Goal: Task Accomplishment & Management: Complete application form

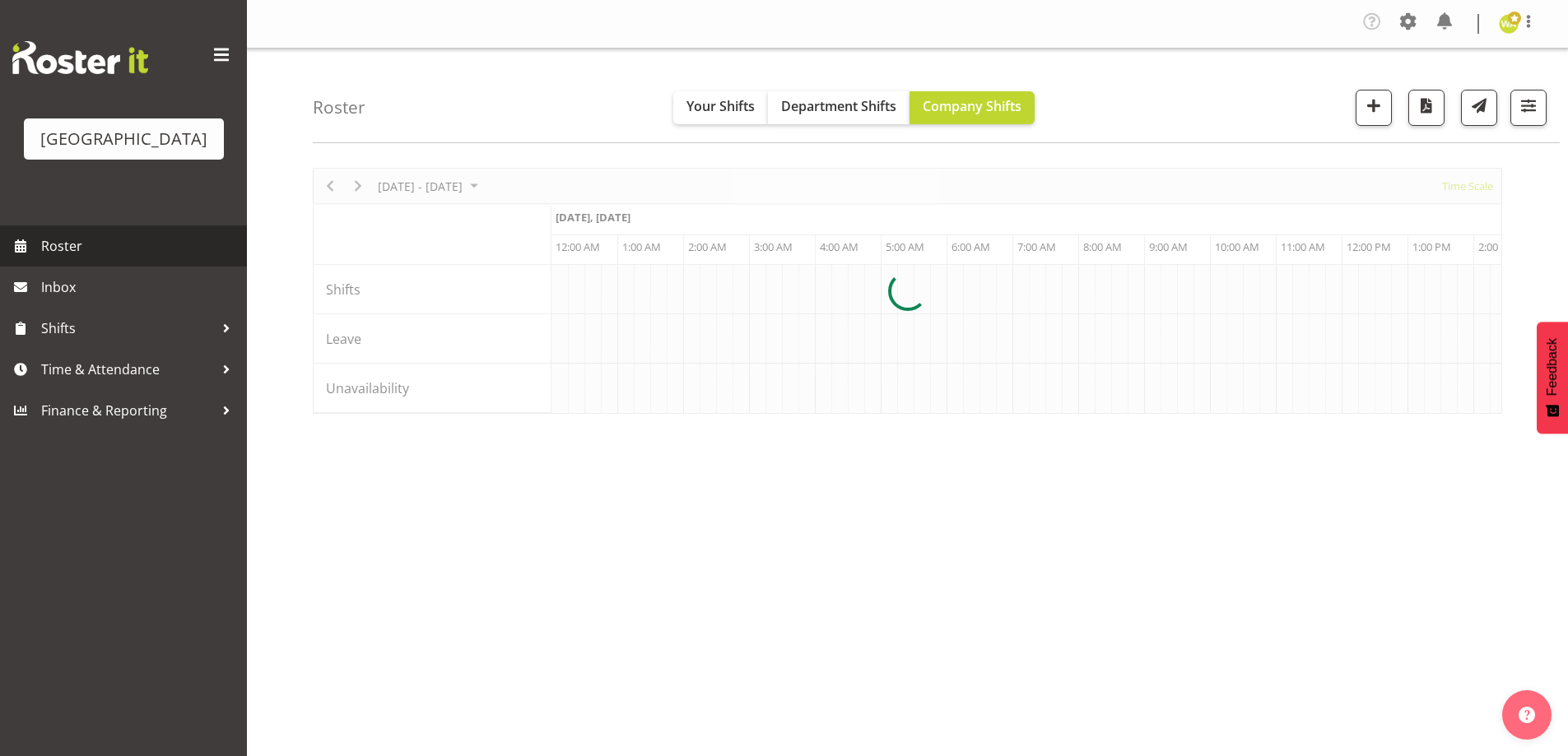
click at [77, 259] on span "Roster" at bounding box center [140, 246] width 197 height 25
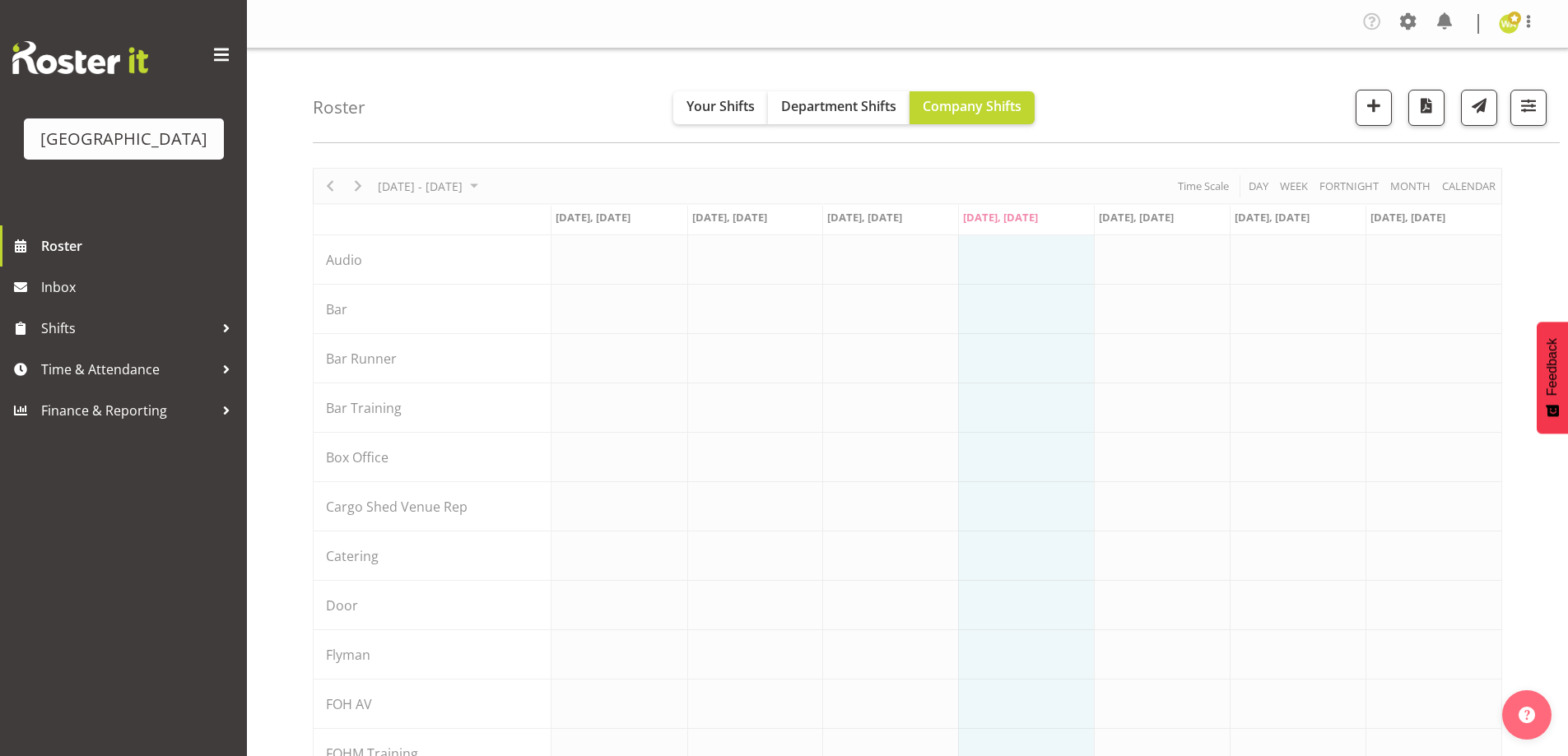
click at [459, 85] on div "Roster Your Shifts Department Shifts Company Shifts All Locations Clear Baycour…" at bounding box center [935, 96] width 1247 height 95
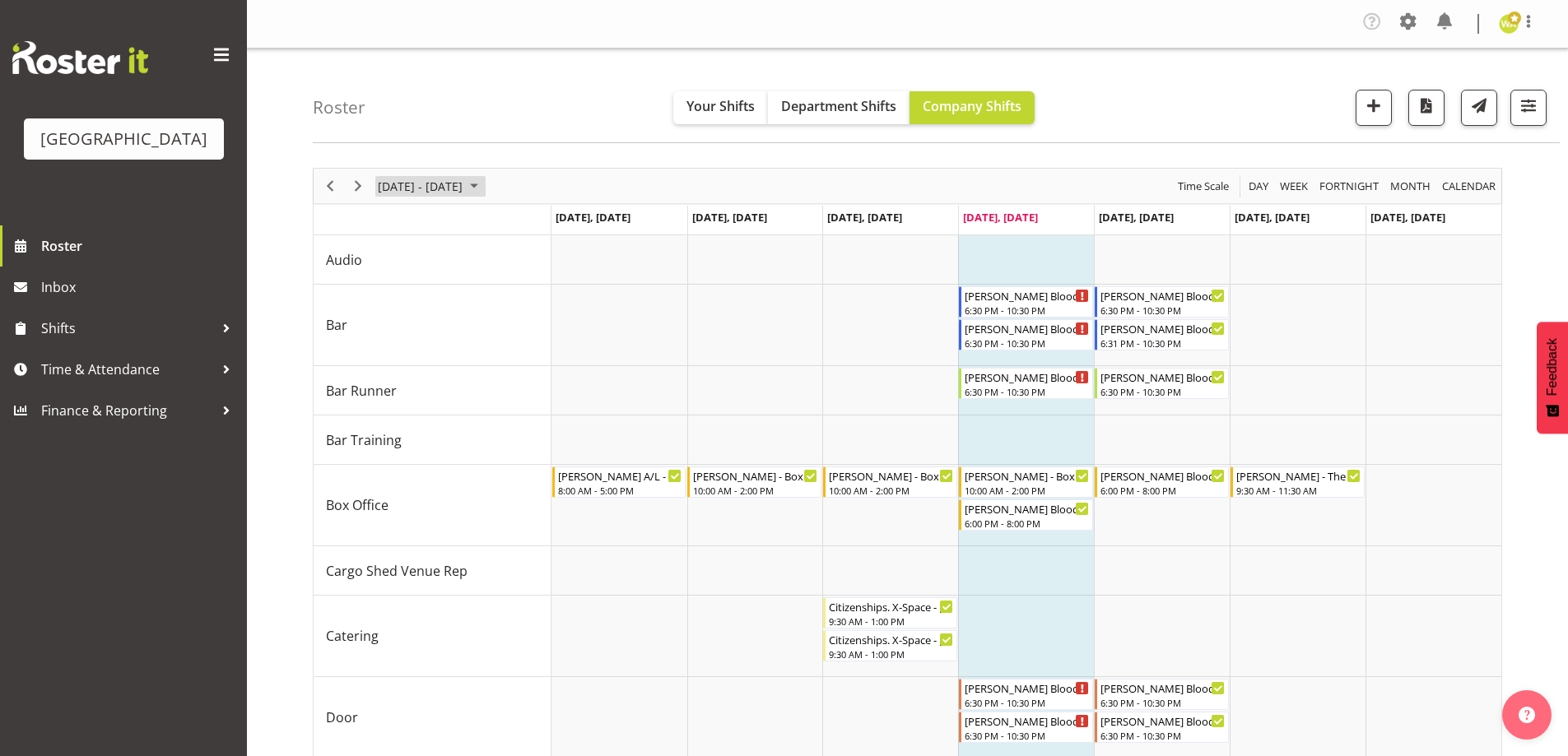
click at [423, 186] on span "[DATE] - [DATE]" at bounding box center [420, 186] width 88 height 20
click at [466, 126] on div "Roster Your Shifts Department Shifts Company Shifts All Locations Clear Baycour…" at bounding box center [935, 96] width 1247 height 95
drag, startPoint x: 452, startPoint y: 179, endPoint x: 550, endPoint y: 201, distance: 100.4
click at [453, 179] on span "September 01 - 07, 2025" at bounding box center [420, 186] width 88 height 20
click at [581, 98] on div "Roster Your Shifts Department Shifts Company Shifts All Locations Clear Baycour…" at bounding box center [935, 96] width 1247 height 95
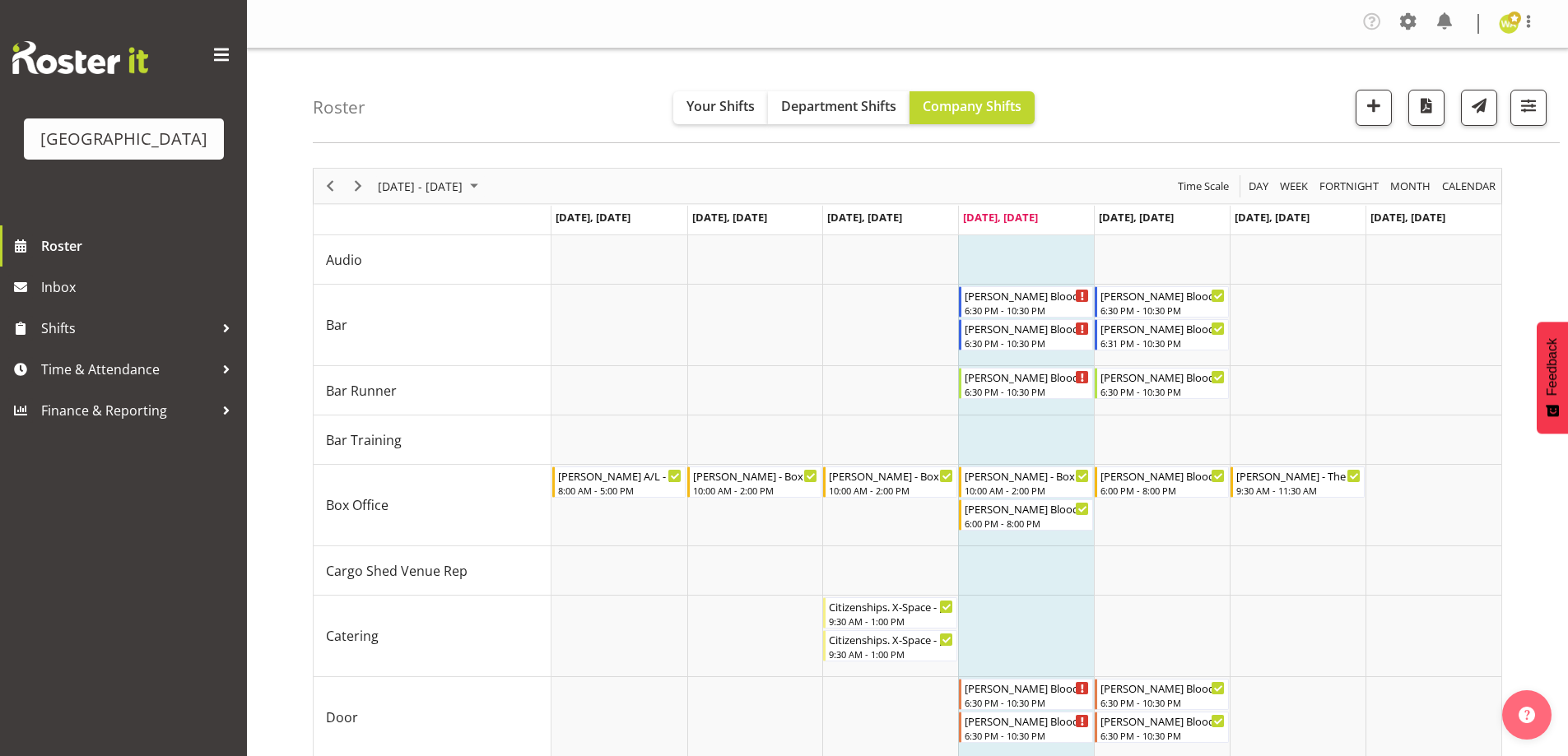
drag, startPoint x: 550, startPoint y: 75, endPoint x: 529, endPoint y: 74, distance: 21.0
click at [550, 75] on div "Roster Your Shifts Department Shifts Company Shifts All Locations Clear Baycour…" at bounding box center [935, 96] width 1247 height 95
click at [544, 125] on div "Roster Your Shifts Department Shifts Company Shifts All Locations Clear Baycour…" at bounding box center [935, 96] width 1247 height 95
click at [434, 139] on div "Roster Your Shifts Department Shifts Company Shifts All Locations Clear Baycour…" at bounding box center [935, 96] width 1247 height 95
click at [1163, 109] on div "Roster Your Shifts Department Shifts Company Shifts All Locations Clear Baycour…" at bounding box center [935, 96] width 1247 height 95
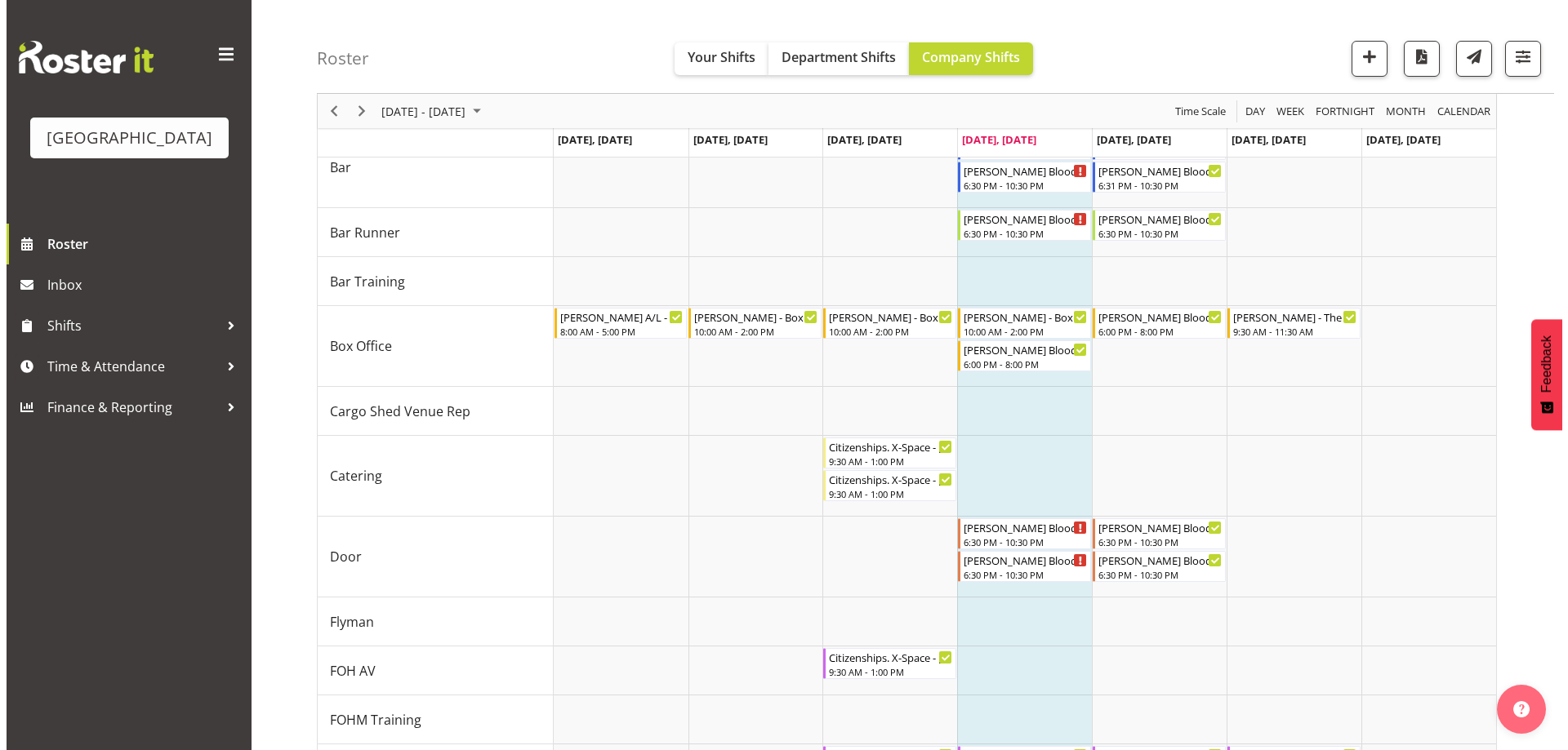
scroll to position [145, 0]
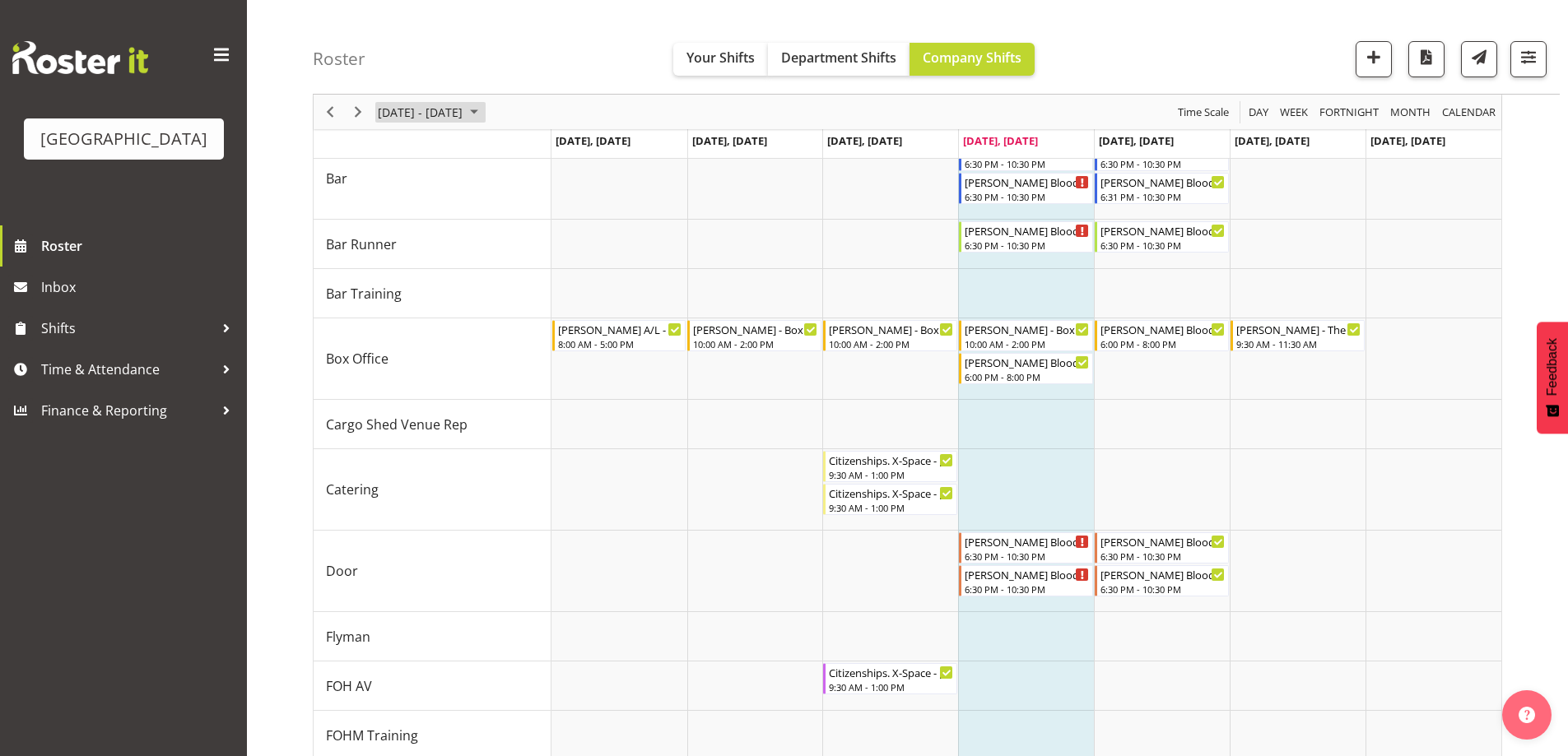
click at [464, 118] on span "September 01 - 07, 2025" at bounding box center [420, 111] width 88 height 20
click at [550, 153] on span "next month" at bounding box center [551, 153] width 29 height 30
click at [517, 152] on span "previous month" at bounding box center [521, 153] width 29 height 30
click at [554, 232] on span "12" at bounding box center [553, 238] width 25 height 25
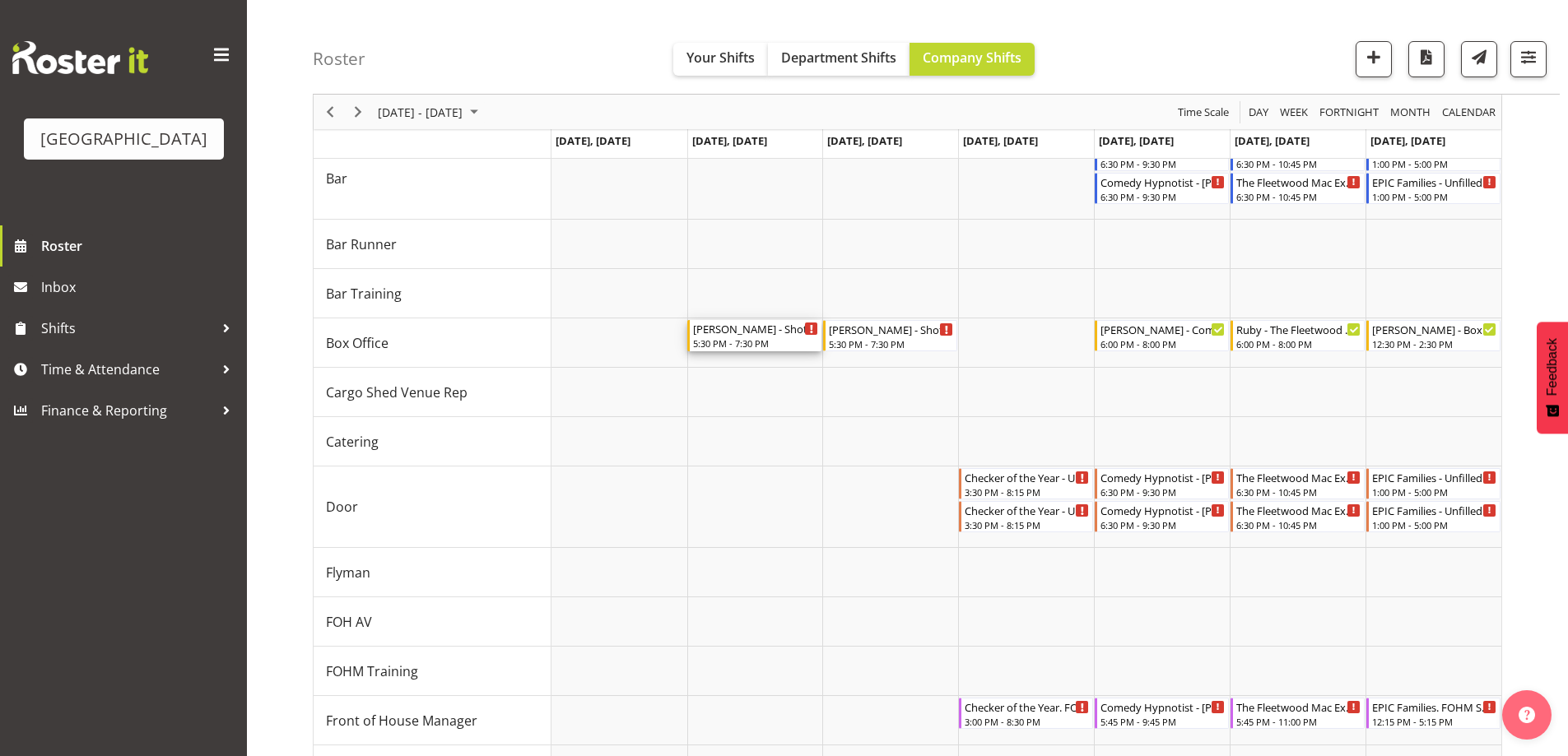
click at [735, 343] on div "5:30 PM - 7:30 PM" at bounding box center [755, 343] width 125 height 13
click at [0, 0] on div at bounding box center [0, 0] width 0 height 0
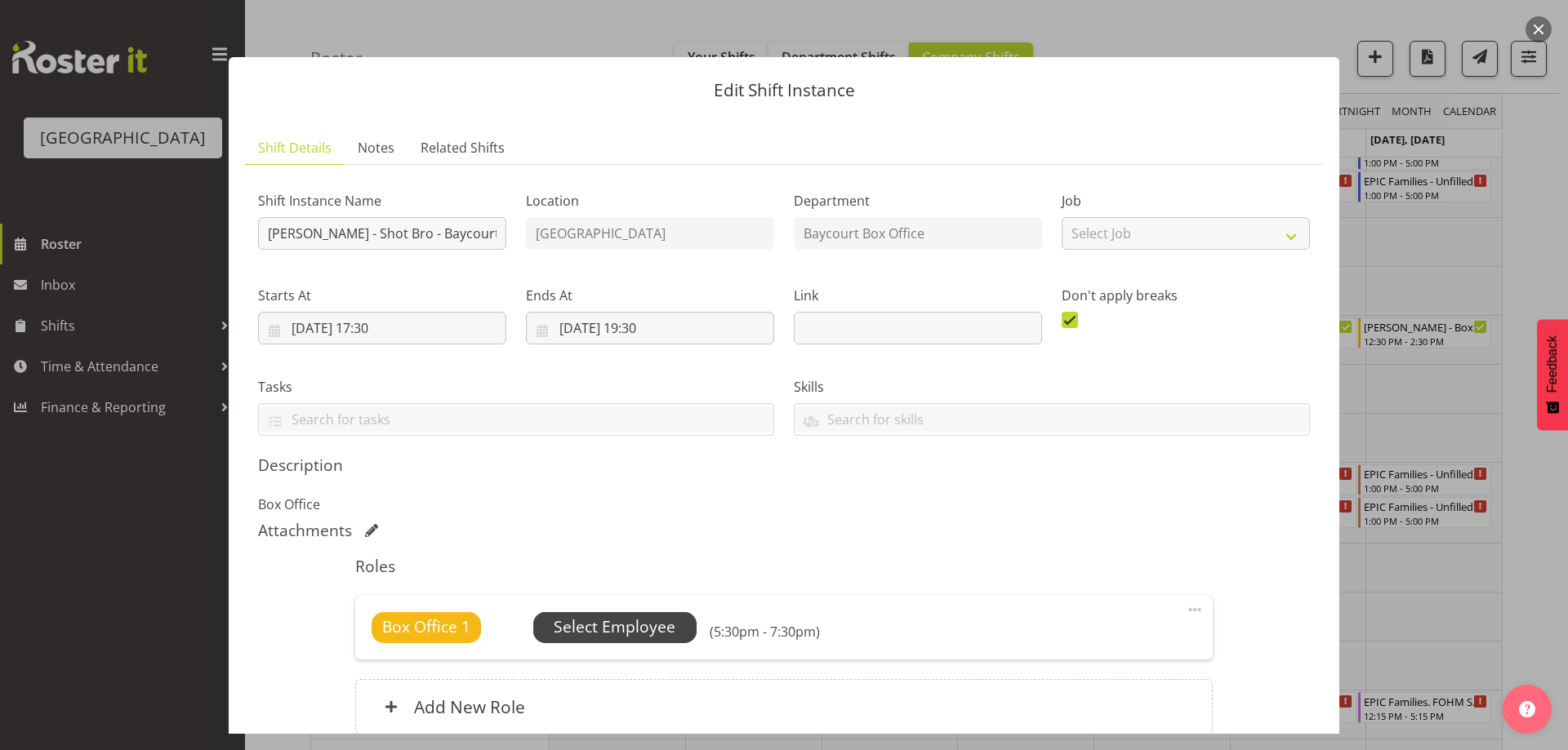
click at [576, 640] on span "Select Employee" at bounding box center [616, 628] width 164 height 31
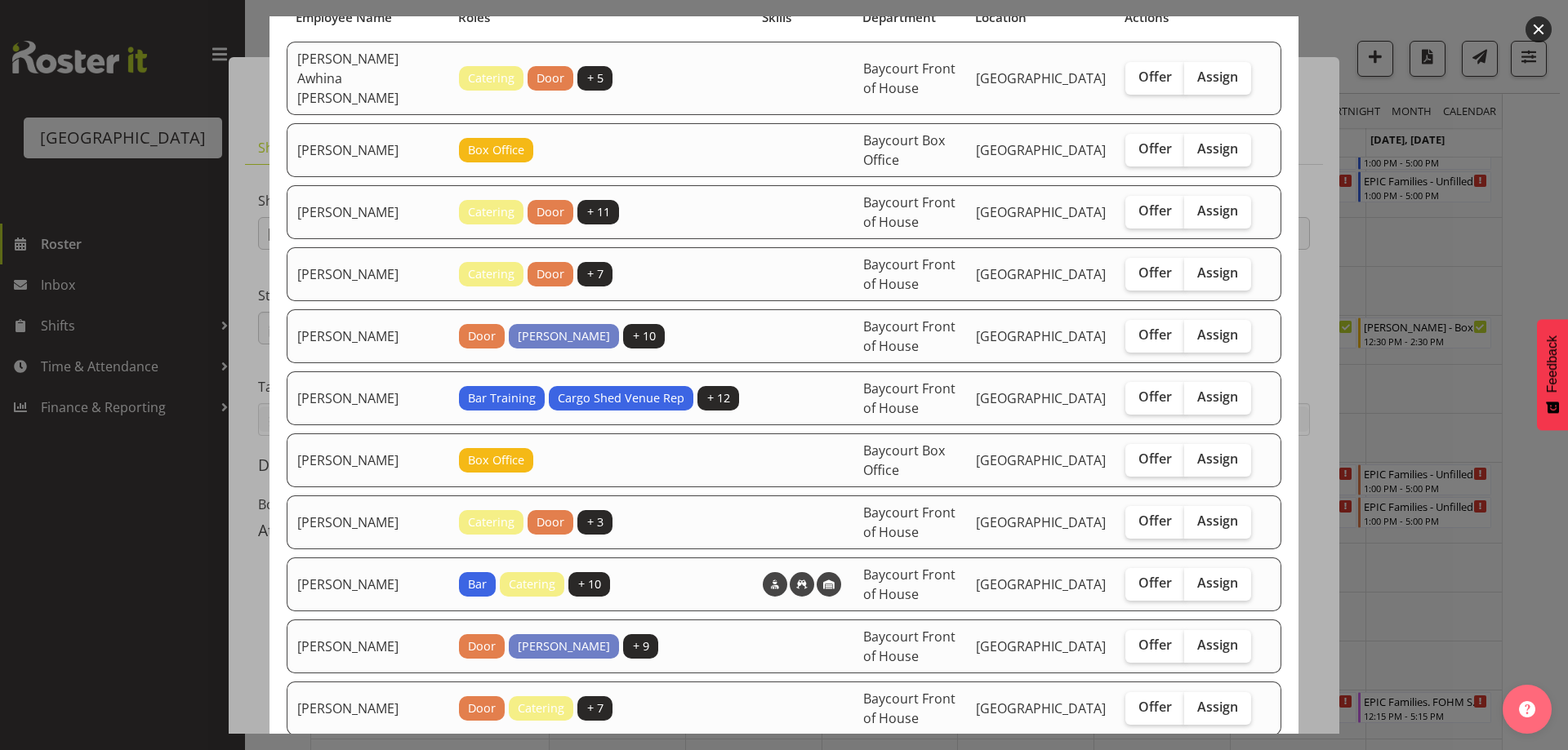
scroll to position [244, 0]
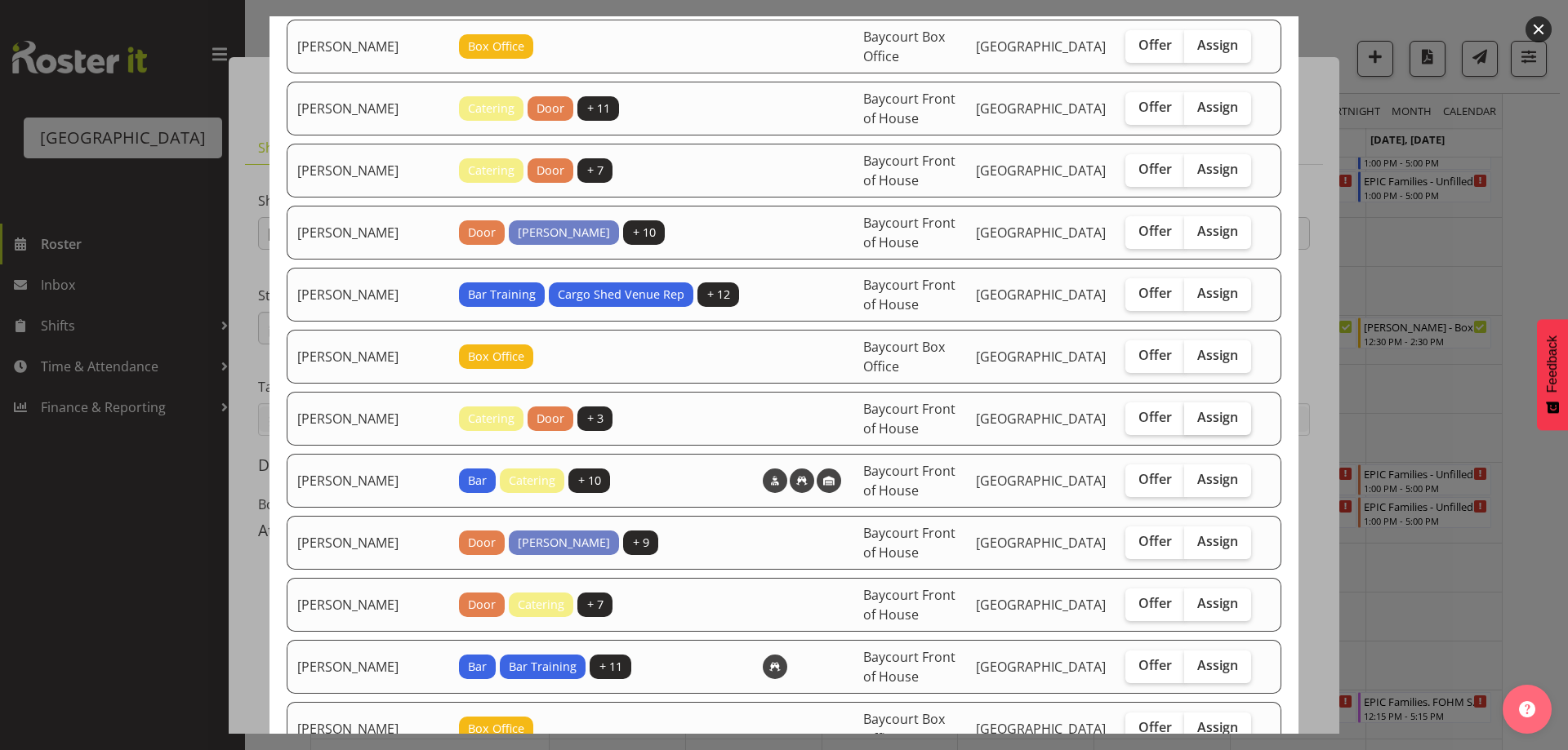
click at [1208, 408] on label "Assign" at bounding box center [1217, 419] width 67 height 33
click at [1195, 412] on input "Assign" at bounding box center [1189, 418] width 10 height 10
checkbox input "true"
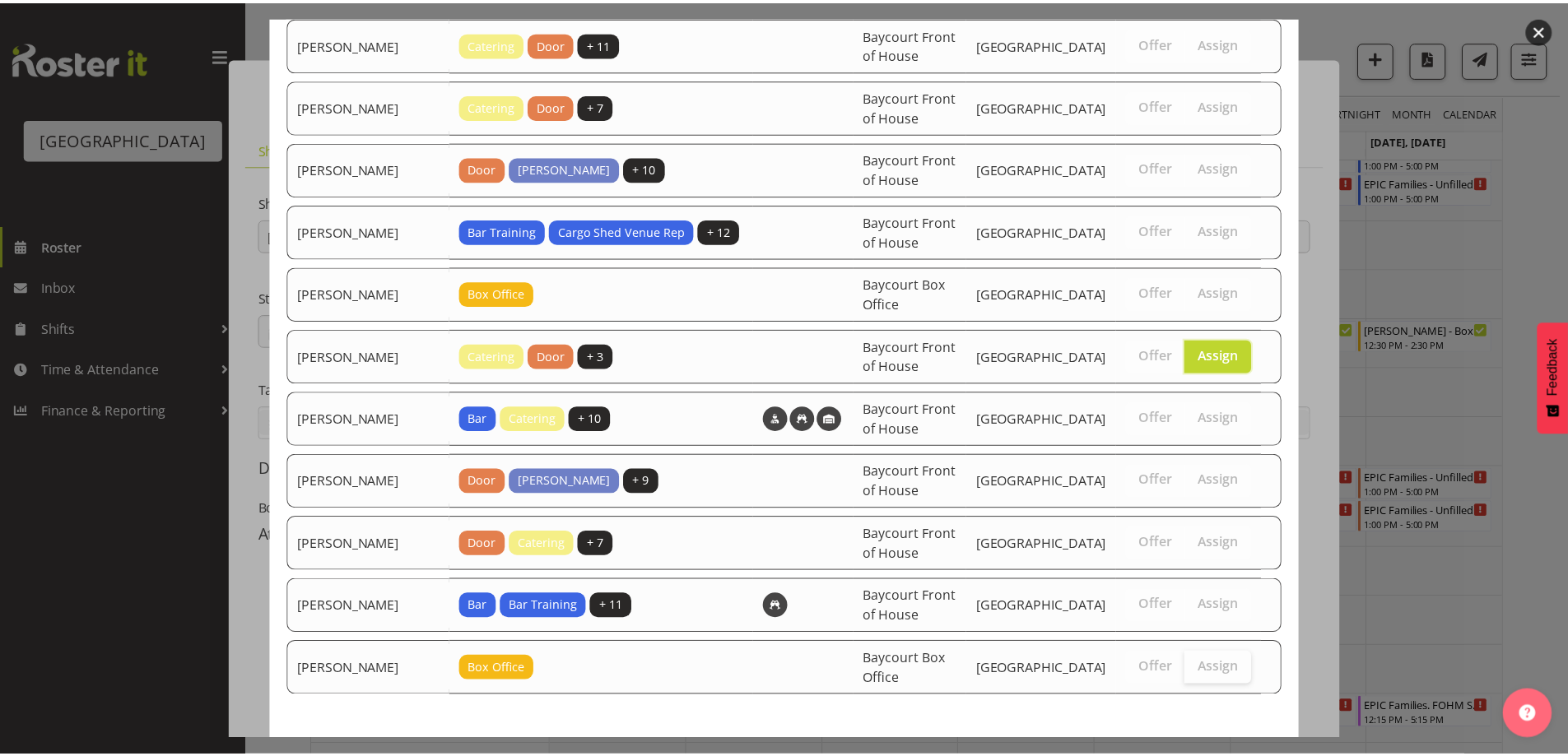
scroll to position [372, 0]
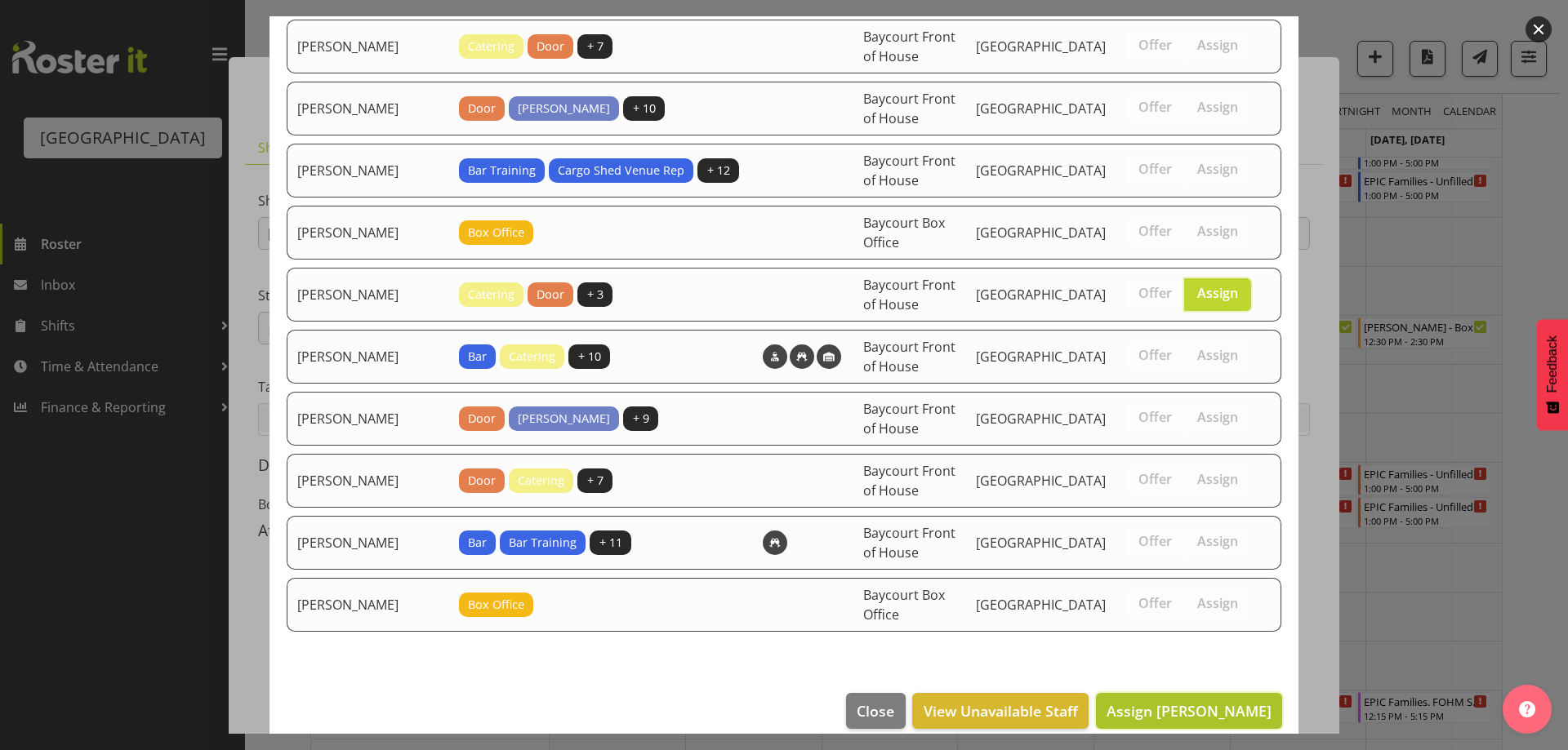
click at [1219, 701] on span "Assign Michelle Bradbury" at bounding box center [1188, 711] width 165 height 20
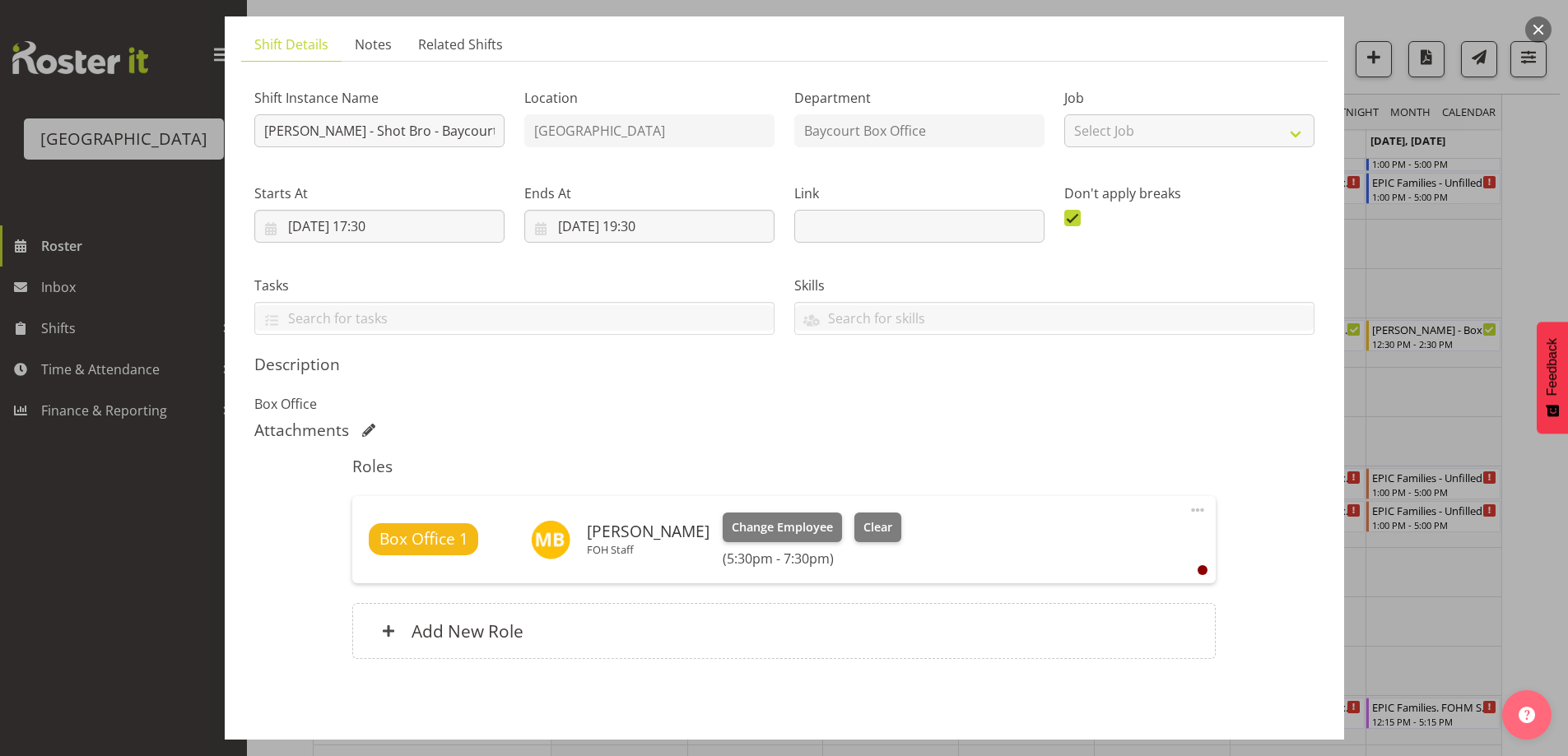
scroll to position [170, 0]
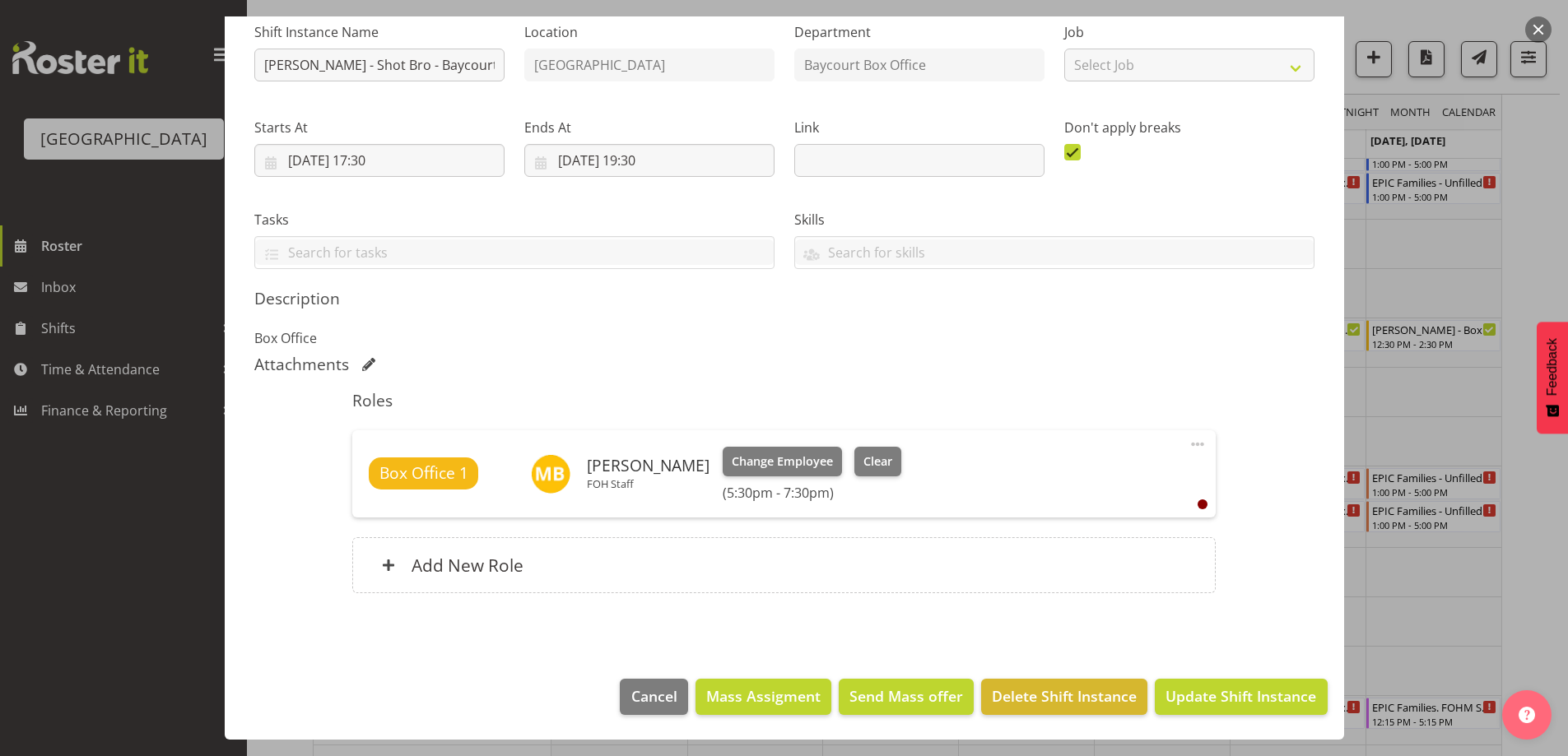
click at [1292, 717] on footer "Cancel Mass Assigment Send Mass offer Delete Shift Instance Update Shift Instan…" at bounding box center [784, 701] width 1120 height 77
click at [1292, 703] on span "Update Shift Instance" at bounding box center [1241, 695] width 151 height 21
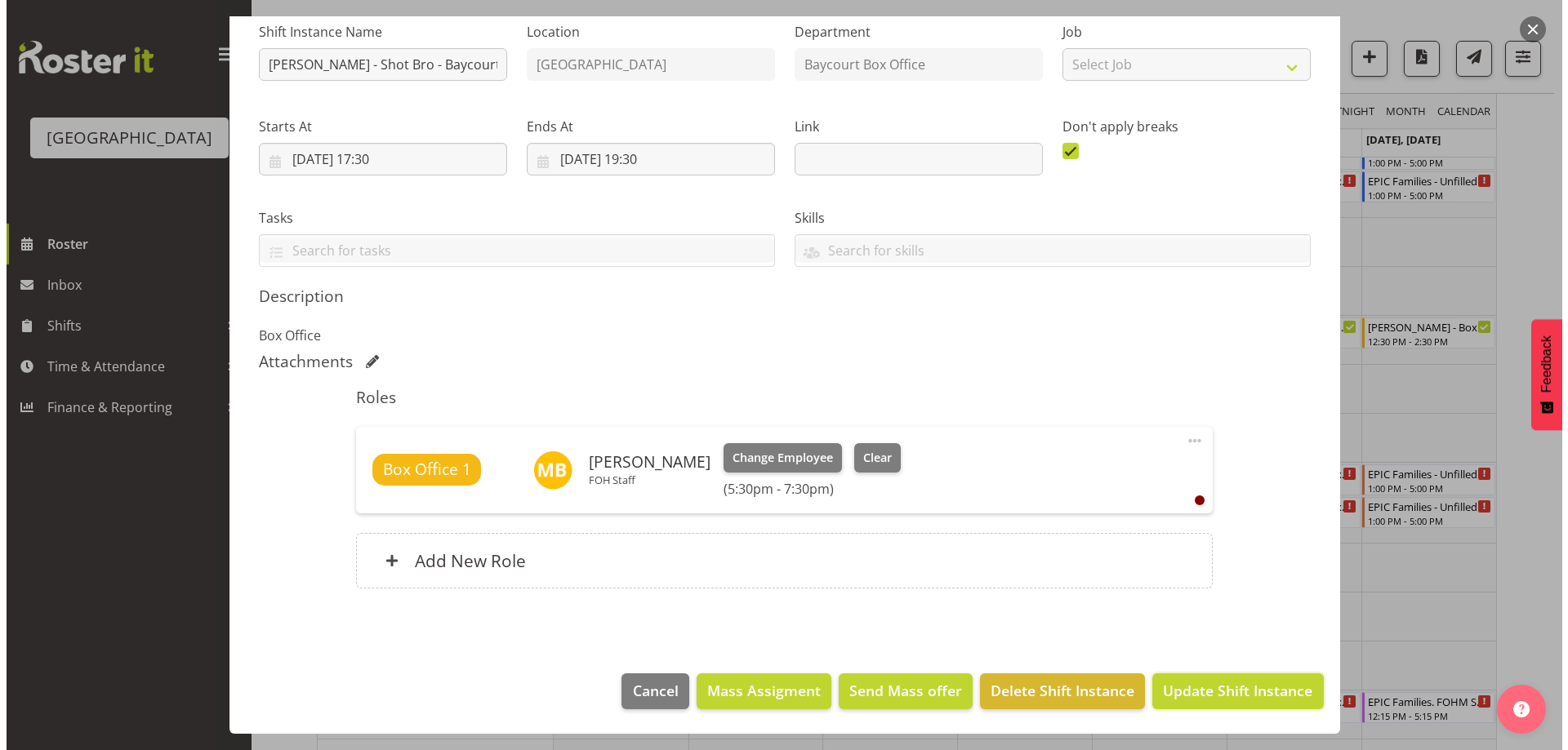
scroll to position [104, 0]
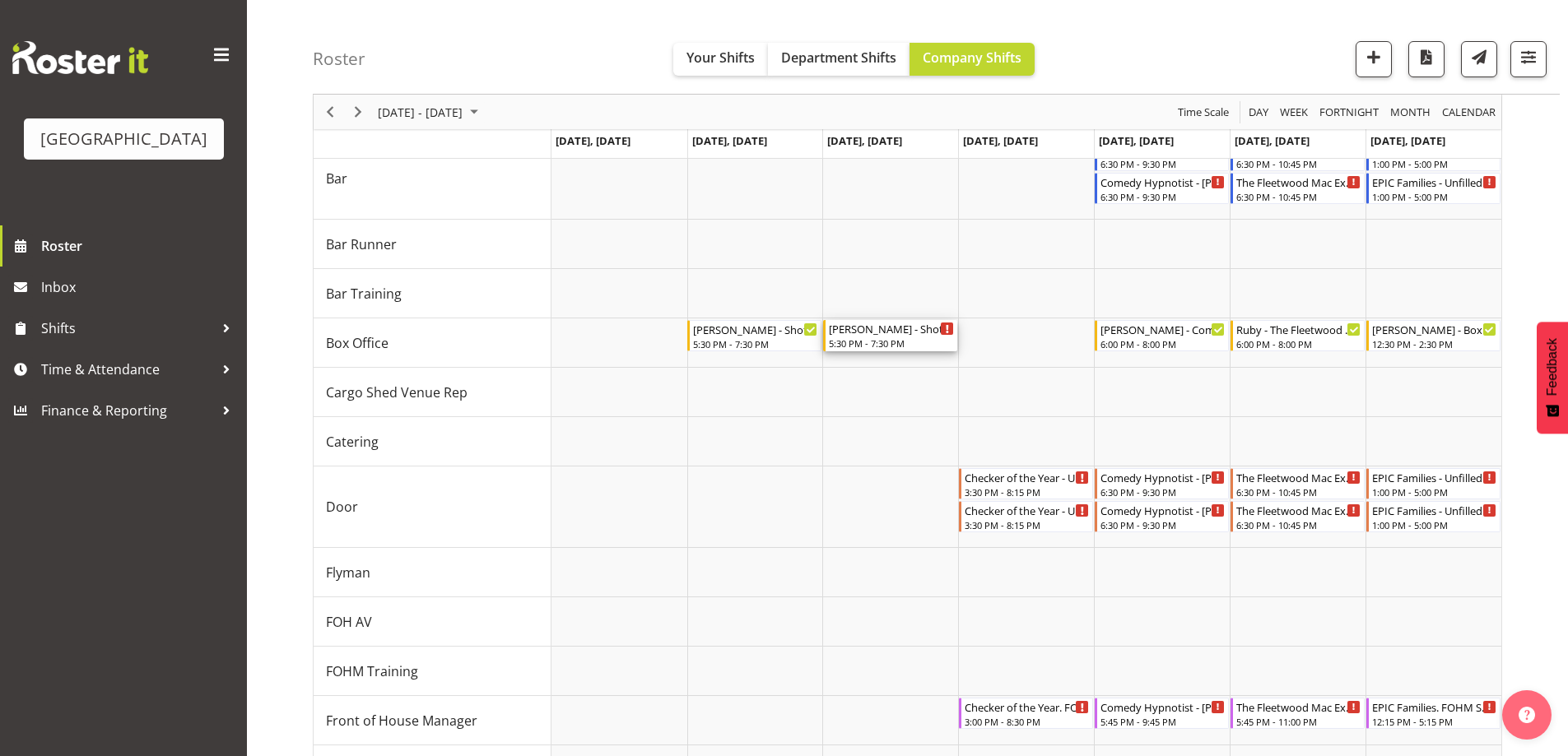
click at [870, 329] on div "Valerie - Shot Bro - Unfilled" at bounding box center [891, 328] width 125 height 17
click at [0, 0] on div at bounding box center [0, 0] width 0 height 0
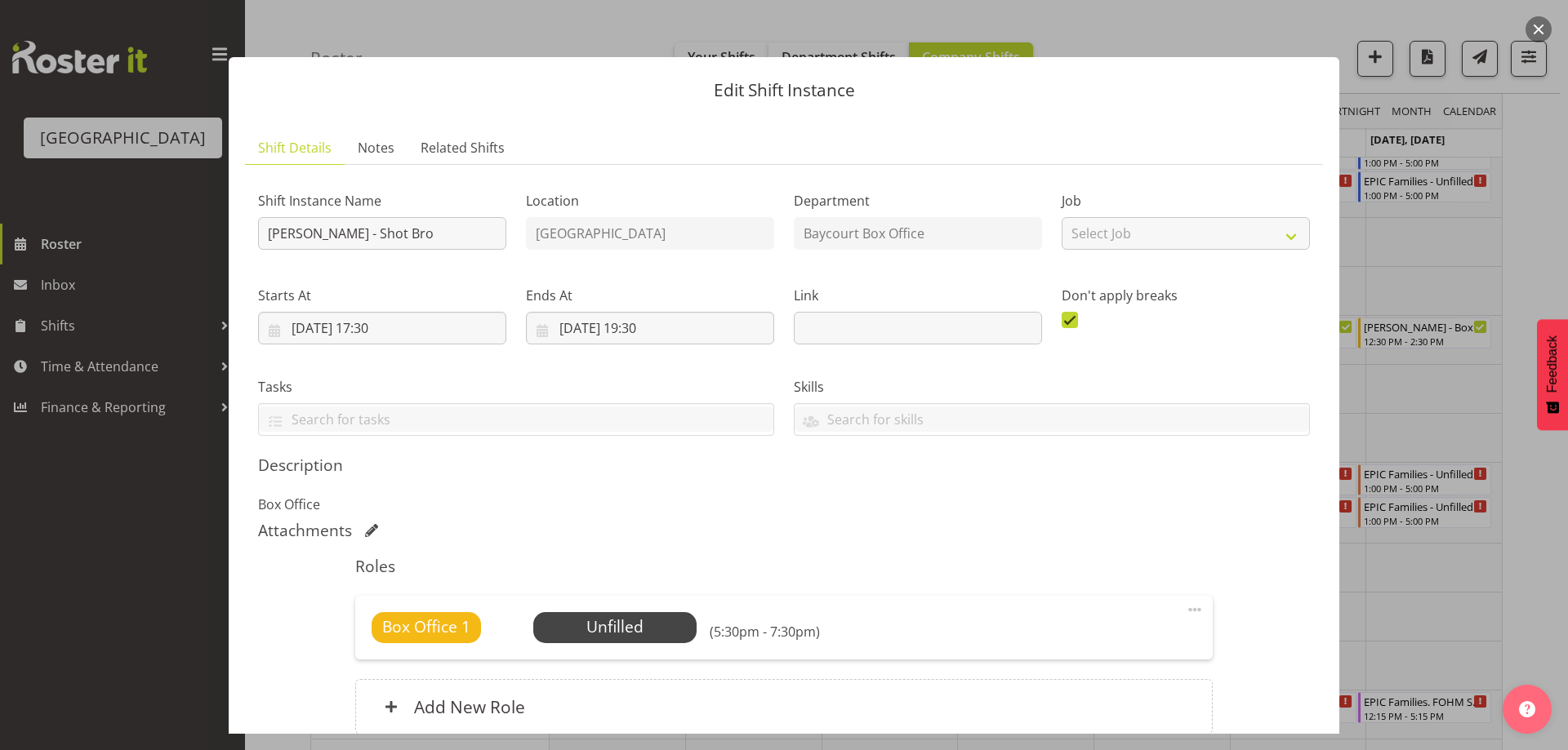
click at [609, 644] on div "Box Office 1 Unfilled Select Employee (5:30pm - 7:30pm) Edit Cover Role Delete" at bounding box center [784, 627] width 857 height 64
click at [618, 626] on span "Select Employee" at bounding box center [615, 626] width 122 height 23
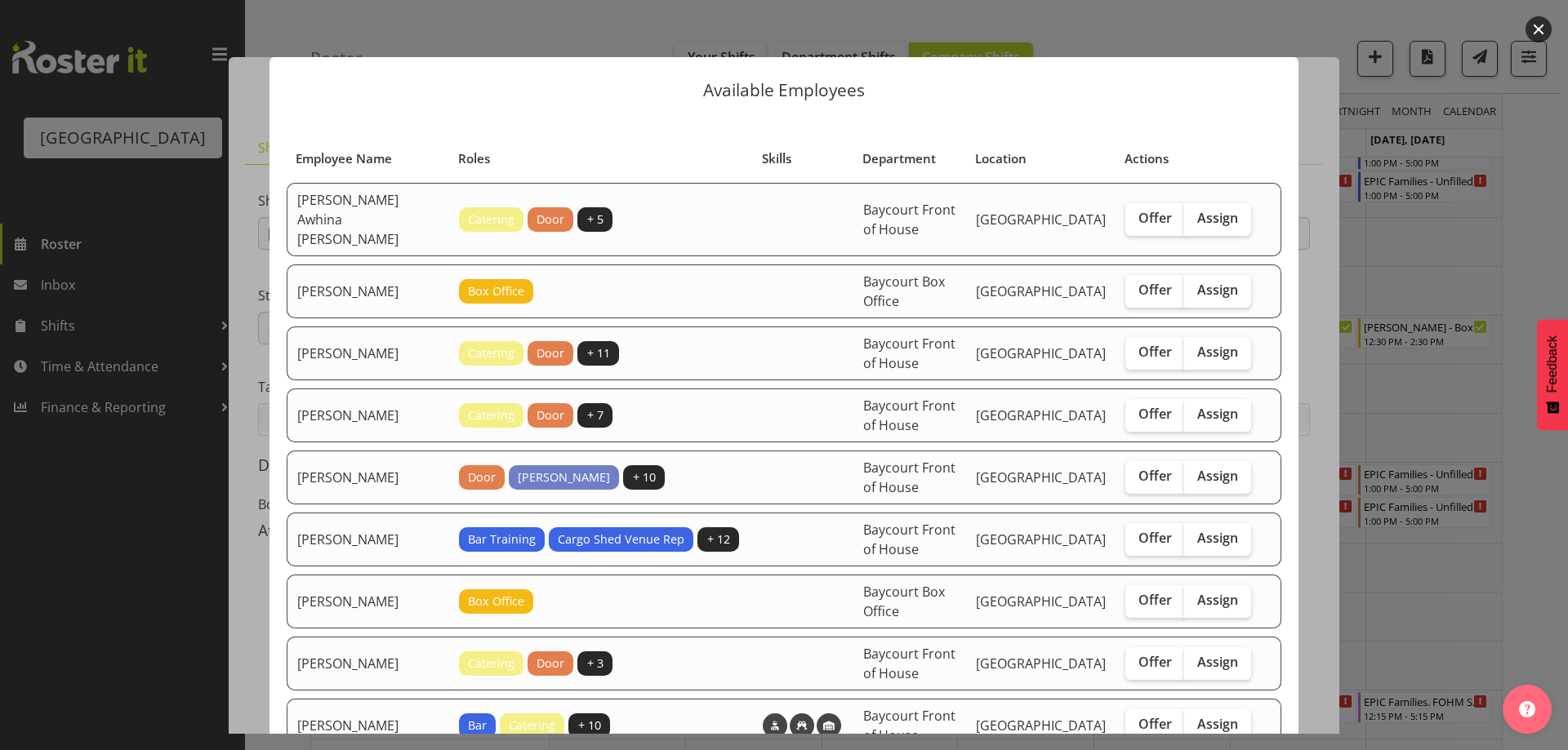
scroll to position [326, 0]
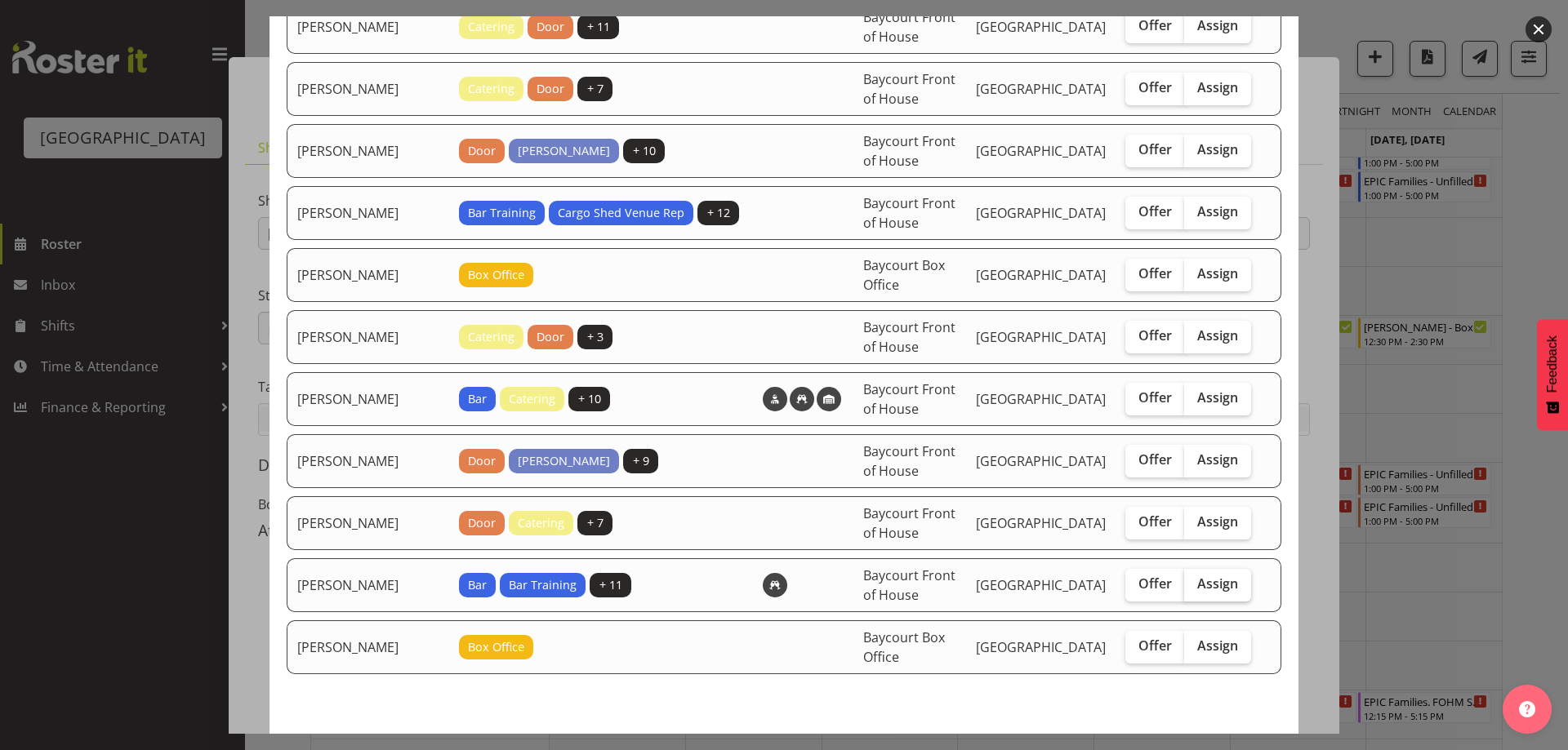
click at [1216, 569] on label "Assign" at bounding box center [1217, 586] width 67 height 33
click at [1195, 579] on input "Assign" at bounding box center [1189, 584] width 10 height 10
checkbox input "true"
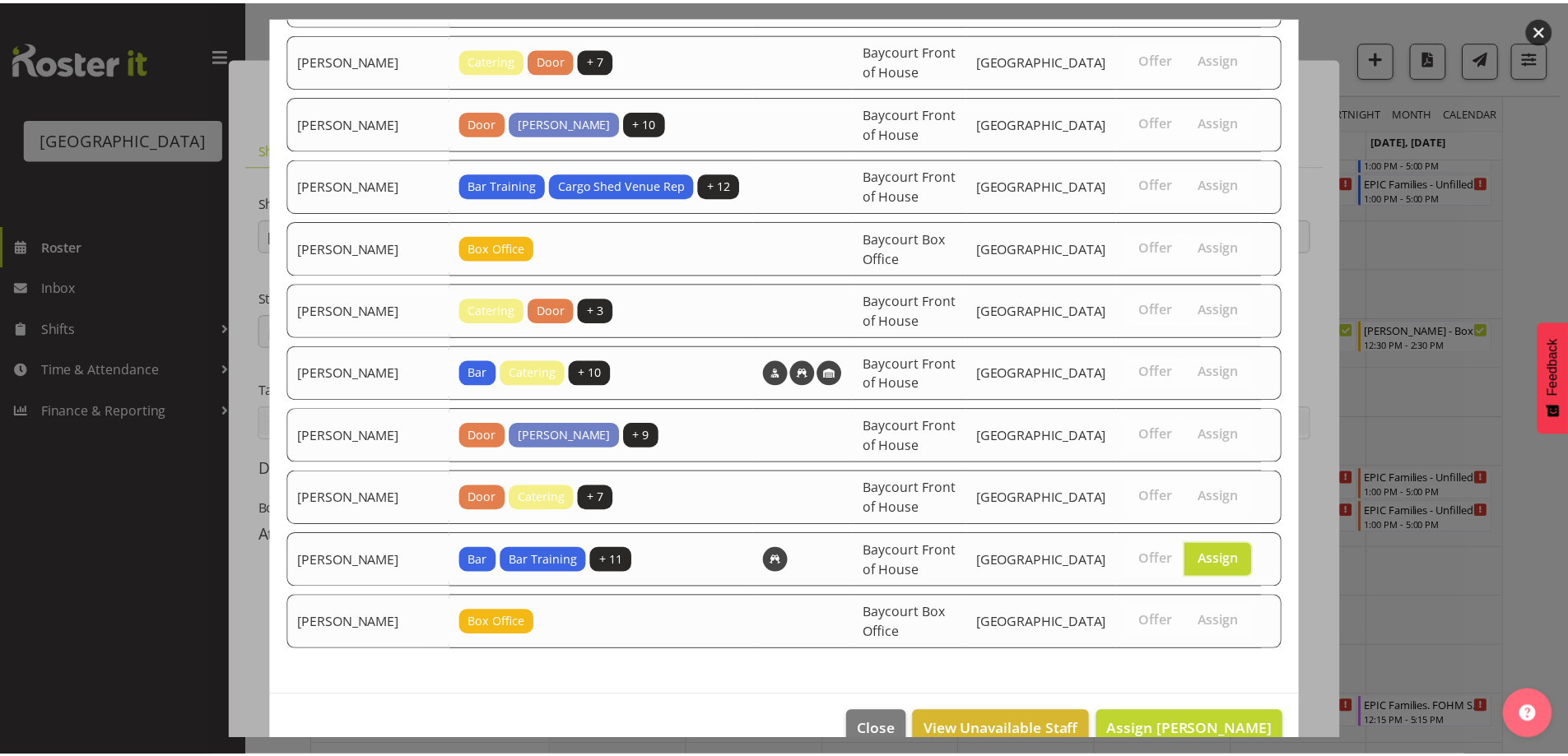
scroll to position [372, 0]
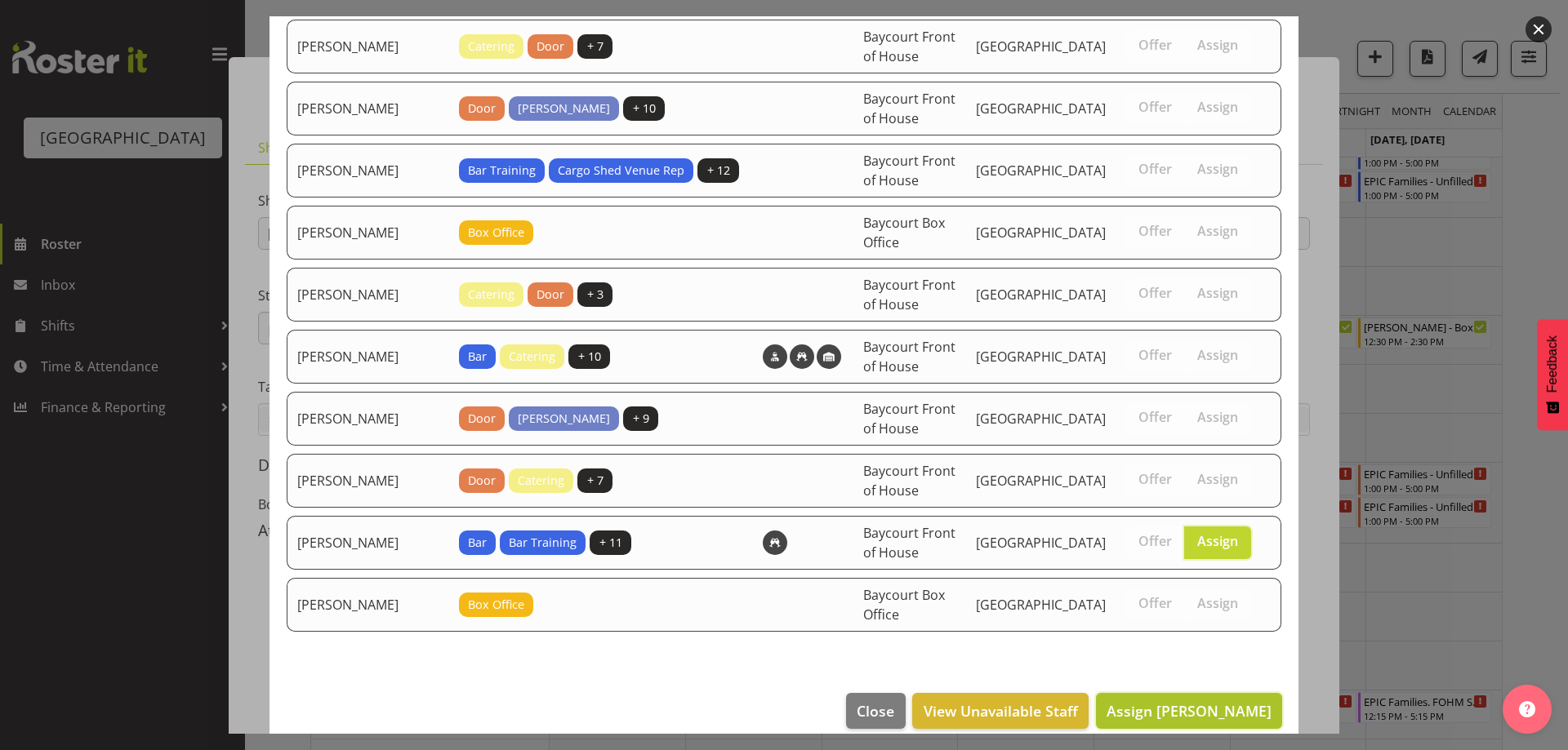
click at [1217, 701] on span "Assign Valerie Donaldson" at bounding box center [1188, 711] width 165 height 20
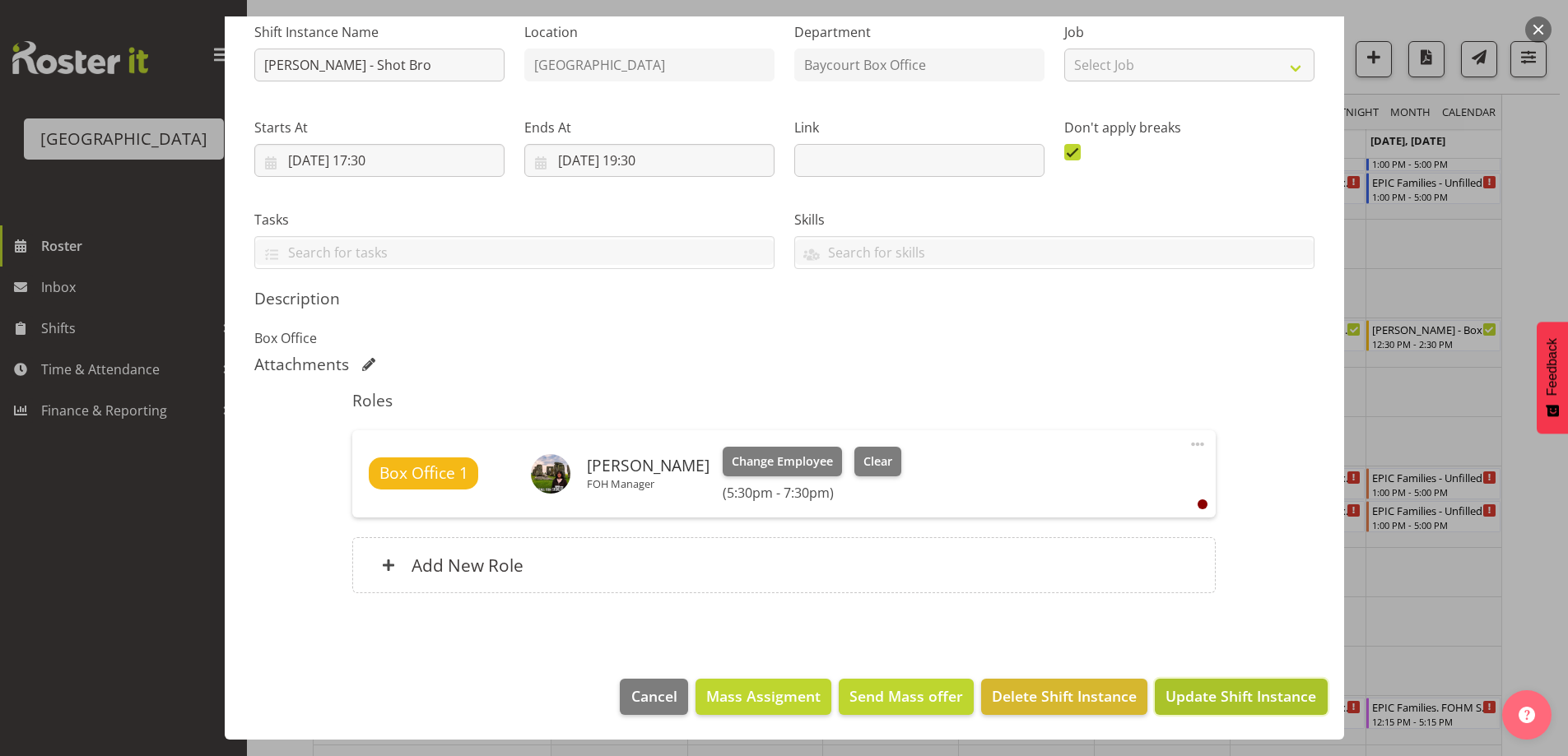
click at [1252, 698] on span "Update Shift Instance" at bounding box center [1241, 695] width 151 height 21
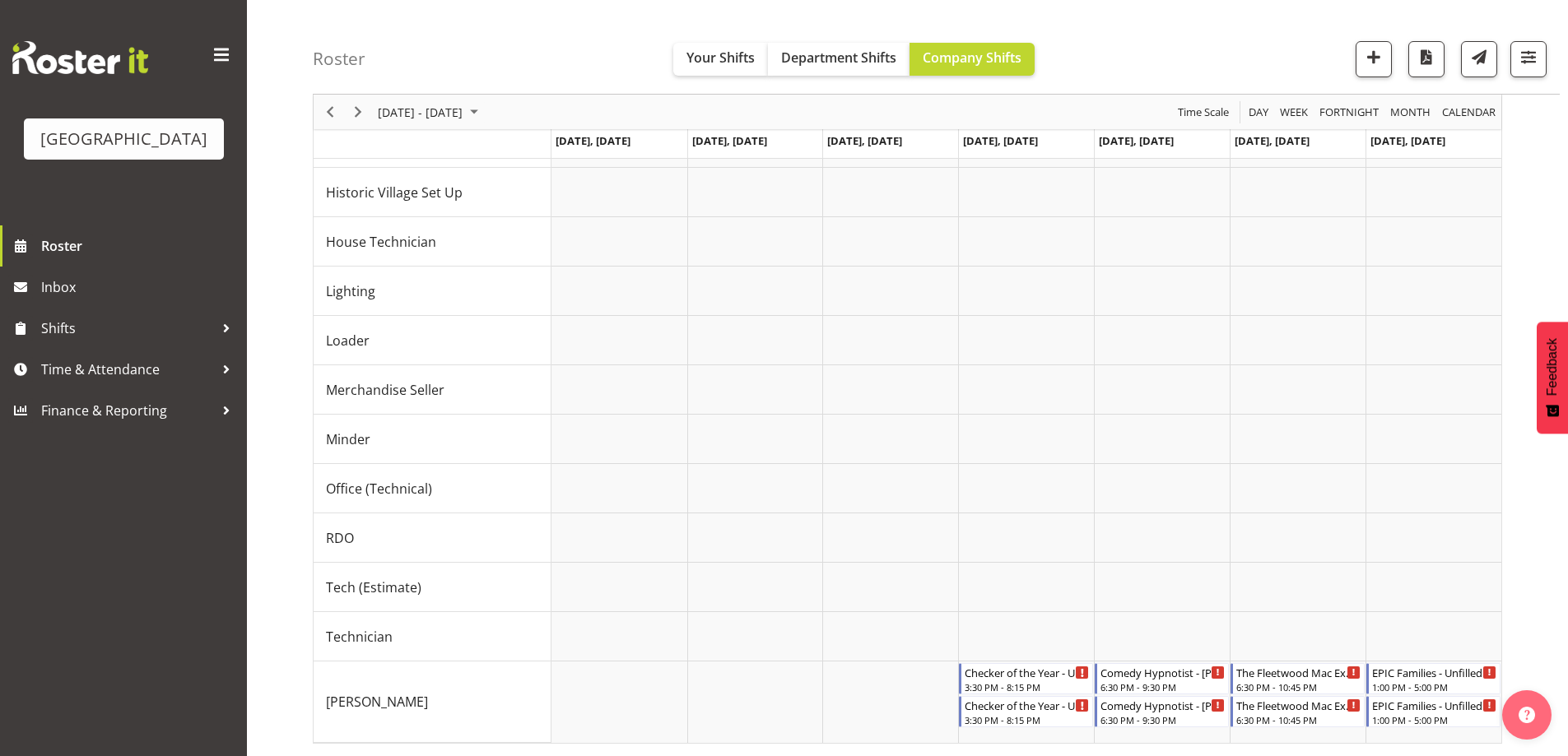
scroll to position [0, 0]
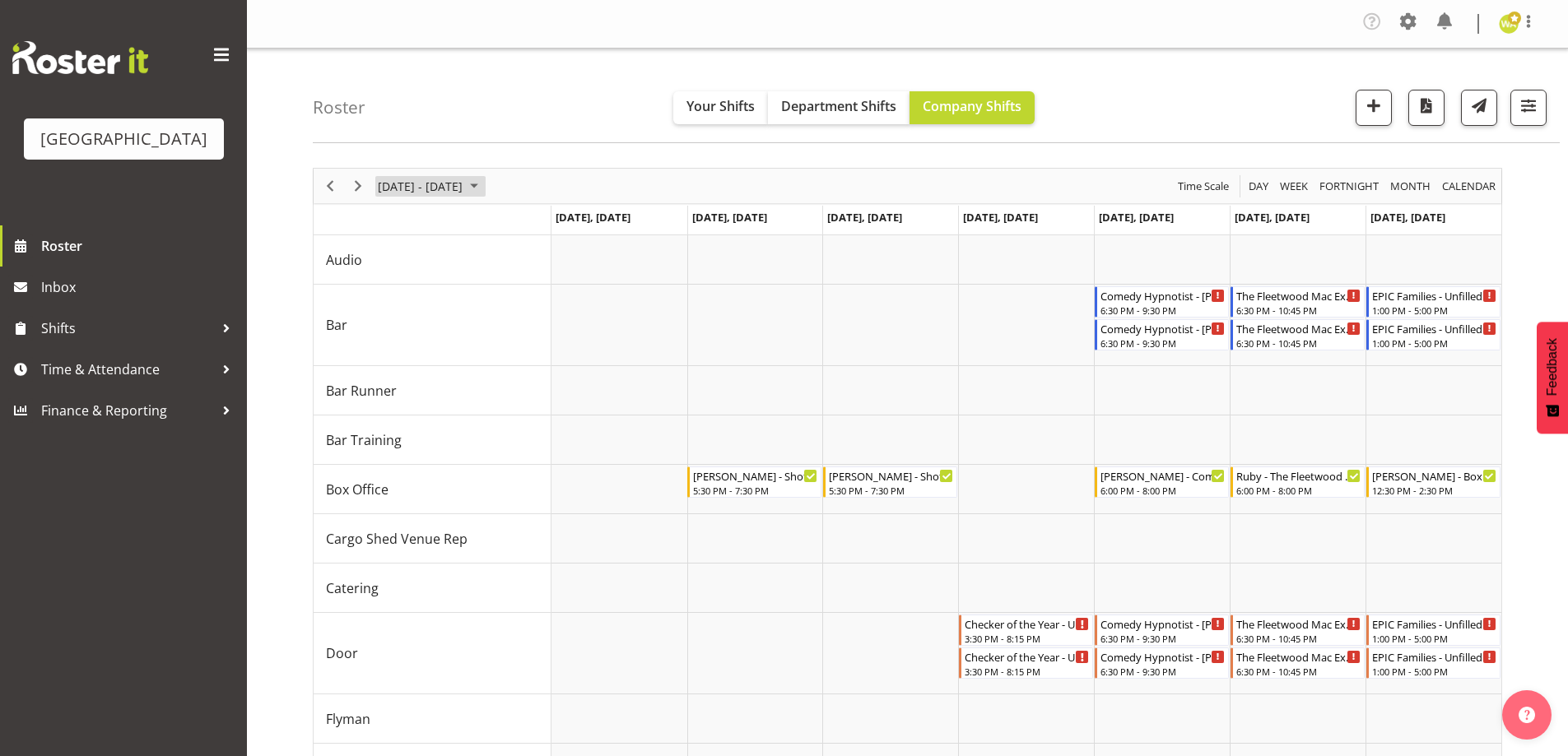
click at [409, 192] on span "October 06 - 12, 2025" at bounding box center [420, 186] width 88 height 20
drag, startPoint x: 555, startPoint y: 282, endPoint x: 635, endPoint y: 298, distance: 81.6
click at [555, 283] on span "5" at bounding box center [553, 284] width 25 height 25
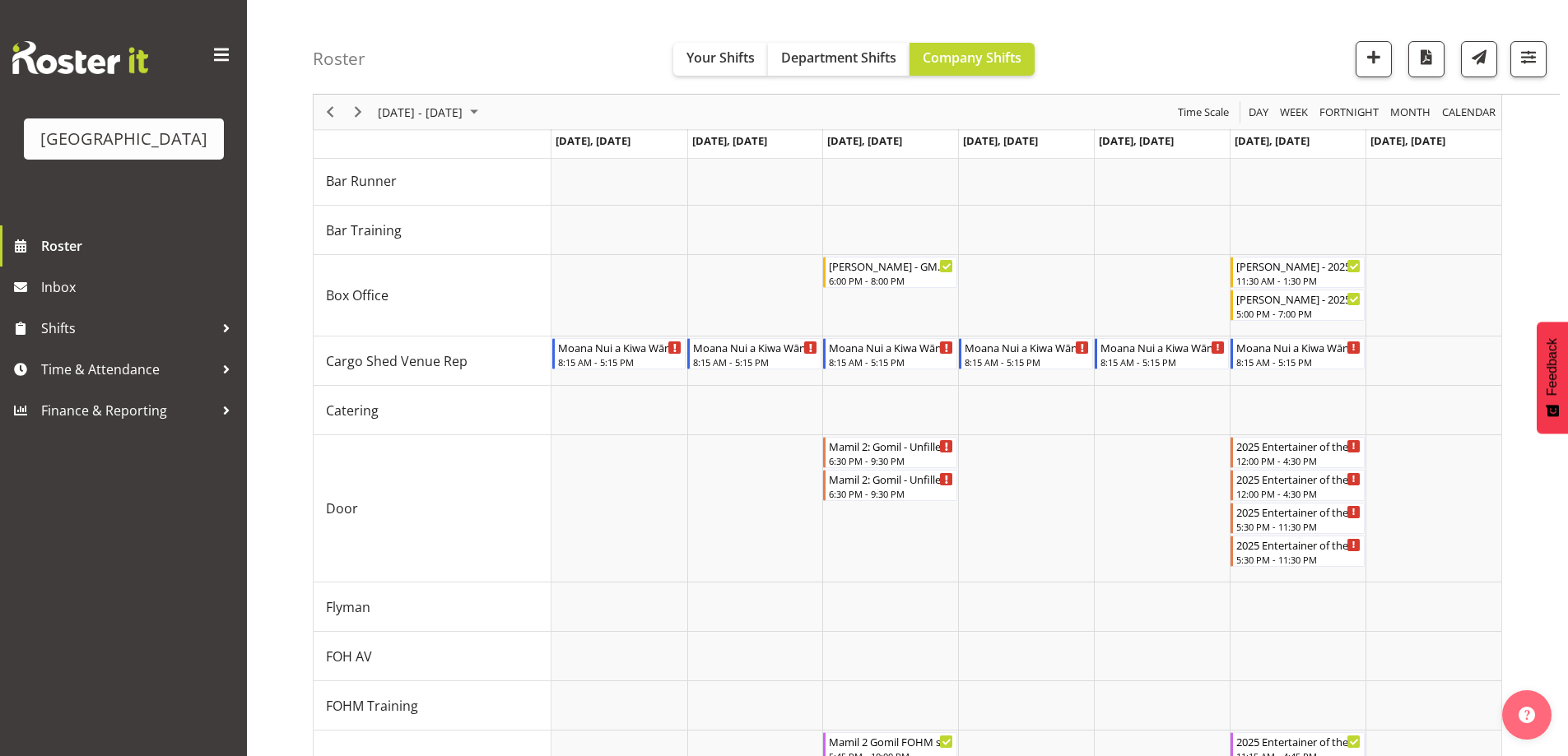
scroll to position [225, 0]
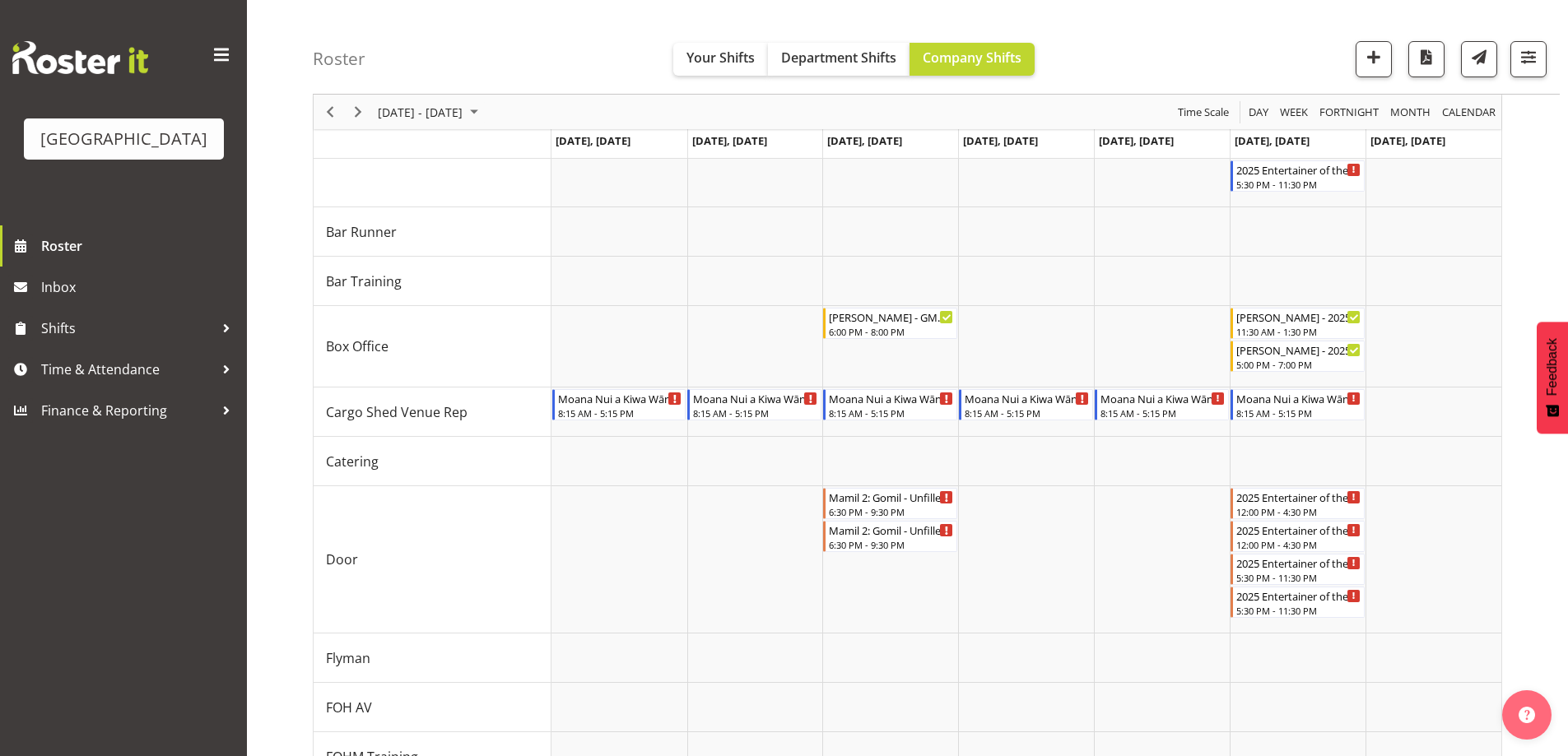
click at [1189, 53] on div "Roster Your Shifts Department Shifts Company Shifts All Locations Clear Baycour…" at bounding box center [935, 47] width 1247 height 95
click at [1144, 53] on div "Roster Your Shifts Department Shifts Company Shifts All Locations Clear Baycour…" at bounding box center [935, 47] width 1247 height 95
click at [1178, 36] on div "Roster Your Shifts Department Shifts Company Shifts All Locations [GEOGRAPHIC_D…" at bounding box center [935, 47] width 1247 height 95
click at [455, 102] on span "Sep 29 - Oct 05, 2025" at bounding box center [420, 111] width 88 height 20
click at [516, 239] on span "11" at bounding box center [526, 238] width 25 height 25
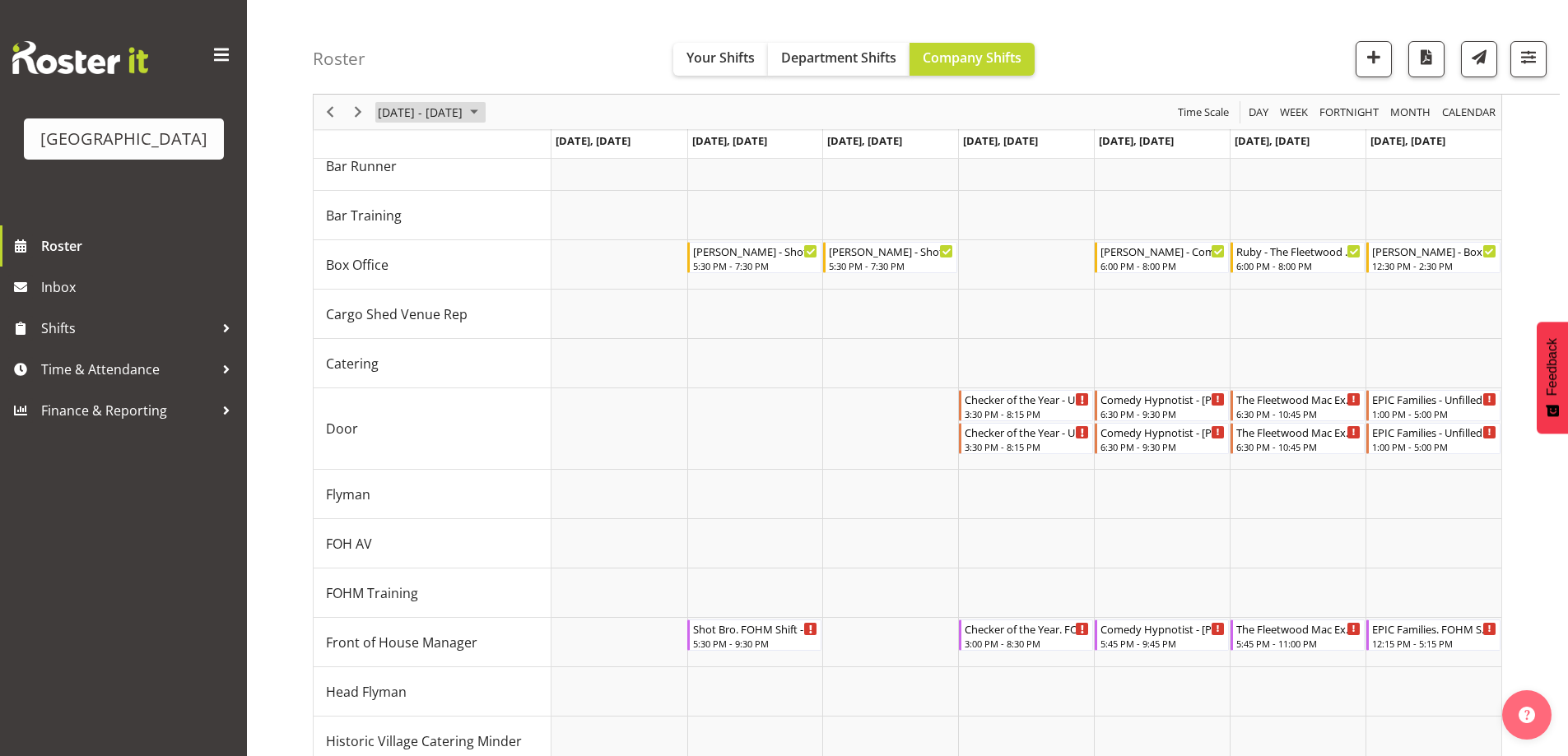
drag, startPoint x: 461, startPoint y: 110, endPoint x: 465, endPoint y: 117, distance: 8.1
click at [461, 110] on span "October 06 - 12, 2025" at bounding box center [420, 111] width 88 height 20
drag, startPoint x: 555, startPoint y: 209, endPoint x: 570, endPoint y: 223, distance: 20.5
click at [555, 209] on span "5" at bounding box center [553, 210] width 25 height 25
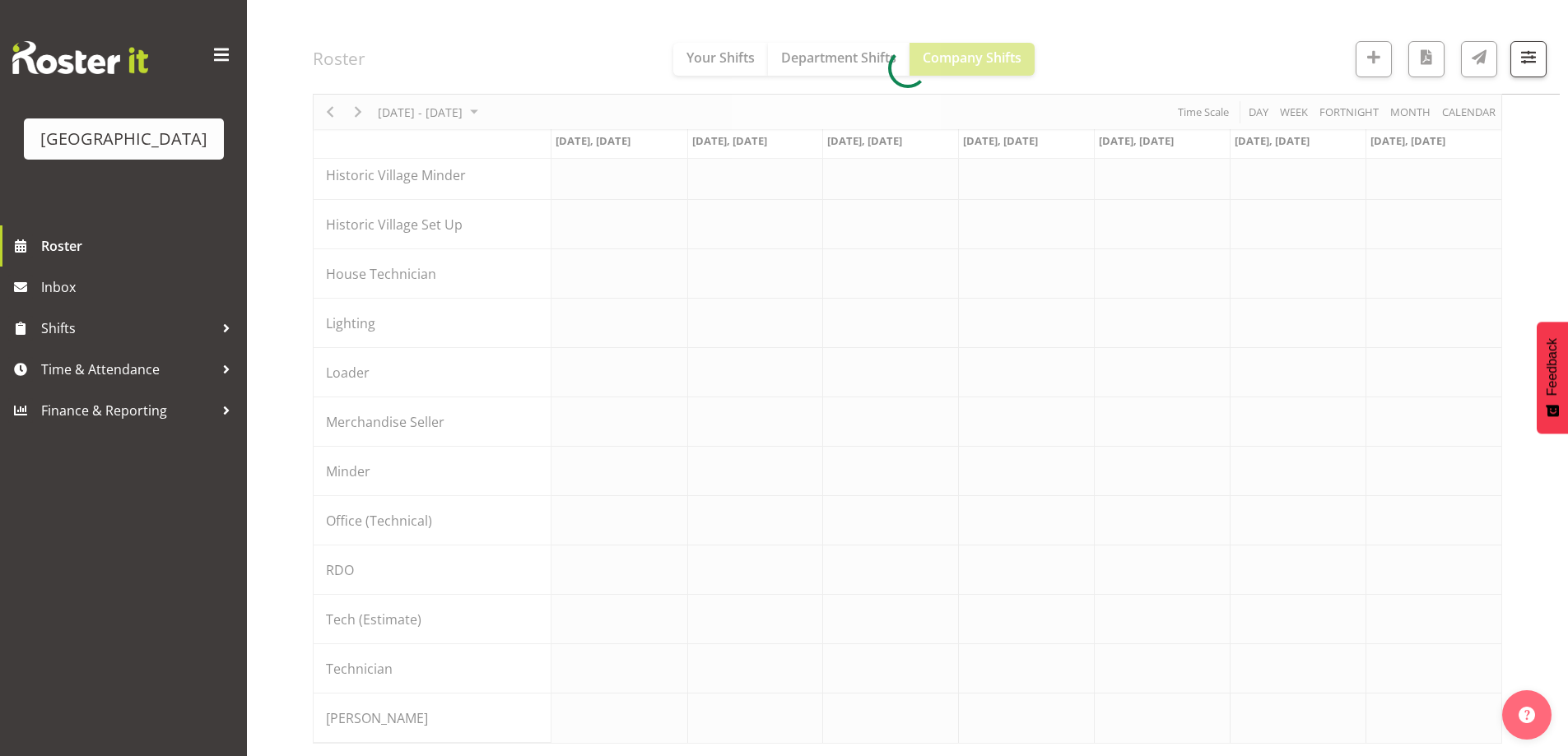
scroll to position [63, 0]
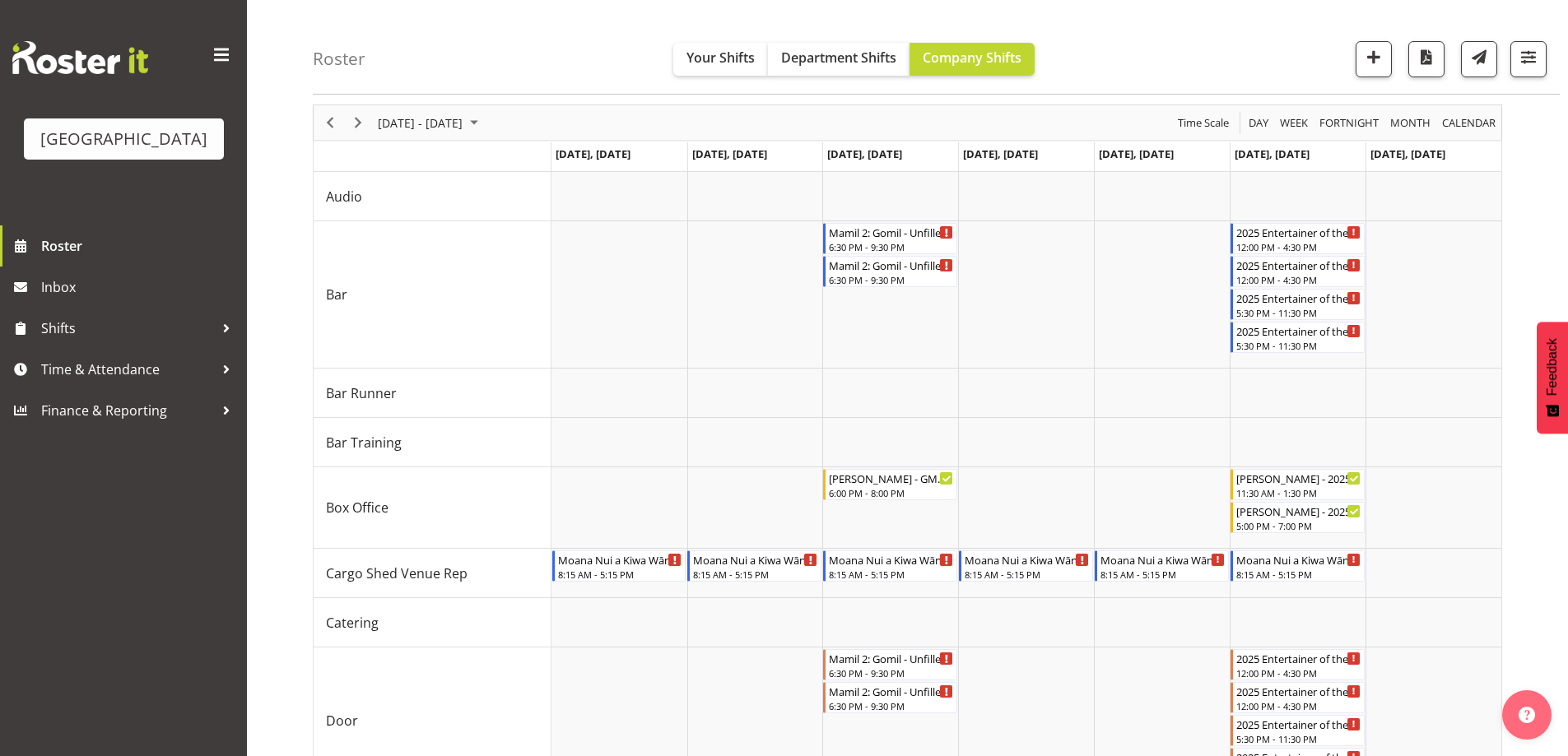
drag, startPoint x: 526, startPoint y: 60, endPoint x: 535, endPoint y: 45, distance: 17.5
click at [526, 60] on div "Roster Your Shifts Department Shifts Company Shifts All Locations Clear Baycour…" at bounding box center [935, 47] width 1247 height 95
click at [431, 123] on span "Sep 29 - Oct 05, 2025" at bounding box center [420, 123] width 88 height 20
click at [497, 249] on span "10" at bounding box center [500, 248] width 25 height 25
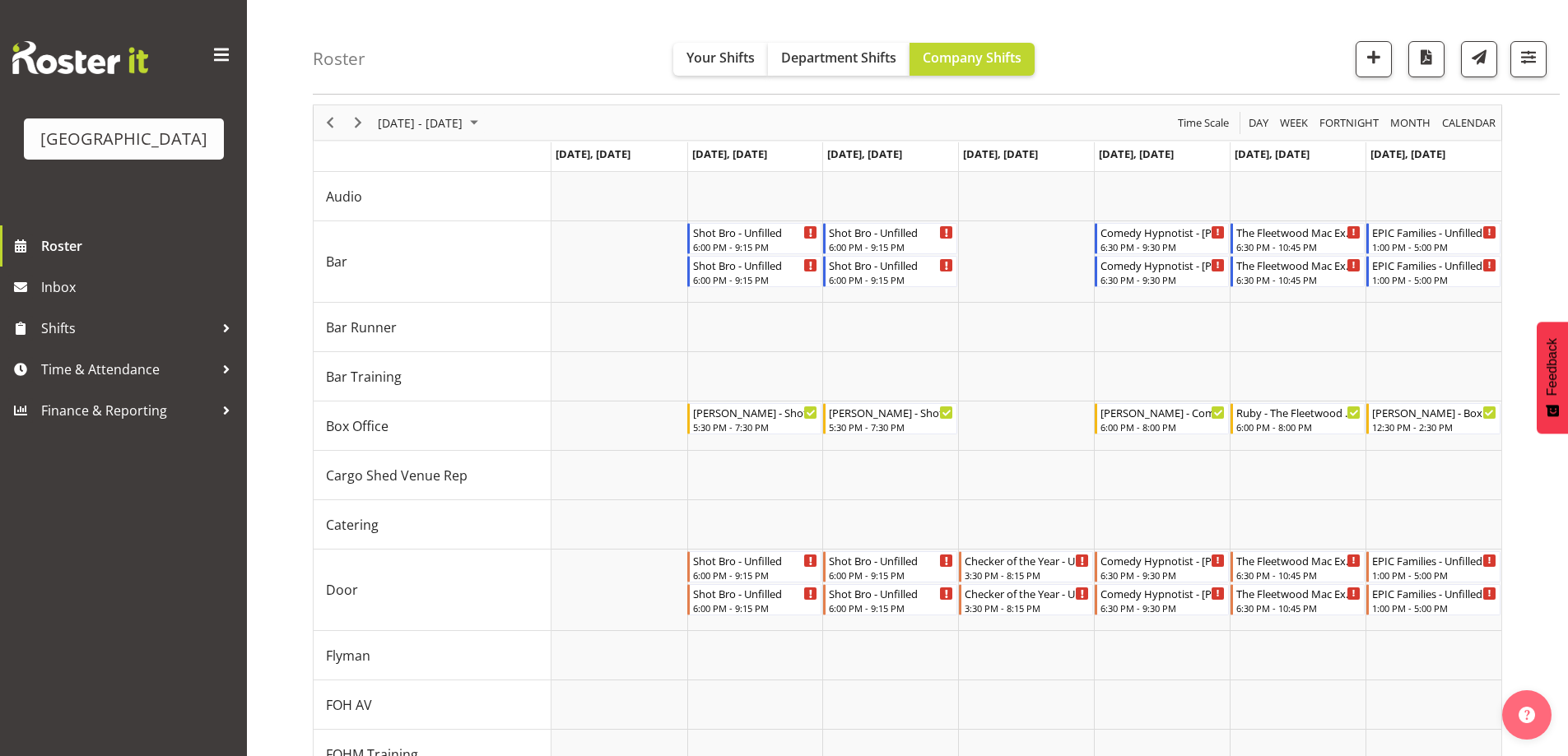
click at [436, 107] on div "October 06 - 12, 2025" at bounding box center [430, 122] width 116 height 34
click at [501, 310] on span "24" at bounding box center [500, 304] width 25 height 25
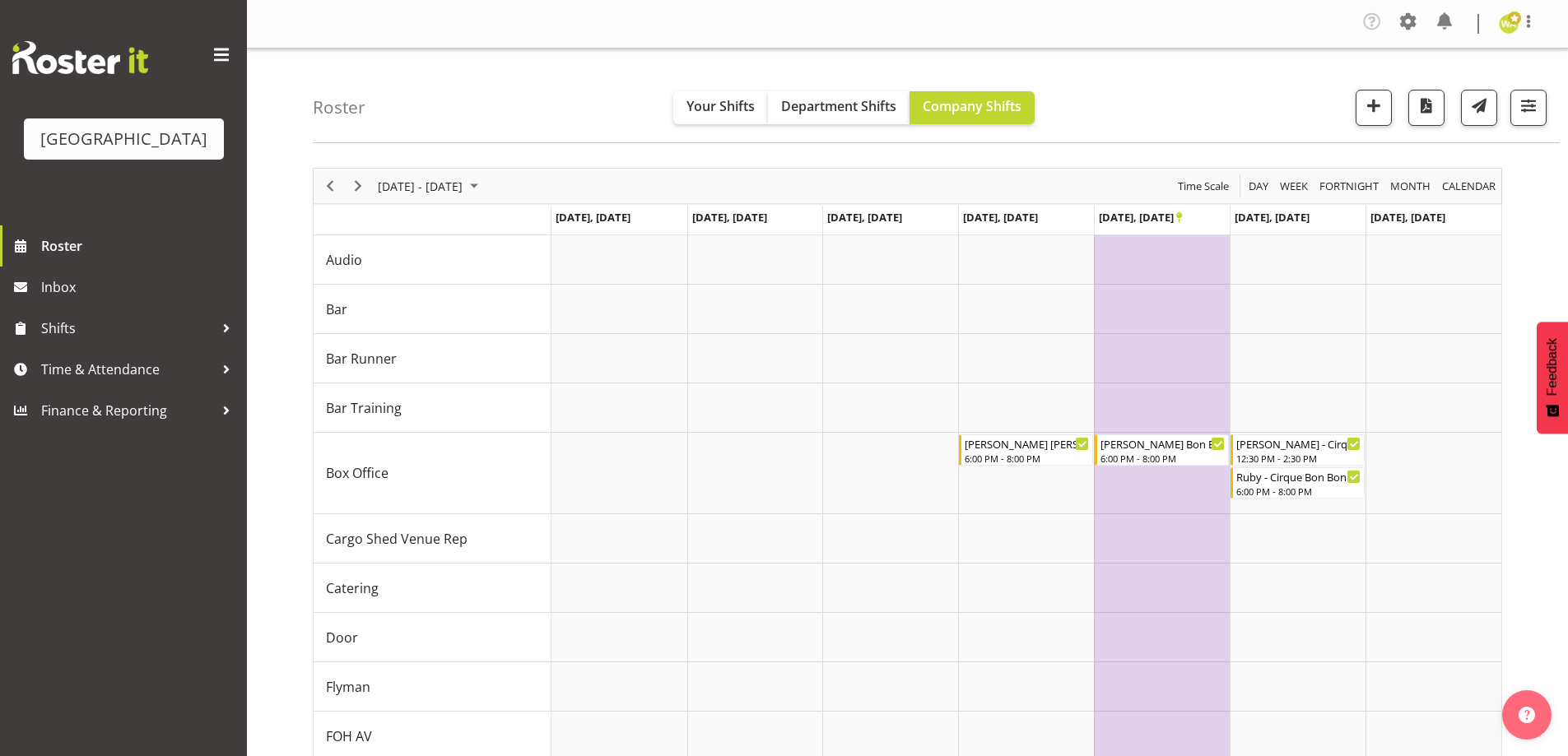
click at [1158, 97] on div "Roster Your Shifts Department Shifts Company Shifts All Locations Clear Baycour…" at bounding box center [935, 96] width 1247 height 95
click at [440, 185] on span "October 20 - 26, 2025" at bounding box center [420, 186] width 88 height 20
click at [525, 312] on span "11" at bounding box center [526, 311] width 25 height 25
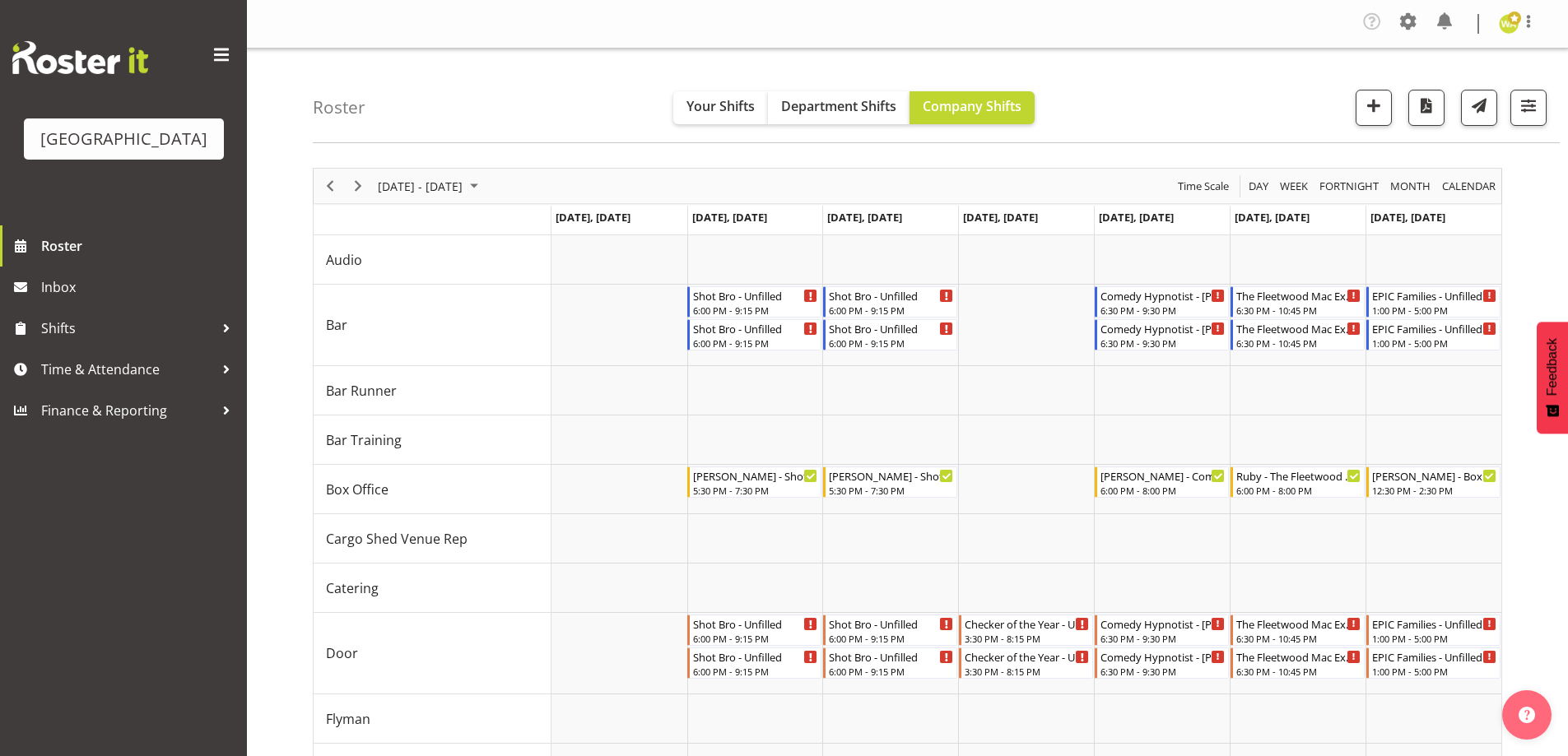
click at [1136, 75] on div "Roster Your Shifts Department Shifts Company Shifts All Locations Clear Baycour…" at bounding box center [935, 96] width 1247 height 95
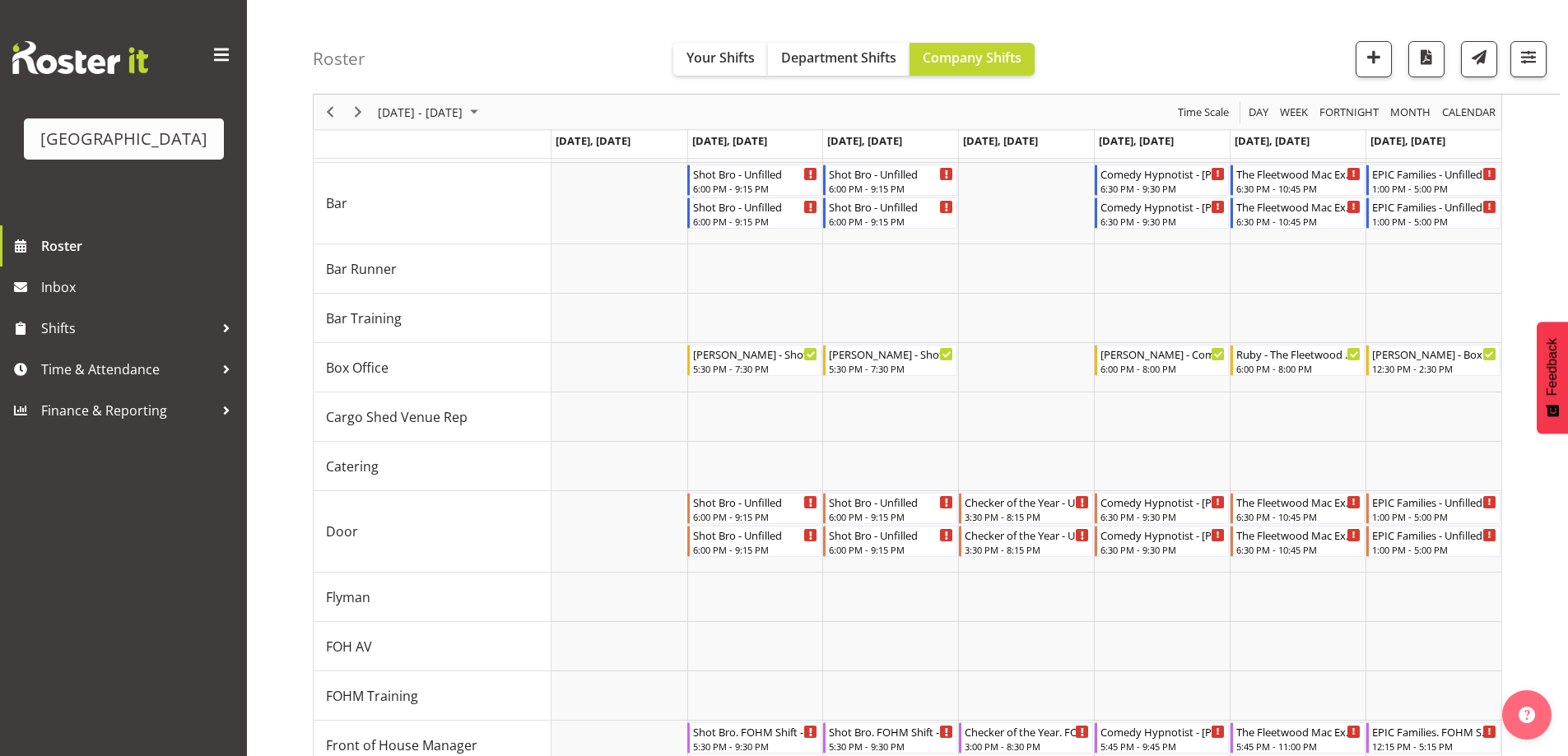
scroll to position [114, 0]
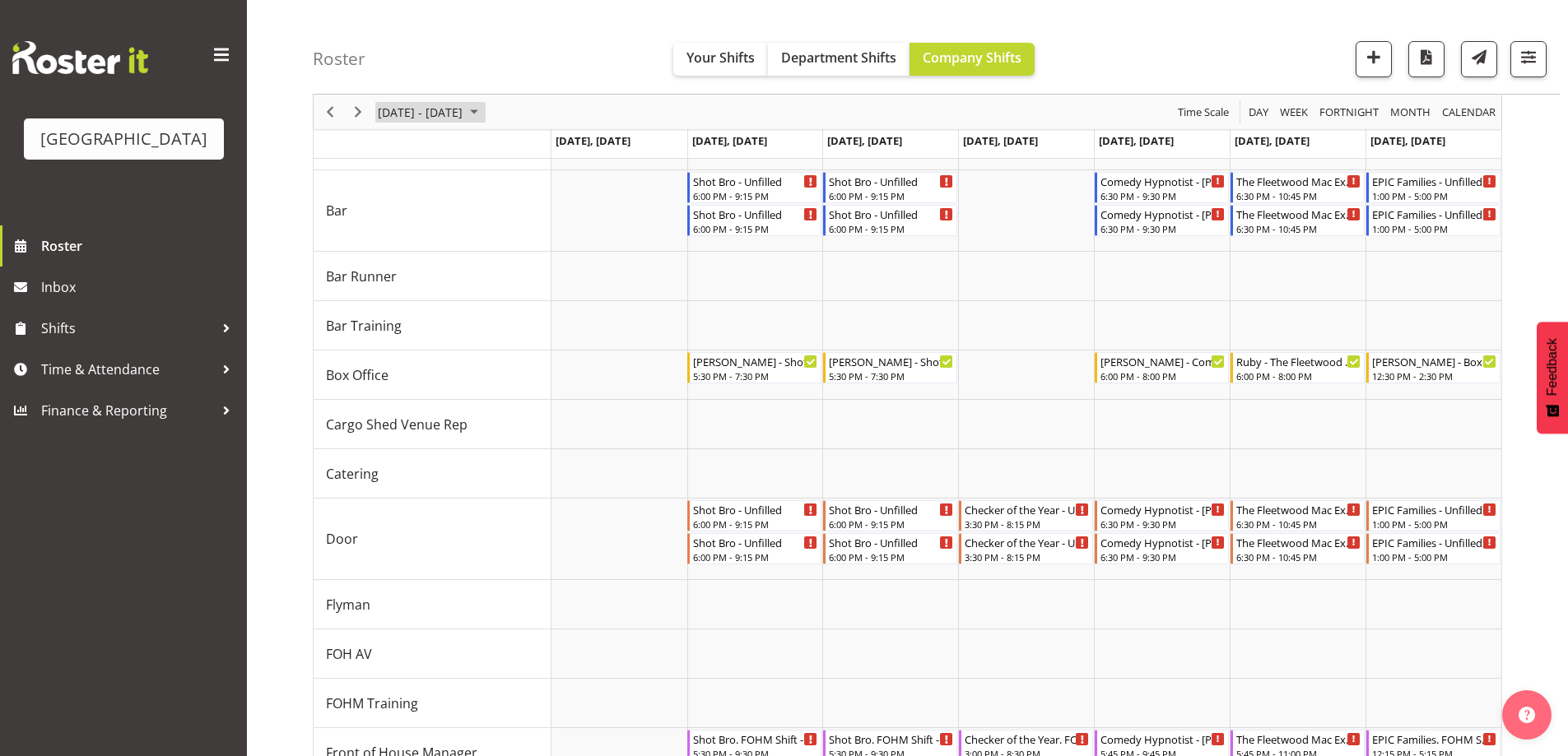
drag, startPoint x: 455, startPoint y: 107, endPoint x: 553, endPoint y: 158, distance: 110.5
click at [455, 108] on span "October 06 - 12, 2025" at bounding box center [420, 111] width 88 height 20
click at [489, 291] on span "24" at bounding box center [500, 294] width 25 height 25
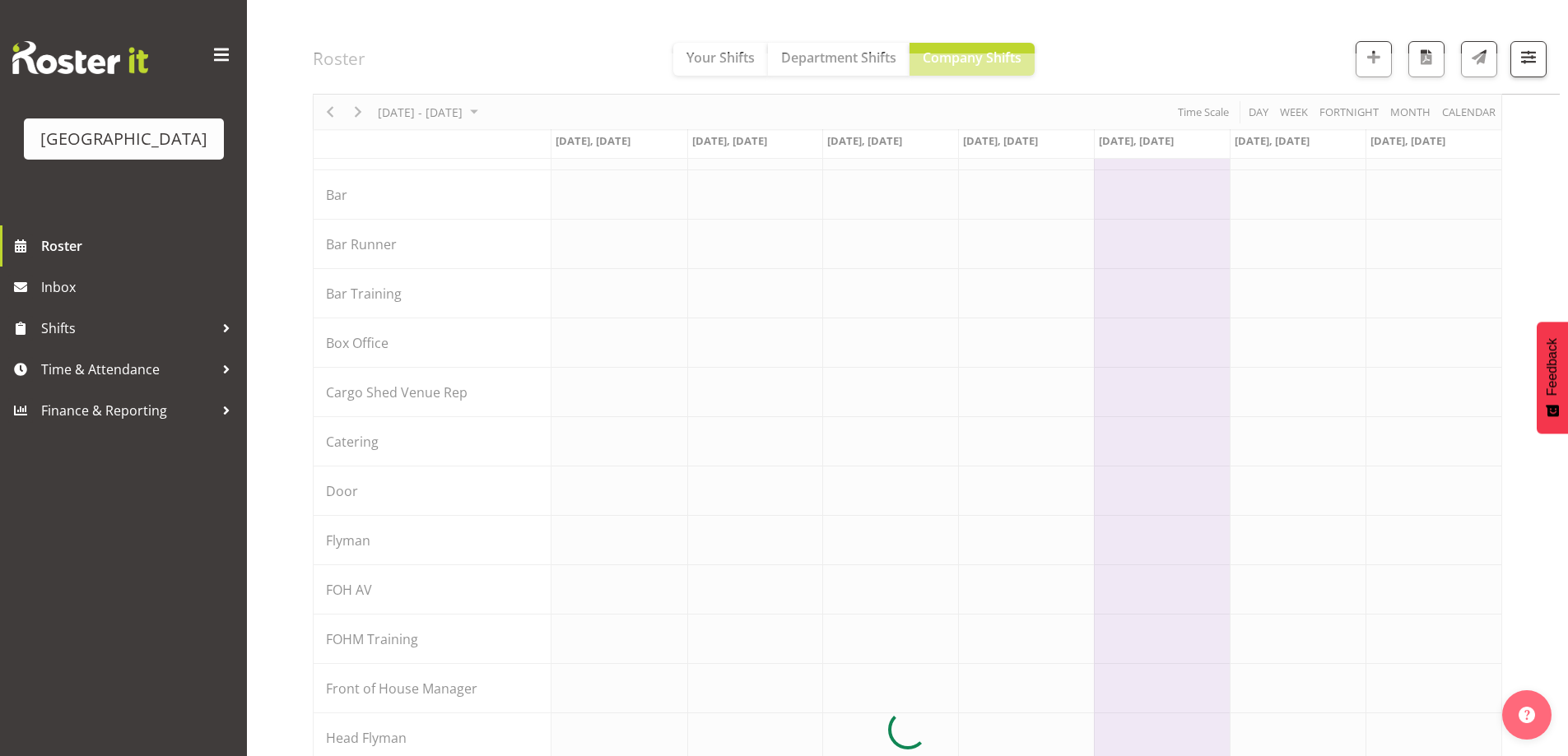
click at [457, 118] on div at bounding box center [906, 729] width 1189 height 1352
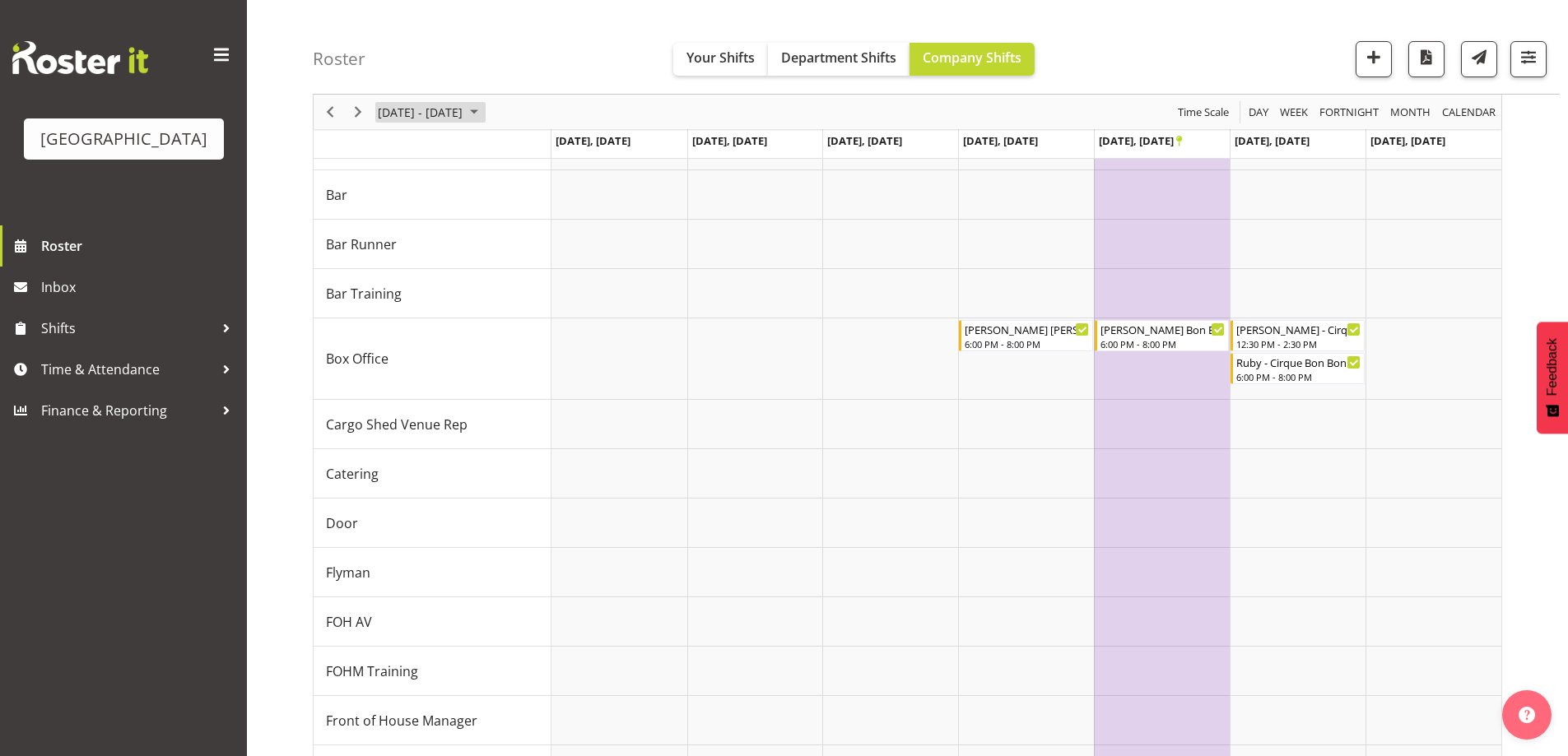
click at [464, 107] on span "October 20 - 26, 2025" at bounding box center [420, 111] width 88 height 20
click at [471, 296] on span "23" at bounding box center [474, 294] width 25 height 25
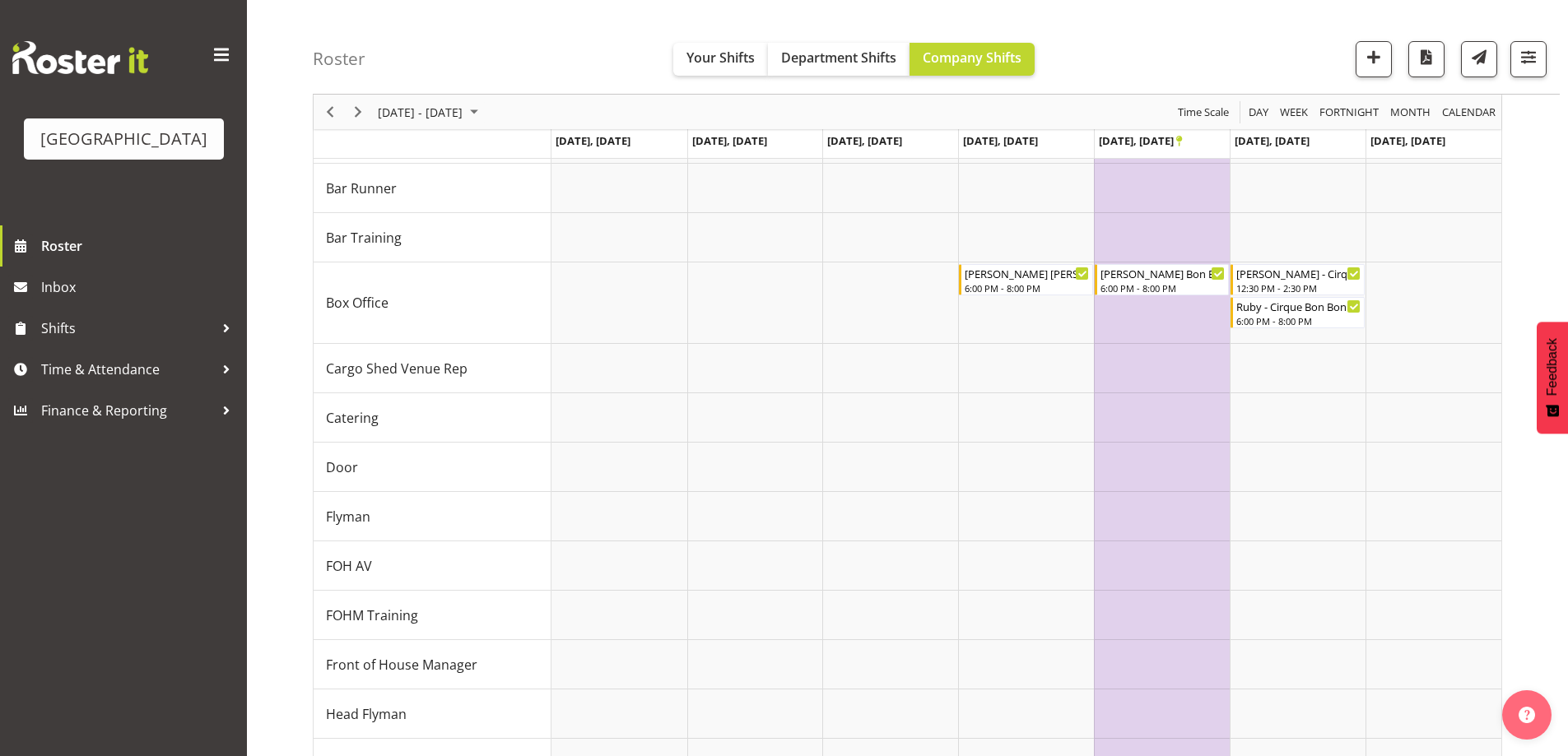
scroll to position [164, 0]
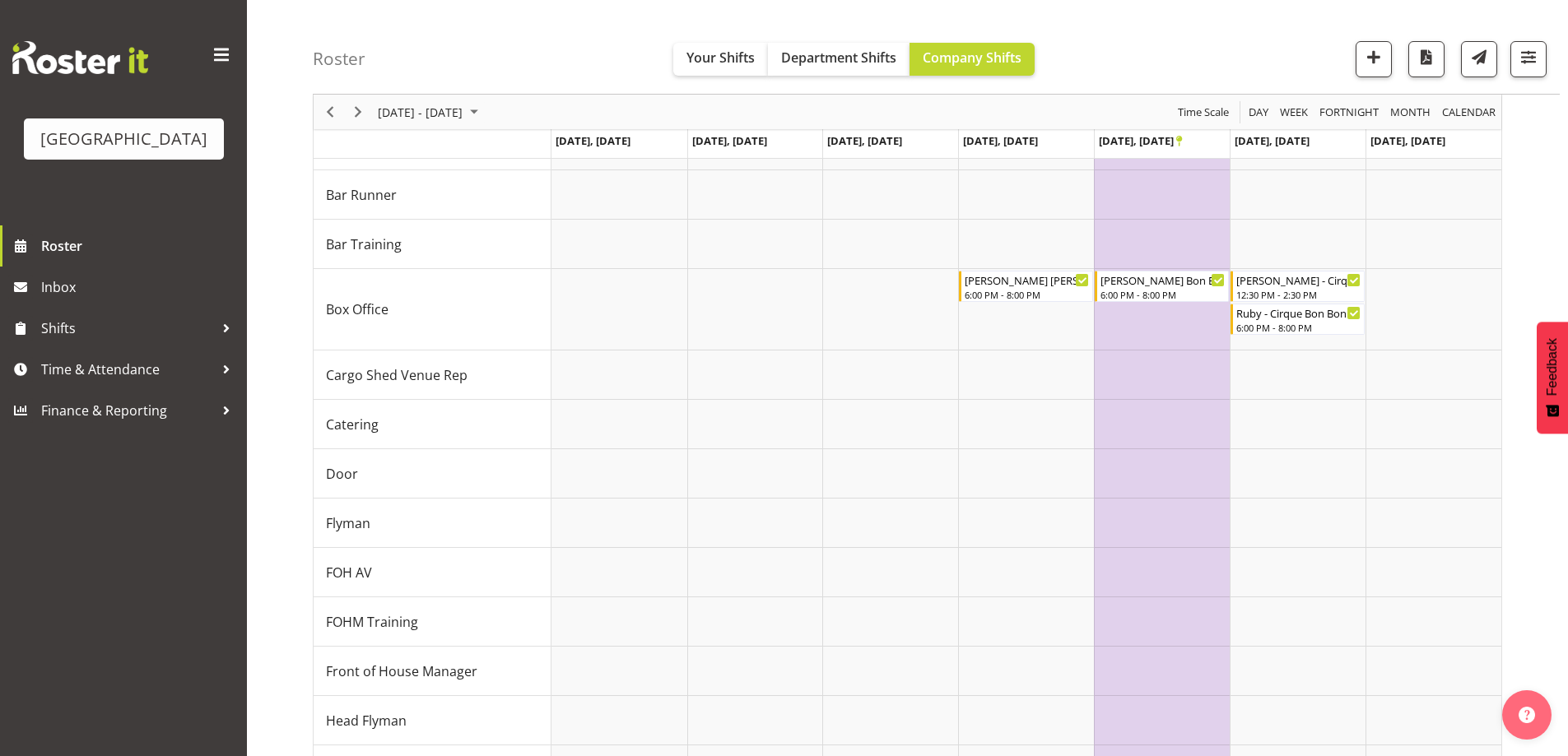
click at [1166, 48] on div "Roster Your Shifts Department Shifts Company Shifts All Locations [GEOGRAPHIC_D…" at bounding box center [935, 47] width 1247 height 95
click at [428, 106] on span "October 20 - 26, 2025" at bounding box center [420, 111] width 88 height 20
click at [479, 267] on span "16" at bounding box center [474, 266] width 25 height 25
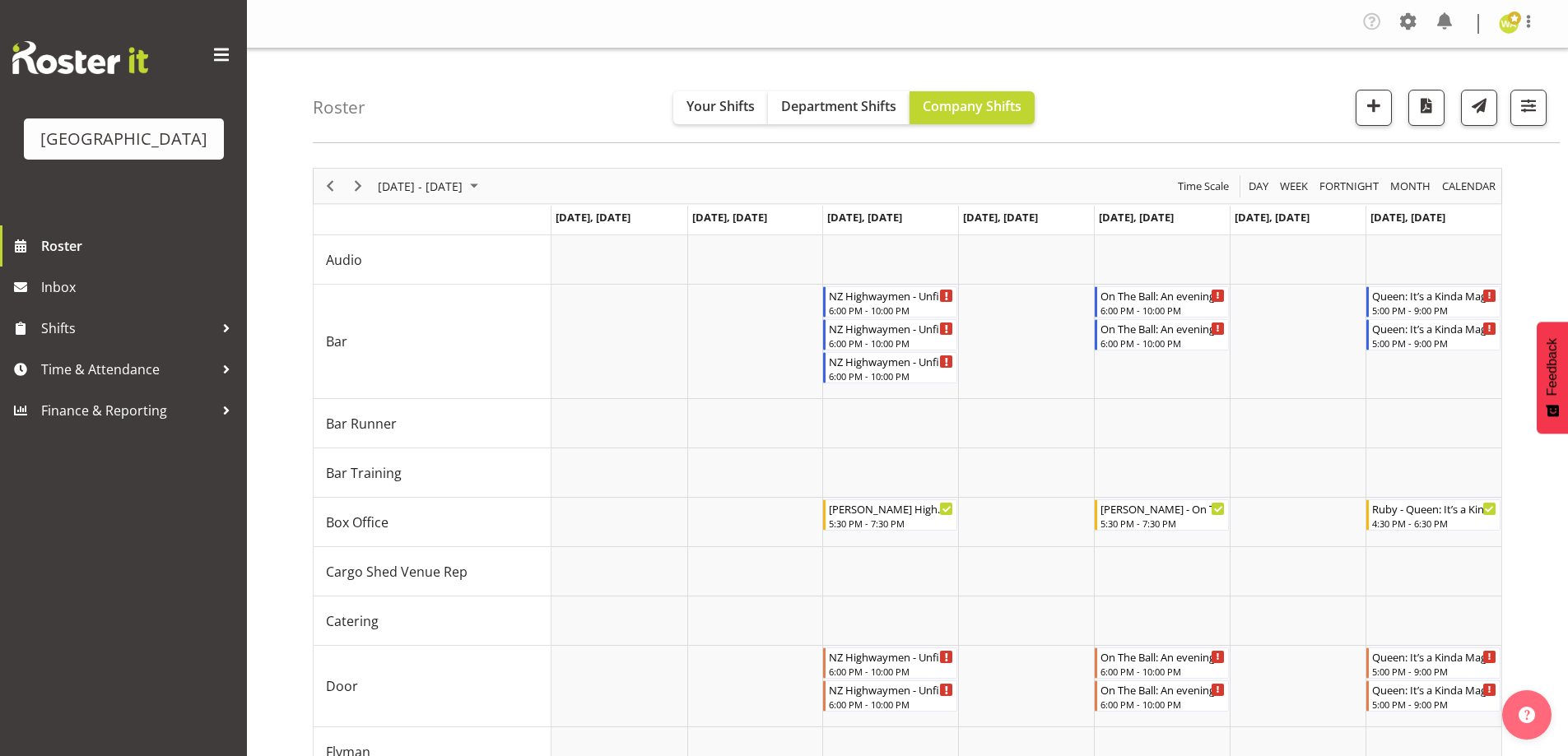
click at [485, 101] on div "Roster Your Shifts Department Shifts Company Shifts All Locations Clear Baycour…" at bounding box center [935, 96] width 1247 height 95
click at [440, 186] on span "October 13 - 19, 2025" at bounding box center [420, 186] width 88 height 20
click at [481, 114] on div "Roster Your Shifts Department Shifts Company Shifts All Locations Clear Baycour…" at bounding box center [935, 96] width 1247 height 95
click at [428, 195] on span "October 13 - 19, 2025" at bounding box center [420, 186] width 88 height 20
click at [510, 119] on div "Roster Your Shifts Department Shifts Company Shifts All Locations Clear Baycour…" at bounding box center [935, 96] width 1247 height 95
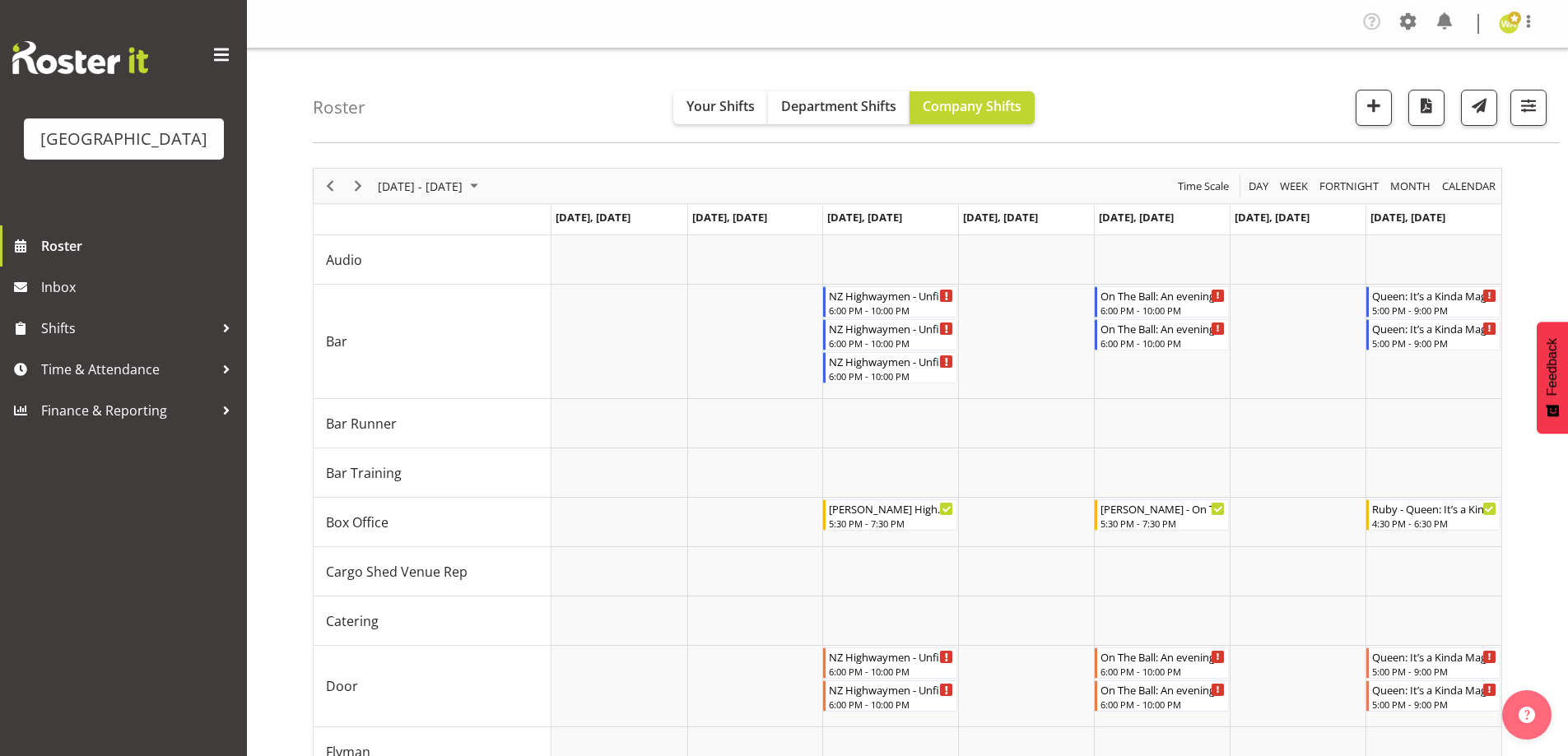
click at [488, 175] on div "October 13 - 19, 2025" at bounding box center [430, 185] width 116 height 34
click at [489, 123] on div "Roster Your Shifts Department Shifts Company Shifts All Locations Clear Baycour…" at bounding box center [935, 96] width 1247 height 95
click at [1178, 103] on div "Roster Your Shifts Department Shifts Company Shifts All Locations Clear Baycour…" at bounding box center [935, 96] width 1247 height 95
click at [464, 182] on span "October 13 - 19, 2025" at bounding box center [420, 186] width 88 height 20
click at [477, 367] on span "23" at bounding box center [474, 367] width 25 height 25
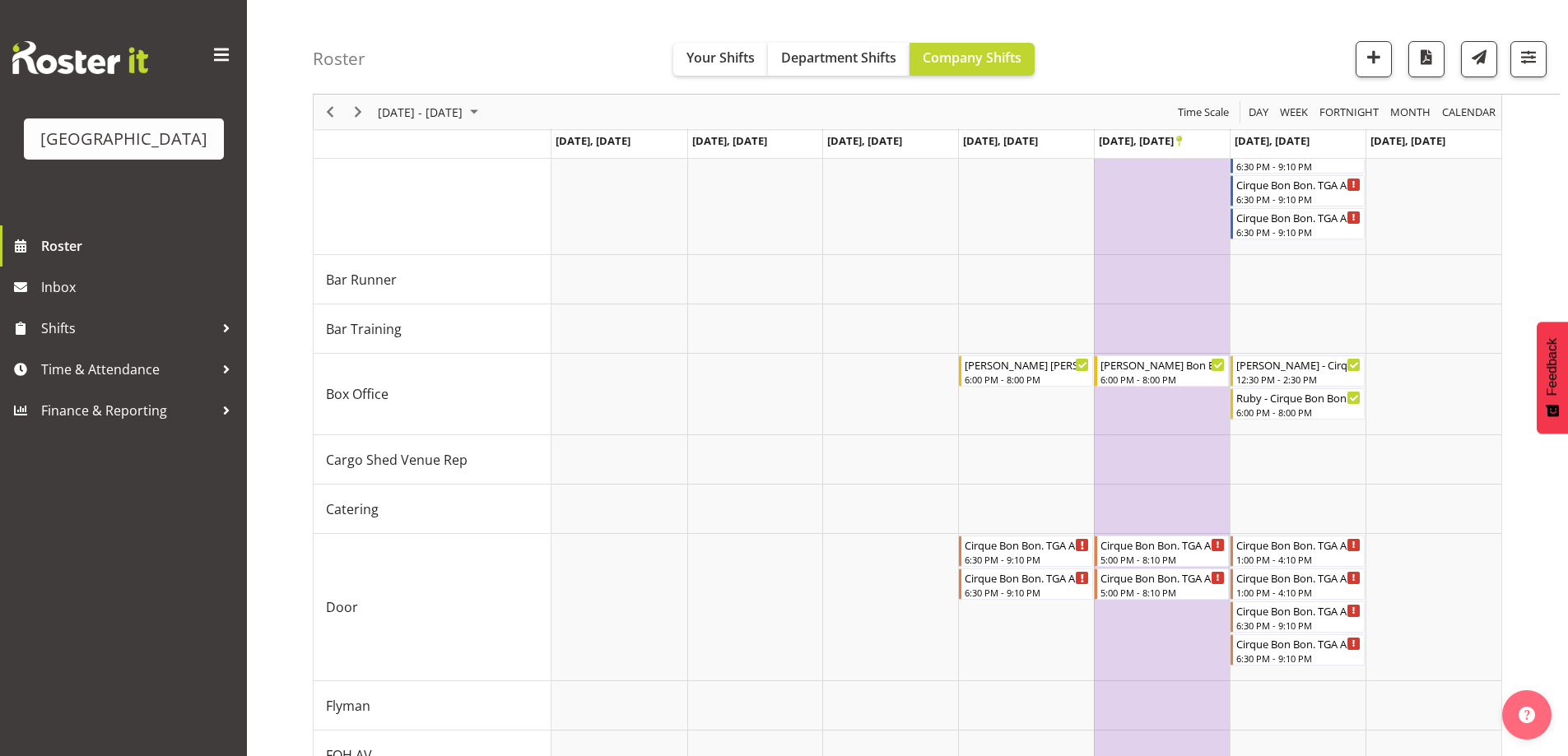
scroll to position [246, 0]
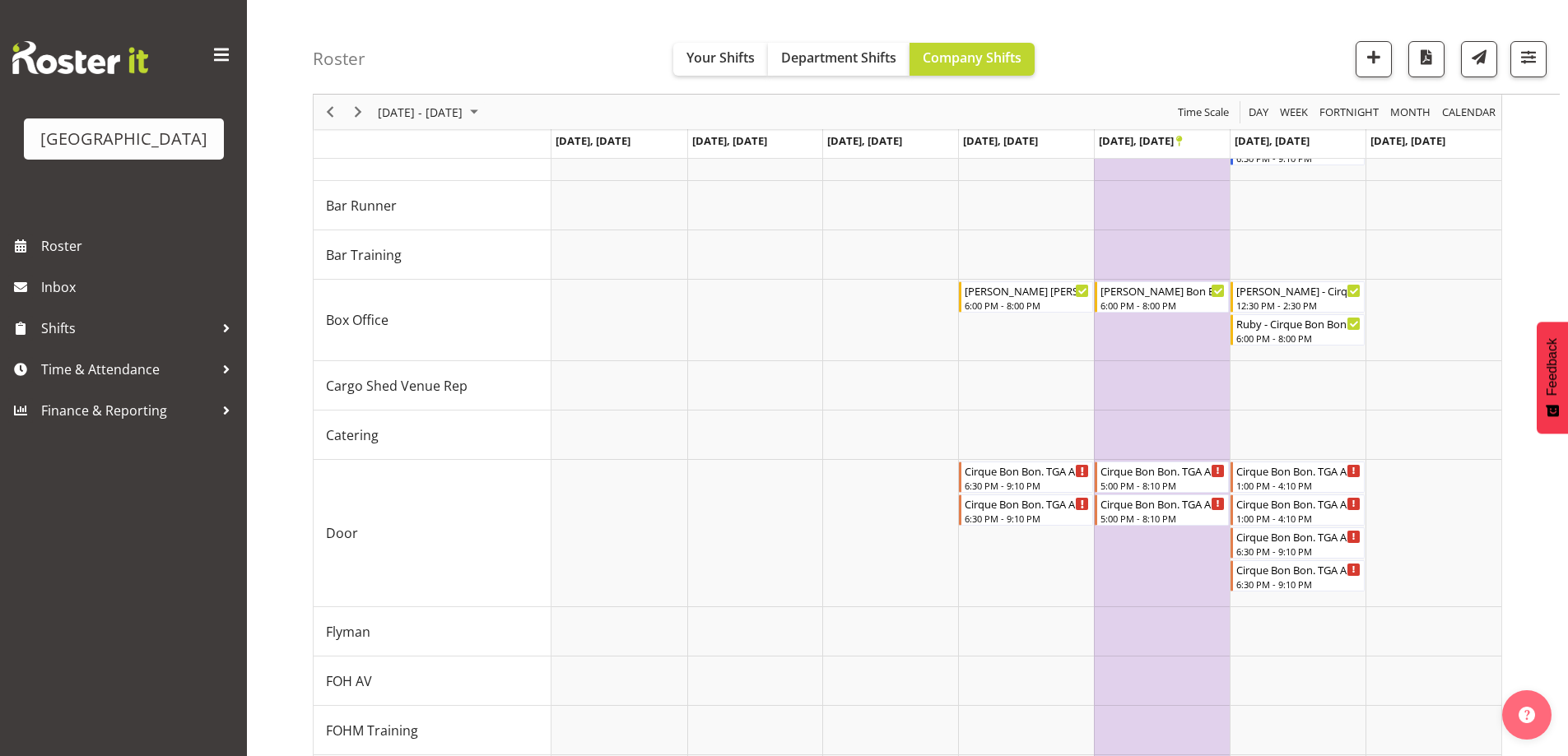
scroll to position [337, 0]
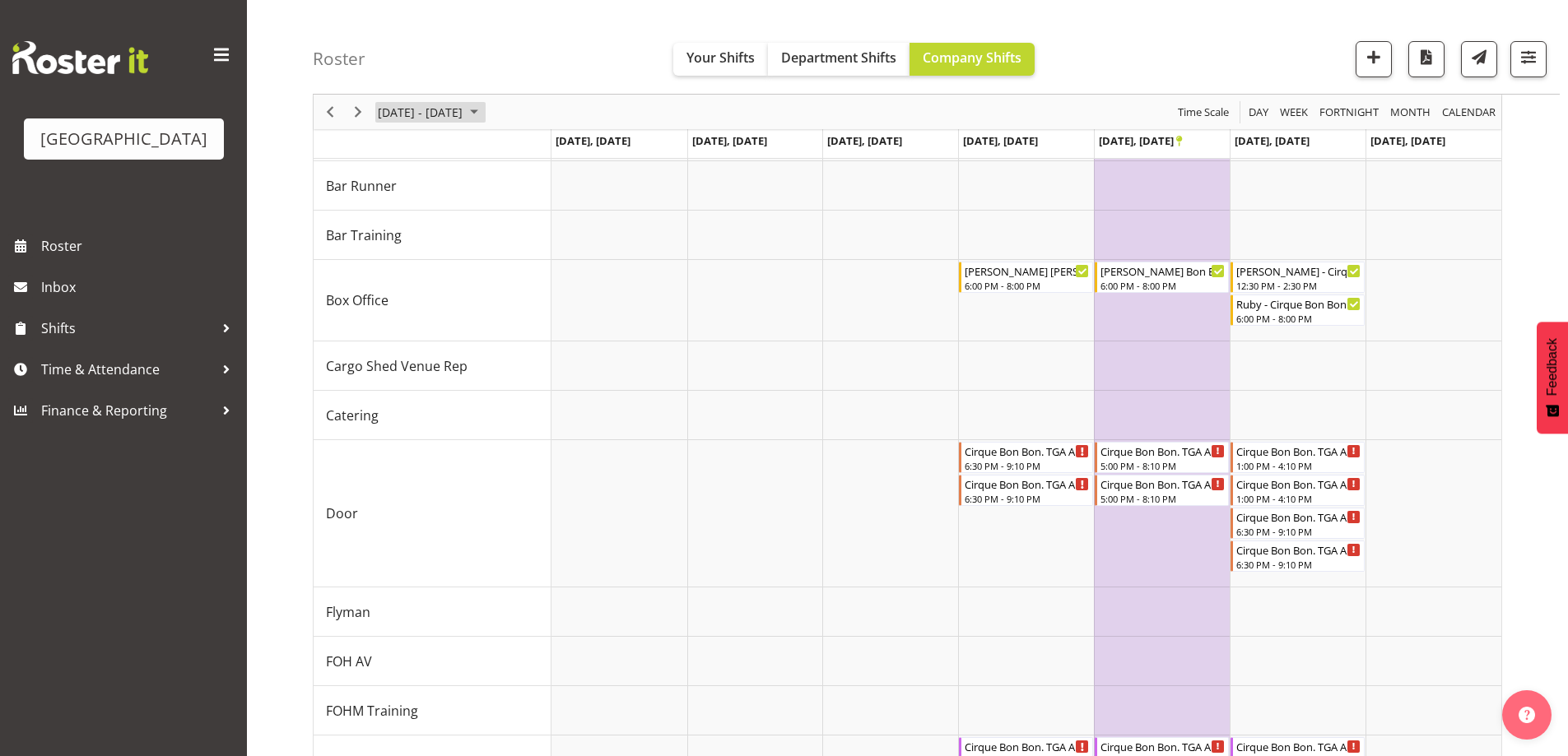
click at [451, 113] on span "[DATE] - [DATE]" at bounding box center [420, 111] width 88 height 20
click at [1115, 60] on div "Roster Your Shifts Department Shifts Company Shifts All Locations [GEOGRAPHIC_D…" at bounding box center [935, 47] width 1247 height 95
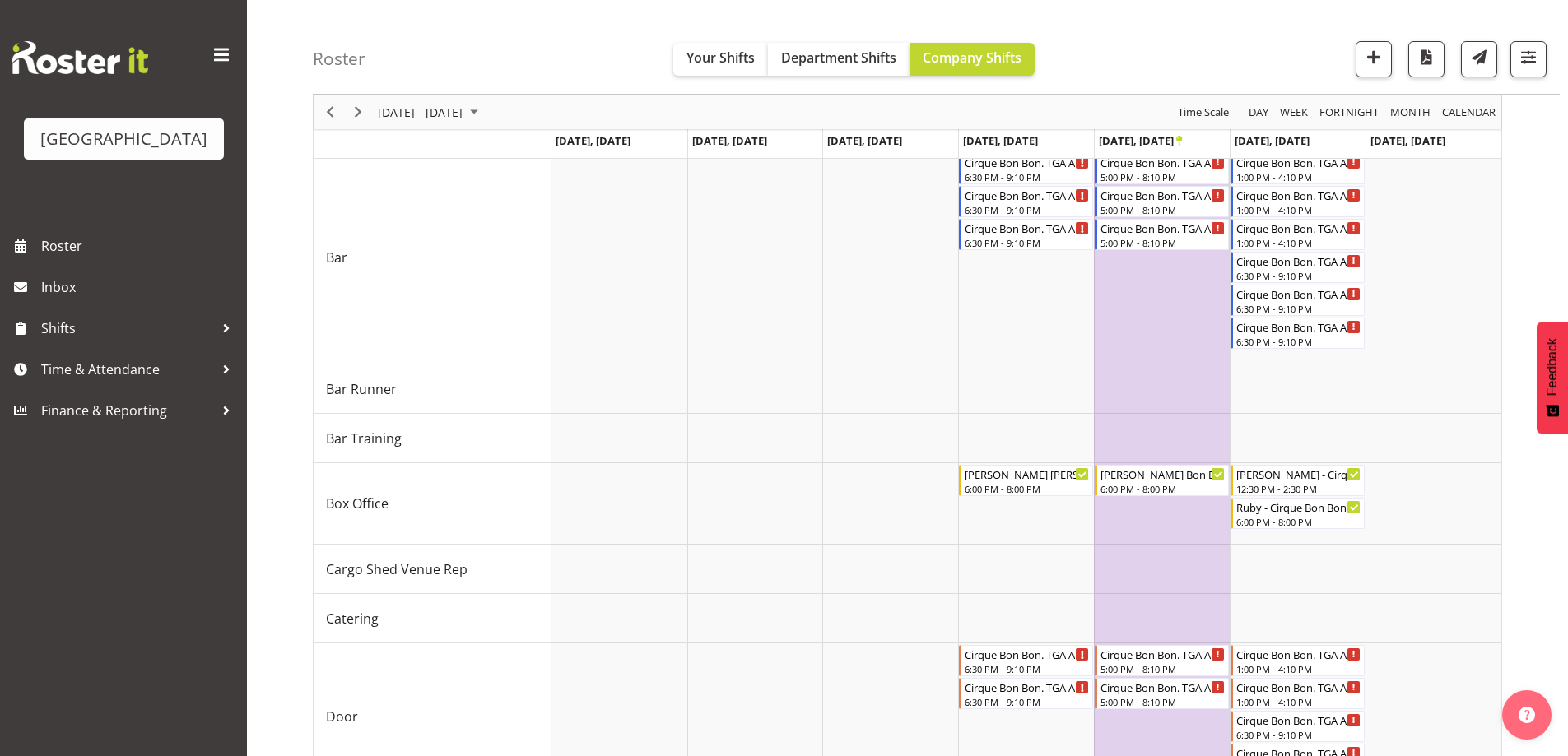
scroll to position [0, 0]
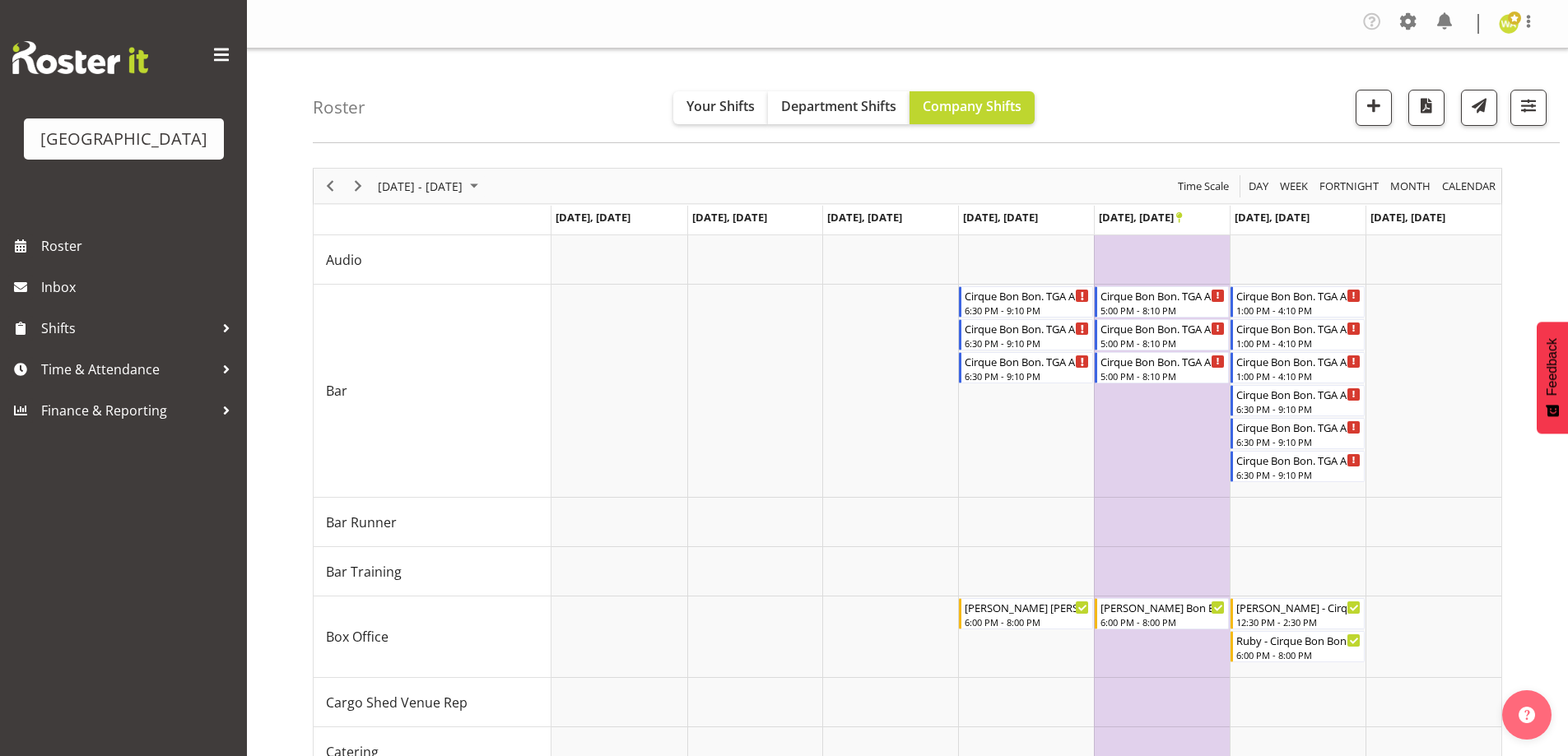
click at [1151, 112] on div "Roster Your Shifts Department Shifts Company Shifts All Locations Clear Baycour…" at bounding box center [935, 96] width 1247 height 95
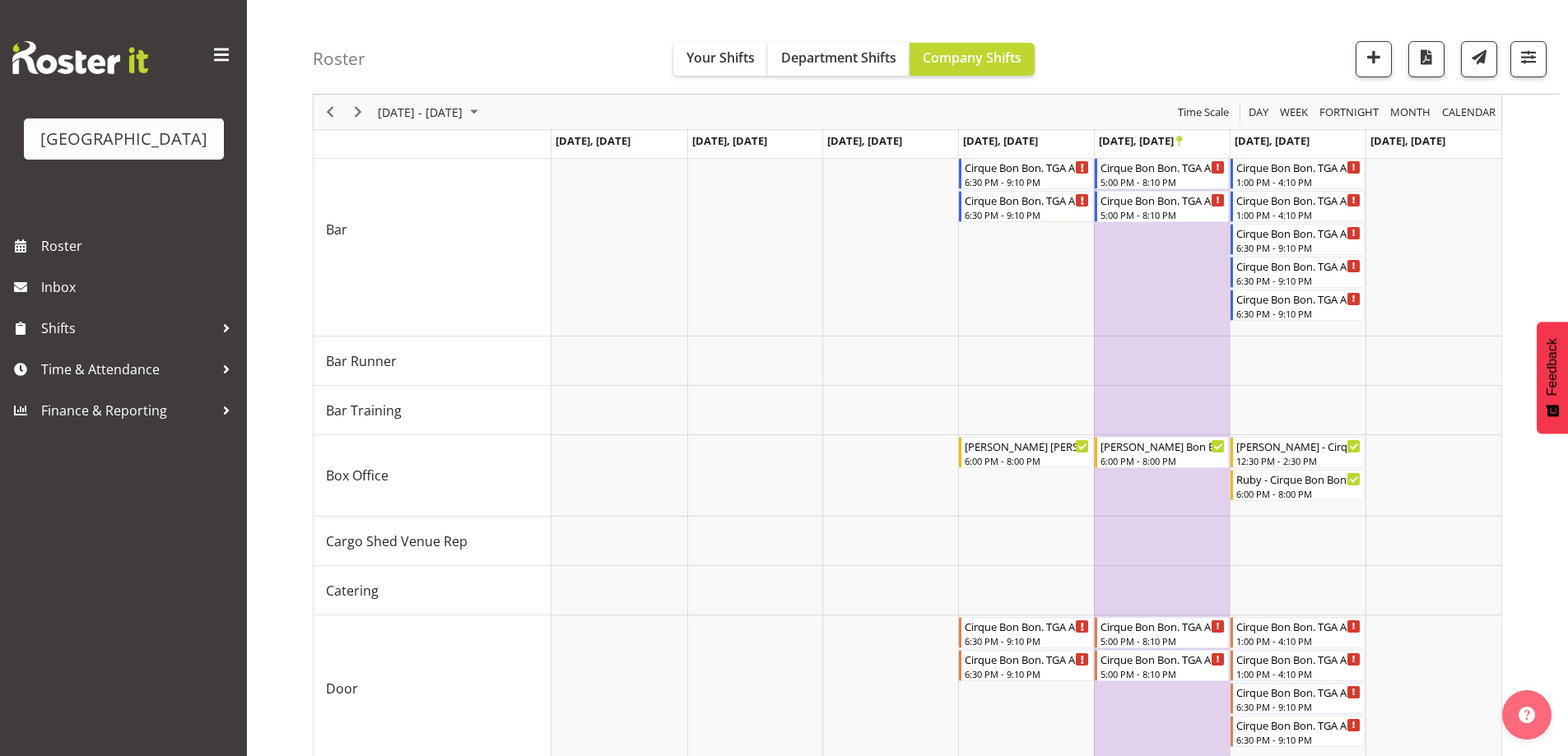
scroll to position [164, 0]
click at [60, 336] on link "Shifts" at bounding box center [123, 328] width 247 height 41
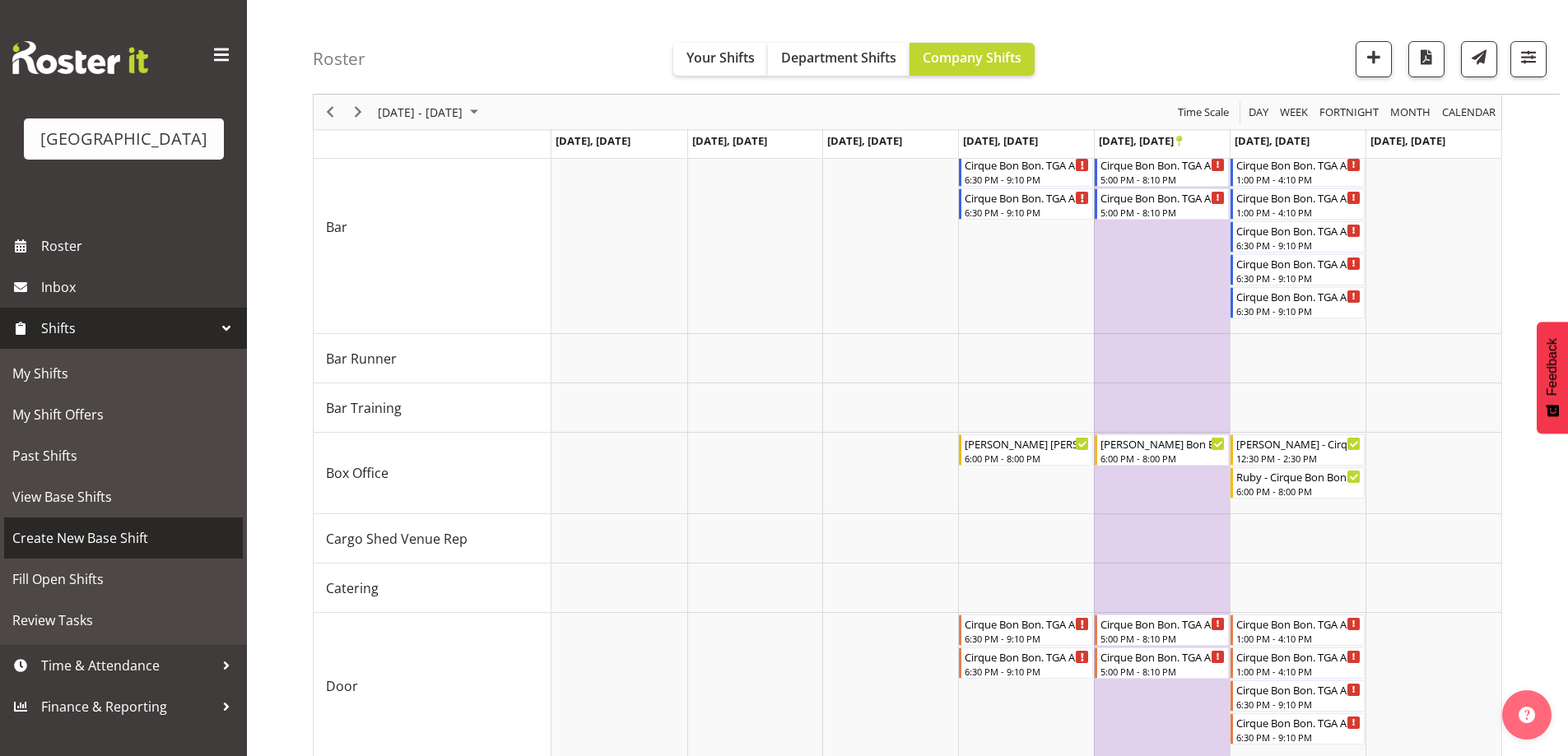
click at [113, 551] on span "Create New Base Shift" at bounding box center [123, 538] width 222 height 25
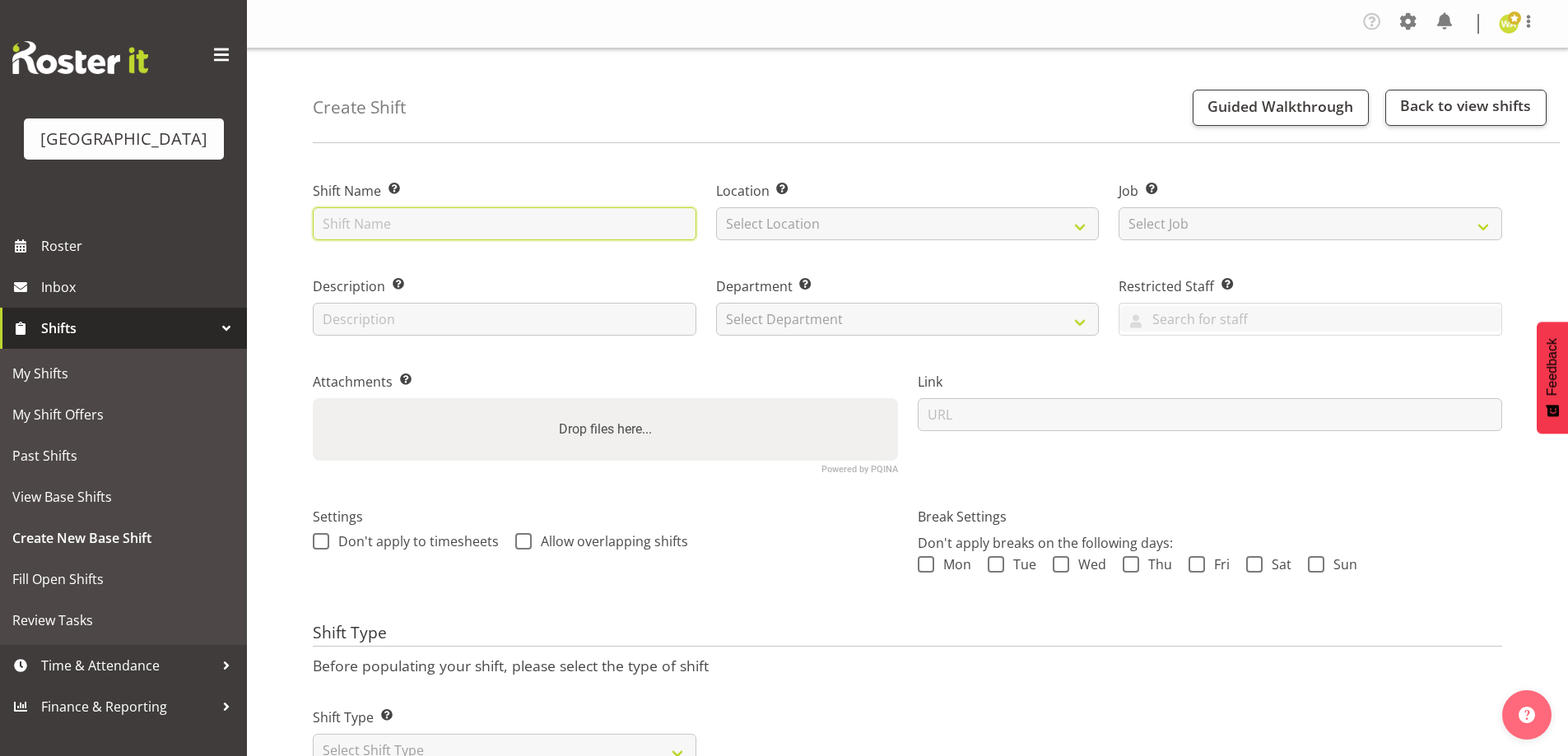
click at [405, 225] on input "text" at bounding box center [504, 224] width 383 height 33
type input "Box Office - Tangihanga"
click at [821, 244] on div "Location Enter the location where the shift will occur. Select Location Baycour…" at bounding box center [908, 205] width 404 height 96
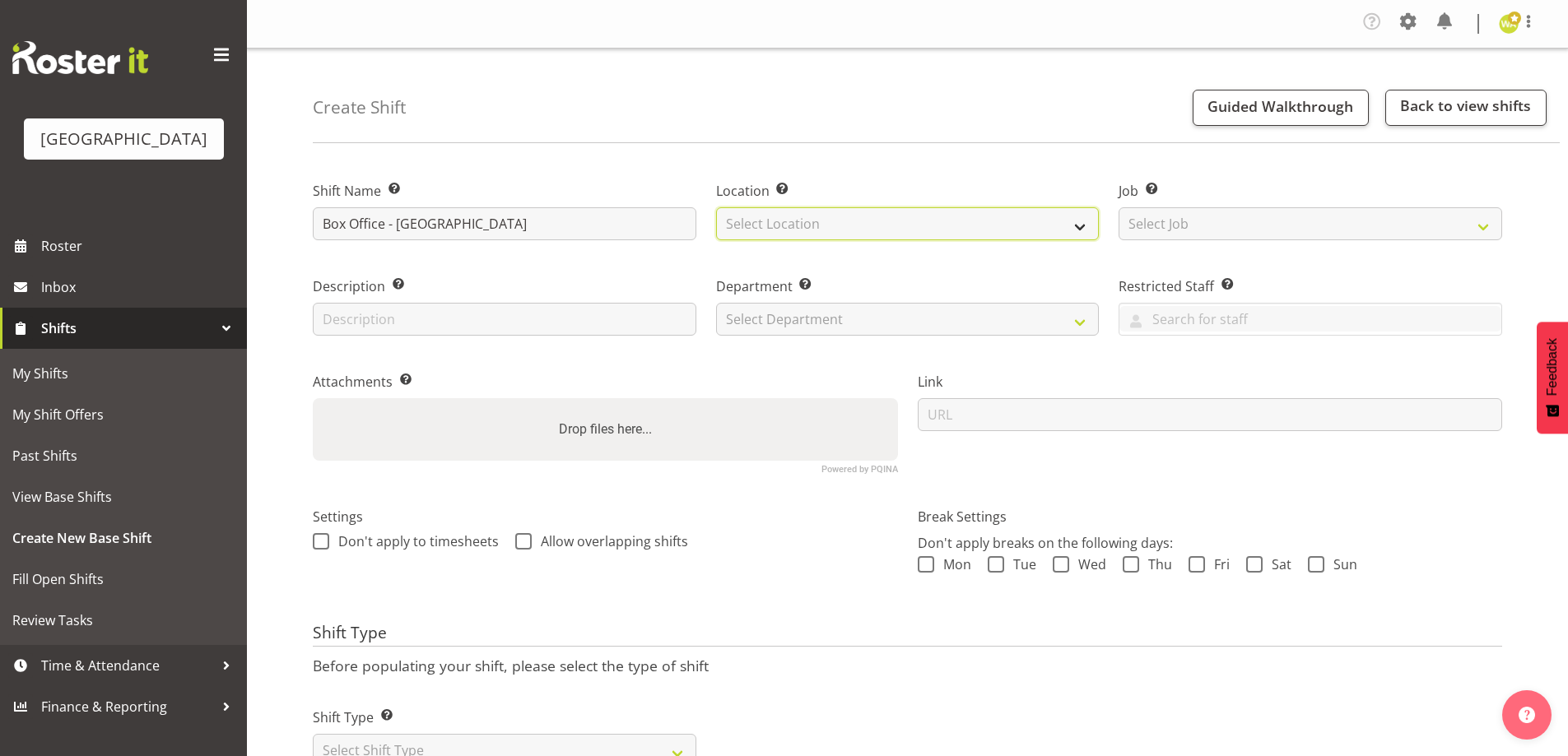
click at [792, 232] on select "Select Location Baycourt Community and Arts Centre Cargo Shed Historic Village" at bounding box center [907, 224] width 383 height 33
select select "1115"
click at [716, 207] on select "Select Location Baycourt Community and Arts Centre Cargo Shed Historic Village" at bounding box center [907, 224] width 383 height 33
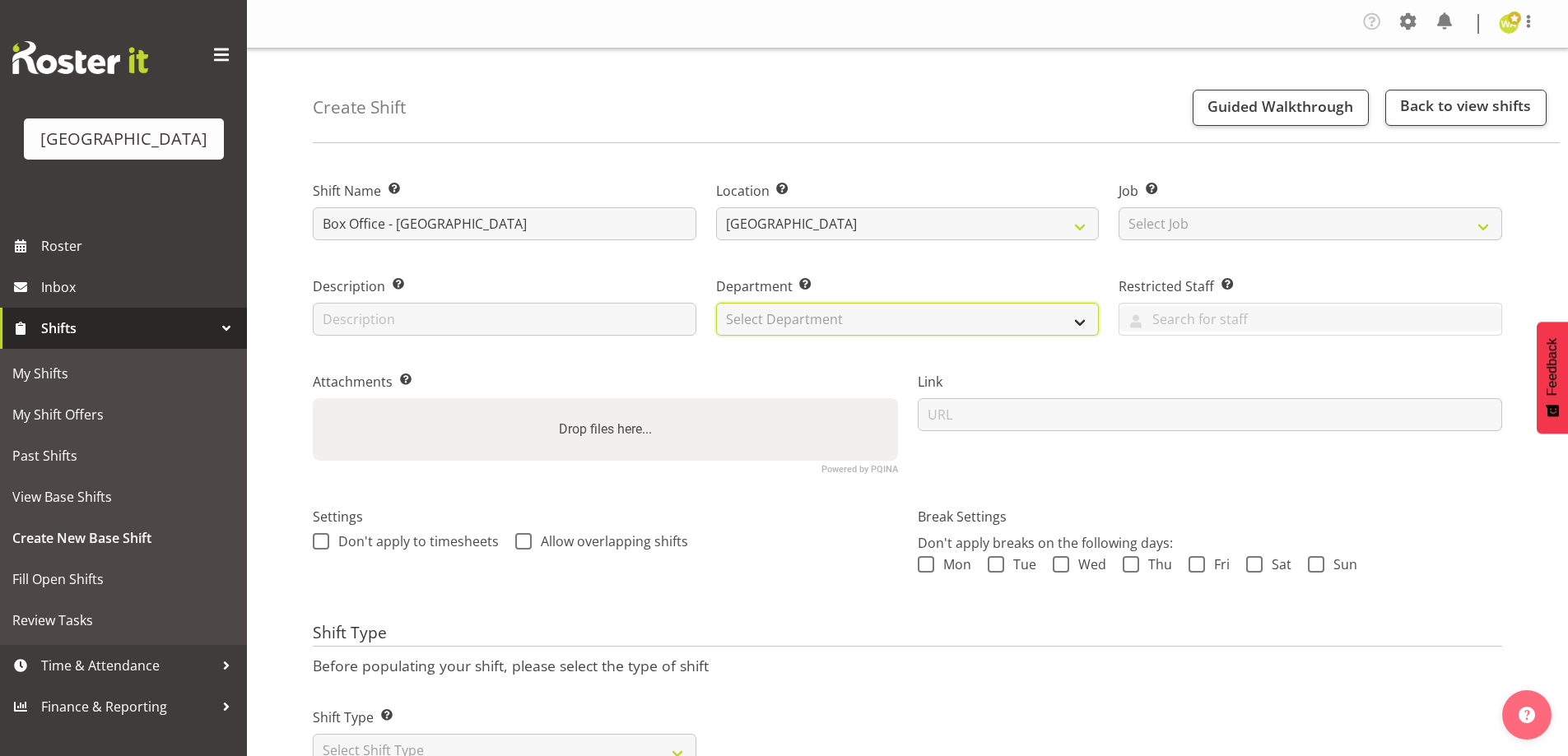
drag, startPoint x: 770, startPoint y: 316, endPoint x: 770, endPoint y: 333, distance: 17.0
click at [770, 321] on select "Select Department Baycourt Box Office" at bounding box center [907, 319] width 383 height 33
select select "794"
click at [716, 303] on select "Select Department Baycourt Box Office" at bounding box center [907, 319] width 383 height 33
click at [936, 570] on span "Mon" at bounding box center [953, 564] width 37 height 17
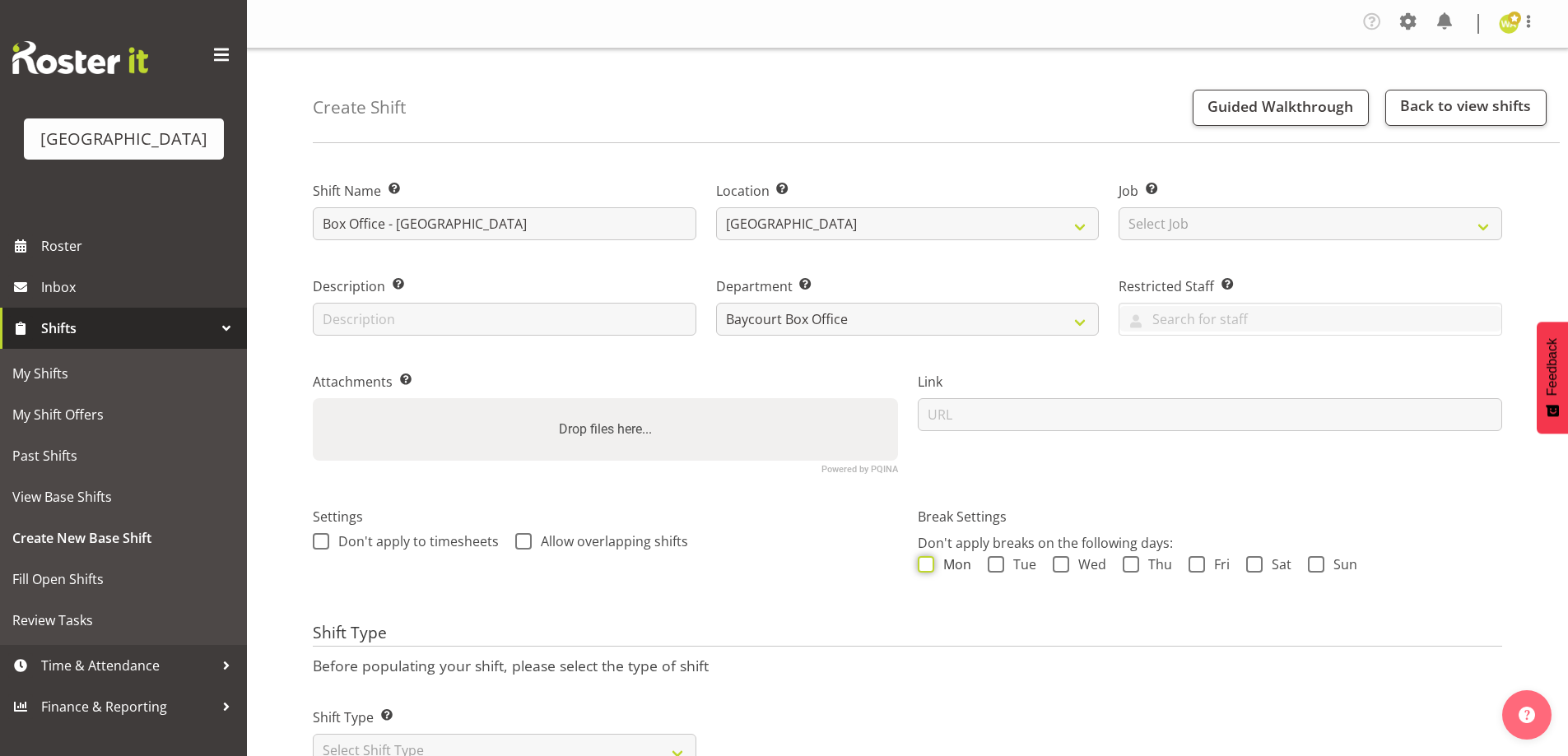
click at [928, 570] on input "Mon" at bounding box center [923, 565] width 11 height 11
checkbox input "true"
click at [989, 564] on span at bounding box center [996, 564] width 17 height 17
click at [989, 564] on input "Tue" at bounding box center [993, 565] width 11 height 11
checkbox input "true"
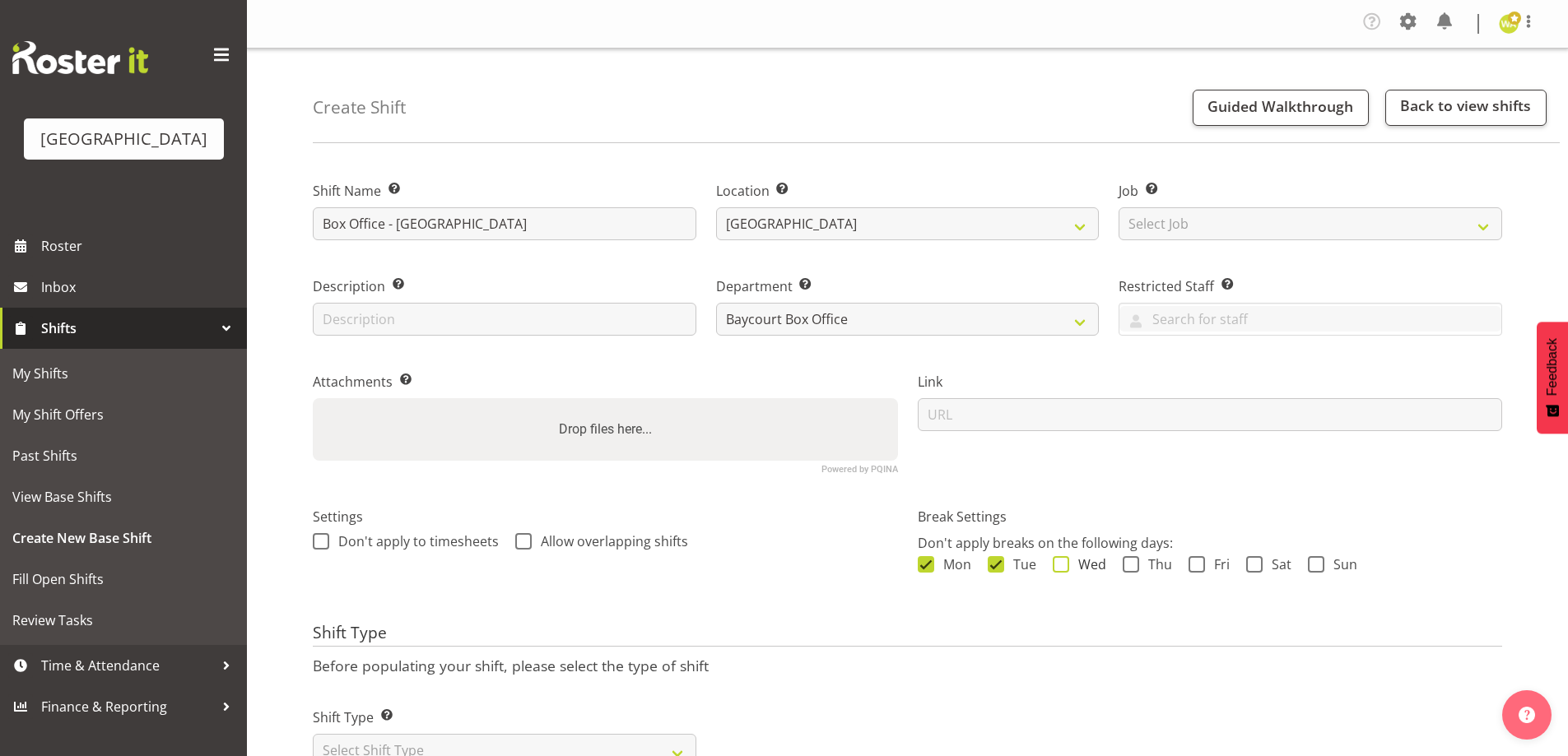
click at [1078, 560] on span "Wed" at bounding box center [1087, 564] width 37 height 17
click at [1063, 560] on input "Wed" at bounding box center [1058, 565] width 11 height 11
checkbox input "true"
click at [1160, 570] on span "Thu" at bounding box center [1156, 564] width 33 height 17
click at [1134, 570] on input "Thu" at bounding box center [1128, 565] width 11 height 11
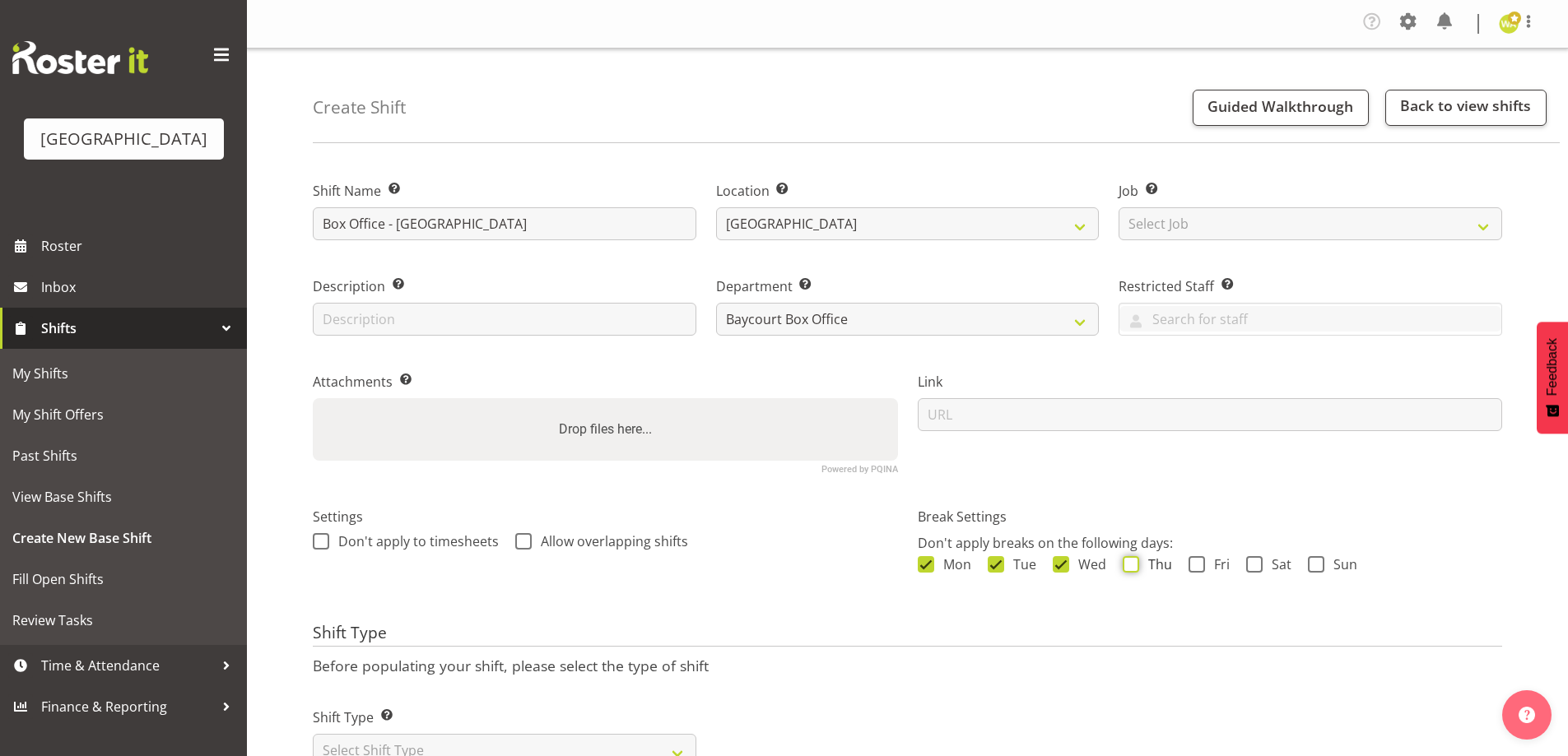
checkbox input "true"
click at [1228, 565] on div "Mon Tue Wed Thu Fri Sat Sun" at bounding box center [1210, 567] width 585 height 21
click at [1327, 564] on span "Sun" at bounding box center [1341, 564] width 33 height 17
click at [1319, 564] on input "Sun" at bounding box center [1313, 565] width 11 height 11
checkbox input "true"
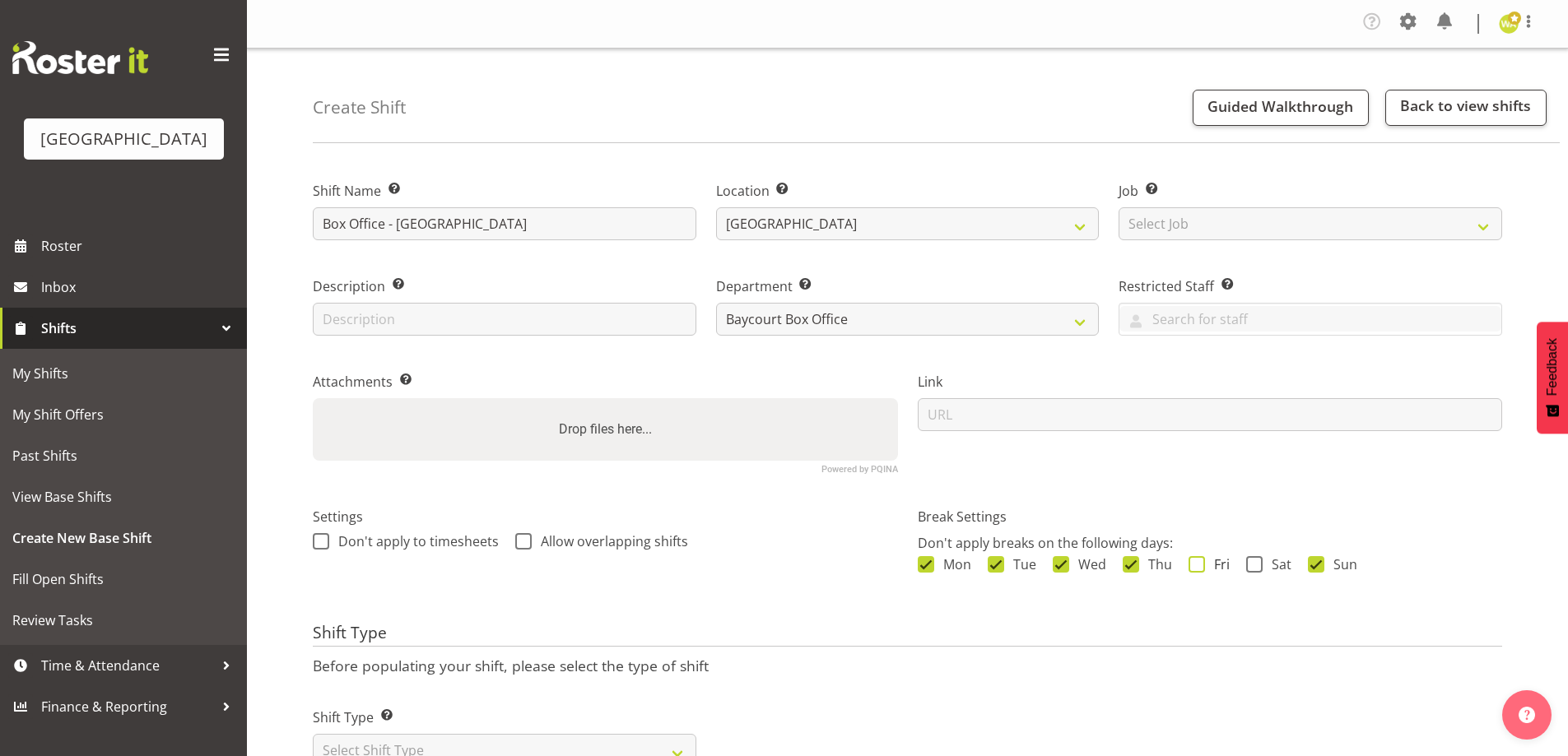
drag, startPoint x: 1281, startPoint y: 562, endPoint x: 1218, endPoint y: 562, distance: 63.0
click at [1278, 563] on span "Sat" at bounding box center [1277, 564] width 29 height 17
click at [1257, 563] on input "Sat" at bounding box center [1251, 565] width 11 height 11
checkbox input "true"
click at [1196, 563] on span at bounding box center [1196, 564] width 17 height 17
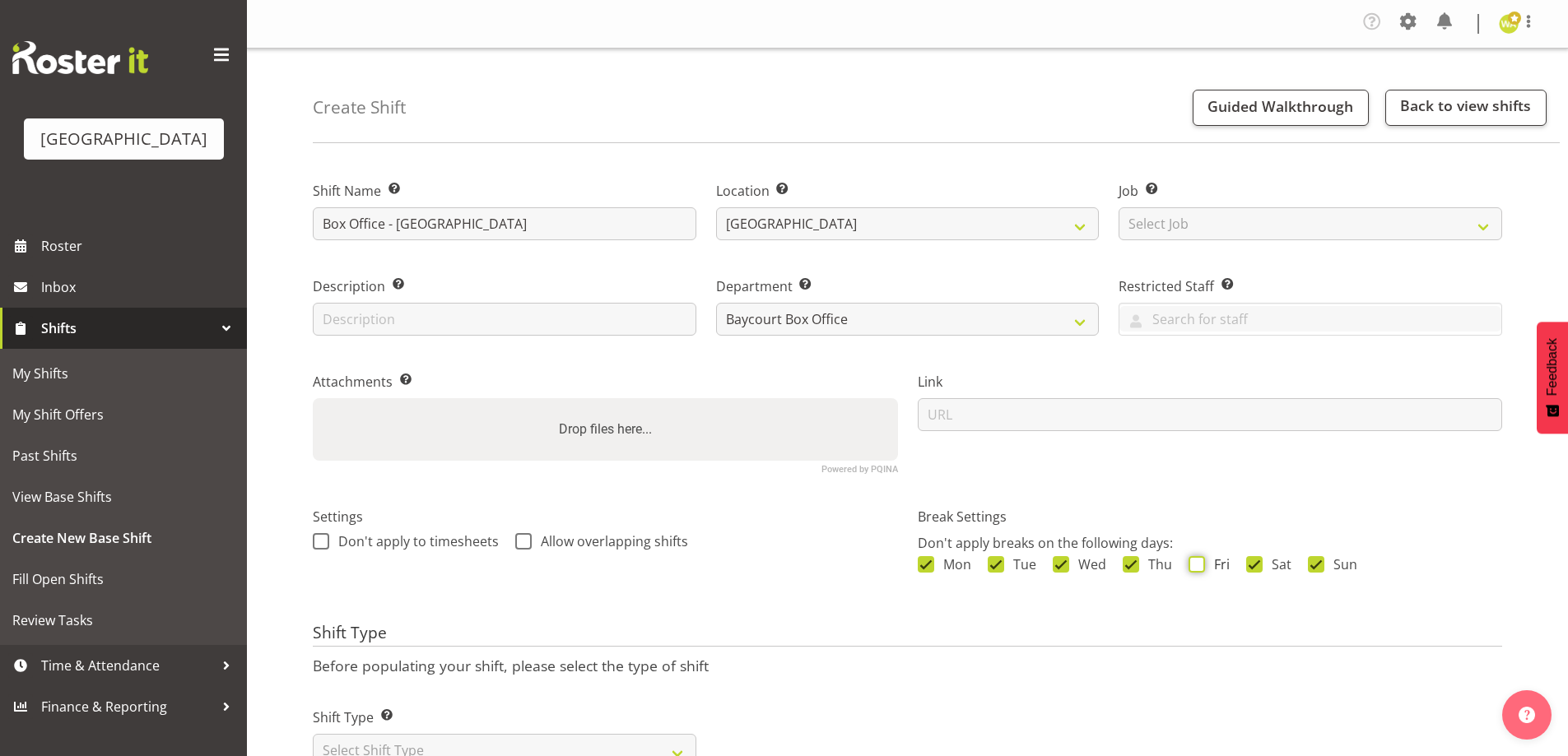
click at [1196, 563] on input "Fri" at bounding box center [1193, 565] width 11 height 11
checkbox input "true"
click at [376, 322] on input "text" at bounding box center [504, 319] width 383 height 33
type input "Box Office"
drag, startPoint x: 400, startPoint y: 225, endPoint x: 326, endPoint y: 224, distance: 74.0
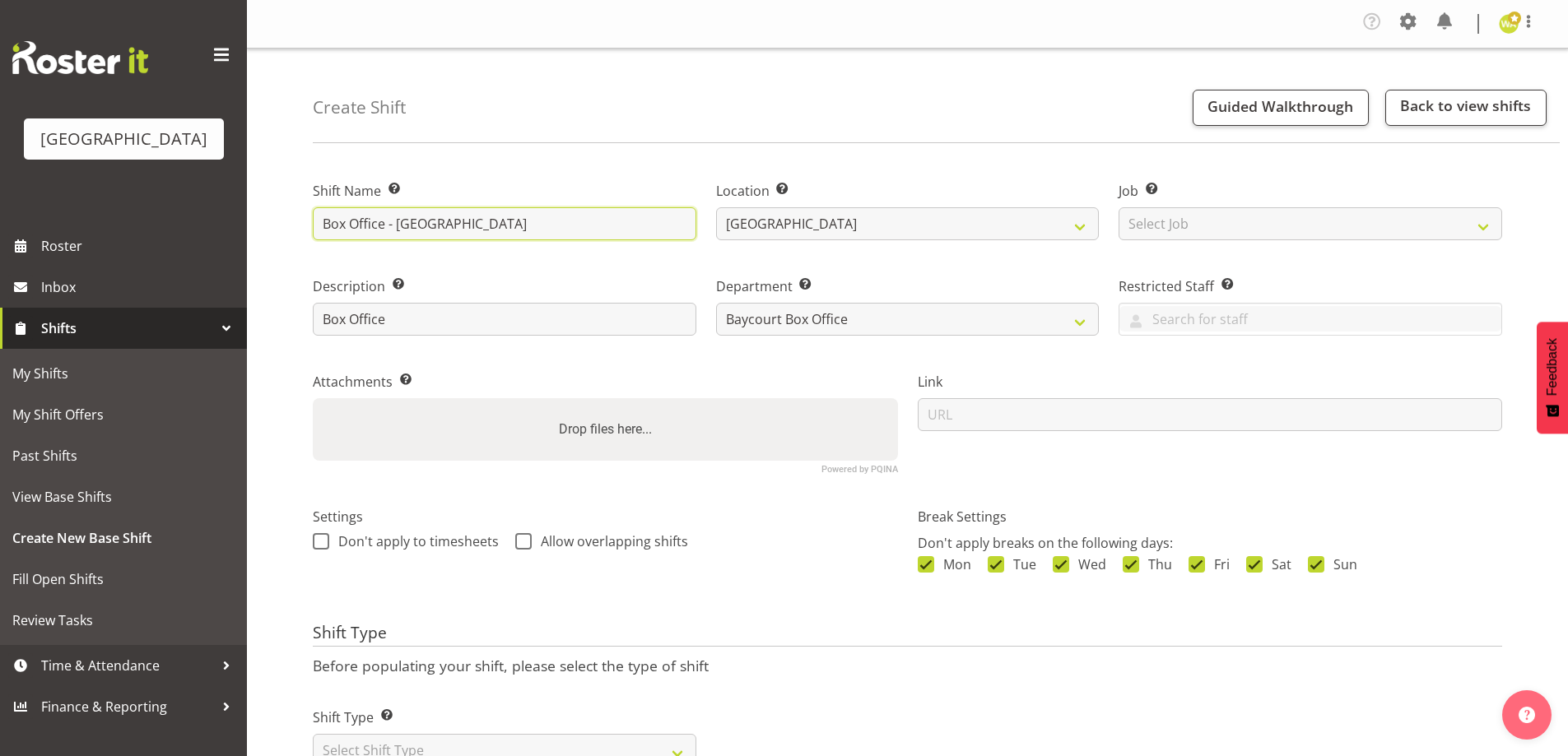
click at [326, 224] on input "Box Office - Tangihanga" at bounding box center [504, 224] width 383 height 33
click at [719, 103] on div "Create Shift Guided Walkthrough Back to view shifts" at bounding box center [935, 96] width 1247 height 95
click at [464, 227] on input "Staff - Tangihanga" at bounding box center [504, 224] width 383 height 33
type input "Staff - Tangihanga - Arts Festival"
click at [655, 82] on div "Create Shift Guided Walkthrough Back to view shifts" at bounding box center [935, 96] width 1247 height 95
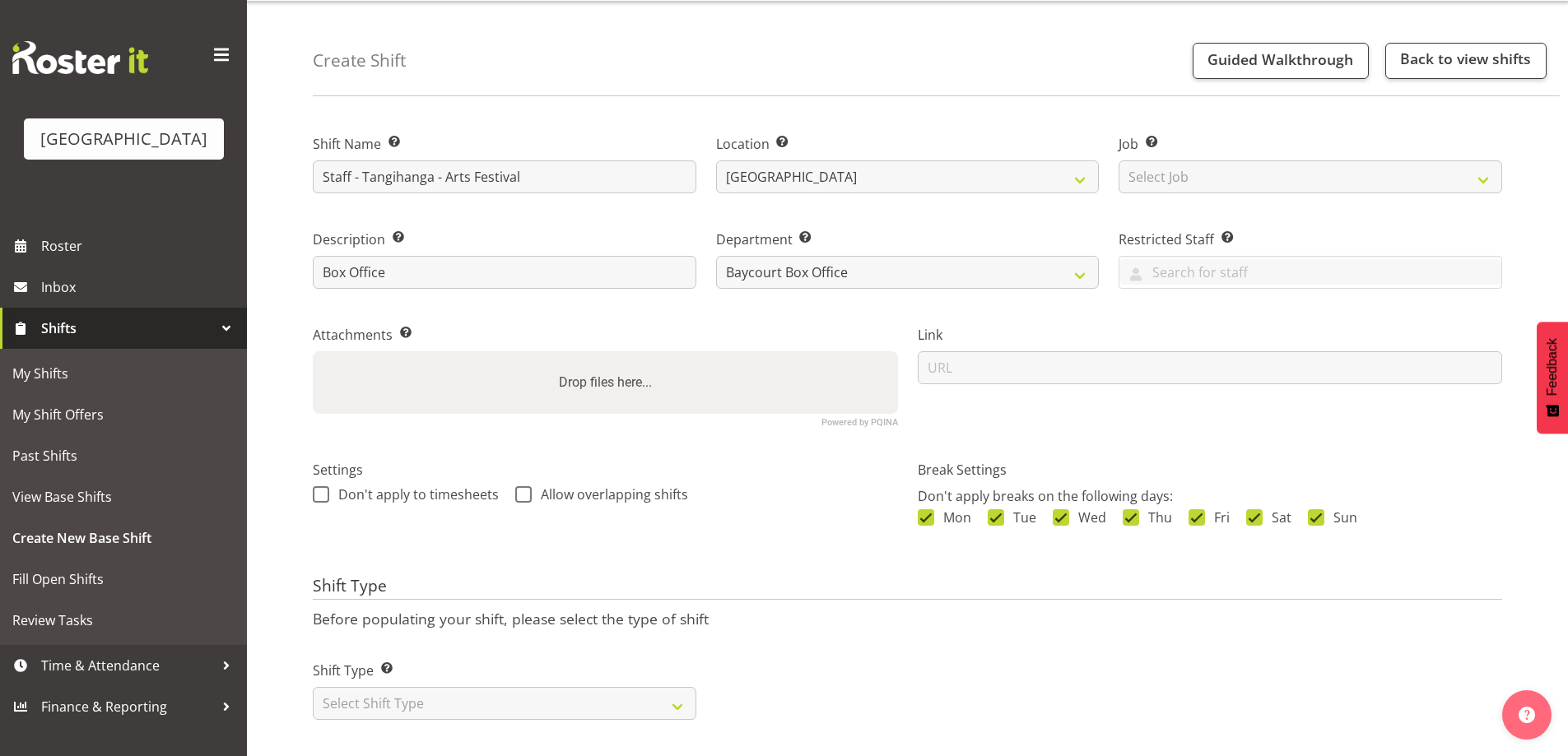
scroll to position [70, 0]
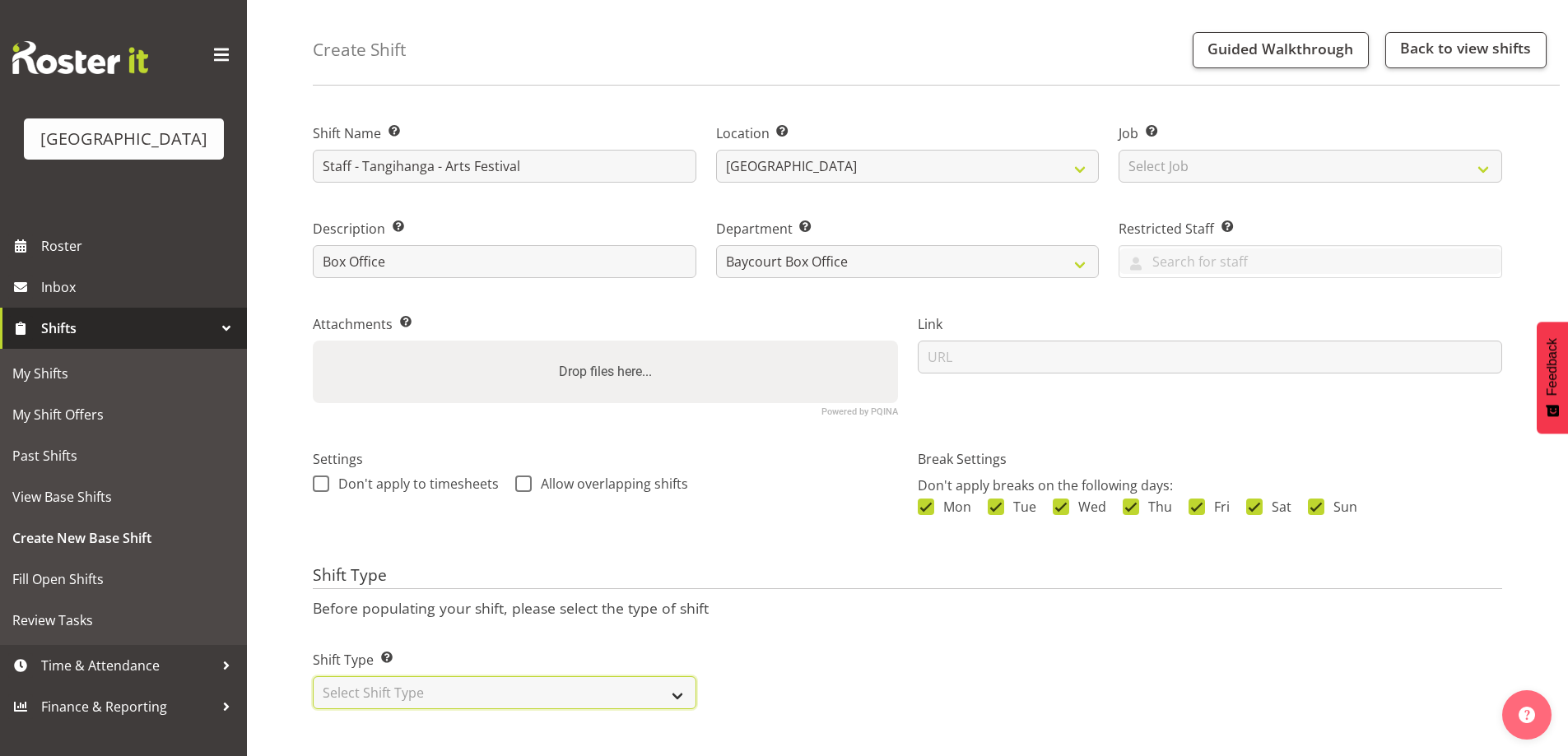
click at [486, 693] on select "Select Shift Type One Off Shift Recurring Shift Rotating Shift" at bounding box center [504, 693] width 383 height 33
select select "one_off"
click at [312, 676] on select "Select Shift Type One Off Shift Recurring Shift Rotating Shift" at bounding box center [504, 693] width 383 height 33
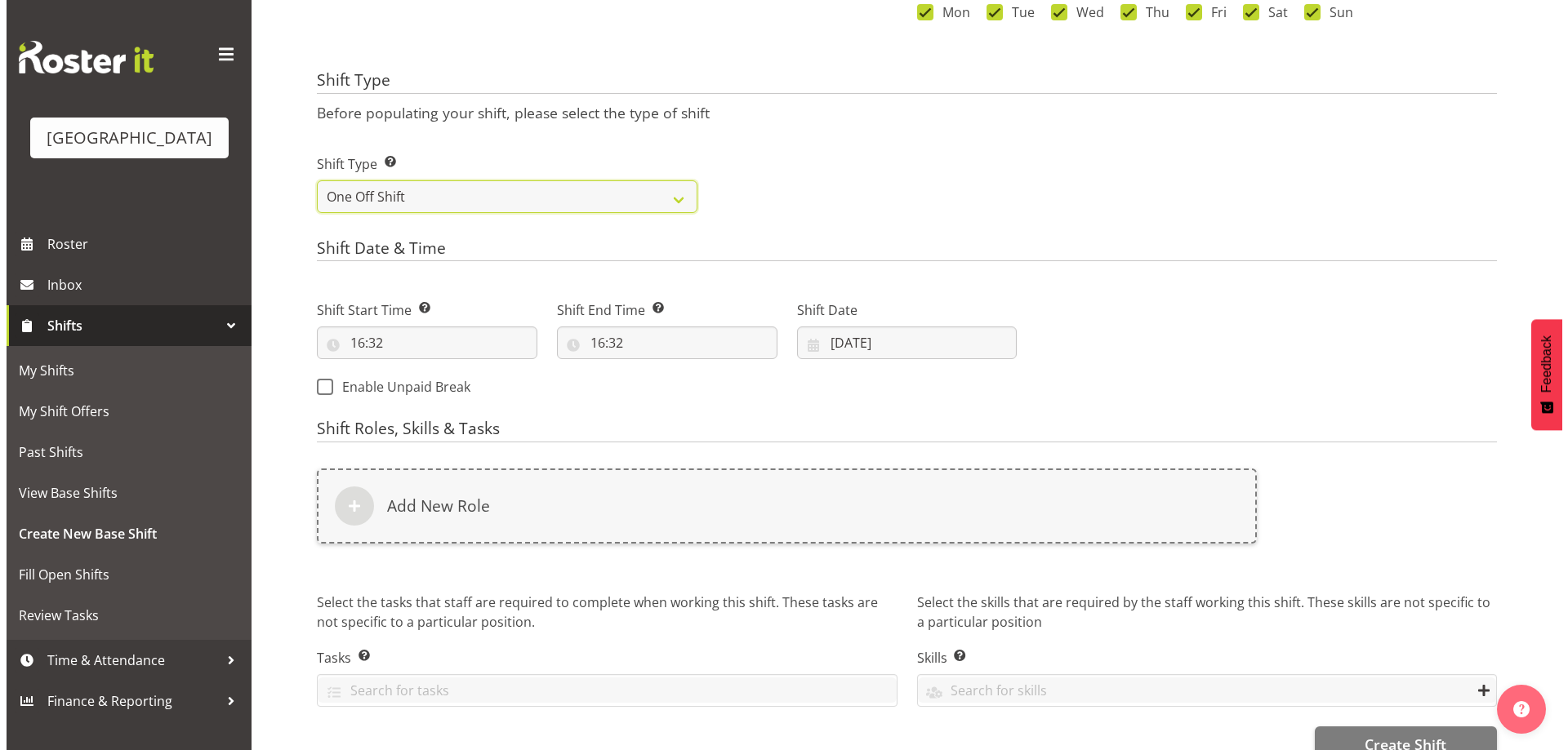
scroll to position [559, 0]
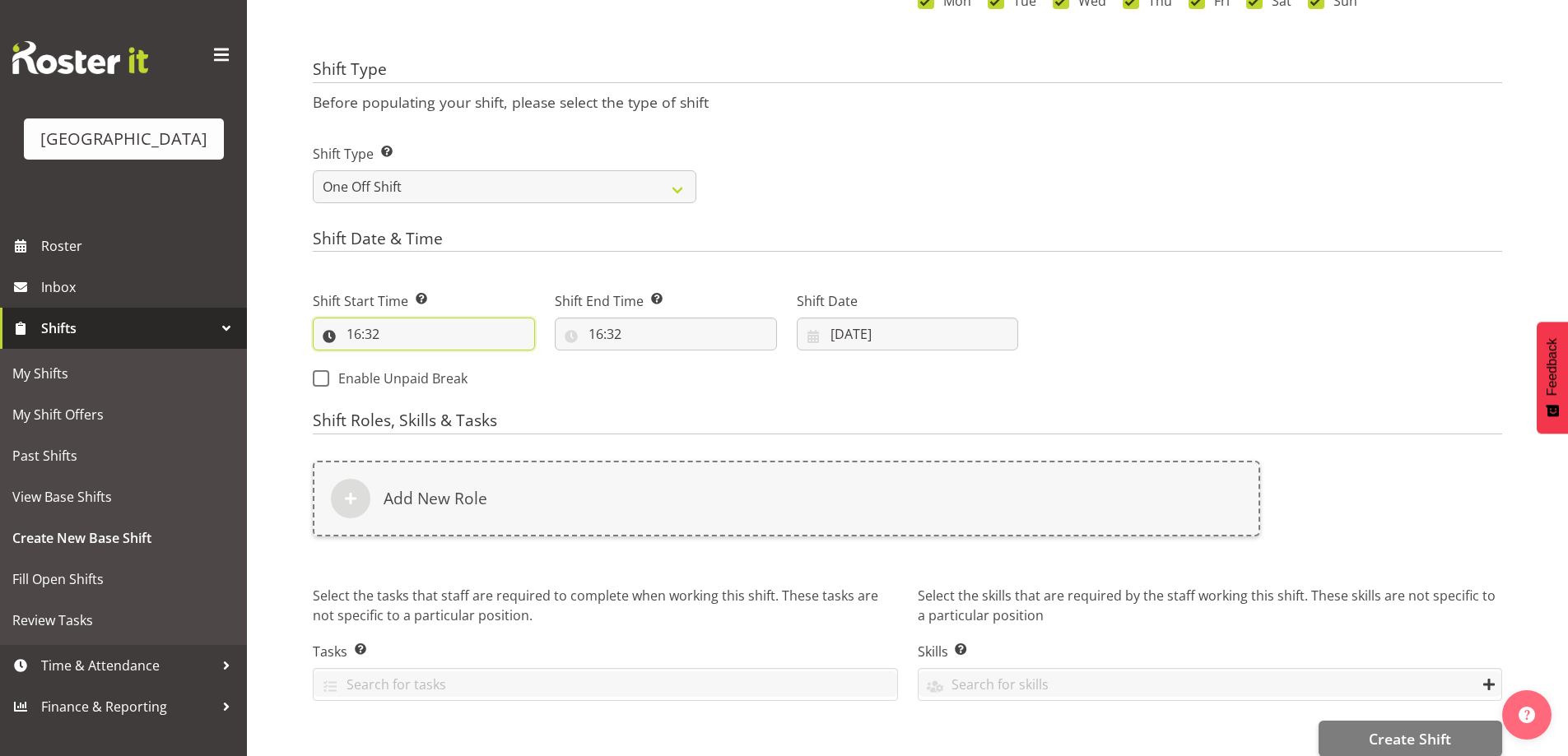
click at [351, 329] on input "16:32" at bounding box center [423, 334] width 222 height 33
click at [474, 268] on div "Shift Start Time Set the time of the day you wish this shift to start 16:32 00 …" at bounding box center [424, 314] width 242 height 92
click at [352, 339] on input "16:32" at bounding box center [423, 334] width 222 height 33
click at [421, 372] on select "00 01 02 03 04 05 06 07 08 09 10 11 12 13 14 15 16 17 18 19 20 21 22 23" at bounding box center [425, 377] width 37 height 33
click at [1041, 140] on div "Shift Type Shift Types: One Off – Select this if you would like a single shift …" at bounding box center [907, 167] width 1209 height 92
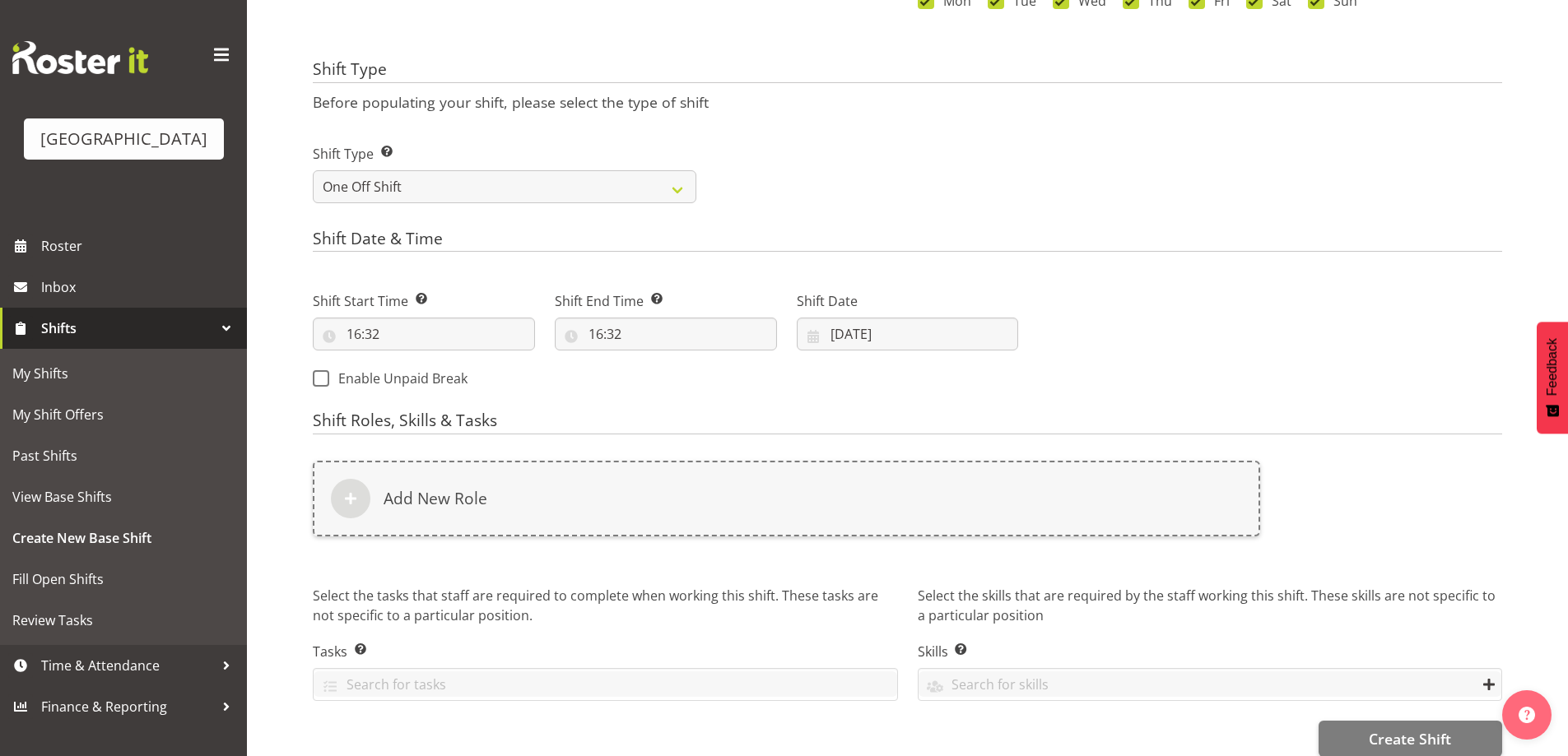
click at [1273, 197] on div "Shift Type Shift Types: One Off – Select this if you would like a single shift …" at bounding box center [907, 167] width 1209 height 92
click at [358, 339] on input "16:32" at bounding box center [423, 334] width 222 height 33
click at [599, 334] on input "16:32" at bounding box center [665, 334] width 222 height 33
click at [661, 372] on select "00 01 02 03 04 05 06 07 08 09 10 11 12 13 14 15 16 17 18 19 20 21 22 23" at bounding box center [667, 377] width 37 height 33
select select "20"
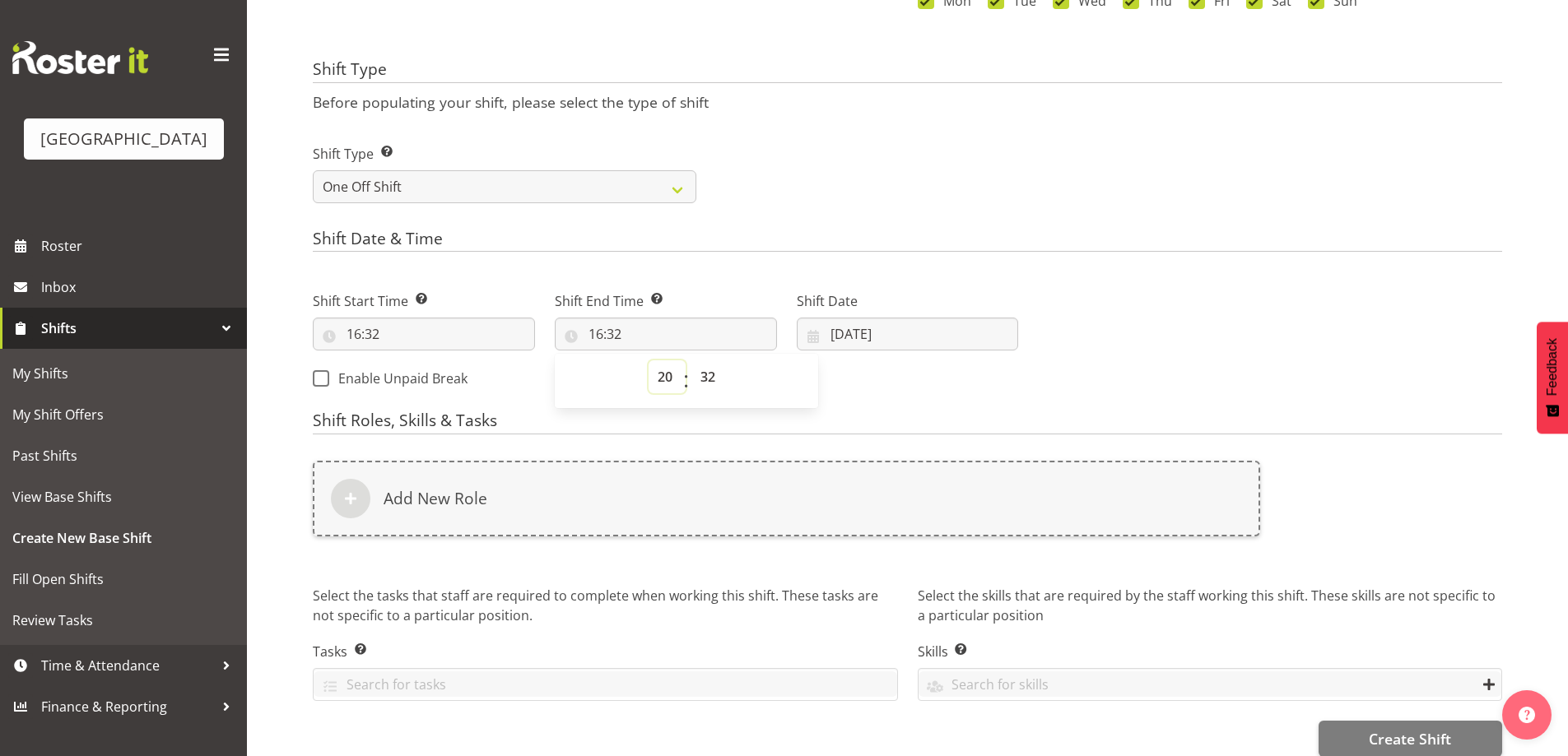
click at [648, 360] on select "00 01 02 03 04 05 06 07 08 09 10 11 12 13 14 15 16 17 18 19 20 21 22 23" at bounding box center [667, 377] width 37 height 33
type input "20:32"
click at [708, 374] on select "00 01 02 03 04 05 06 07 08 09 10 11 12 13 14 15 16 17 18 19 20 21 22 23 24 25 2…" at bounding box center [710, 377] width 37 height 33
select select "0"
click at [691, 360] on select "00 01 02 03 04 05 06 07 08 09 10 11 12 13 14 15 16 17 18 19 20 21 22 23 24 25 2…" at bounding box center [710, 377] width 37 height 33
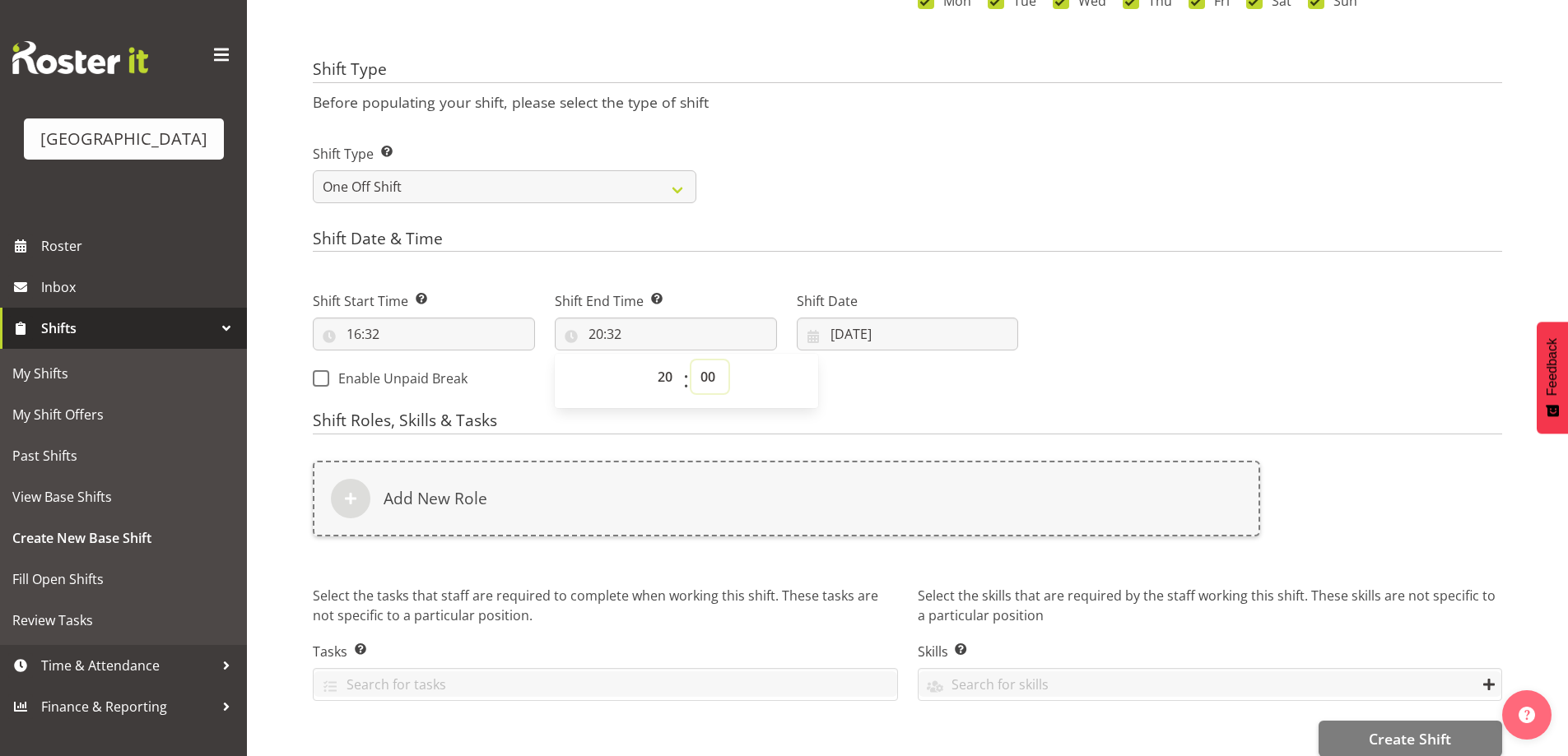
type input "20:00"
click at [888, 334] on input "04/09/2025" at bounding box center [907, 334] width 222 height 33
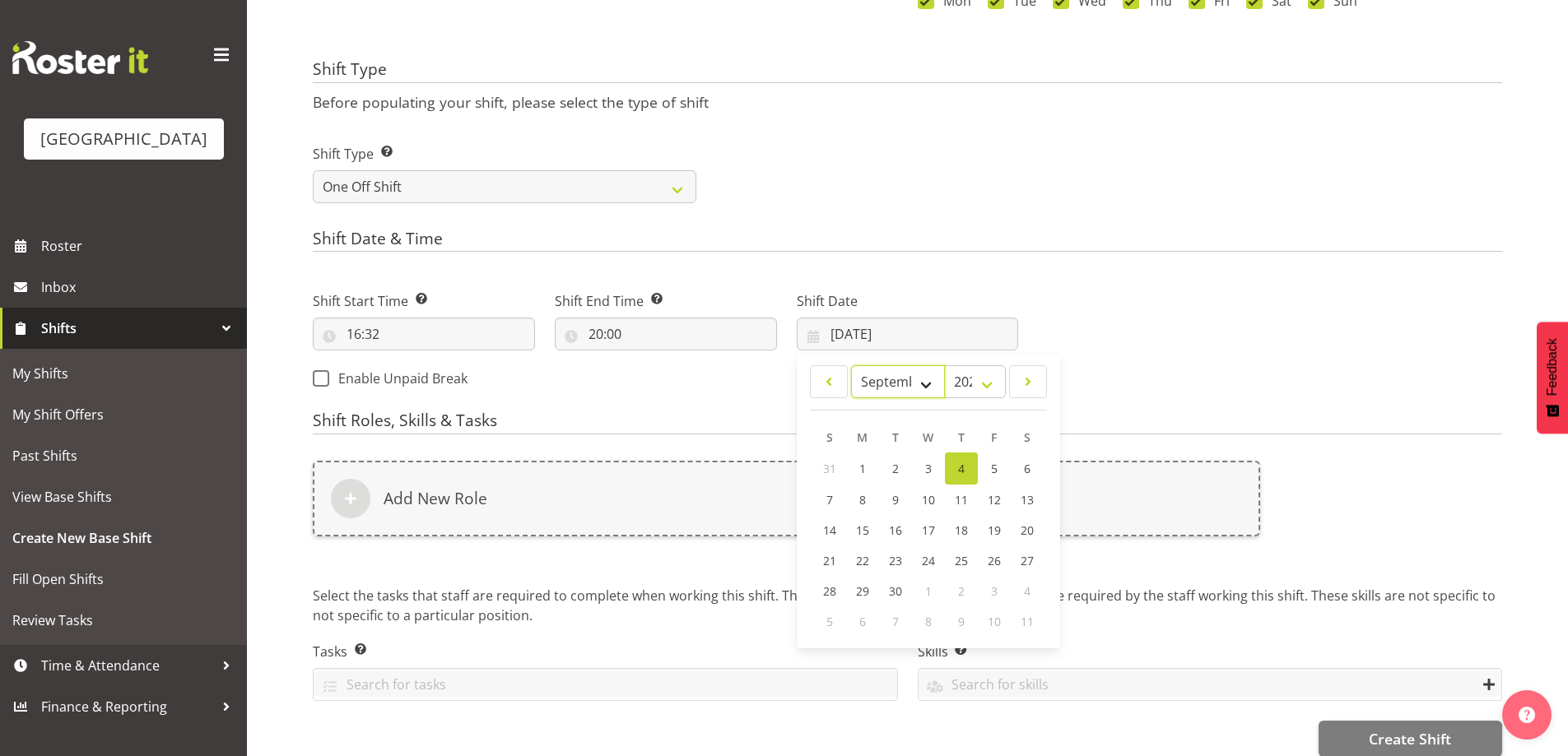
click at [908, 379] on select "January February March April May June July August September October November De…" at bounding box center [899, 382] width 95 height 33
select select "9"
click at [851, 365] on select "January February March April May June July August September October November De…" at bounding box center [899, 382] width 95 height 33
click at [992, 561] on span "24" at bounding box center [994, 559] width 13 height 16
type input "24/10/2025"
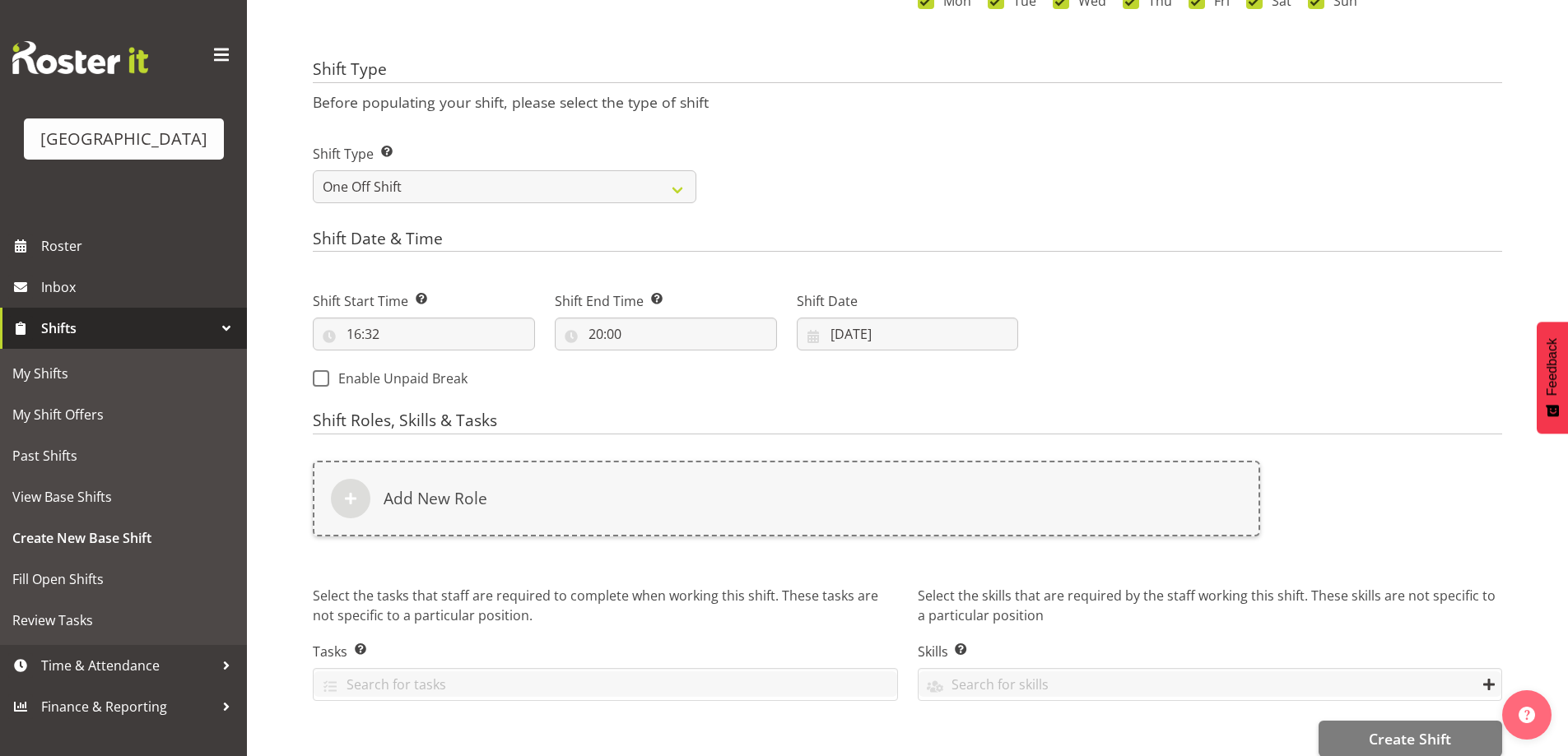
click at [1258, 313] on div "Next Shifts" at bounding box center [1271, 335] width 484 height 133
click at [360, 332] on input "16:32" at bounding box center [423, 334] width 222 height 33
click at [426, 383] on select "00 01 02 03 04 05 06 07 08 09 10 11 12 13 14 15 16 17 18 19 20 21 22 23" at bounding box center [425, 377] width 37 height 33
select select "18"
click at [406, 360] on select "00 01 02 03 04 05 06 07 08 09 10 11 12 13 14 15 16 17 18 19 20 21 22 23" at bounding box center [425, 377] width 37 height 33
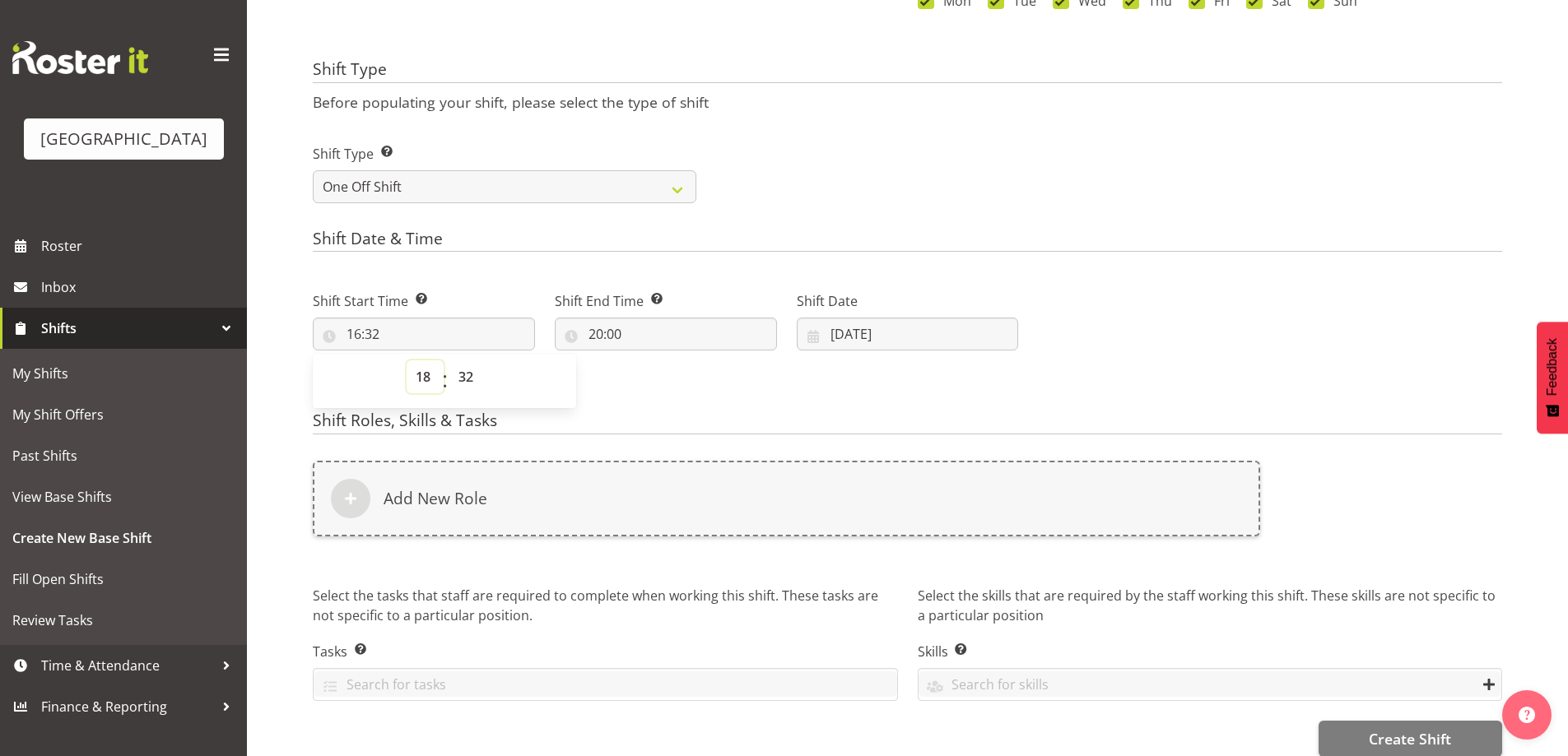
type input "18:32"
click at [464, 384] on select "00 01 02 03 04 05 06 07 08 09 10 11 12 13 14 15 16 17 18 19 20 21 22 23 24 25 2…" at bounding box center [468, 377] width 37 height 33
select select "0"
click at [449, 360] on select "00 01 02 03 04 05 06 07 08 09 10 11 12 13 14 15 16 17 18 19 20 21 22 23 24 25 2…" at bounding box center [468, 377] width 37 height 33
type input "18:00"
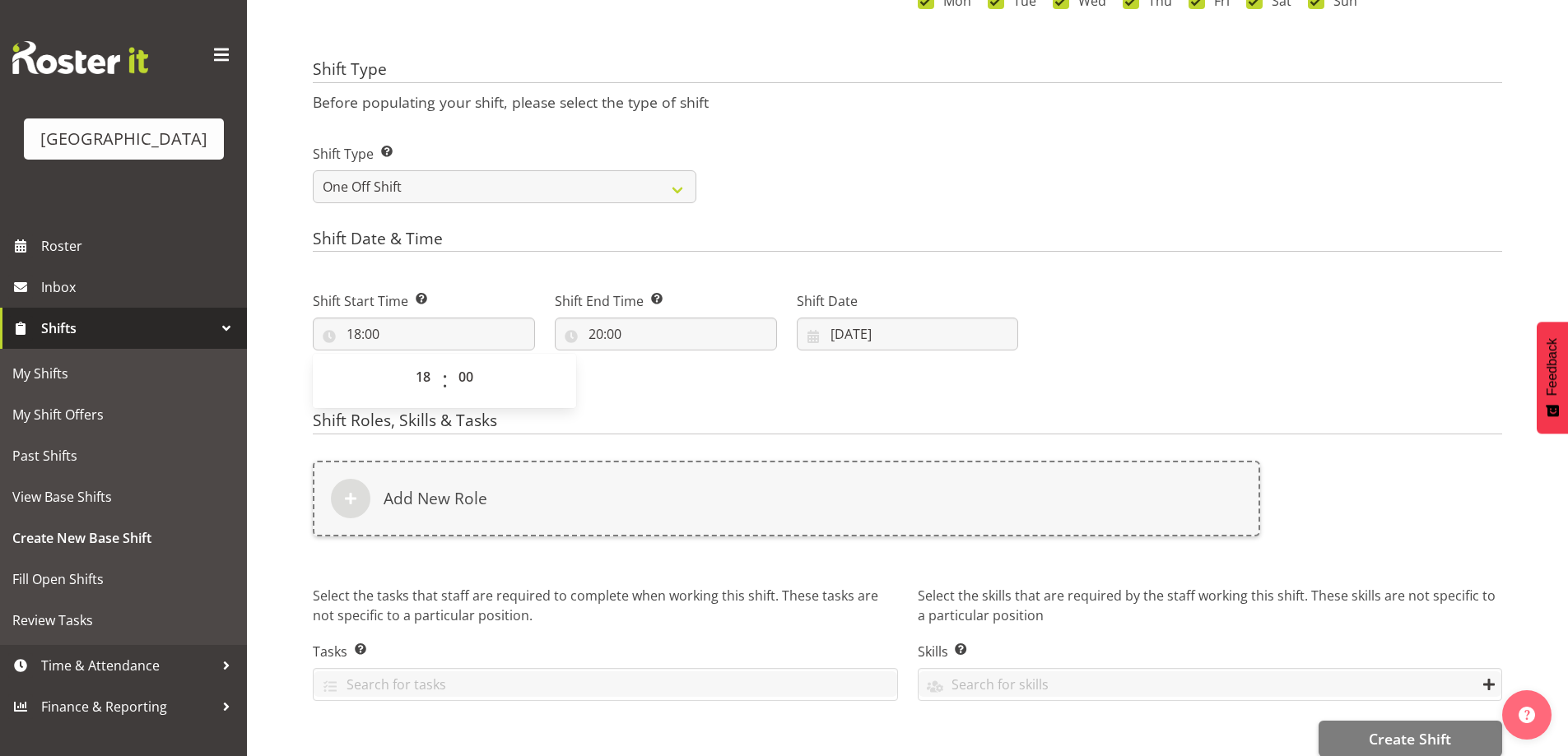
click at [1201, 139] on div "Shift Type Shift Types: One Off – Select this if you would like a single shift …" at bounding box center [907, 167] width 1209 height 92
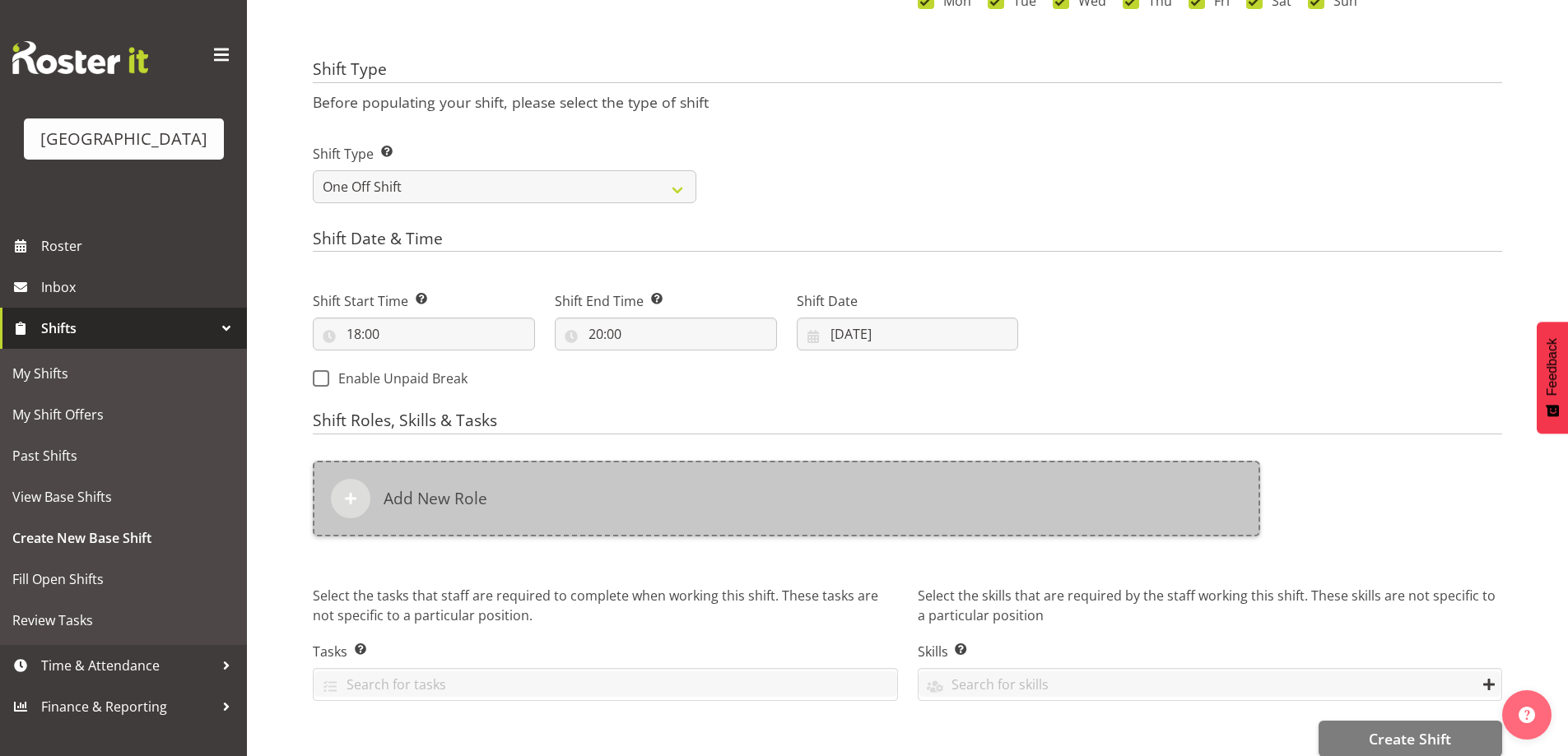
click at [471, 497] on h6 "Add New Role" at bounding box center [435, 498] width 104 height 20
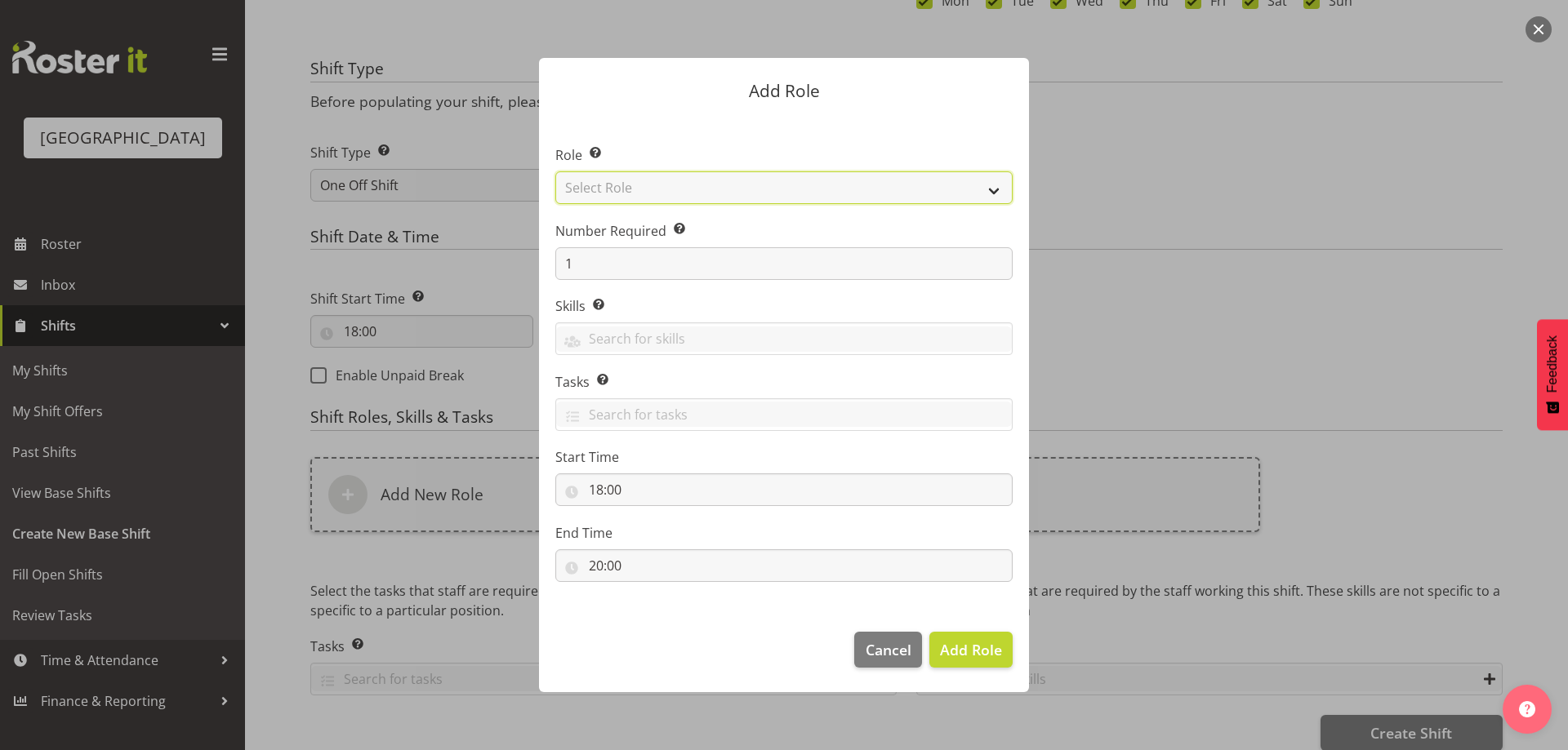
click at [898, 182] on select "Select Role Audio Bar Bar Runner Bar Training Box Office Cargo Shed Venue Rep C…" at bounding box center [784, 188] width 457 height 33
select select "1301"
click at [555, 171] on select "Select Role Audio Bar Bar Runner Bar Training Box Office Cargo Shed Venue Rep C…" at bounding box center [784, 188] width 457 height 33
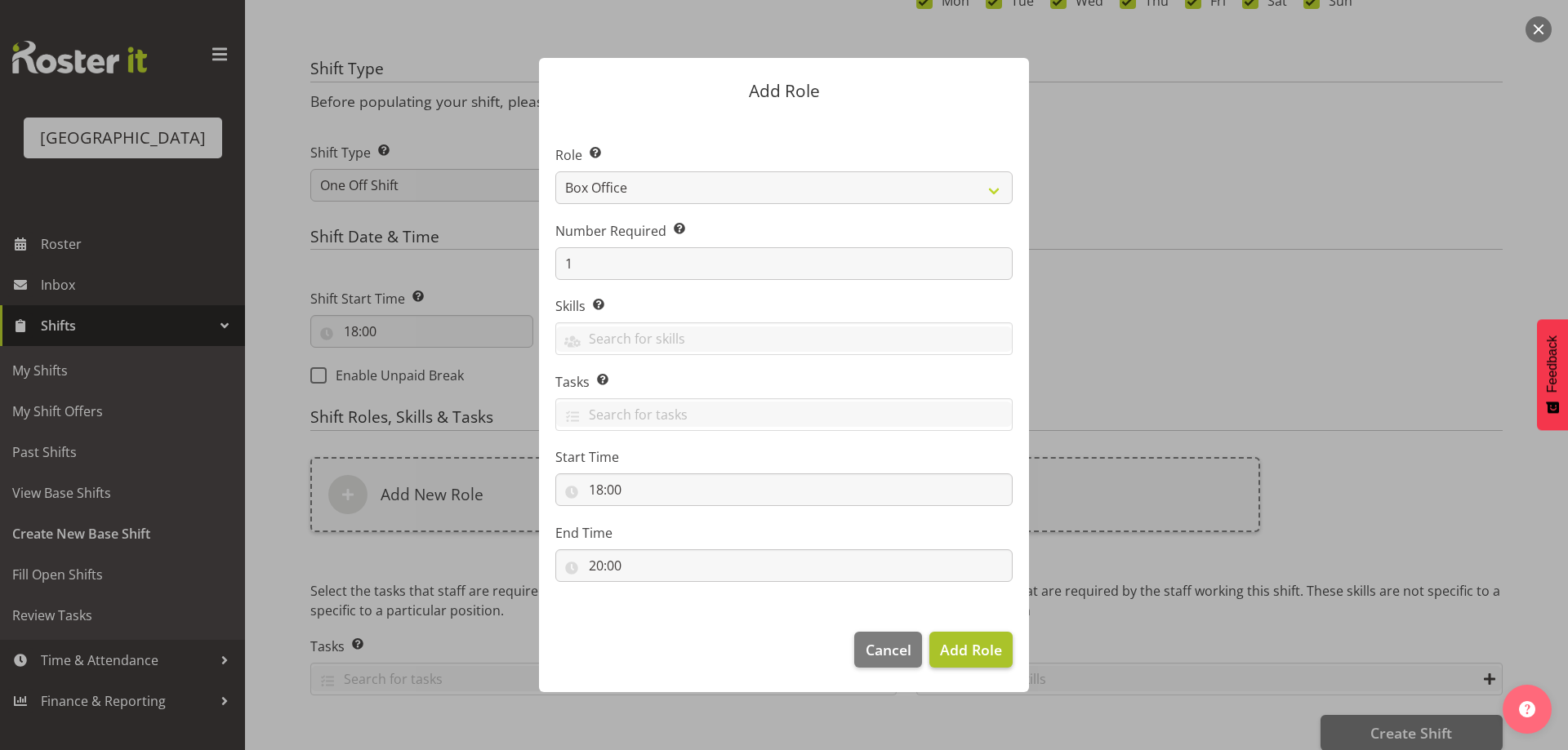
click at [1012, 642] on footer "Cancel Add Role" at bounding box center [784, 653] width 490 height 77
click at [977, 655] on span "Add Role" at bounding box center [971, 649] width 62 height 20
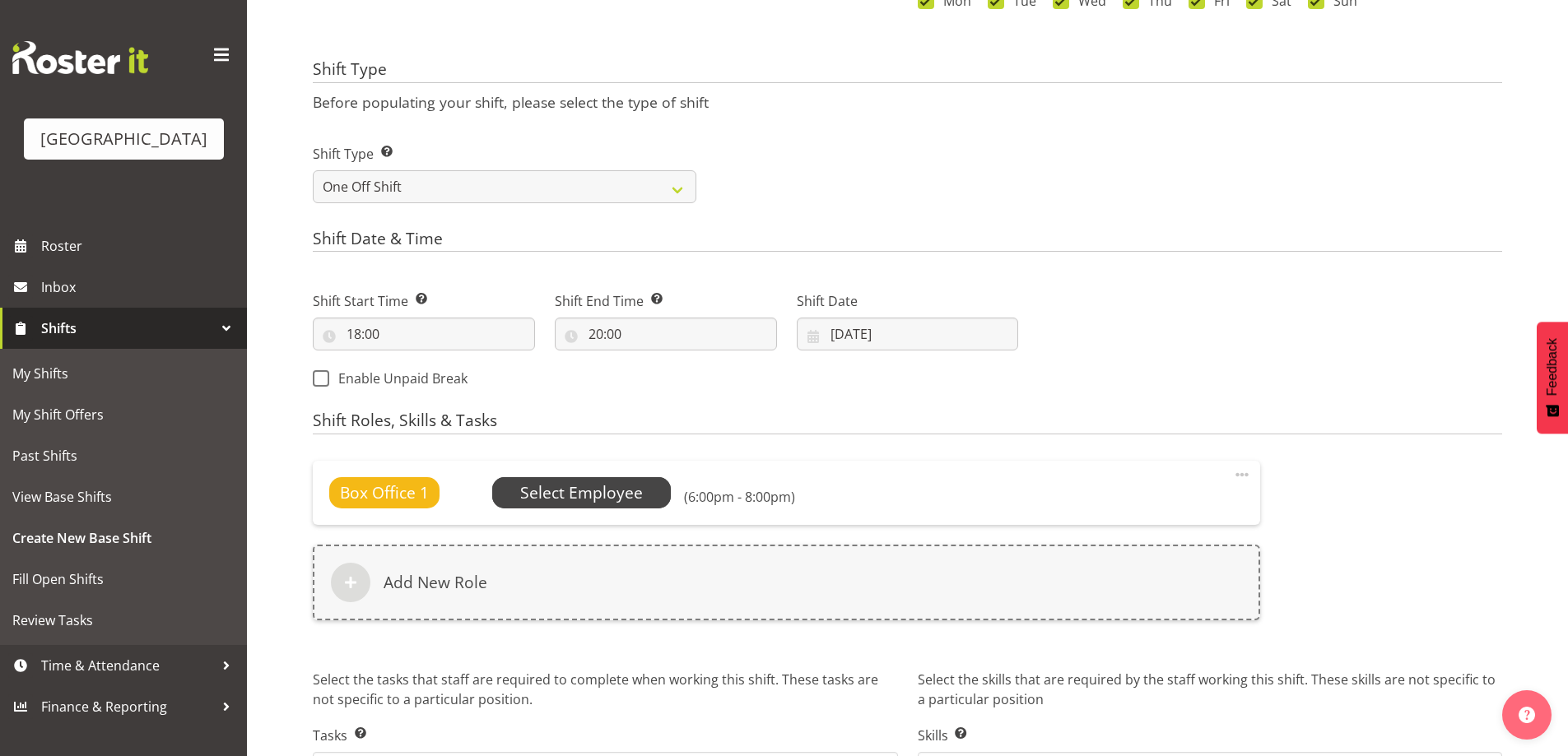
click at [597, 489] on span "Select Employee" at bounding box center [582, 493] width 123 height 24
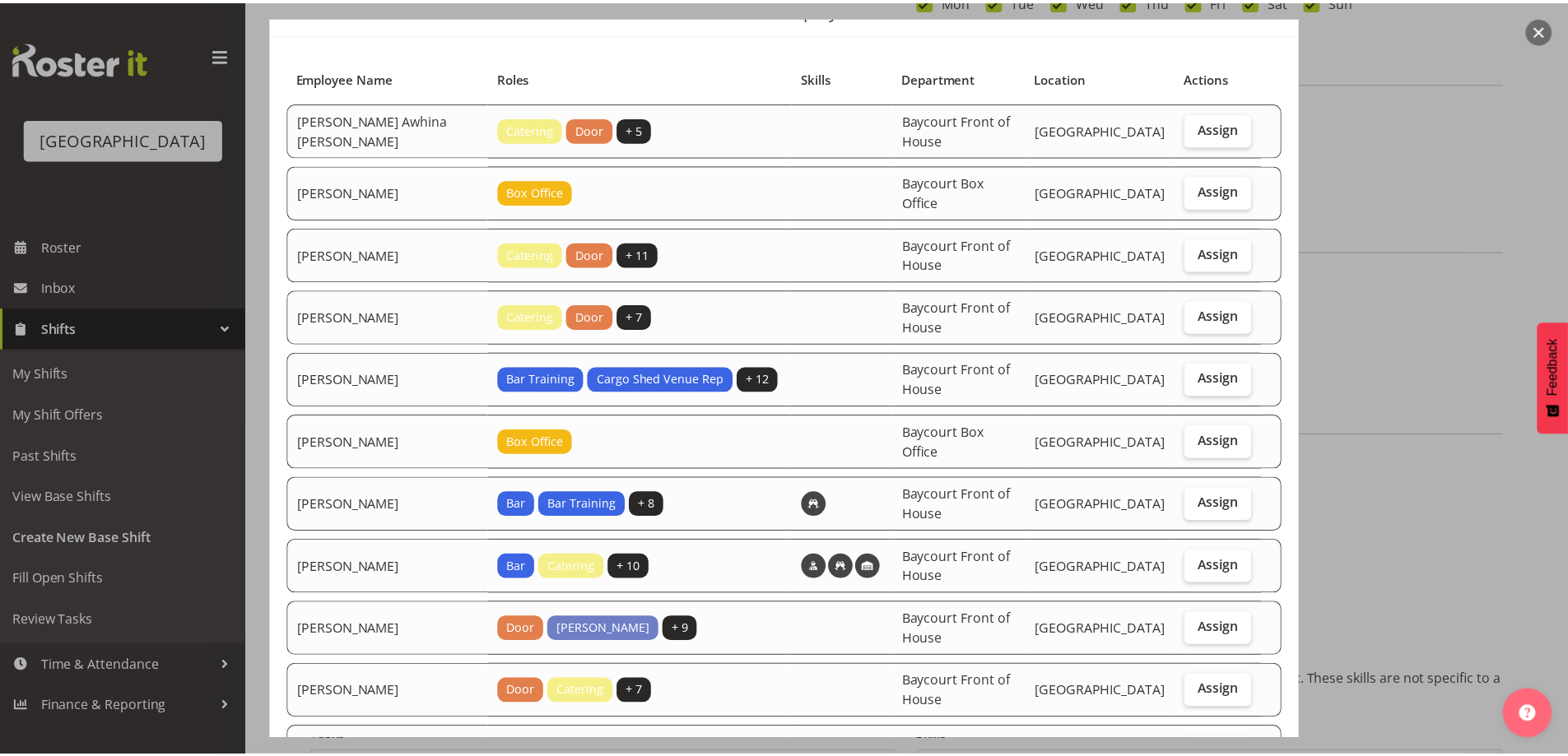
scroll to position [165, 0]
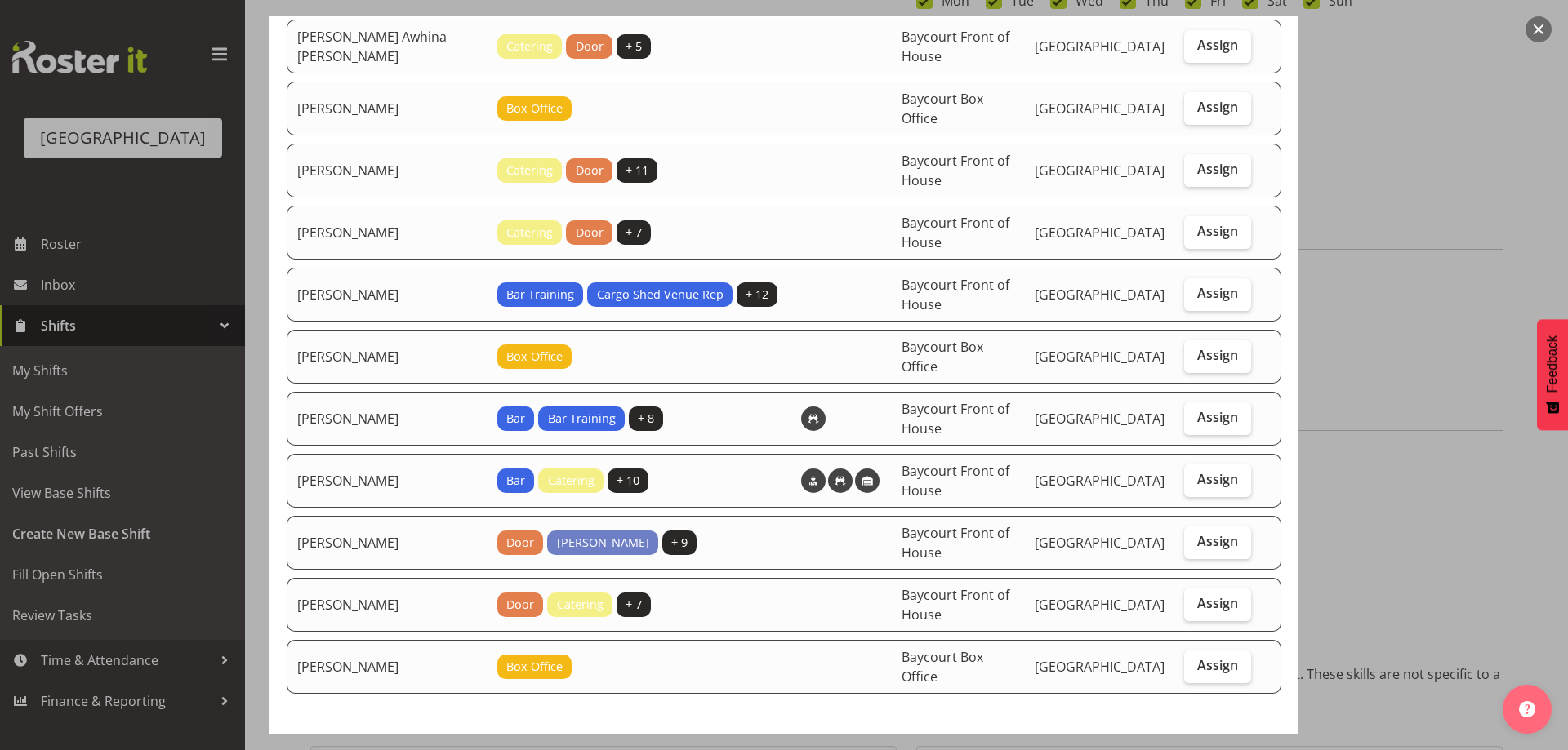
drag, startPoint x: 1530, startPoint y: 31, endPoint x: 1545, endPoint y: 33, distance: 15.1
click at [1545, 33] on button "button" at bounding box center [1538, 30] width 26 height 26
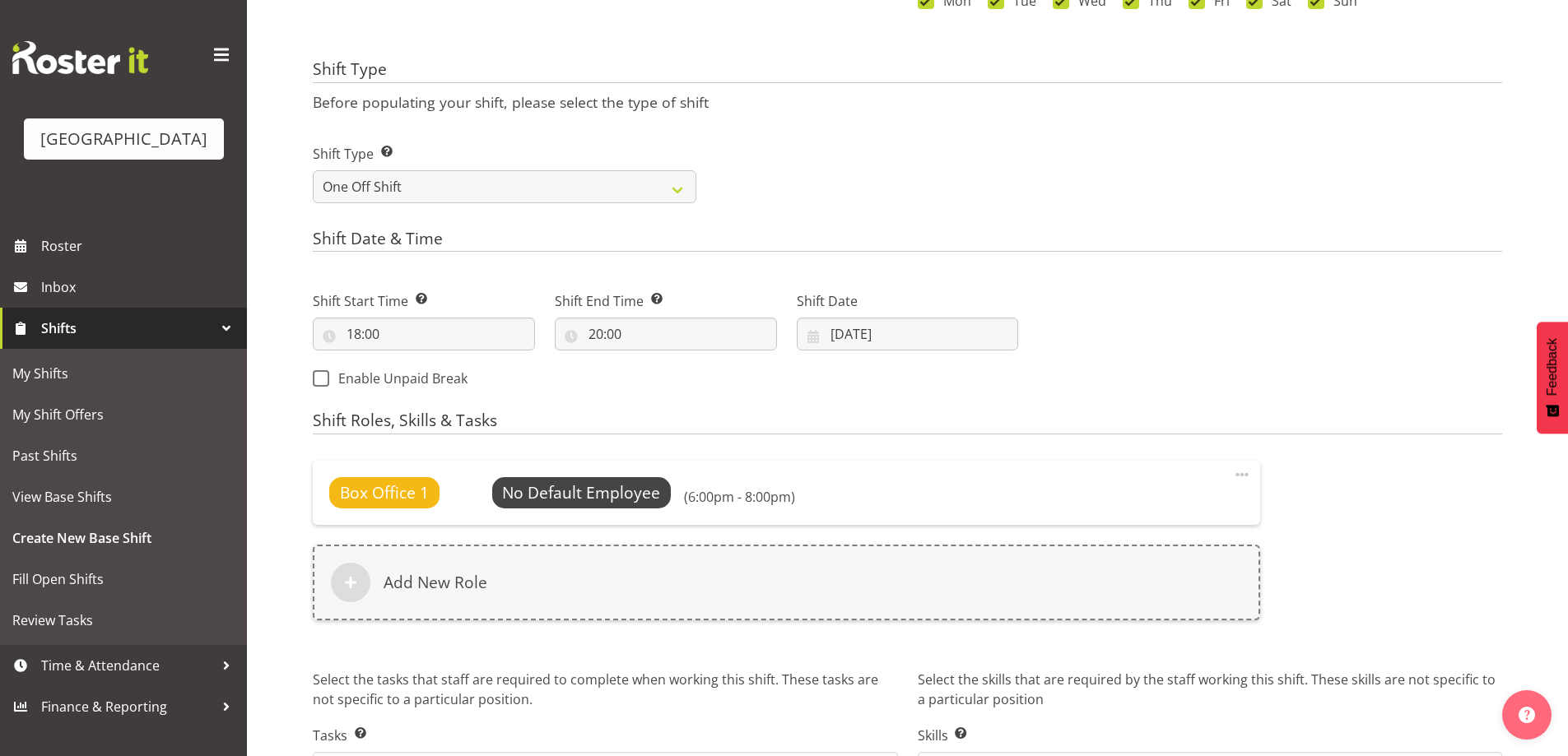
click at [1280, 275] on div "Next Shifts" at bounding box center [1271, 335] width 484 height 133
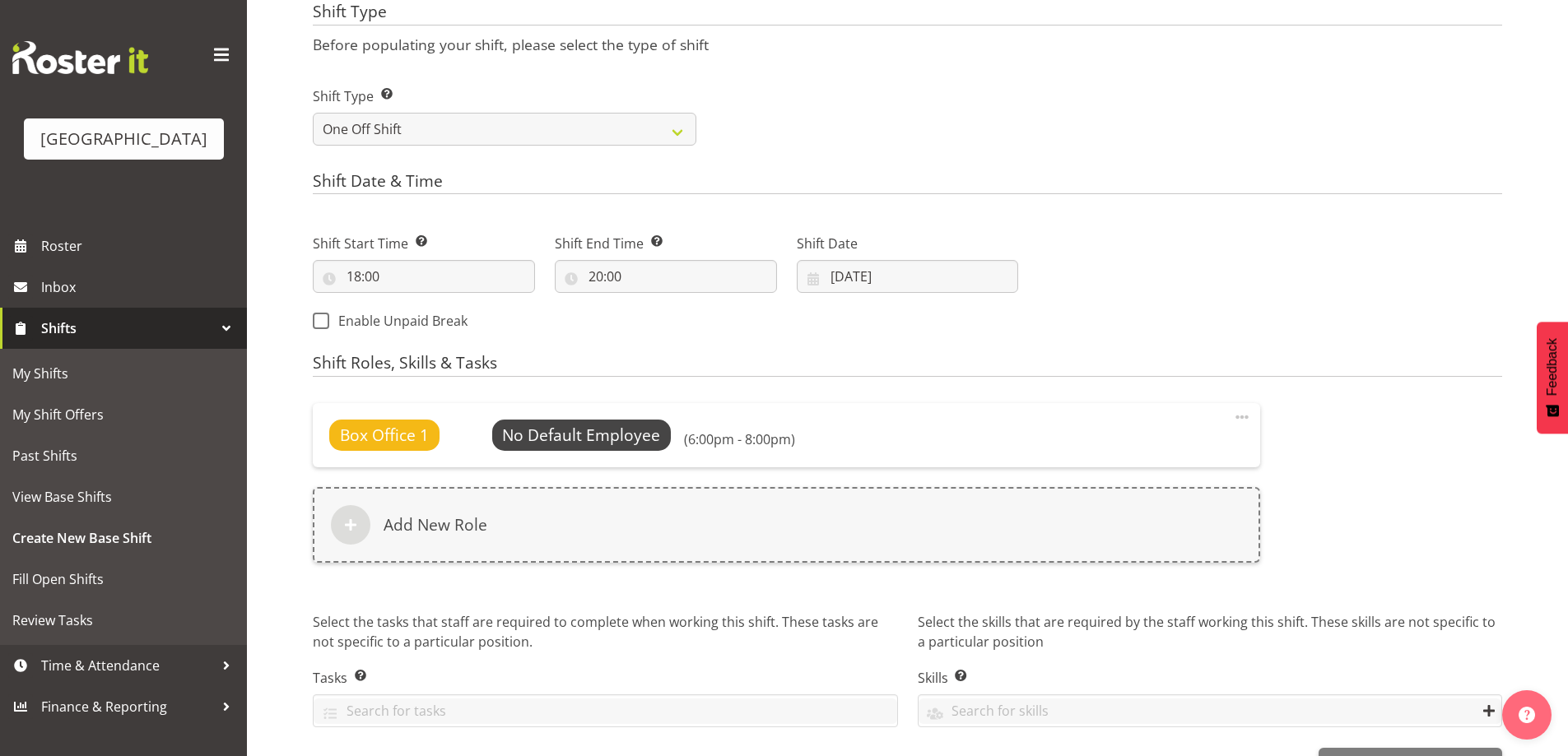
scroll to position [674, 0]
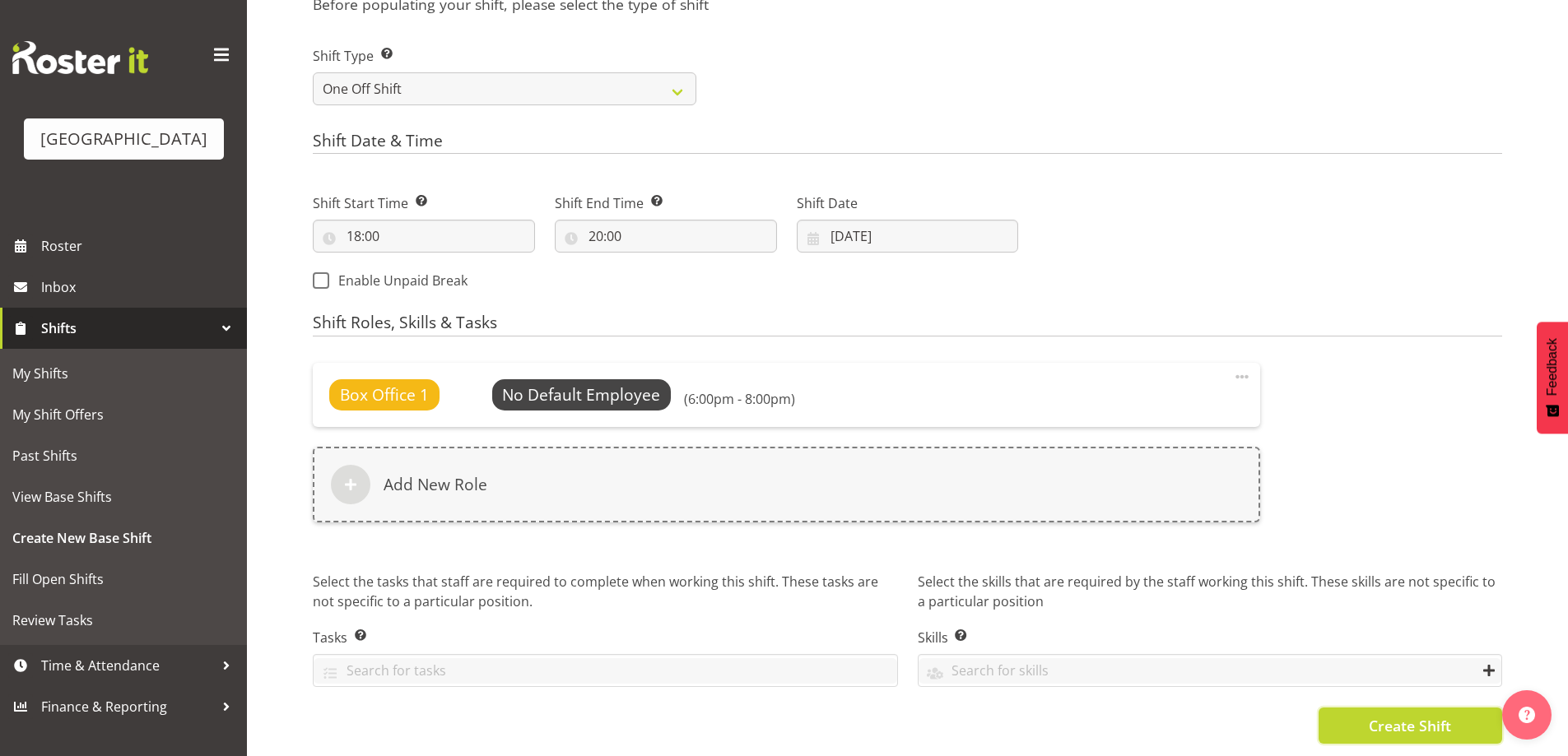
click at [1397, 715] on span "Create Shift" at bounding box center [1410, 725] width 82 height 21
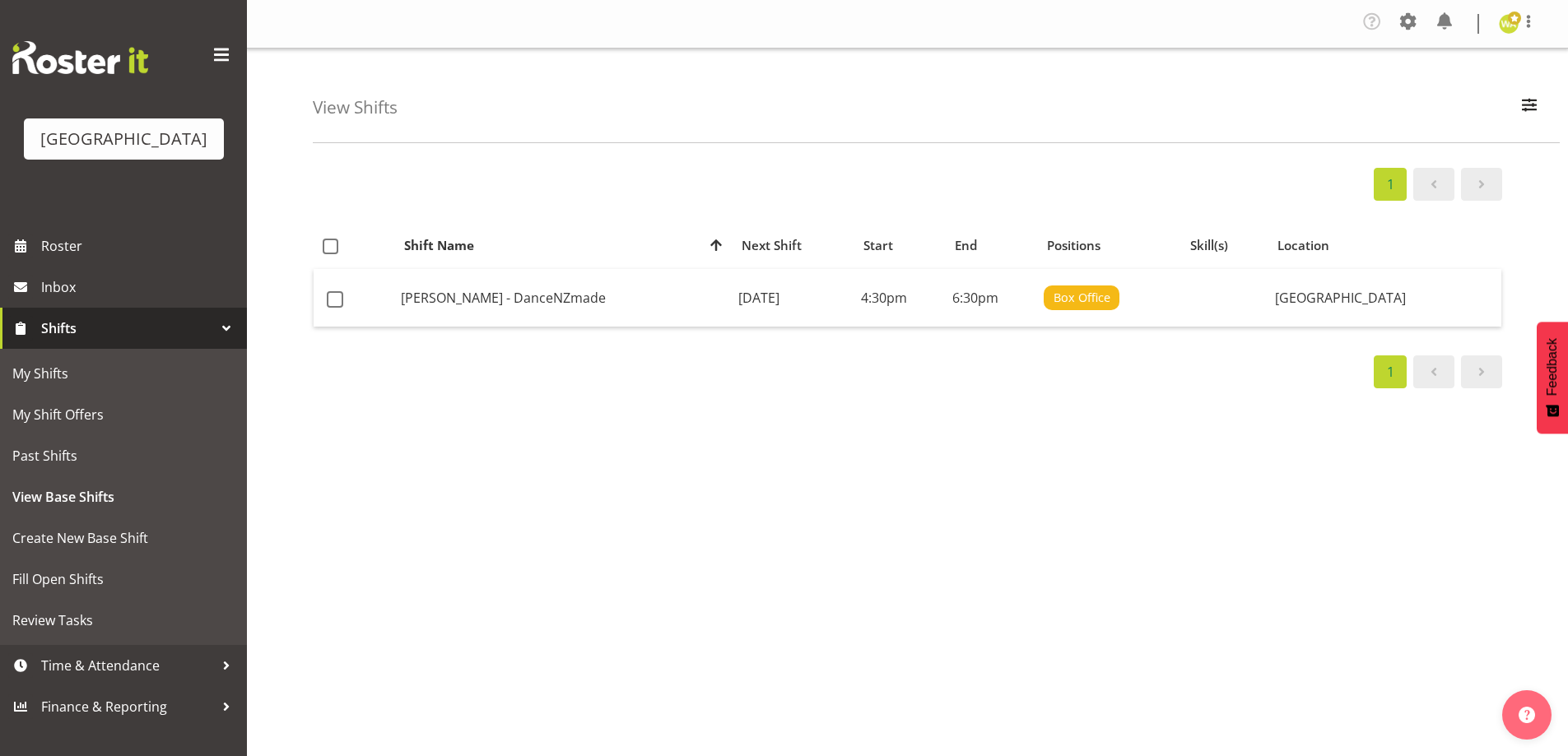
click at [1108, 607] on div "1 Shift Name Location Shift Name Next Shift Start End Positions Skill(s) Locati…" at bounding box center [940, 484] width 1255 height 658
click at [1211, 91] on div "View Shifts Search [PERSON_NAME] All Locations [GEOGRAPHIC_DATA] [GEOGRAPHIC_DA…" at bounding box center [935, 96] width 1247 height 95
click at [709, 60] on div "View Shifts Search [PERSON_NAME] All Locations [GEOGRAPHIC_DATA] [GEOGRAPHIC_DA…" at bounding box center [935, 96] width 1247 height 95
click at [755, 132] on div "View Shifts Search [PERSON_NAME] All Locations [GEOGRAPHIC_DATA] [GEOGRAPHIC_DA…" at bounding box center [935, 96] width 1247 height 95
click at [1067, 118] on div "View Shifts Search [PERSON_NAME] All Locations [GEOGRAPHIC_DATA] [GEOGRAPHIC_DA…" at bounding box center [935, 96] width 1247 height 95
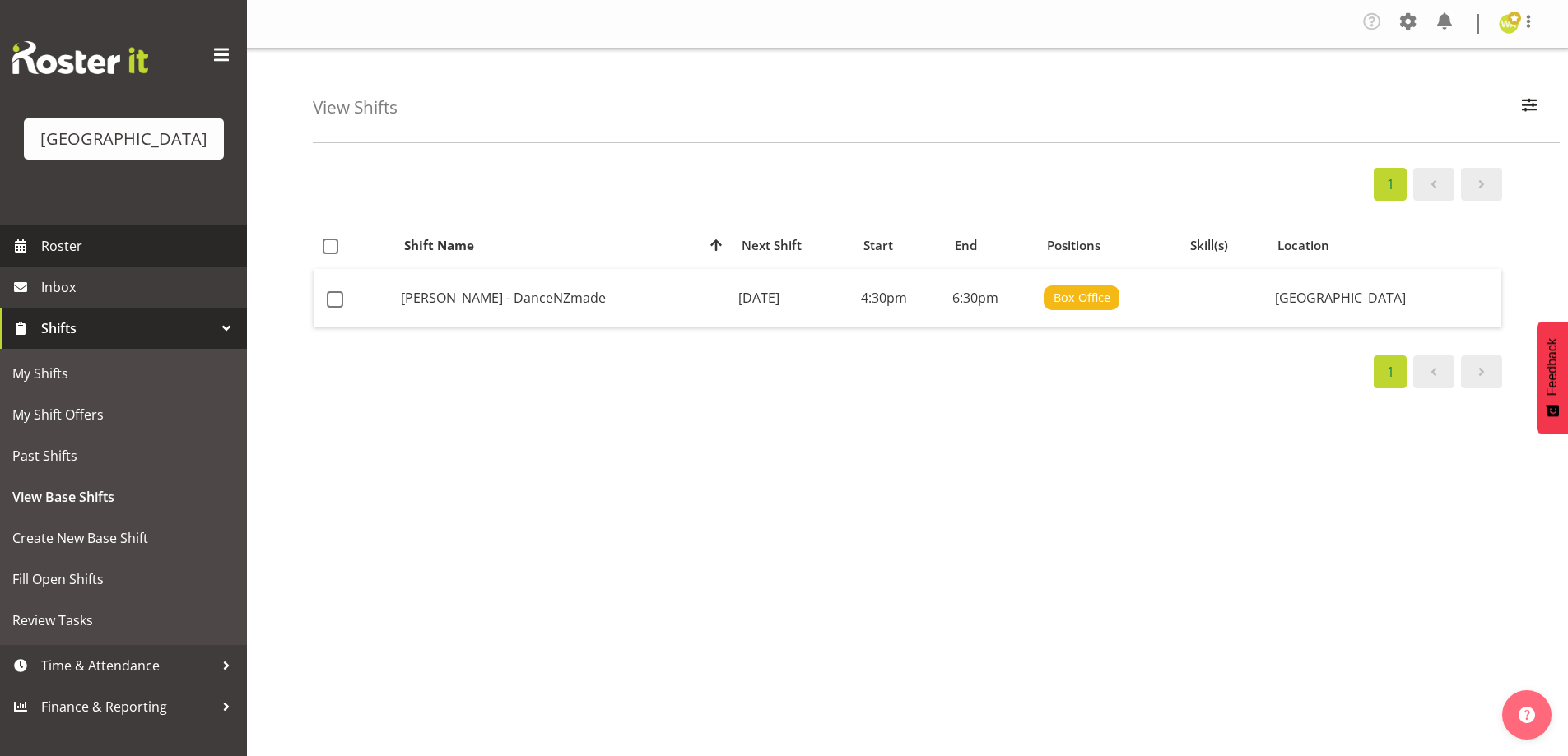
click at [119, 259] on span "Roster" at bounding box center [140, 246] width 197 height 25
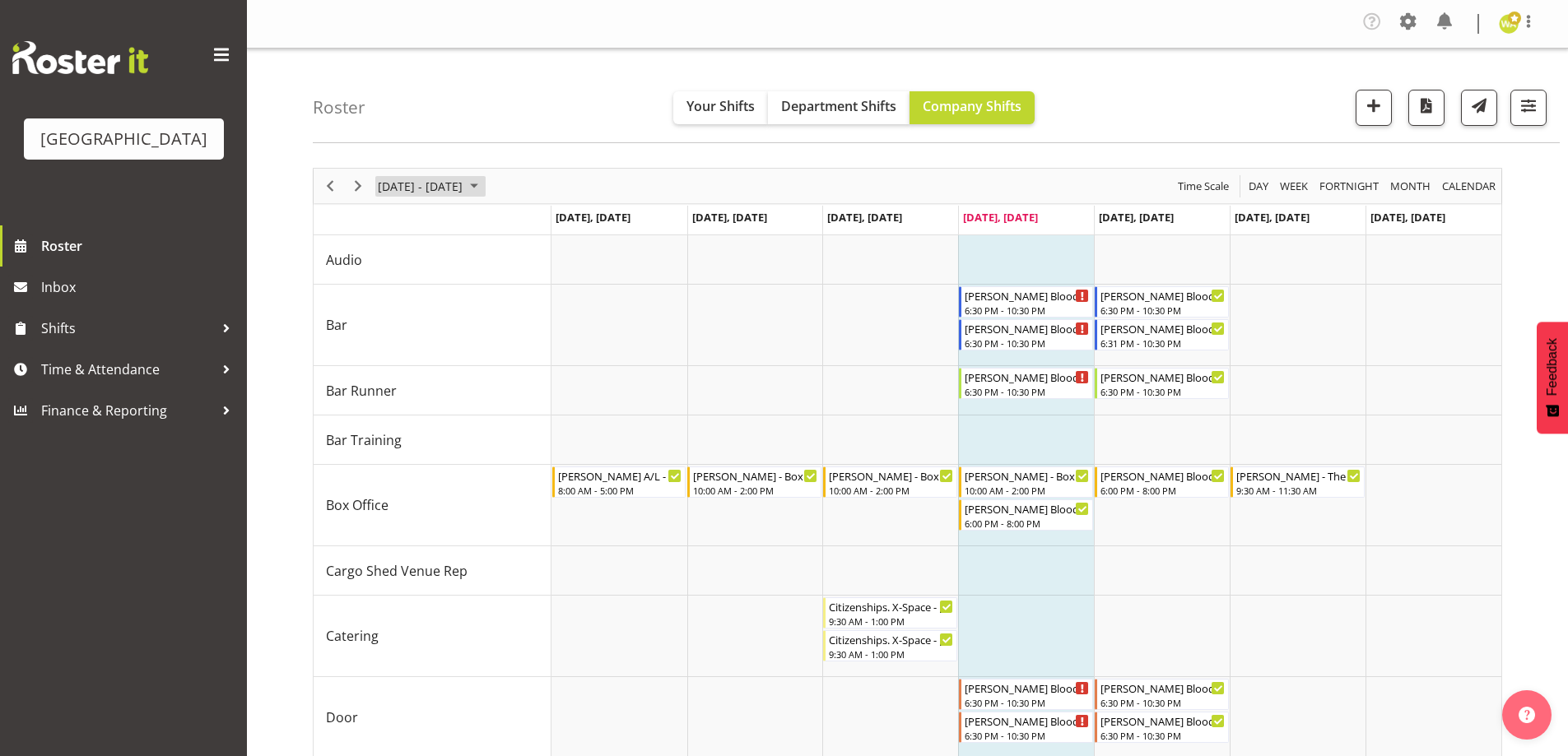
click at [436, 180] on span "[DATE] - [DATE]" at bounding box center [420, 186] width 88 height 20
click at [551, 226] on span "next month" at bounding box center [551, 227] width 29 height 30
click at [480, 367] on span "23" at bounding box center [474, 367] width 25 height 25
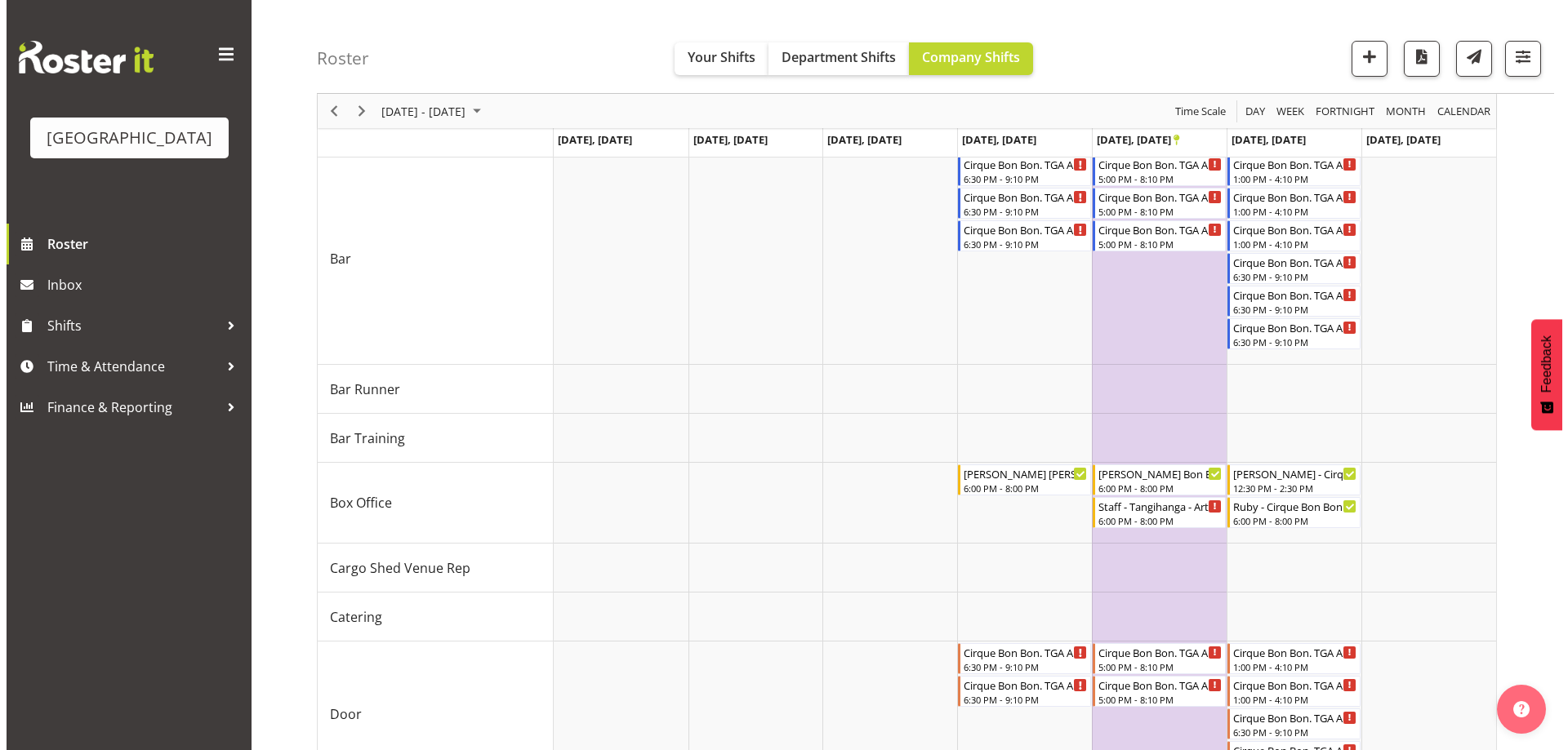
scroll to position [244, 0]
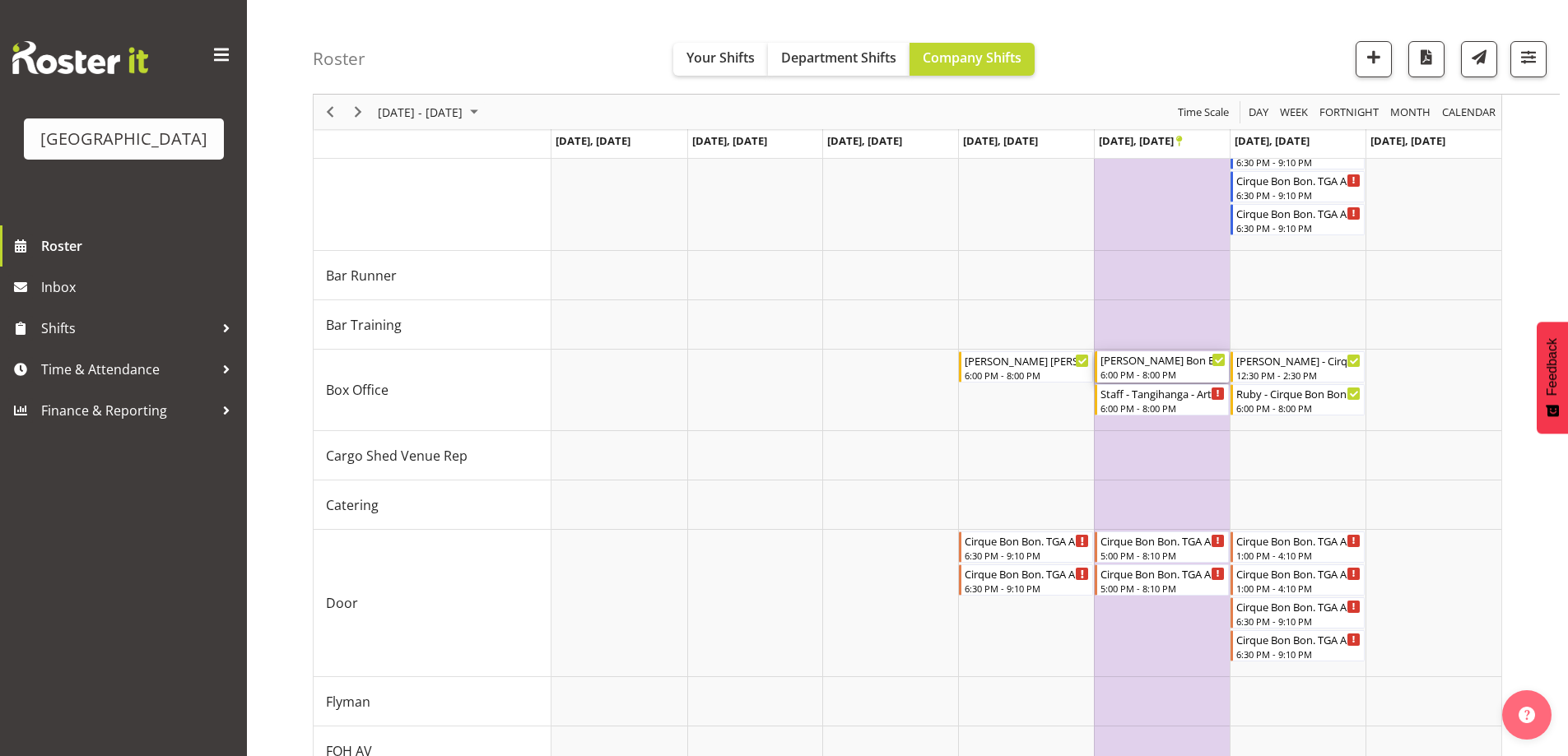
click at [1144, 367] on div "[PERSON_NAME] Bon Bon - [PERSON_NAME]" at bounding box center [1163, 360] width 125 height 17
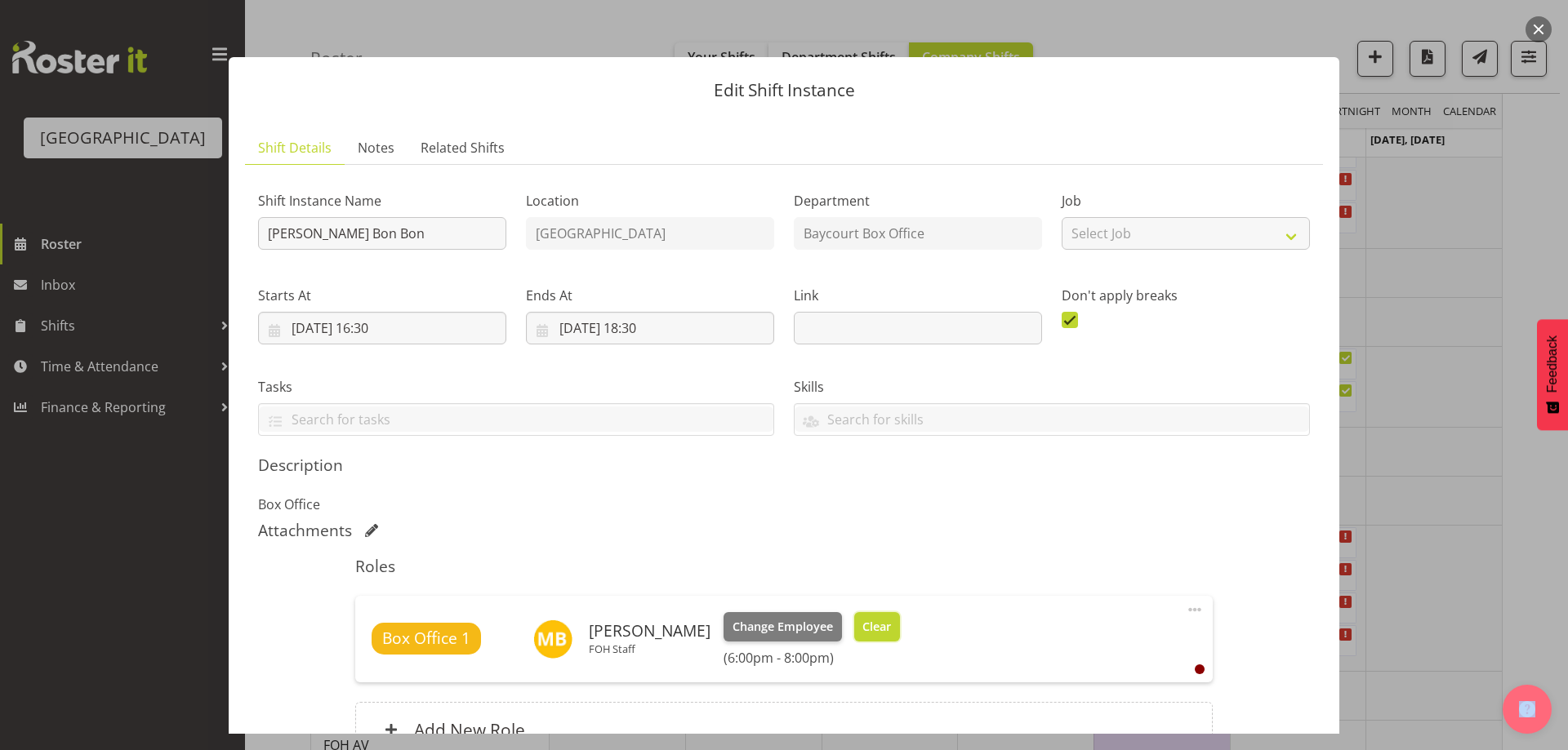
click at [891, 629] on span "Clear" at bounding box center [877, 626] width 29 height 18
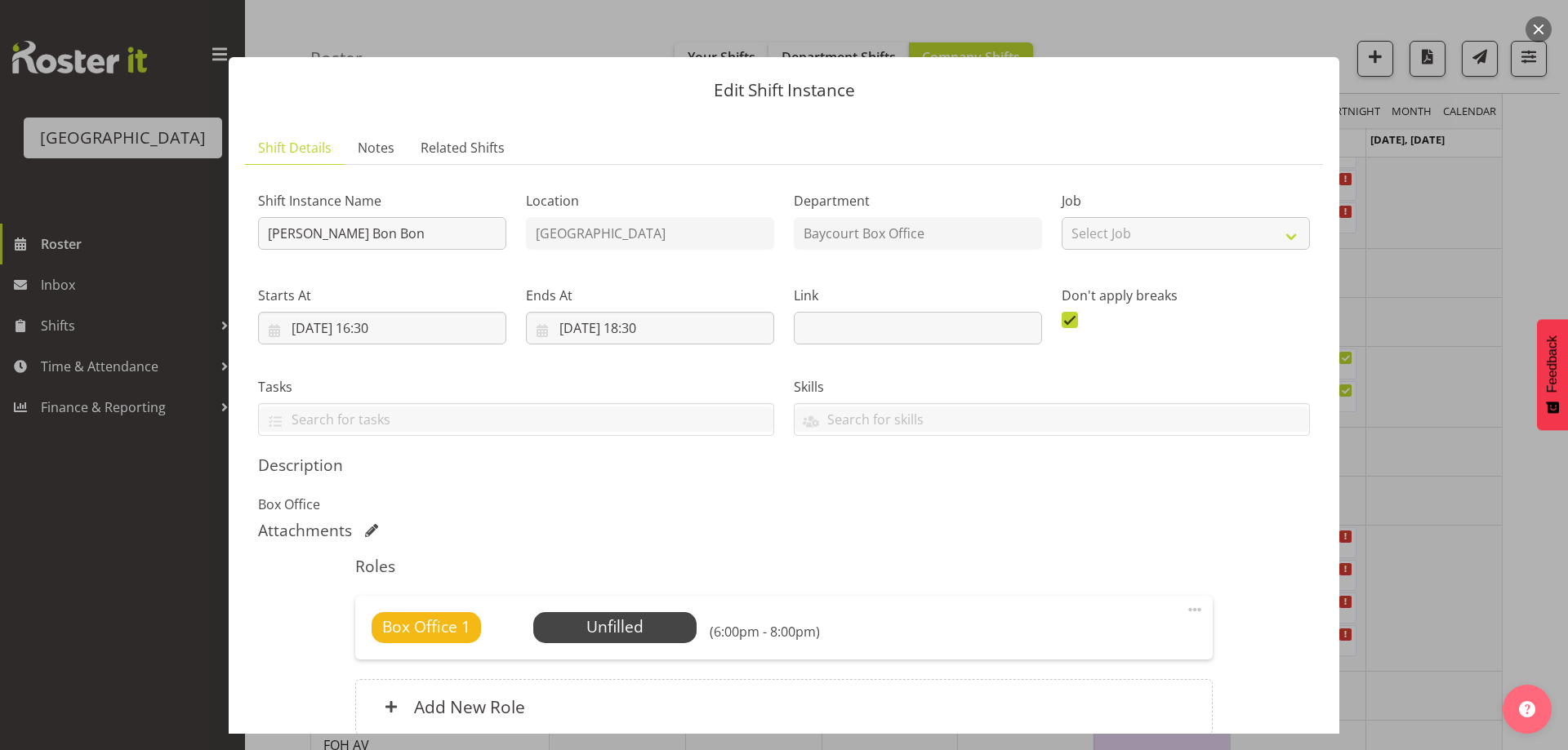
click at [1073, 520] on div "Attachments" at bounding box center [784, 530] width 1052 height 20
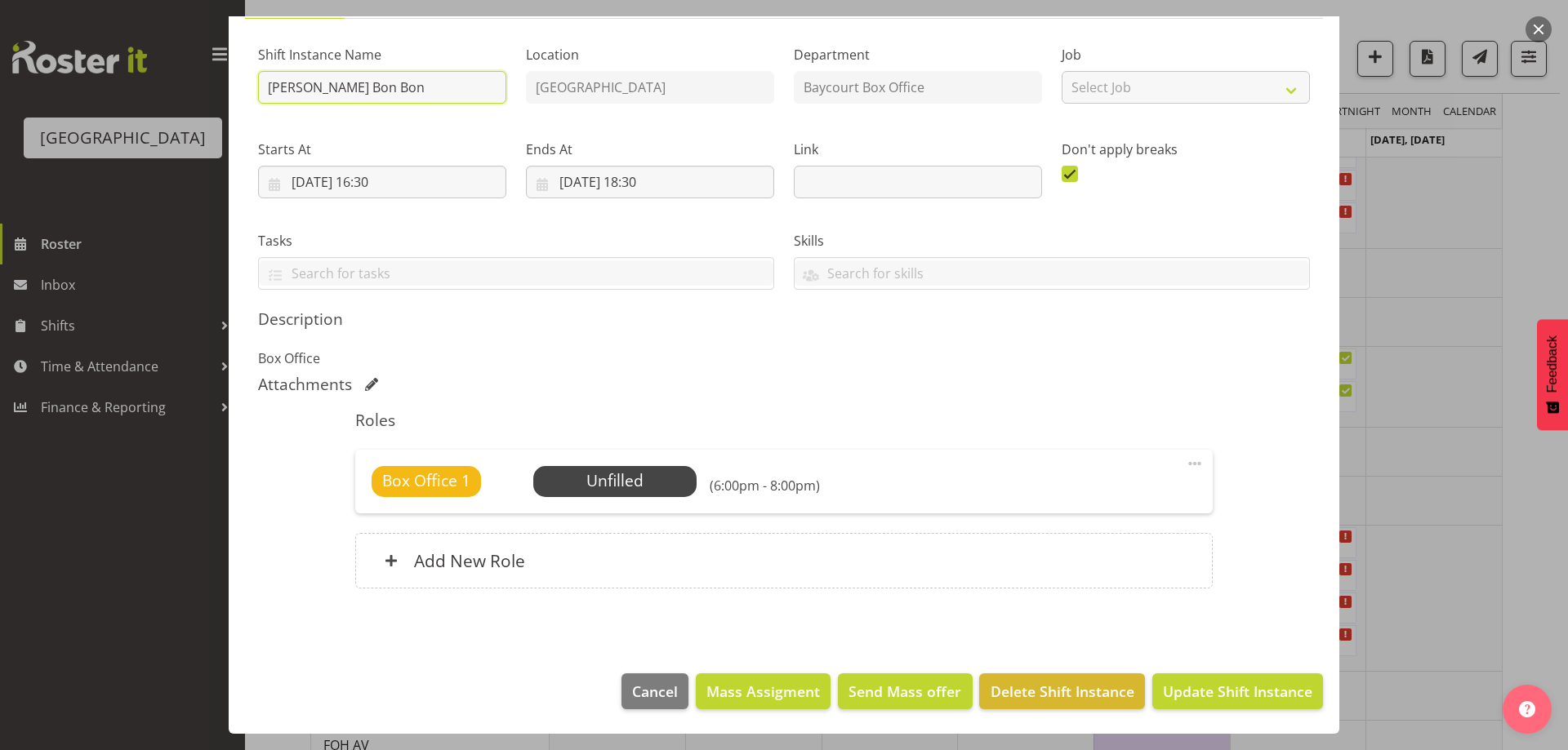
drag, startPoint x: 299, startPoint y: 77, endPoint x: 222, endPoint y: 80, distance: 77.1
click at [222, 80] on div "Edit Shift Instance Shift Details Notes Related Shifts Shift Instance Name Mich…" at bounding box center [784, 229] width 1143 height 718
type input "- Cirque Bon Bon"
click at [656, 478] on span "Select Employee" at bounding box center [615, 480] width 122 height 23
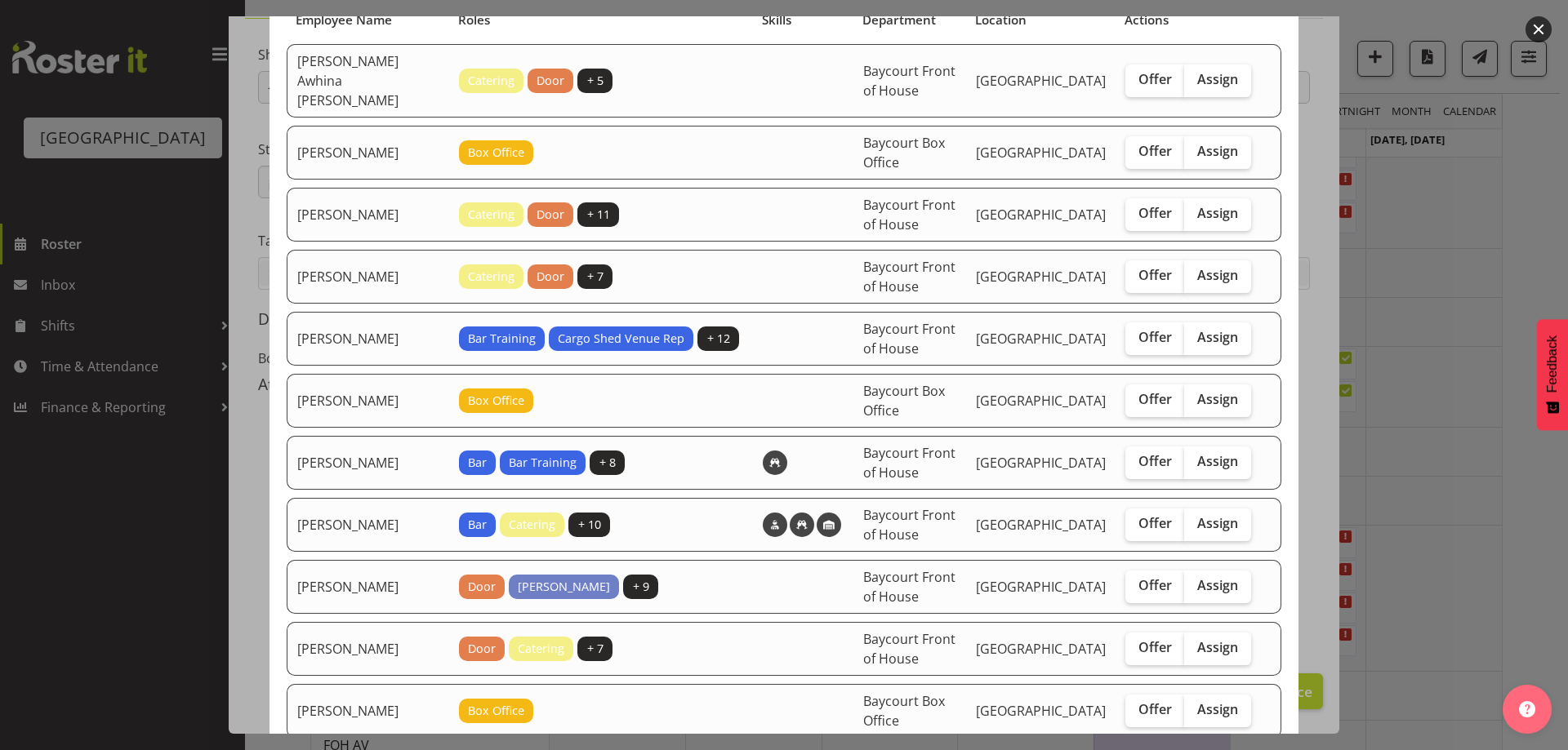
scroll to position [164, 0]
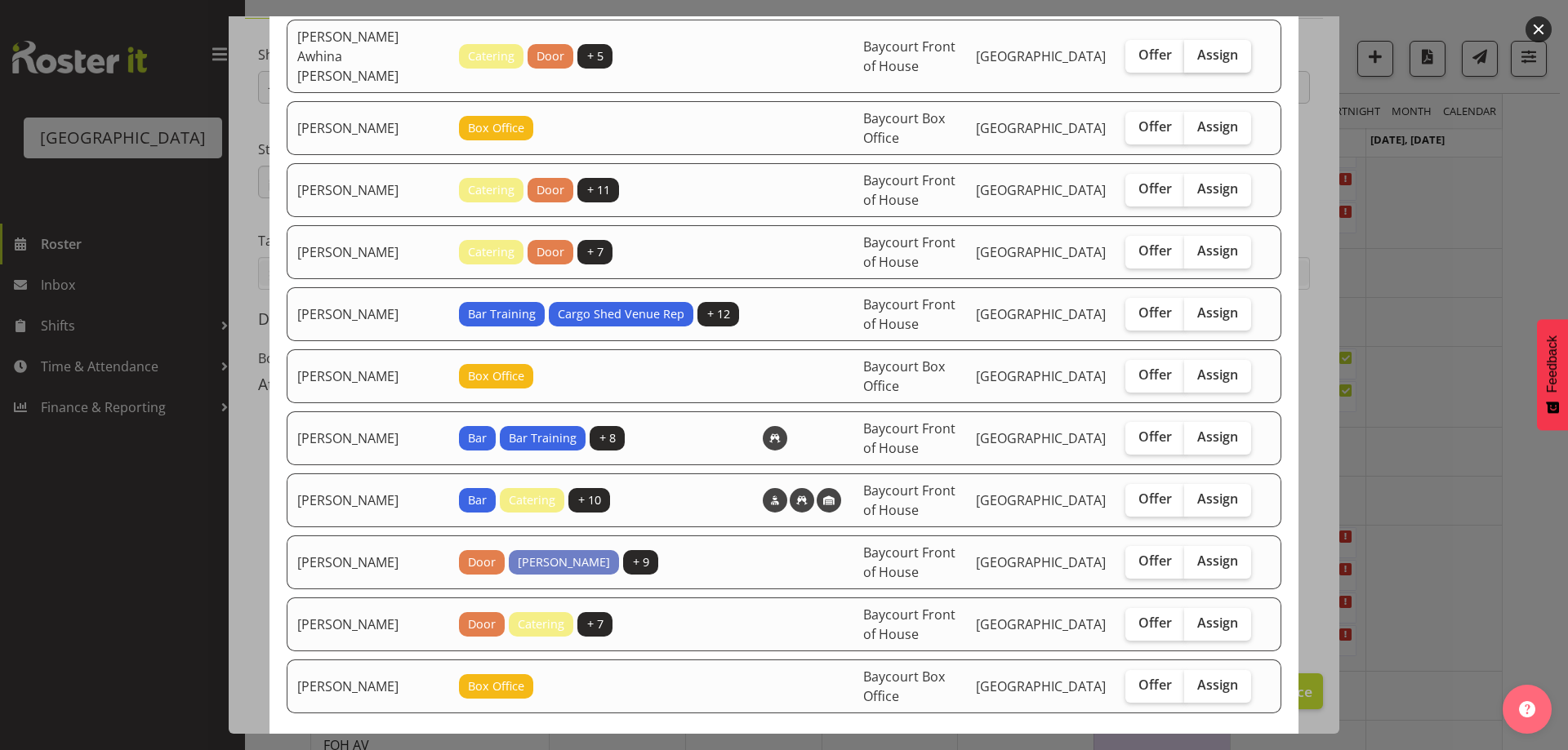
click at [1216, 50] on span "Assign" at bounding box center [1217, 54] width 41 height 17
click at [1195, 50] on input "Assign" at bounding box center [1189, 55] width 10 height 10
checkbox input "true"
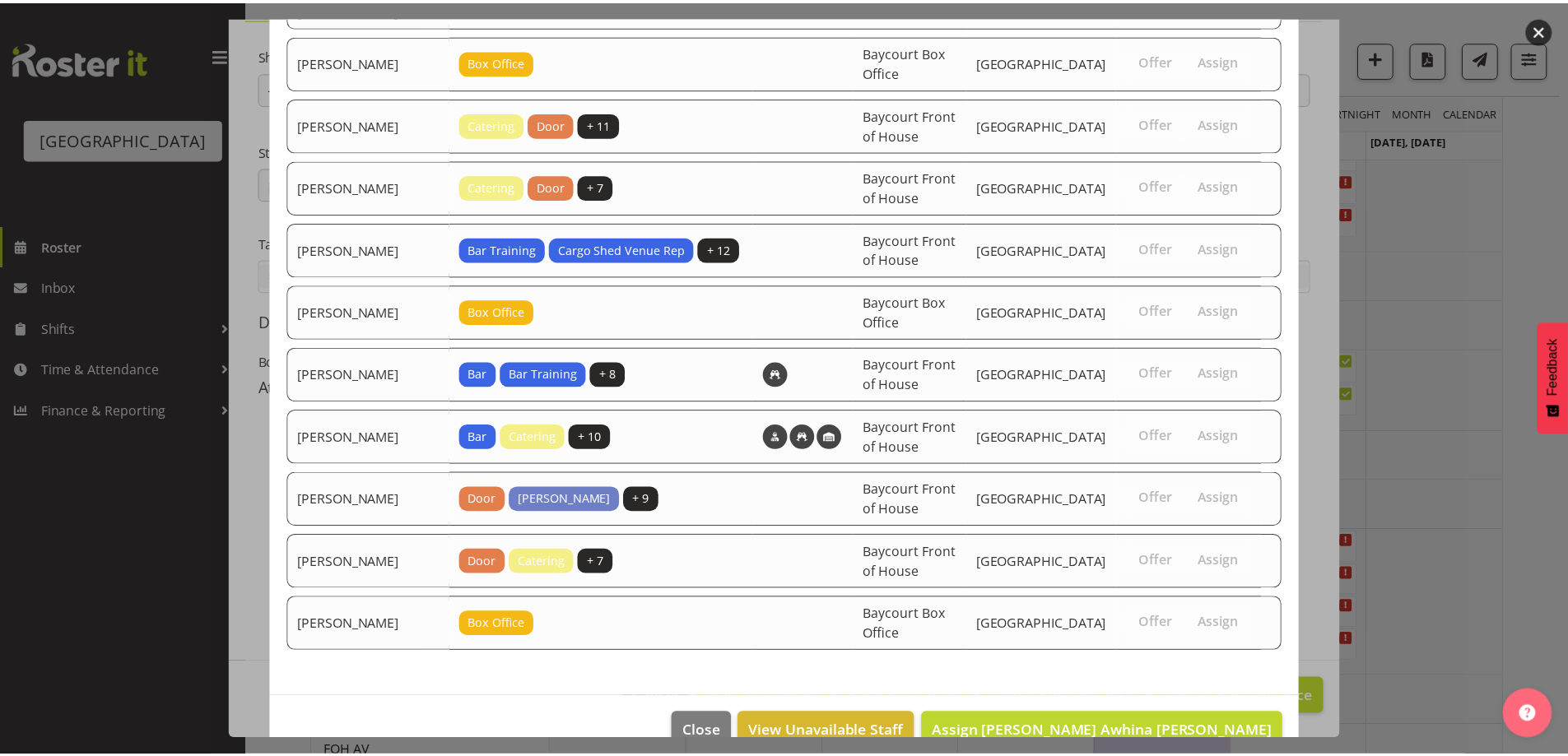
scroll to position [246, 0]
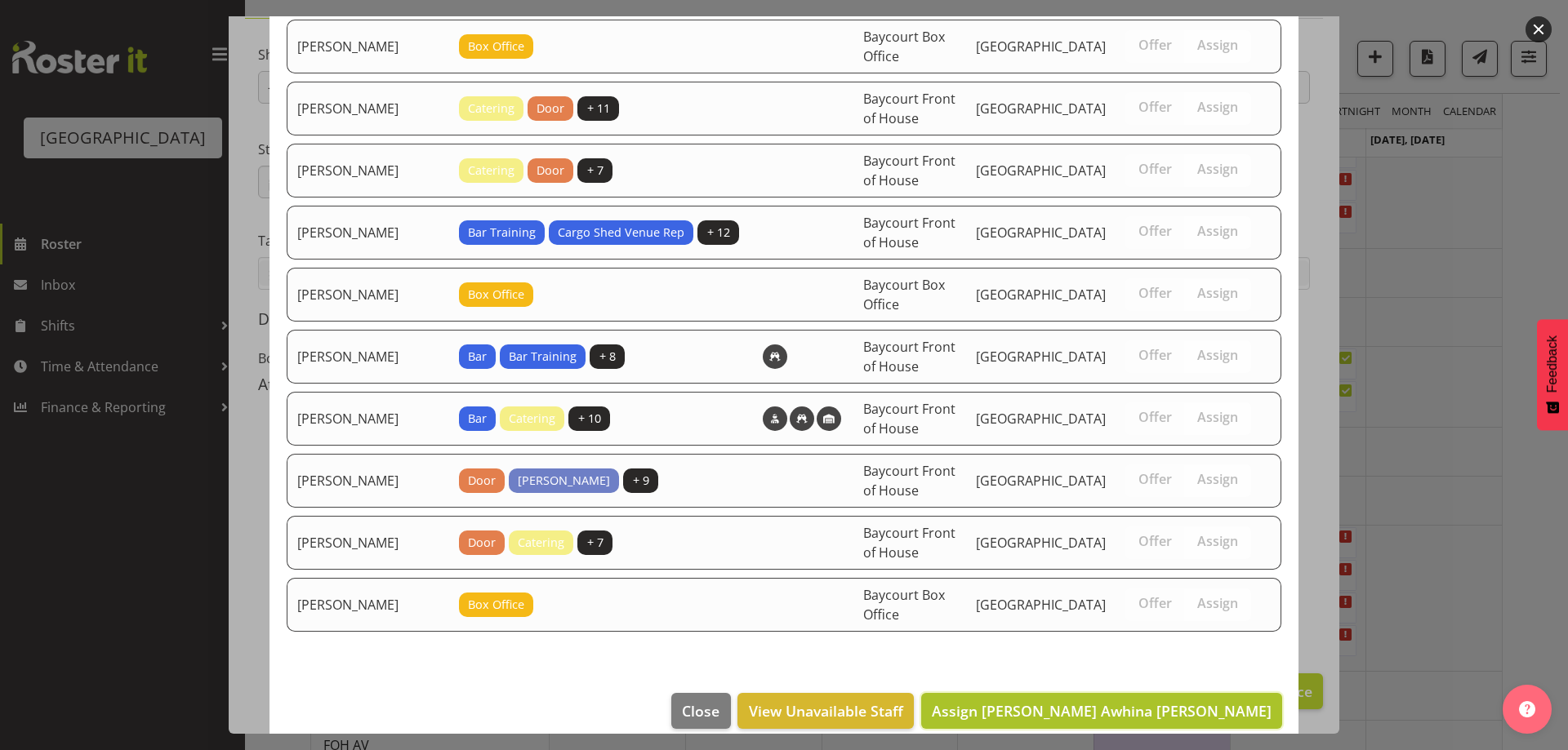
click at [1195, 701] on span "Assign Bobby-Lea Awhina Cassidy" at bounding box center [1101, 711] width 340 height 21
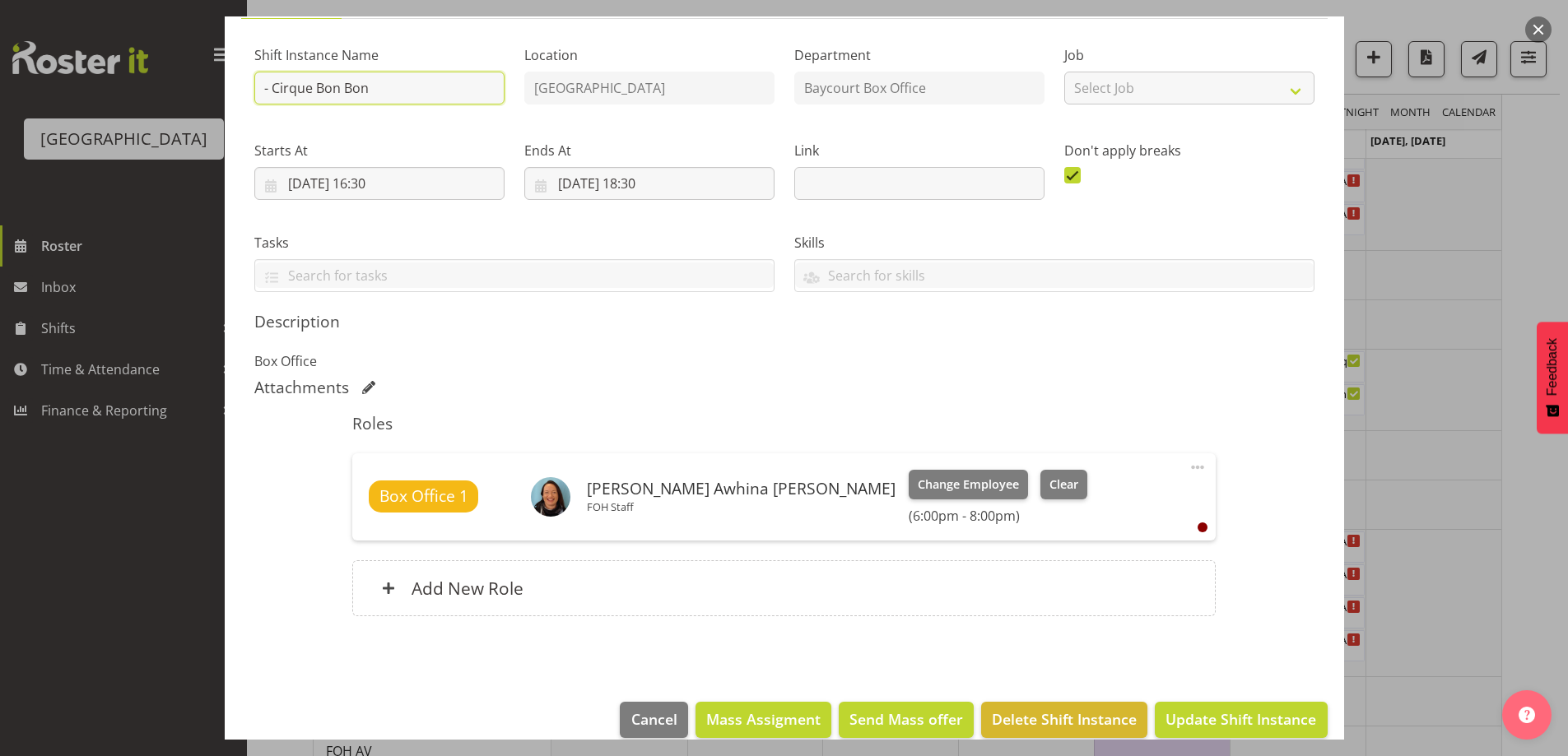
click at [266, 92] on input "- Cirque Bon Bon" at bounding box center [379, 89] width 250 height 33
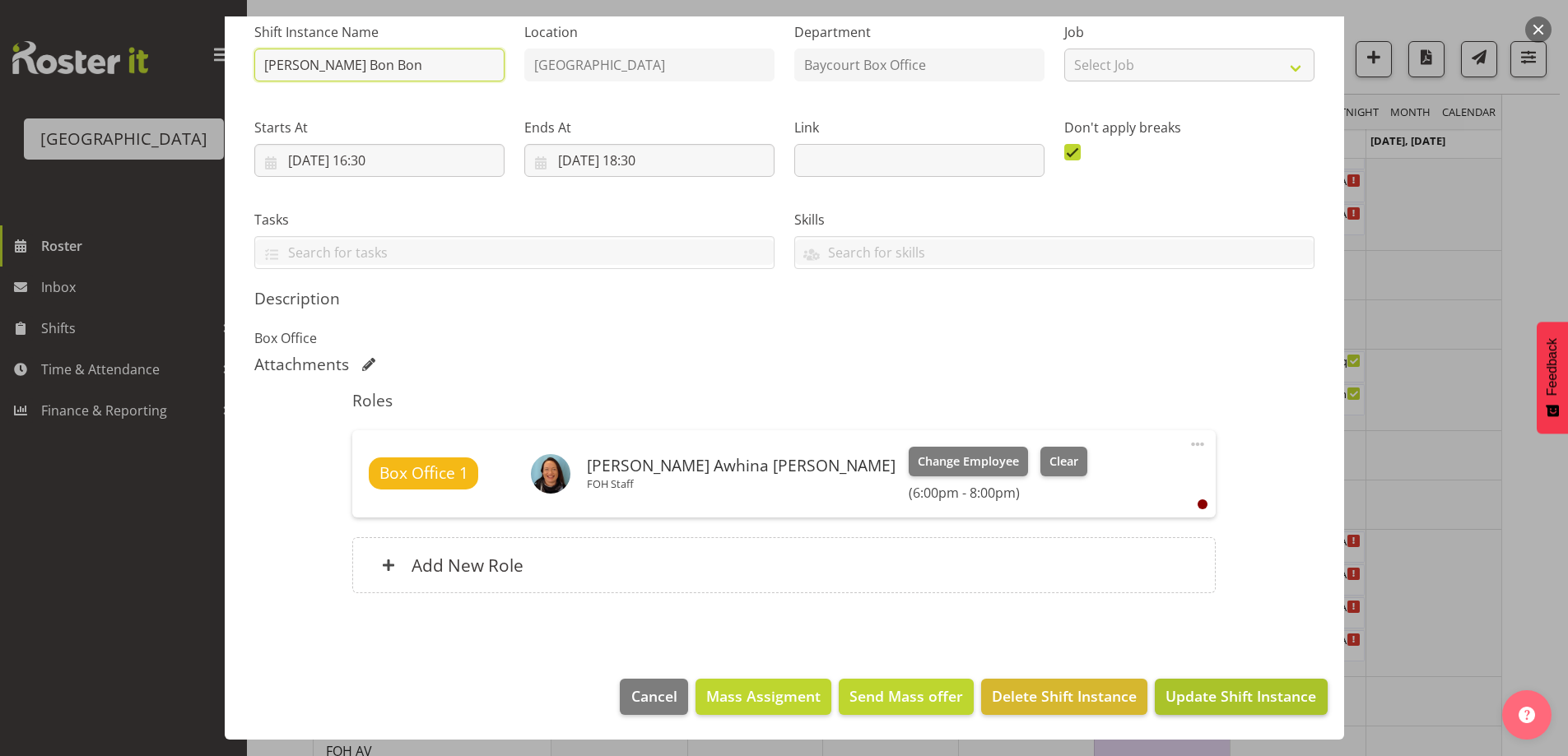
type input "Bobby-Lea Cirque Bon Bon"
click at [1248, 710] on button "Update Shift Instance" at bounding box center [1241, 696] width 172 height 36
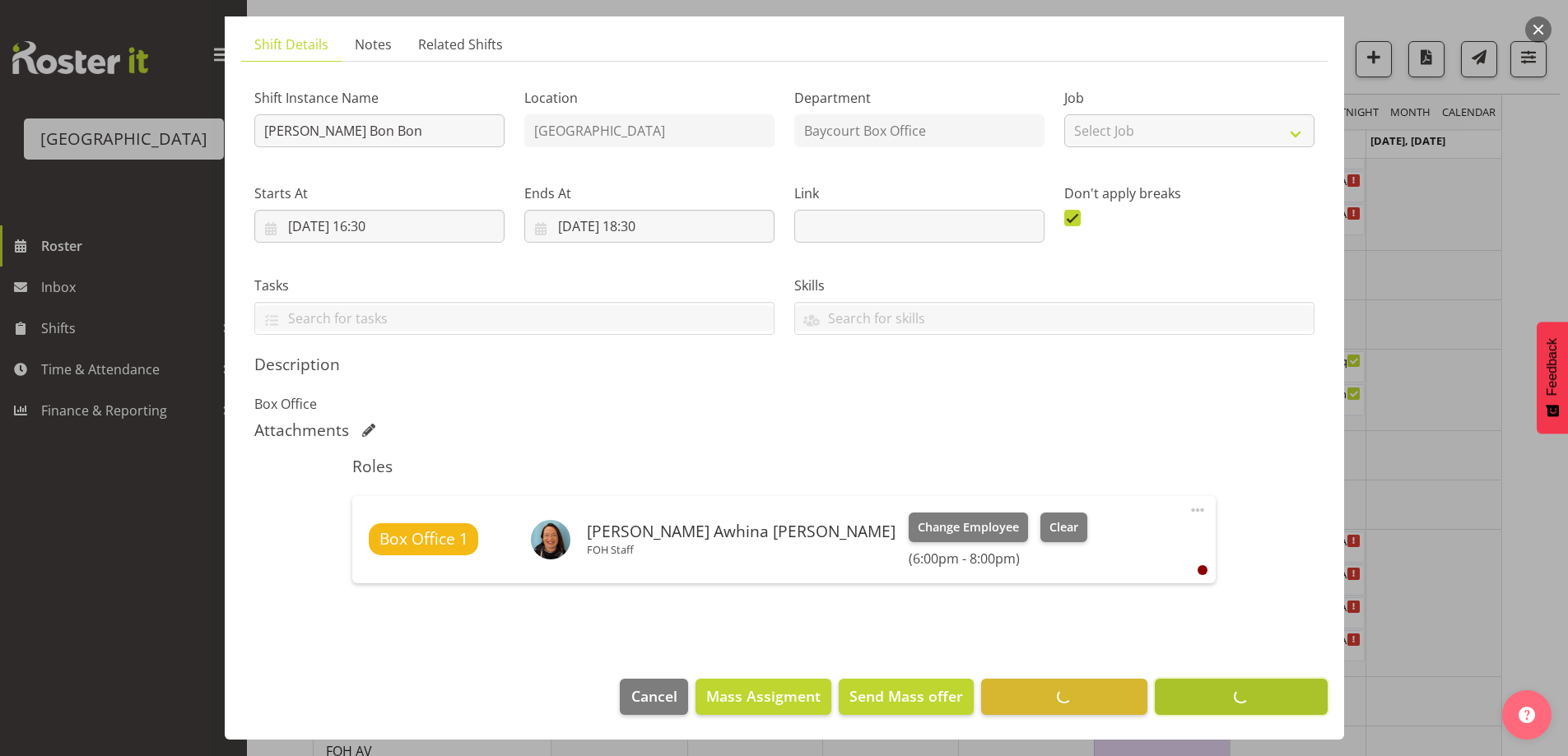
scroll to position [104, 0]
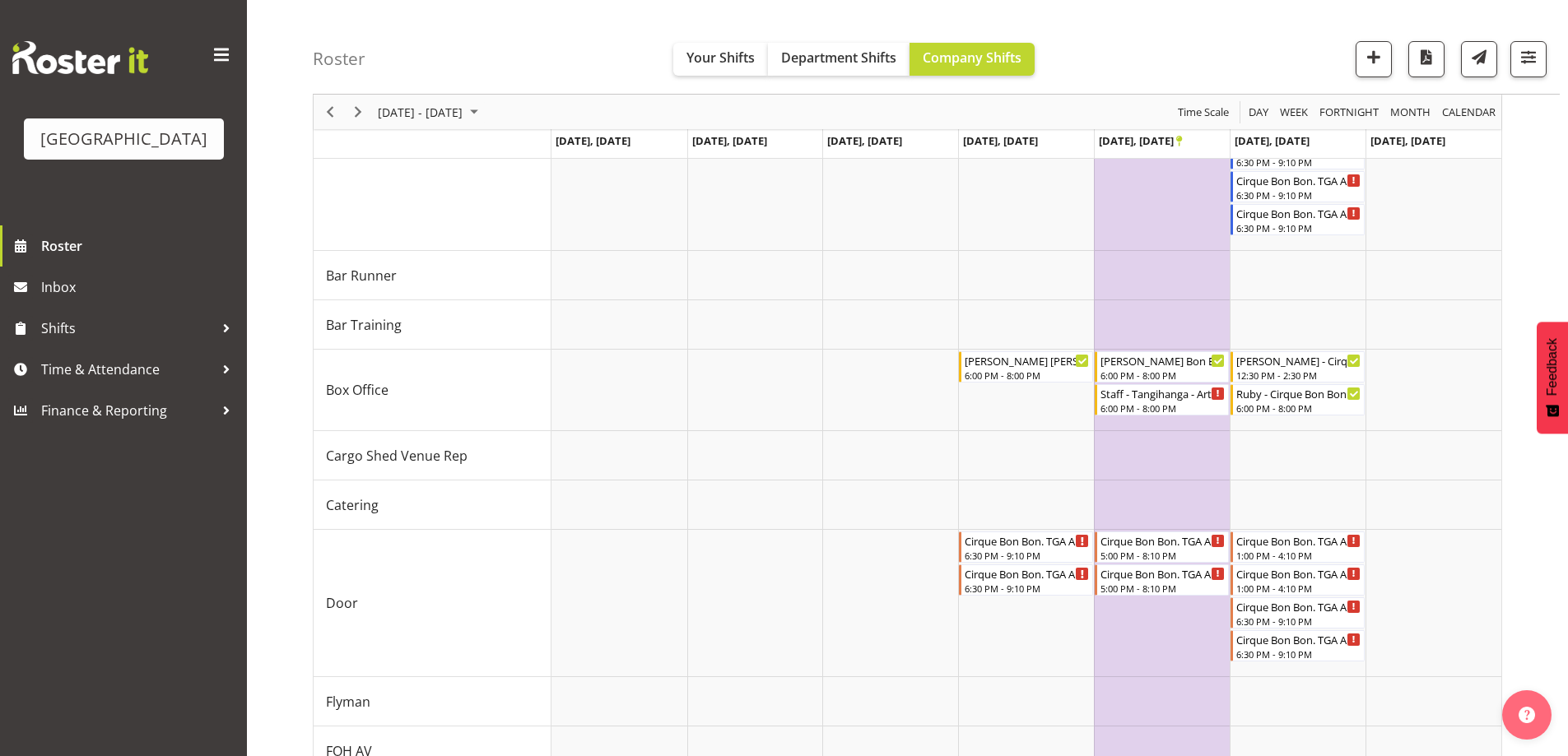
click at [1199, 41] on div "Roster Your Shifts Department Shifts Company Shifts All Locations Clear Baycour…" at bounding box center [935, 47] width 1247 height 95
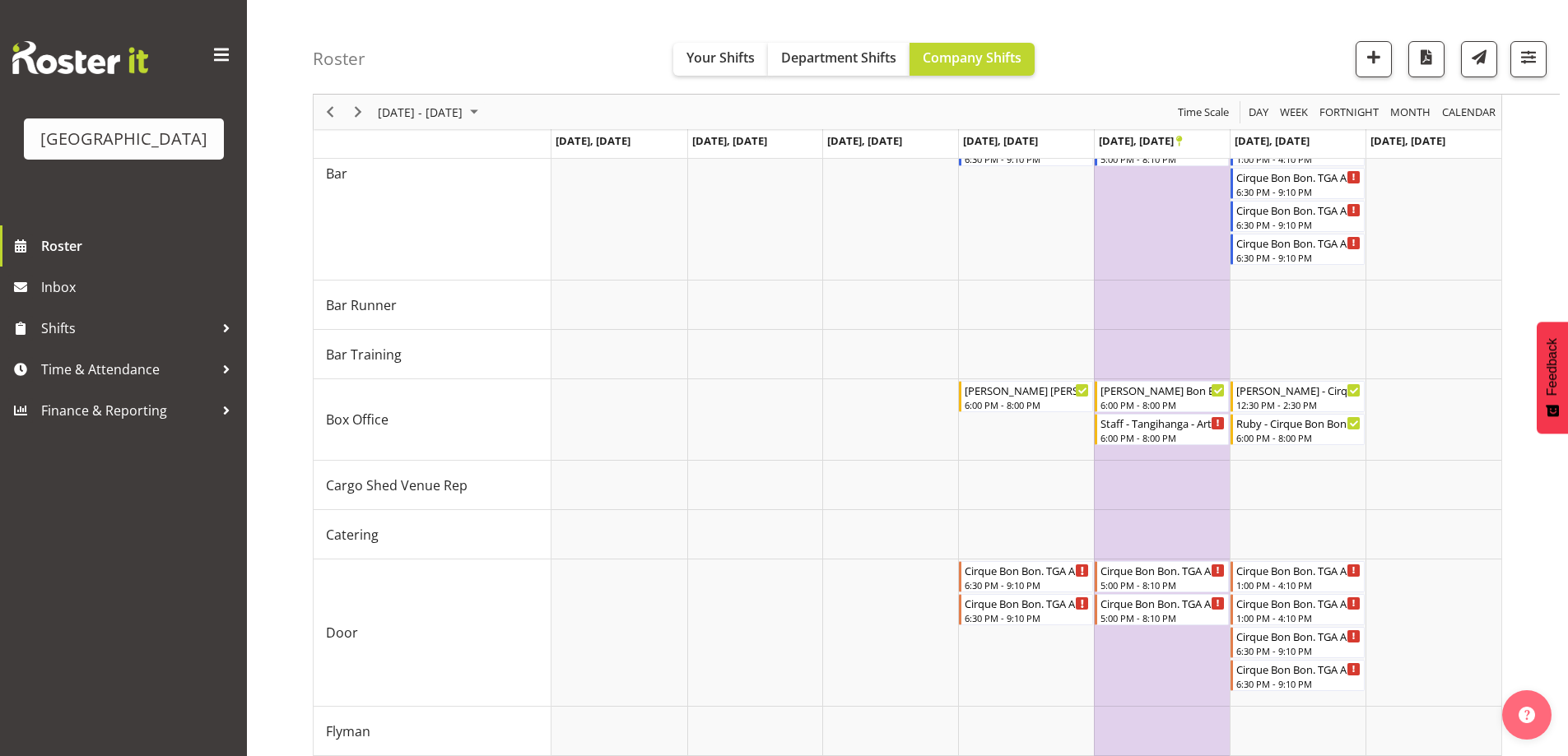
scroll to position [329, 0]
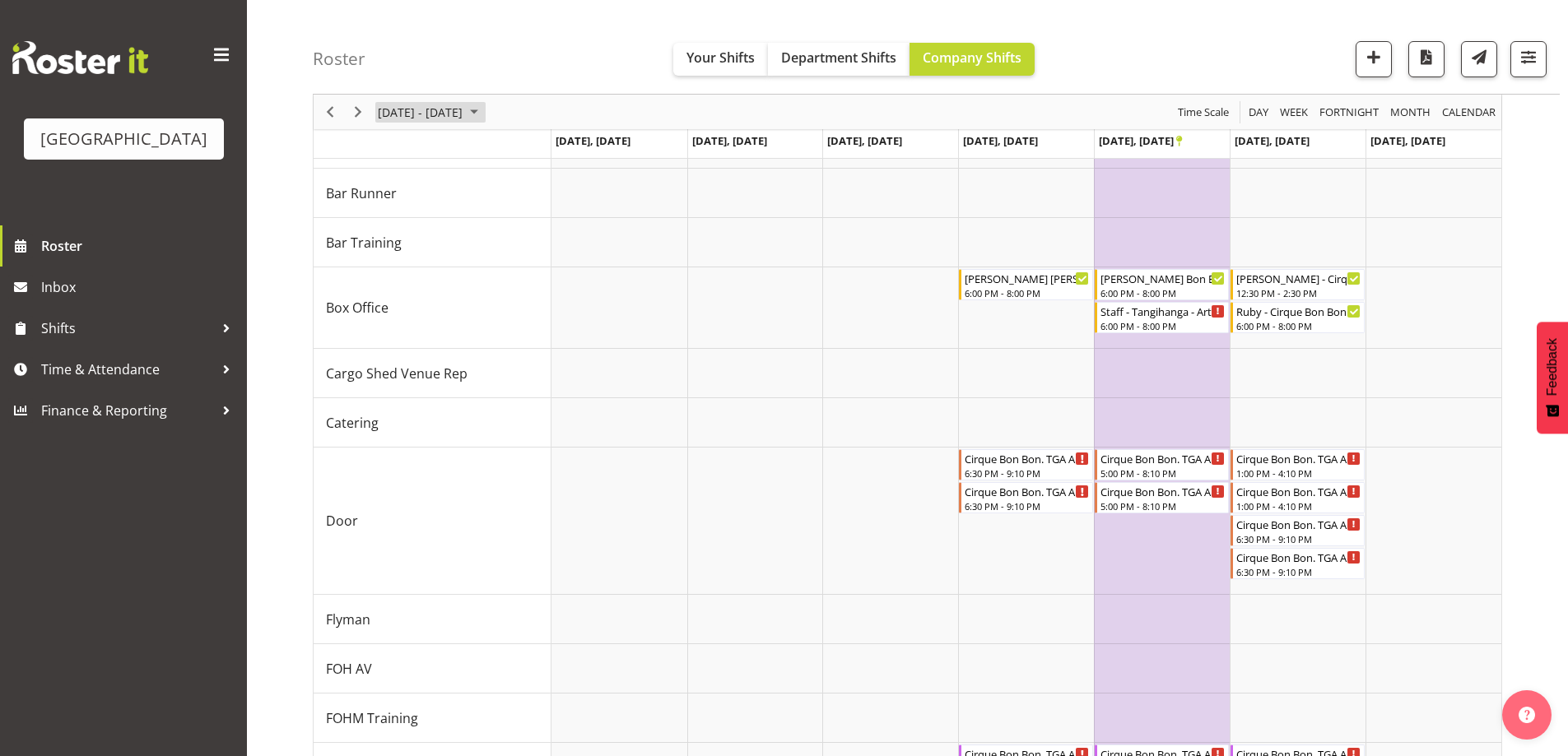
click at [456, 116] on span "October 20 - 26, 2025" at bounding box center [420, 111] width 88 height 20
click at [397, 323] on span "27" at bounding box center [395, 322] width 25 height 25
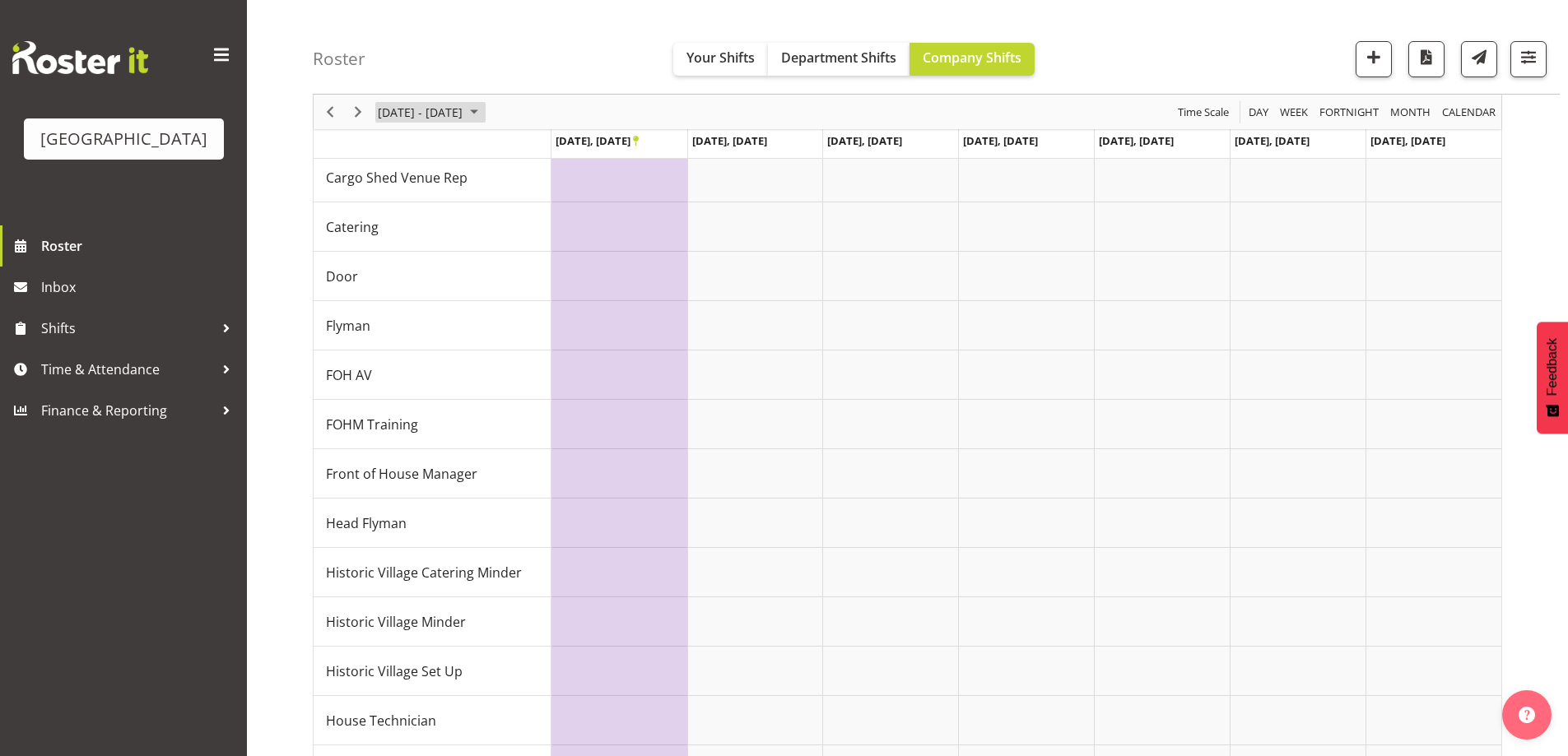
click at [440, 112] on span "Oct 27 - Nov 02, 2025" at bounding box center [420, 111] width 88 height 20
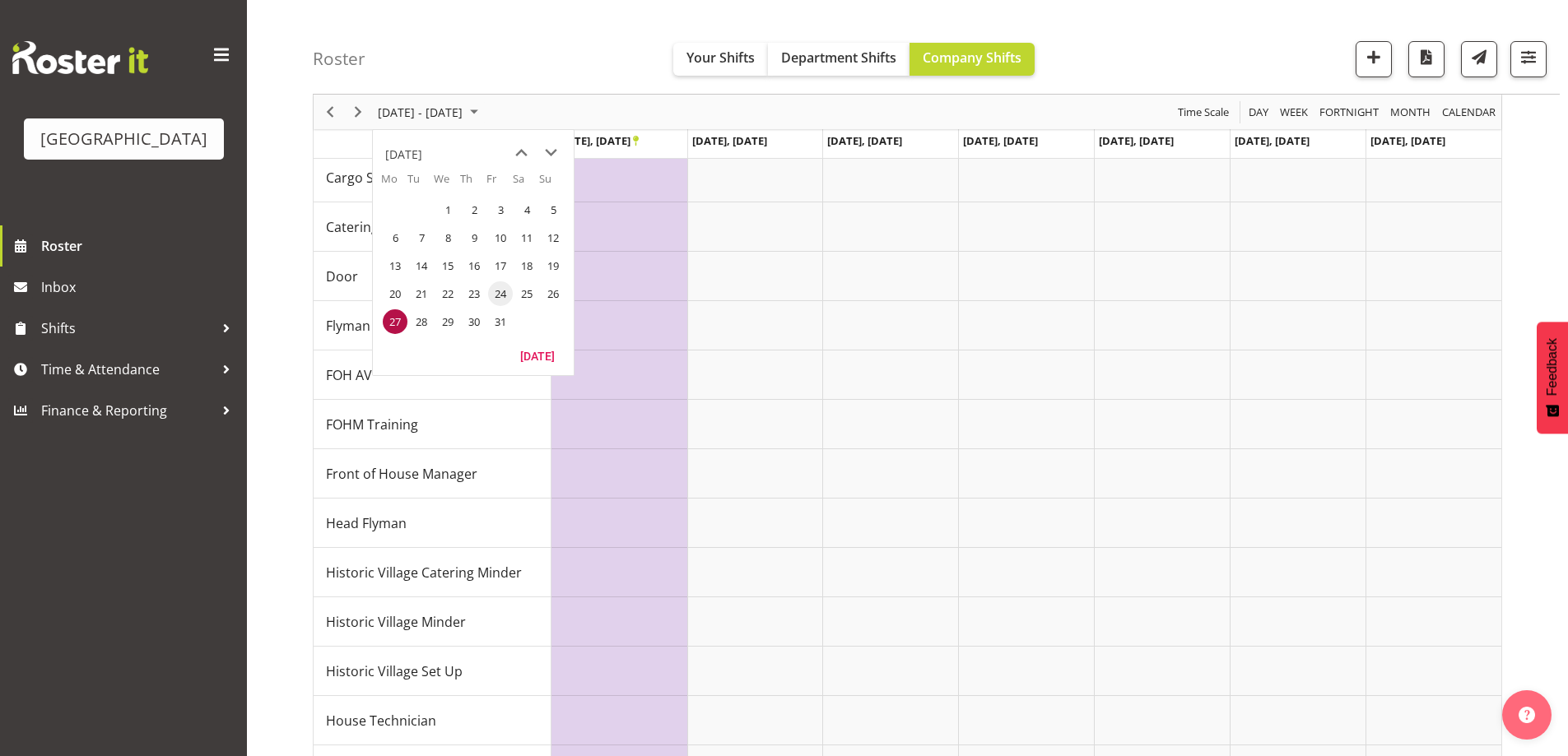
click at [493, 294] on span "24" at bounding box center [500, 294] width 25 height 25
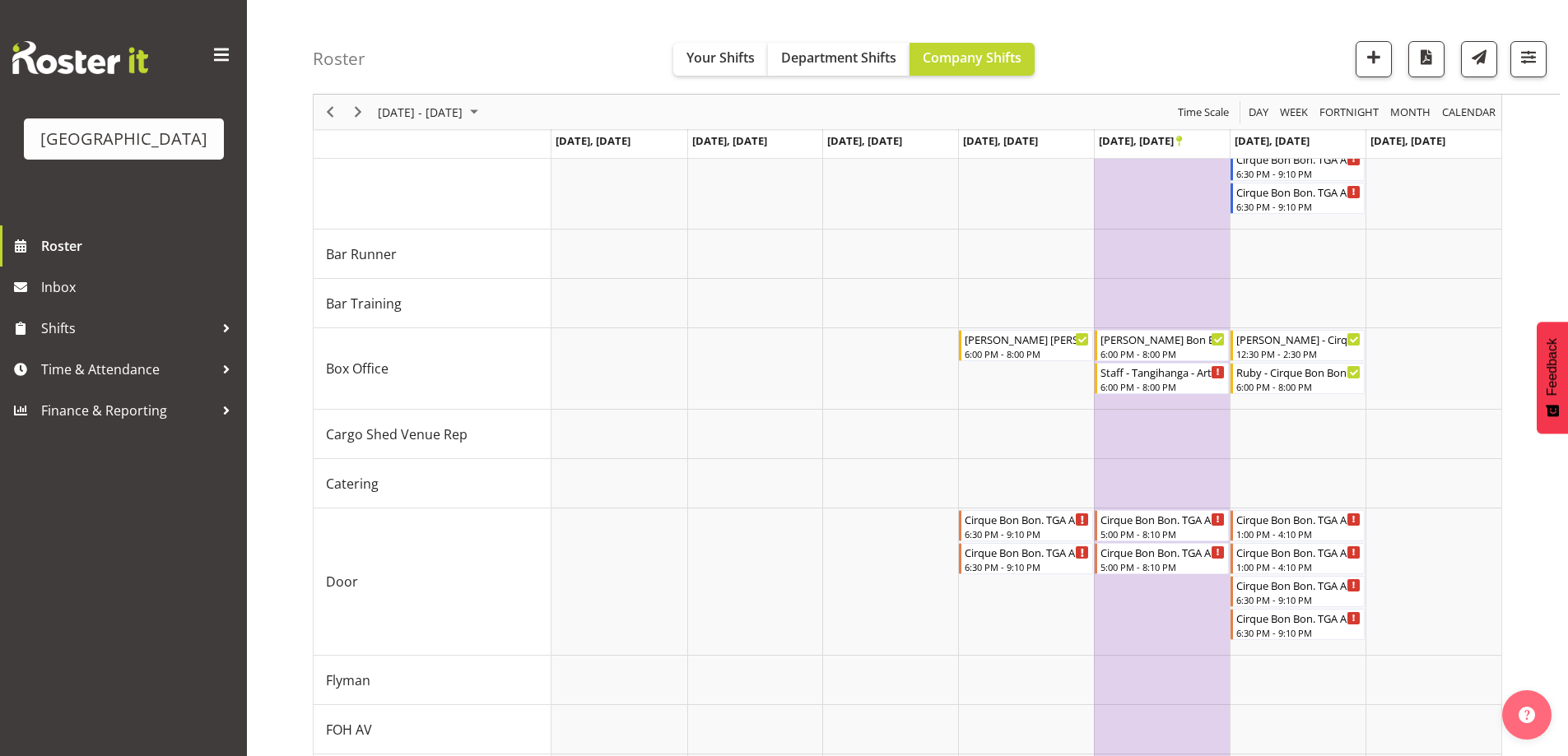
scroll to position [266, 0]
click at [1147, 37] on div "Roster Your Shifts Department Shifts Company Shifts All Locations Clear Baycour…" at bounding box center [935, 47] width 1247 height 95
click at [1237, 60] on div "Roster Your Shifts Department Shifts Company Shifts All Locations Clear Baycour…" at bounding box center [935, 47] width 1247 height 95
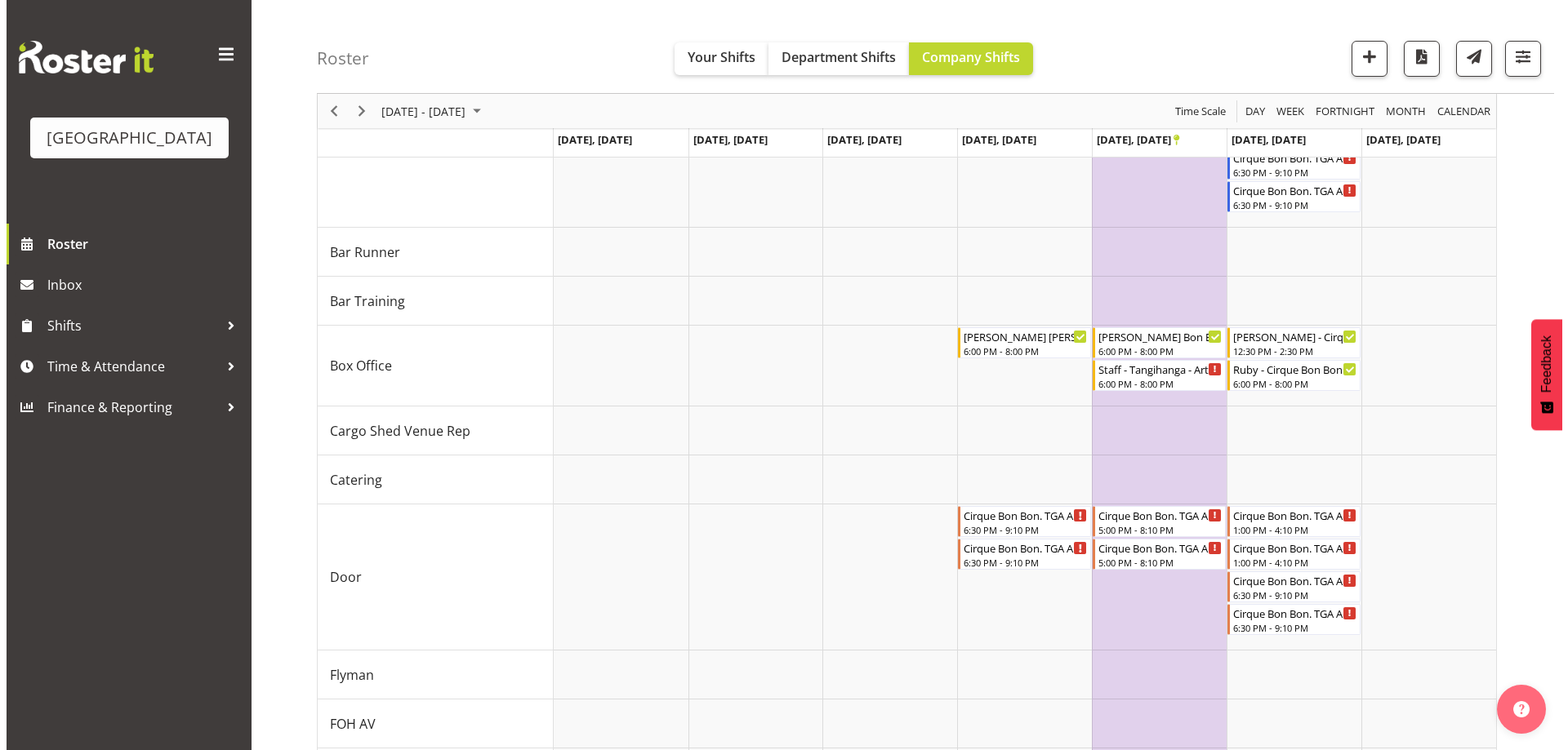
scroll to position [279, 0]
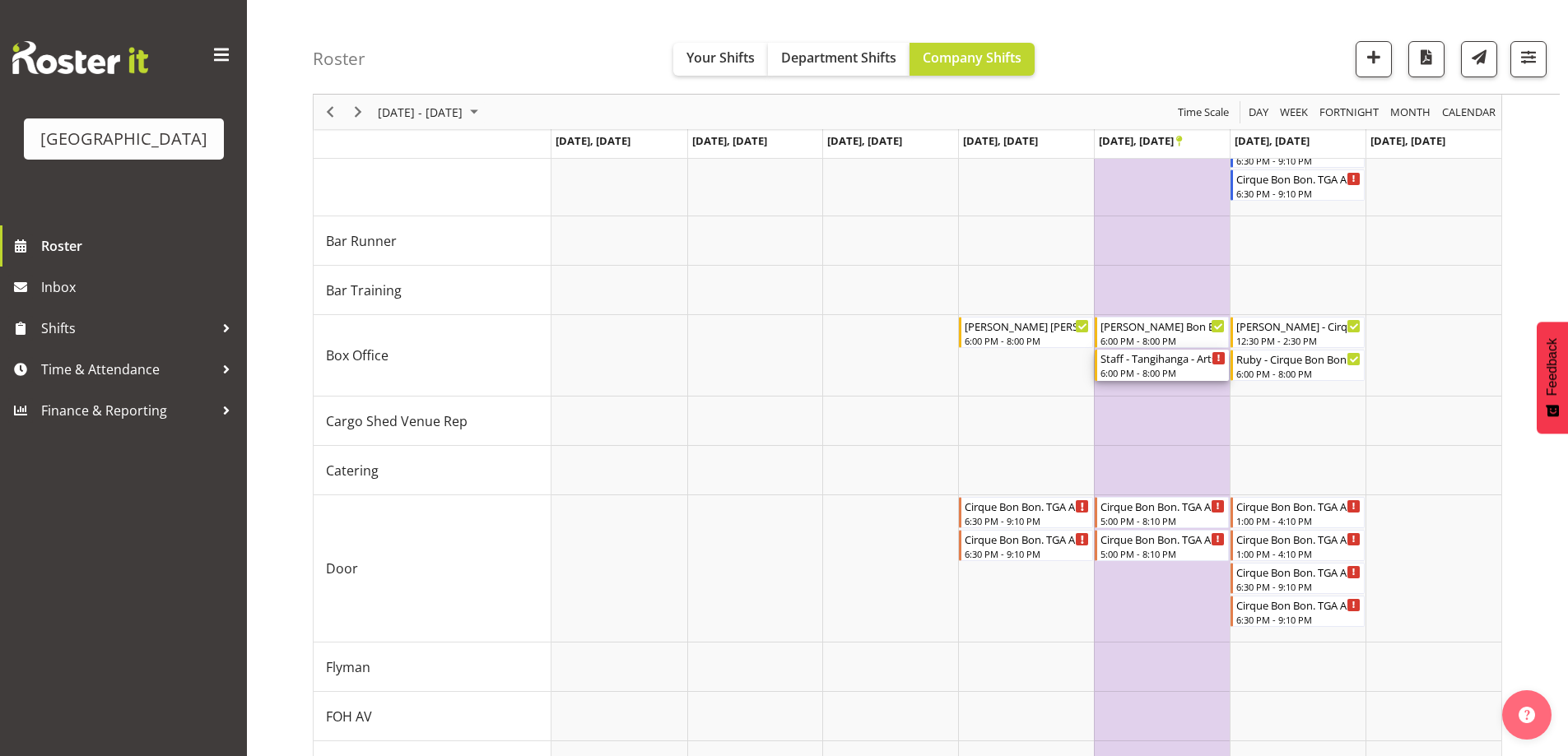
click at [1157, 361] on div "Staff - Tangihanga - Arts Festival - Unfilled" at bounding box center [1163, 358] width 125 height 17
click at [0, 0] on div at bounding box center [0, 0] width 0 height 0
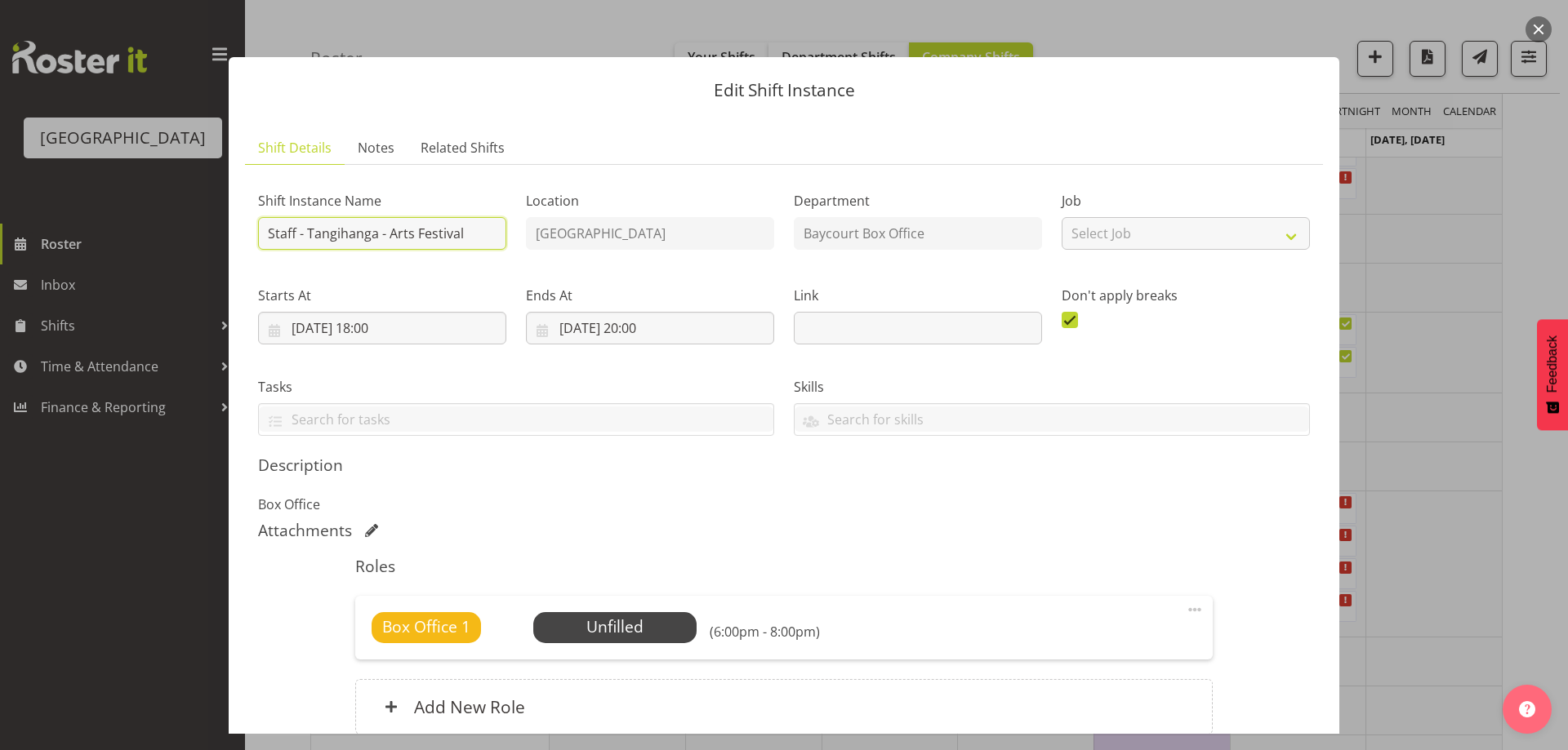
drag, startPoint x: 300, startPoint y: 236, endPoint x: 238, endPoint y: 233, distance: 62.1
click at [238, 233] on section "Shift Details Notes Related Shifts Shift Instance Name Staff - Tangihanga - Art…" at bounding box center [784, 459] width 1111 height 688
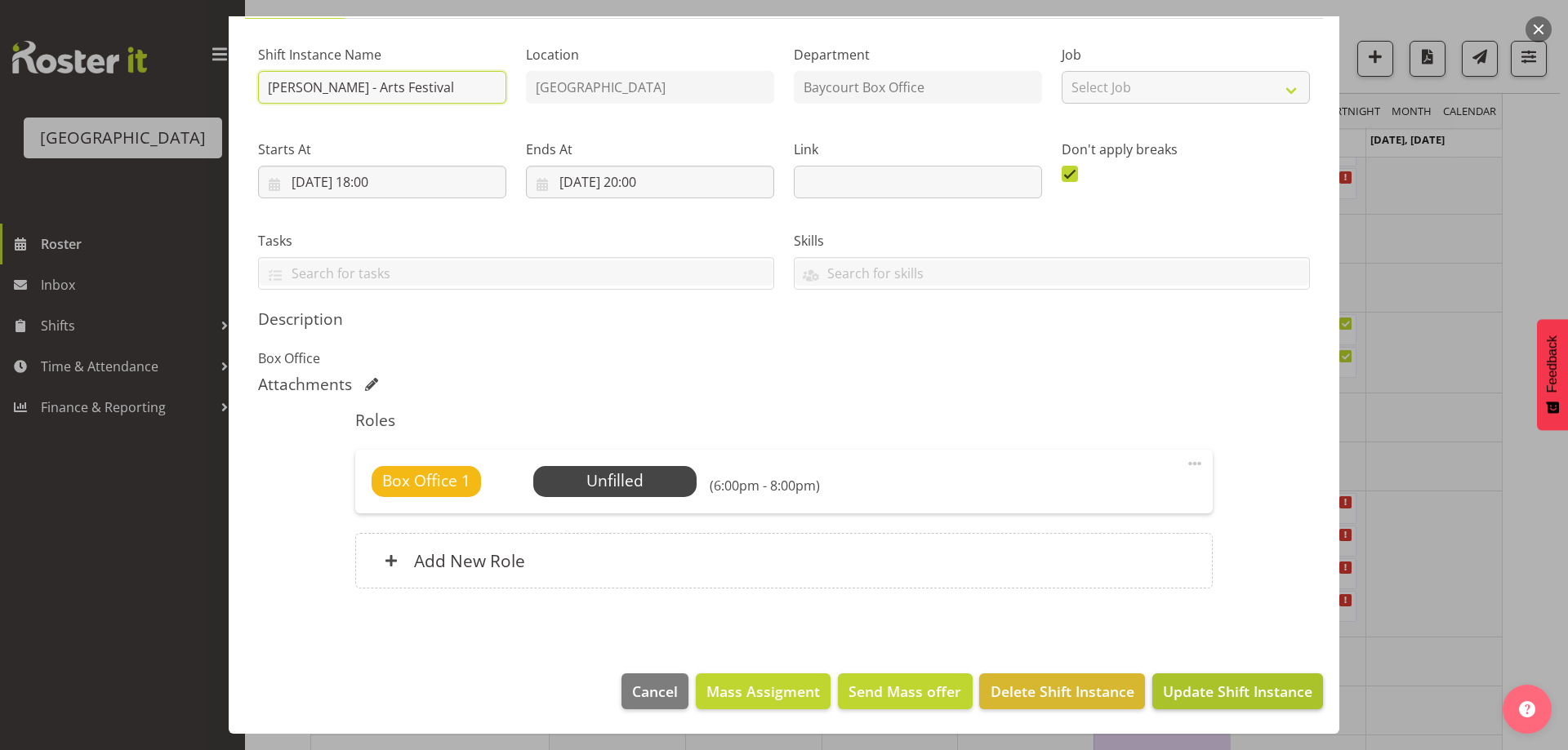
type input "Bobby-Lea - Tangihanga - Arts Festival"
click at [1248, 686] on span "Update Shift Instance" at bounding box center [1238, 691] width 150 height 21
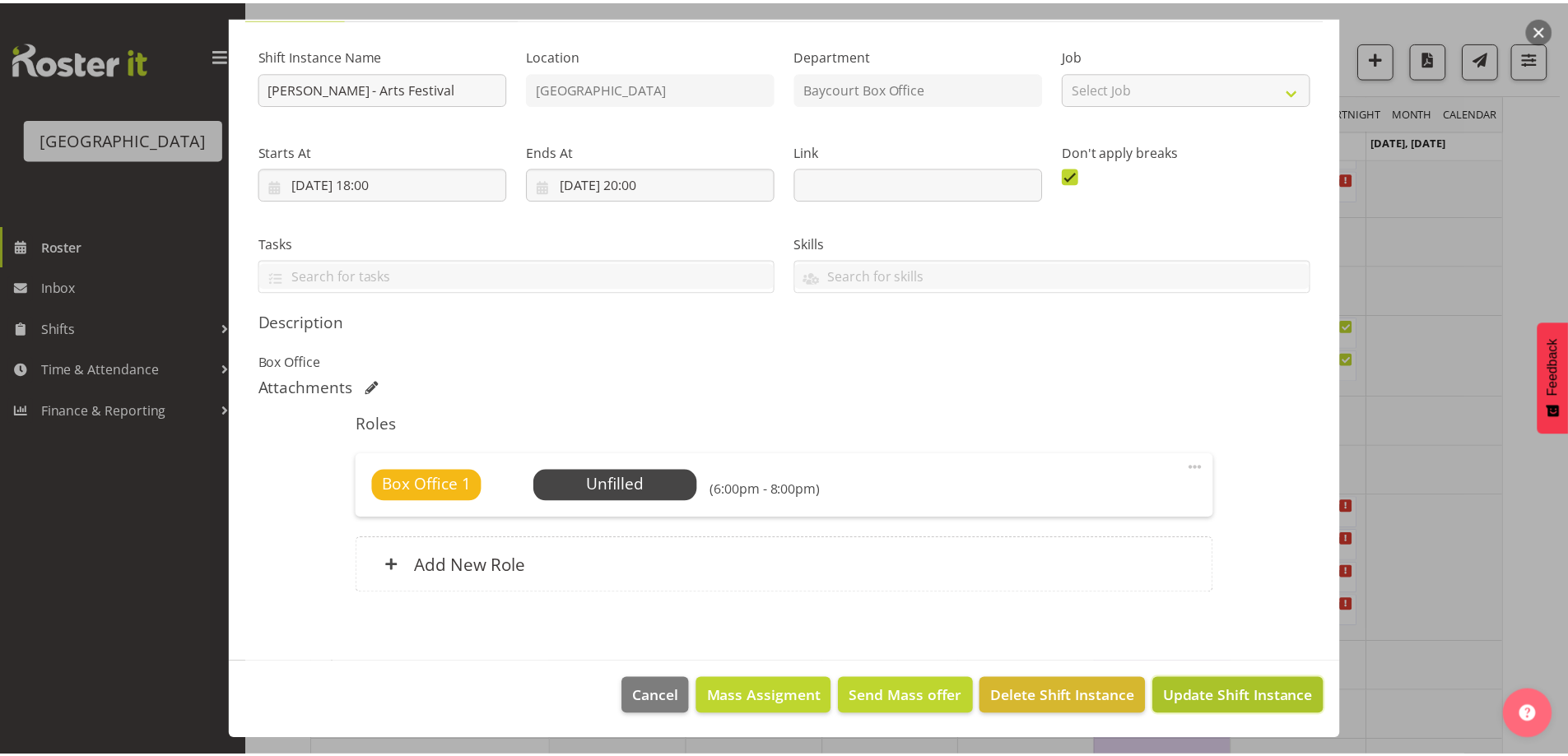
scroll to position [82, 0]
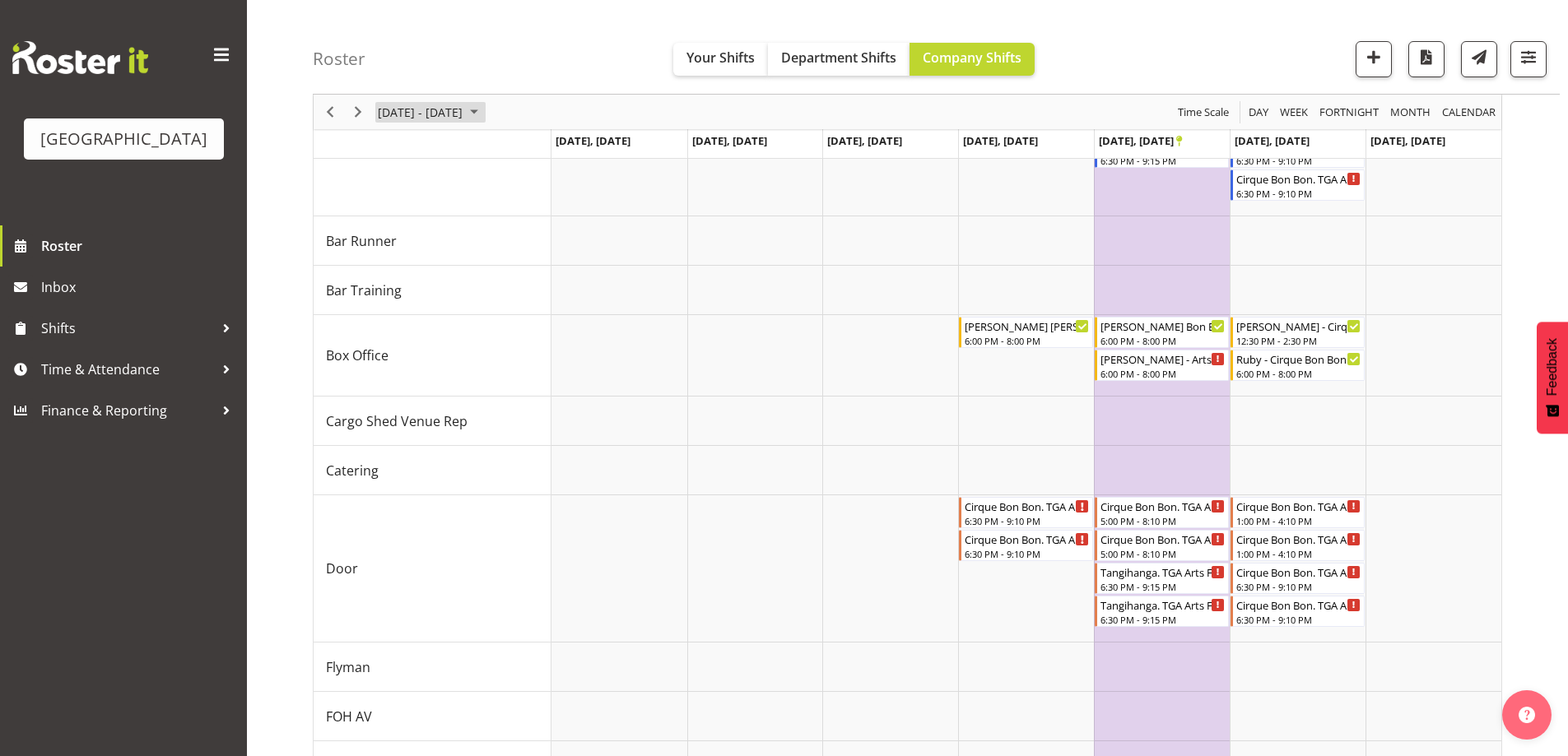
click at [448, 118] on span "October 20 - 26, 2025" at bounding box center [420, 111] width 88 height 20
click at [390, 325] on span "27" at bounding box center [395, 322] width 25 height 25
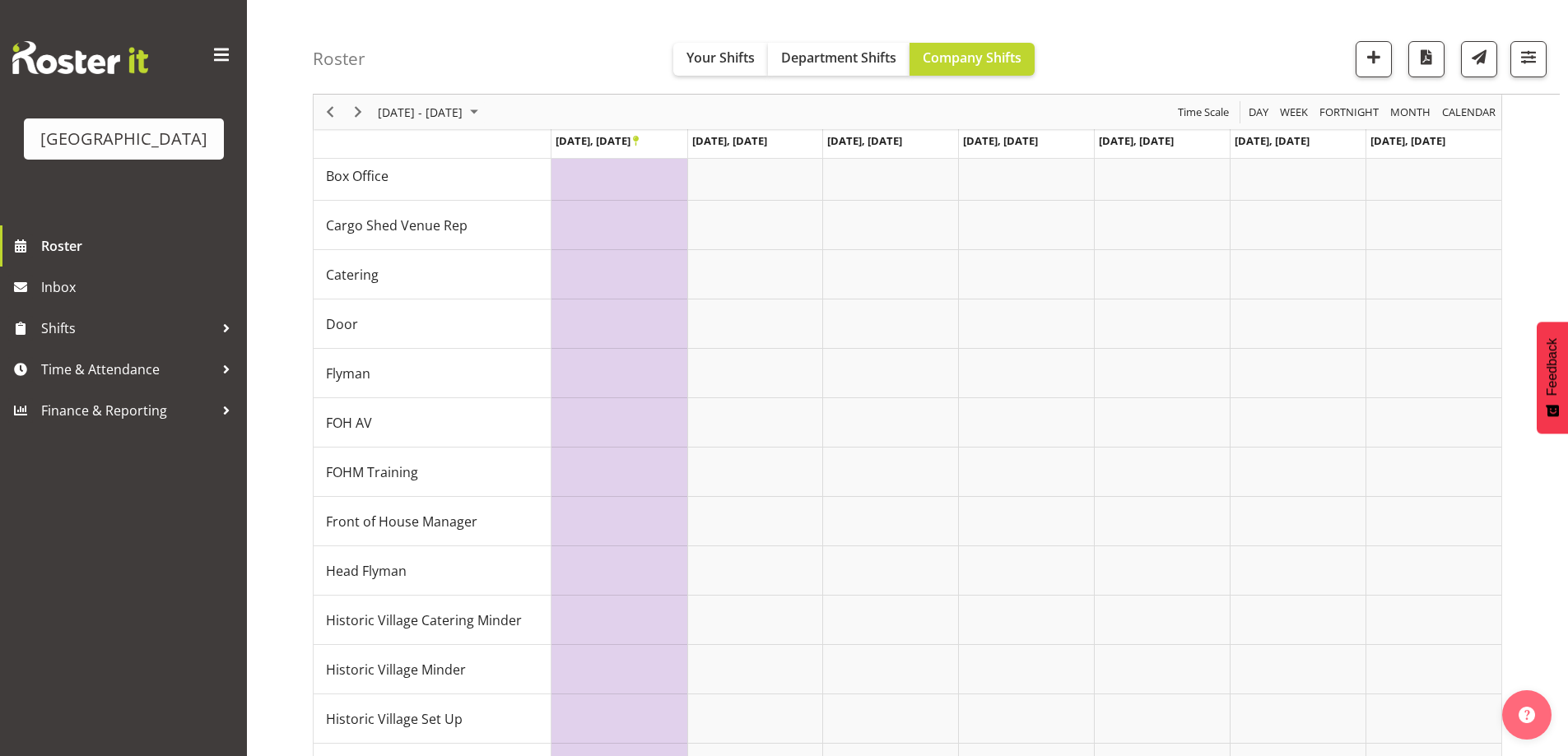
click at [530, 49] on div "Roster Your Shifts Department Shifts Company Shifts All Locations Clear Baycour…" at bounding box center [935, 47] width 1247 height 95
drag, startPoint x: 548, startPoint y: 63, endPoint x: 554, endPoint y: 74, distance: 12.5
click at [547, 63] on div "Roster Your Shifts Department Shifts Company Shifts All Locations Clear Baycour…" at bounding box center [935, 47] width 1247 height 95
click at [71, 340] on span "Shifts" at bounding box center [127, 328] width 173 height 25
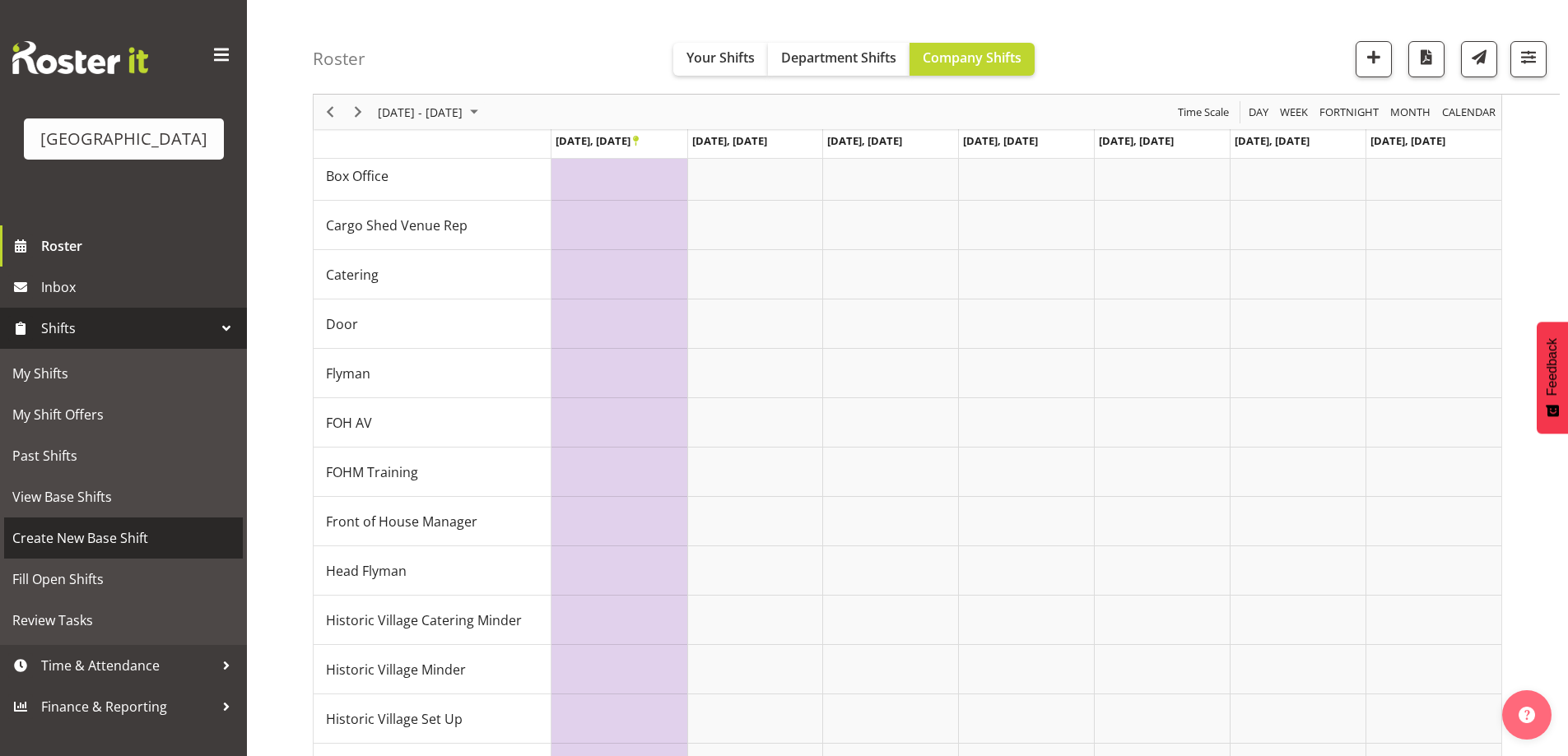
click at [68, 551] on span "Create New Base Shift" at bounding box center [123, 538] width 222 height 25
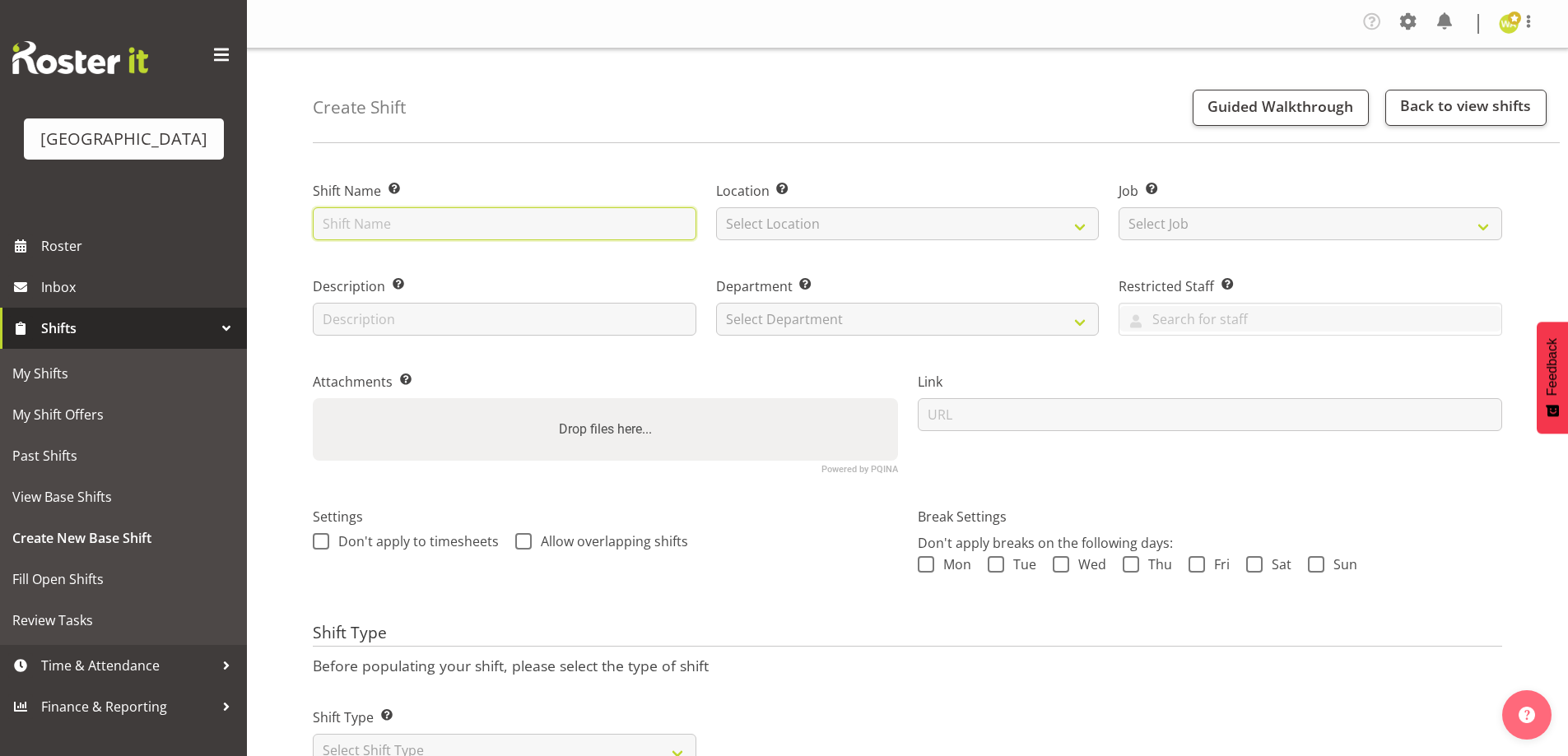
click at [443, 211] on input "text" at bounding box center [504, 224] width 383 height 33
type input "Holding Ground"
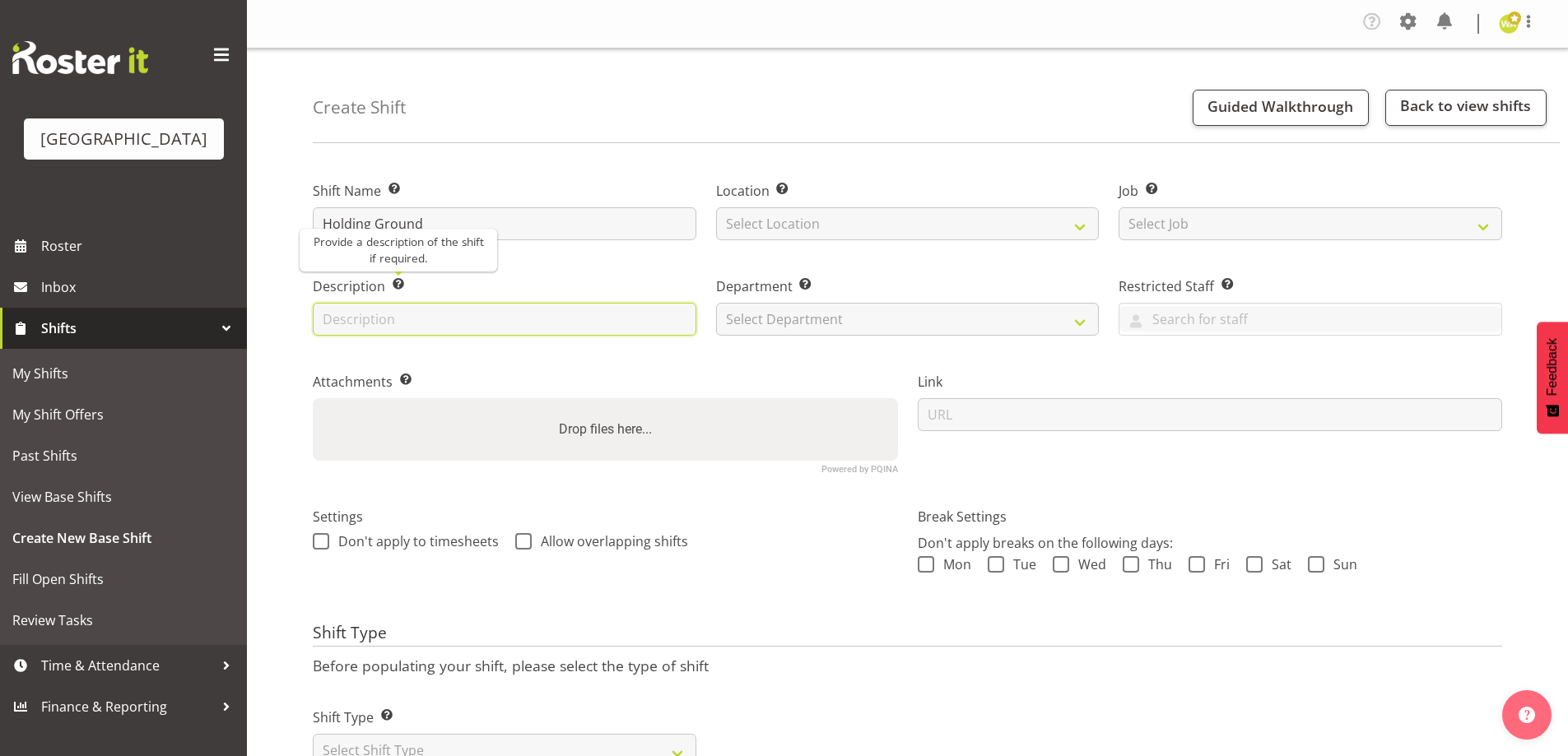
click at [376, 322] on input "text" at bounding box center [504, 319] width 383 height 33
type input "Box Office"
click at [946, 564] on span "Mon" at bounding box center [953, 564] width 37 height 17
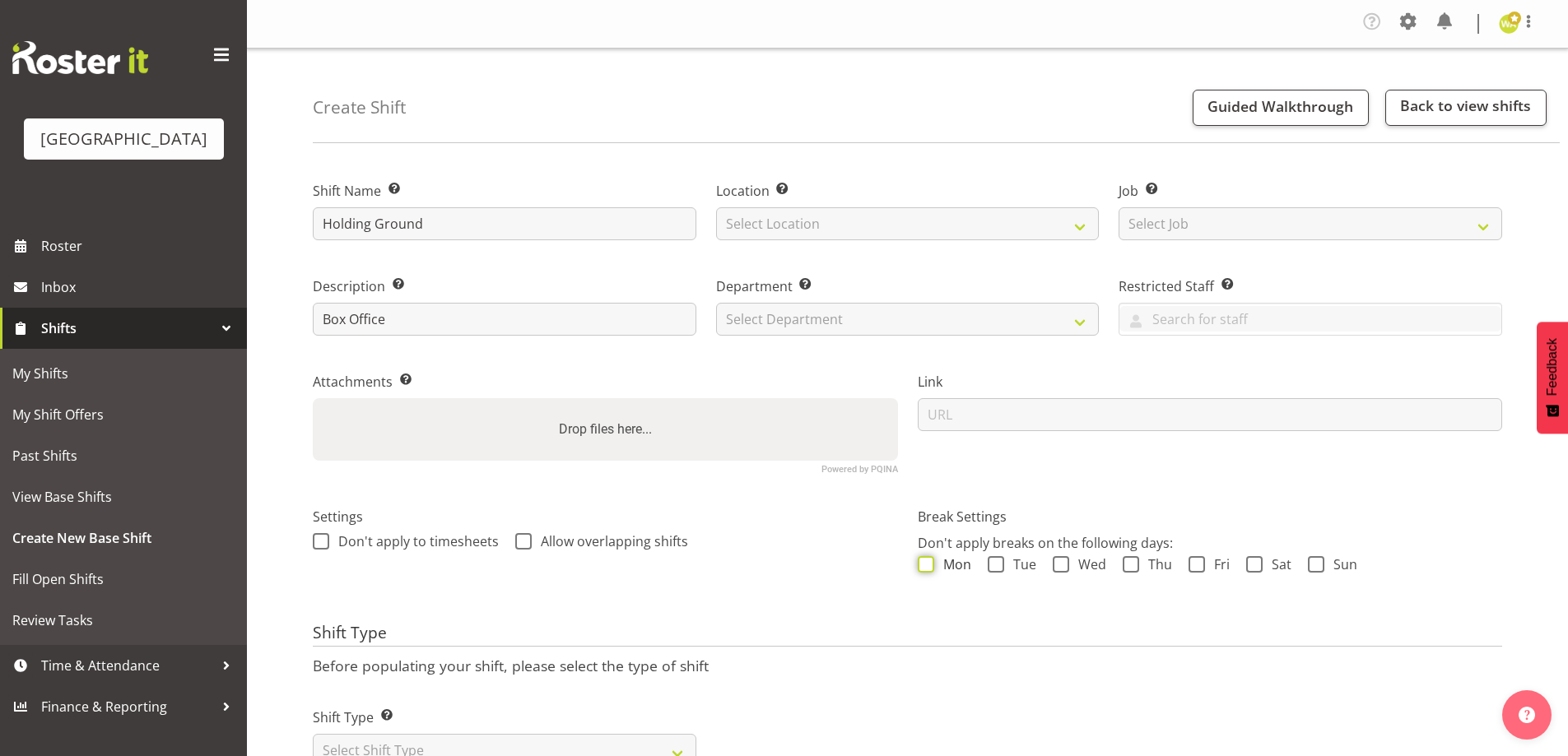
click at [928, 564] on input "Mon" at bounding box center [923, 565] width 11 height 11
checkbox input "true"
click at [1027, 563] on span "Tue" at bounding box center [1020, 564] width 32 height 17
click at [999, 563] on input "Tue" at bounding box center [993, 565] width 11 height 11
checkbox input "true"
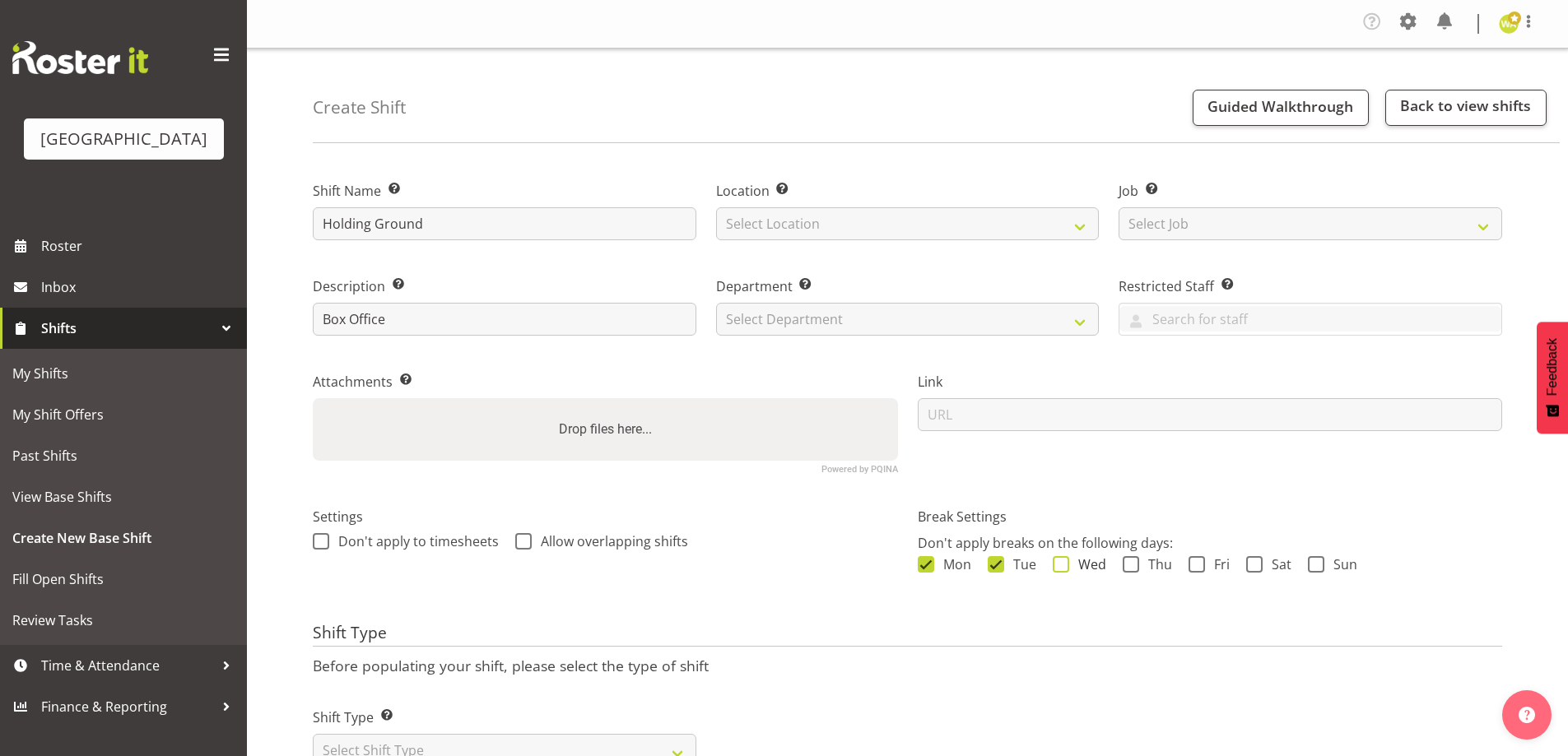
click at [1082, 569] on span "Wed" at bounding box center [1087, 564] width 37 height 17
click at [1063, 569] on input "Wed" at bounding box center [1058, 565] width 11 height 11
checkbox input "true"
click at [1167, 561] on span "Thu" at bounding box center [1156, 564] width 33 height 17
click at [1134, 561] on input "Thu" at bounding box center [1128, 565] width 11 height 11
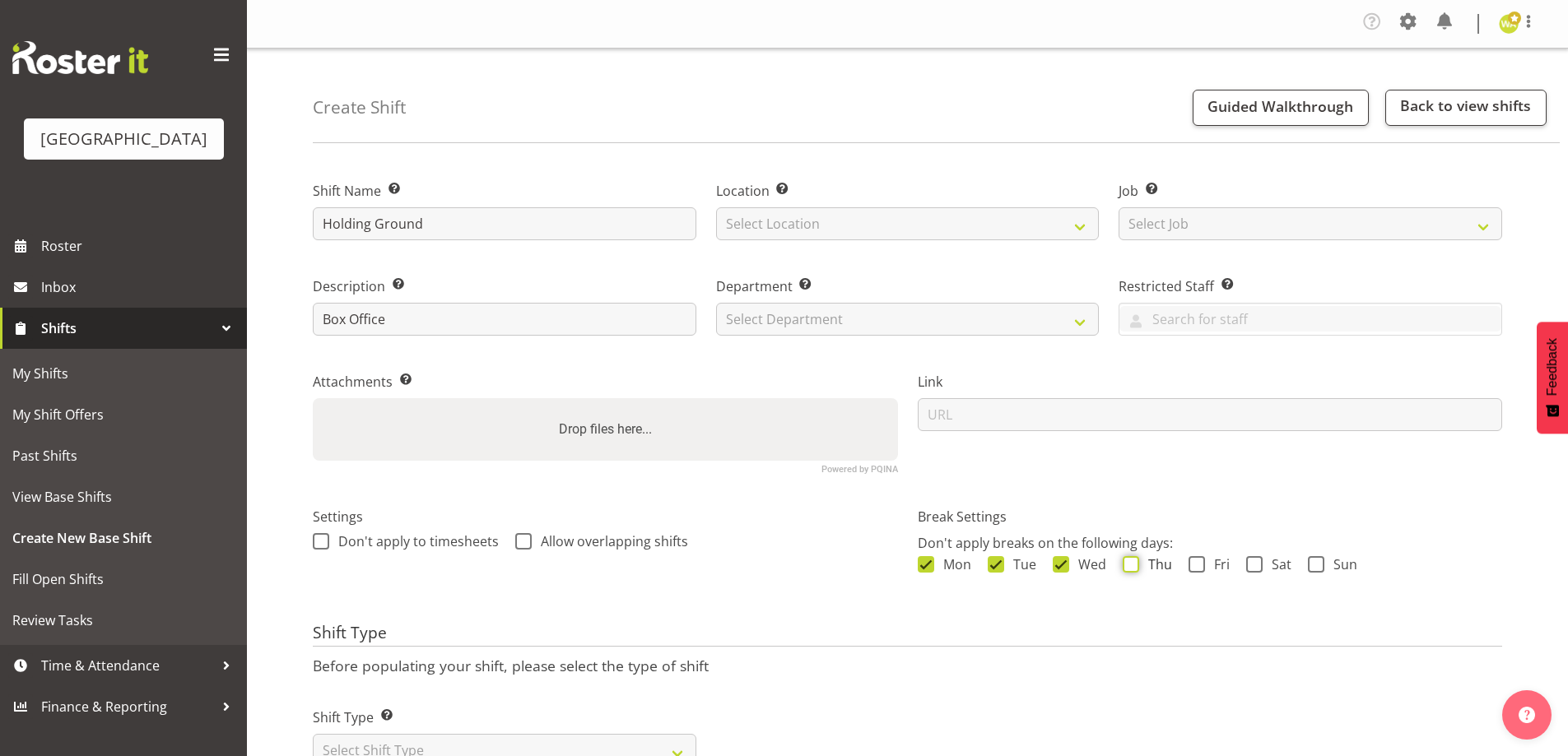
checkbox input "true"
click at [1221, 561] on span "Fri" at bounding box center [1217, 564] width 25 height 17
click at [1199, 561] on input "Fri" at bounding box center [1193, 565] width 11 height 11
checkbox input "true"
drag, startPoint x: 1277, startPoint y: 564, endPoint x: 1350, endPoint y: 564, distance: 73.0
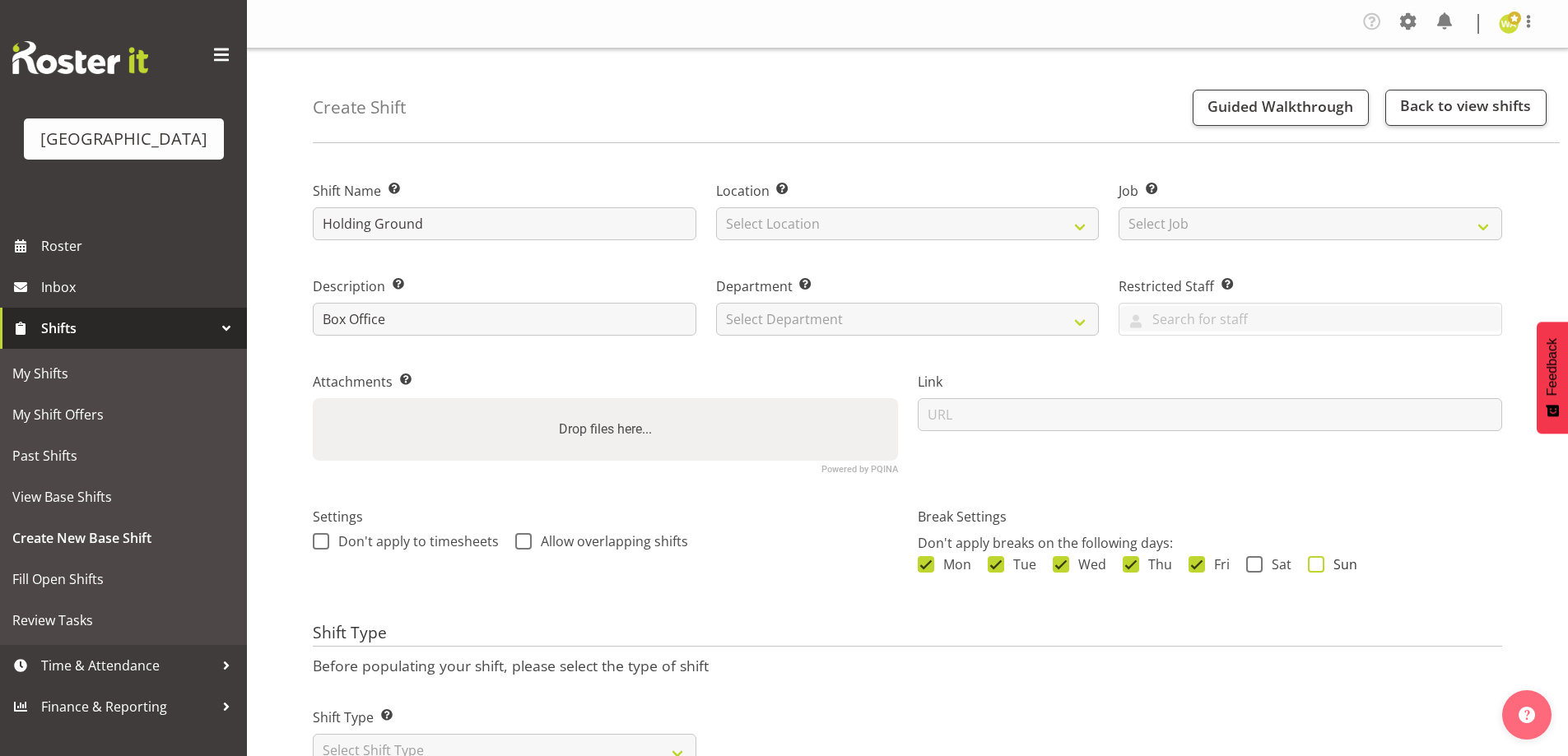
click at [1278, 564] on span "Sat" at bounding box center [1277, 564] width 29 height 17
click at [1257, 564] on input "Sat" at bounding box center [1251, 565] width 11 height 11
checkbox input "true"
click at [1350, 564] on span "Sun" at bounding box center [1341, 564] width 33 height 17
click at [1319, 564] on input "Sun" at bounding box center [1313, 565] width 11 height 11
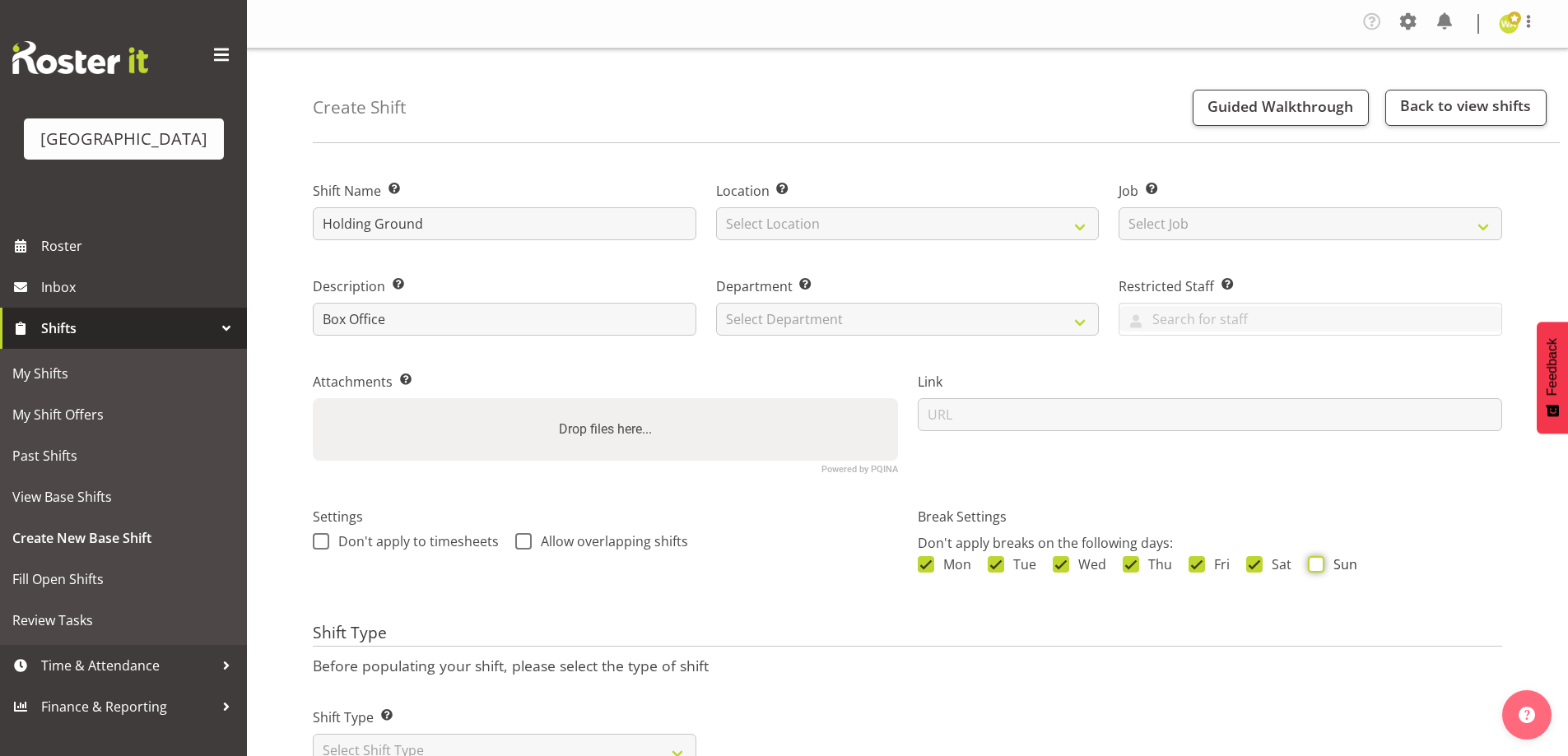
checkbox input "true"
drag, startPoint x: 756, startPoint y: 223, endPoint x: 767, endPoint y: 239, distance: 19.4
click at [756, 223] on select "Select Location [GEOGRAPHIC_DATA] [GEOGRAPHIC_DATA]" at bounding box center [907, 224] width 383 height 33
select select "1115"
click at [716, 207] on select "Select Location [GEOGRAPHIC_DATA] [GEOGRAPHIC_DATA]" at bounding box center [907, 224] width 383 height 33
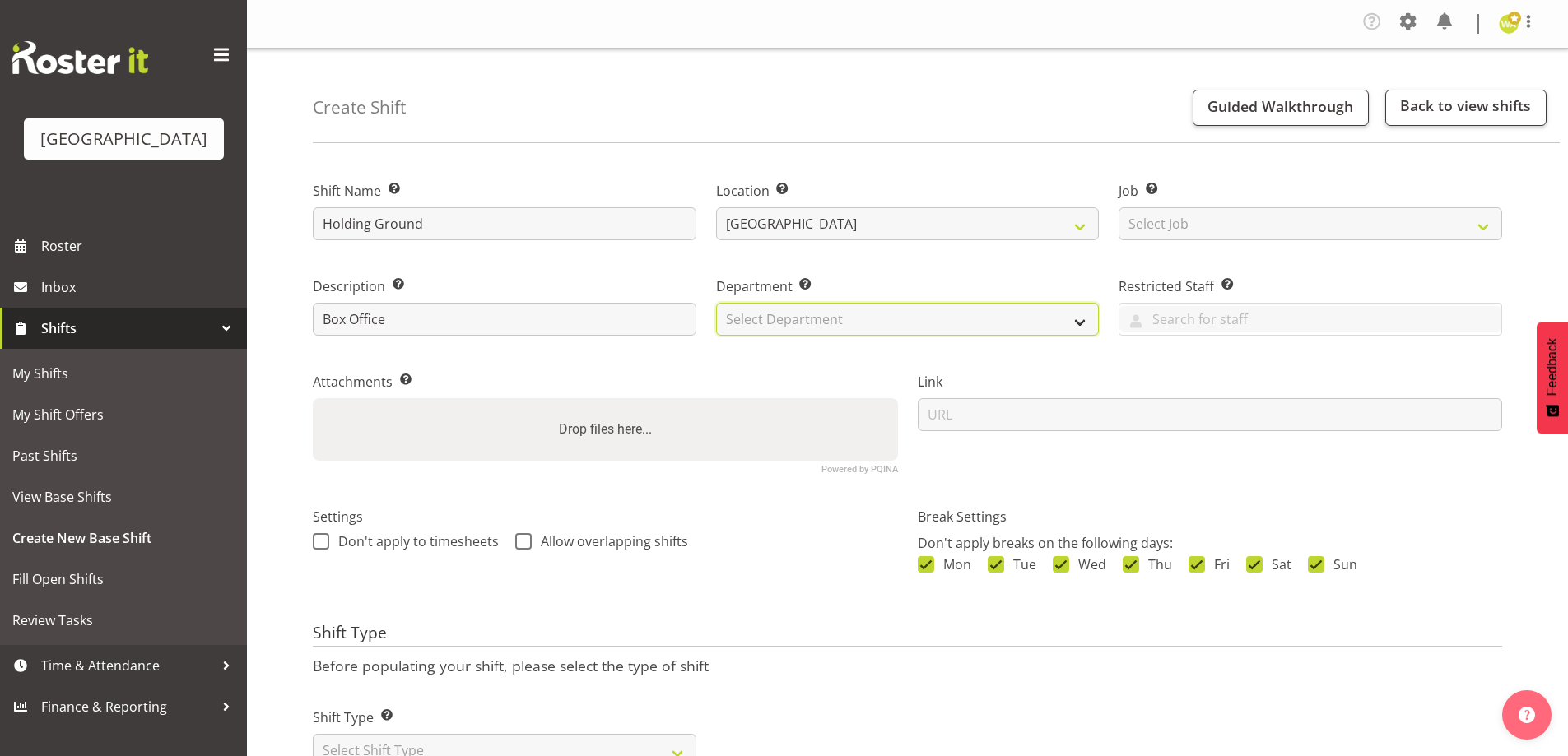
drag, startPoint x: 774, startPoint y: 317, endPoint x: 774, endPoint y: 335, distance: 18.0
click at [774, 317] on select "Select Department Baycourt Box Office" at bounding box center [907, 319] width 383 height 33
select select "794"
click at [716, 303] on select "Select Department Baycourt Box Office" at bounding box center [907, 319] width 383 height 33
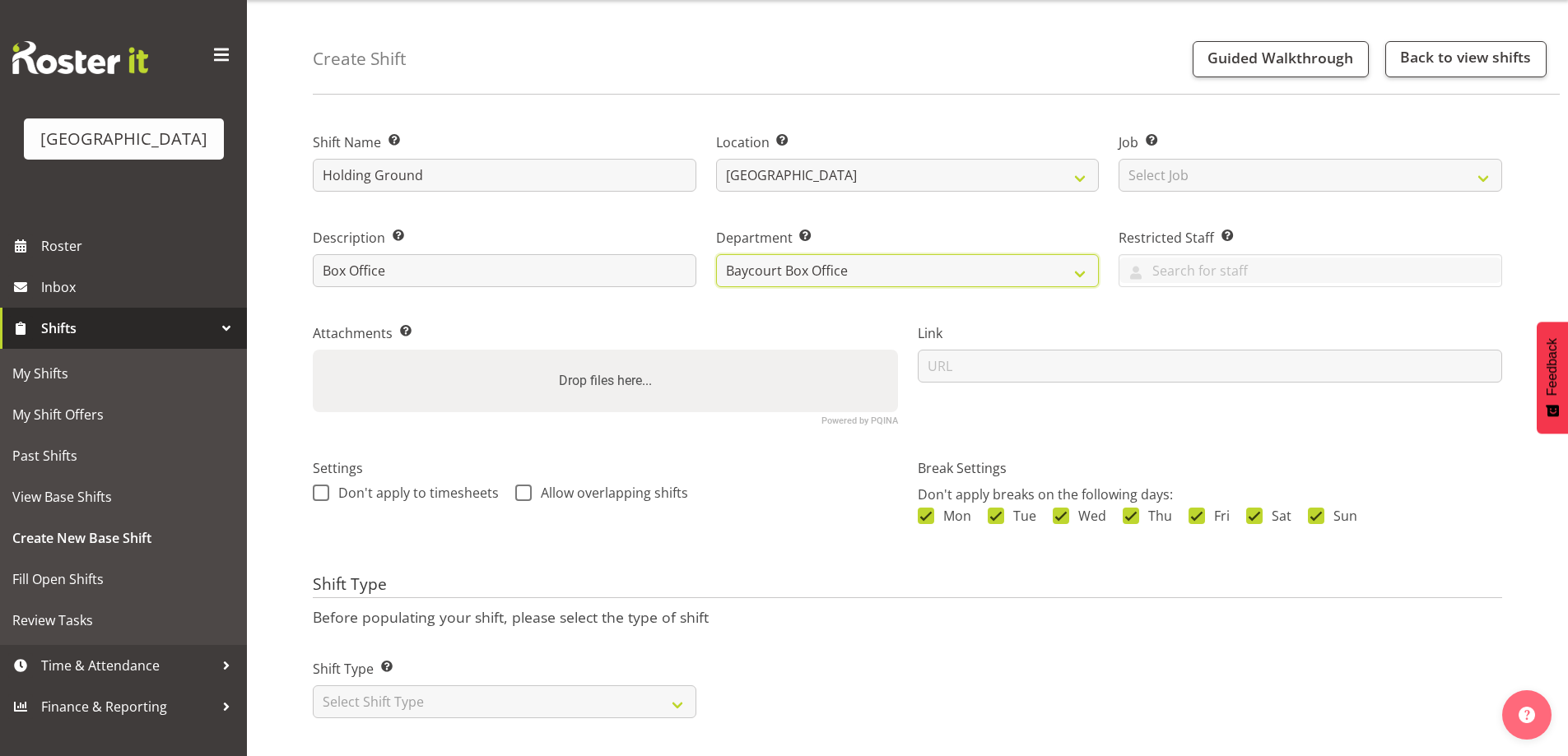
scroll to position [70, 0]
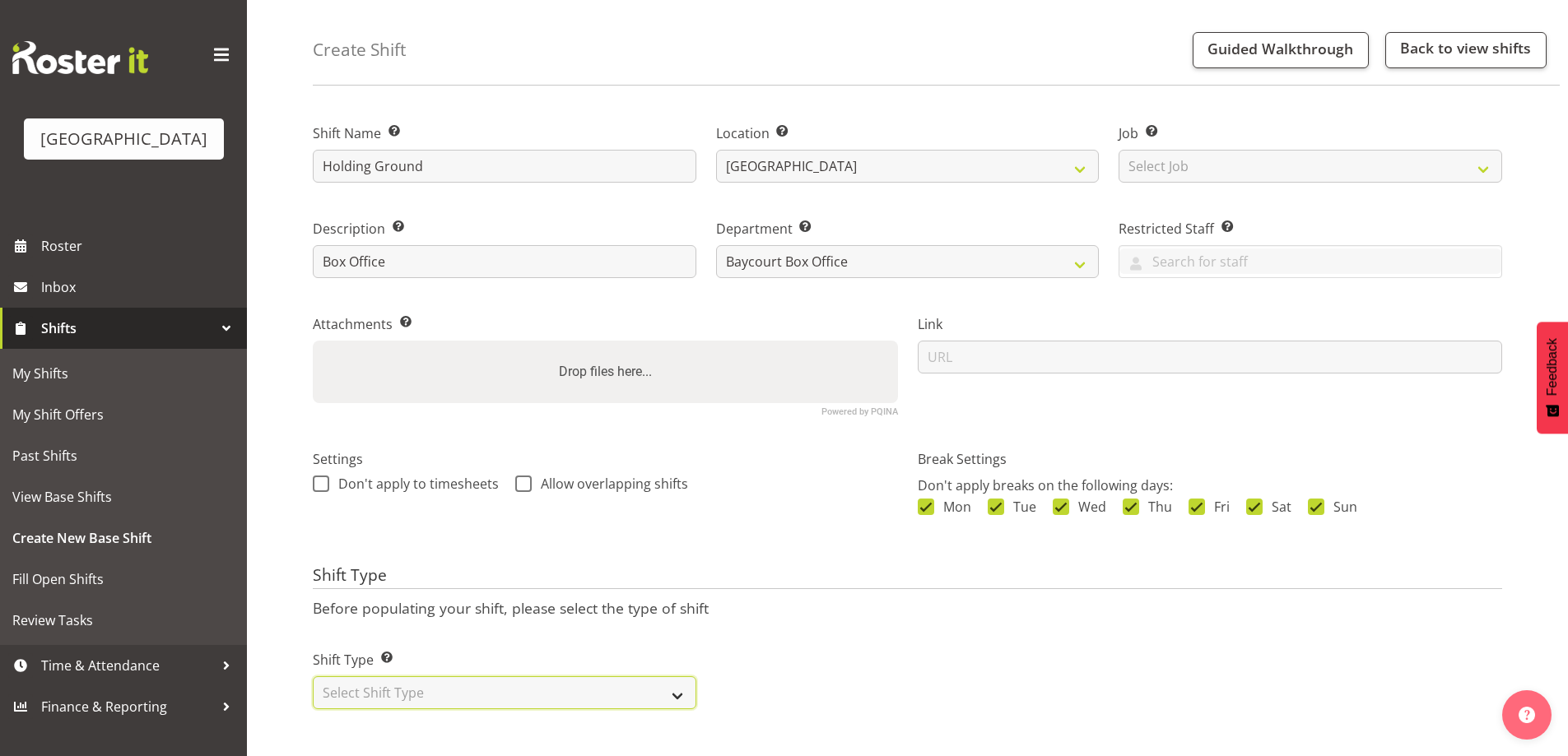
click at [366, 686] on select "Select Shift Type One Off Shift Recurring Shift Rotating Shift" at bounding box center [504, 693] width 383 height 33
select select "one_off"
click at [312, 676] on select "Select Shift Type One Off Shift Recurring Shift Rotating Shift" at bounding box center [504, 693] width 383 height 33
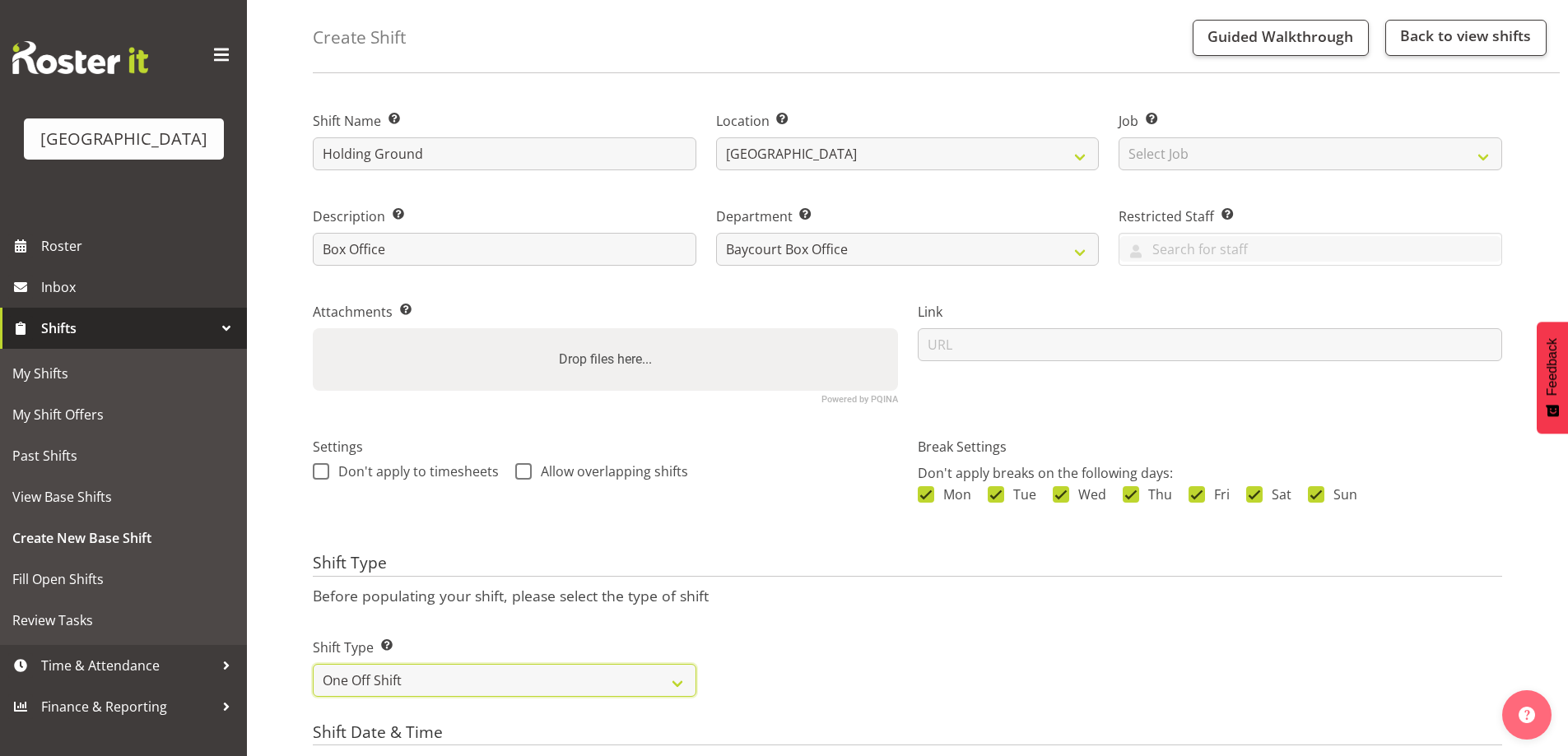
scroll to position [589, 0]
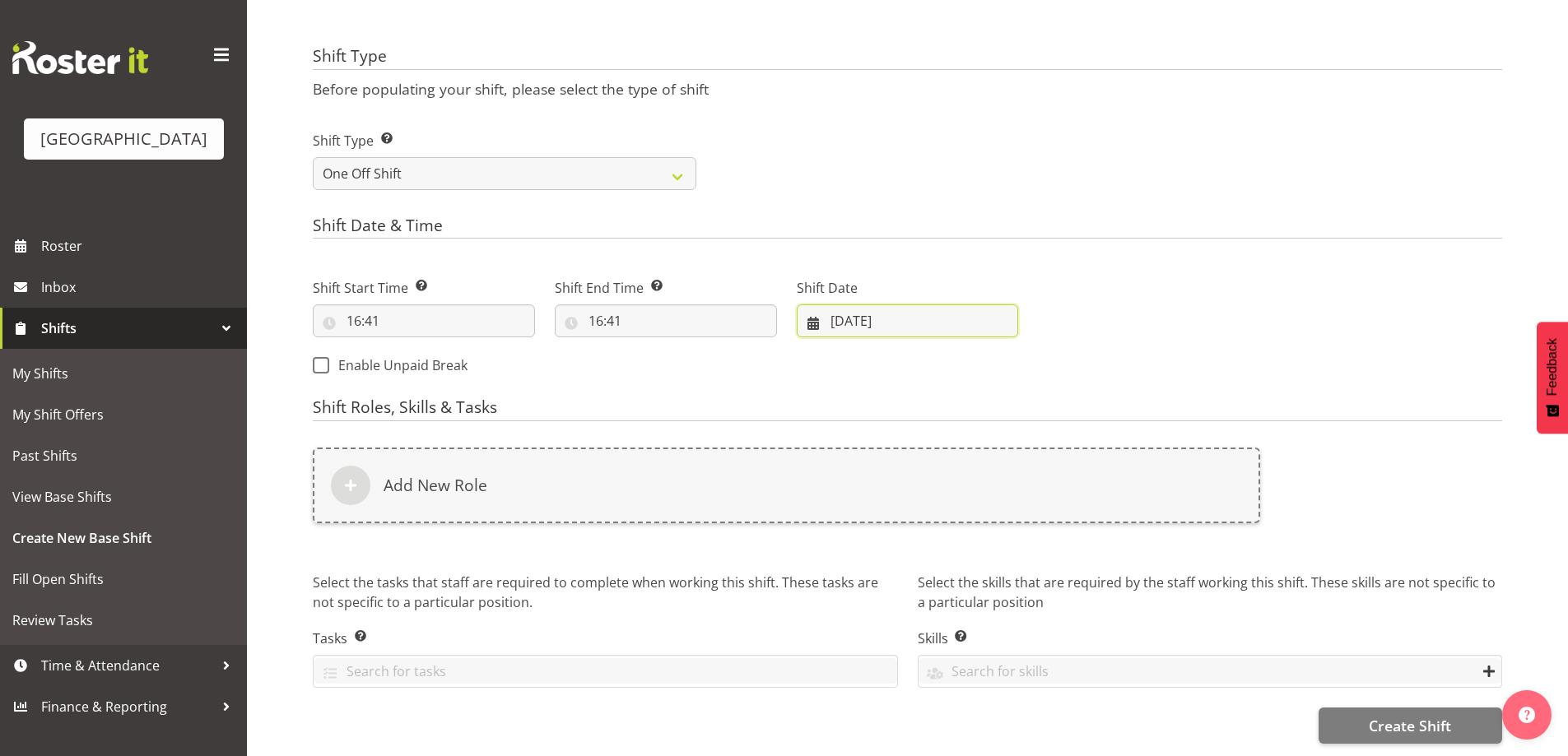
click at [863, 317] on input "[DATE]" at bounding box center [907, 321] width 222 height 33
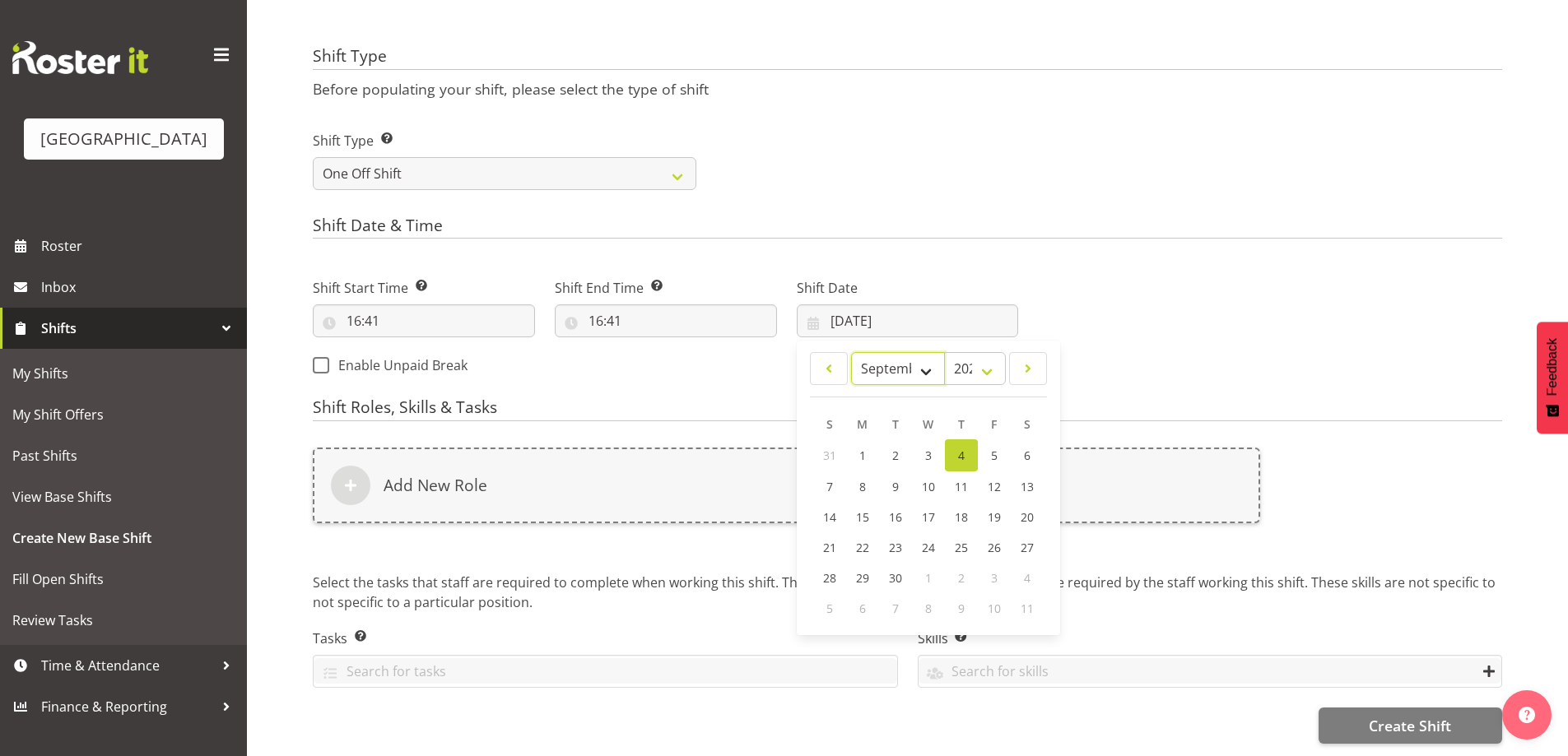
click at [894, 357] on select "January February March April May June July August September October November De…" at bounding box center [899, 368] width 95 height 33
select select "9"
click at [851, 352] on select "January February March April May June July August September October November De…" at bounding box center [899, 368] width 95 height 33
click at [863, 568] on span "27" at bounding box center [863, 576] width 13 height 16
type input "[DATE]"
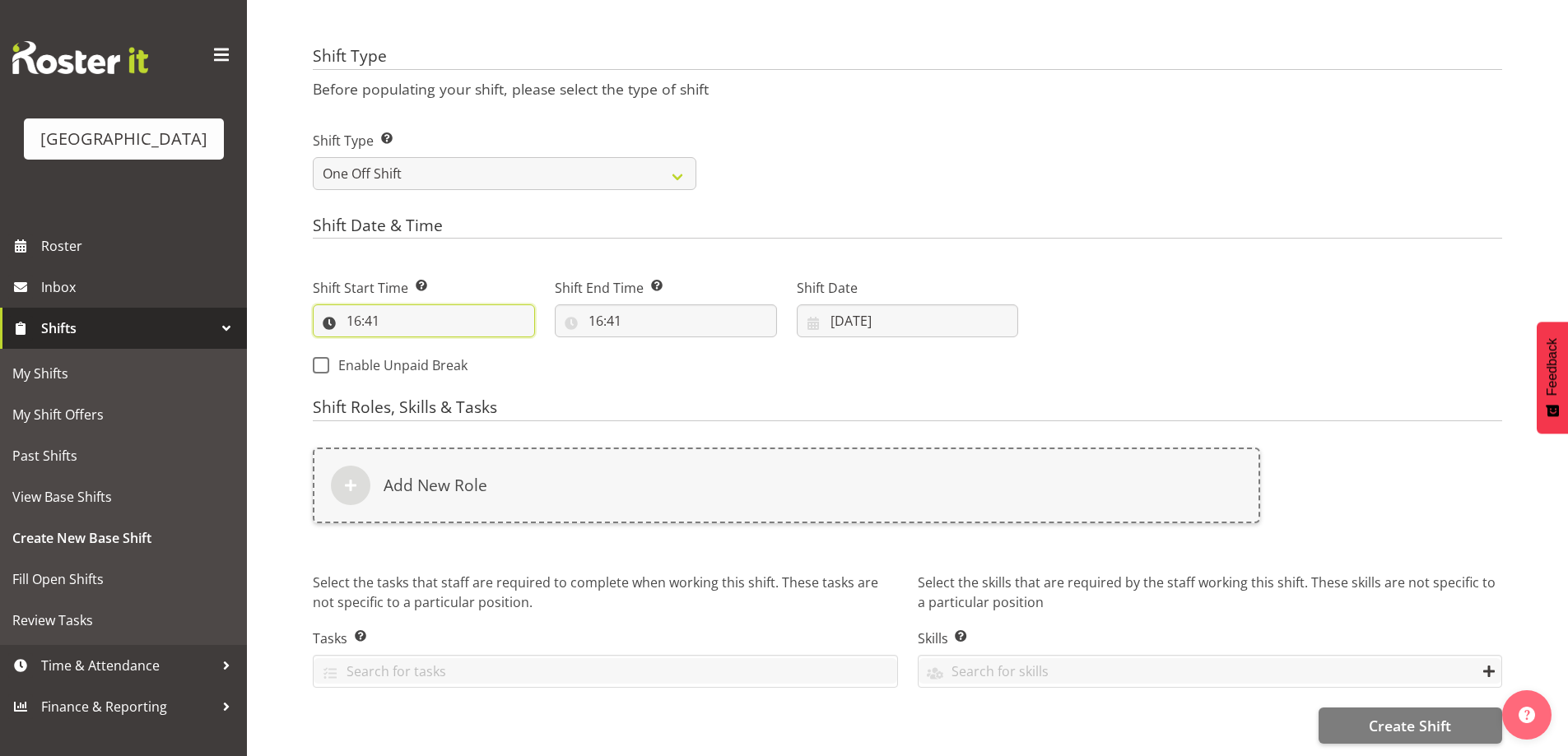
click at [350, 305] on input "16:41" at bounding box center [423, 321] width 222 height 33
click at [421, 356] on select "00 01 02 03 04 05 06 07 08 09 10 11 12 13 14 15 16 17 18 19 20 21 22 23" at bounding box center [425, 364] width 37 height 33
select select "15"
click at [406, 347] on select "00 01 02 03 04 05 06 07 08 09 10 11 12 13 14 15 16 17 18 19 20 21 22 23" at bounding box center [425, 364] width 37 height 33
type input "15:41"
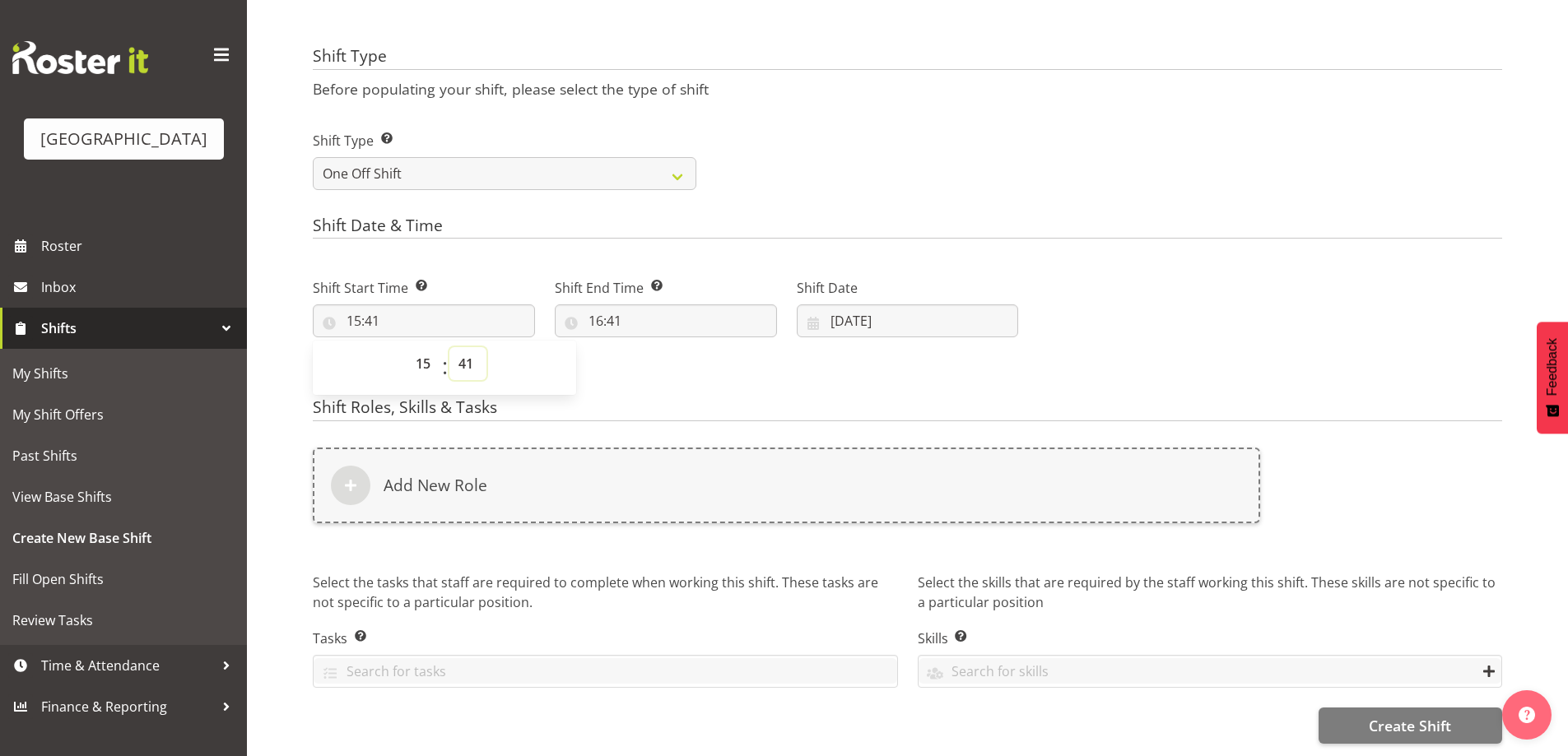
click at [476, 362] on select "00 01 02 03 04 05 06 07 08 09 10 11 12 13 14 15 16 17 18 19 20 21 22 23 24 25 2…" at bounding box center [468, 364] width 37 height 33
select select "30"
click at [449, 347] on select "00 01 02 03 04 05 06 07 08 09 10 11 12 13 14 15 16 17 18 19 20 21 22 23 24 25 2…" at bounding box center [468, 364] width 37 height 33
type input "15:30"
click at [1182, 133] on div "Shift Type Shift Types: One Off – Select this if you would like a single shift …" at bounding box center [907, 153] width 1209 height 92
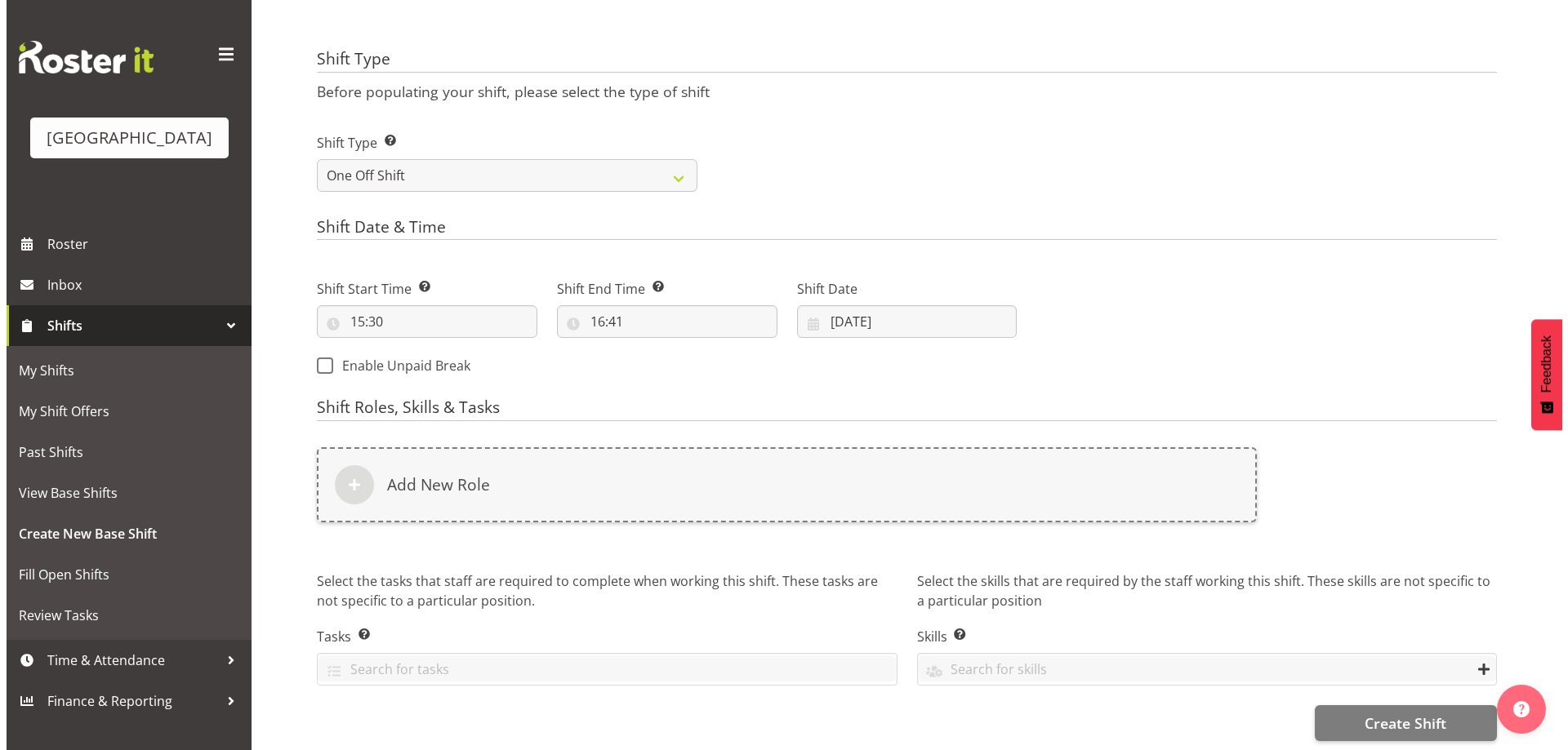
scroll to position [575, 0]
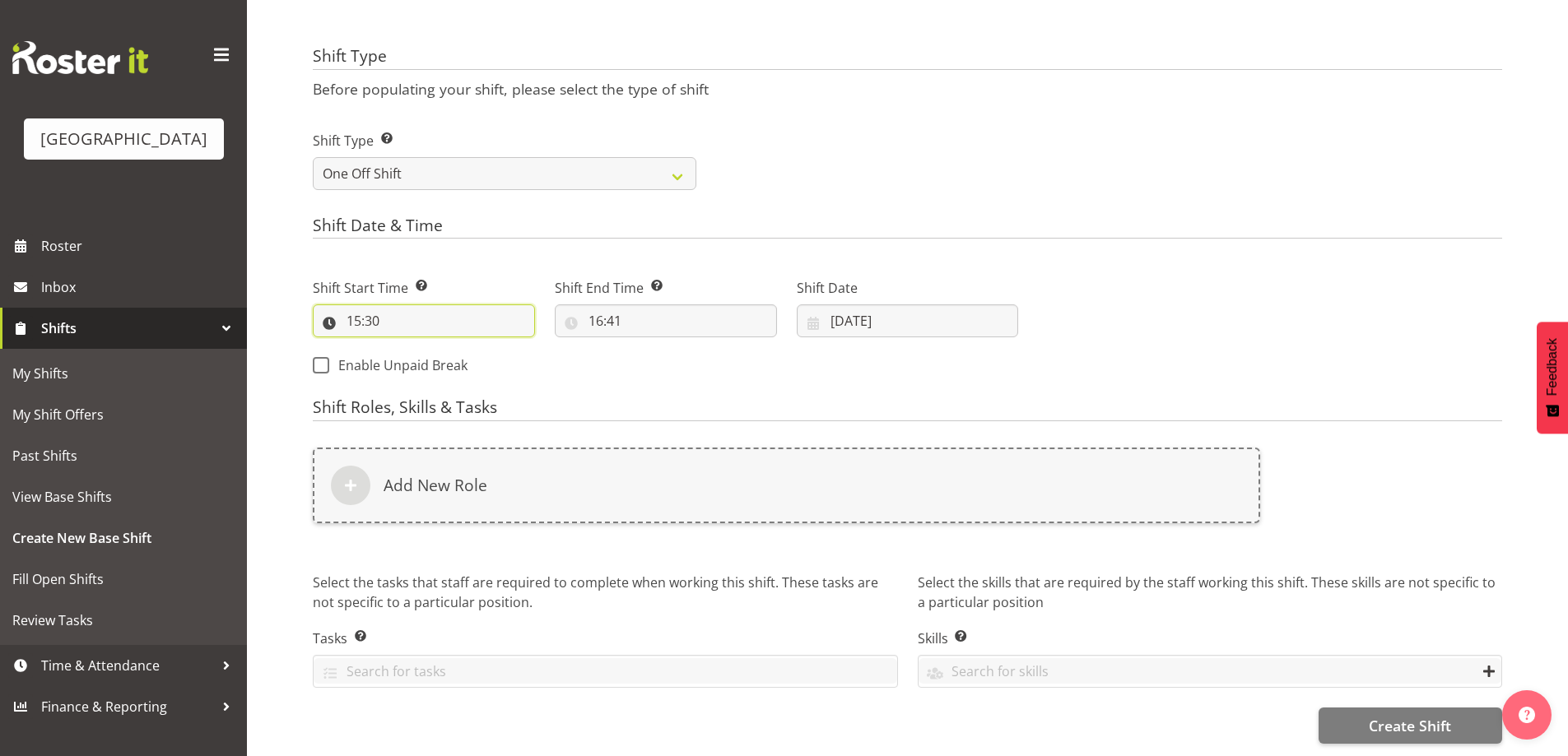
click at [358, 314] on input "15:30" at bounding box center [423, 321] width 222 height 33
click at [425, 362] on select "00 01 02 03 04 05 06 07 08 09 10 11 12 13 14 15 16 17 18 19 20 21 22 23" at bounding box center [425, 364] width 37 height 33
click at [406, 347] on select "00 01 02 03 04 05 06 07 08 09 10 11 12 13 14 15 16 17 18 19 20 21 22 23" at bounding box center [425, 364] width 37 height 33
click at [654, 363] on div "Shift Start Time Set the time of the day you wish this shift to start 15:30 00 …" at bounding box center [665, 322] width 725 height 133
click at [597, 316] on input "16:41" at bounding box center [665, 321] width 222 height 33
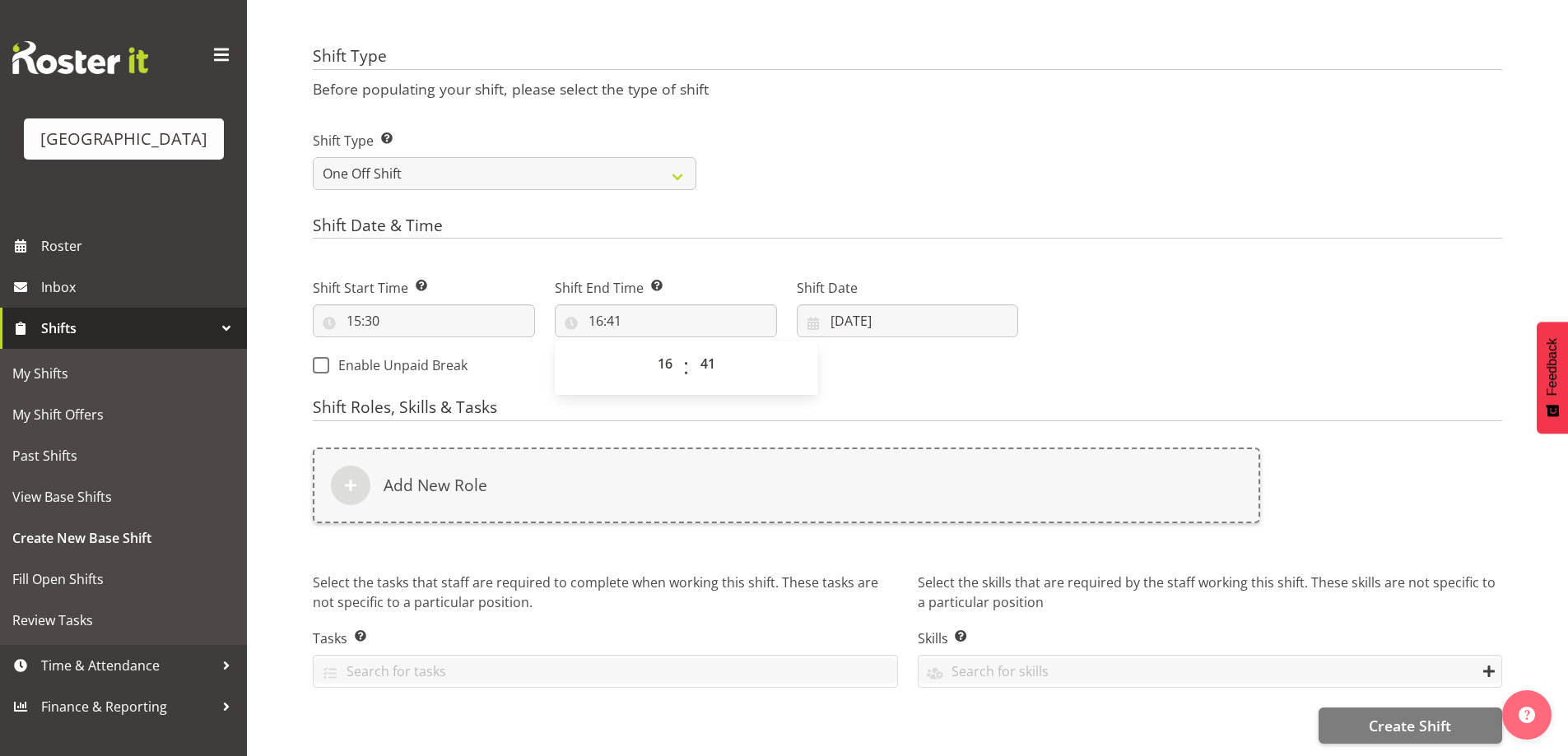
click at [870, 153] on div "Shift Type Shift Types: One Off – Select this if you would like a single shift …" at bounding box center [907, 153] width 1209 height 92
click at [602, 316] on input "16:41" at bounding box center [665, 321] width 222 height 33
click at [668, 363] on select "00 01 02 03 04 05 06 07 08 09 10 11 12 13 14 15 16 17 18 19 20 21 22 23" at bounding box center [667, 364] width 37 height 33
select select "17"
click at [648, 347] on select "00 01 02 03 04 05 06 07 08 09 10 11 12 13 14 15 16 17 18 19 20 21 22 23" at bounding box center [667, 364] width 37 height 33
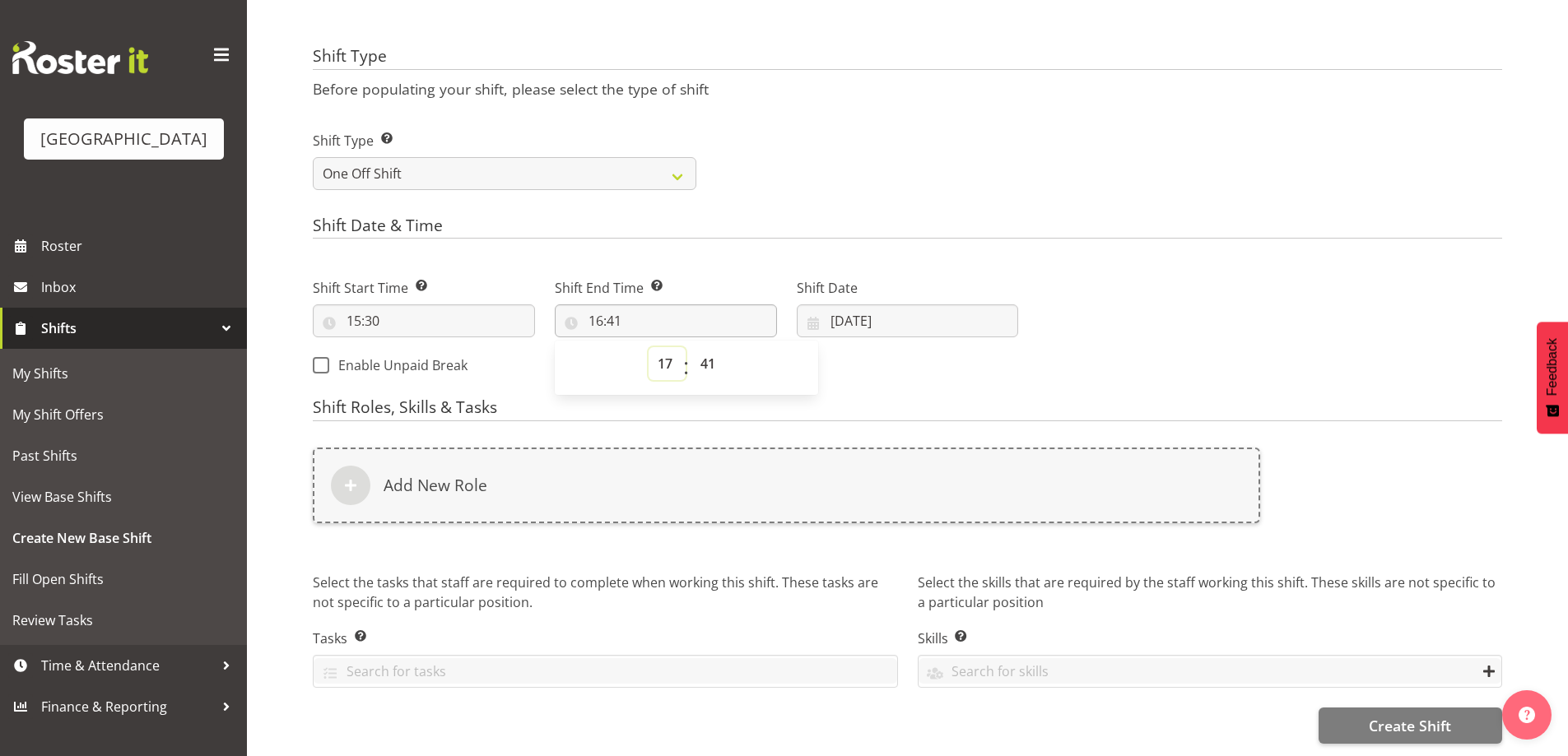
type input "17:41"
click at [715, 365] on select "00 01 02 03 04 05 06 07 08 09 10 11 12 13 14 15 16 17 18 19 20 21 22 23 24 25 2…" at bounding box center [710, 364] width 37 height 33
select select "30"
click at [691, 347] on select "00 01 02 03 04 05 06 07 08 09 10 11 12 13 14 15 16 17 18 19 20 21 22 23 24 25 2…" at bounding box center [710, 364] width 37 height 33
type input "17:30"
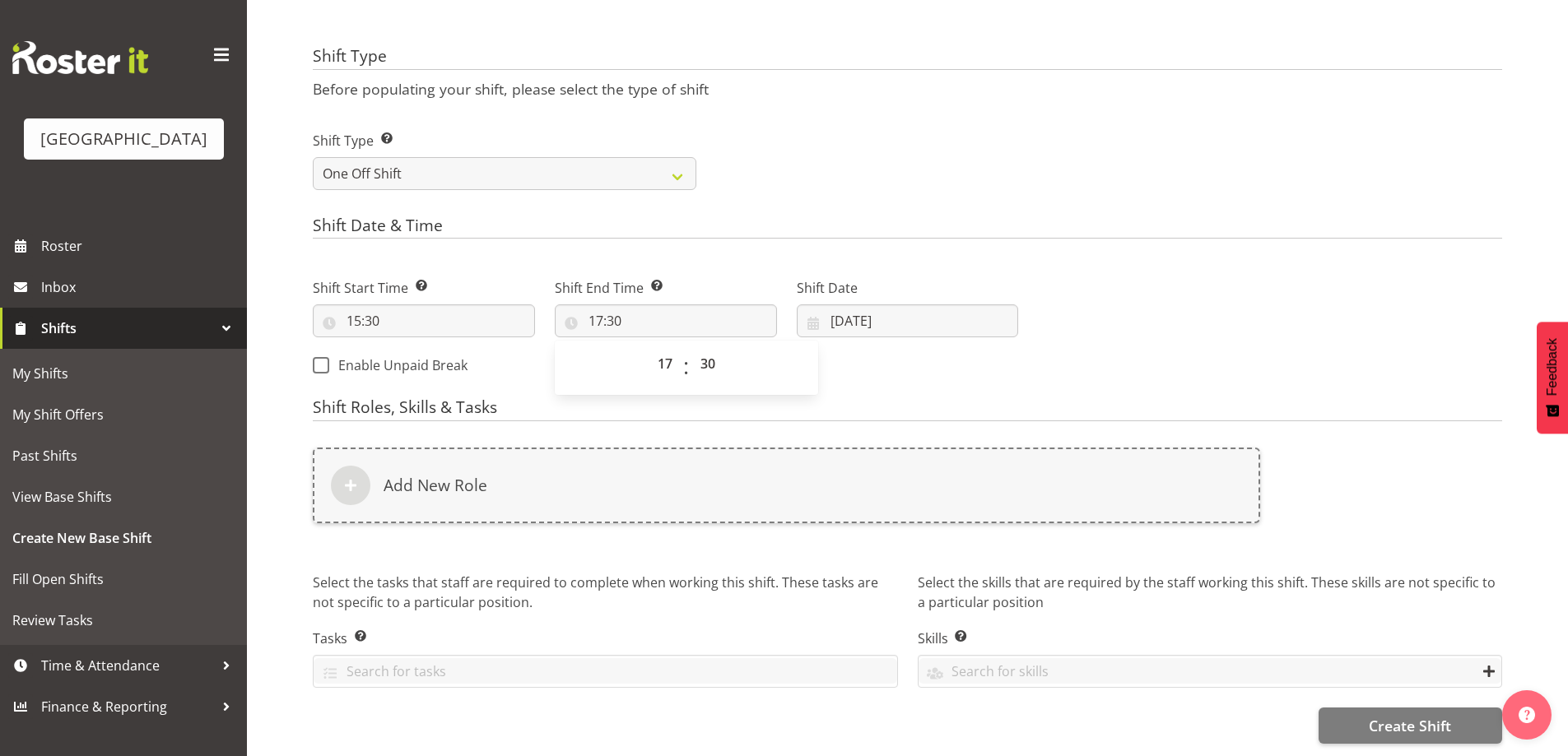
click at [1261, 223] on h4 "Shift Date & Time" at bounding box center [906, 228] width 1189 height 23
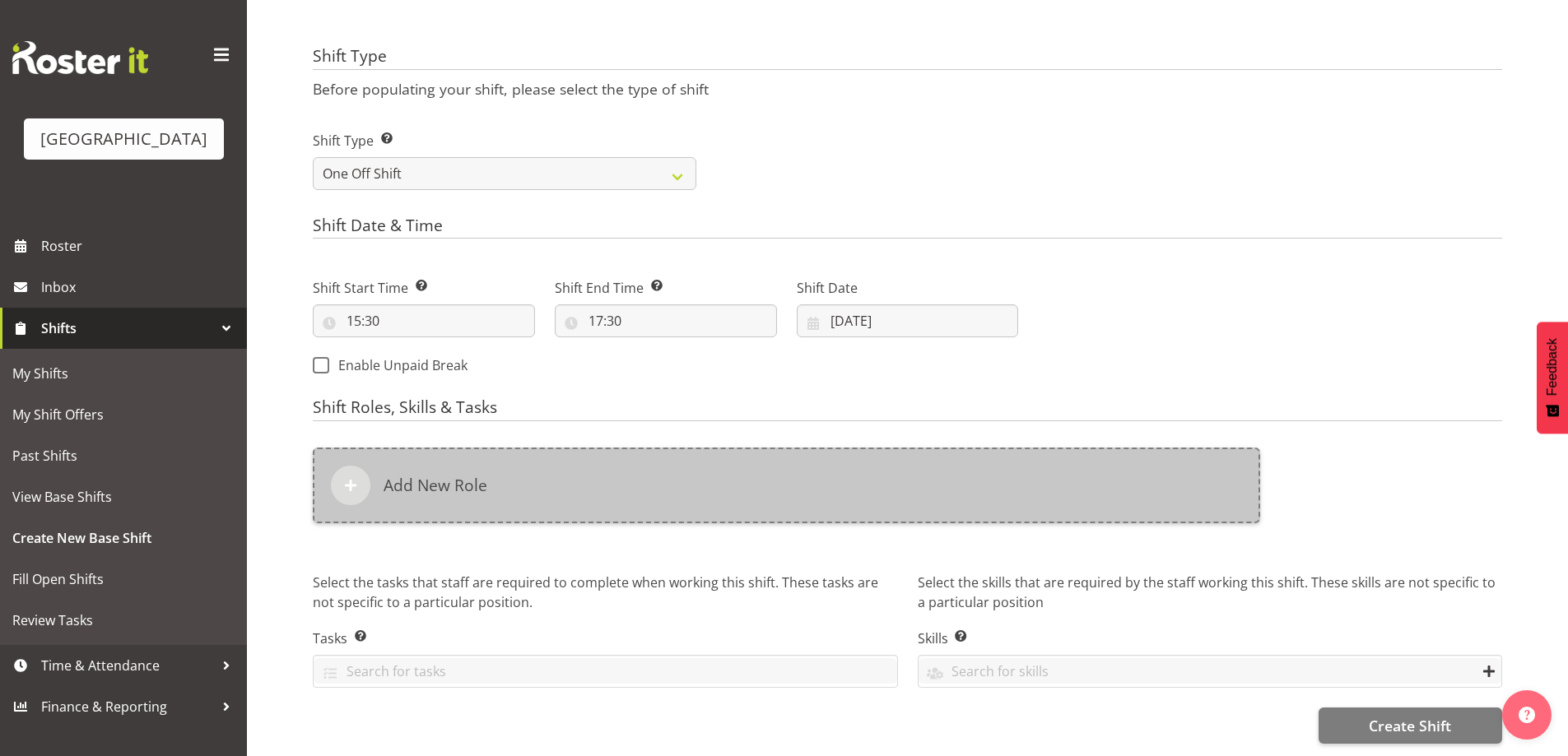
click at [445, 475] on h6 "Add New Role" at bounding box center [435, 485] width 104 height 20
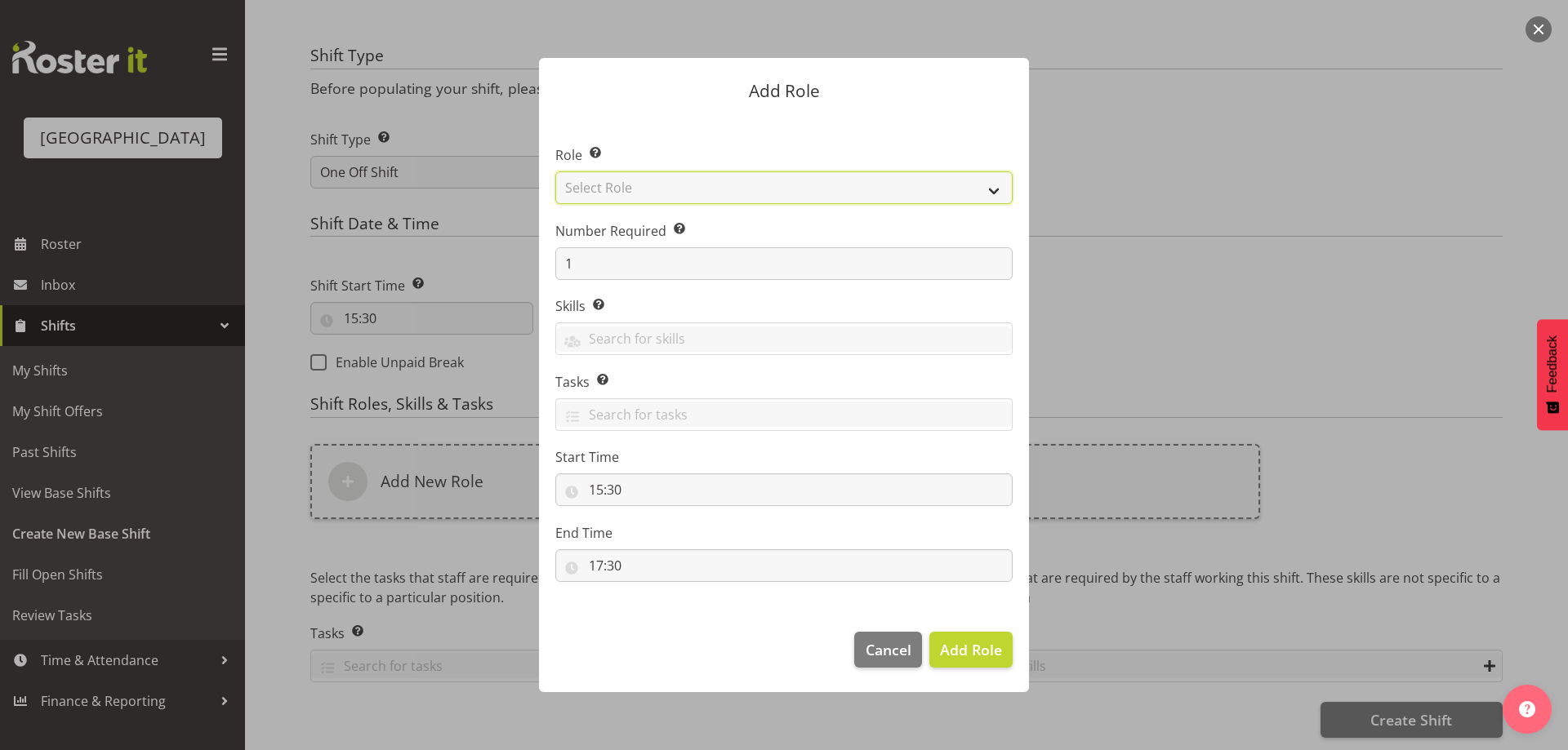
click at [769, 185] on select "Select Role Audio Bar Bar Runner Bar Training Box Office Cargo Shed Venue Rep C…" at bounding box center [784, 188] width 457 height 33
select select "1301"
click at [555, 171] on select "Select Role Audio Bar Bar Runner Bar Training Box Office Cargo Shed Venue Rep C…" at bounding box center [784, 188] width 457 height 33
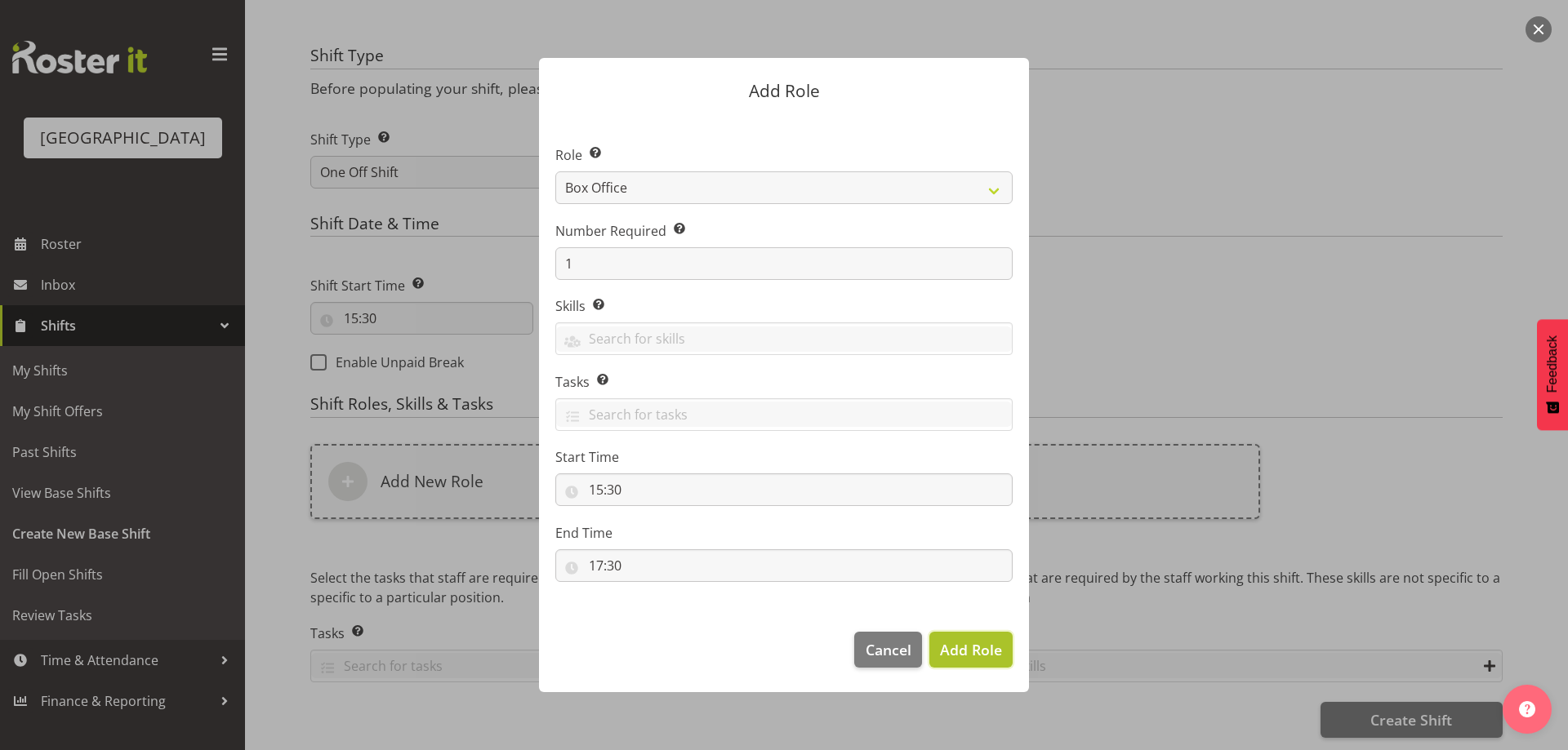
click at [974, 640] on span "Add Role" at bounding box center [971, 649] width 62 height 20
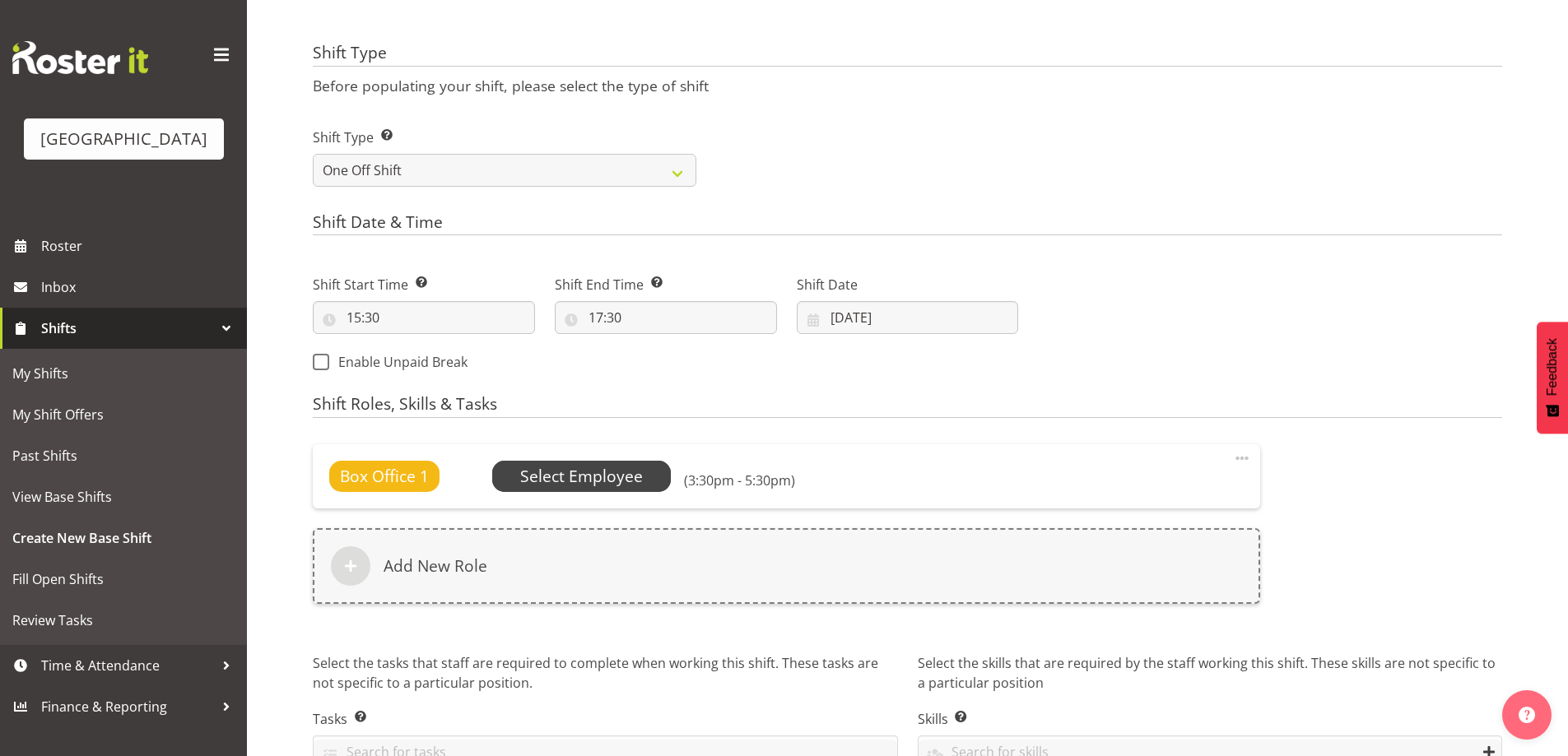
click at [558, 465] on span "Select Employee" at bounding box center [582, 476] width 123 height 24
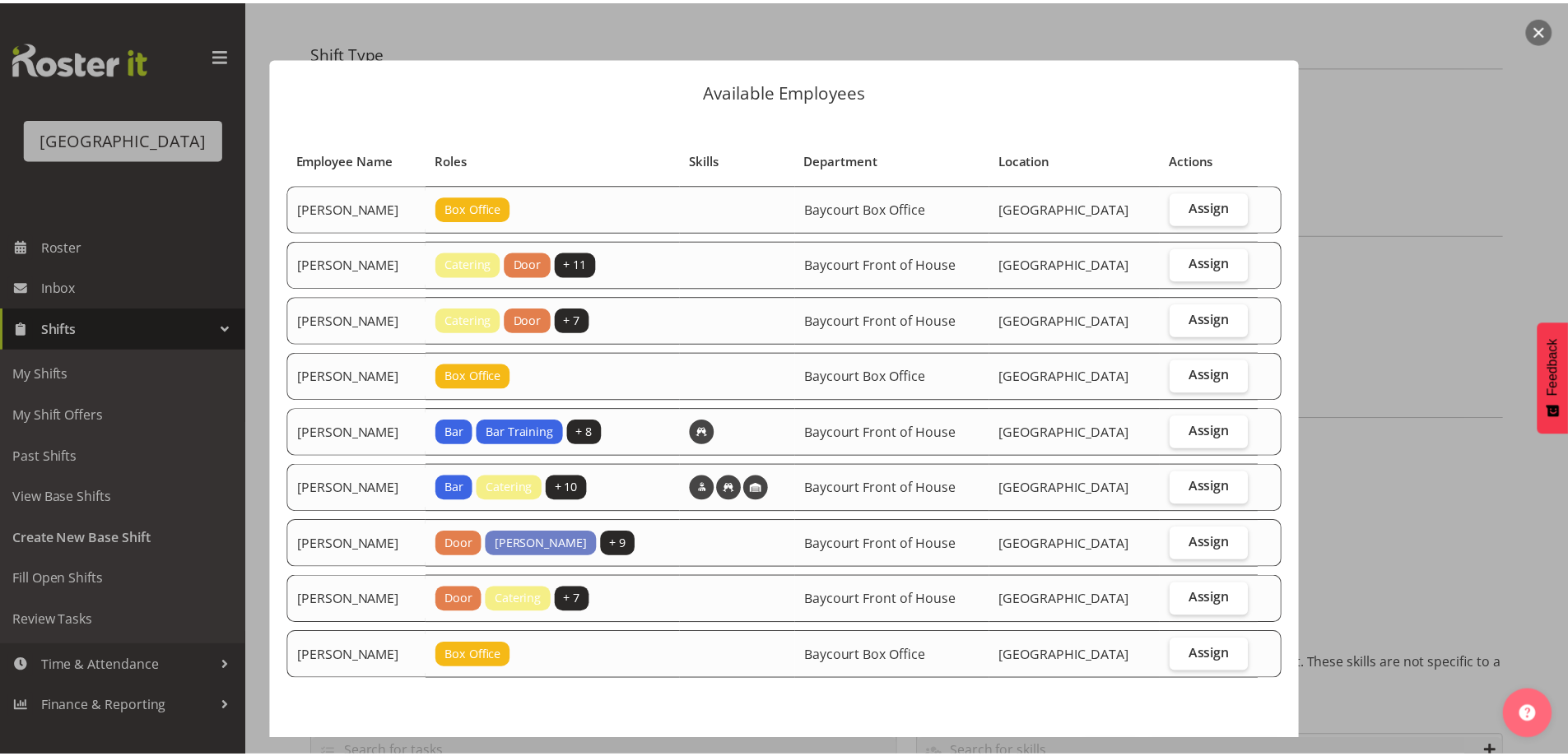
scroll to position [62, 0]
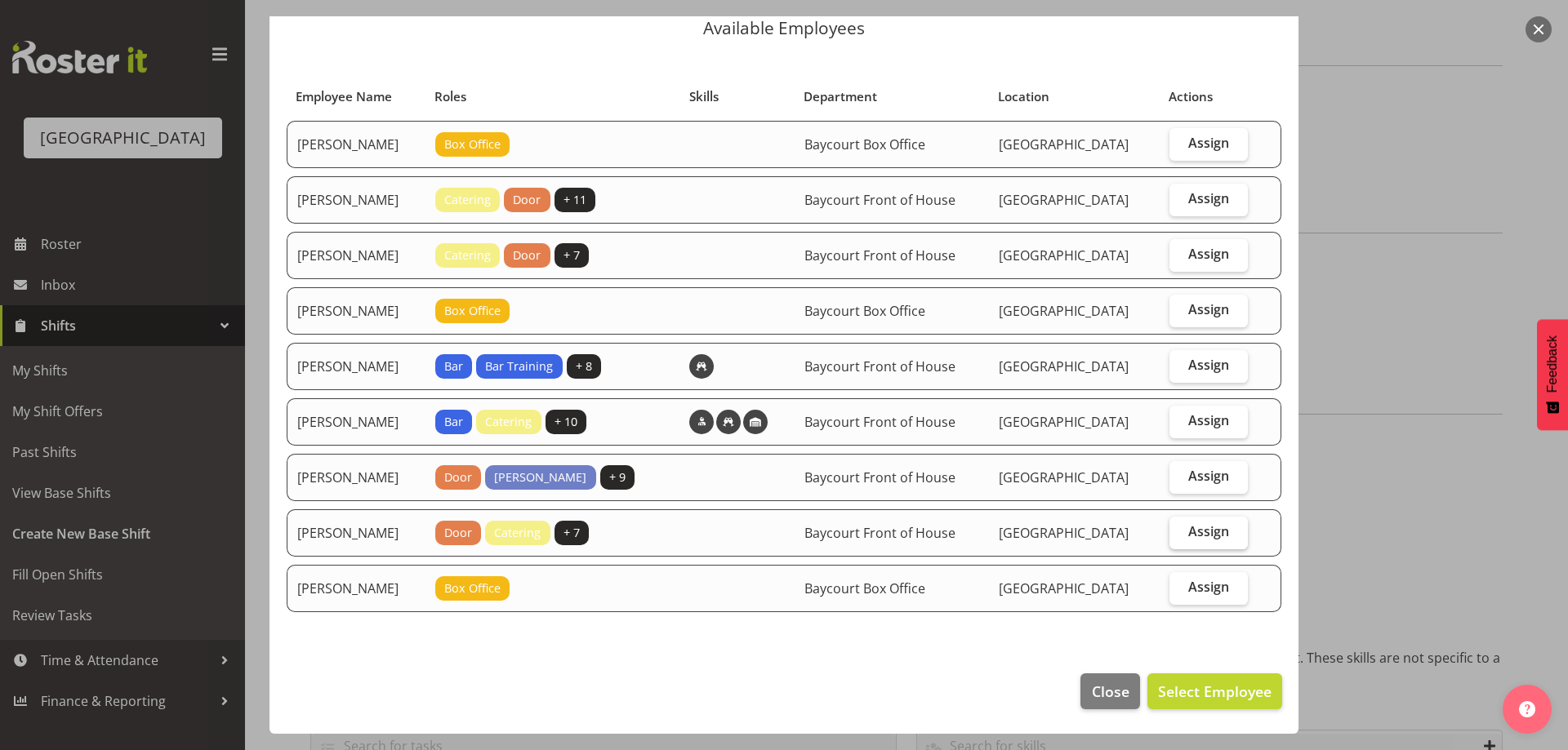
click at [1211, 535] on span "Assign" at bounding box center [1208, 531] width 41 height 17
click at [1180, 535] on input "Assign" at bounding box center [1174, 532] width 10 height 10
checkbox input "true"
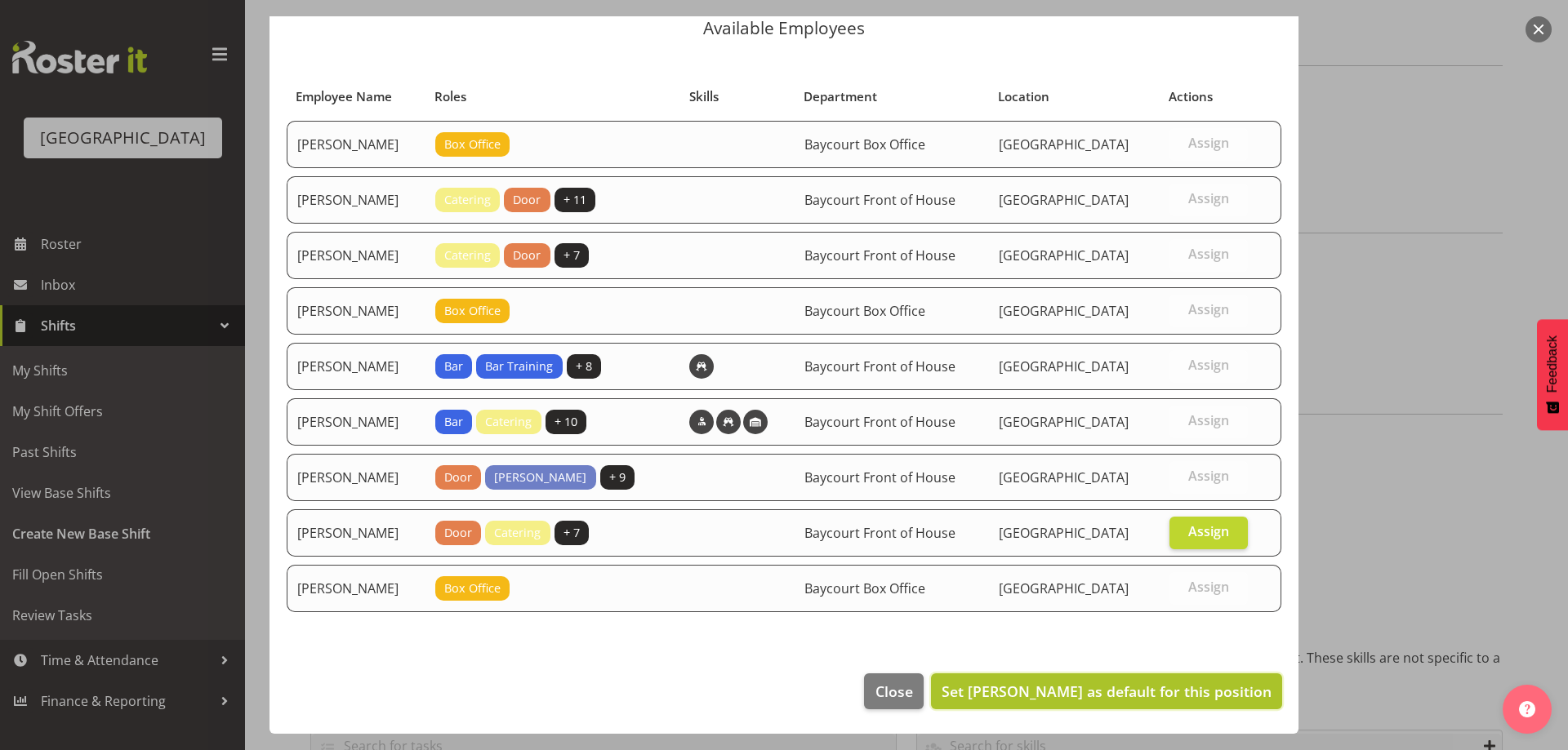
click at [1205, 705] on button "Set Ruby Grace as default for this position" at bounding box center [1106, 691] width 351 height 36
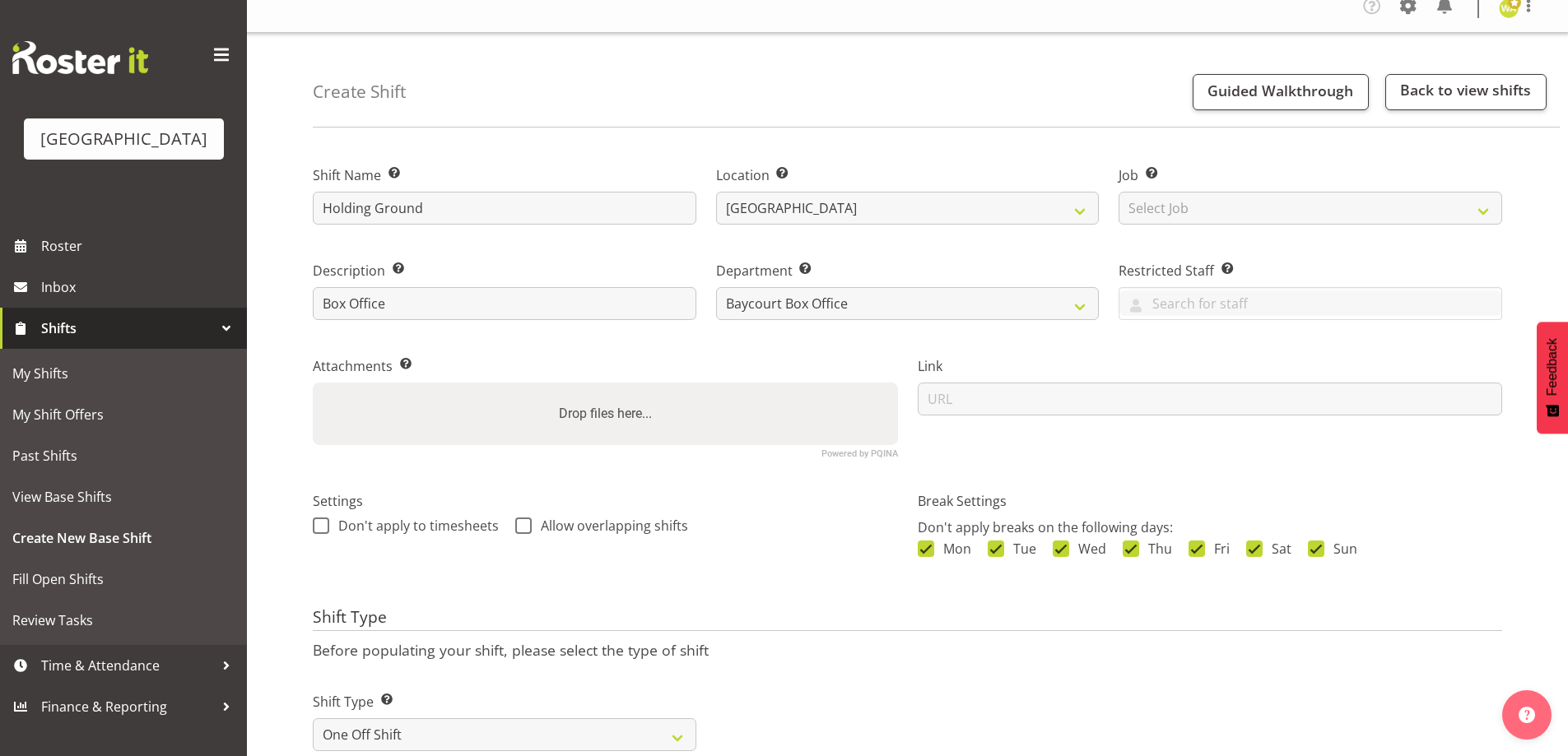
scroll to position [0, 0]
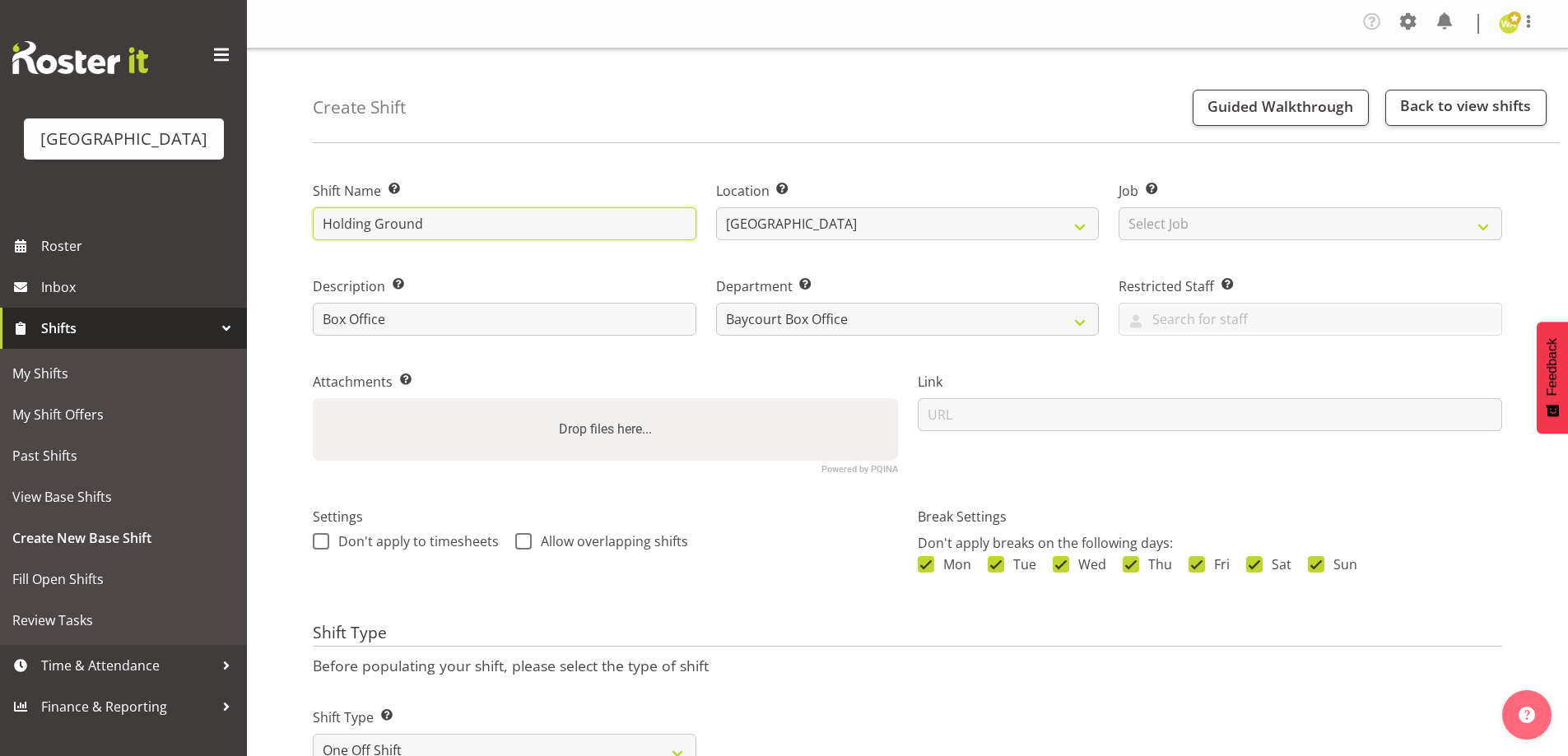
click at [317, 223] on input "Holding Ground" at bounding box center [504, 224] width 383 height 33
type input "Ruby - Holding Ground"
click at [1108, 647] on div "Shift Type Before populating your shift, please select the type of shift Shift …" at bounding box center [906, 700] width 1189 height 153
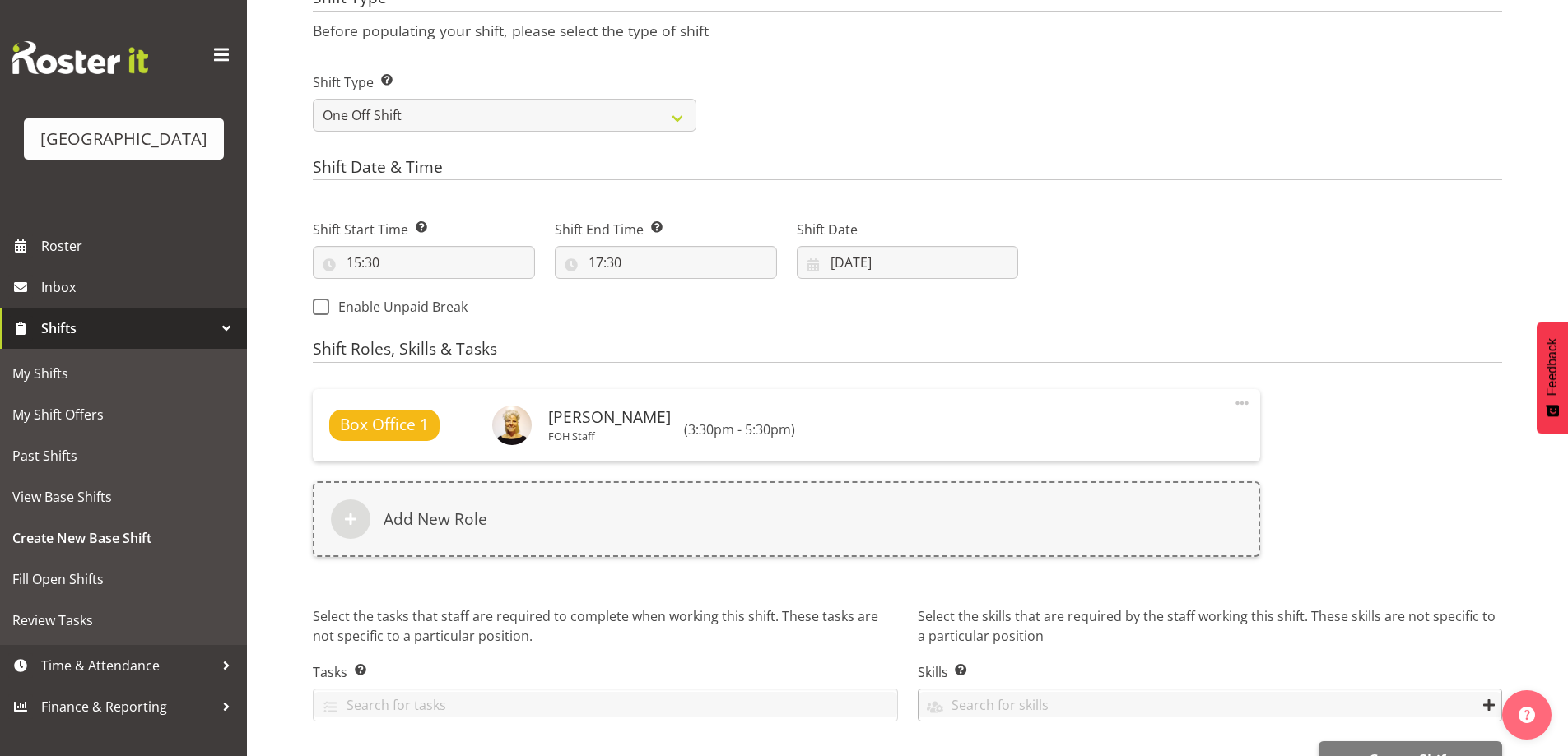
scroll to position [681, 0]
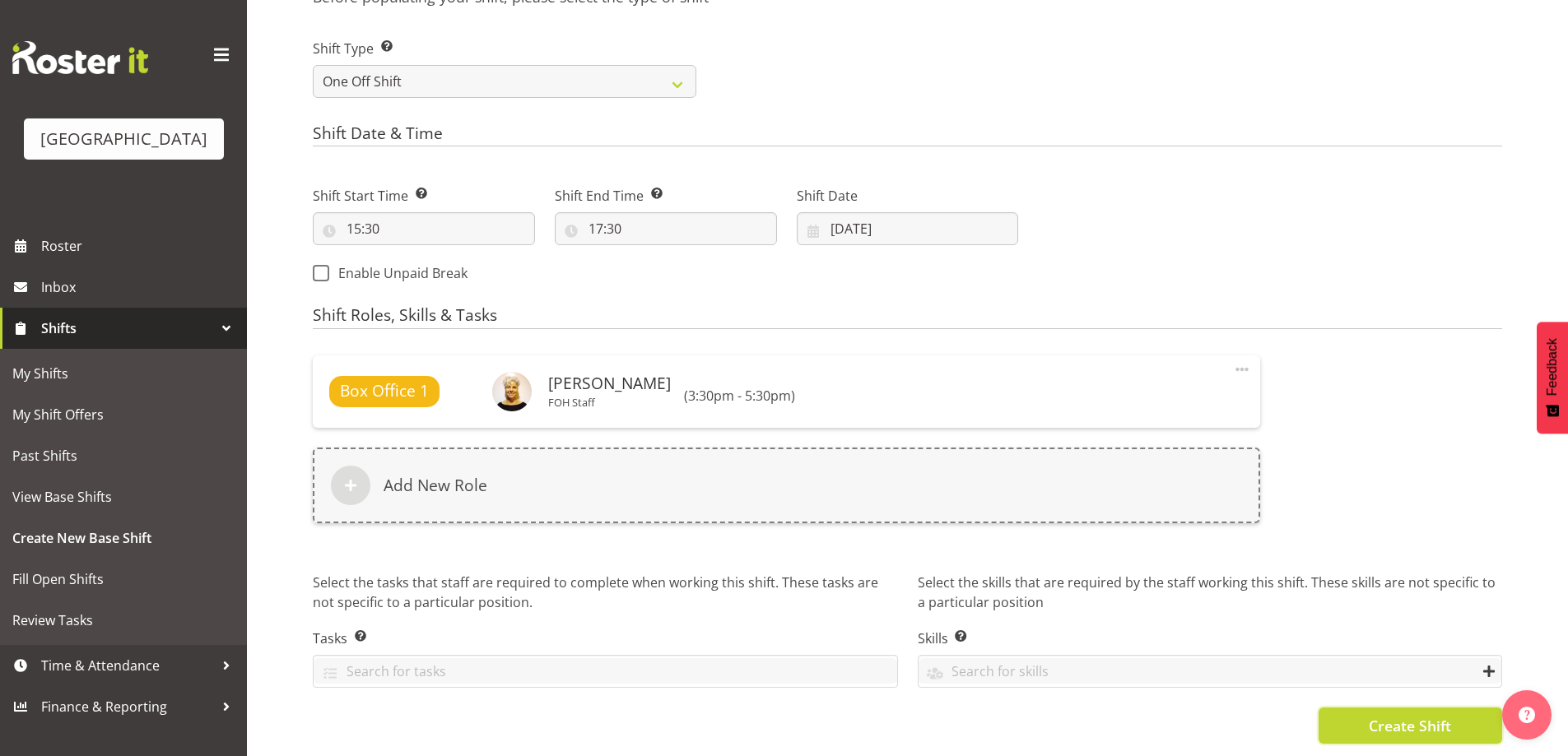
click at [1409, 708] on button "Create Shift" at bounding box center [1410, 725] width 183 height 36
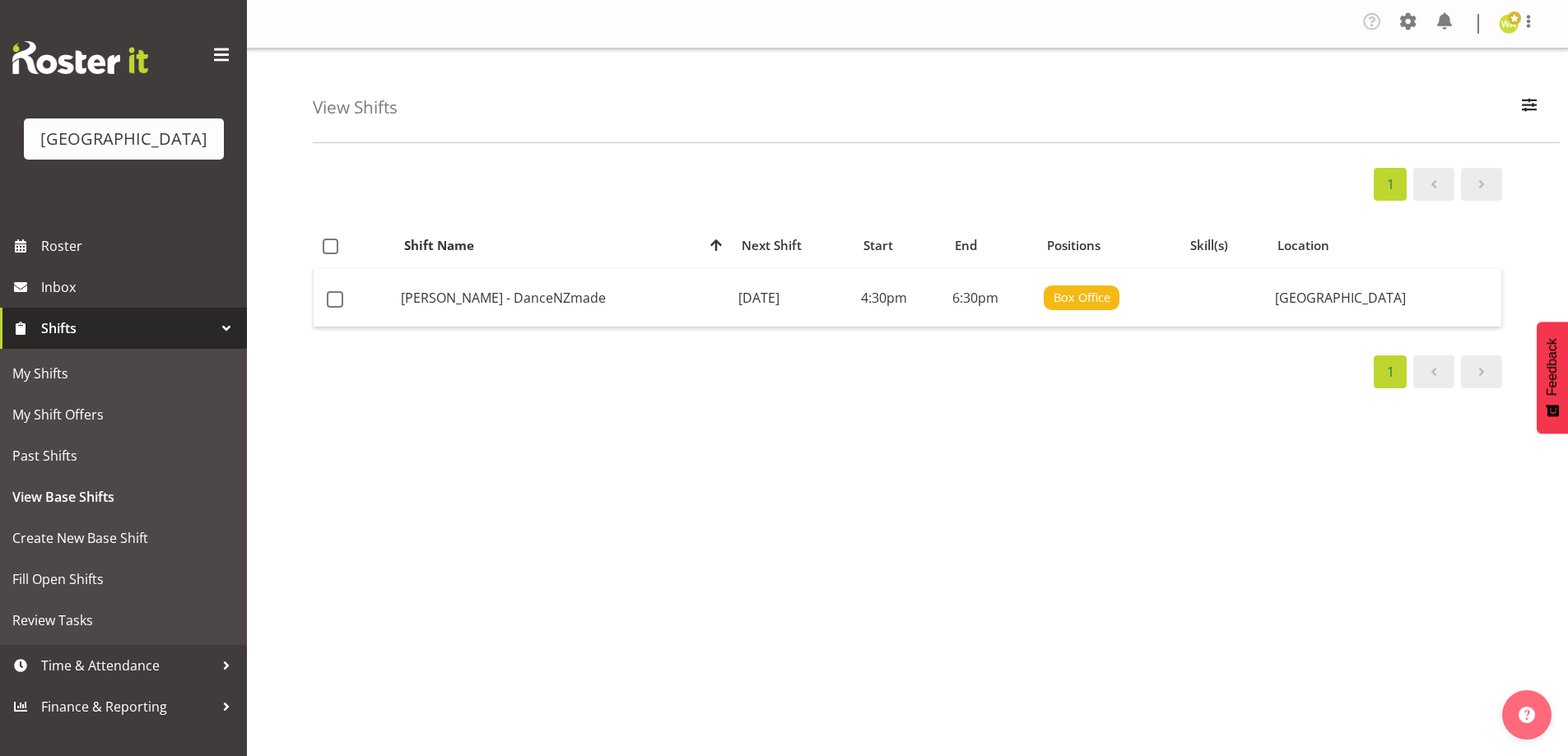
drag, startPoint x: 1025, startPoint y: 579, endPoint x: 1056, endPoint y: 562, distance: 35.4
click at [1025, 579] on div "1 Shift Name Location Shift Name Next Shift Start End Positions Skill(s) Locati…" at bounding box center [940, 484] width 1255 height 658
click at [608, 555] on div "1 Shift Name Location Shift Name Next Shift Start End Positions Skill(s) Locati…" at bounding box center [940, 484] width 1255 height 658
click at [74, 256] on link "Roster" at bounding box center [123, 246] width 247 height 41
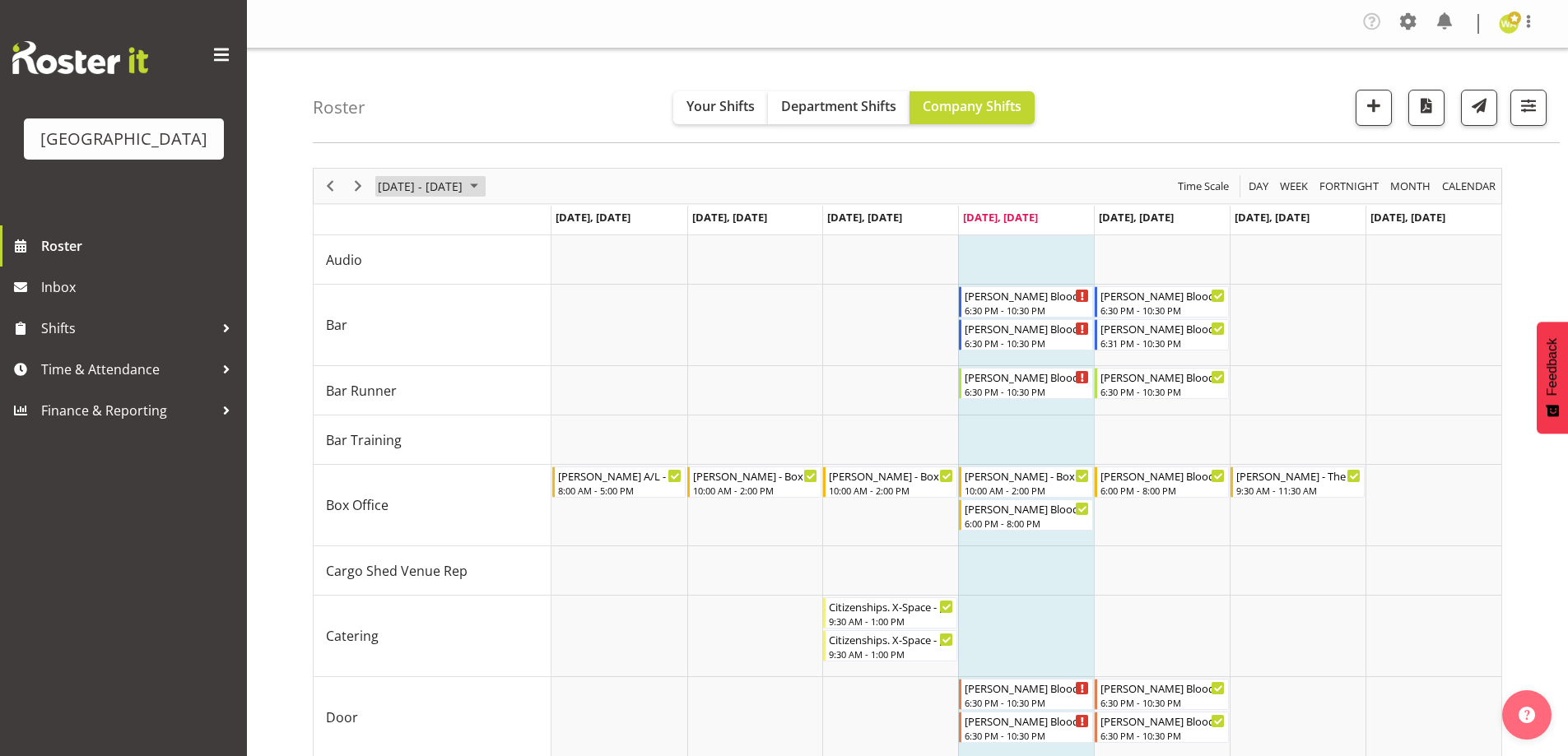
click at [464, 176] on span "[DATE] - [DATE]" at bounding box center [420, 186] width 88 height 20
click at [551, 222] on span "next month" at bounding box center [551, 227] width 29 height 30
click at [424, 400] on span "28" at bounding box center [421, 396] width 25 height 25
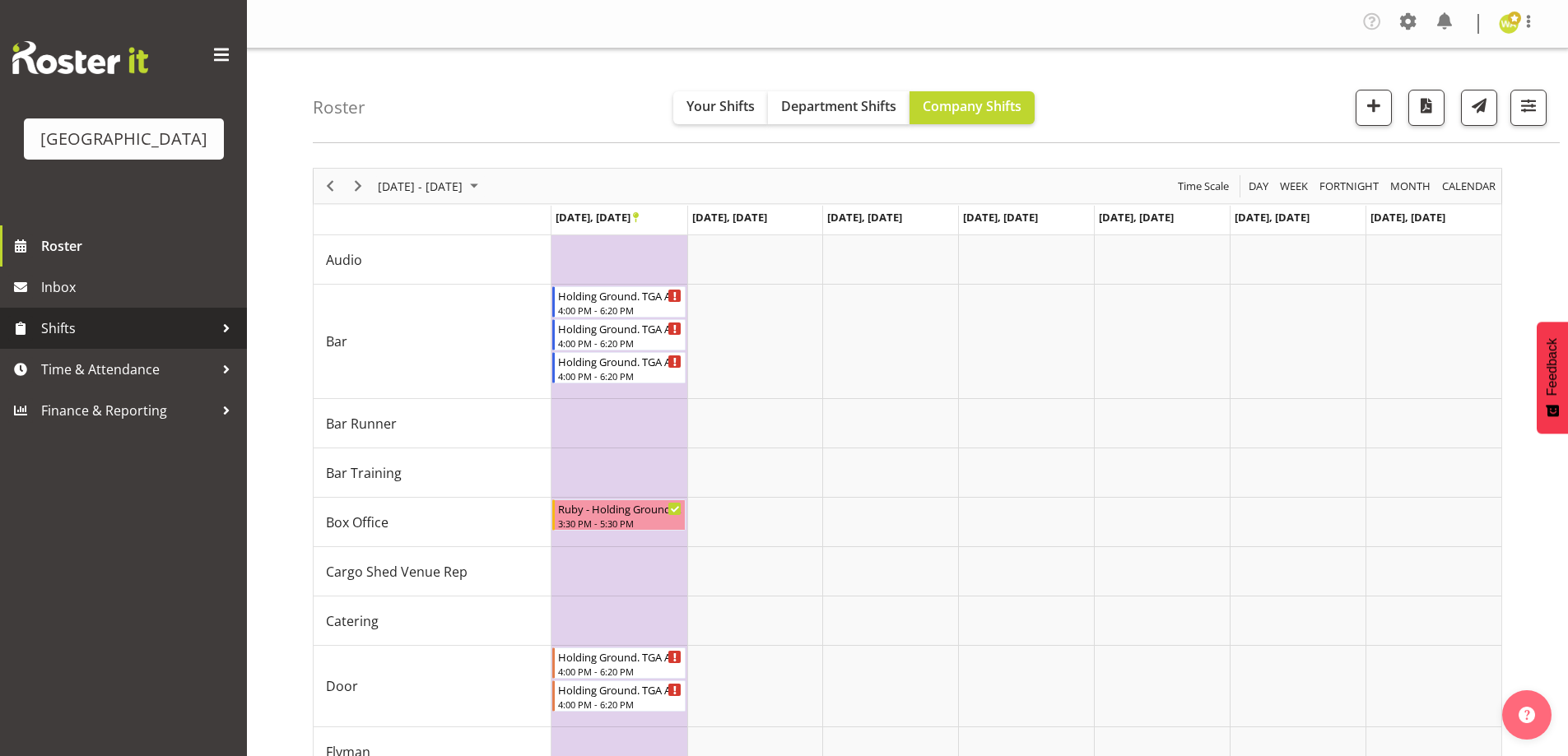
click at [126, 340] on span "Shifts" at bounding box center [127, 328] width 173 height 25
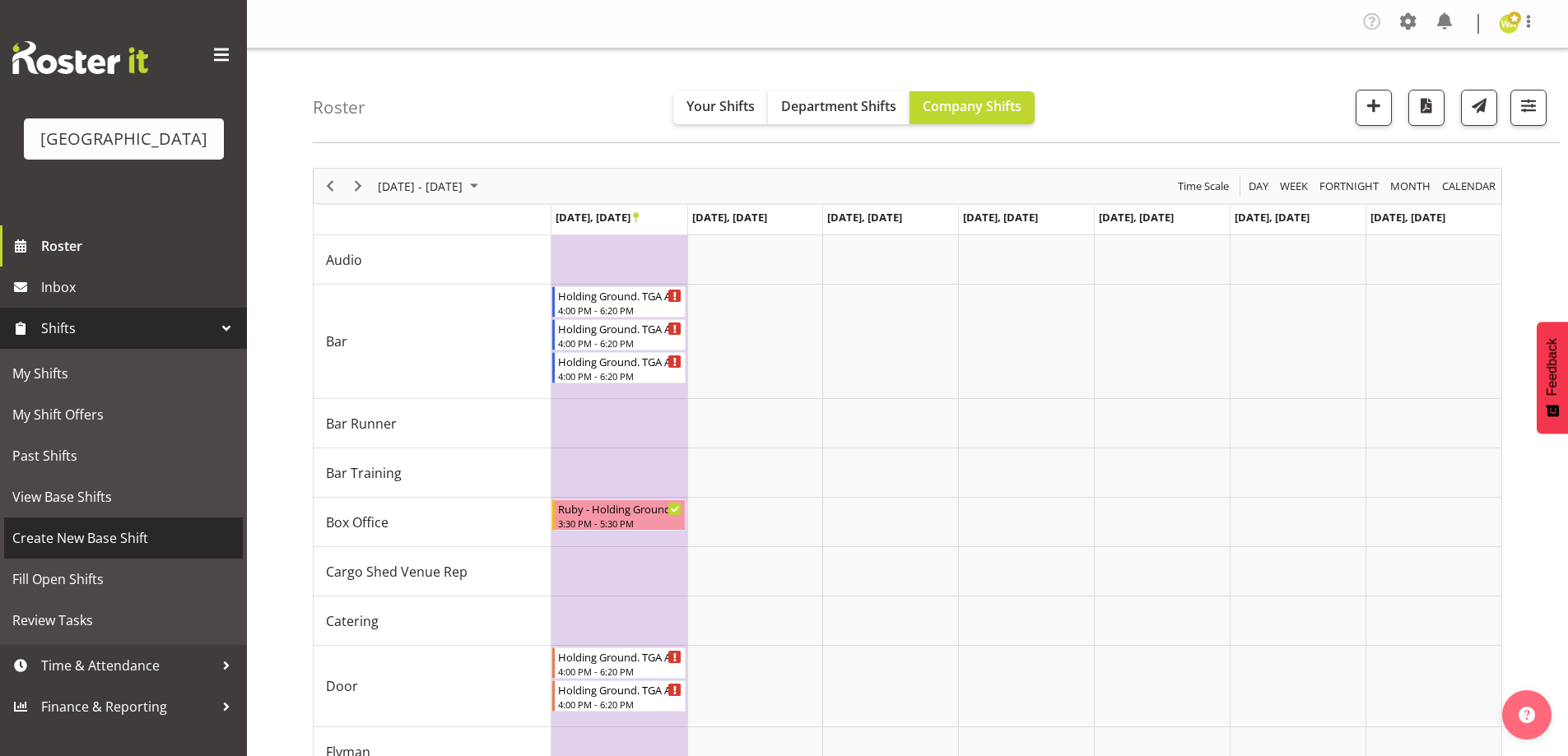
click at [73, 551] on span "Create New Base Shift" at bounding box center [123, 538] width 222 height 25
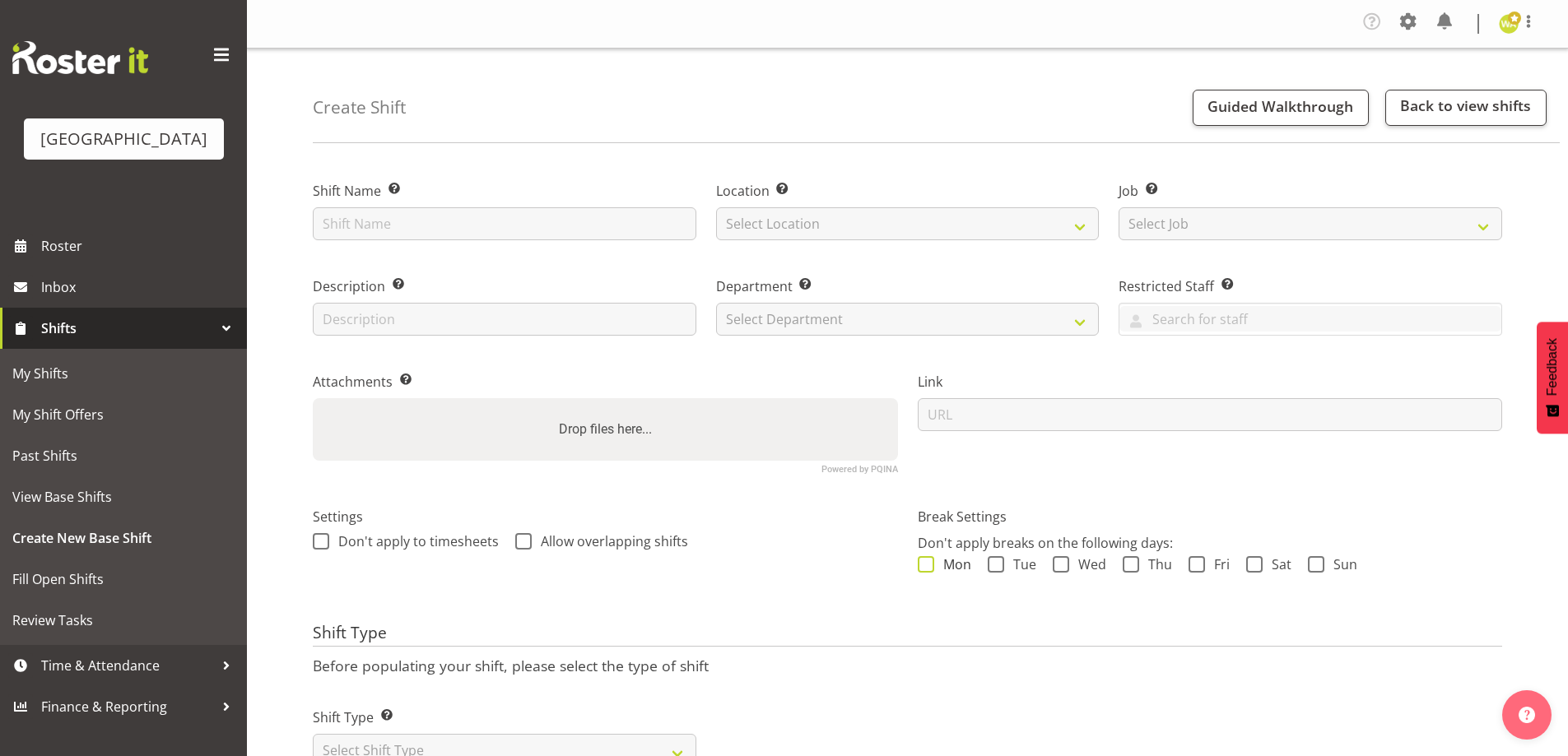
click at [922, 560] on span at bounding box center [926, 564] width 17 height 17
click at [922, 560] on input "Mon" at bounding box center [923, 565] width 11 height 11
checkbox input "true"
click at [1014, 564] on span "Tue" at bounding box center [1020, 564] width 32 height 17
click at [999, 564] on input "Tue" at bounding box center [993, 565] width 11 height 11
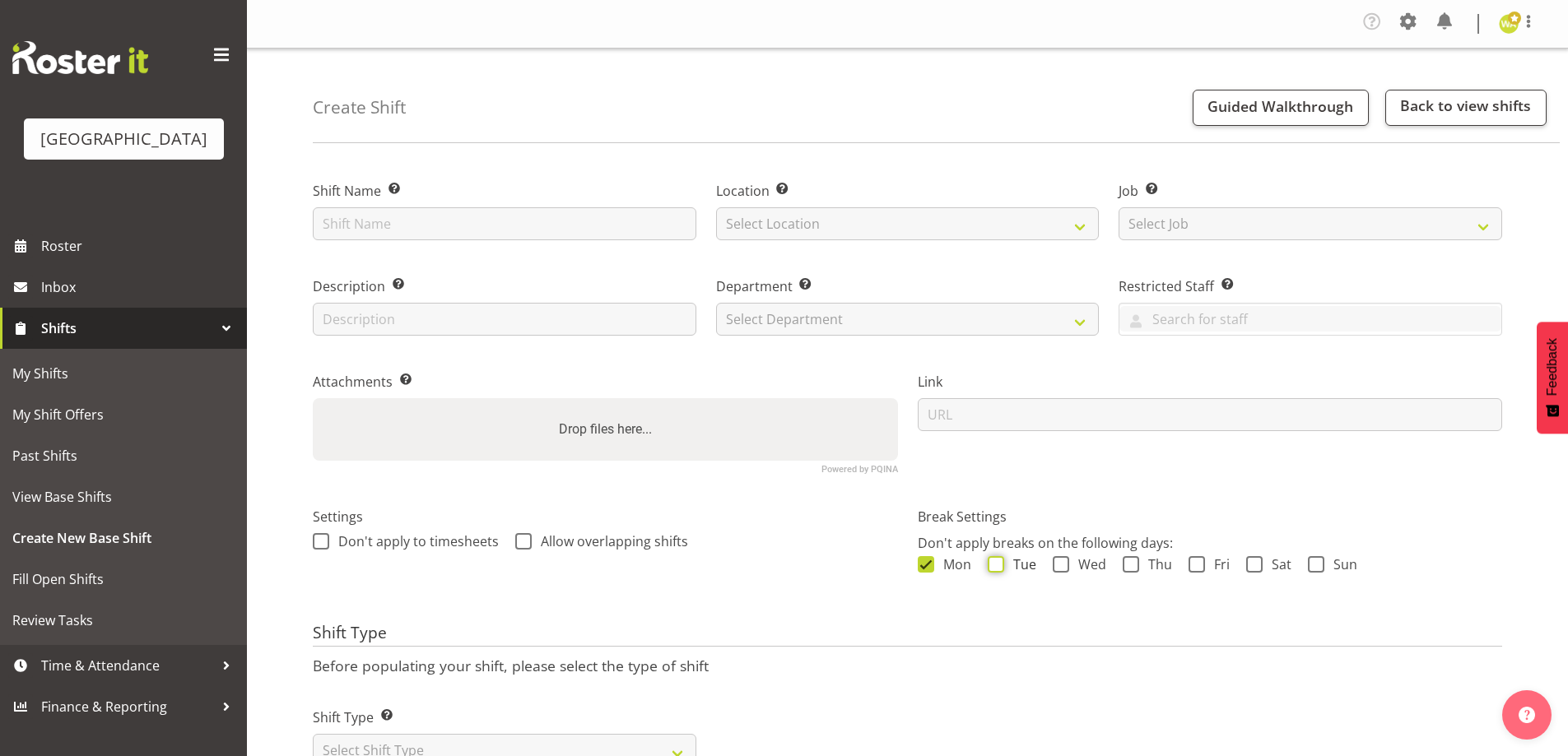
checkbox input "true"
click at [1081, 564] on span "Wed" at bounding box center [1087, 564] width 37 height 17
click at [1063, 564] on input "Wed" at bounding box center [1058, 565] width 11 height 11
checkbox input "true"
drag, startPoint x: 1131, startPoint y: 564, endPoint x: 1200, endPoint y: 559, distance: 69.2
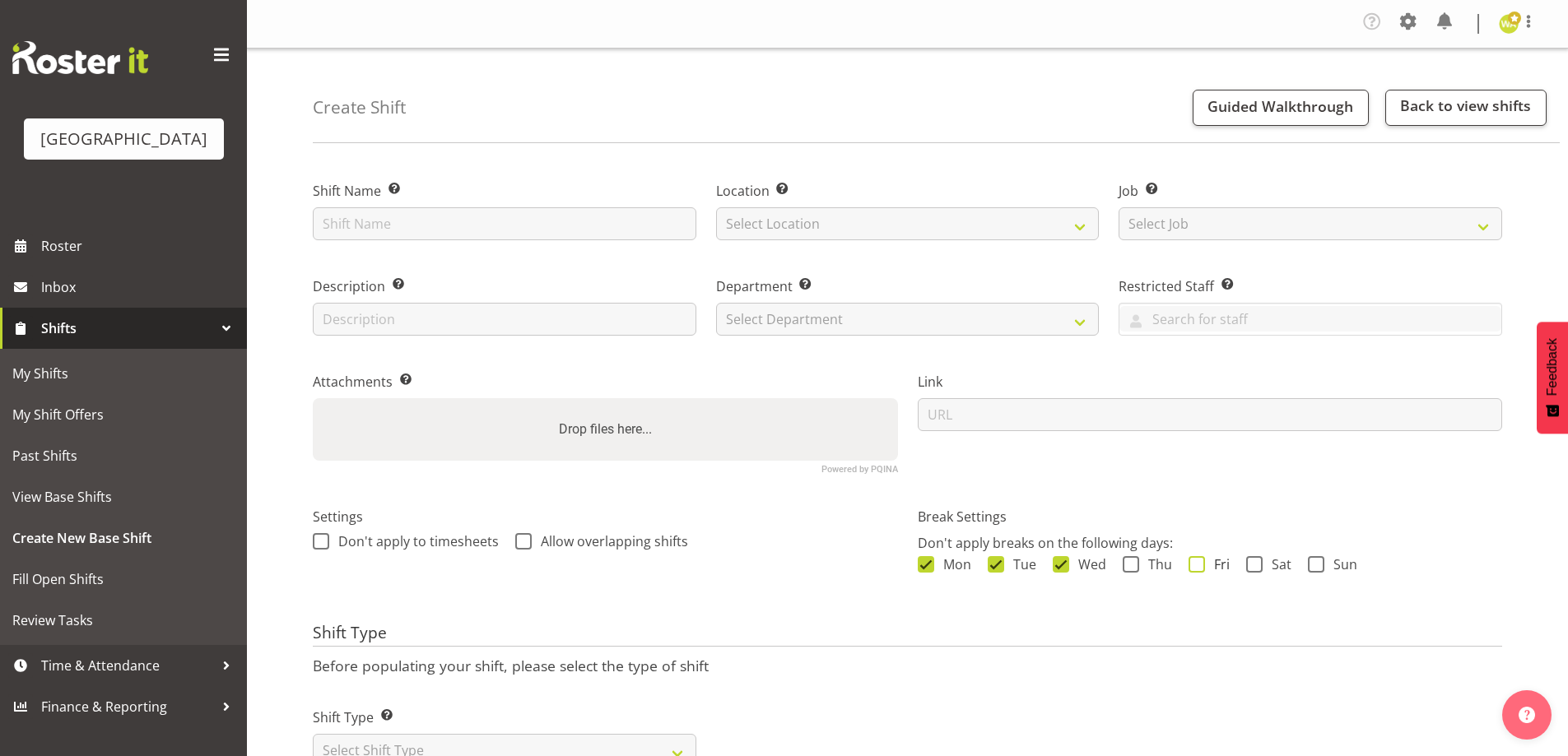
click at [1132, 564] on span at bounding box center [1130, 564] width 17 height 17
click at [1132, 564] on input "Thu" at bounding box center [1128, 565] width 11 height 11
checkbox input "true"
click at [1205, 559] on span "Fri" at bounding box center [1217, 564] width 25 height 17
click at [1199, 560] on input "Fri" at bounding box center [1193, 565] width 11 height 11
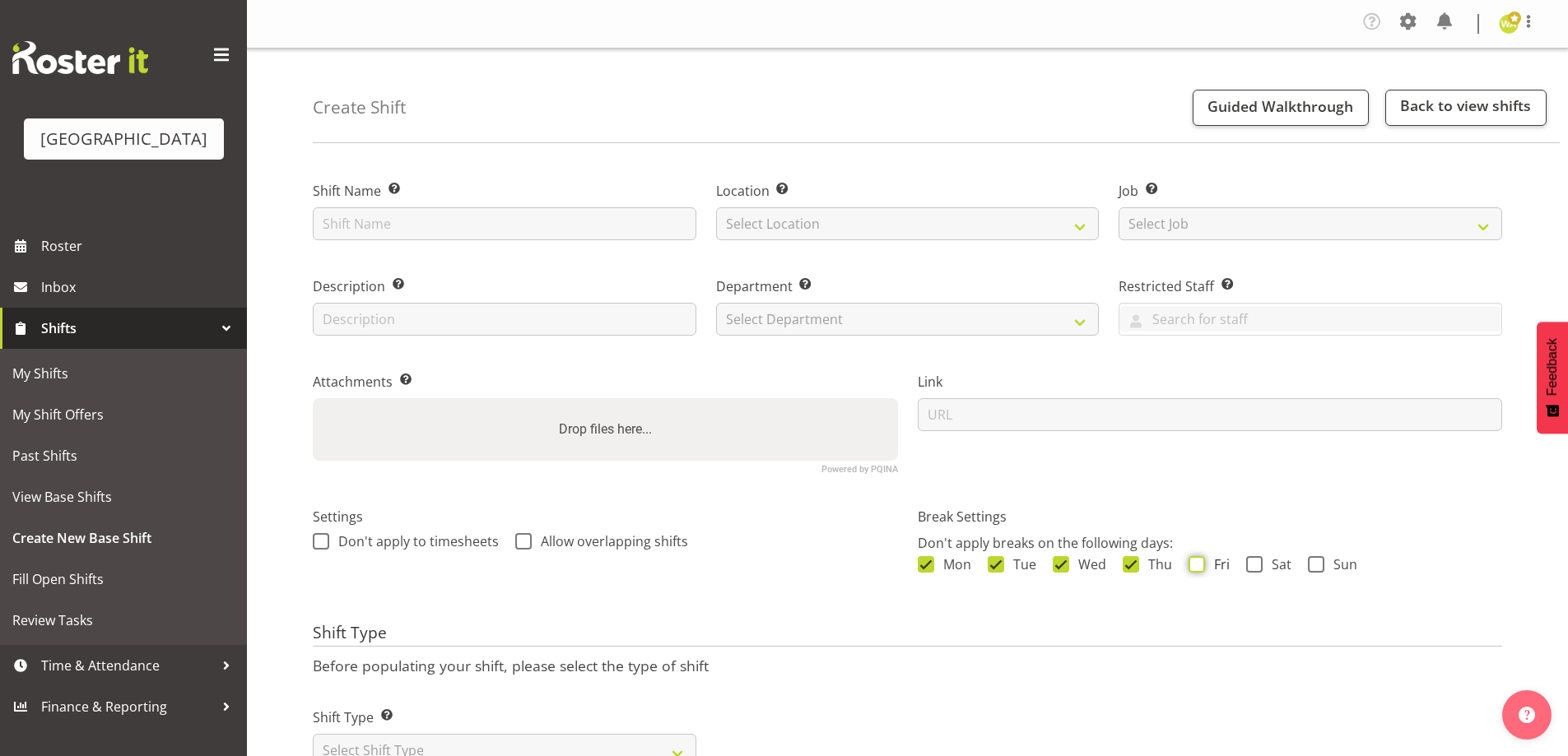
checkbox input "true"
click at [1277, 560] on span "Sat" at bounding box center [1277, 564] width 29 height 17
click at [1257, 560] on input "Sat" at bounding box center [1251, 565] width 11 height 11
checkbox input "true"
click at [1348, 562] on span "Sun" at bounding box center [1341, 564] width 33 height 17
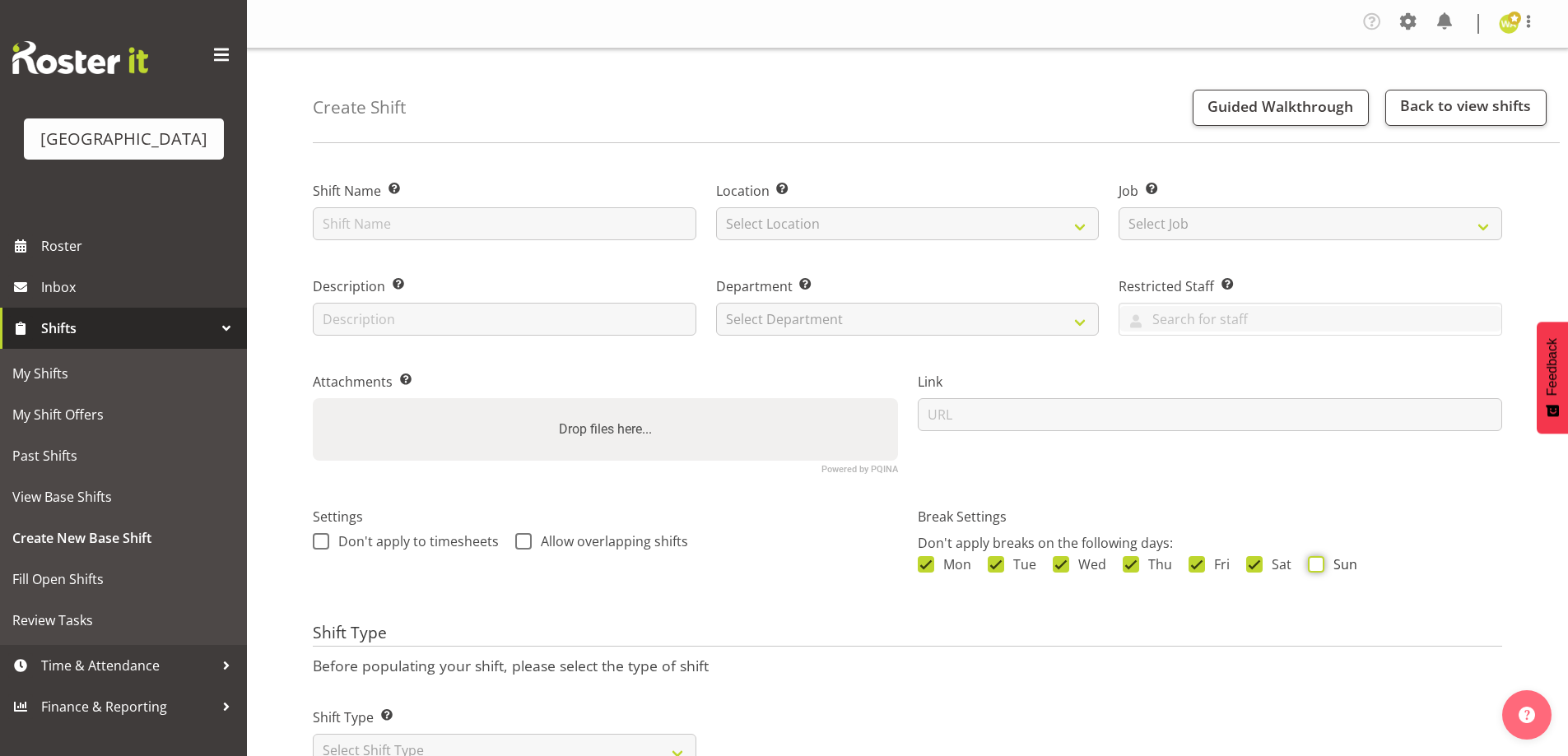
click at [1319, 562] on input "Sun" at bounding box center [1313, 565] width 11 height 11
checkbox input "true"
click at [763, 233] on select "Select Location Baycourt Community and Arts Centre Cargo Shed Historic Village" at bounding box center [907, 224] width 383 height 33
select select "1115"
click at [716, 207] on select "Select Location Baycourt Community and Arts Centre Cargo Shed Historic Village" at bounding box center [907, 224] width 383 height 33
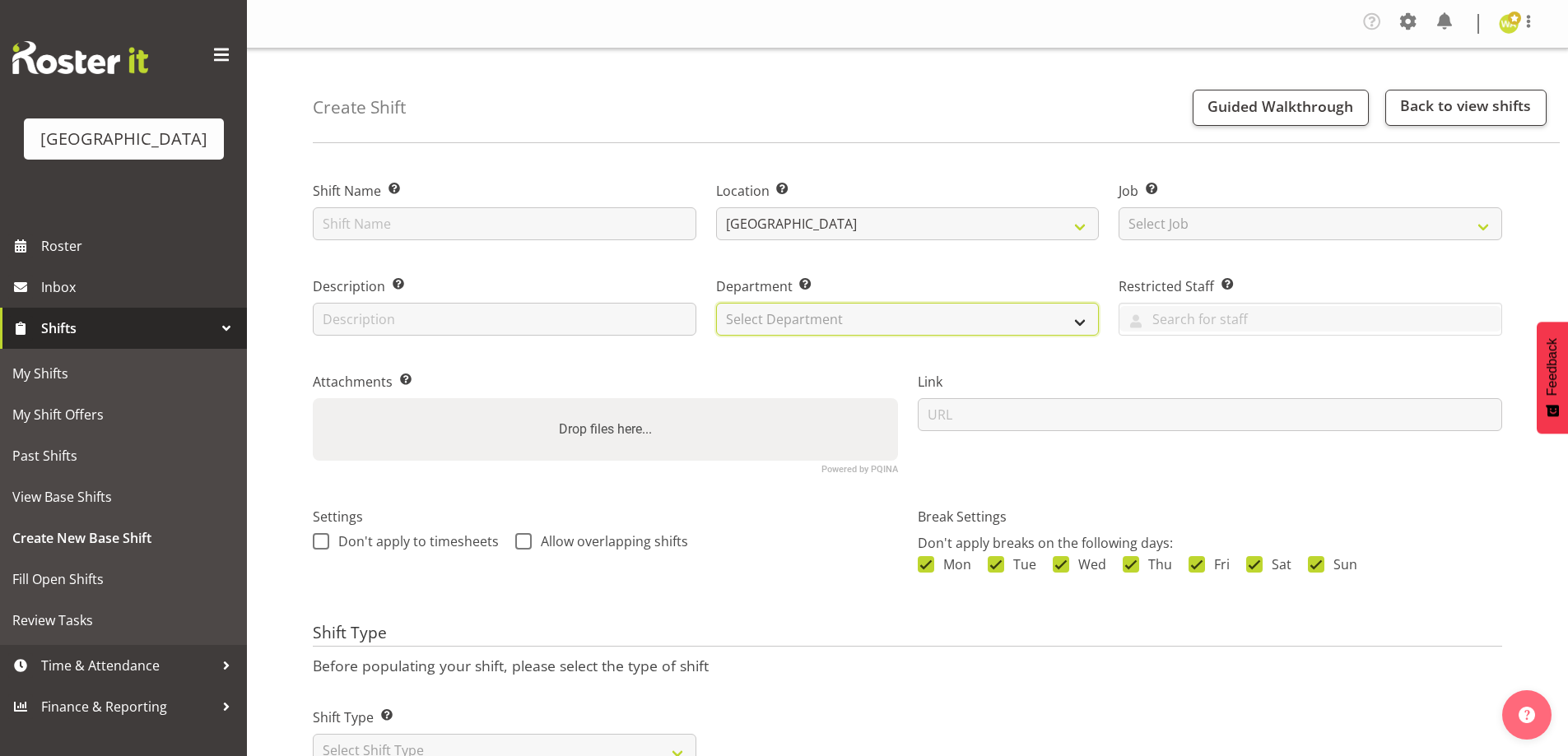
click at [771, 329] on select "Select Department Baycourt Box Office" at bounding box center [907, 319] width 383 height 33
select select "794"
click at [716, 303] on select "Select Department Baycourt Box Office" at bounding box center [907, 319] width 383 height 33
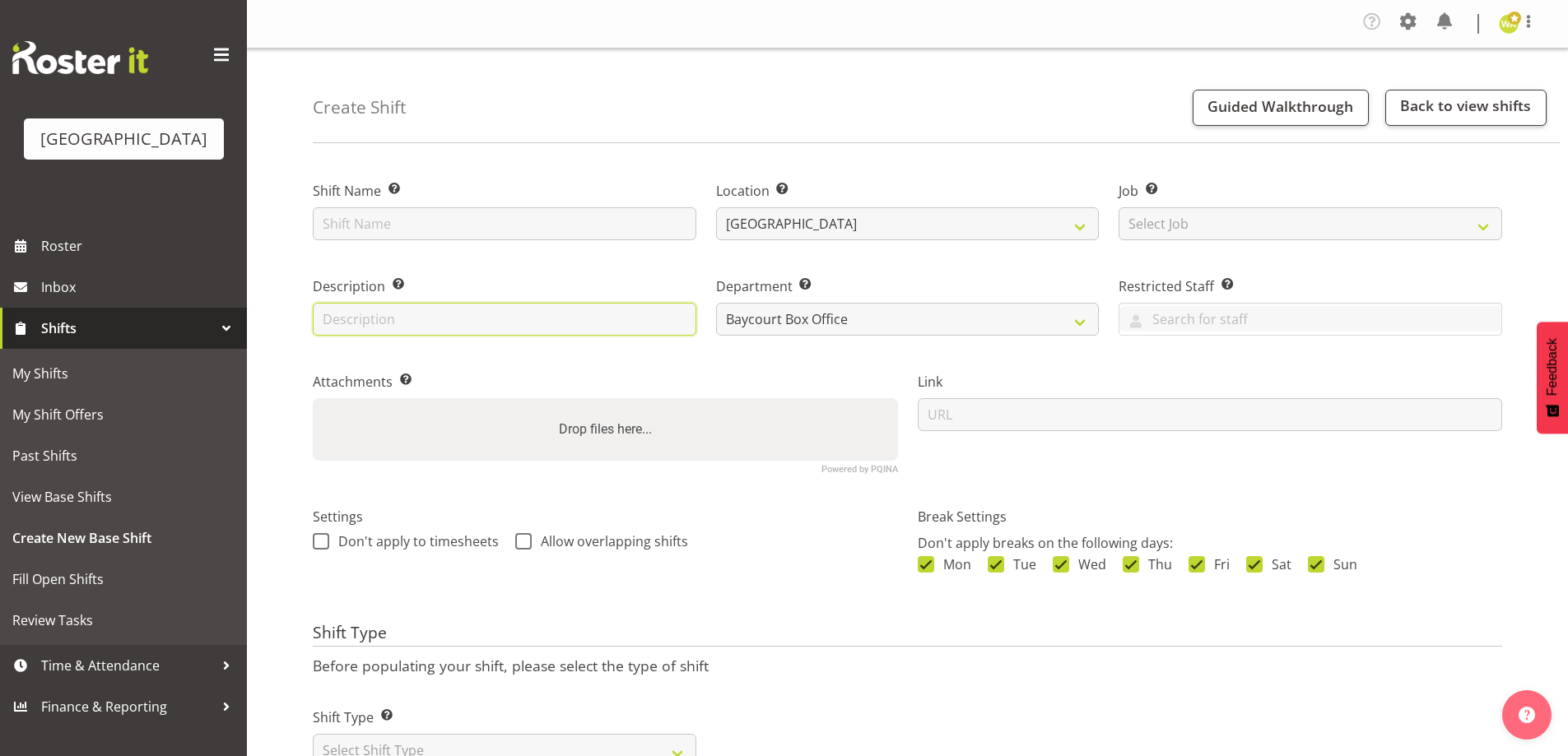
drag, startPoint x: 353, startPoint y: 307, endPoint x: 363, endPoint y: 317, distance: 14.1
click at [354, 310] on input "text" at bounding box center [504, 319] width 383 height 33
type input "Box Office"
click at [417, 244] on div "Shift Name Enter a name for the shift (e.g. Day Shift)." at bounding box center [505, 205] width 404 height 96
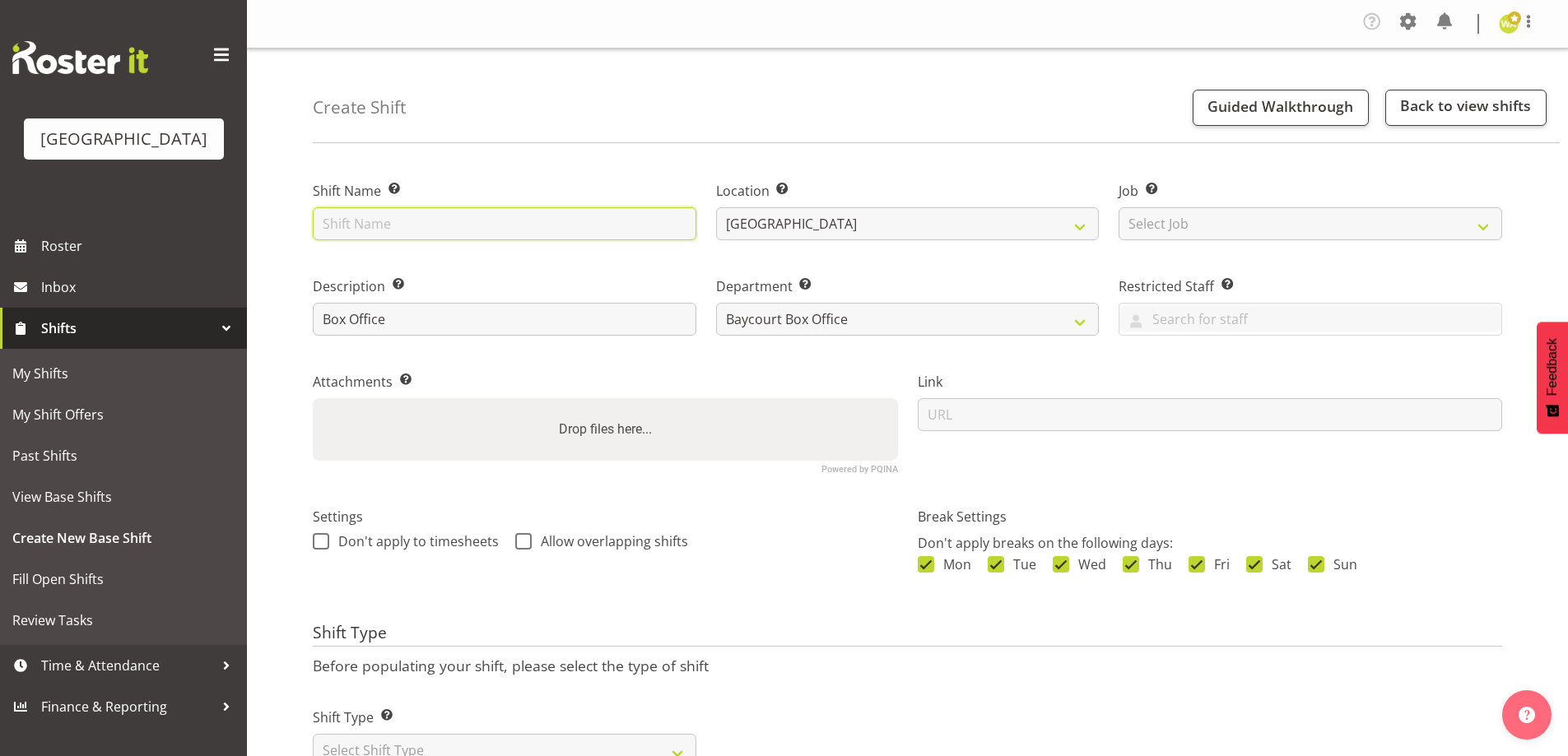
click at [419, 225] on input "text" at bounding box center [504, 224] width 383 height 33
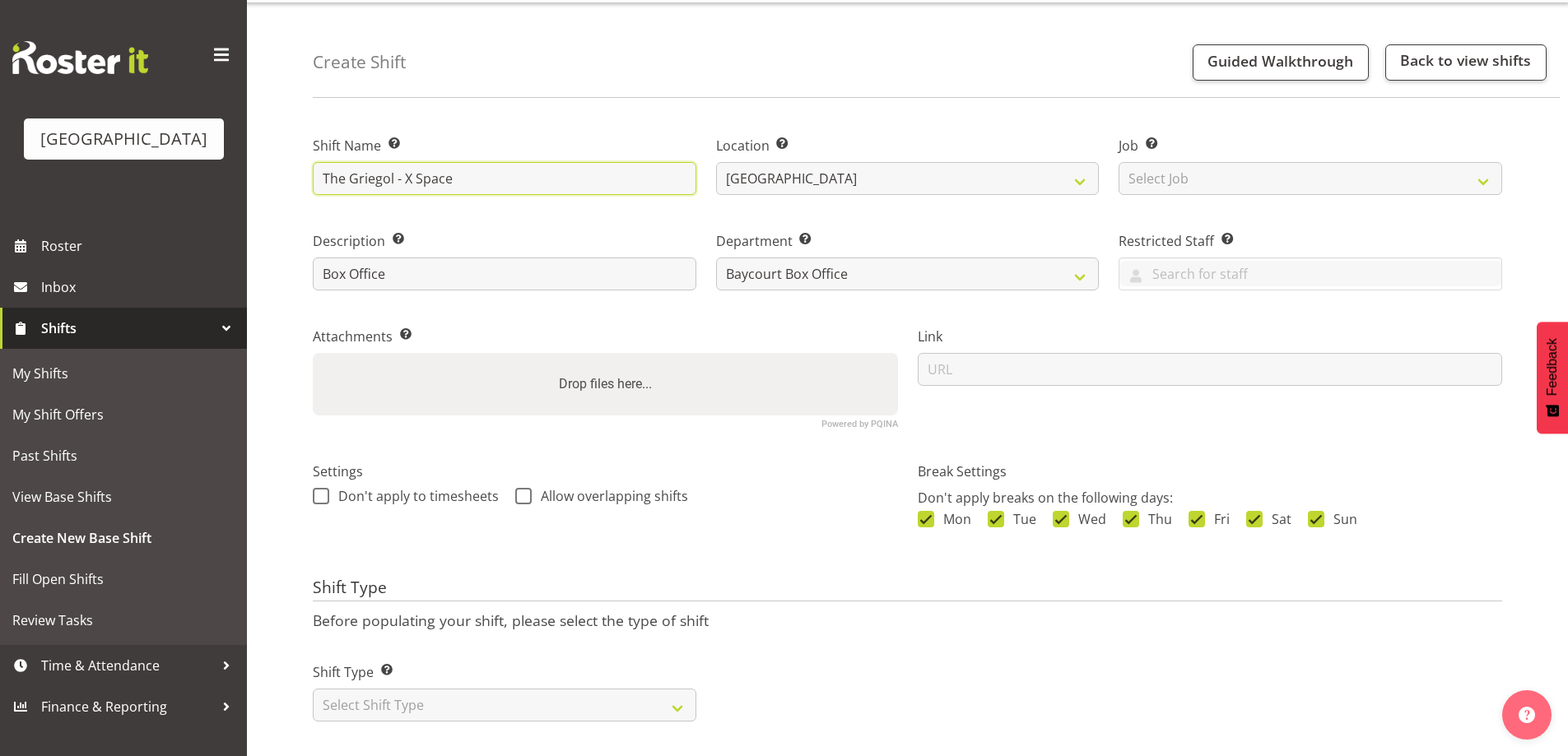
scroll to position [70, 0]
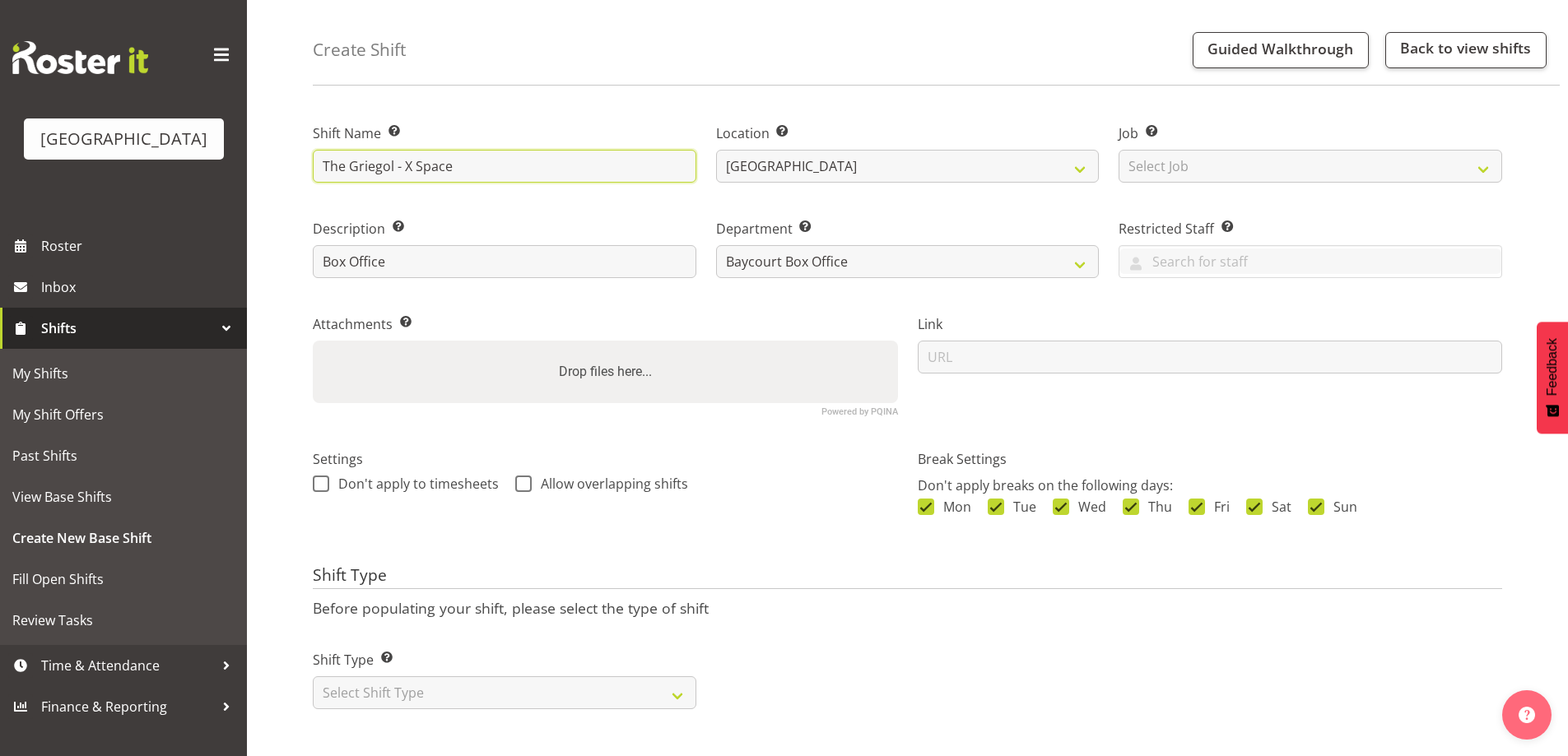
type input "The Griegol - X Space"
click at [451, 659] on div "Shift Type Shift Types: One Off – Select this if you would like a single shift …" at bounding box center [504, 680] width 383 height 60
click at [451, 678] on select "Select Shift Type One Off Shift Recurring Shift Rotating Shift" at bounding box center [504, 693] width 383 height 33
select select "one_off"
click at [312, 676] on select "Select Shift Type One Off Shift Recurring Shift Rotating Shift" at bounding box center [504, 693] width 383 height 33
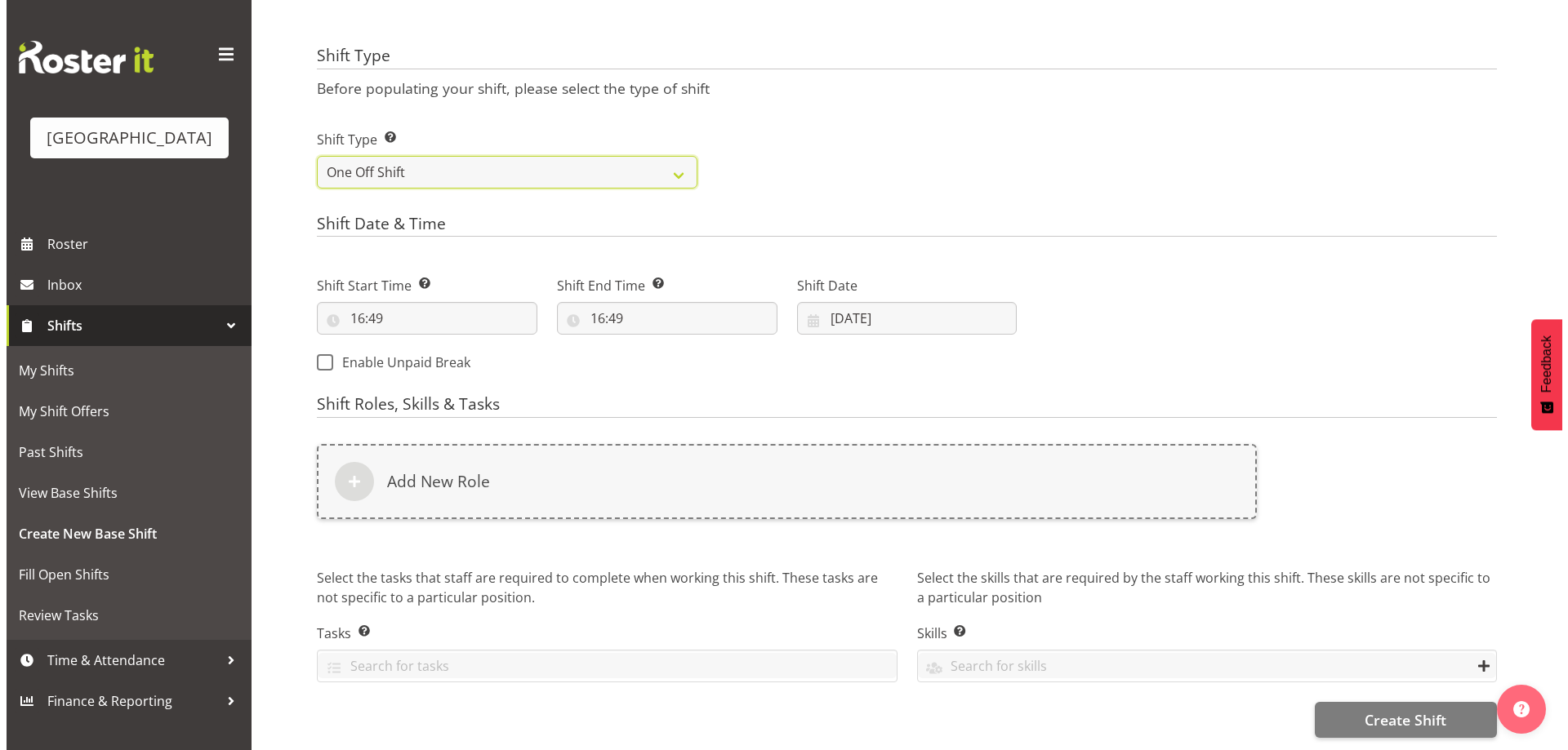
scroll to position [585, 0]
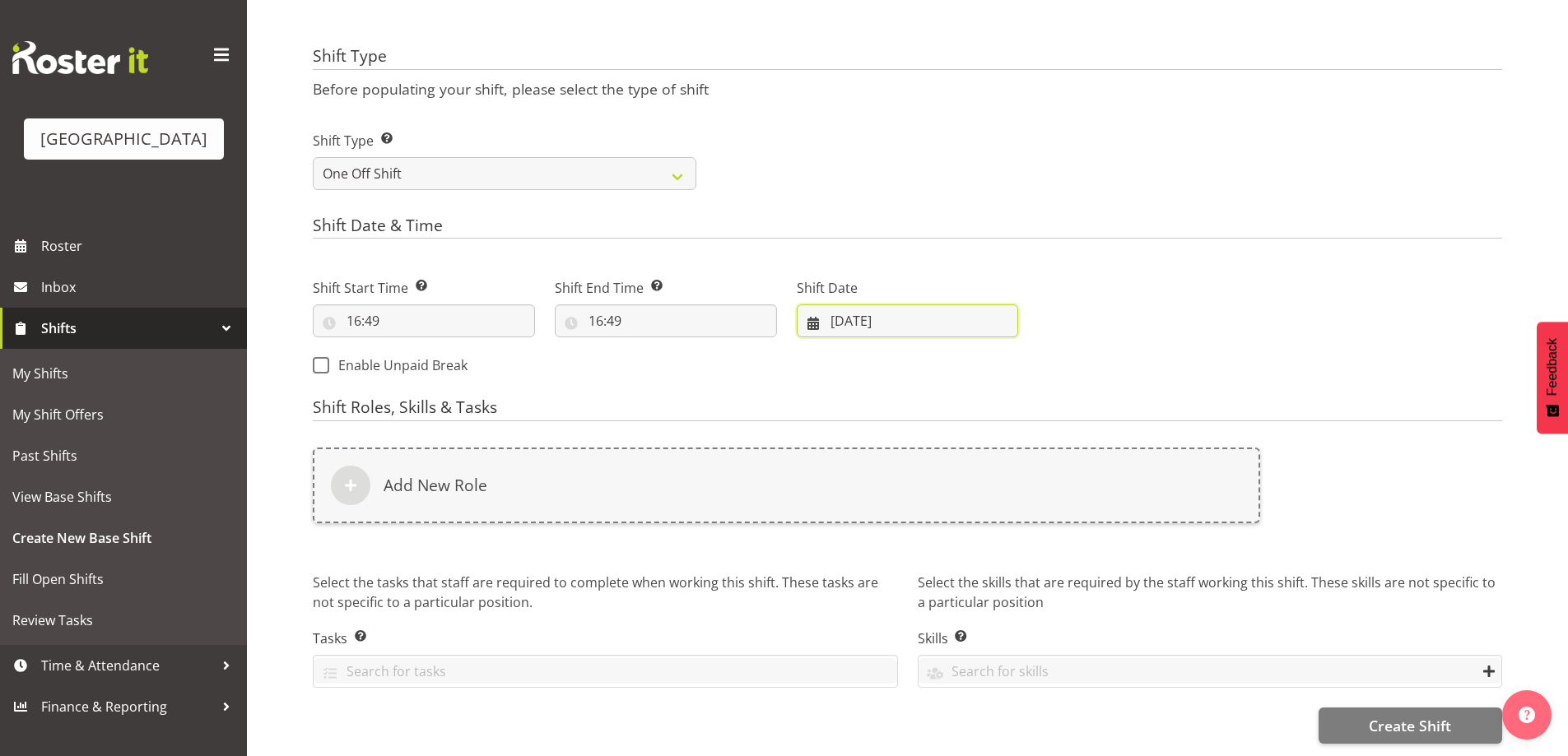
click at [864, 304] on input "04/09/2025" at bounding box center [907, 321] width 222 height 33
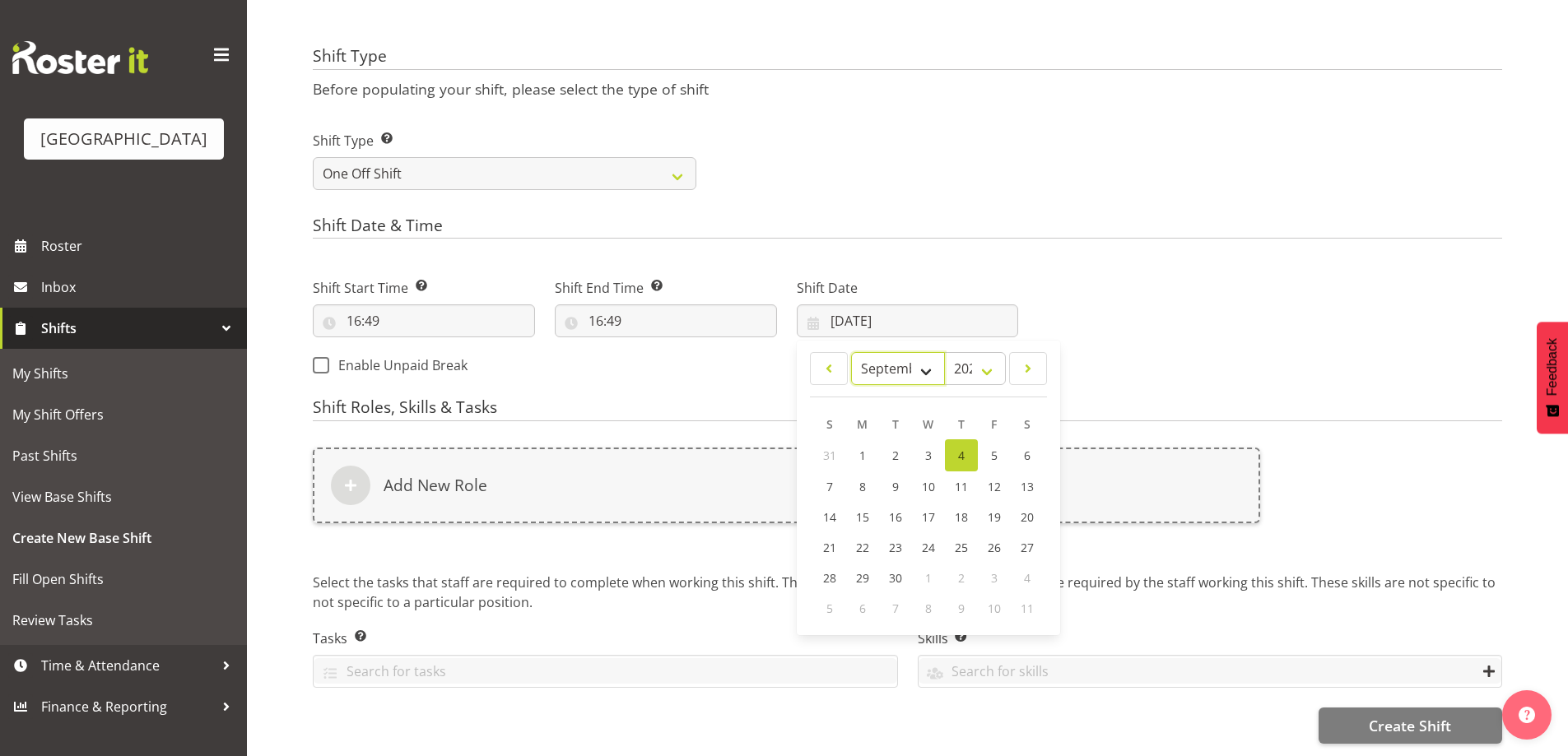
click at [909, 360] on select "January February March April May June July August September October November De…" at bounding box center [899, 368] width 95 height 33
select select "9"
click at [851, 352] on select "January February March April May June July August September October November De…" at bounding box center [899, 368] width 95 height 33
click at [887, 561] on link "28" at bounding box center [896, 576] width 33 height 31
type input "28/10/2025"
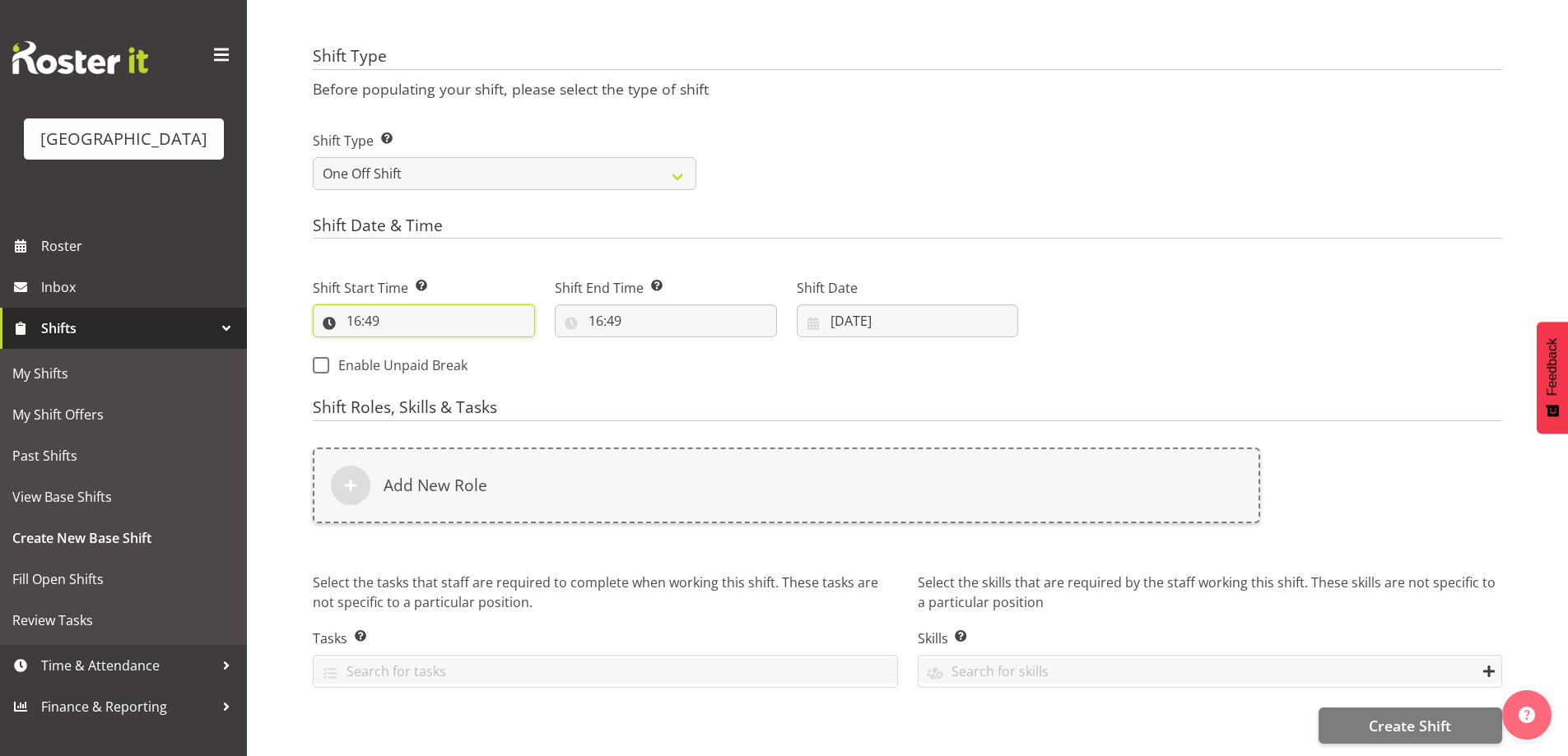
click at [347, 309] on input "16:49" at bounding box center [423, 321] width 222 height 33
click at [435, 348] on select "00 01 02 03 04 05 06 07 08 09 10 11 12 13 14 15 16 17 18 19 20 21 22 23" at bounding box center [425, 364] width 37 height 33
select select "18"
click at [406, 347] on select "00 01 02 03 04 05 06 07 08 09 10 11 12 13 14 15 16 17 18 19 20 21 22 23" at bounding box center [425, 364] width 37 height 33
type input "18:49"
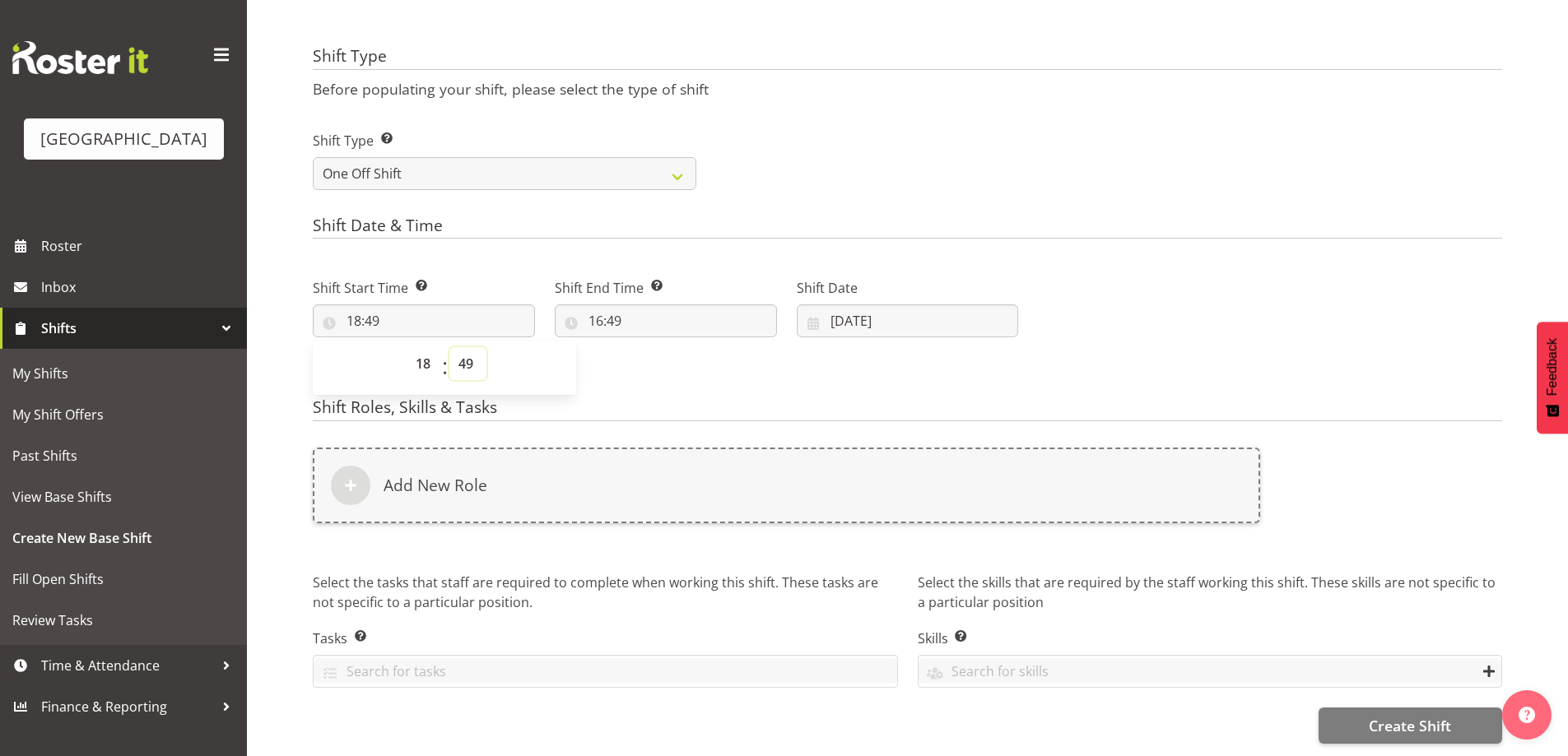
click at [470, 356] on select "00 01 02 03 04 05 06 07 08 09 10 11 12 13 14 15 16 17 18 19 20 21 22 23 24 25 2…" at bounding box center [468, 364] width 37 height 33
select select "0"
click at [449, 347] on select "00 01 02 03 04 05 06 07 08 09 10 11 12 13 14 15 16 17 18 19 20 21 22 23 24 25 2…" at bounding box center [468, 364] width 37 height 33
type input "18:00"
click at [949, 164] on div "Shift Type Shift Types: One Off – Select this if you would like a single shift …" at bounding box center [907, 153] width 1209 height 92
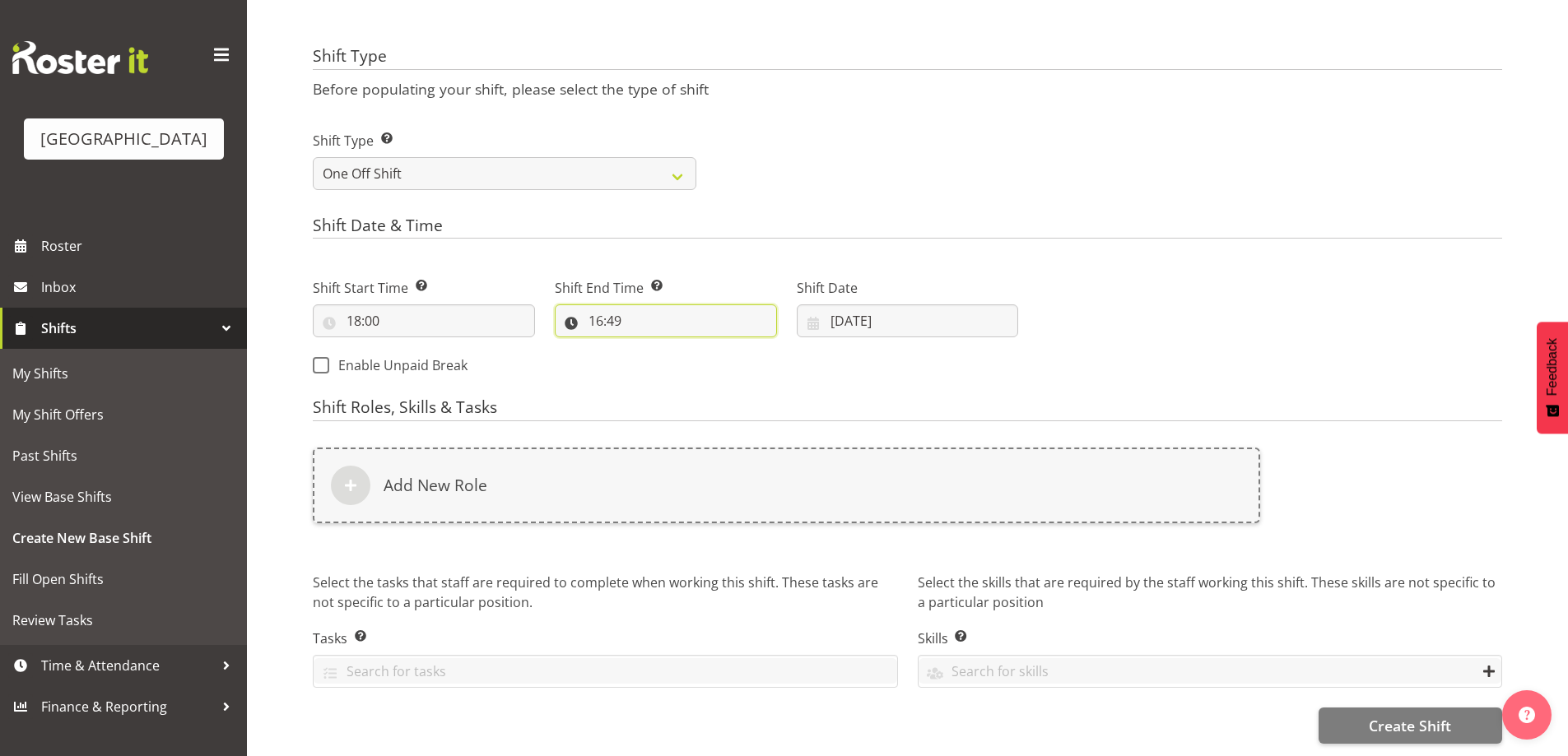
click at [598, 306] on input "16:49" at bounding box center [665, 321] width 222 height 33
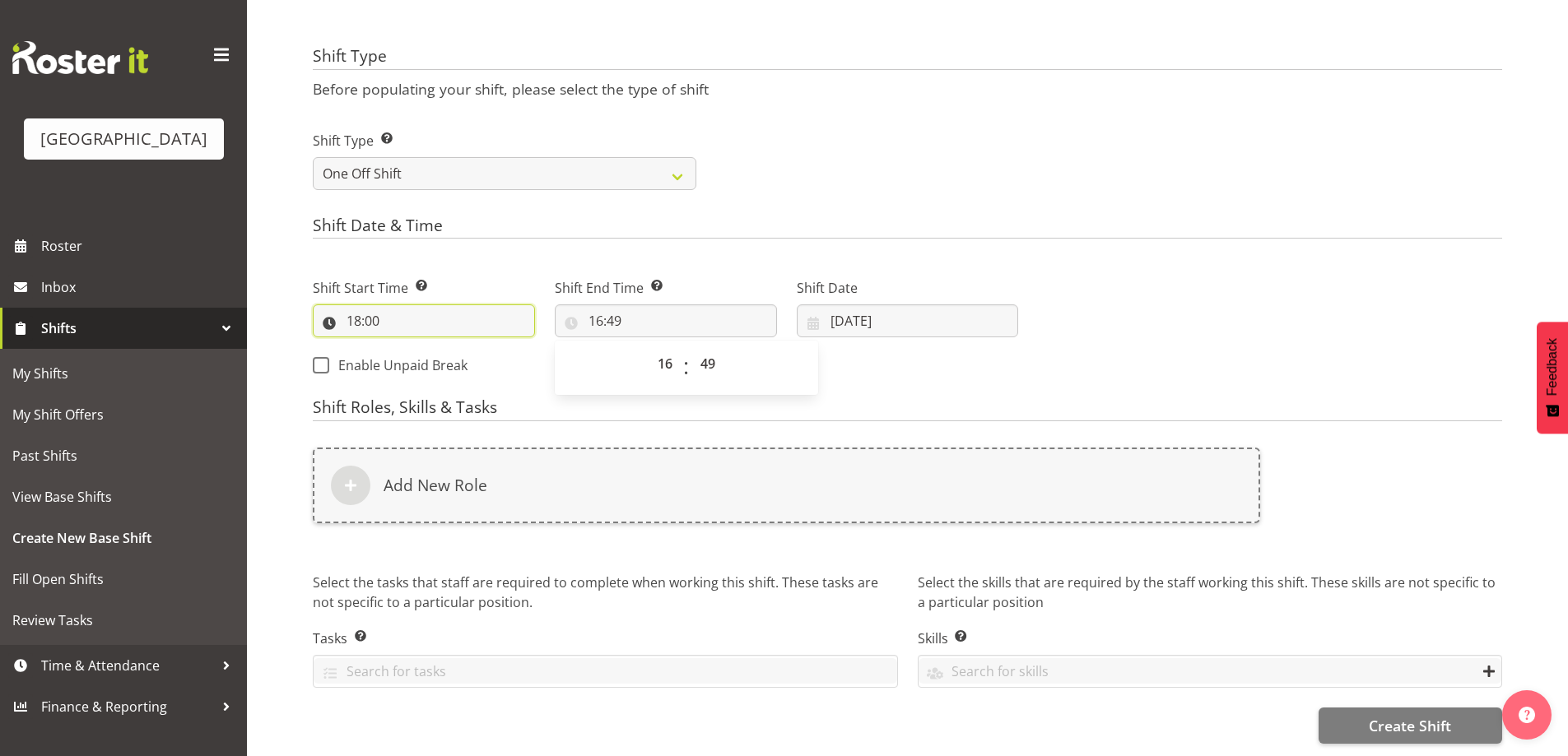
click at [350, 307] on input "18:00" at bounding box center [423, 321] width 222 height 33
click at [426, 353] on select "00 01 02 03 04 05 06 07 08 09 10 11 12 13 14 15 16 17 18 19 20 21 22 23" at bounding box center [425, 364] width 37 height 33
select select "16"
click at [406, 347] on select "00 01 02 03 04 05 06 07 08 09 10 11 12 13 14 15 16 17 18 19 20 21 22 23" at bounding box center [425, 364] width 37 height 33
type input "16:00"
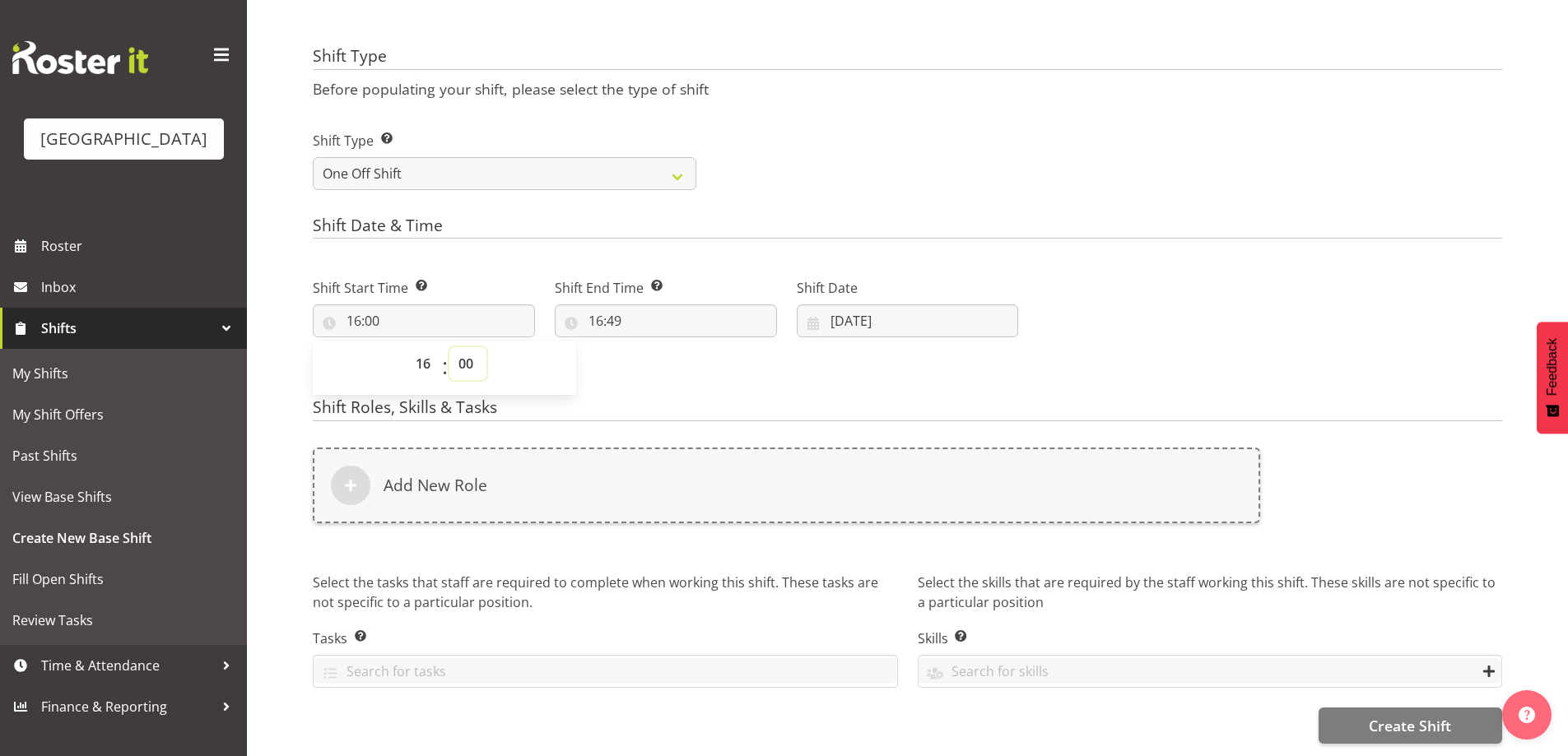
click at [471, 355] on select "00 01 02 03 04 05 06 07 08 09 10 11 12 13 14 15 16 17 18 19 20 21 22 23 24 25 2…" at bounding box center [468, 364] width 37 height 33
select select "30"
click at [449, 347] on select "00 01 02 03 04 05 06 07 08 09 10 11 12 13 14 15 16 17 18 19 20 21 22 23 24 25 2…" at bounding box center [468, 364] width 37 height 33
type input "16:30"
click at [596, 307] on input "16:49" at bounding box center [665, 321] width 222 height 33
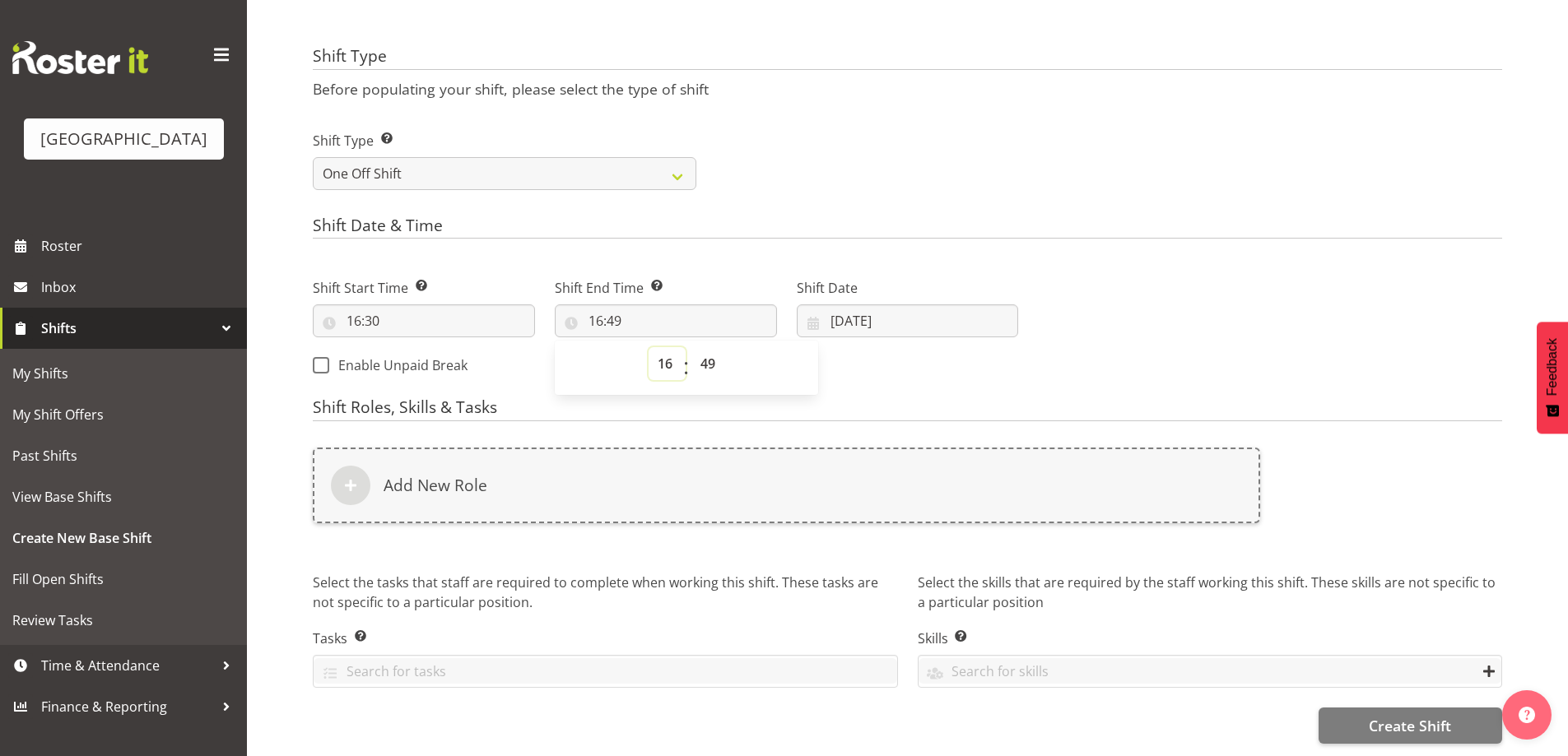
click at [670, 354] on select "00 01 02 03 04 05 06 07 08 09 10 11 12 13 14 15 16 17 18 19 20 21 22 23" at bounding box center [667, 364] width 37 height 33
select select "18"
click at [648, 347] on select "00 01 02 03 04 05 06 07 08 09 10 11 12 13 14 15 16 17 18 19 20 21 22 23" at bounding box center [667, 364] width 37 height 33
type input "18:49"
click at [708, 349] on select "00 01 02 03 04 05 06 07 08 09 10 11 12 13 14 15 16 17 18 19 20 21 22 23 24 25 2…" at bounding box center [710, 364] width 37 height 33
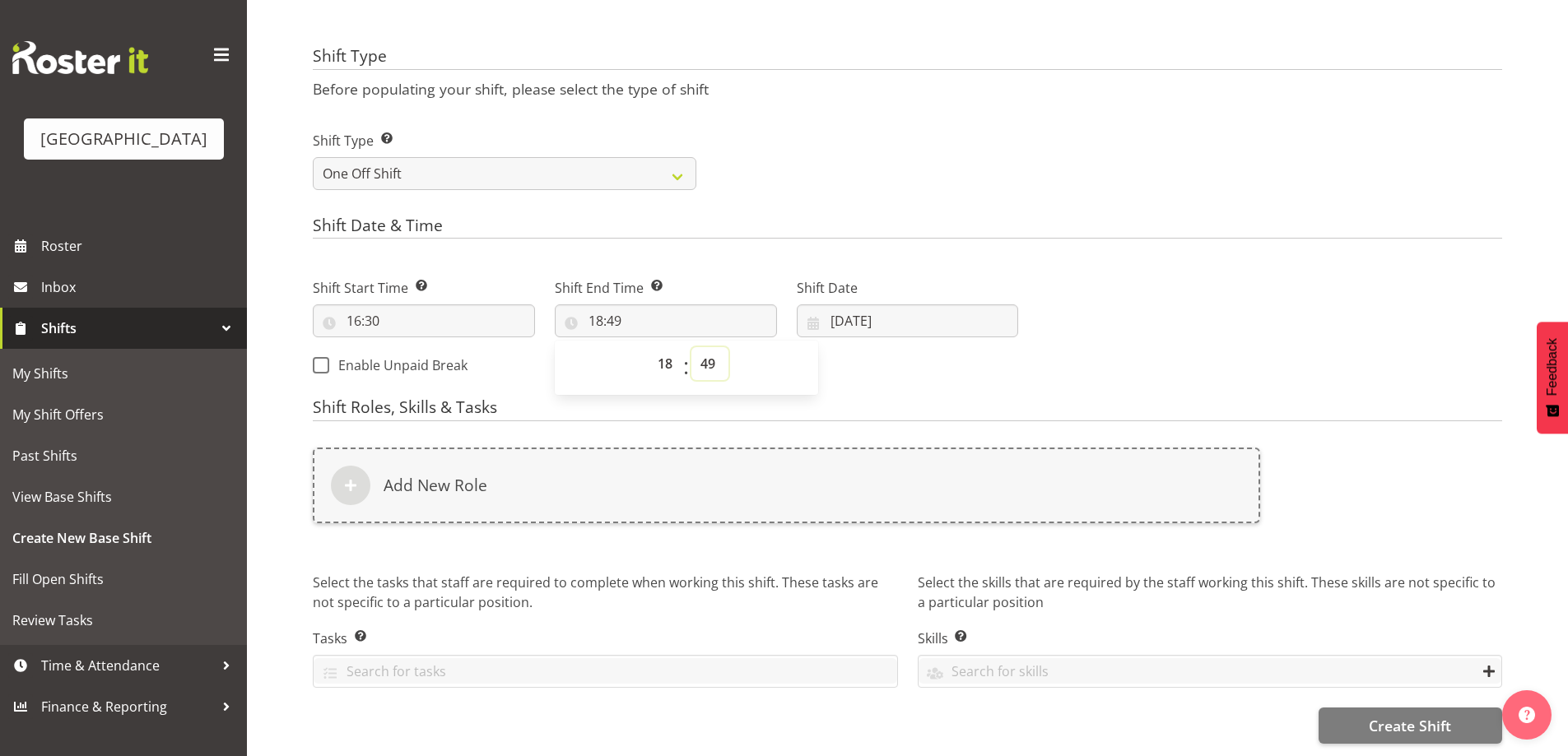
select select "30"
click at [691, 347] on select "00 01 02 03 04 05 06 07 08 09 10 11 12 13 14 15 16 17 18 19 20 21 22 23 24 25 2…" at bounding box center [710, 364] width 37 height 33
type input "18:30"
click at [1060, 179] on div "Shift Type Shift Types: One Off – Select this if you would like a single shift …" at bounding box center [907, 153] width 1209 height 92
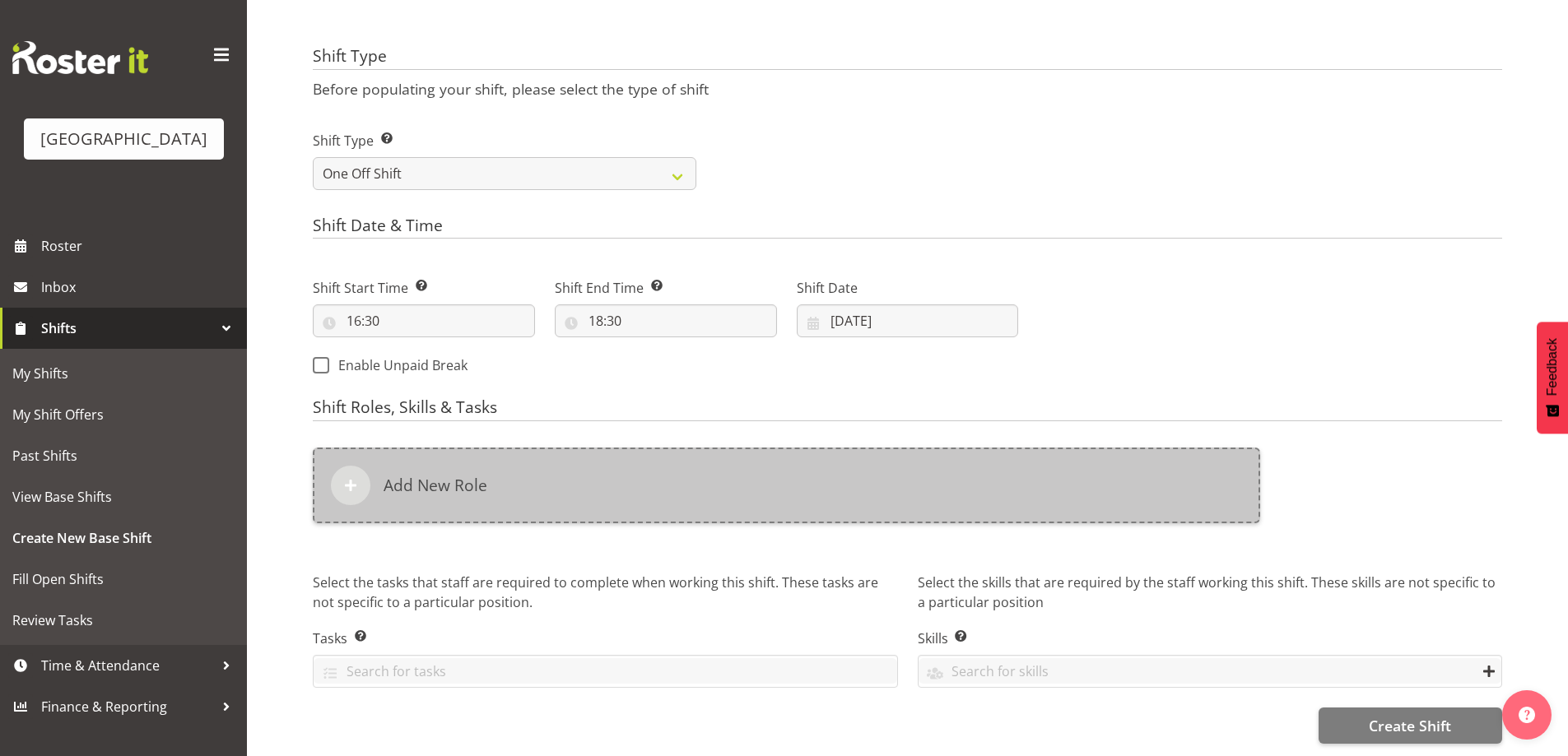
click at [478, 498] on div "Add New Role" at bounding box center [786, 485] width 948 height 75
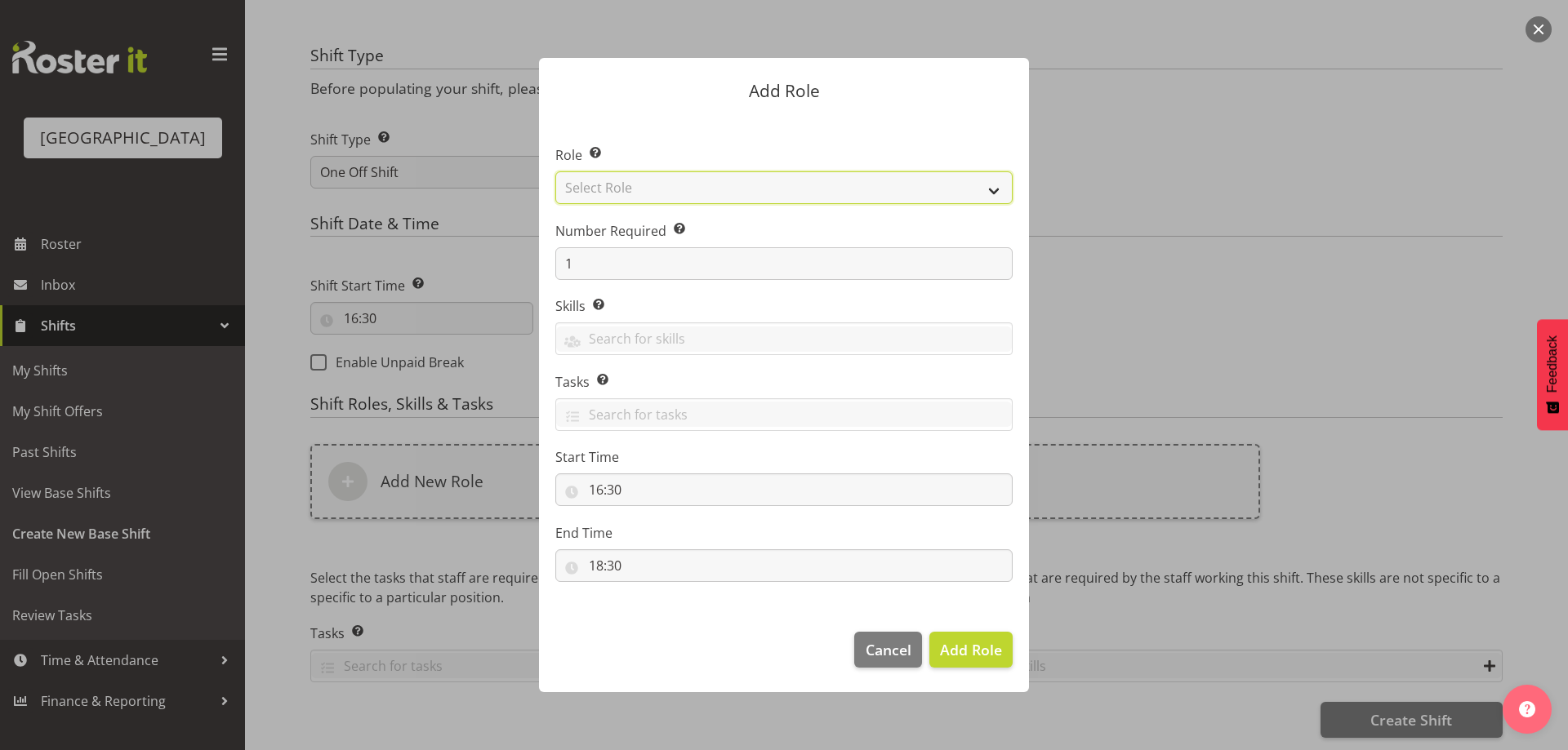
click at [992, 185] on select "Select Role Audio Bar Bar Runner Bar Training Box Office Cargo Shed Venue Rep C…" at bounding box center [784, 188] width 457 height 33
select select "1301"
click at [555, 171] on select "Select Role Audio Bar Bar Runner Bar Training Box Office Cargo Shed Venue Rep C…" at bounding box center [784, 188] width 457 height 33
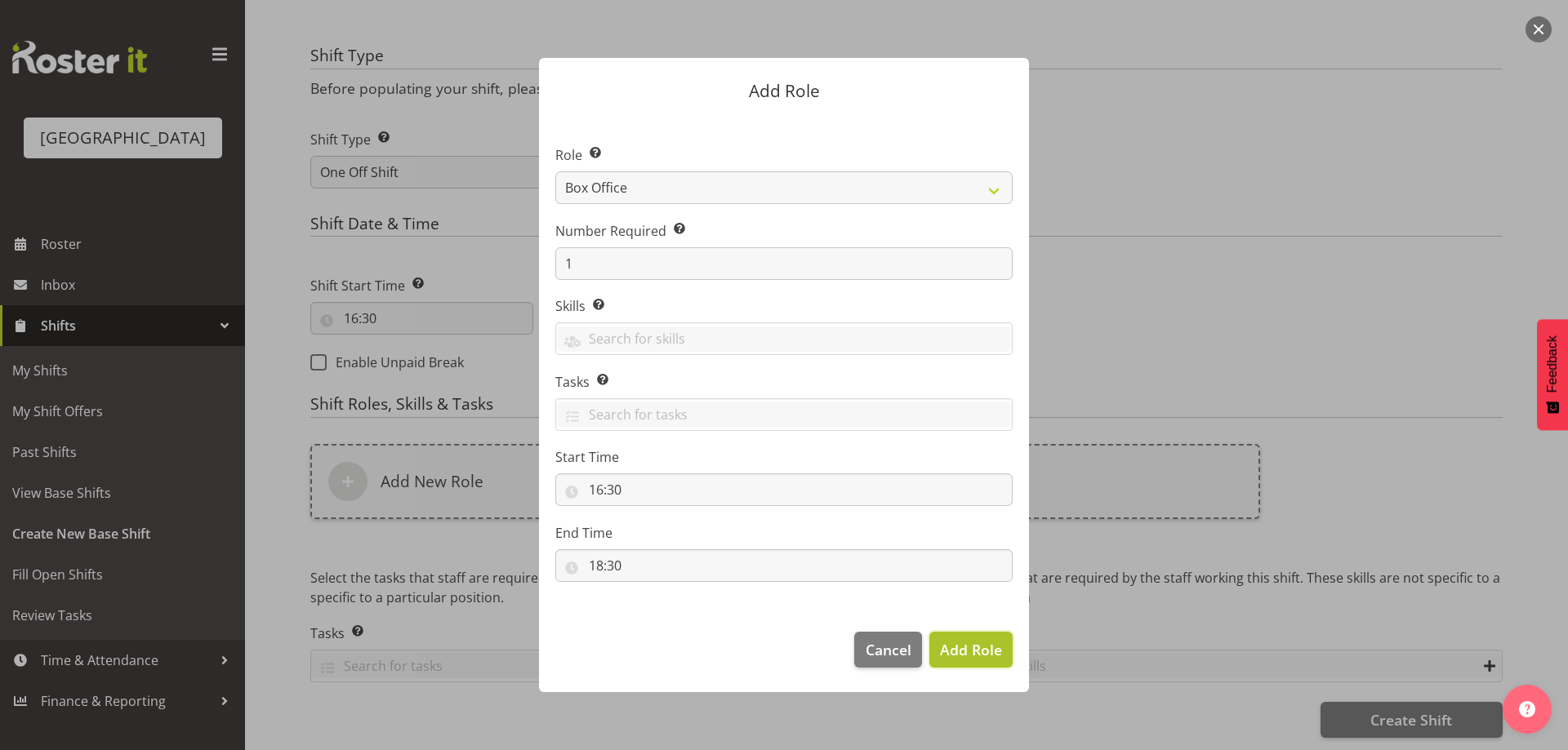
click at [986, 653] on span "Add Role" at bounding box center [971, 649] width 62 height 20
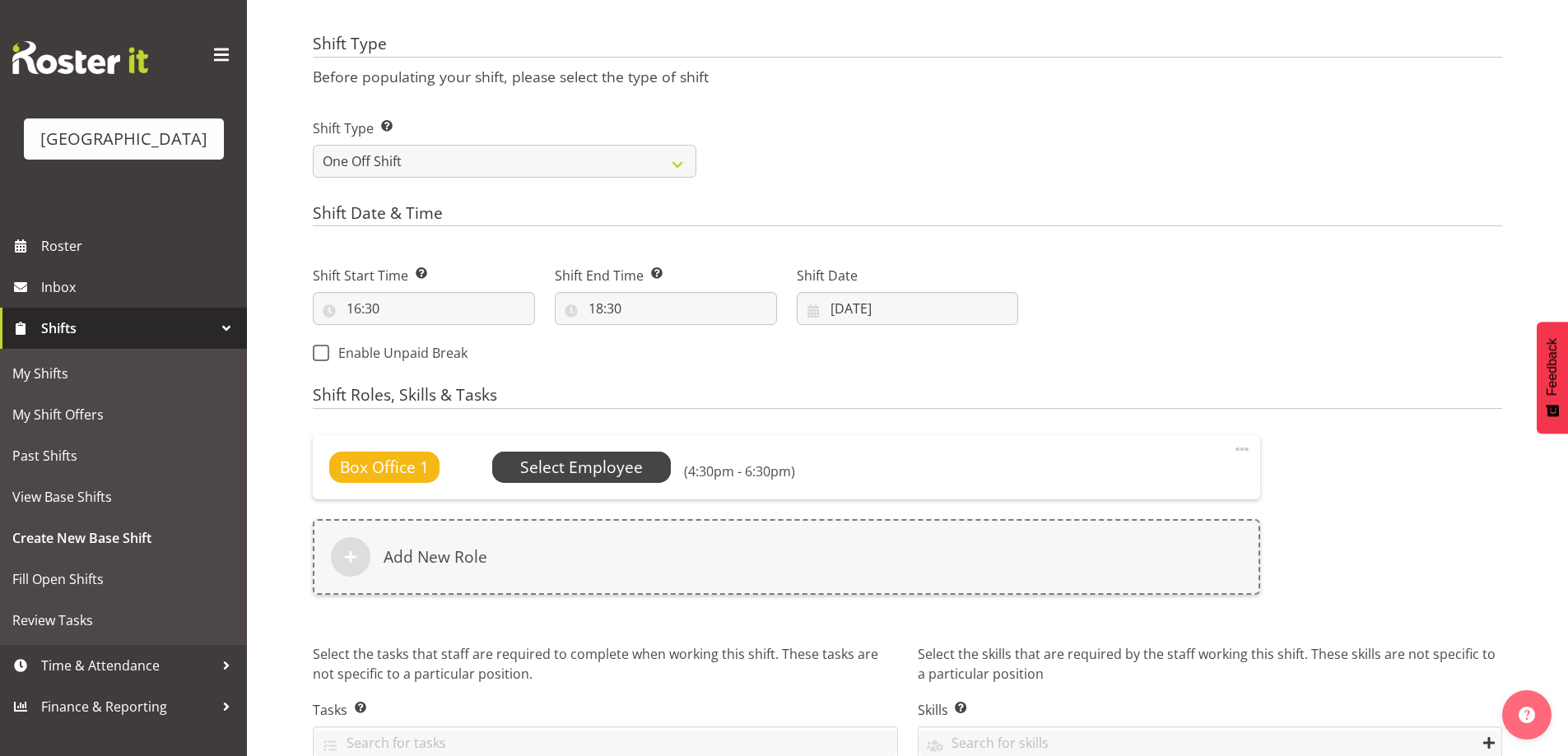
click at [568, 459] on span "Select Employee" at bounding box center [582, 467] width 123 height 24
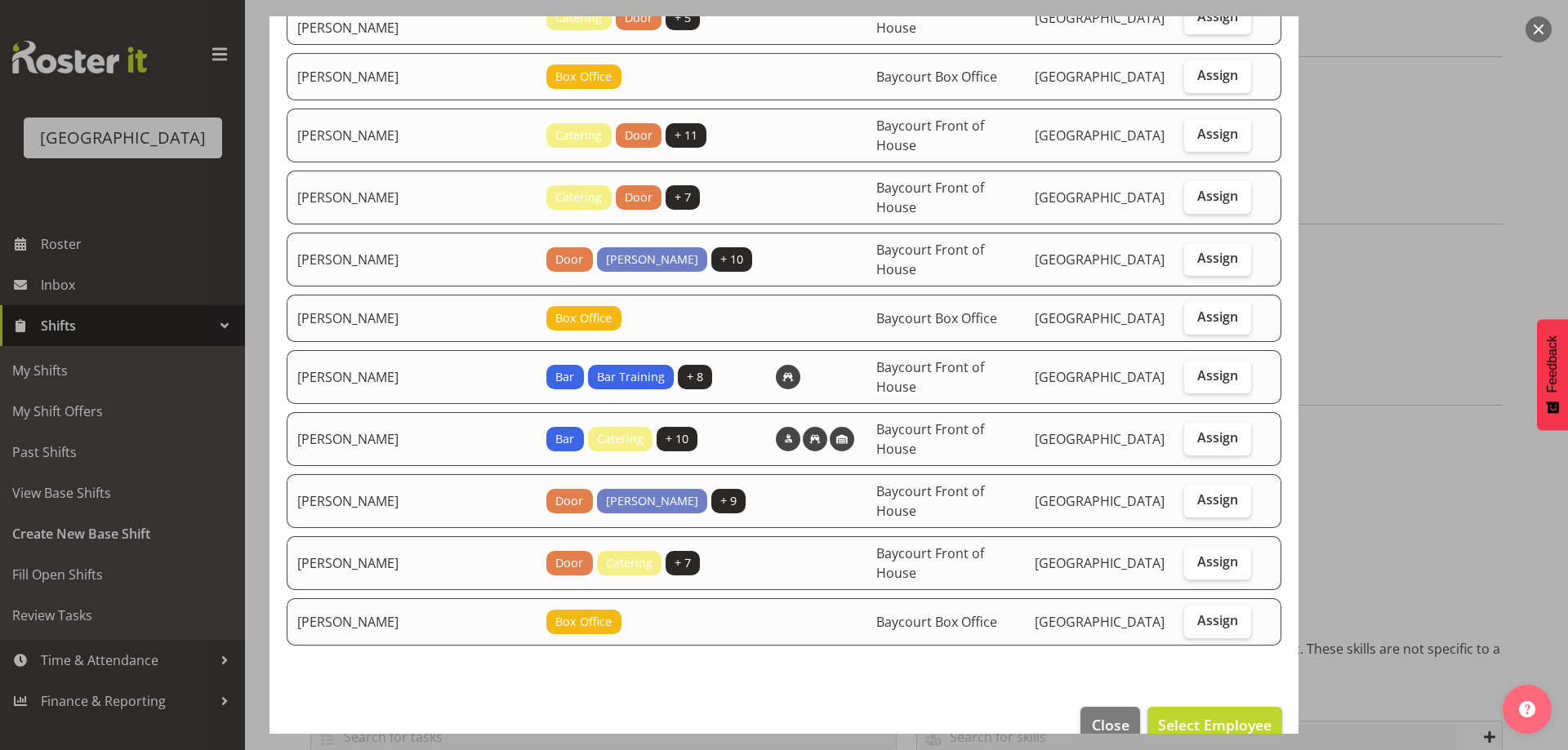
scroll to position [164, 0]
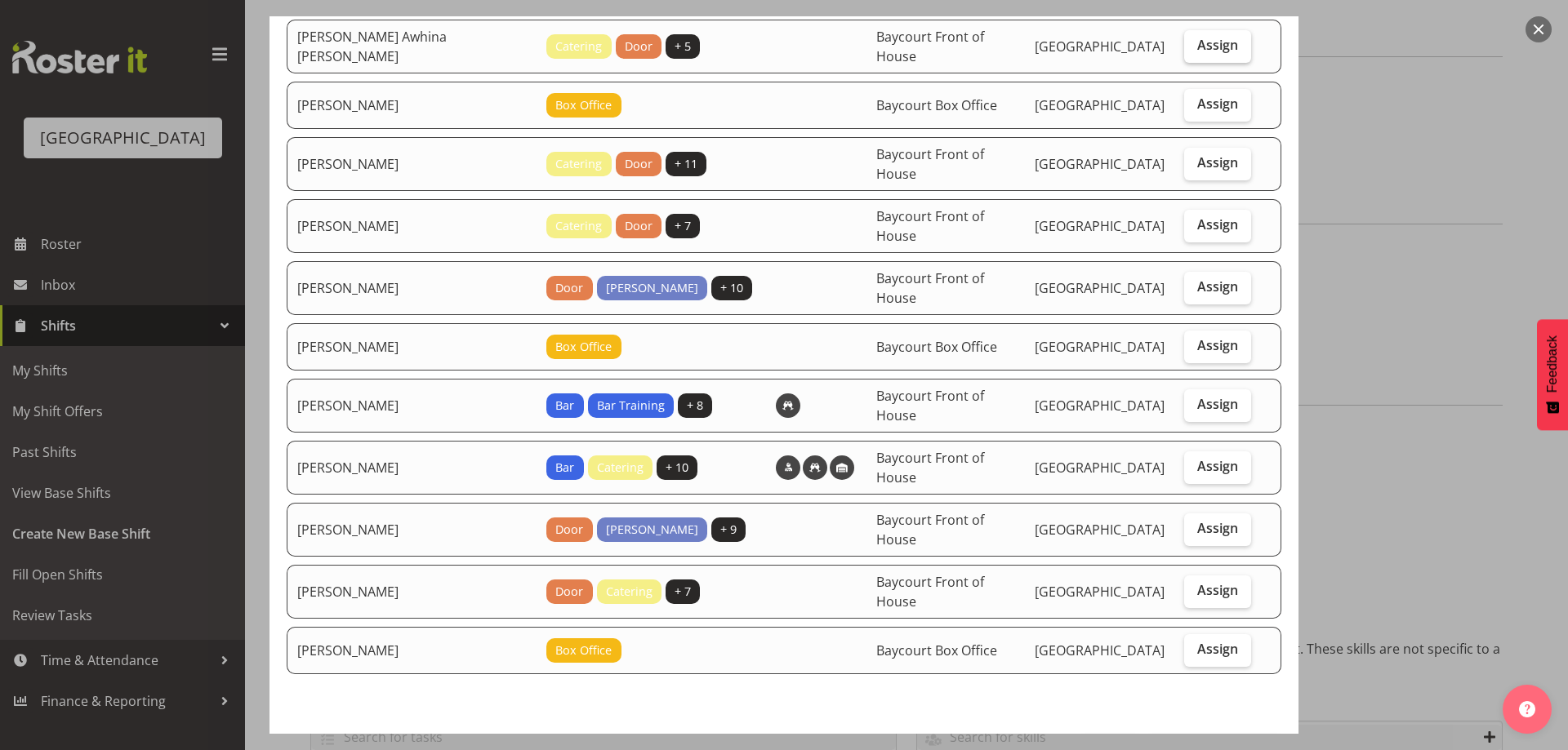
click at [1220, 55] on label "Assign" at bounding box center [1217, 47] width 67 height 33
click at [1195, 50] on input "Assign" at bounding box center [1189, 45] width 10 height 10
checkbox input "true"
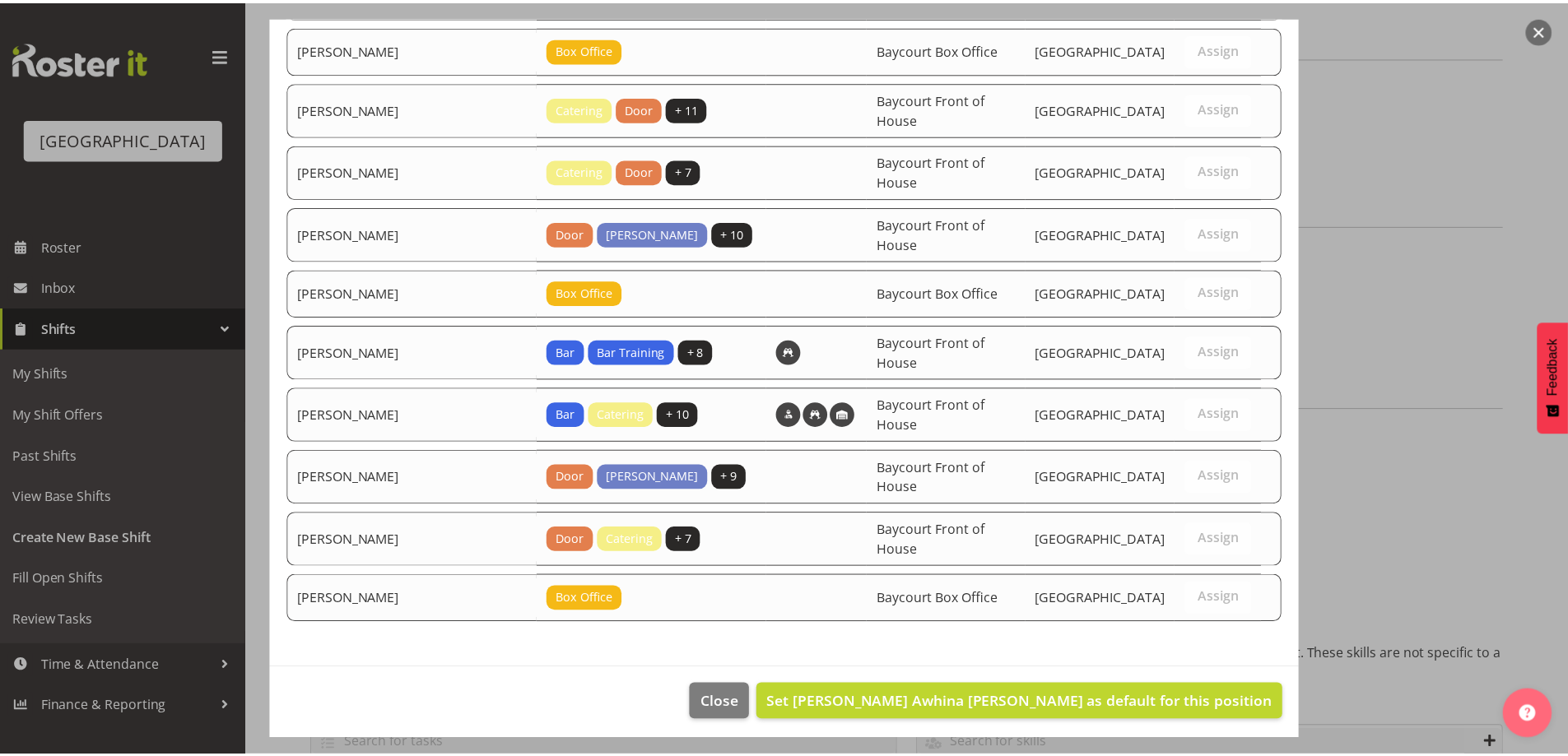
scroll to position [246, 0]
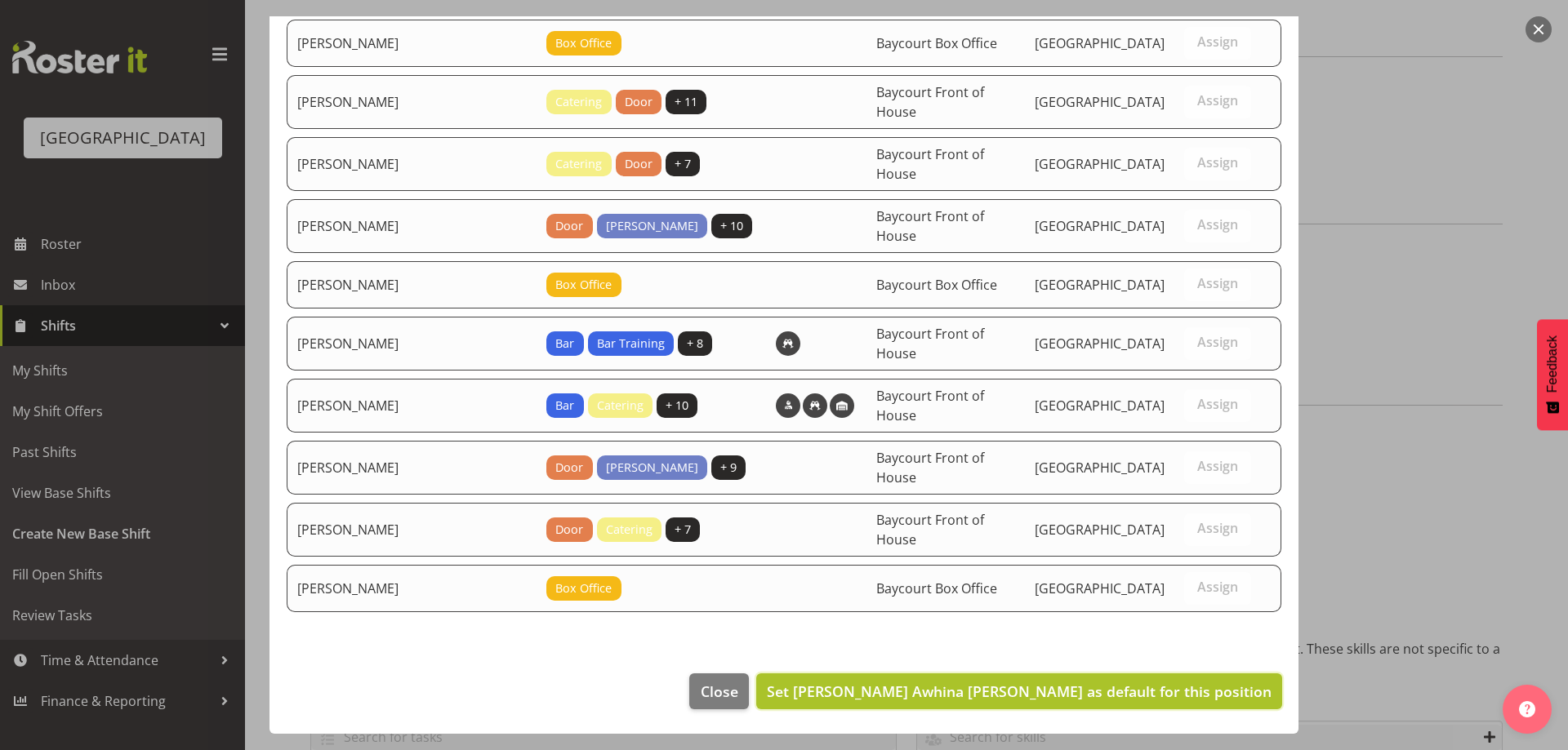
click at [1213, 695] on span "Set Bobby-Lea Awhina Cassidy as default for this position" at bounding box center [1020, 691] width 505 height 20
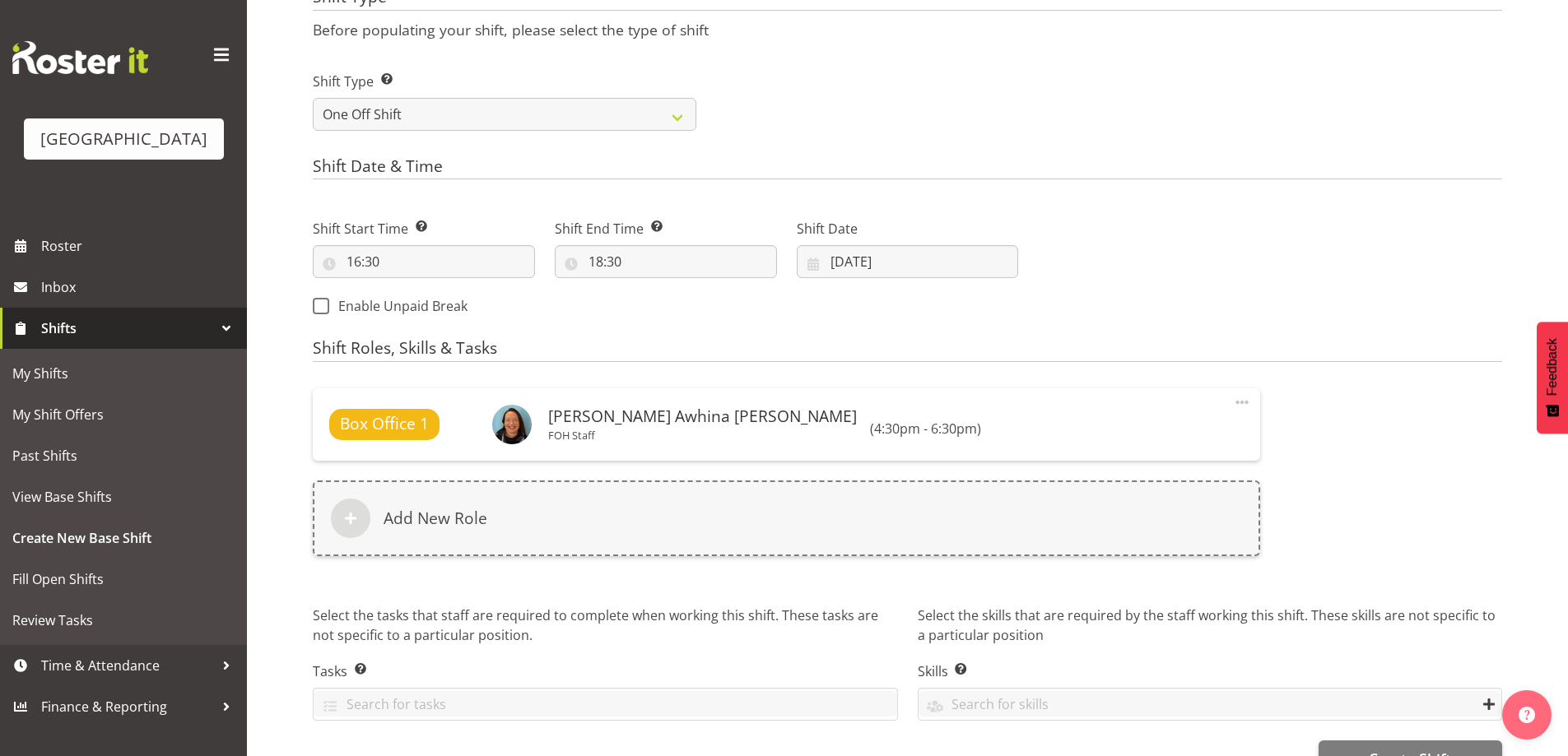
scroll to position [681, 0]
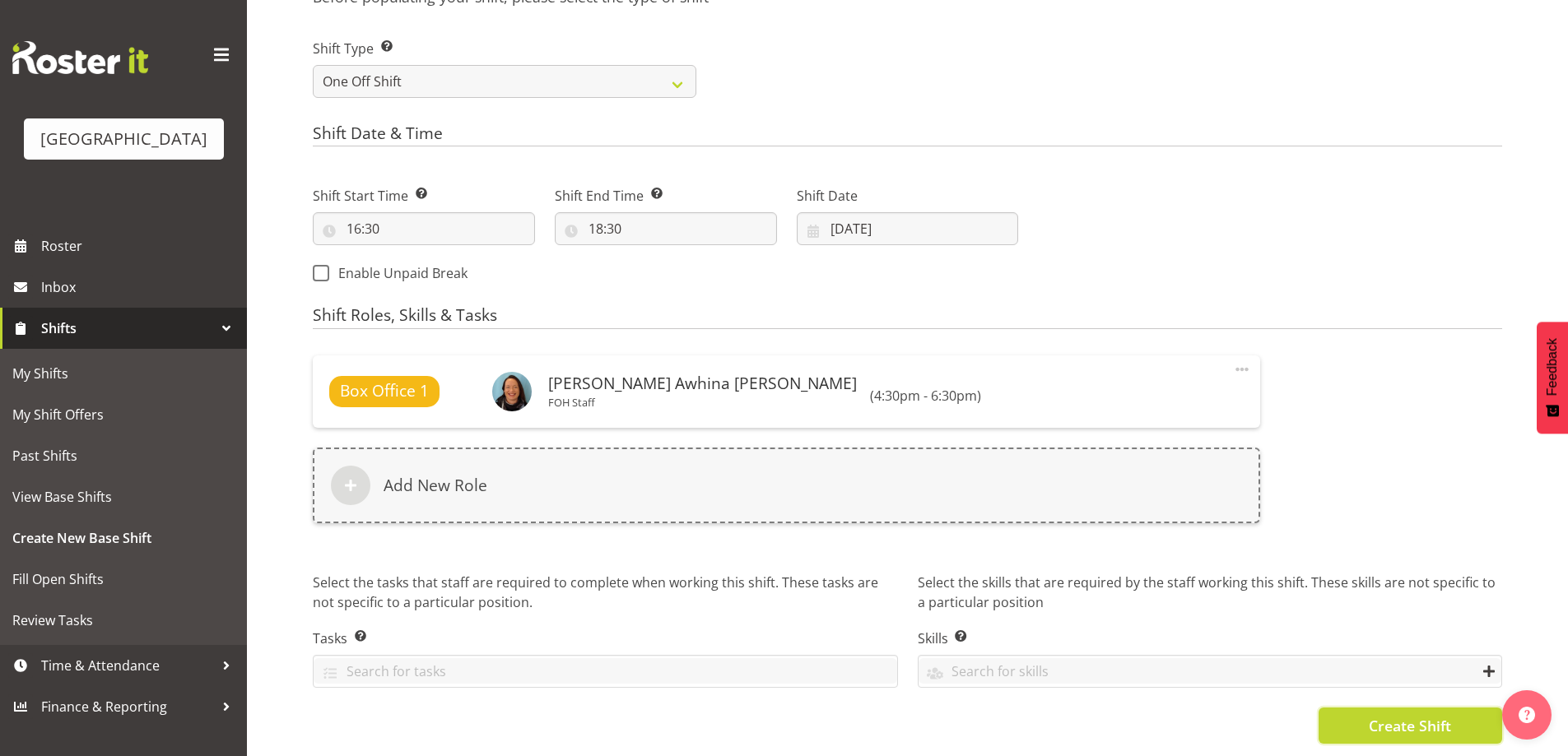
click at [1431, 715] on span "Create Shift" at bounding box center [1410, 725] width 82 height 21
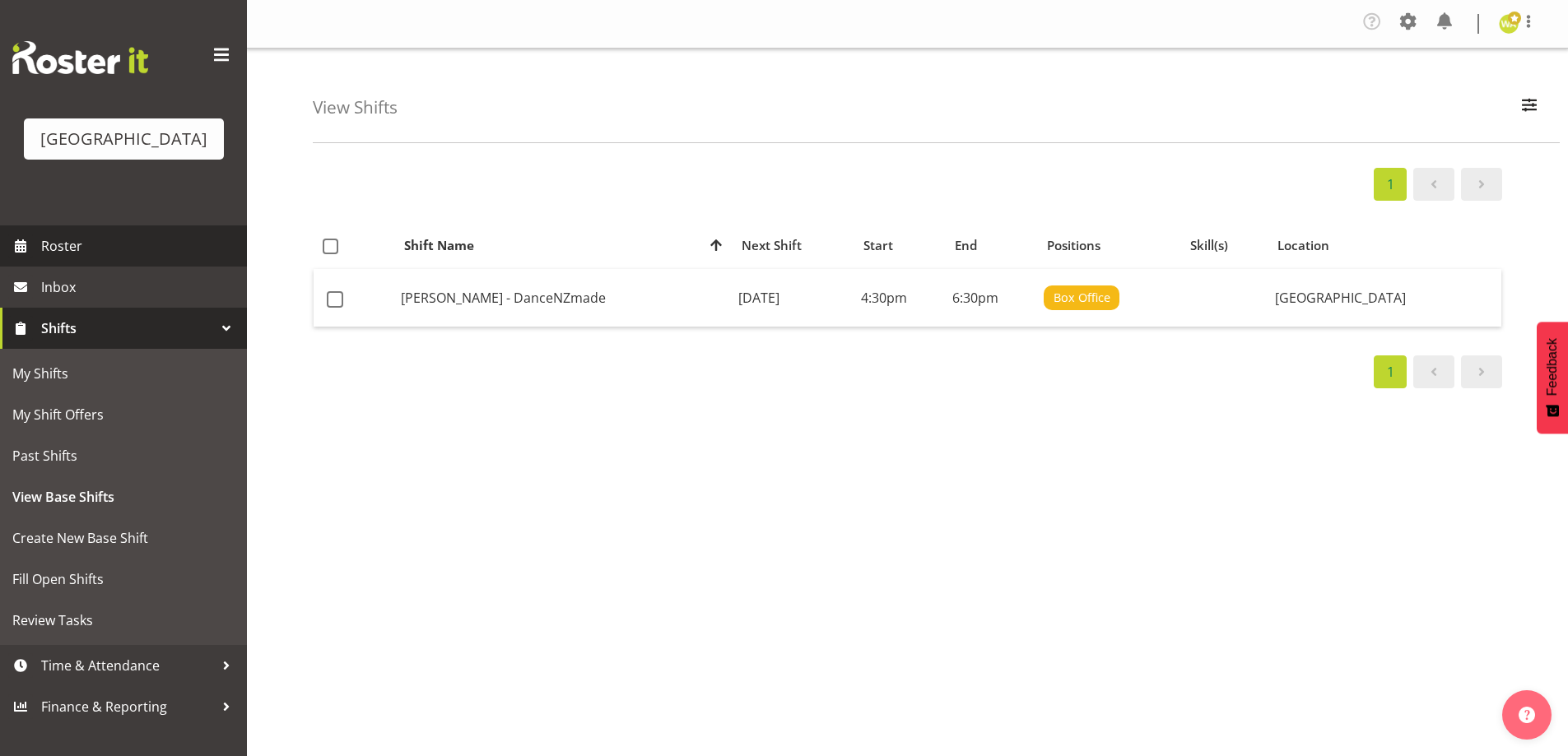
click at [68, 259] on span "Roster" at bounding box center [140, 246] width 197 height 25
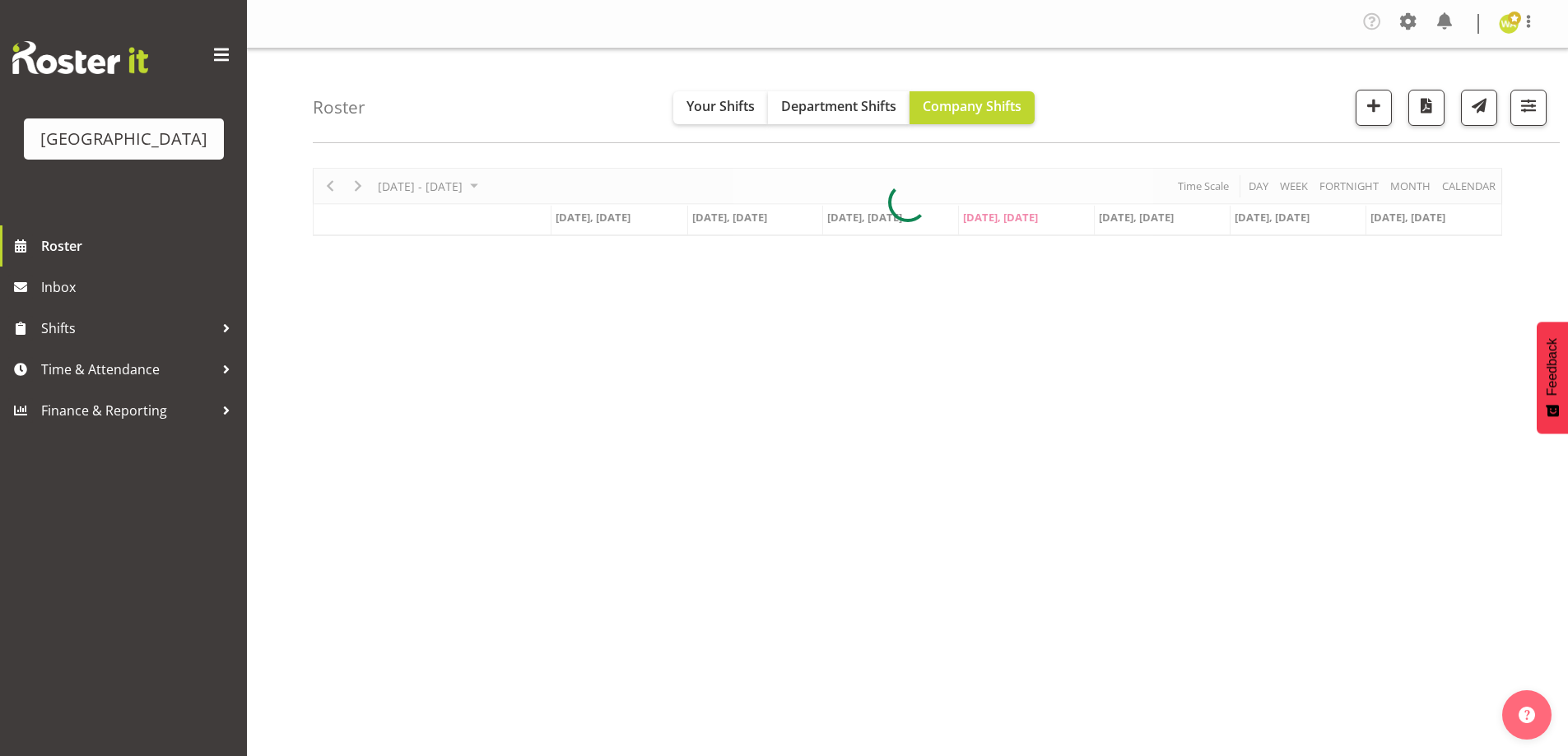
click at [568, 113] on div "Roster Your Shifts Department Shifts Company Shifts All Locations [GEOGRAPHIC_D…" at bounding box center [935, 96] width 1247 height 95
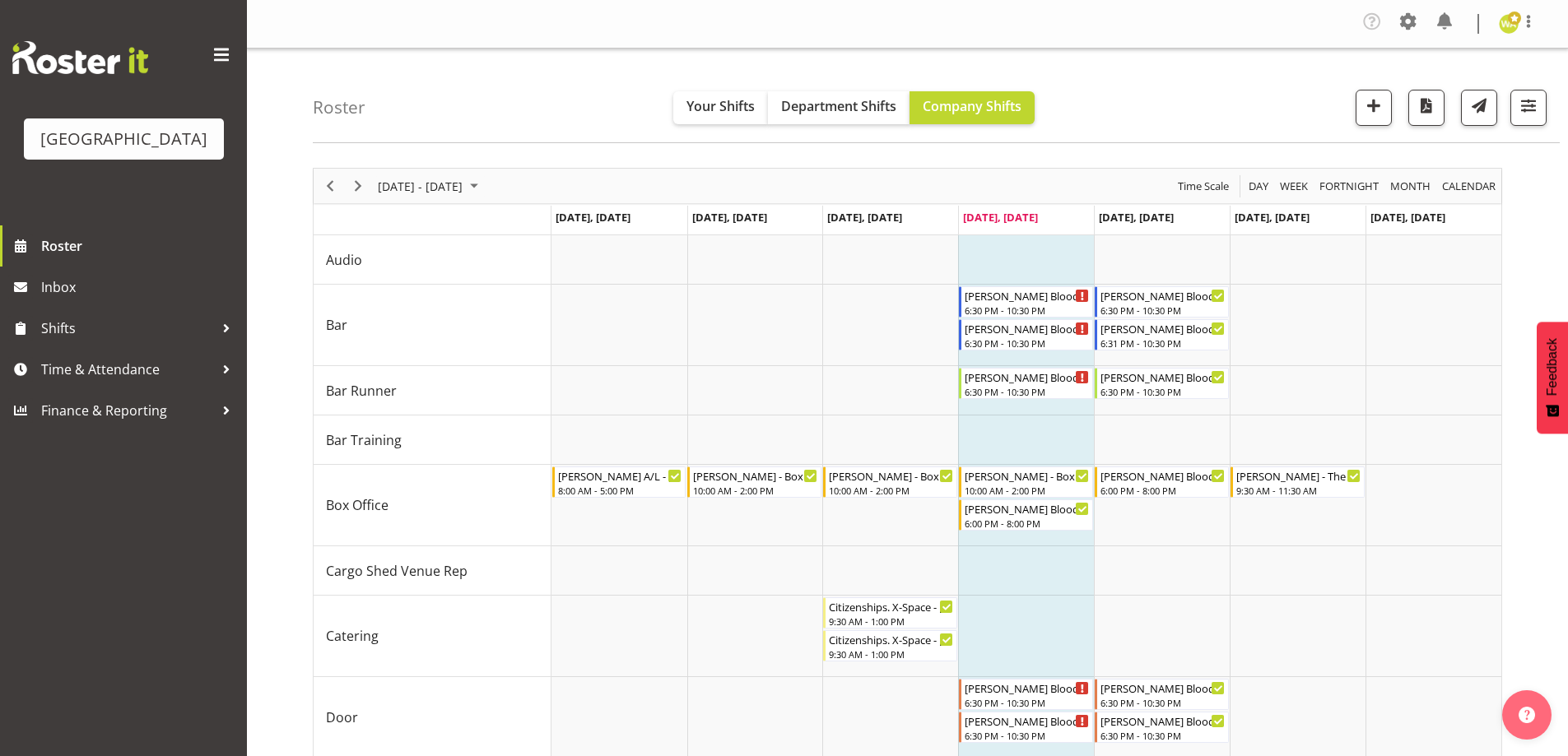
click at [449, 175] on div "[DATE] - [DATE]" at bounding box center [430, 185] width 116 height 34
click at [556, 225] on span "next month" at bounding box center [551, 227] width 29 height 30
click at [425, 398] on span "28" at bounding box center [421, 396] width 25 height 25
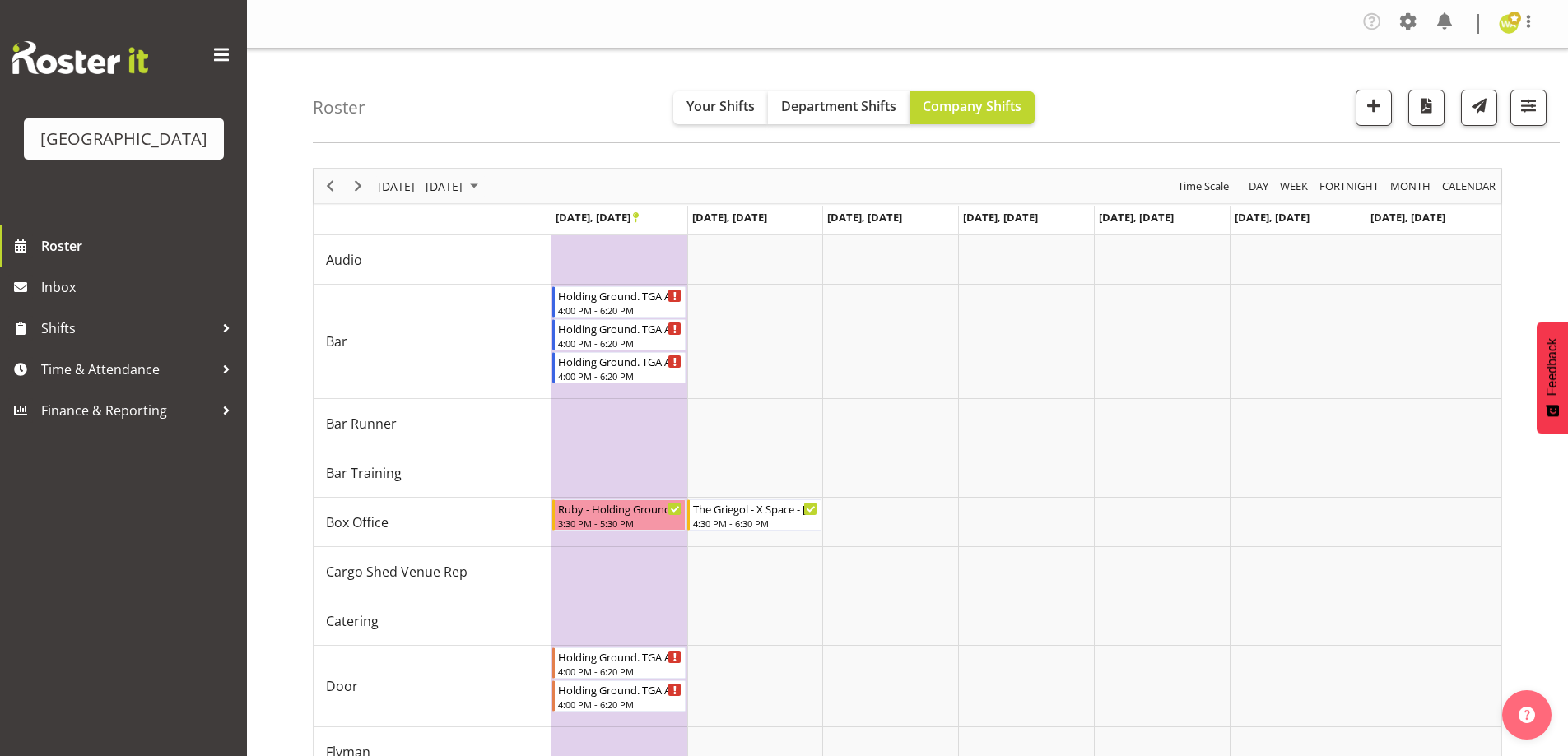
click at [1214, 75] on div "Roster Your Shifts Department Shifts Company Shifts All Locations [GEOGRAPHIC_D…" at bounding box center [935, 96] width 1247 height 95
click at [1244, 75] on div "Roster Your Shifts Department Shifts Company Shifts All Locations [GEOGRAPHIC_D…" at bounding box center [935, 96] width 1247 height 95
click at [1213, 100] on div "Roster Your Shifts Department Shifts Company Shifts All Locations [GEOGRAPHIC_D…" at bounding box center [935, 96] width 1247 height 95
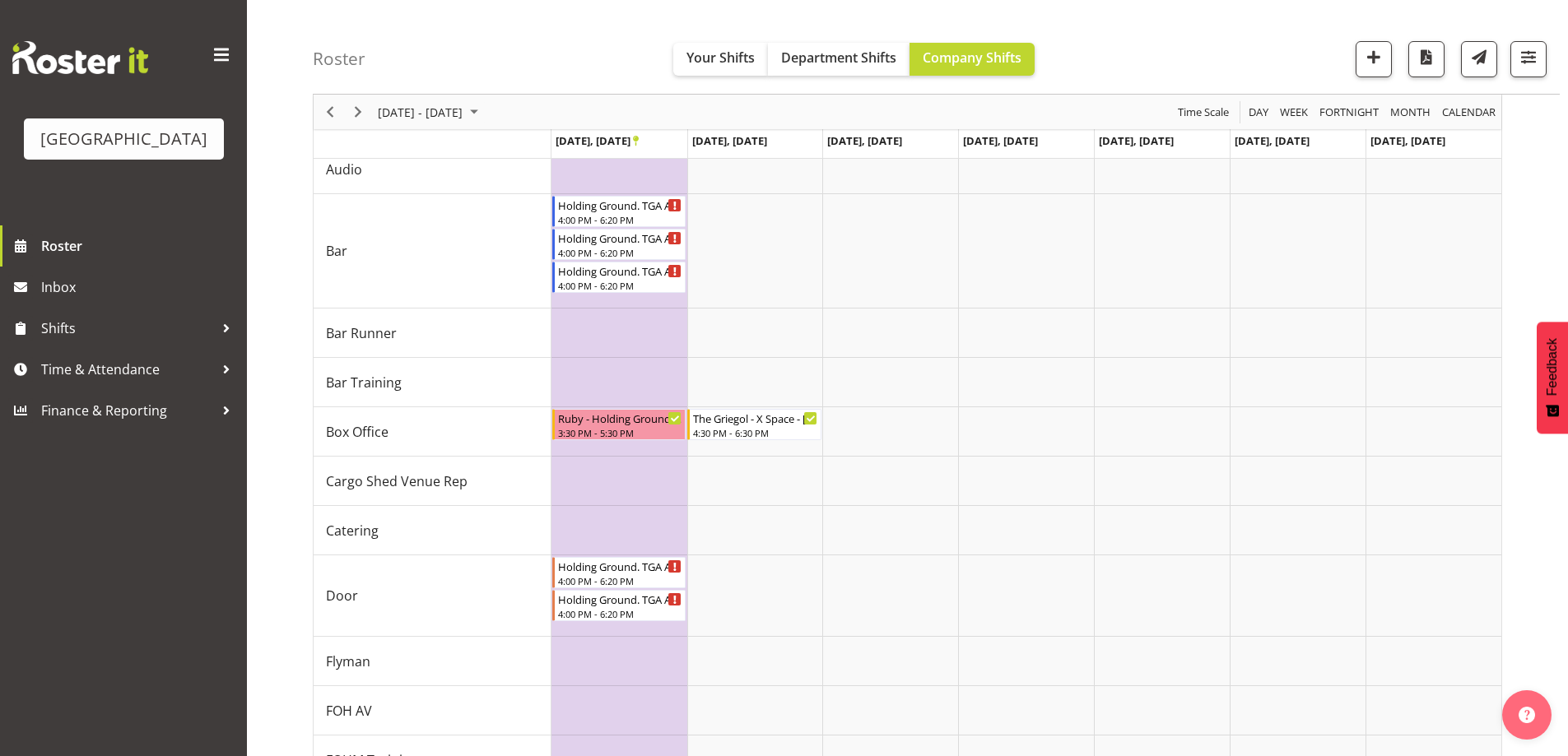
scroll to position [88, 0]
click at [1266, 43] on div "Roster Your Shifts Department Shifts Company Shifts All Locations [GEOGRAPHIC_D…" at bounding box center [935, 47] width 1247 height 95
click at [1258, 53] on div "Roster Your Shifts Department Shifts Company Shifts All Locations [GEOGRAPHIC_D…" at bounding box center [935, 47] width 1247 height 95
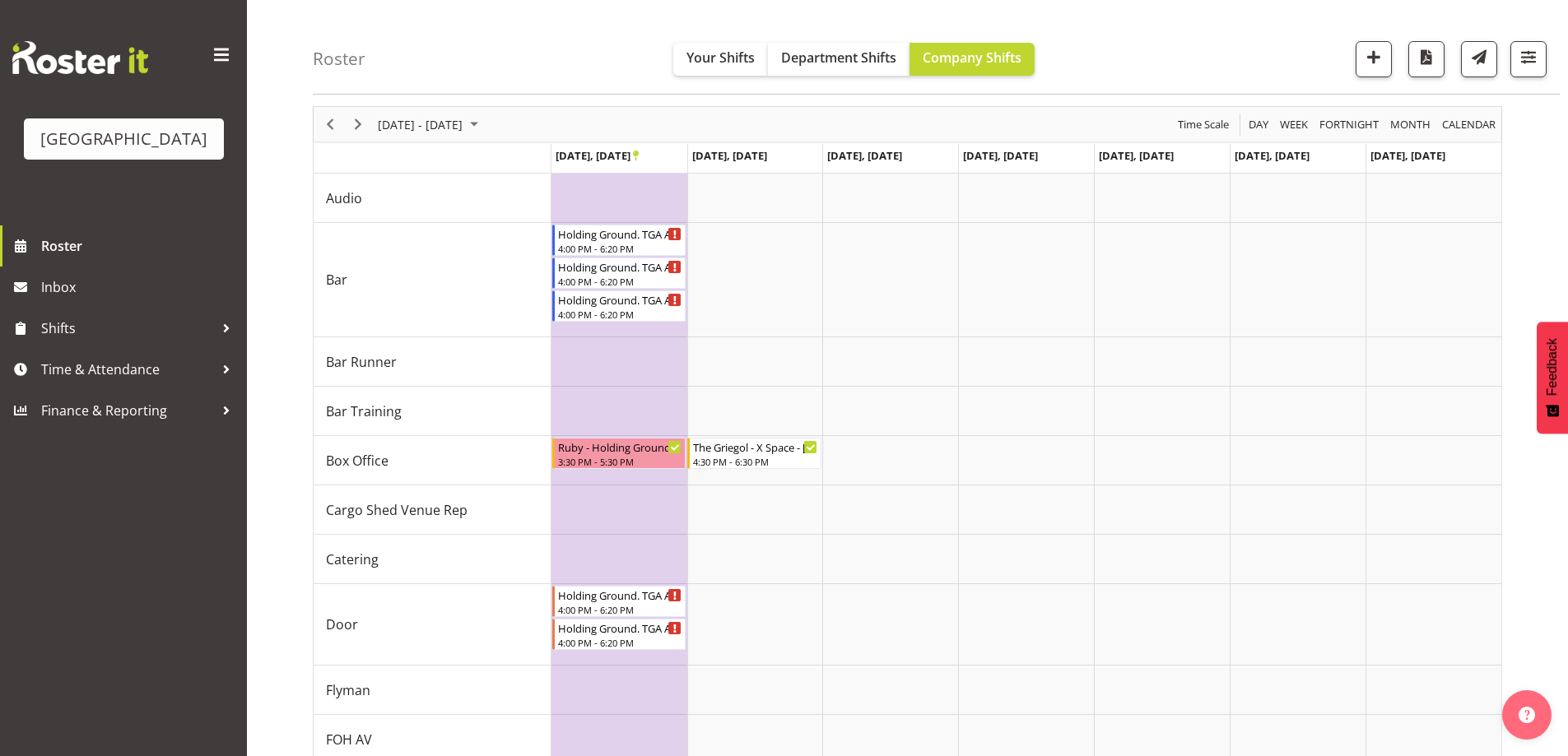
scroll to position [92, 0]
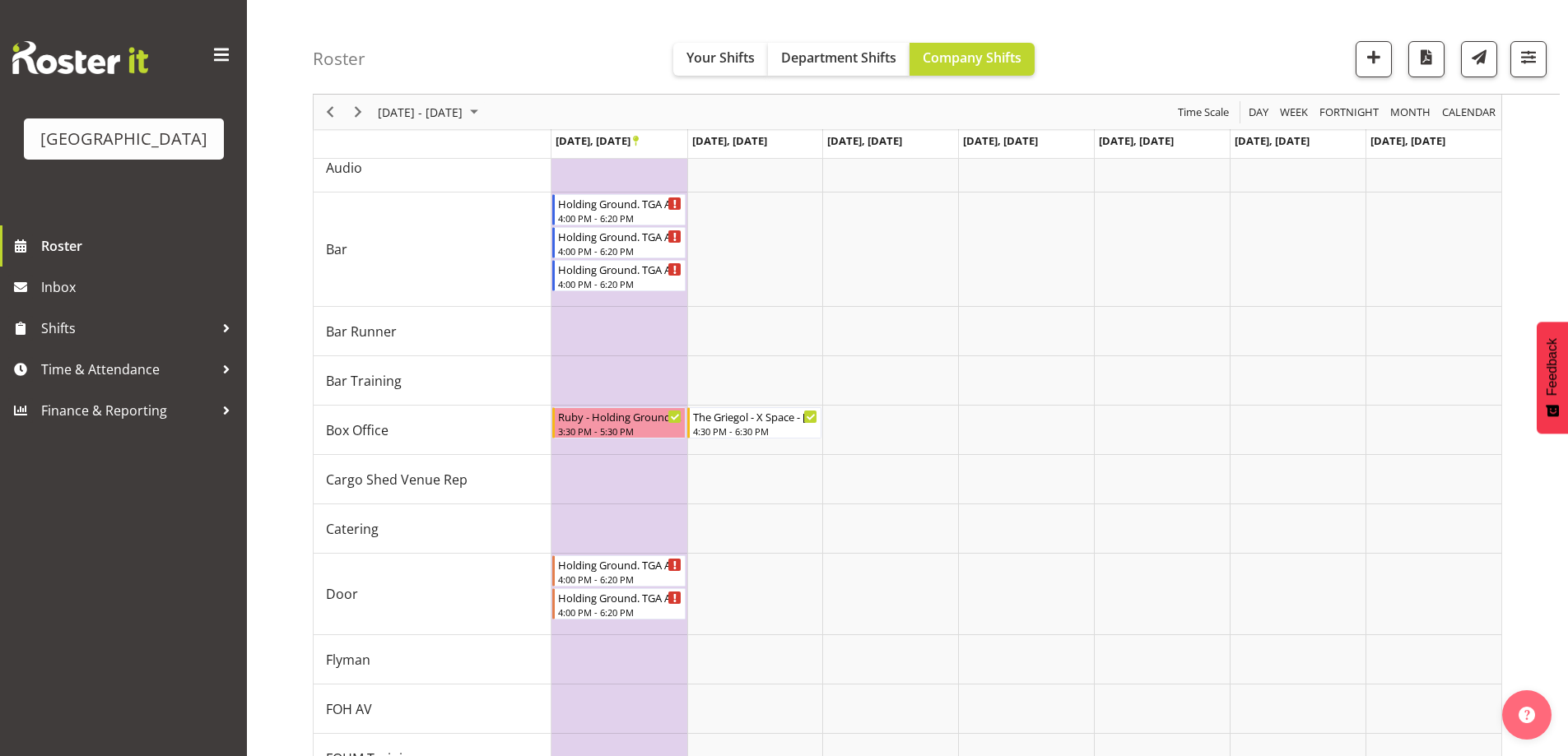
click at [1151, 46] on div "Roster Your Shifts Department Shifts Company Shifts All Locations [GEOGRAPHIC_D…" at bounding box center [935, 47] width 1247 height 95
click at [1153, 46] on div "Roster Your Shifts Department Shifts Company Shifts All Locations [GEOGRAPHIC_D…" at bounding box center [935, 47] width 1247 height 95
click at [455, 50] on div "Roster Your Shifts Department Shifts Company Shifts All Locations [GEOGRAPHIC_D…" at bounding box center [935, 47] width 1247 height 95
click at [81, 340] on span "Shifts" at bounding box center [127, 328] width 173 height 25
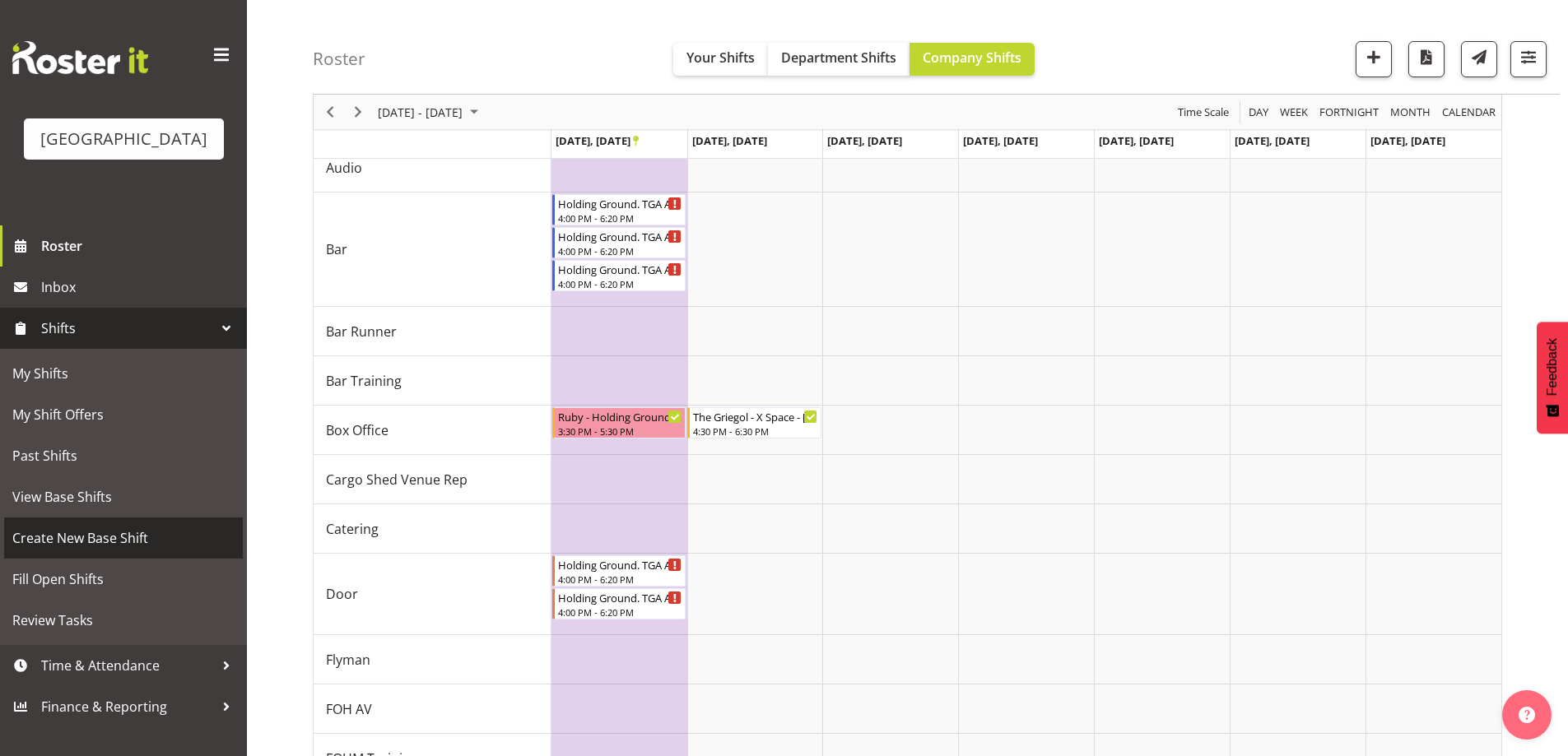
click at [78, 551] on span "Create New Base Shift" at bounding box center [123, 538] width 222 height 25
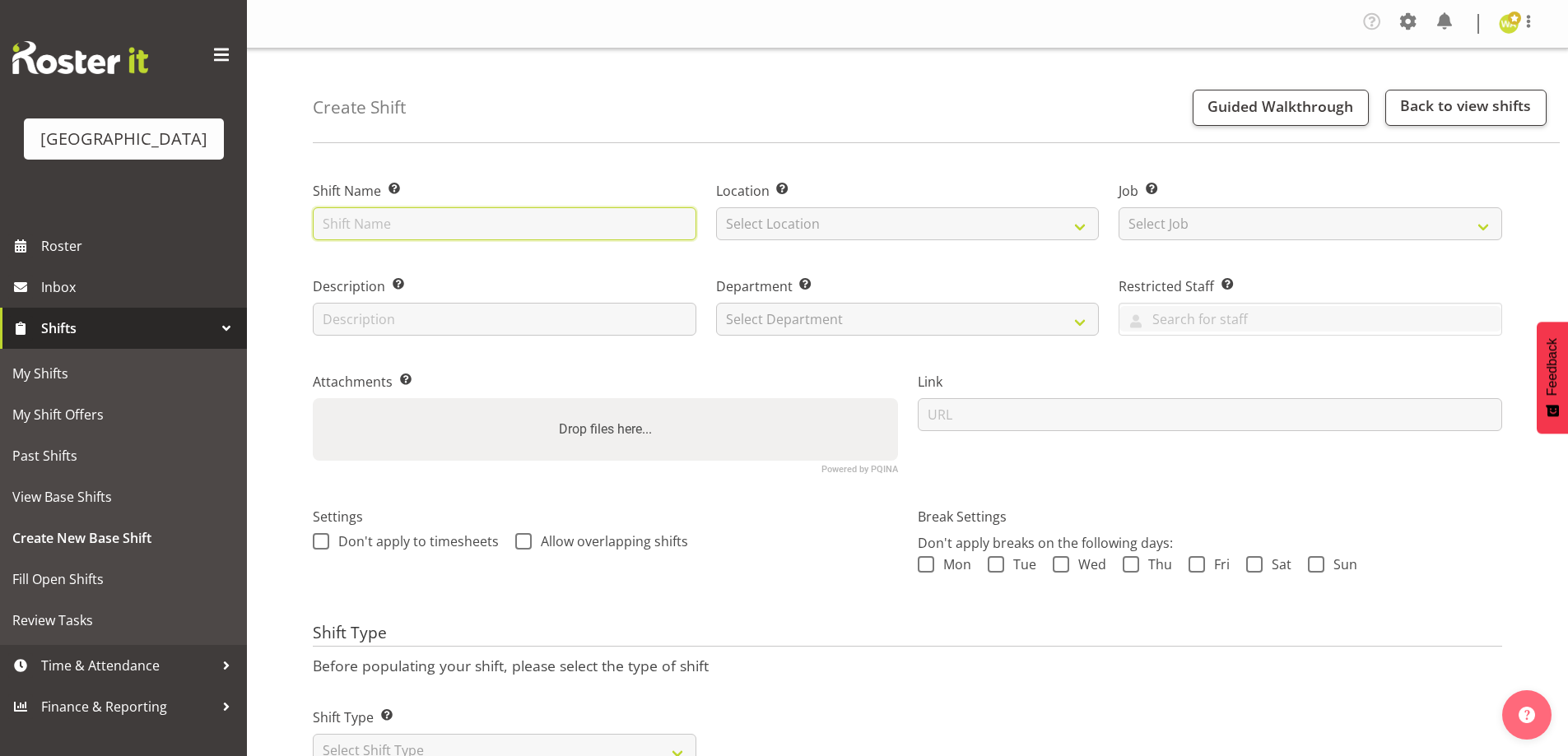
click at [449, 232] on input "text" at bounding box center [504, 224] width 383 height 33
type input "Creation Creation"
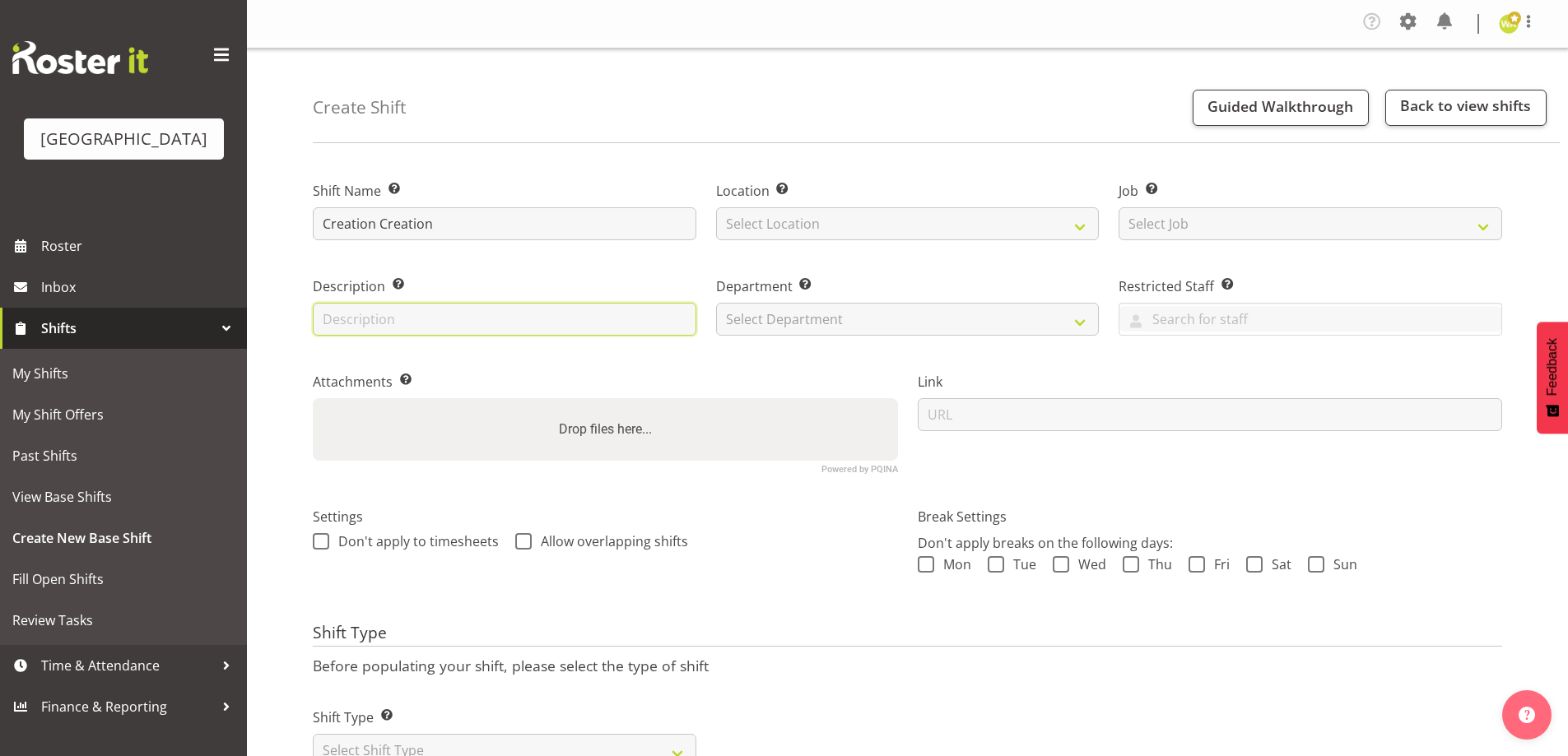
drag, startPoint x: 458, startPoint y: 323, endPoint x: 455, endPoint y: 336, distance: 13.3
click at [457, 324] on input "text" at bounding box center [504, 319] width 383 height 33
type input "Box Office"
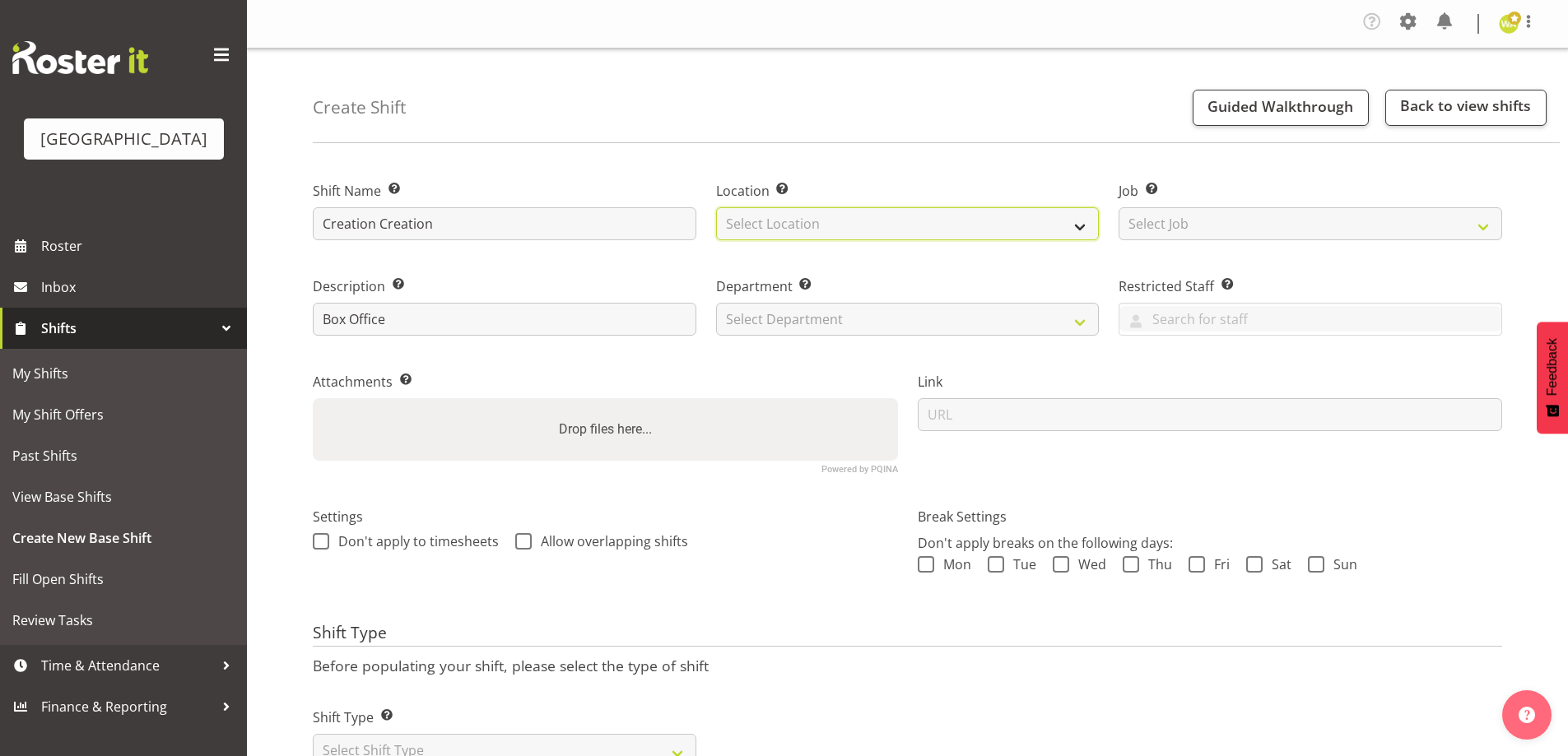
click at [766, 217] on select "Select Location [GEOGRAPHIC_DATA] [GEOGRAPHIC_DATA]" at bounding box center [907, 224] width 383 height 33
select select "1115"
click at [716, 207] on select "Select Location [GEOGRAPHIC_DATA] [GEOGRAPHIC_DATA]" at bounding box center [907, 224] width 383 height 33
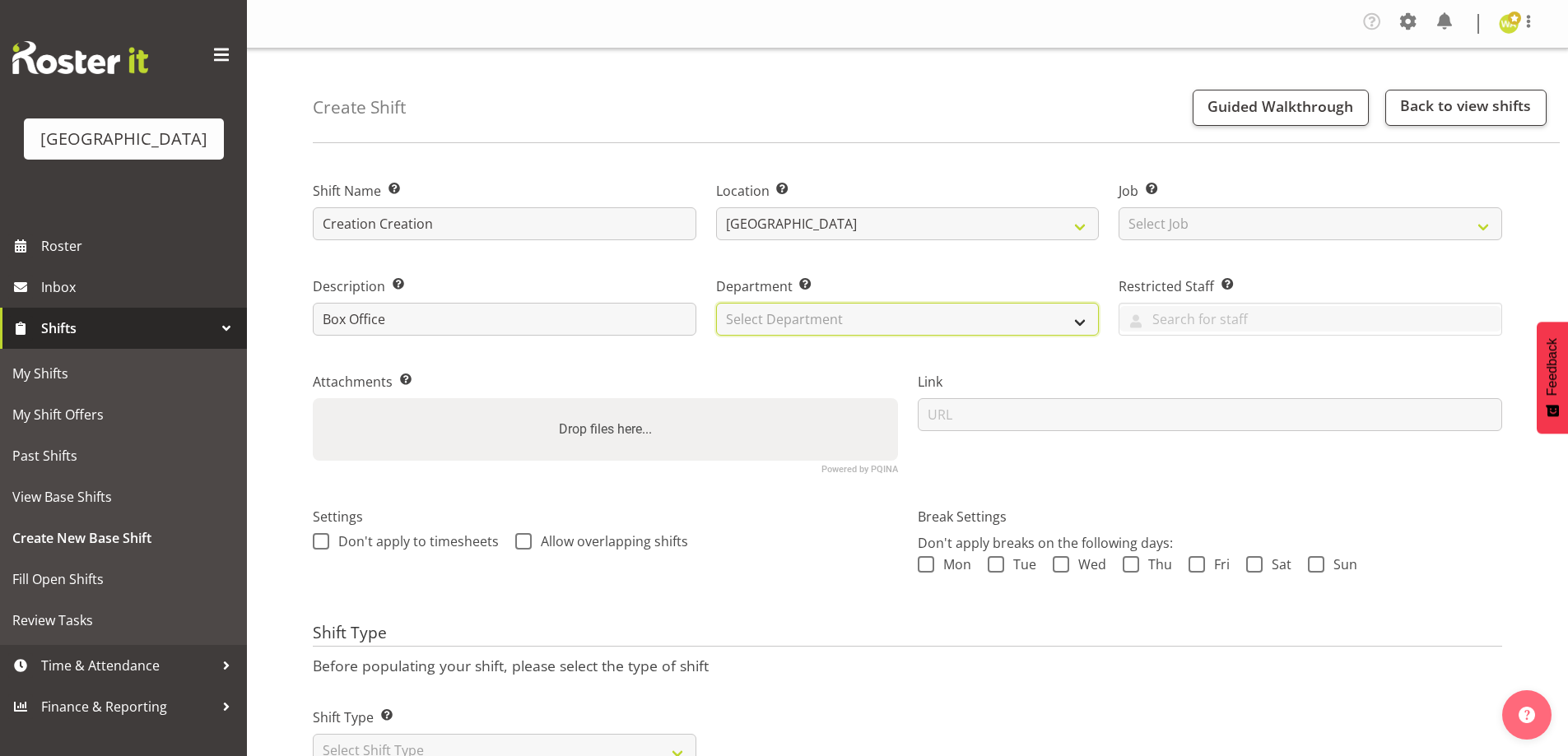
click at [756, 312] on select "Select Department Baycourt Box Office" at bounding box center [907, 319] width 383 height 33
select select "794"
click at [716, 303] on select "Select Department Baycourt Box Office" at bounding box center [907, 319] width 383 height 33
click at [932, 569] on span at bounding box center [926, 564] width 17 height 17
click at [928, 569] on input "Mon" at bounding box center [923, 565] width 11 height 11
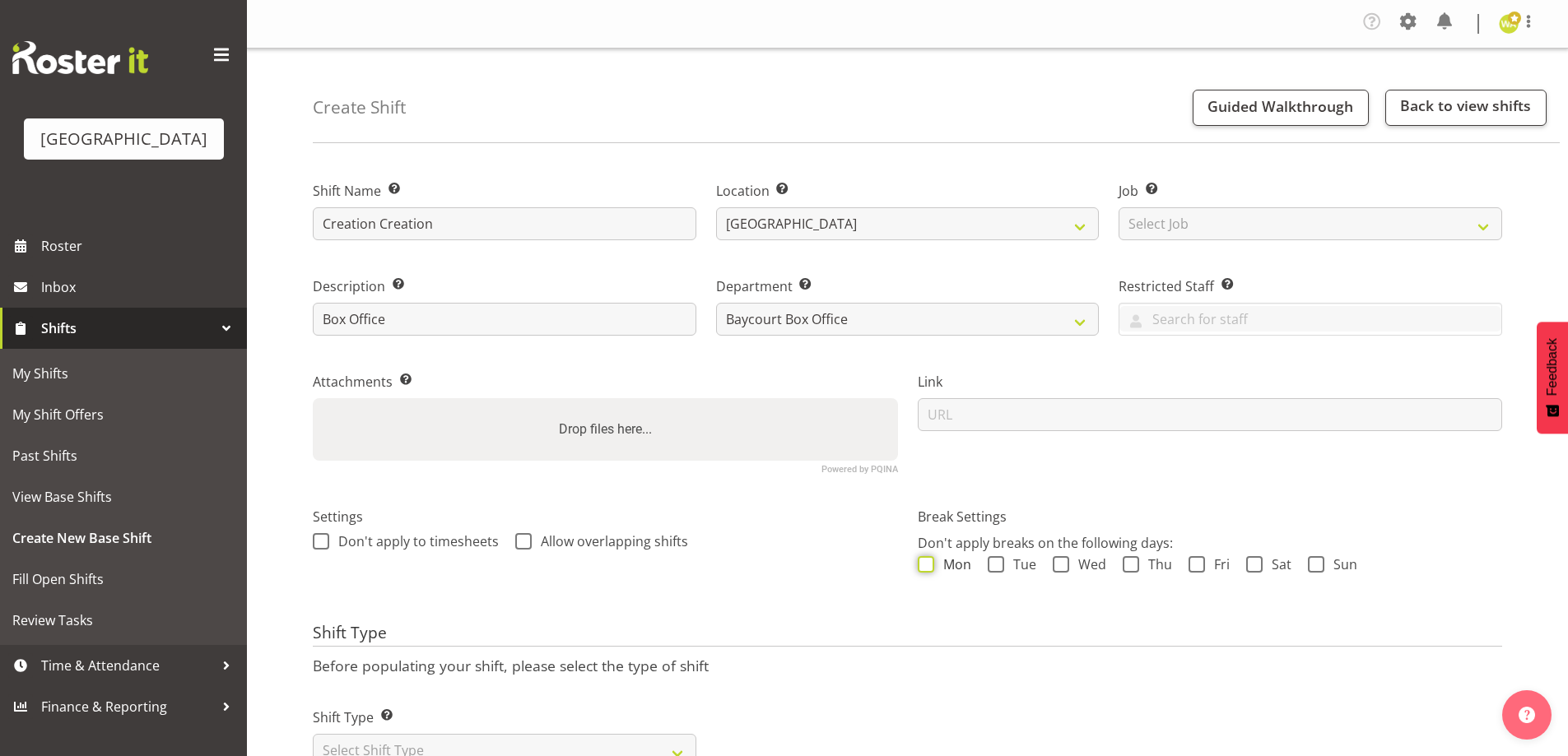
checkbox input "true"
click at [1039, 576] on div "Mon Tue Wed Thu Fri Sat Sun" at bounding box center [1210, 567] width 585 height 21
click at [1075, 573] on div "Mon Tue Wed Thu Fri Sat Sun" at bounding box center [1210, 567] width 585 height 21
click at [984, 560] on div "Mon Tue Wed Thu Fri Sat Sun" at bounding box center [1210, 567] width 585 height 21
click at [1093, 564] on span "Wed" at bounding box center [1087, 564] width 37 height 17
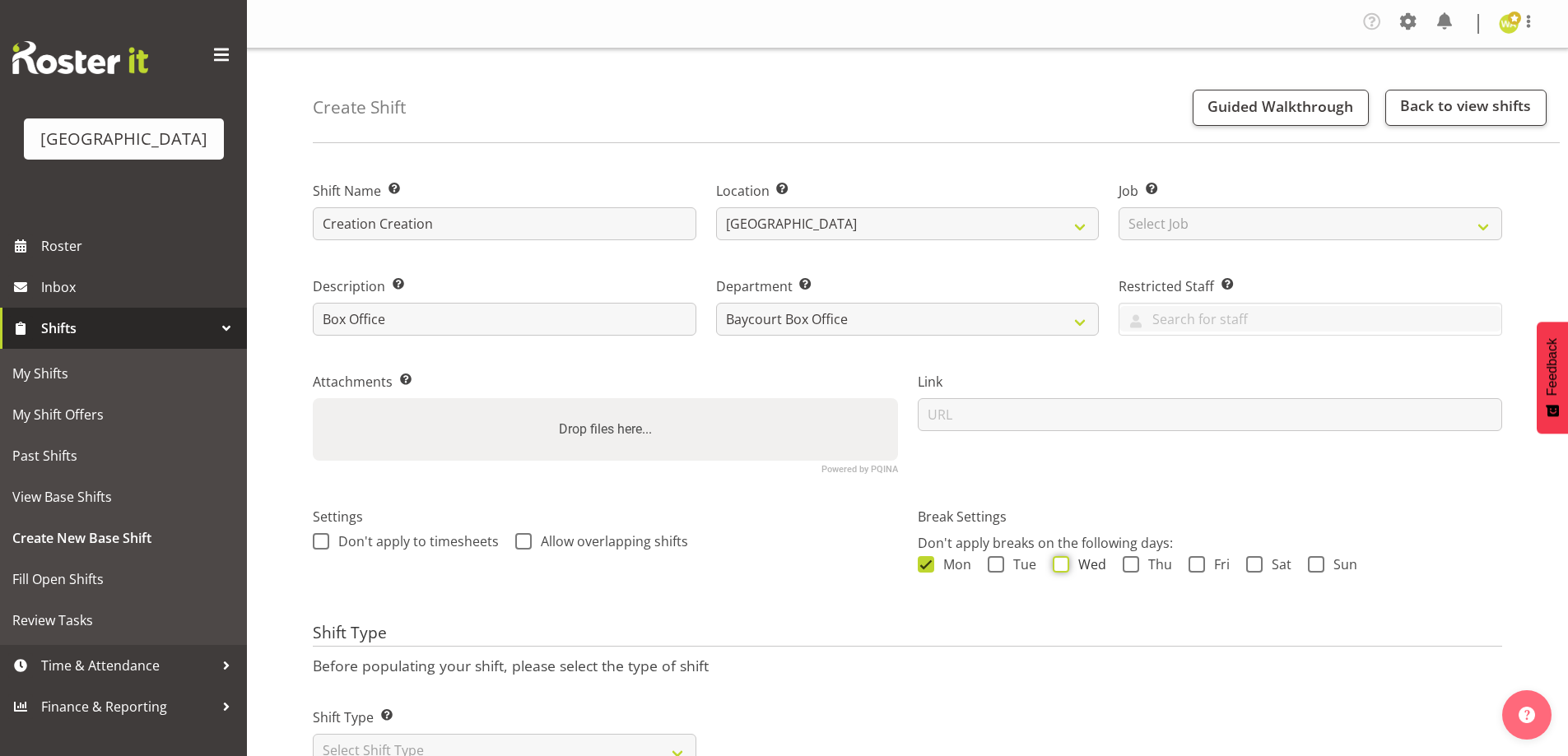
click at [1063, 564] on input "Wed" at bounding box center [1058, 565] width 11 height 11
checkbox input "true"
click at [1015, 564] on span "Tue" at bounding box center [1020, 564] width 32 height 17
click at [999, 564] on input "Tue" at bounding box center [993, 565] width 11 height 11
checkbox input "true"
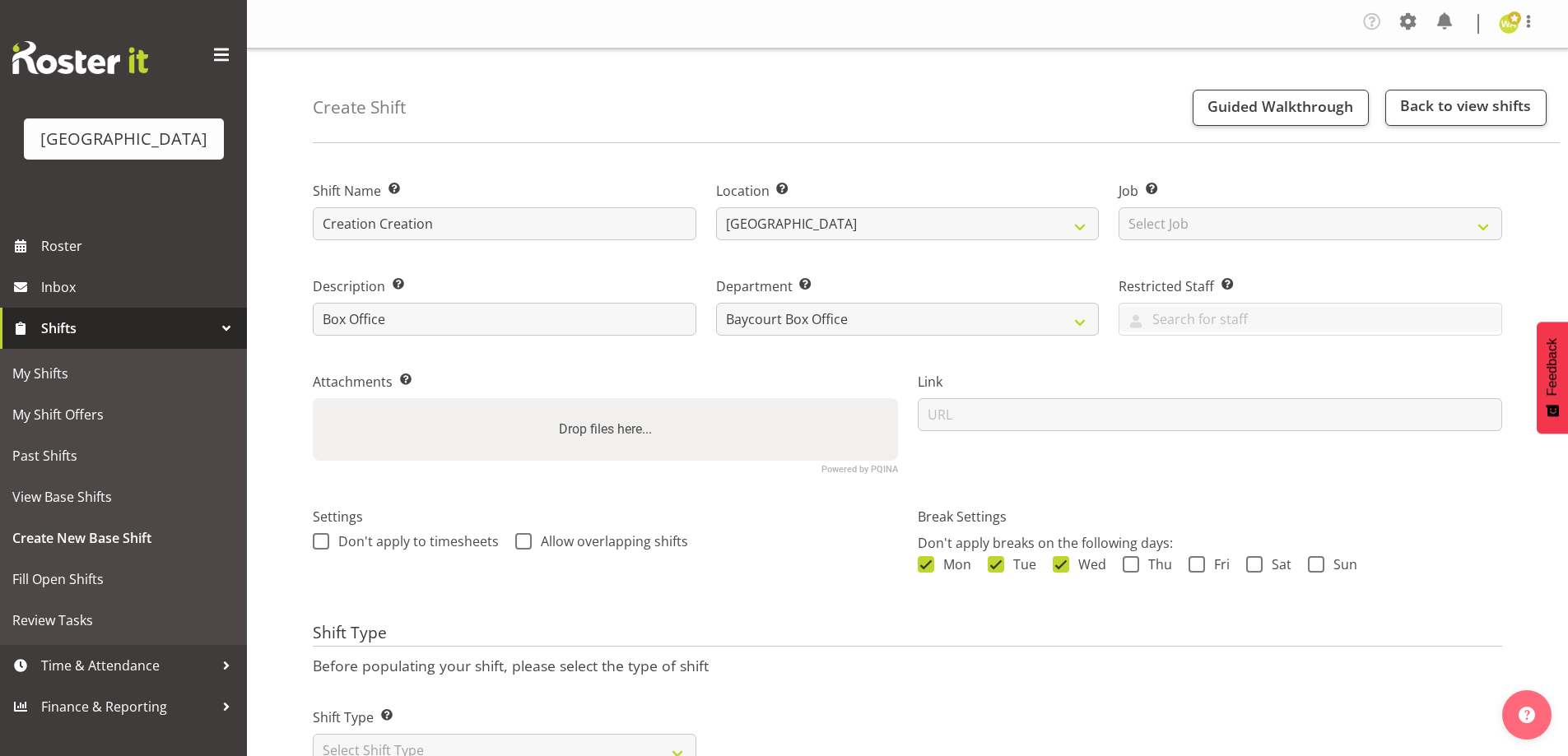
drag, startPoint x: 1175, startPoint y: 570, endPoint x: 1205, endPoint y: 566, distance: 30.3
click at [1176, 570] on div "Mon Tue Wed Thu Fri Sat Sun" at bounding box center [1210, 567] width 585 height 21
click at [1214, 566] on span "Fri" at bounding box center [1217, 564] width 25 height 17
click at [1199, 566] on input "Fri" at bounding box center [1193, 565] width 11 height 11
checkbox input "true"
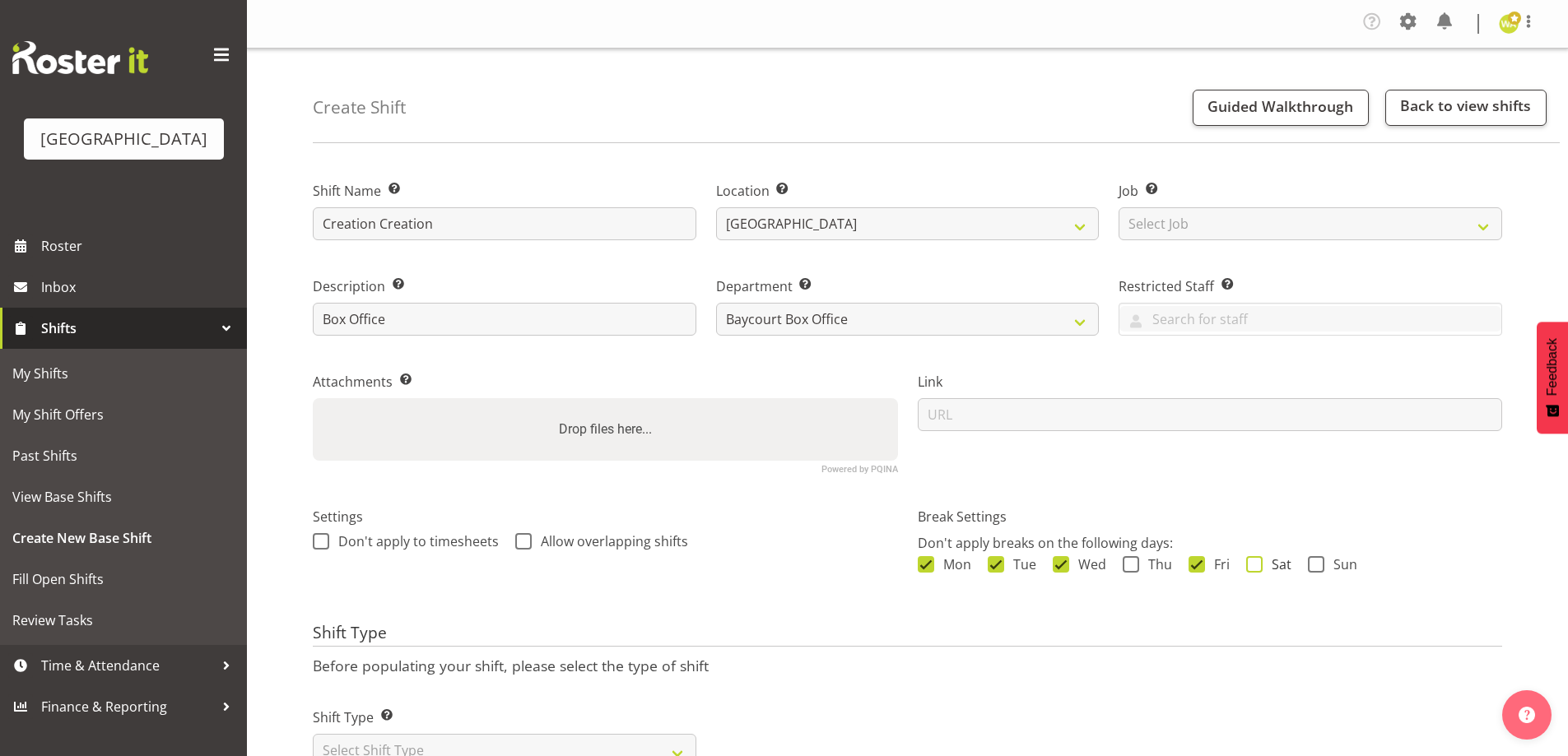
drag, startPoint x: 1258, startPoint y: 561, endPoint x: 1278, endPoint y: 559, distance: 20.1
click at [1261, 561] on label "Sat" at bounding box center [1269, 564] width 46 height 17
click at [1257, 561] on input "Sat" at bounding box center [1251, 565] width 11 height 11
checkbox input "true"
click at [1335, 564] on span "Sun" at bounding box center [1341, 564] width 33 height 17
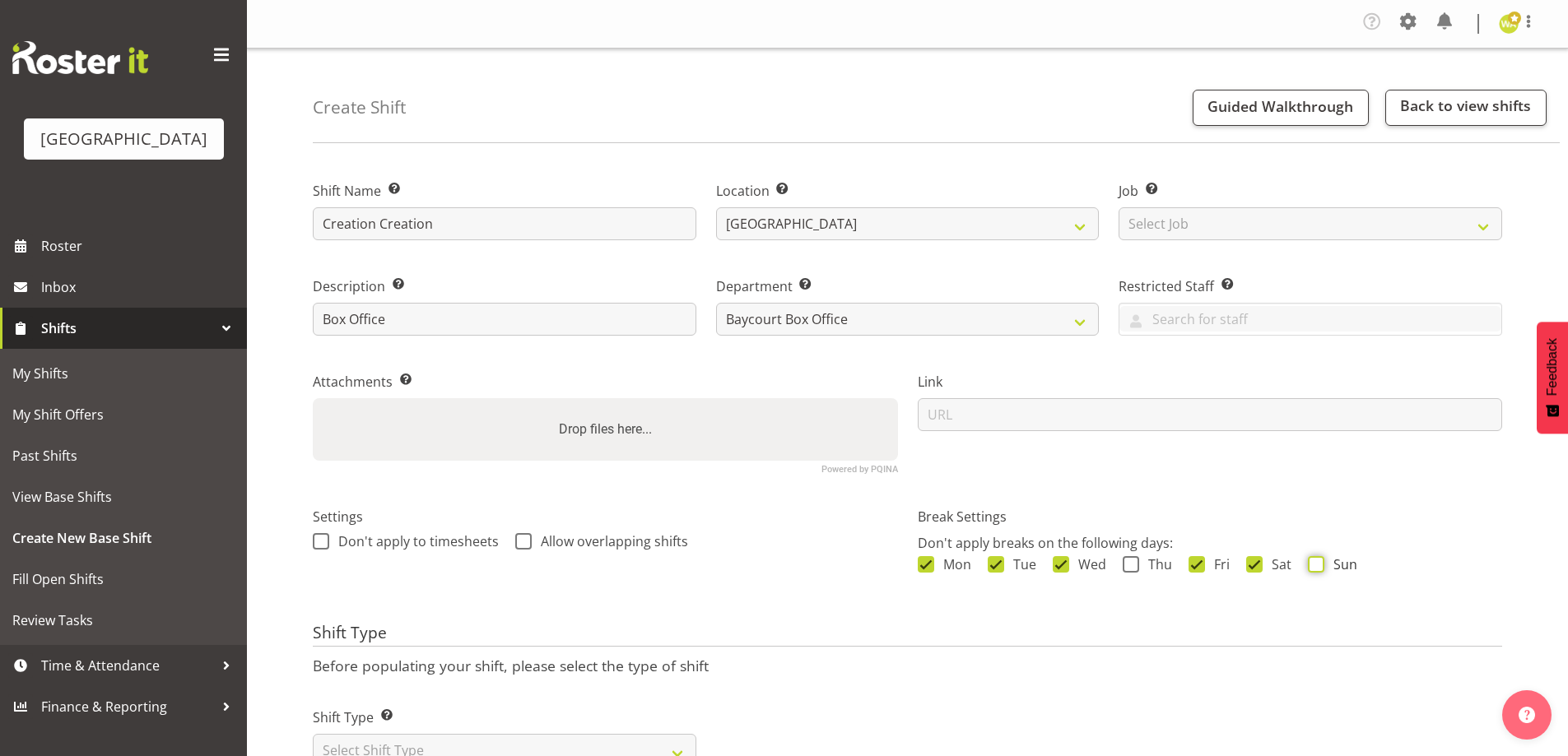
click at [1319, 564] on input "Sun" at bounding box center [1313, 565] width 11 height 11
checkbox input "true"
drag, startPoint x: 1158, startPoint y: 560, endPoint x: 1179, endPoint y: 558, distance: 21.1
click at [1159, 560] on span "Thu" at bounding box center [1156, 564] width 33 height 17
click at [1134, 560] on input "Thu" at bounding box center [1128, 565] width 11 height 11
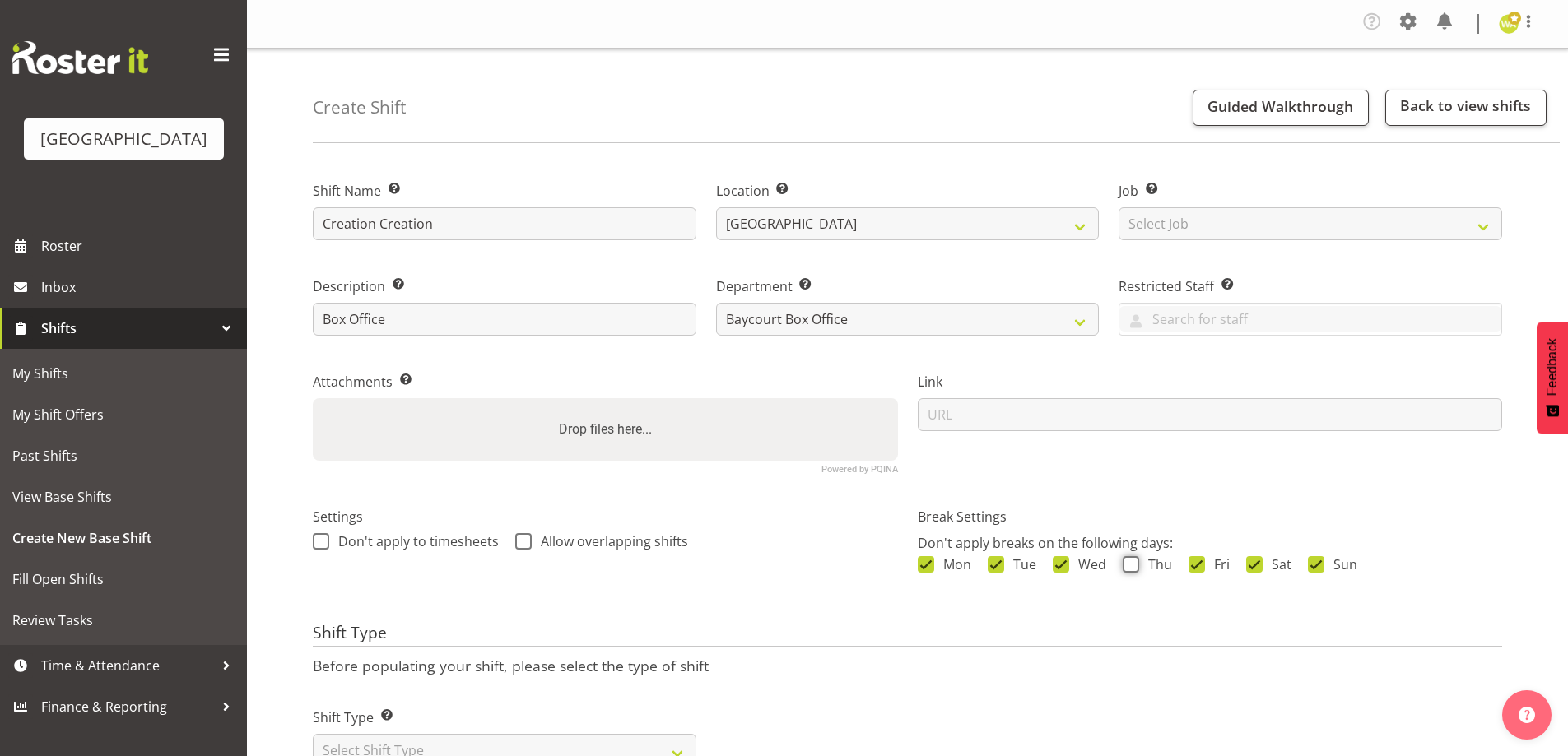
checkbox input "true"
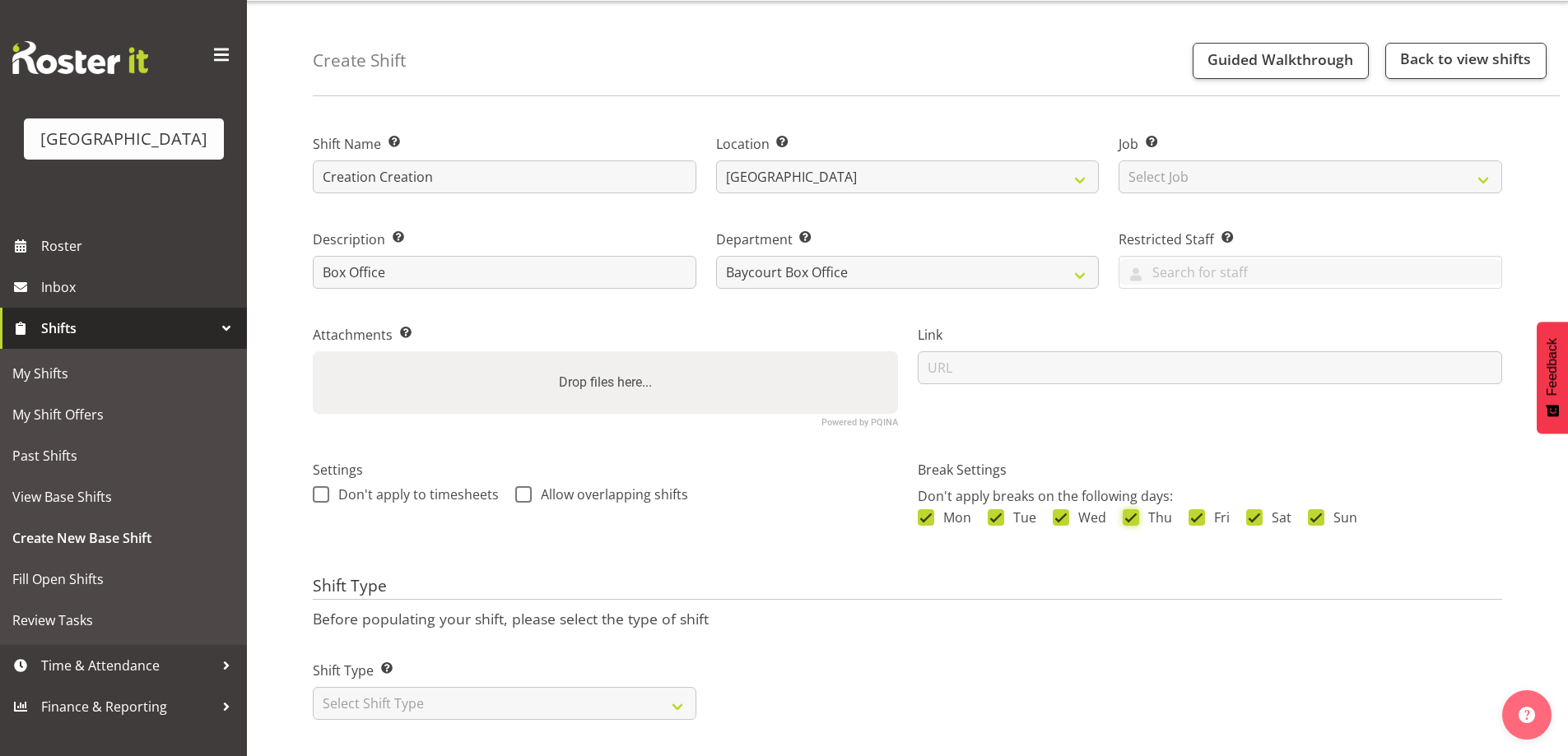
scroll to position [70, 0]
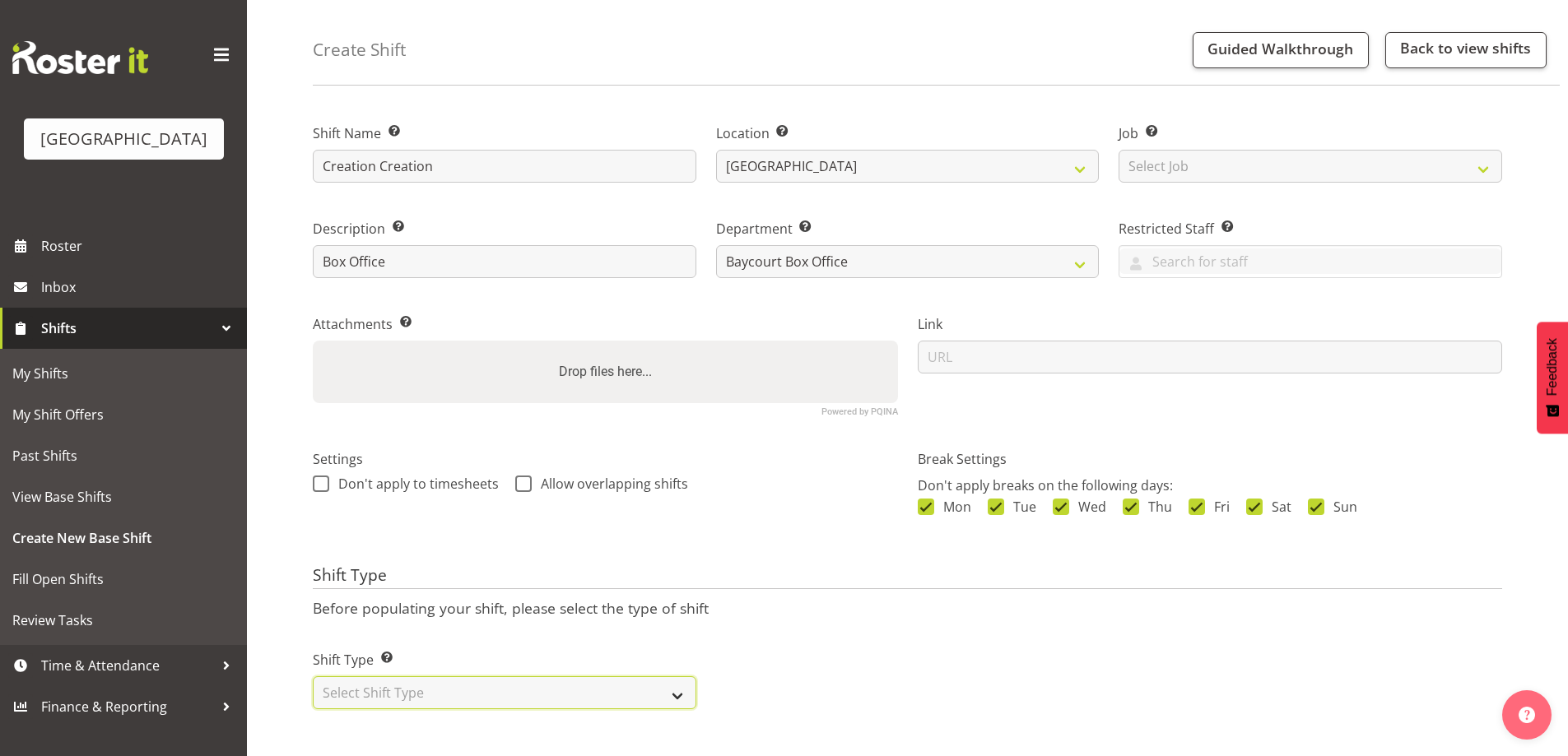
click at [448, 686] on select "Select Shift Type One Off Shift Recurring Shift Rotating Shift" at bounding box center [504, 693] width 383 height 33
select select "one_off"
click at [312, 676] on select "Select Shift Type One Off Shift Recurring Shift Rotating Shift" at bounding box center [504, 693] width 383 height 33
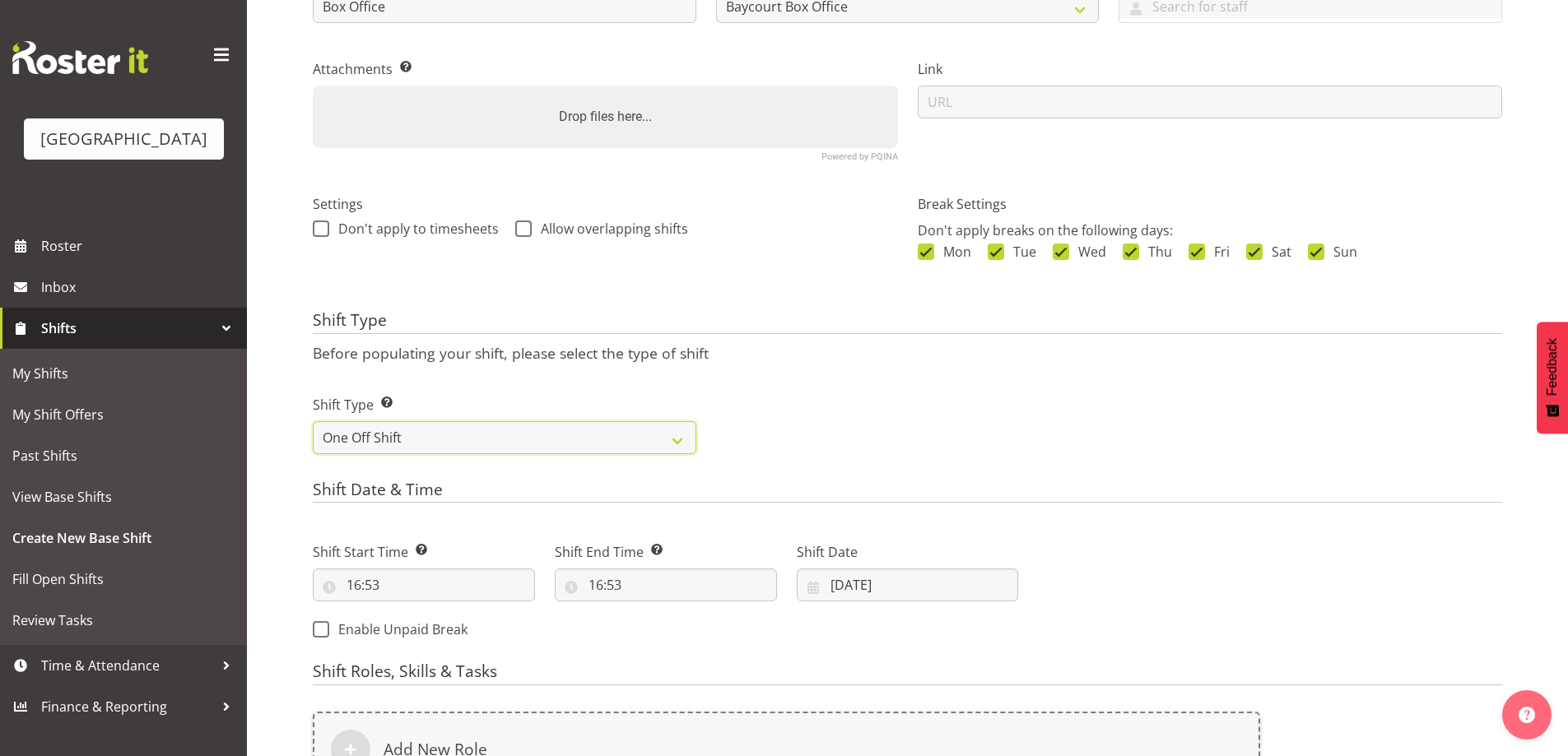
scroll to position [317, 0]
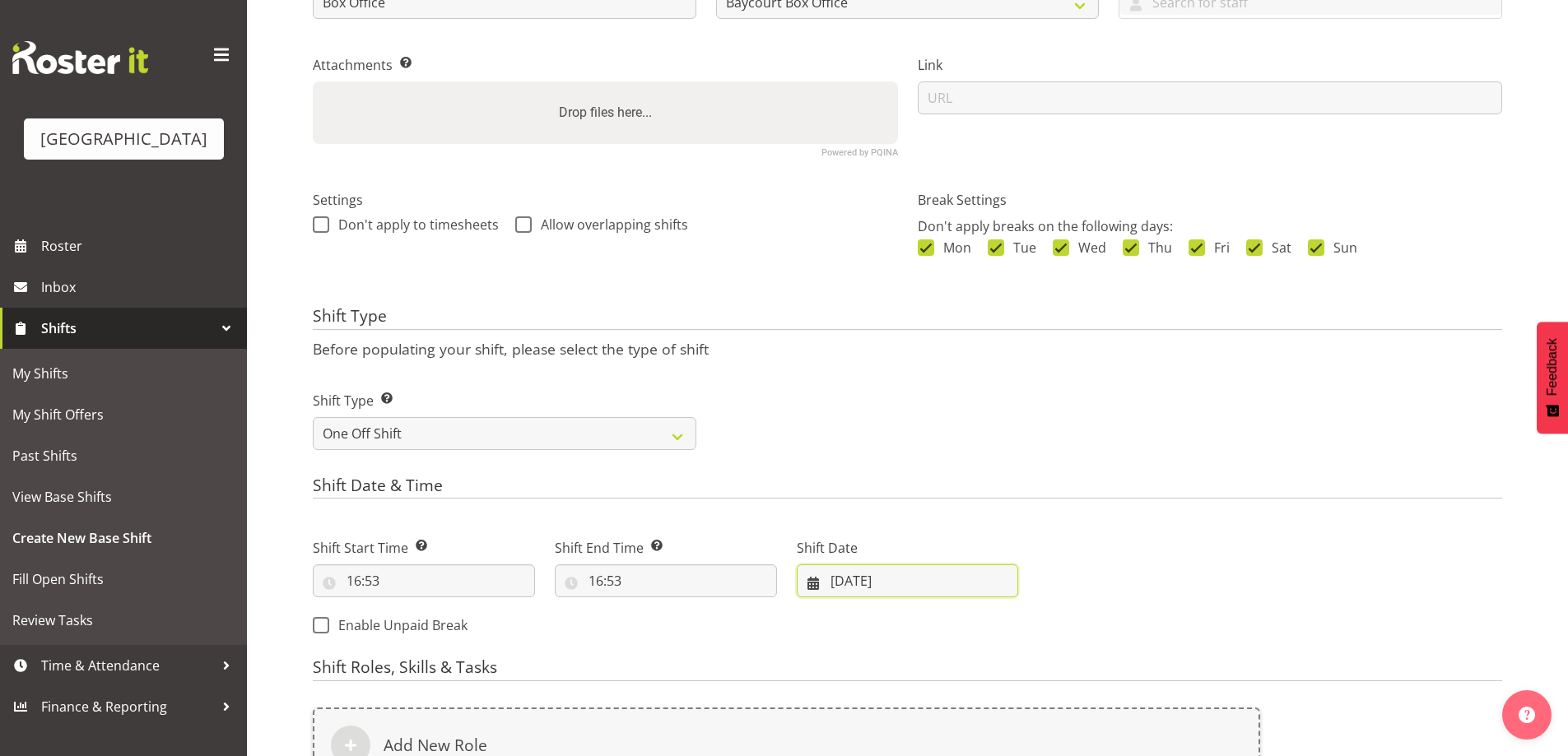
click at [902, 581] on input "04/09/2025" at bounding box center [907, 581] width 222 height 33
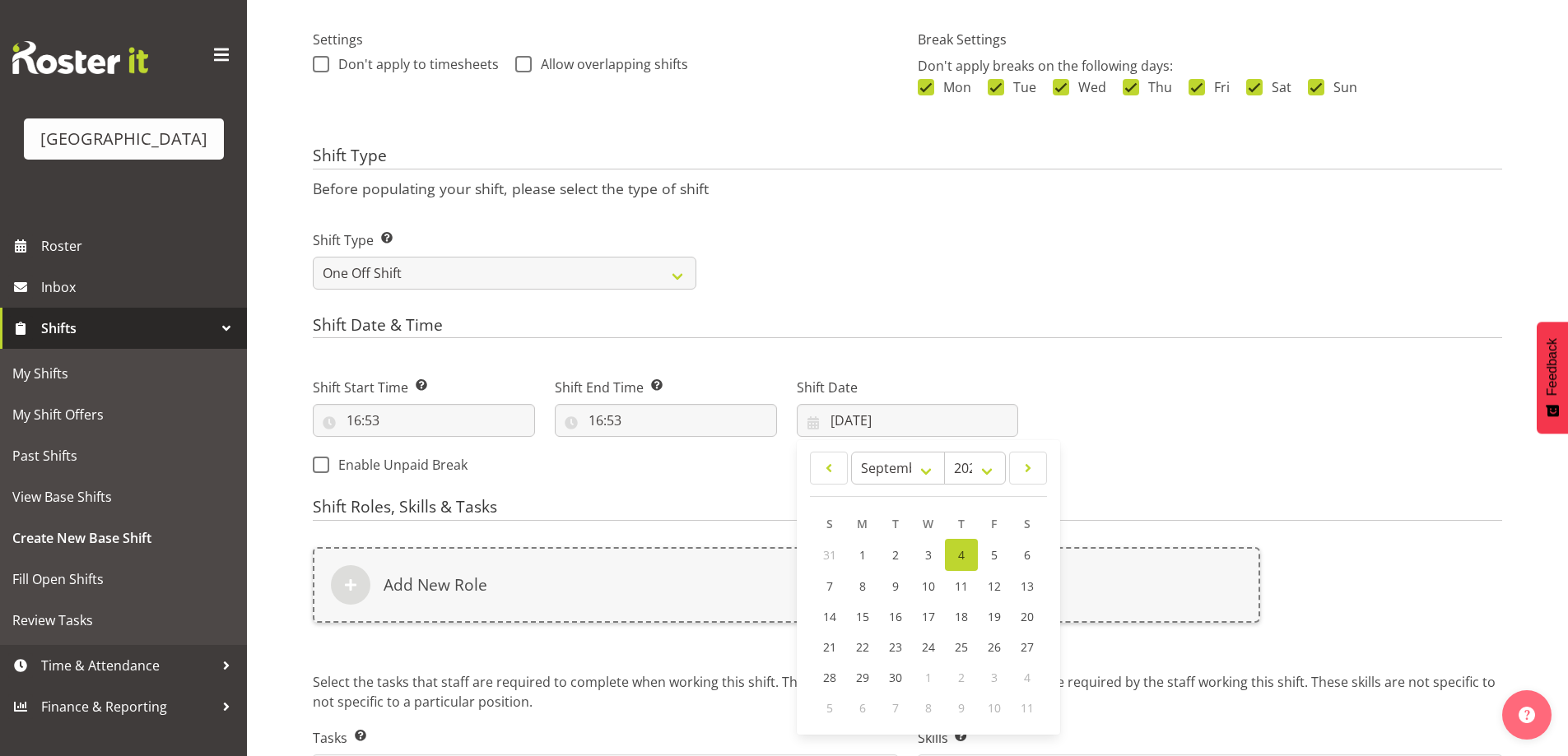
scroll to position [564, 0]
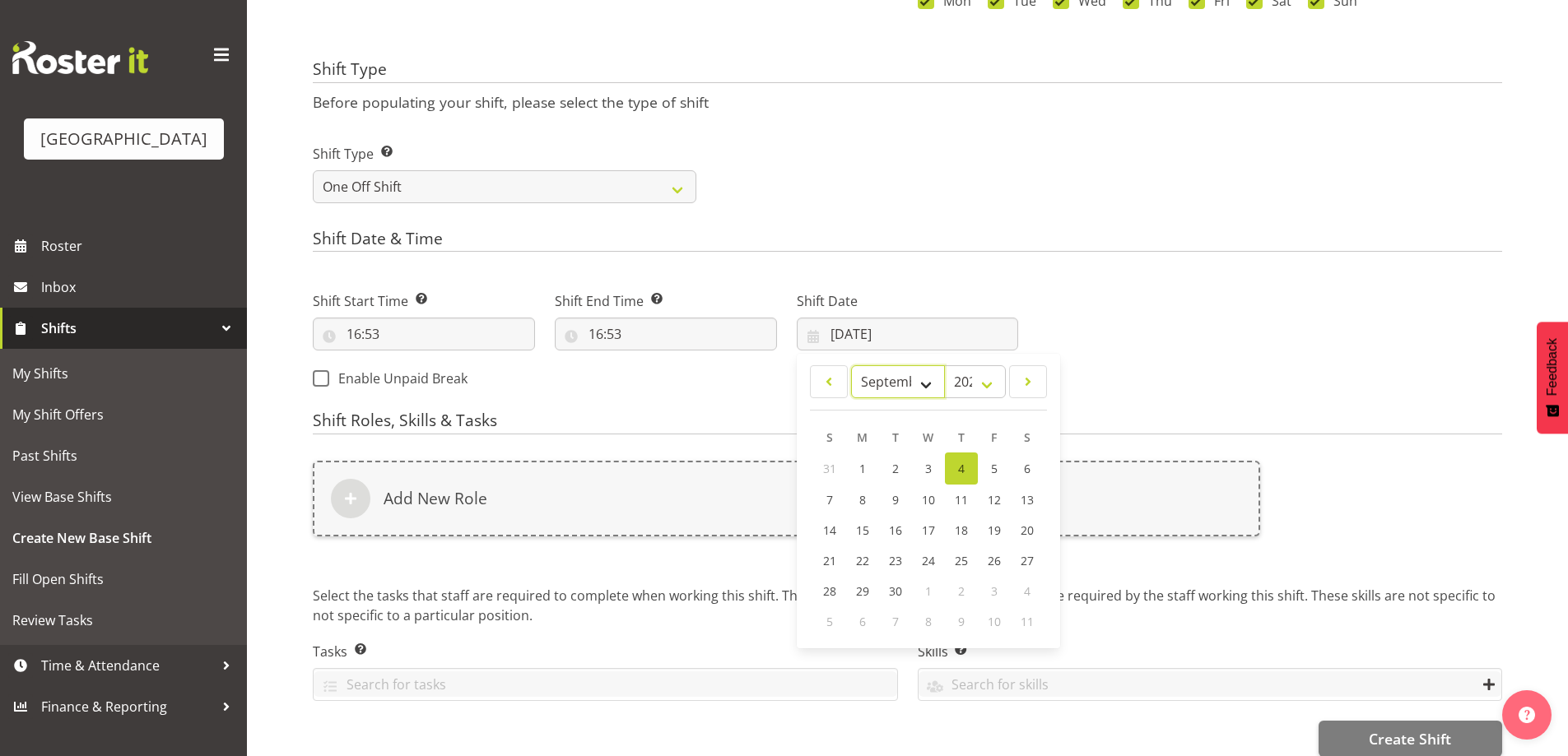
click at [925, 393] on select "January February March April May June July August September October November De…" at bounding box center [899, 382] width 95 height 33
select select "9"
click at [851, 365] on select "January February March April May June July August September October November De…" at bounding box center [899, 382] width 95 height 33
click at [963, 590] on span "30" at bounding box center [961, 589] width 13 height 16
type input "30/10/2025"
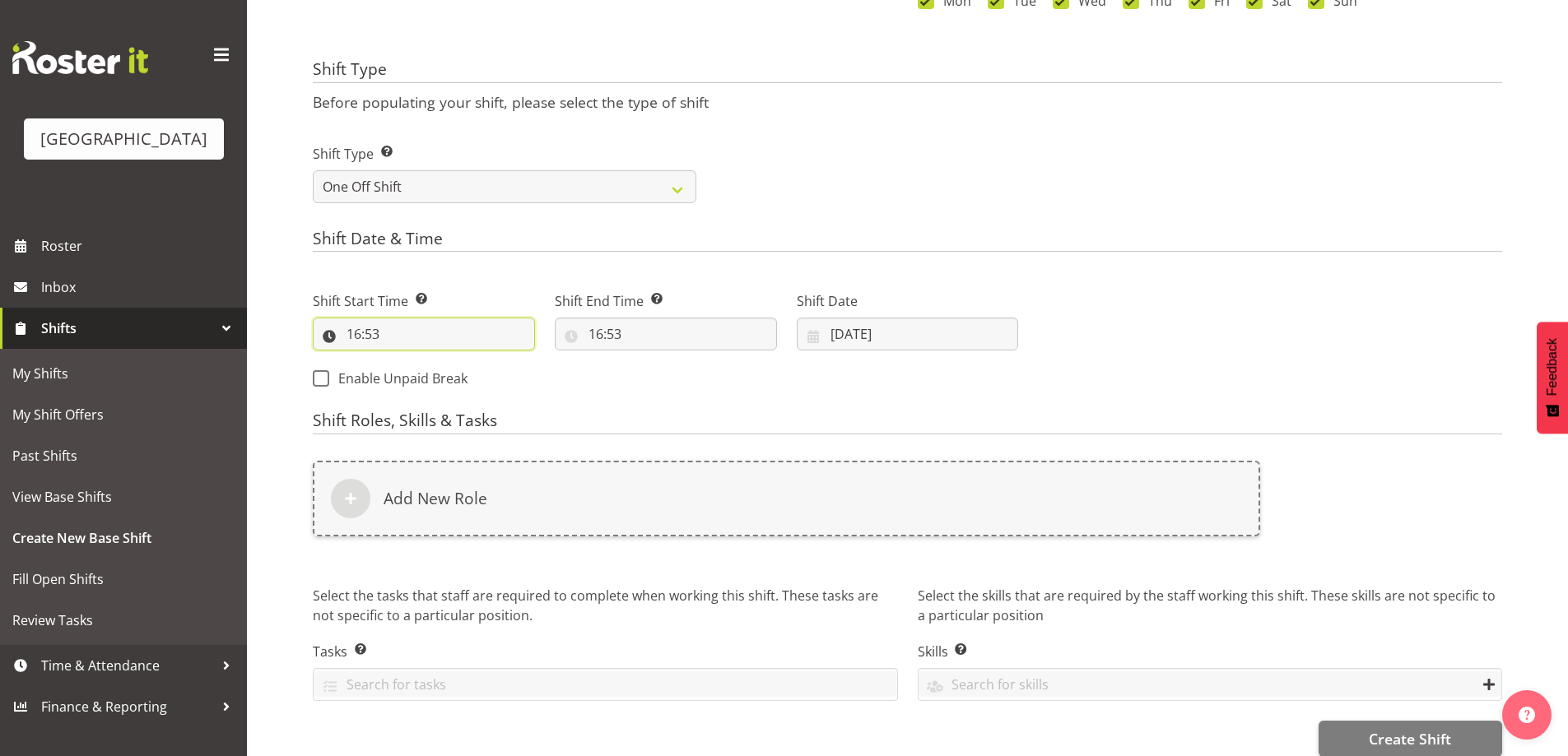
click at [357, 339] on input "16:53" at bounding box center [423, 334] width 222 height 33
click at [427, 379] on select "00 01 02 03 04 05 06 07 08 09 10 11 12 13 14 15 16 17 18 19 20 21 22 23" at bounding box center [425, 377] width 37 height 33
click at [406, 360] on select "00 01 02 03 04 05 06 07 08 09 10 11 12 13 14 15 16 17 18 19 20 21 22 23" at bounding box center [425, 377] width 37 height 33
click at [470, 378] on select "00 01 02 03 04 05 06 07 08 09 10 11 12 13 14 15 16 17 18 19 20 21 22 23 24 25 2…" at bounding box center [468, 377] width 37 height 33
select select "30"
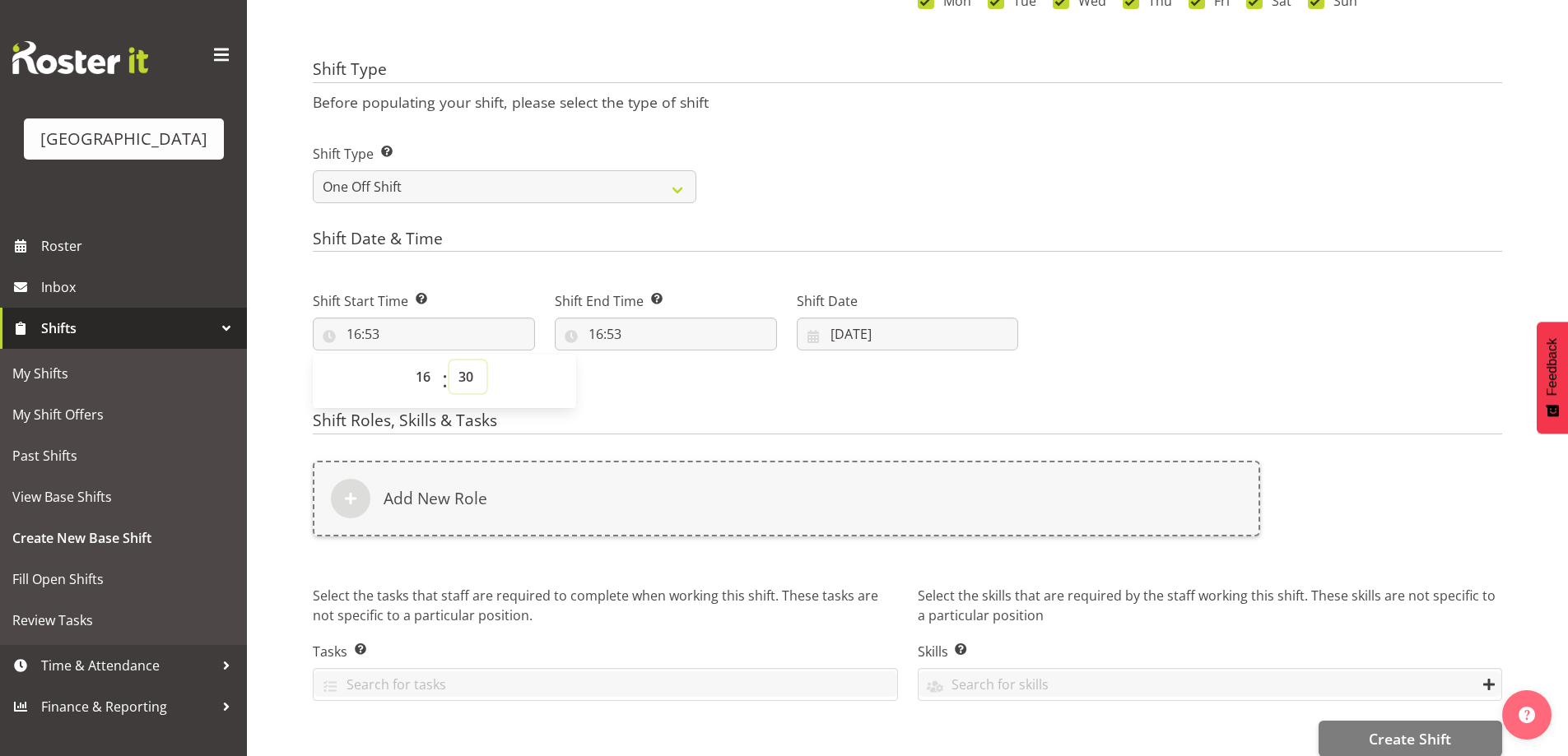
click at [449, 360] on select "00 01 02 03 04 05 06 07 08 09 10 11 12 13 14 15 16 17 18 19 20 21 22 23 24 25 2…" at bounding box center [468, 377] width 37 height 33
type input "16:30"
click at [597, 331] on input "16:53" at bounding box center [665, 334] width 222 height 33
click at [670, 372] on select "00 01 02 03 04 05 06 07 08 09 10 11 12 13 14 15 16 17 18 19 20 21 22 23" at bounding box center [667, 377] width 37 height 33
click at [706, 379] on select "00 01 02 03 04 05 06 07 08 09 10 11 12 13 14 15 16 17 18 19 20 21 22 23 24 25 2…" at bounding box center [710, 377] width 37 height 33
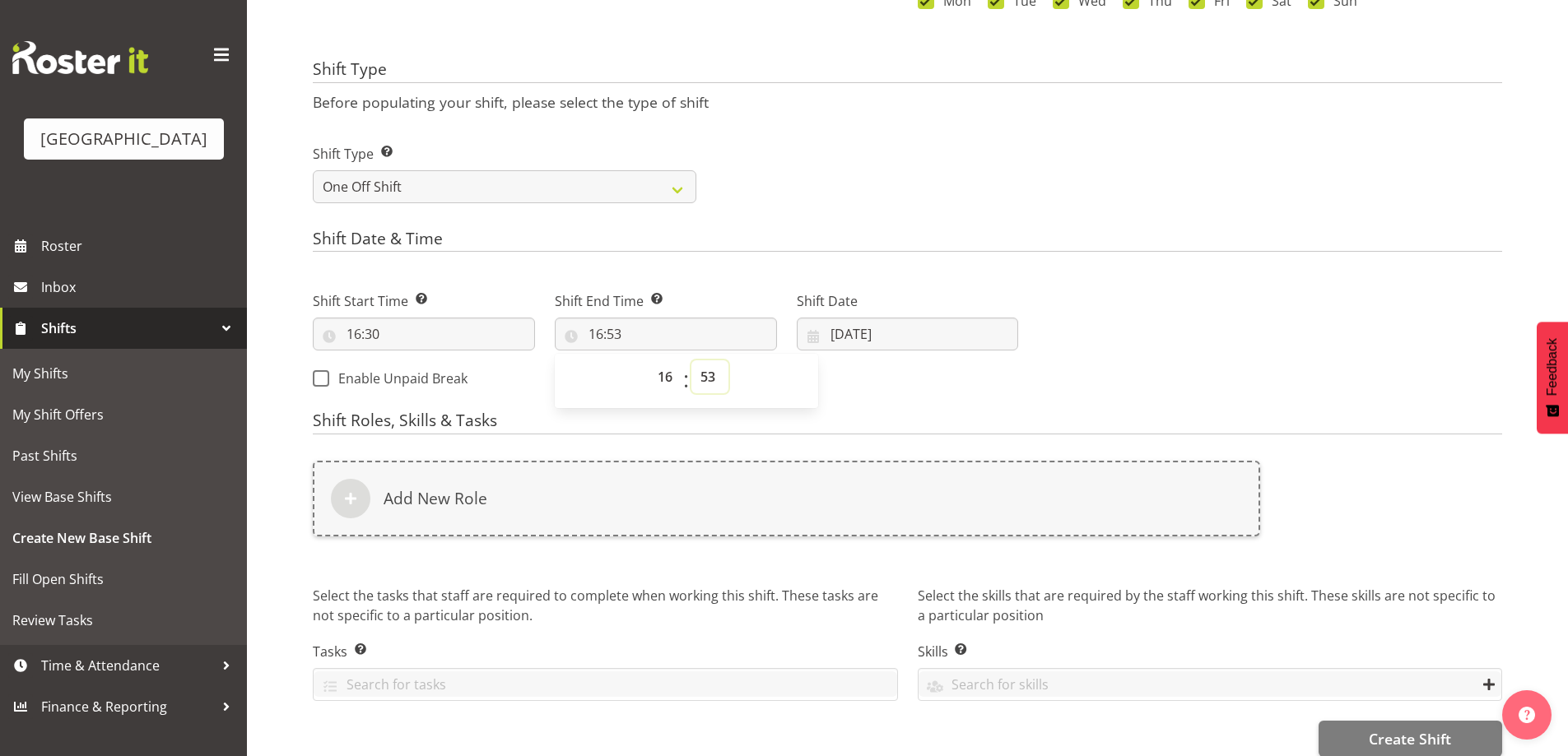
select select "30"
click at [691, 360] on select "00 01 02 03 04 05 06 07 08 09 10 11 12 13 14 15 16 17 18 19 20 21 22 23 24 25 2…" at bounding box center [710, 377] width 37 height 33
type input "16:30"
click at [671, 382] on select "00 01 02 03 04 05 06 07 08 09 10 11 12 13 14 15 16 17 18 19 20 21 22 23" at bounding box center [667, 377] width 37 height 33
select select "18"
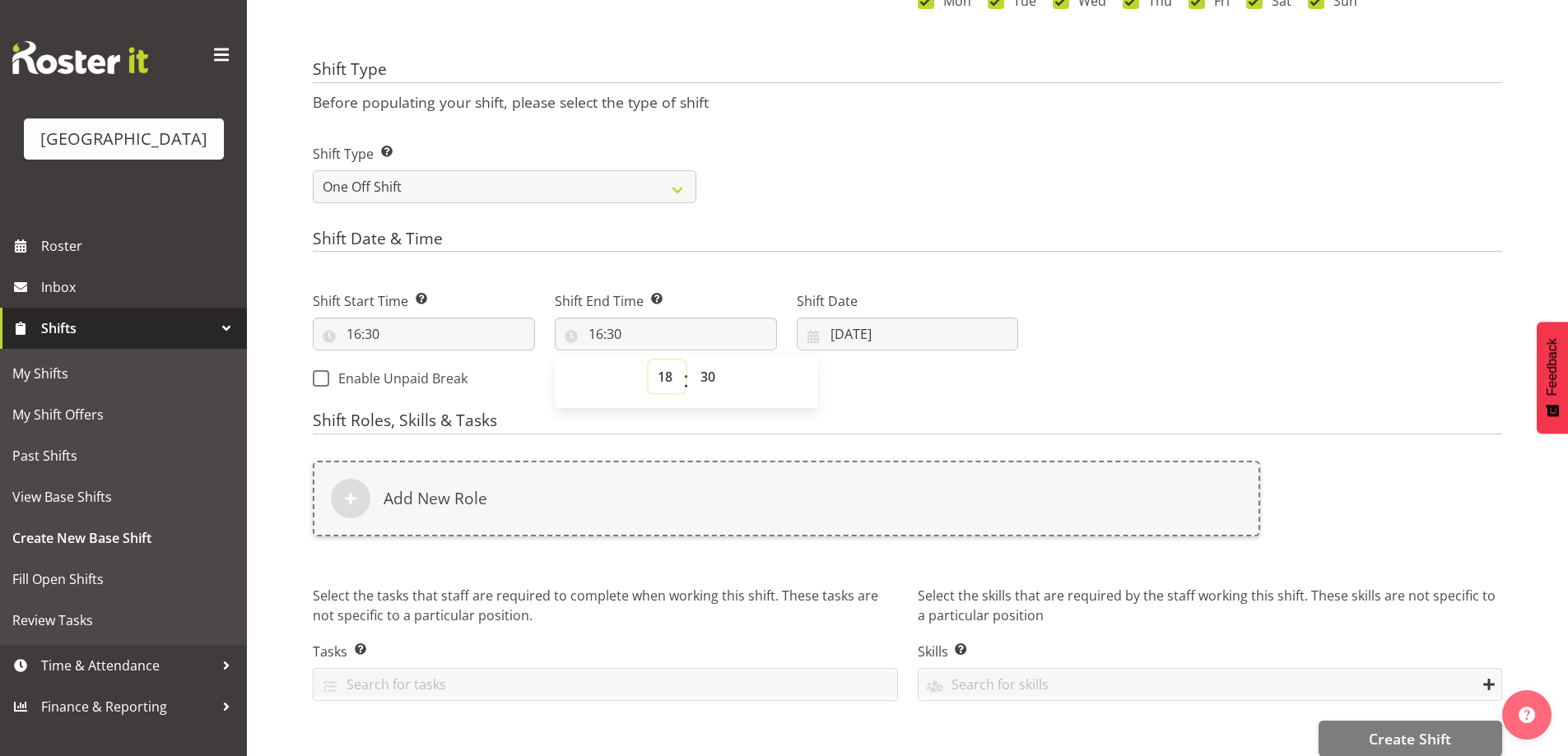
click at [648, 360] on select "00 01 02 03 04 05 06 07 08 09 10 11 12 13 14 15 16 17 18 19 20 21 22 23" at bounding box center [667, 377] width 37 height 33
type input "18:30"
click at [940, 223] on form "Shift Name Enter a name for the shift (e.g. Day Shift). Creation Creation Locat…" at bounding box center [906, 175] width 1189 height 1162
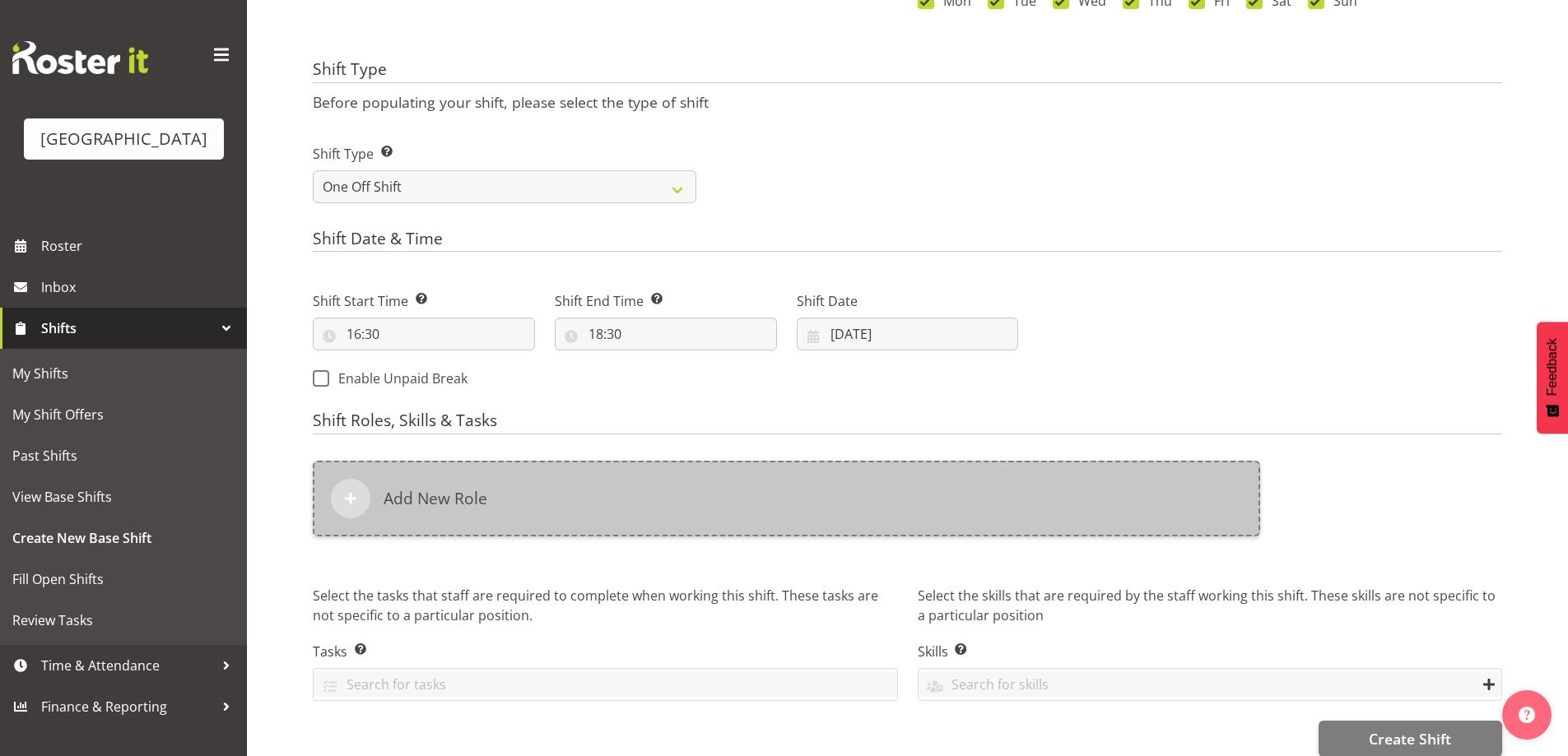
click at [452, 495] on h6 "Add New Role" at bounding box center [435, 498] width 104 height 20
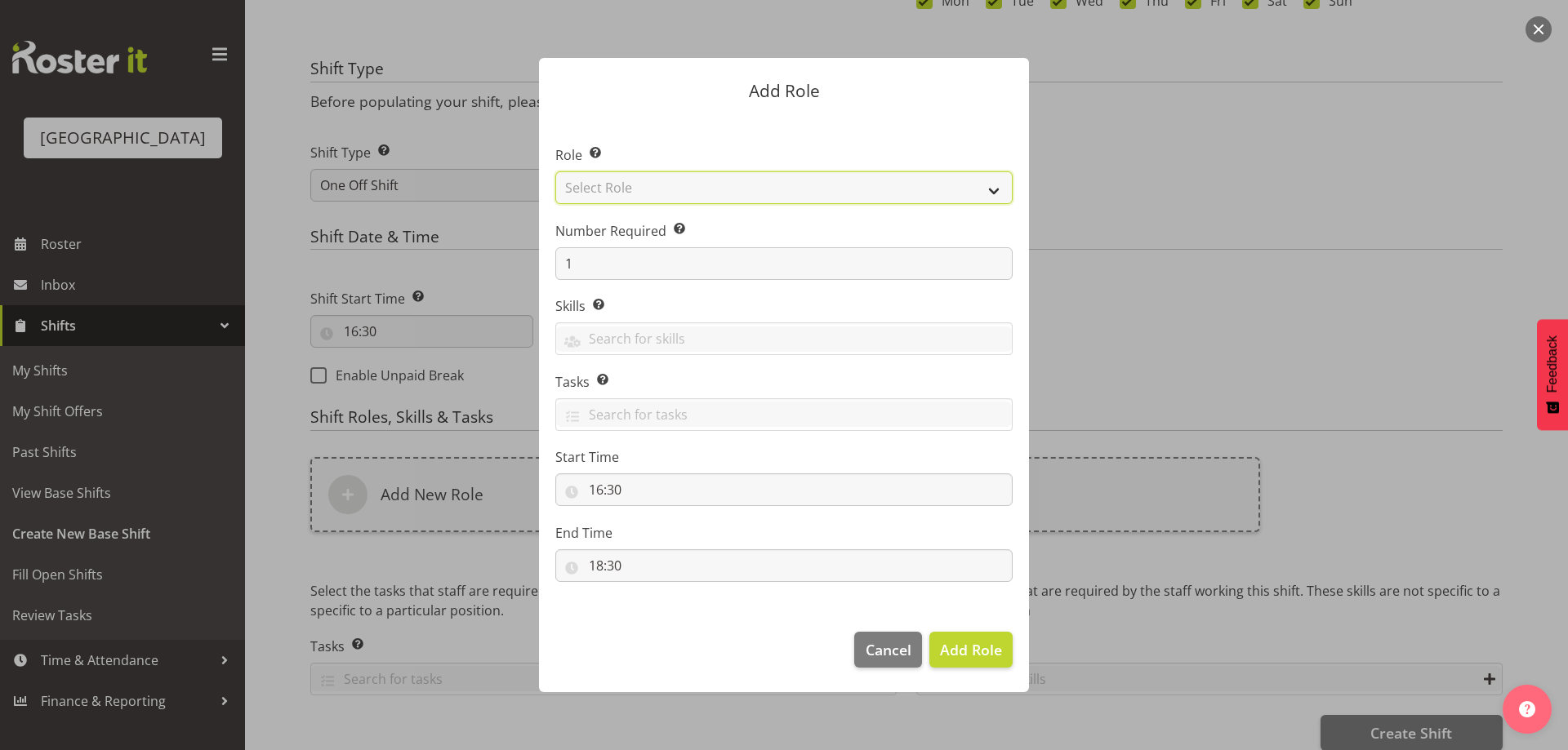
click at [996, 187] on select "Select Role Audio Bar Bar Runner Bar Training Box Office Cargo Shed Venue Rep C…" at bounding box center [784, 188] width 457 height 33
select select "1301"
click at [555, 171] on select "Select Role Audio Bar Bar Runner Bar Training Box Office Cargo Shed Venue Rep C…" at bounding box center [784, 188] width 457 height 33
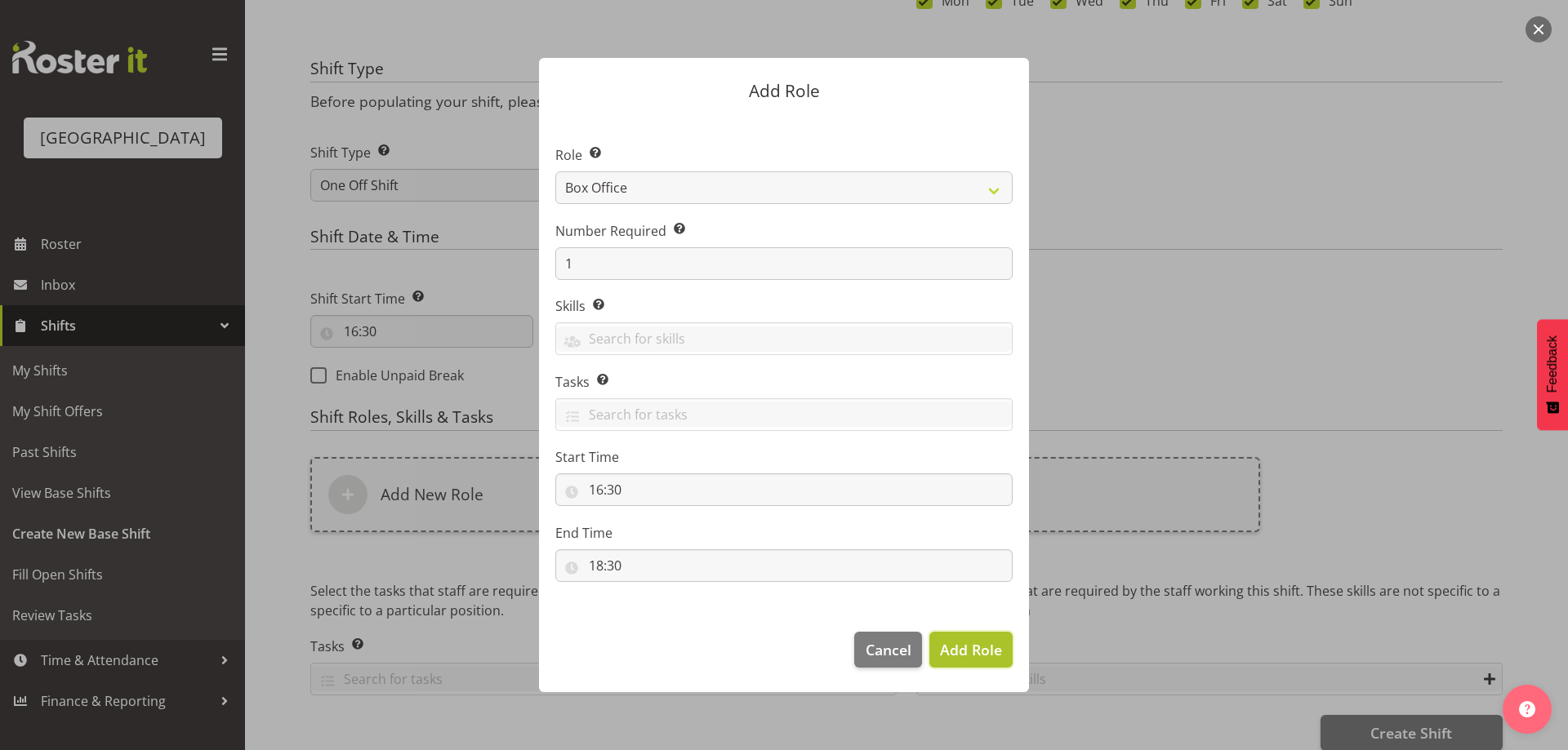
click at [947, 662] on button "Add Role" at bounding box center [971, 649] width 84 height 36
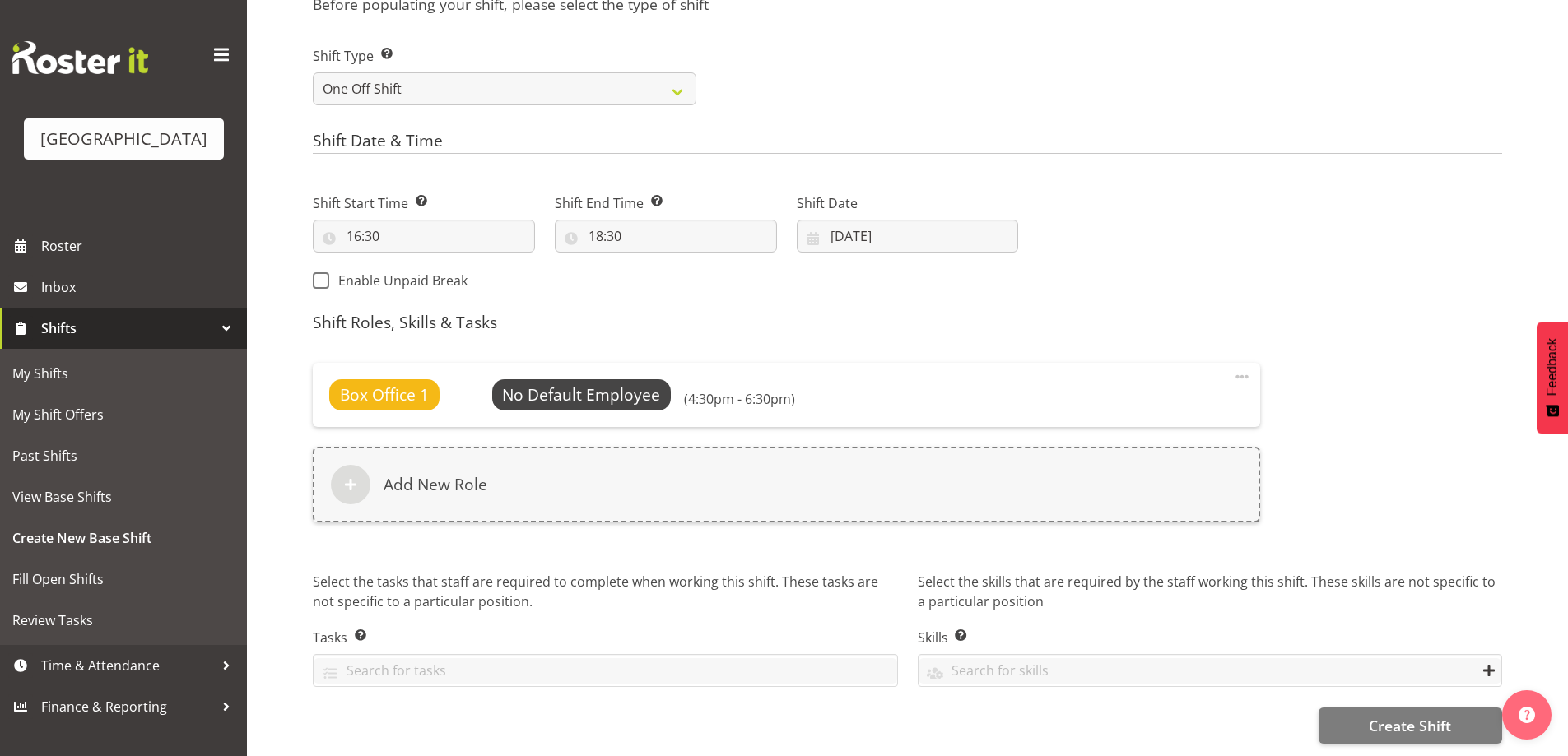
scroll to position [674, 0]
click at [1416, 725] on button "Create Shift" at bounding box center [1410, 725] width 183 height 36
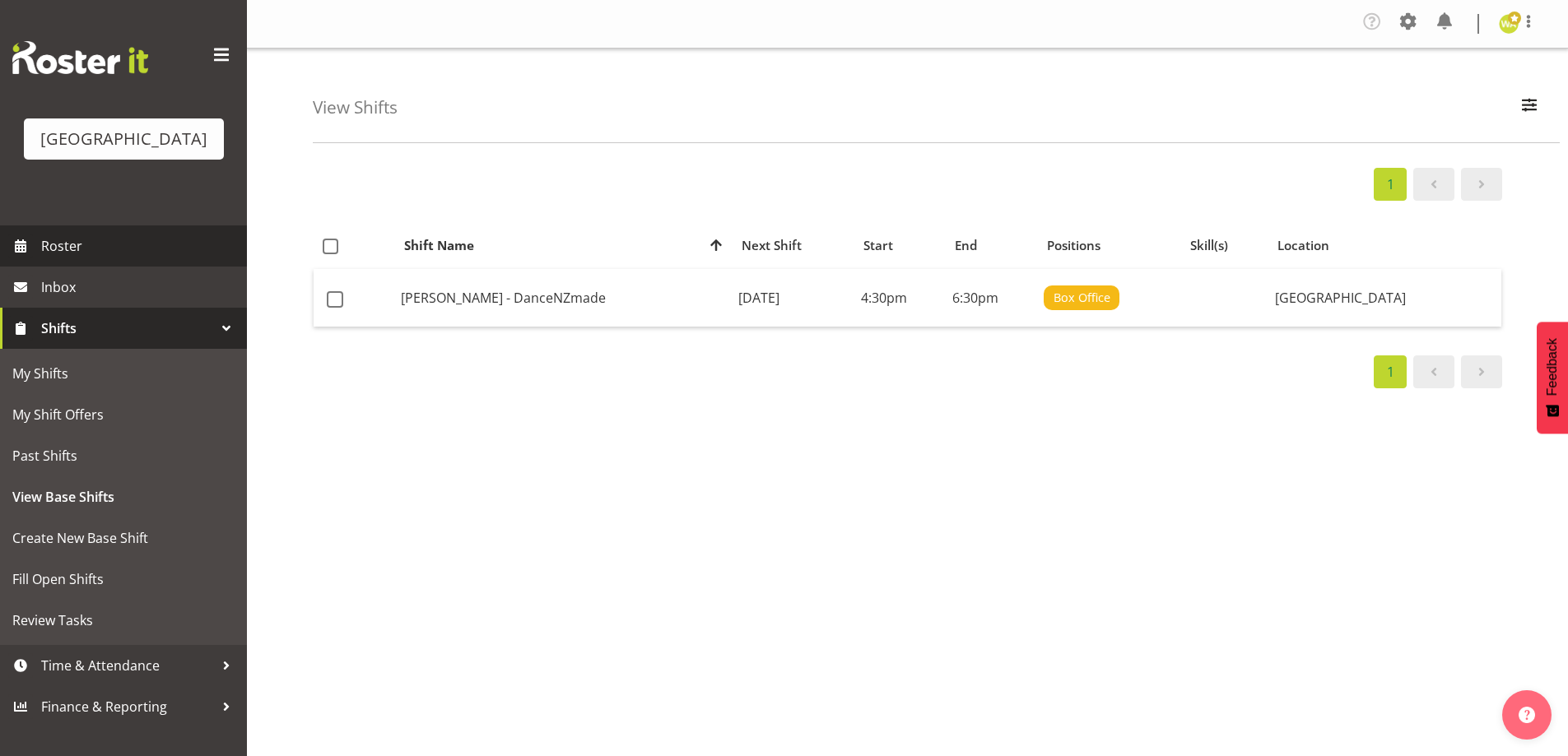
click at [72, 259] on span "Roster" at bounding box center [140, 246] width 197 height 25
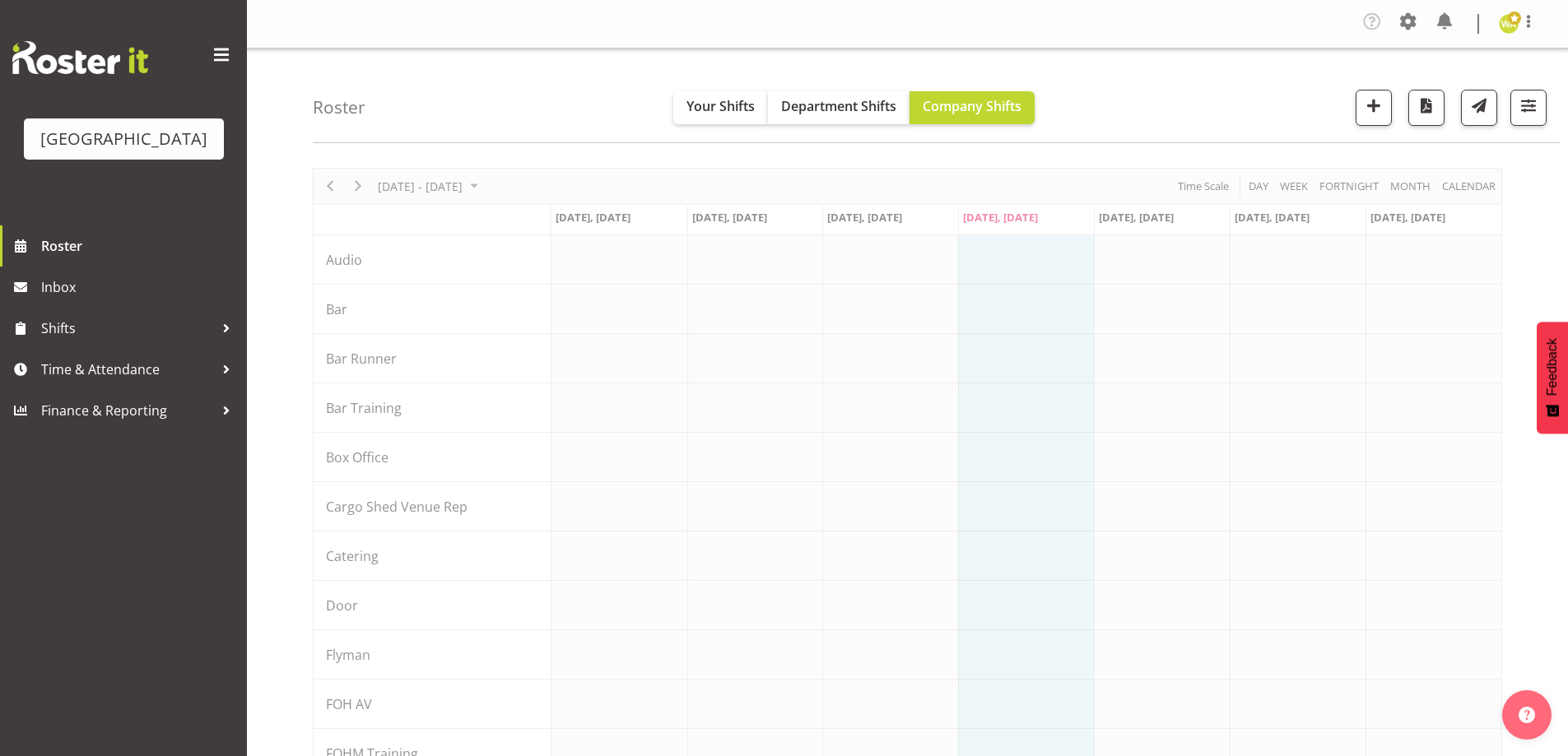
drag, startPoint x: 419, startPoint y: 68, endPoint x: 409, endPoint y: 68, distance: 10.0
click at [418, 68] on div "Roster Your Shifts Department Shifts Company Shifts All Locations [GEOGRAPHIC_D…" at bounding box center [935, 96] width 1247 height 95
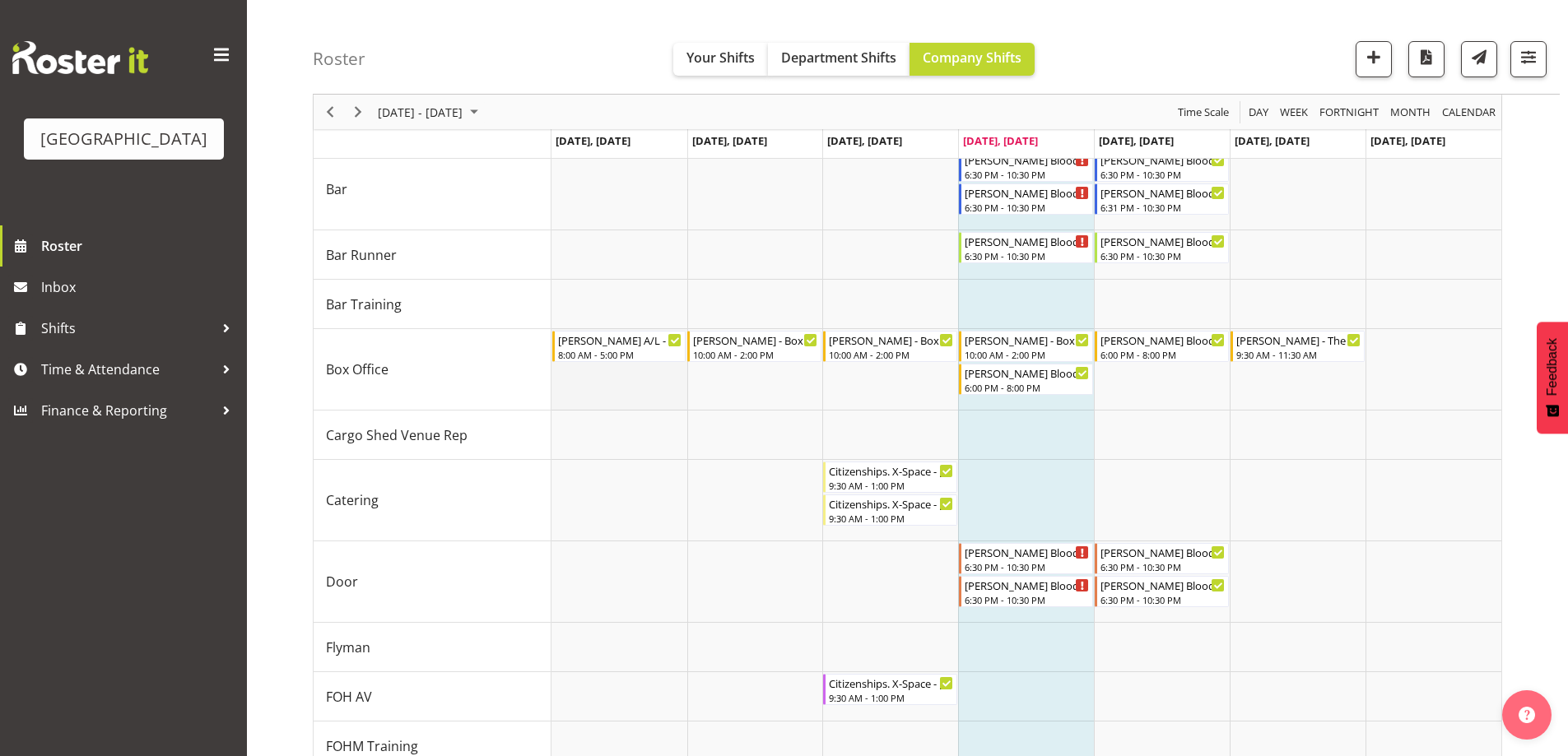
scroll to position [165, 0]
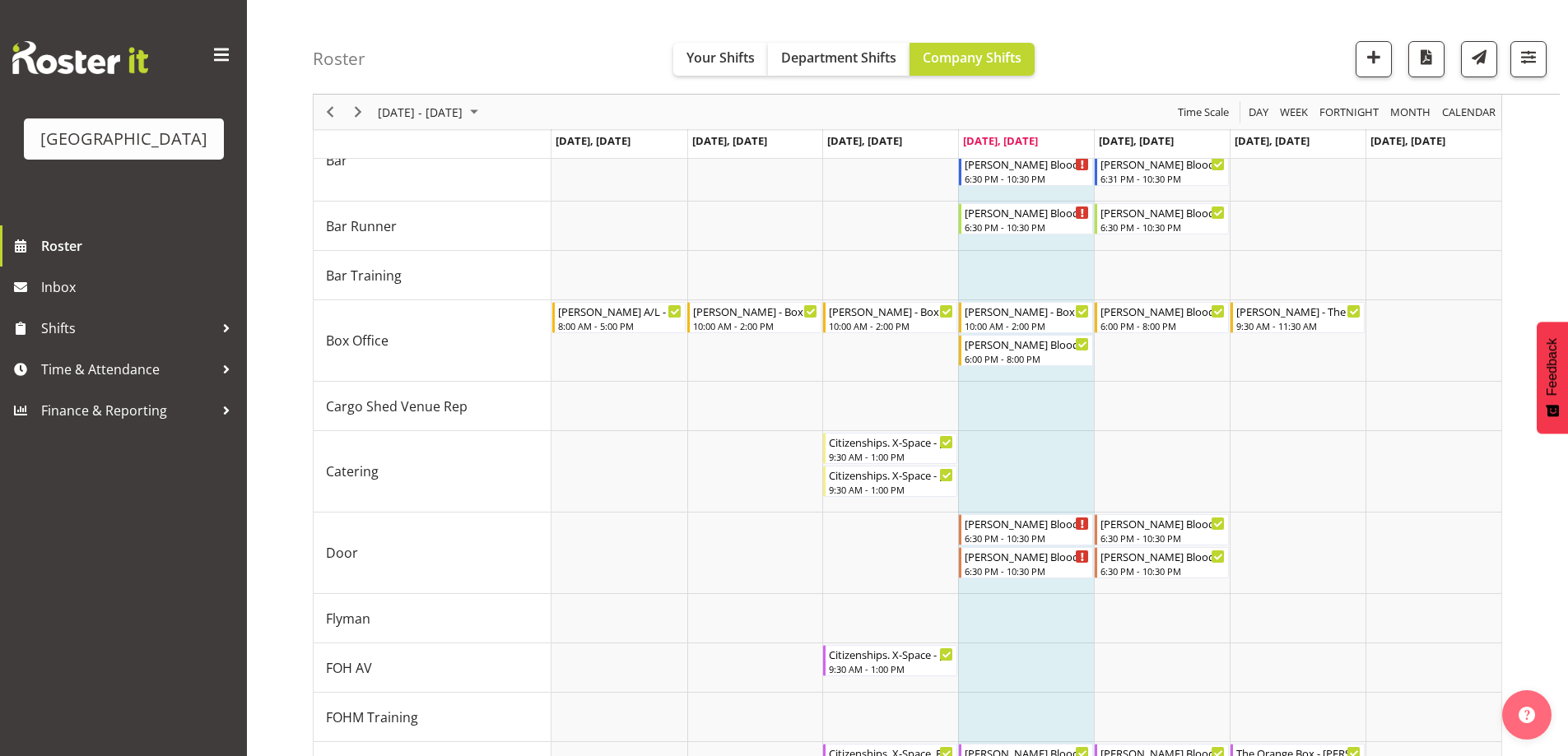
drag, startPoint x: 1249, startPoint y: 39, endPoint x: 1278, endPoint y: 37, distance: 29.1
click at [1246, 39] on div "Roster Your Shifts Department Shifts Company Shifts All Locations [GEOGRAPHIC_D…" at bounding box center [935, 47] width 1247 height 95
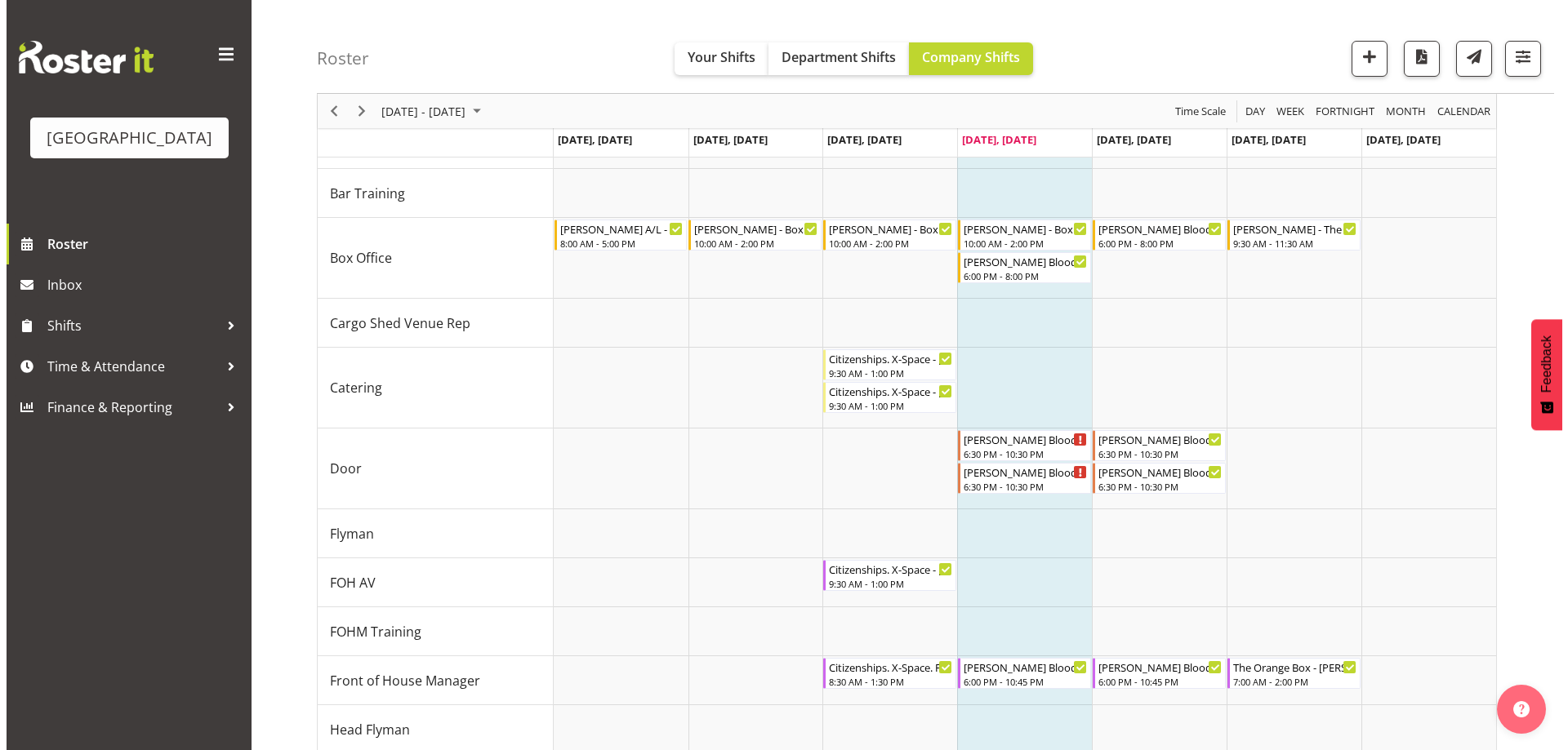
scroll to position [185, 0]
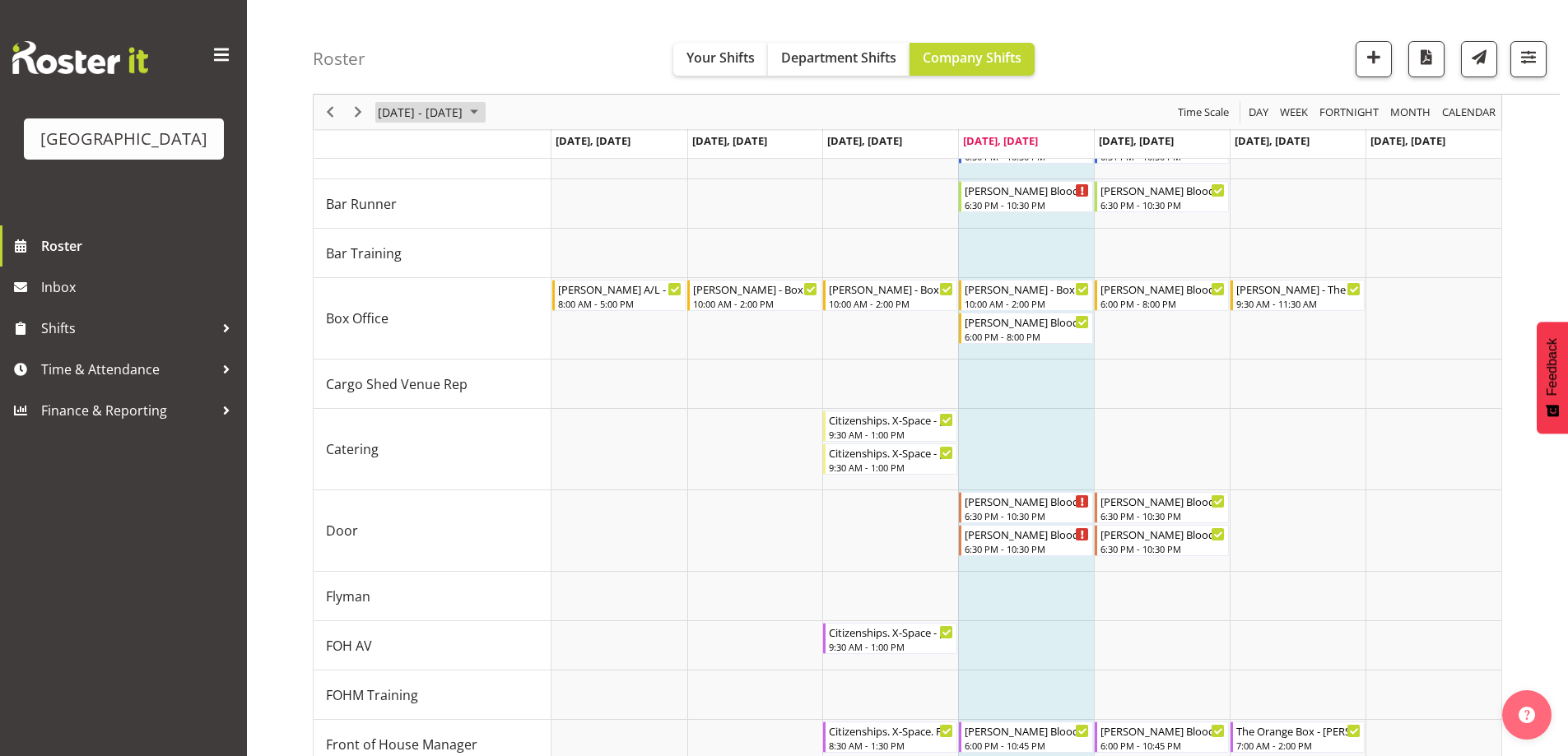
click at [454, 108] on span "[DATE] - [DATE]" at bounding box center [420, 111] width 88 height 20
click at [554, 145] on span "next month" at bounding box center [551, 153] width 29 height 30
drag, startPoint x: 471, startPoint y: 325, endPoint x: 109, endPoint y: 345, distance: 362.6
click at [470, 325] on span "30" at bounding box center [474, 322] width 25 height 25
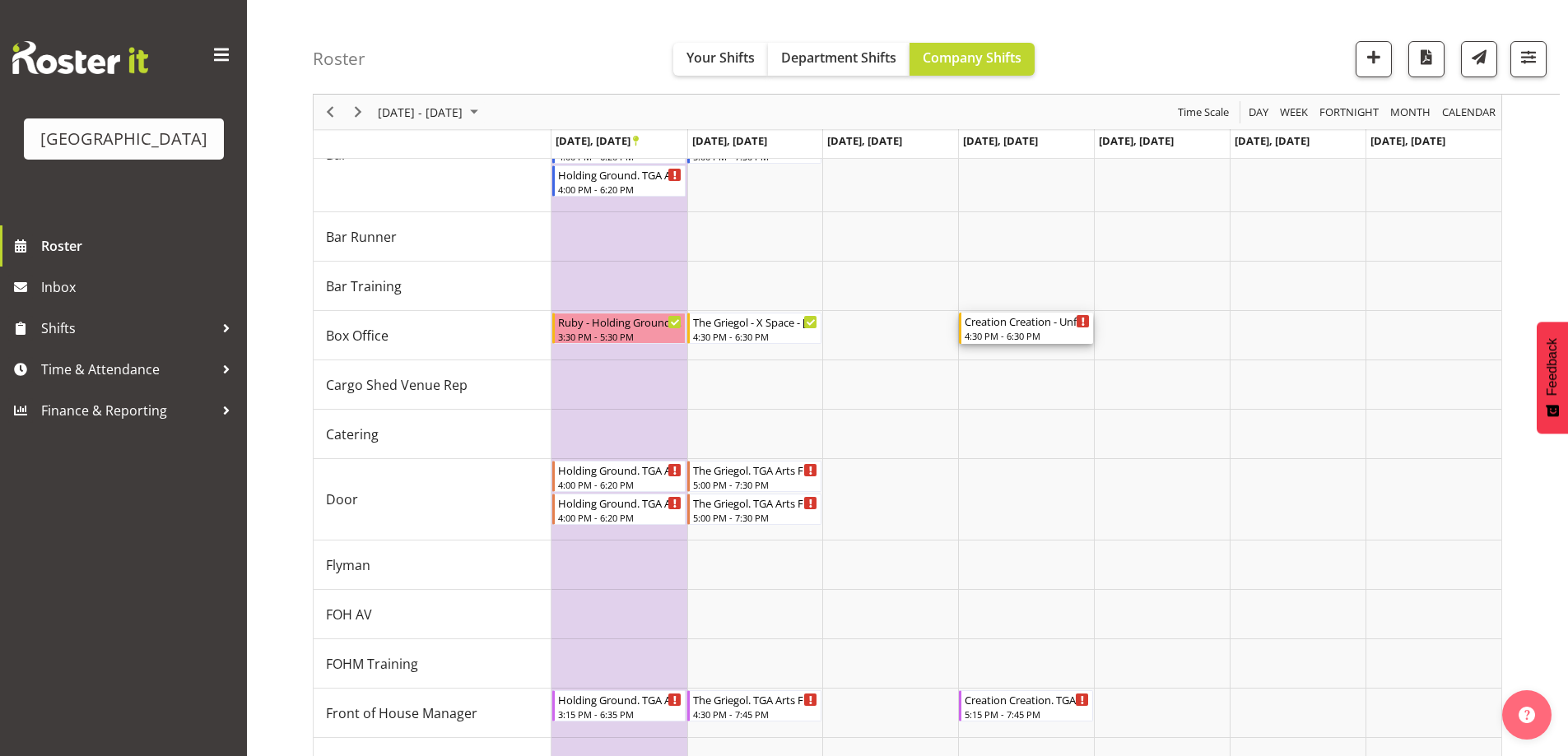
click at [1057, 334] on div "4:30 PM - 6:30 PM" at bounding box center [1027, 335] width 125 height 13
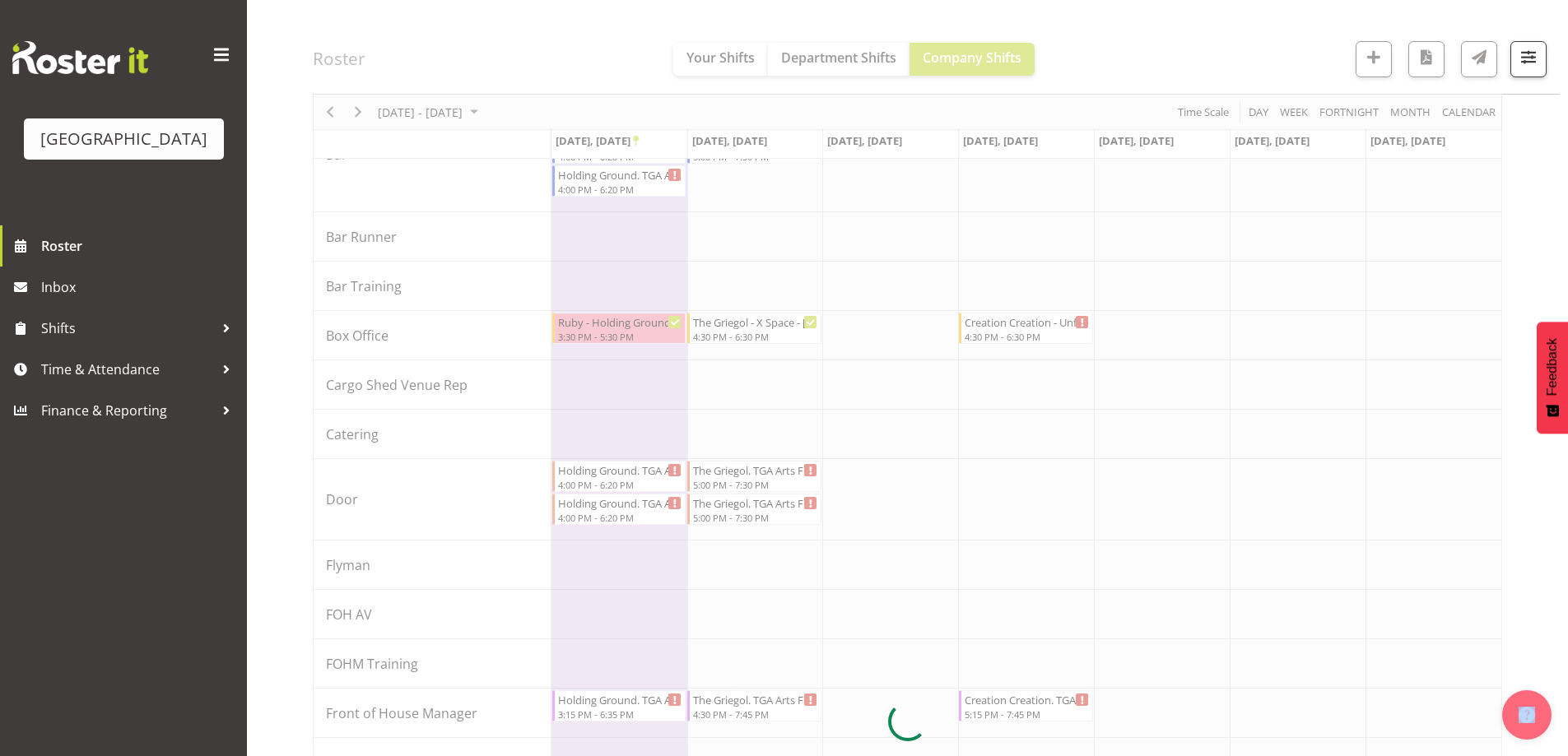
click at [1057, 334] on div at bounding box center [906, 721] width 1189 height 1480
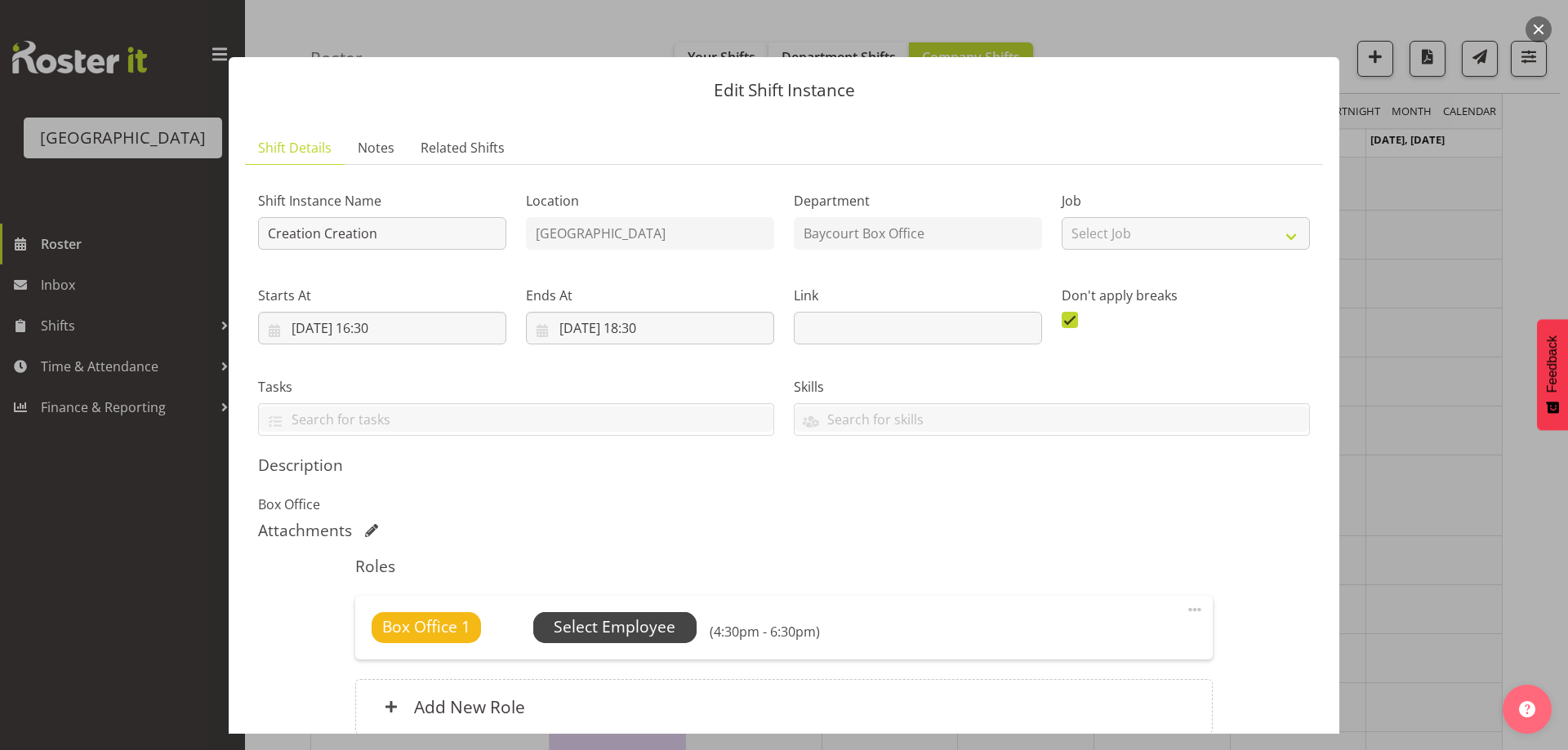
click at [624, 614] on div "Box Office 1 Unfilled Select Employee (4:30pm - 6:30pm) Edit Cover Role Delete" at bounding box center [784, 627] width 857 height 64
click at [624, 622] on span "Select Employee" at bounding box center [615, 626] width 122 height 23
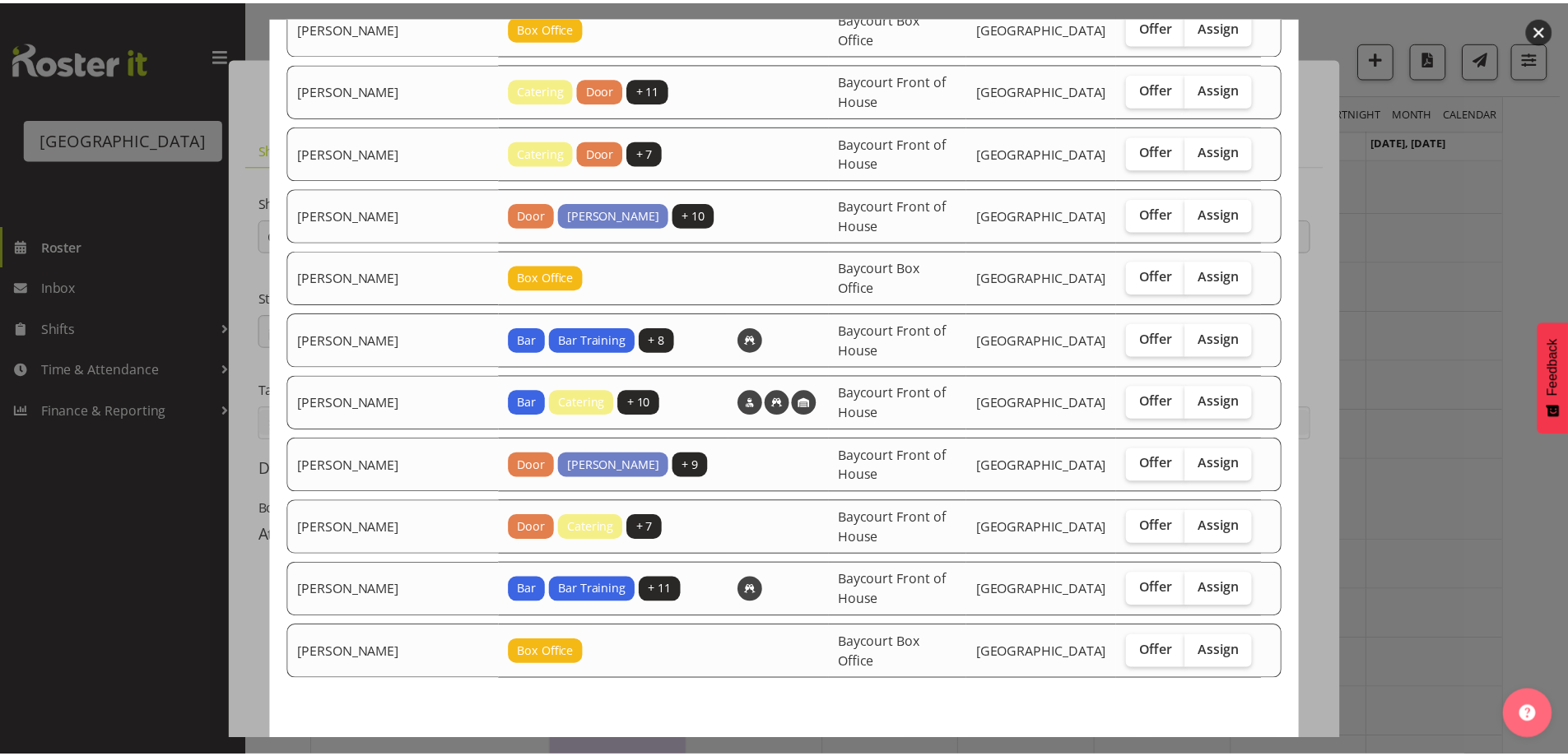
scroll to position [310, 0]
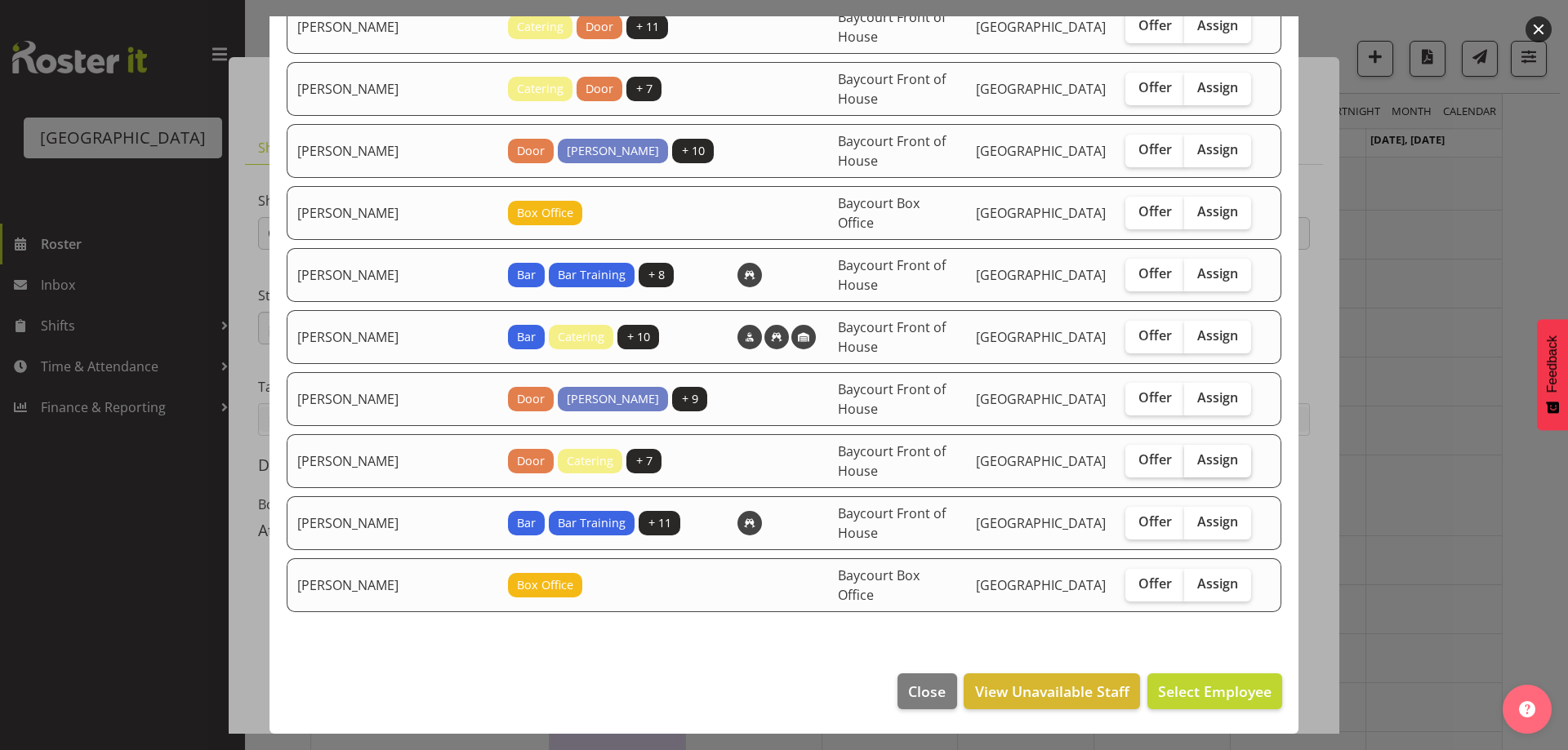
click at [1235, 457] on label "Assign" at bounding box center [1217, 461] width 67 height 33
click at [1195, 457] on input "Assign" at bounding box center [1189, 459] width 10 height 10
checkbox input "true"
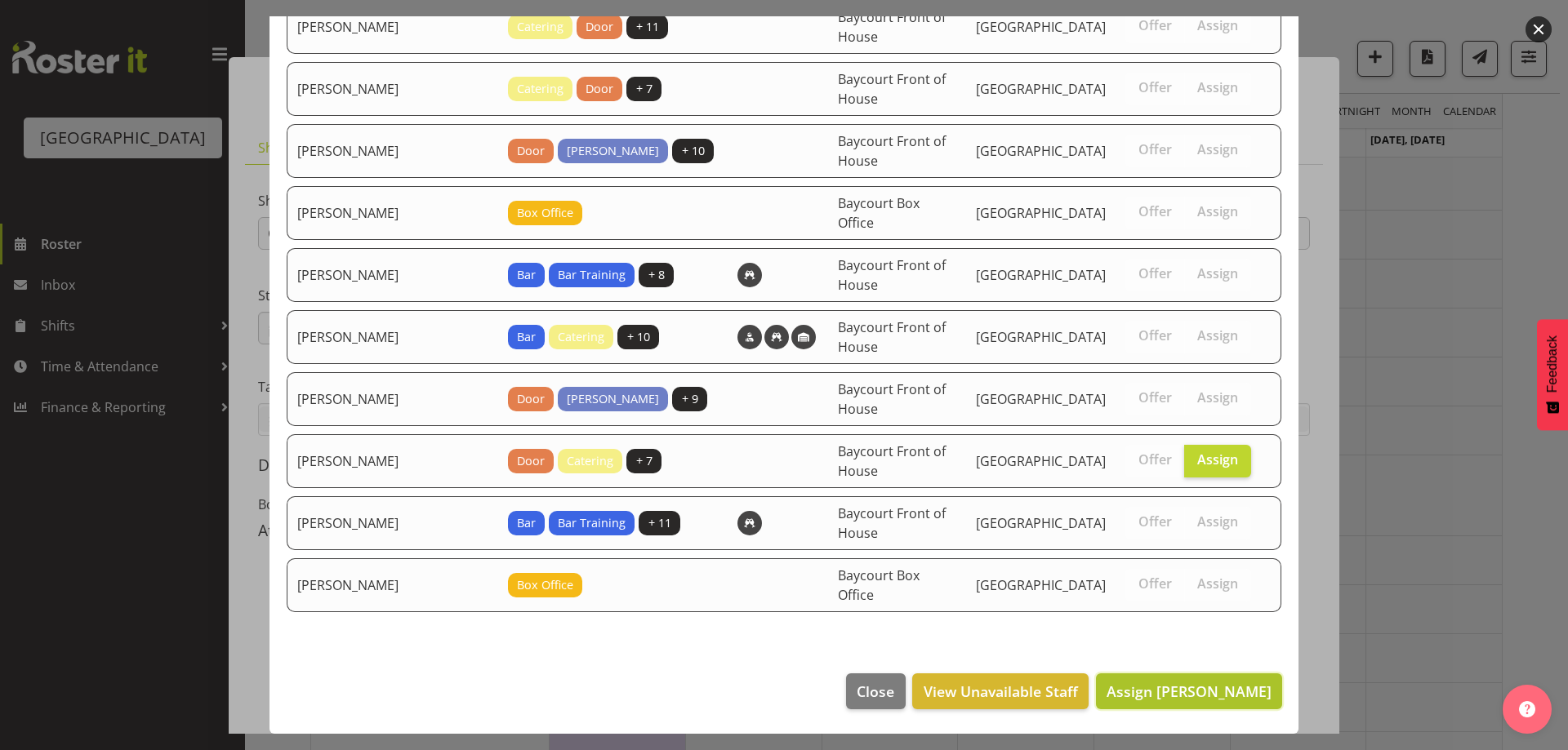
click at [1166, 690] on span "Assign [PERSON_NAME]" at bounding box center [1188, 691] width 165 height 20
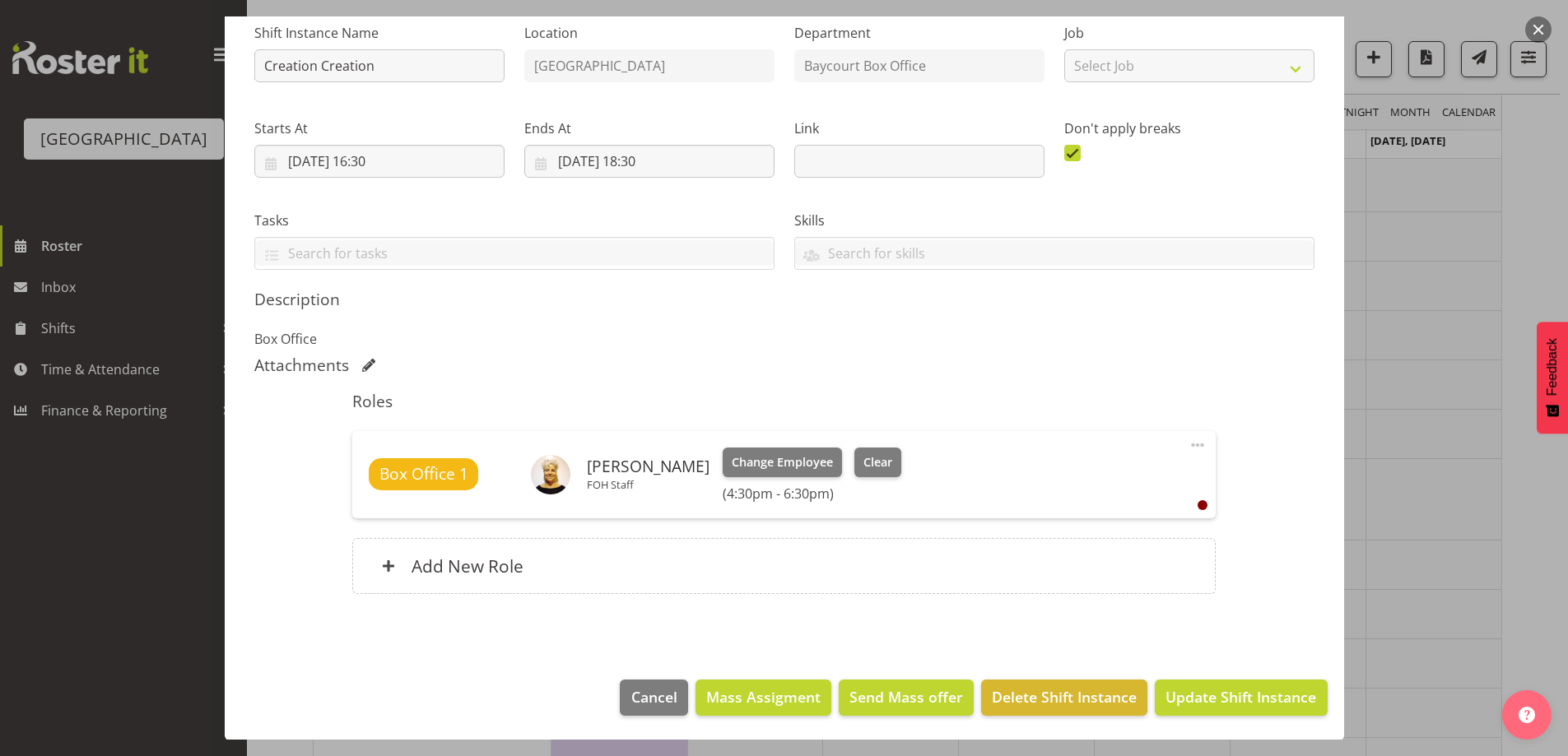
scroll to position [170, 0]
click at [1113, 313] on div "Description Box Office" at bounding box center [784, 318] width 1060 height 60
click at [1180, 688] on span "Update Shift Instance" at bounding box center [1241, 695] width 151 height 21
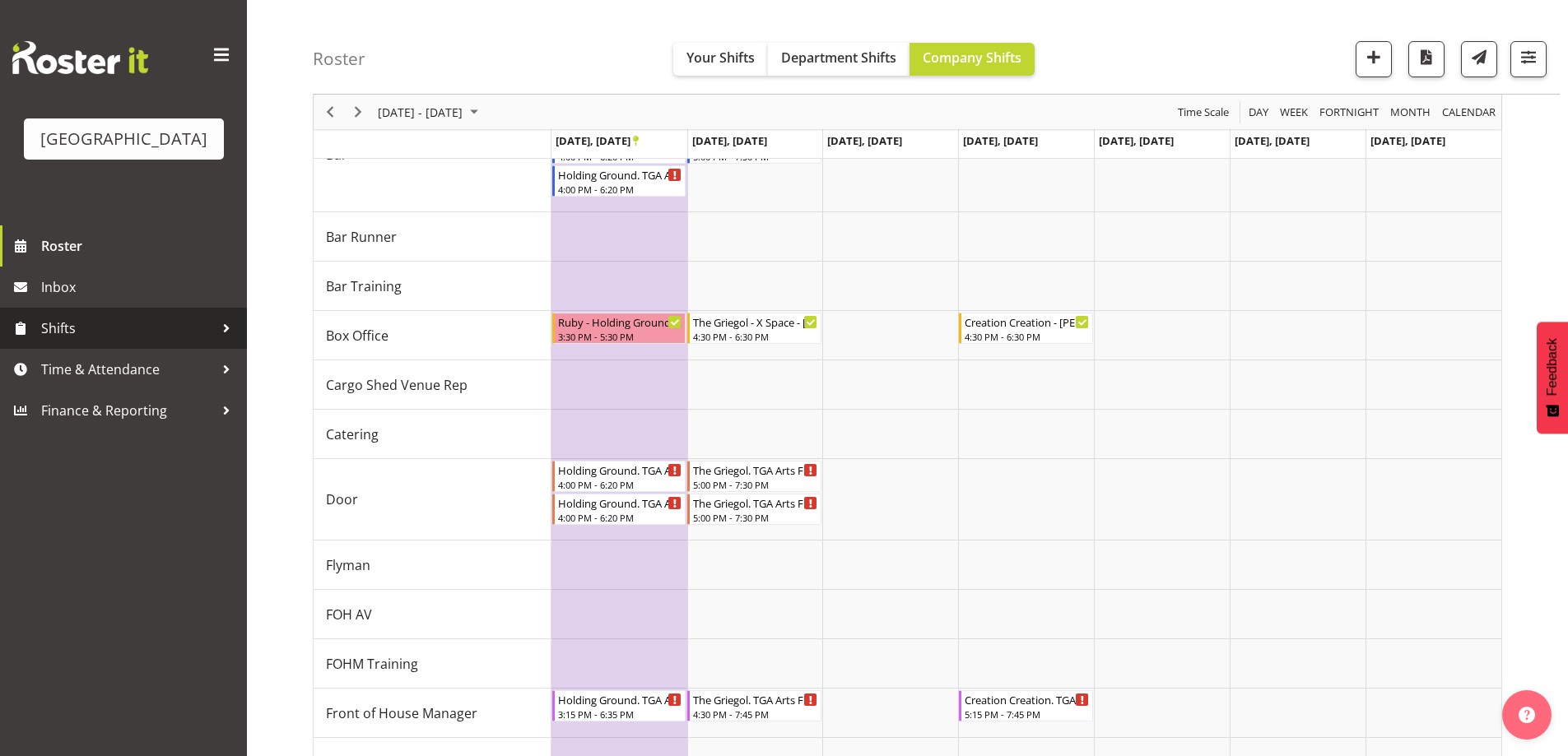
click at [108, 349] on link "Shifts" at bounding box center [123, 328] width 247 height 41
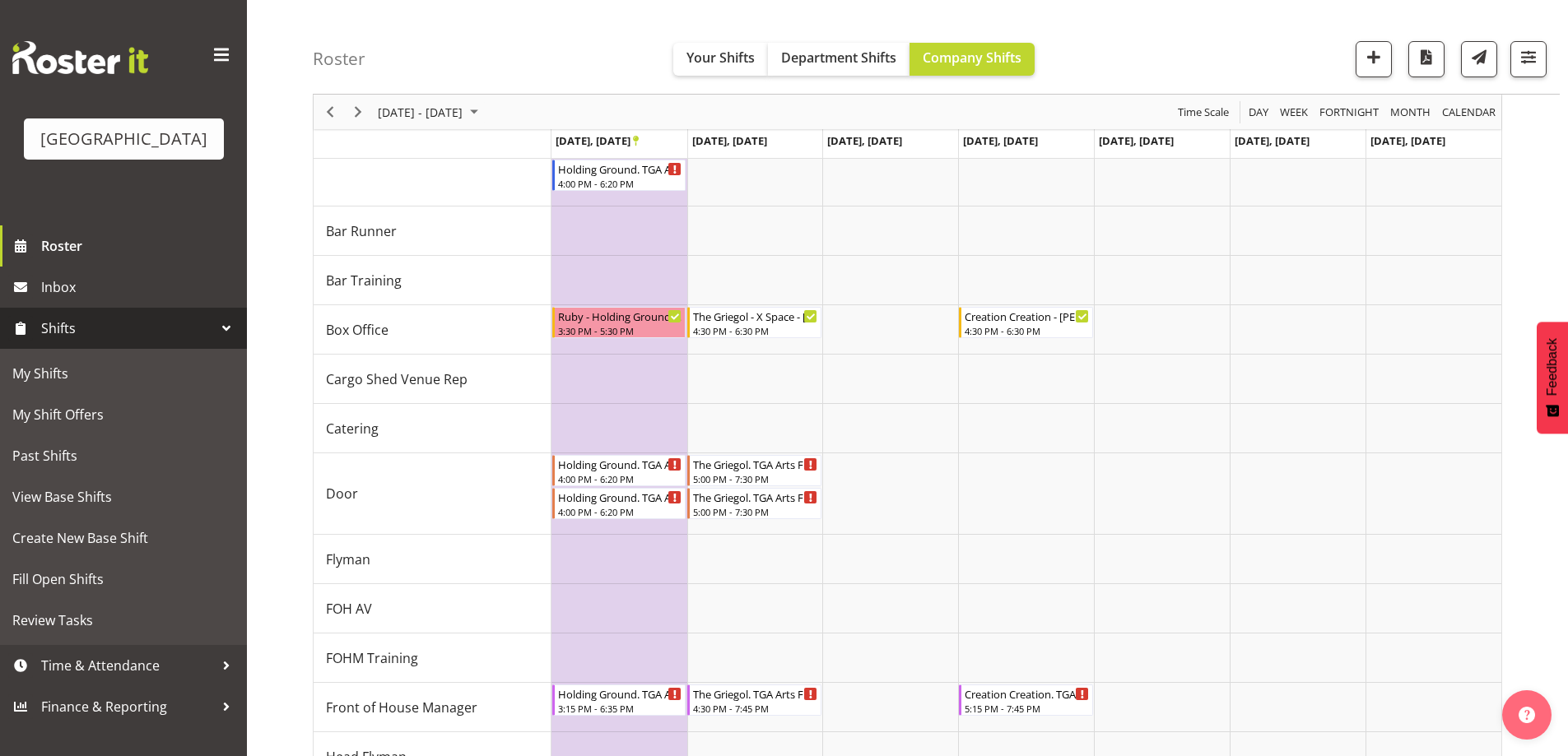
scroll to position [210, 0]
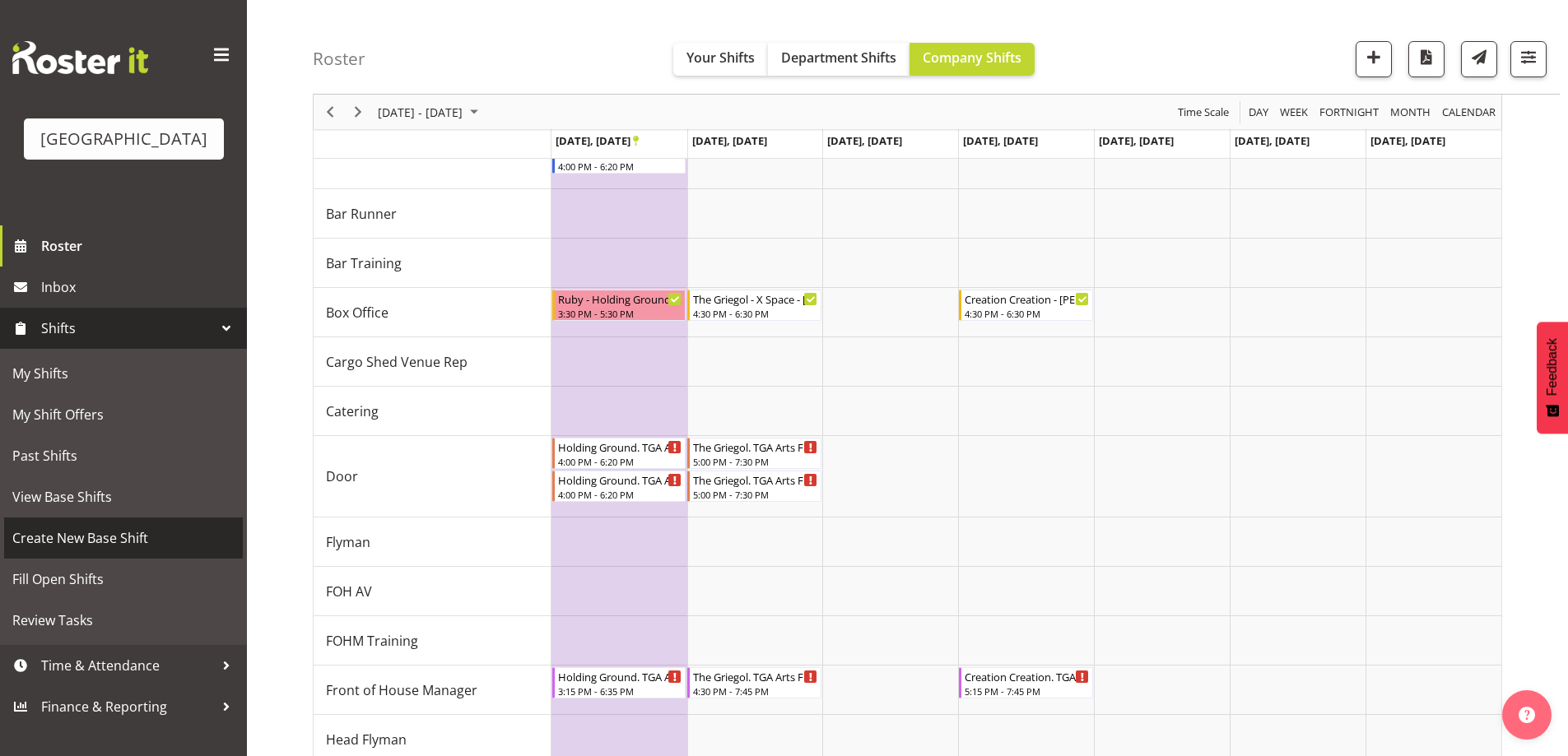
click at [66, 551] on span "Create New Base Shift" at bounding box center [123, 538] width 222 height 25
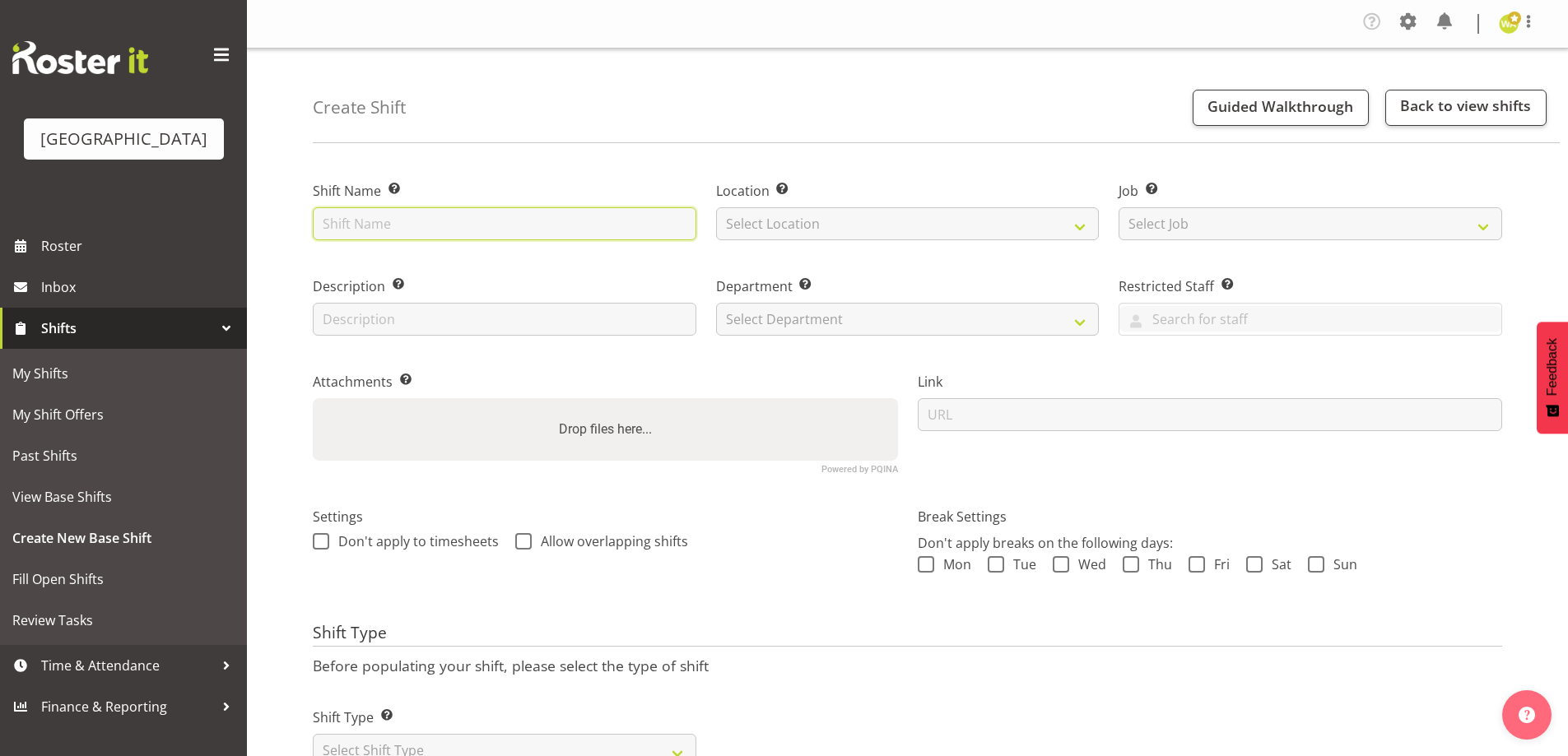
drag, startPoint x: 530, startPoint y: 210, endPoint x: 531, endPoint y: 230, distance: 20.0
click at [528, 210] on input "text" at bounding box center [504, 224] width 383 height 33
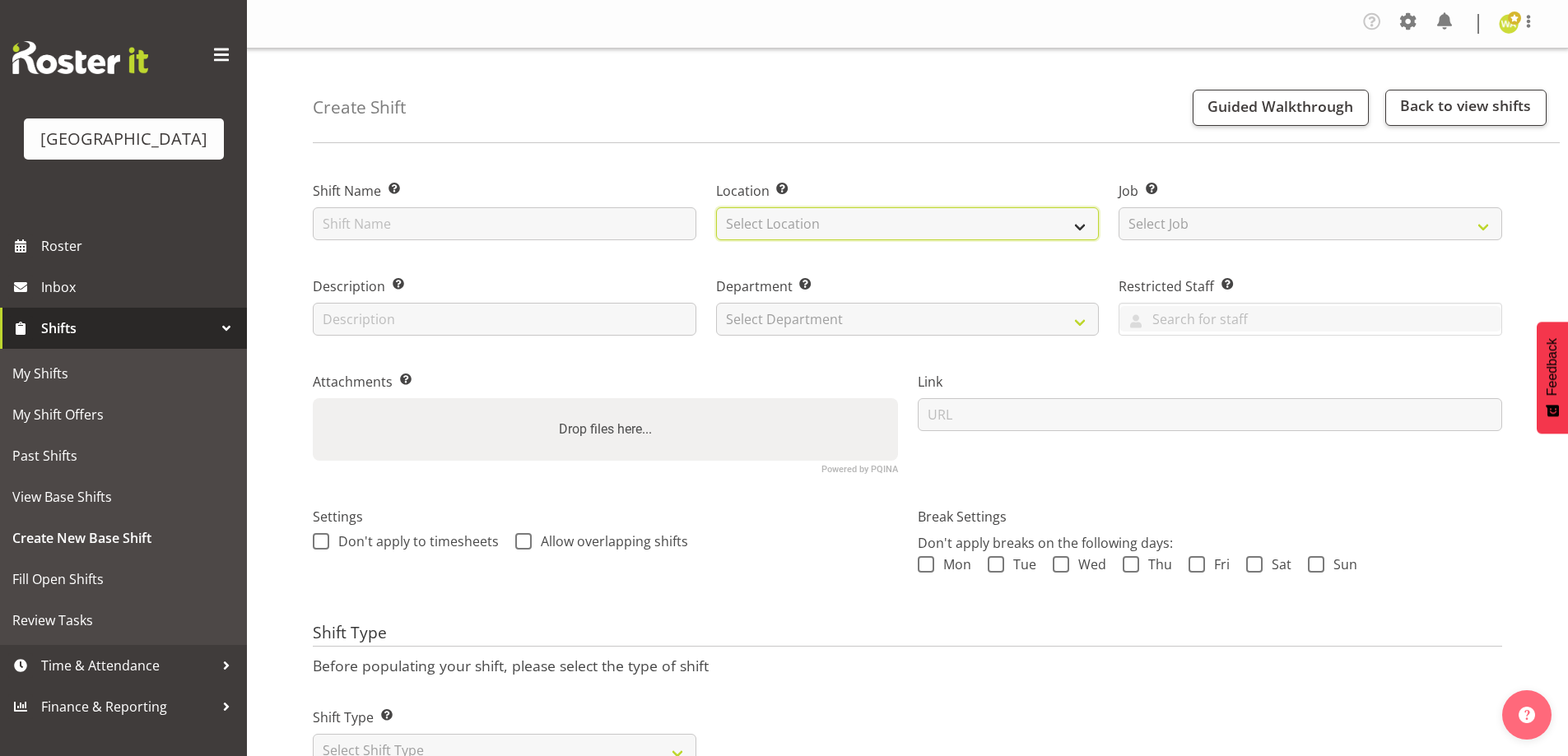
click at [869, 222] on select "Select Location [GEOGRAPHIC_DATA] [GEOGRAPHIC_DATA]" at bounding box center [907, 224] width 383 height 33
select select "1115"
click at [716, 207] on select "Select Location [GEOGRAPHIC_DATA] [GEOGRAPHIC_DATA]" at bounding box center [907, 224] width 383 height 33
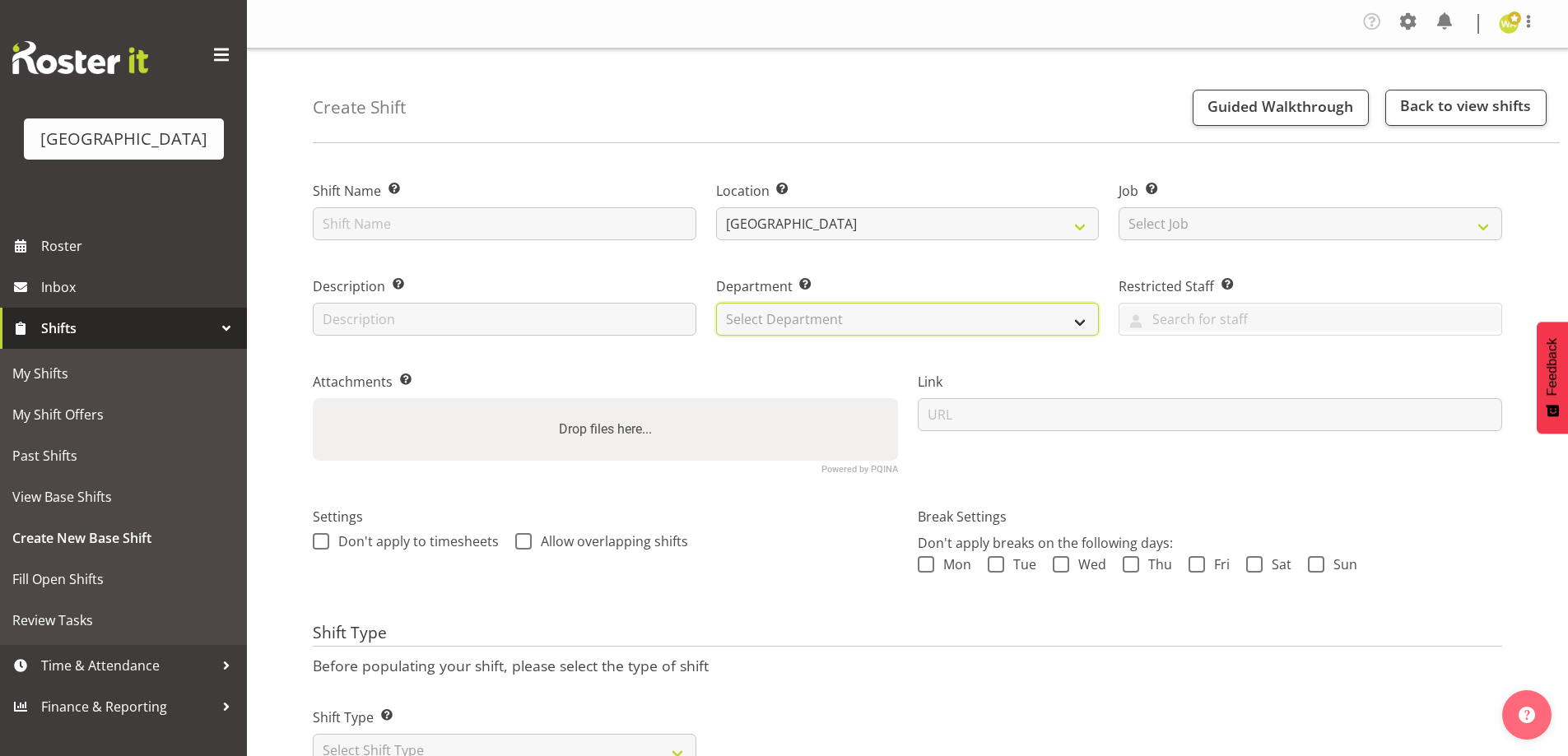
click at [796, 332] on select "Select Department Baycourt Box Office" at bounding box center [907, 319] width 383 height 33
select select "794"
click at [716, 303] on select "Select Department Baycourt Box Office" at bounding box center [907, 319] width 383 height 33
click at [927, 564] on span at bounding box center [926, 564] width 17 height 17
click at [927, 564] on input "Mon" at bounding box center [923, 565] width 11 height 11
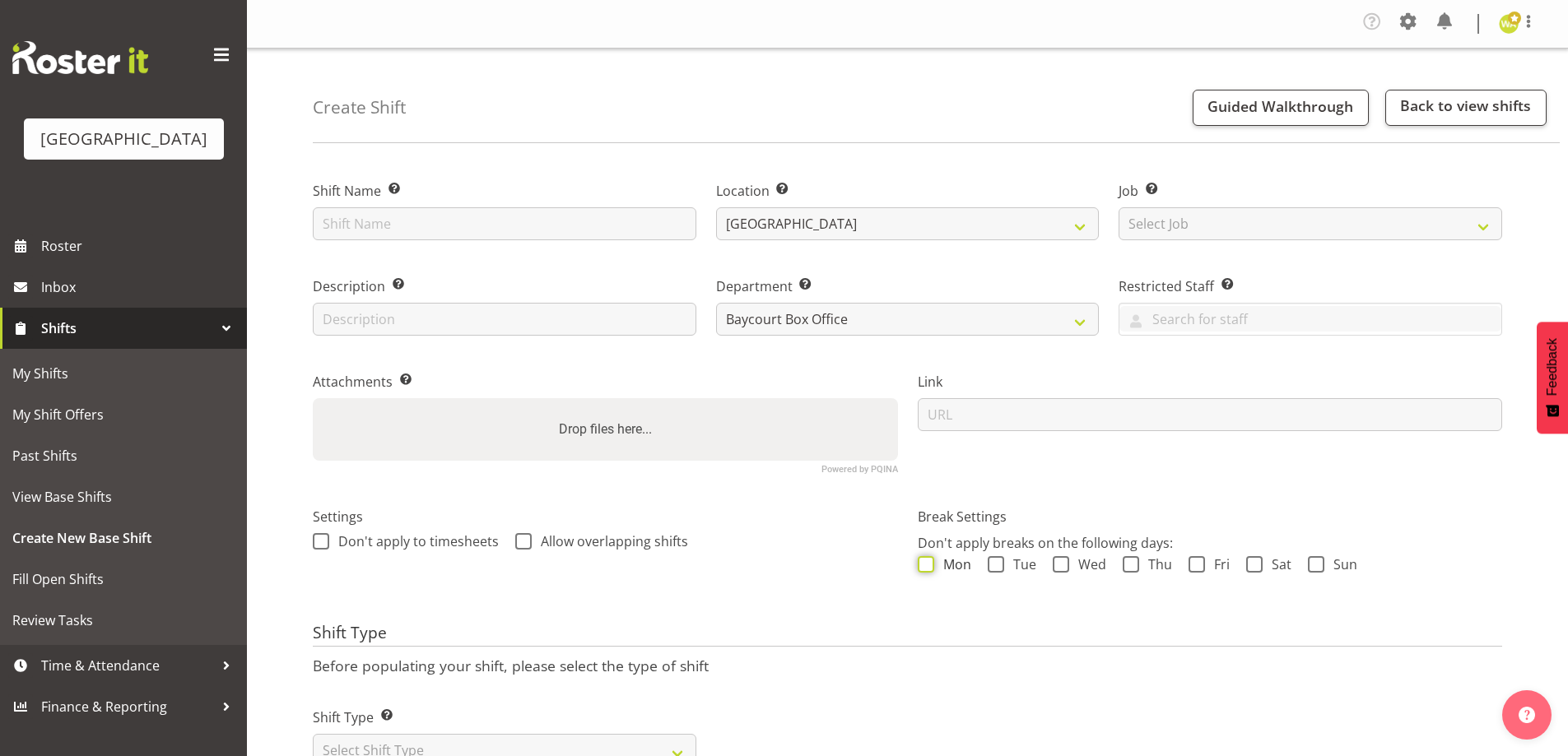
checkbox input "true"
click at [1017, 564] on span "Tue" at bounding box center [1020, 564] width 32 height 17
click at [999, 564] on input "Tue" at bounding box center [993, 565] width 11 height 11
checkbox input "true"
click at [1098, 566] on span "Wed" at bounding box center [1087, 564] width 37 height 17
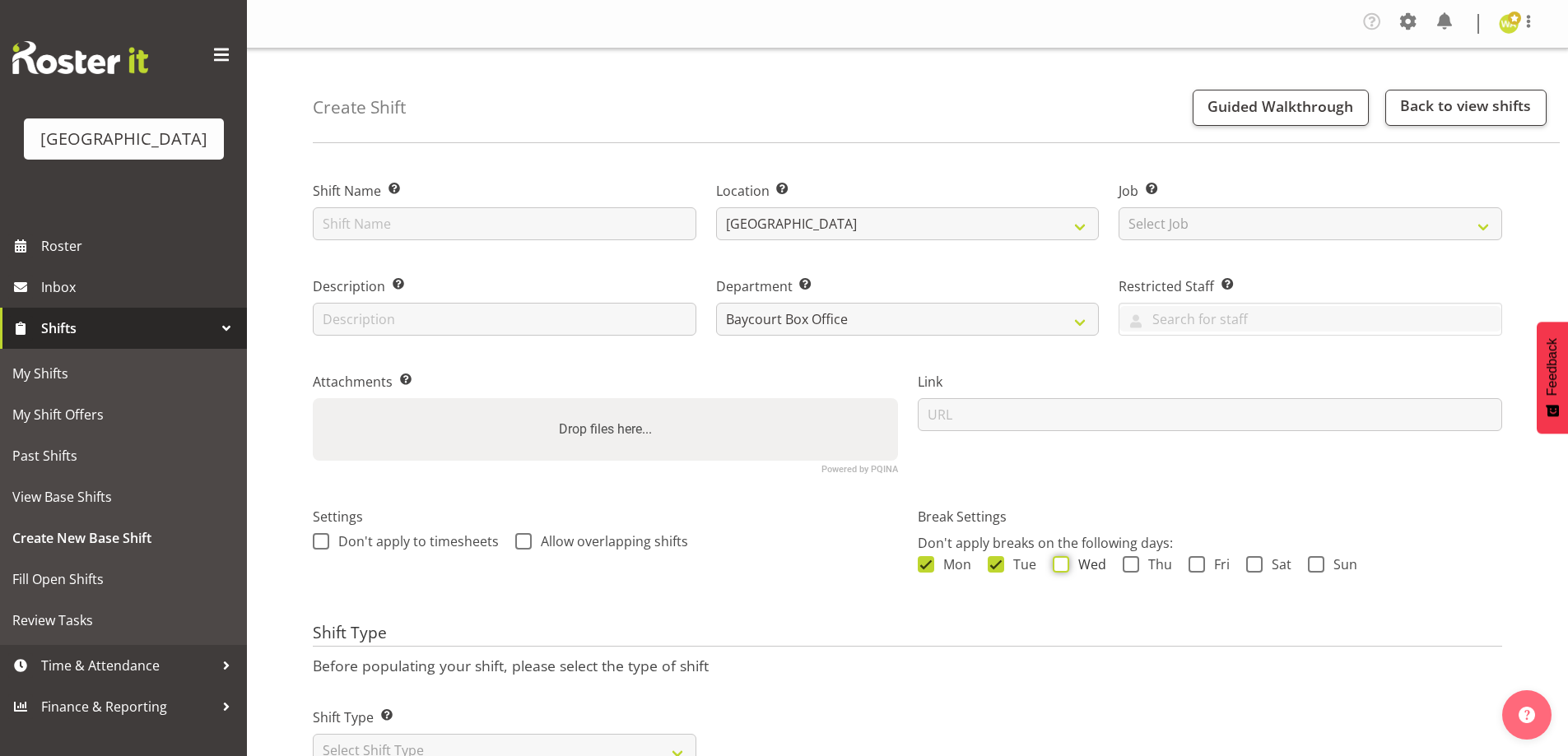
click at [1063, 566] on input "Wed" at bounding box center [1058, 565] width 11 height 11
checkbox input "true"
click at [1160, 566] on span "Thu" at bounding box center [1156, 564] width 33 height 17
click at [1134, 566] on input "Thu" at bounding box center [1128, 565] width 11 height 11
checkbox input "true"
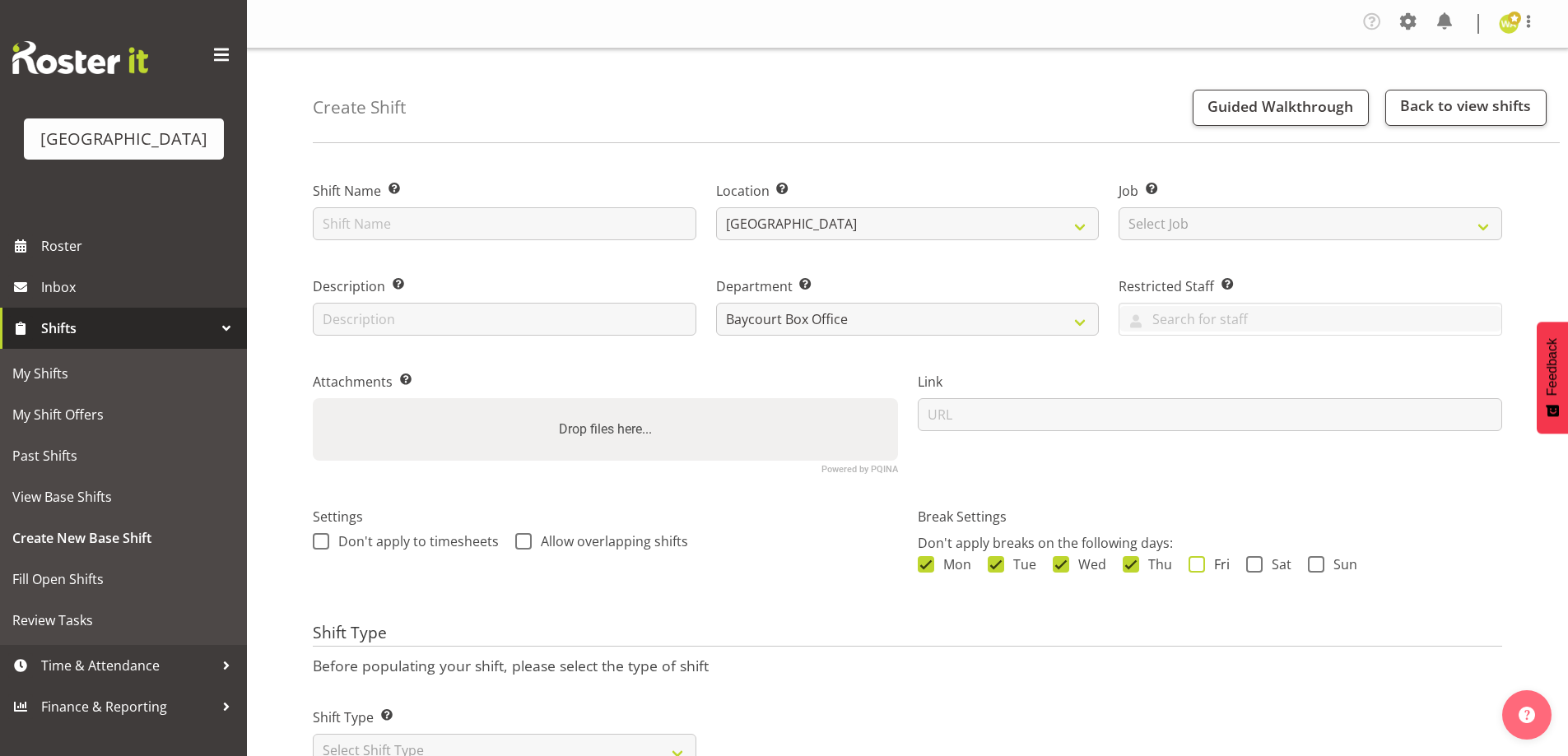
click at [1216, 565] on span "Fri" at bounding box center [1217, 564] width 25 height 17
click at [1199, 565] on input "Fri" at bounding box center [1193, 565] width 11 height 11
checkbox input "true"
click at [1278, 557] on span "Sat" at bounding box center [1277, 564] width 29 height 17
click at [1257, 560] on input "Sat" at bounding box center [1251, 565] width 11 height 11
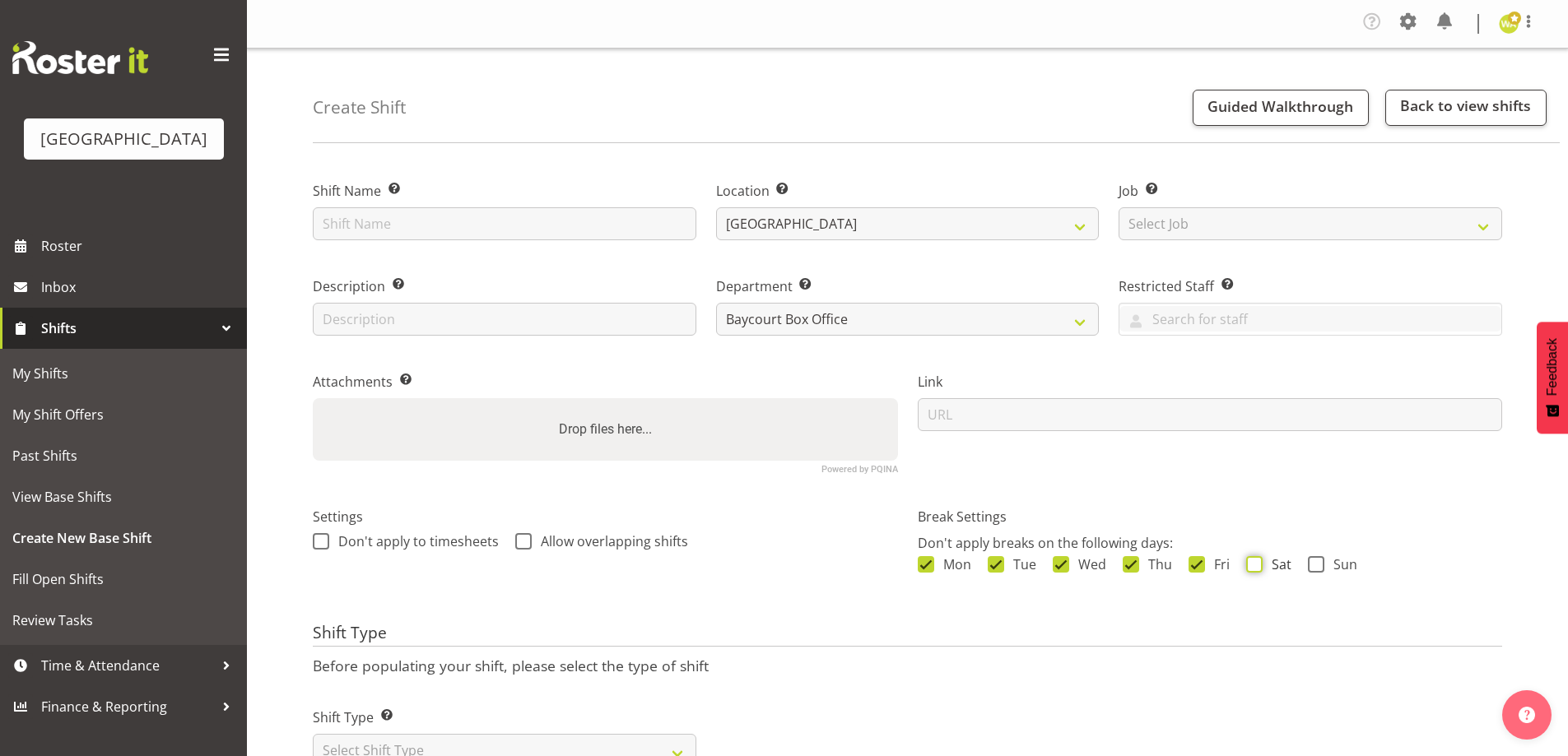
checkbox input "true"
click at [1342, 557] on span "Sun" at bounding box center [1341, 564] width 33 height 17
click at [1319, 560] on input "Sun" at bounding box center [1313, 565] width 11 height 11
checkbox input "true"
drag, startPoint x: 405, startPoint y: 317, endPoint x: 447, endPoint y: 325, distance: 42.8
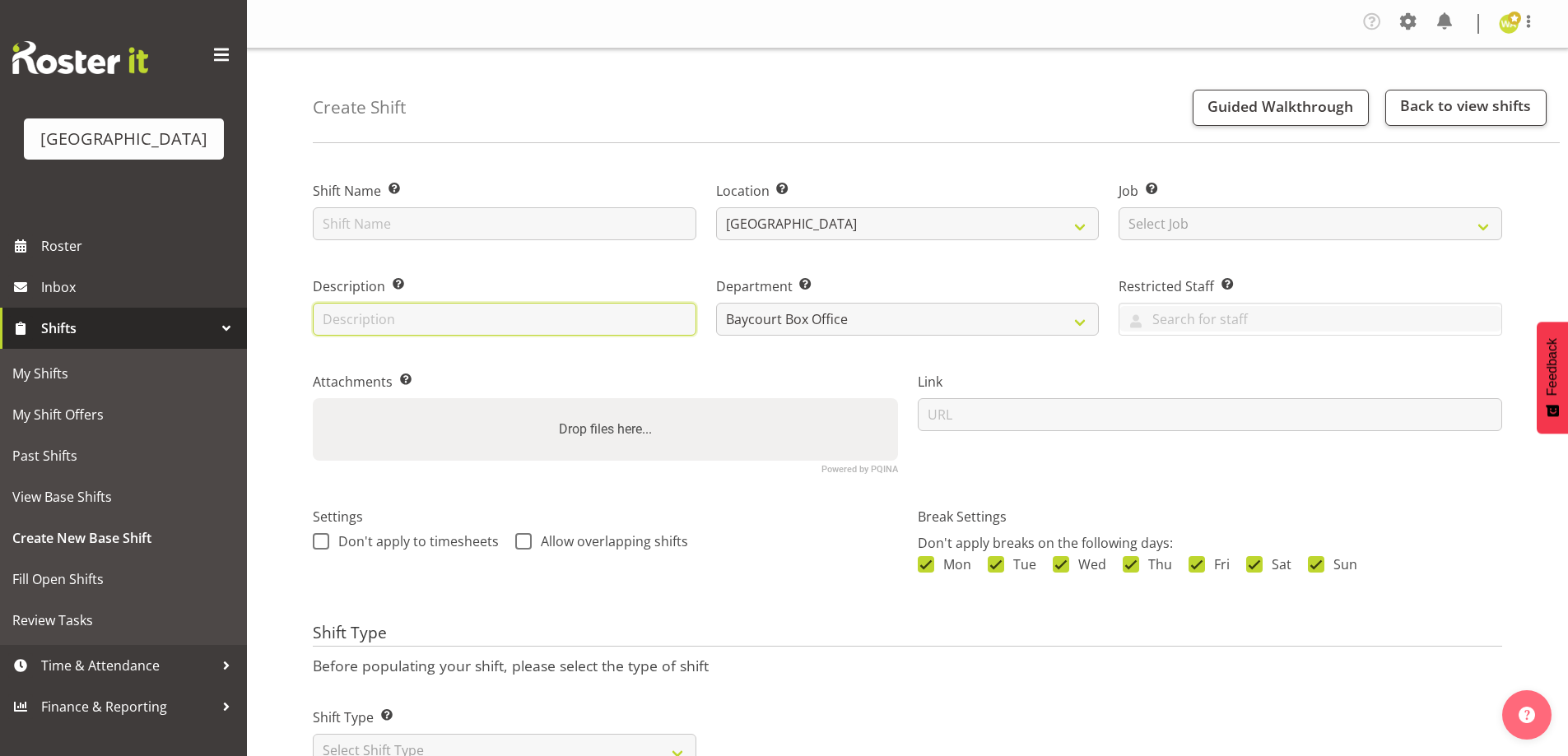
click at [405, 317] on input "text" at bounding box center [504, 319] width 383 height 33
type input "Box Office"
click at [386, 244] on div "Shift Name Enter a name for the shift (e.g. Day Shift)." at bounding box center [505, 205] width 404 height 96
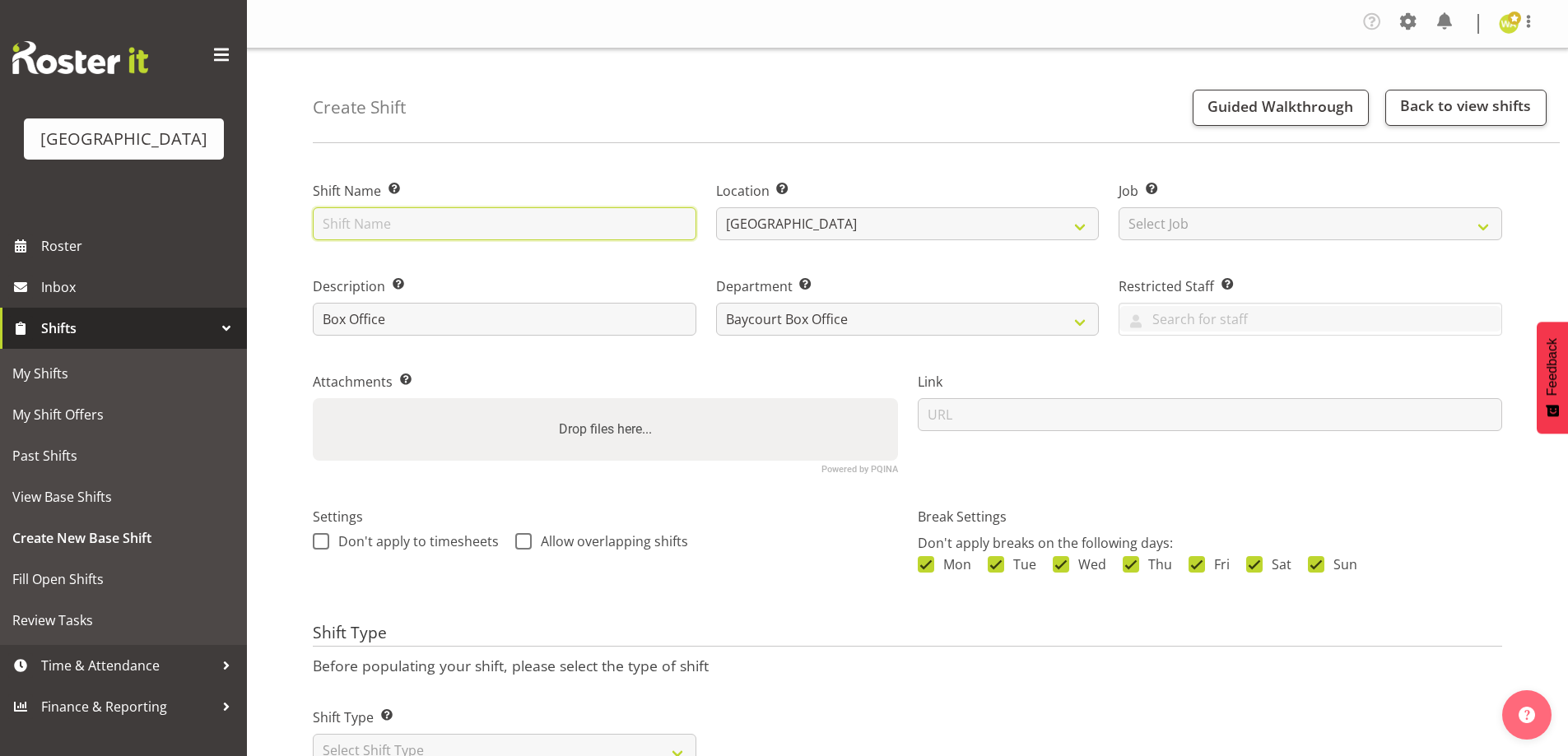
drag, startPoint x: 386, startPoint y: 232, endPoint x: 402, endPoint y: 232, distance: 16.0
click at [386, 232] on input "text" at bounding box center [504, 224] width 383 height 33
click at [780, 149] on div "Create Shift Guided Walkthrough Back to view shifts Shift Name Enter a name for…" at bounding box center [906, 431] width 1321 height 765
click at [375, 222] on input "text" at bounding box center [504, 224] width 383 height 33
click at [538, 122] on div "Create Shift Guided Walkthrough Back to view shifts" at bounding box center [935, 96] width 1247 height 95
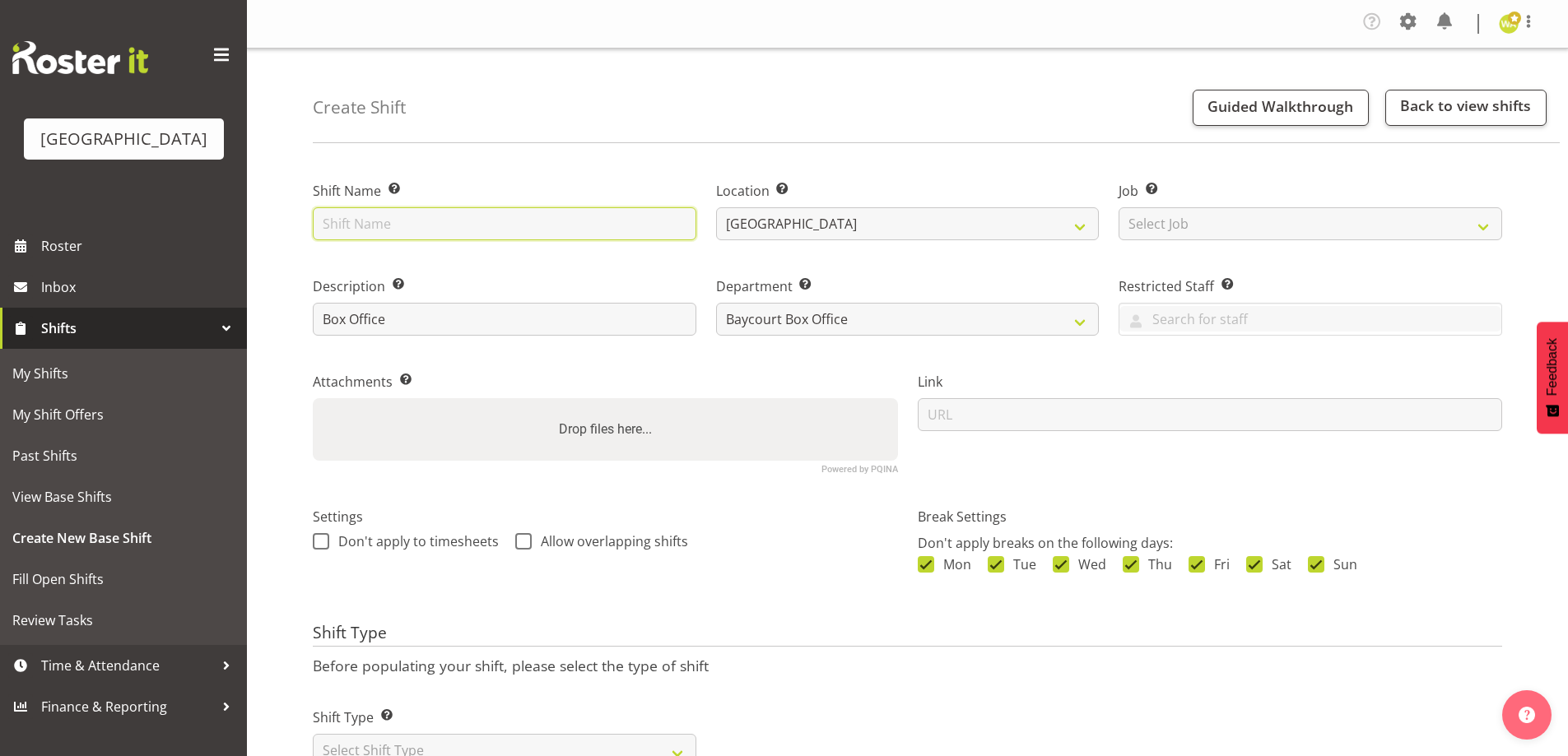
click at [455, 212] on input "text" at bounding box center [504, 224] width 383 height 33
click at [529, 144] on div "Create Shift Guided Walkthrough Back to view shifts Shift Name Enter a name for…" at bounding box center [906, 431] width 1321 height 765
click at [337, 213] on input "text" at bounding box center [504, 224] width 383 height 33
click at [819, 98] on div "Create Shift Guided Walkthrough Back to view shifts" at bounding box center [935, 96] width 1247 height 95
drag, startPoint x: 535, startPoint y: 215, endPoint x: 535, endPoint y: 225, distance: 10.0
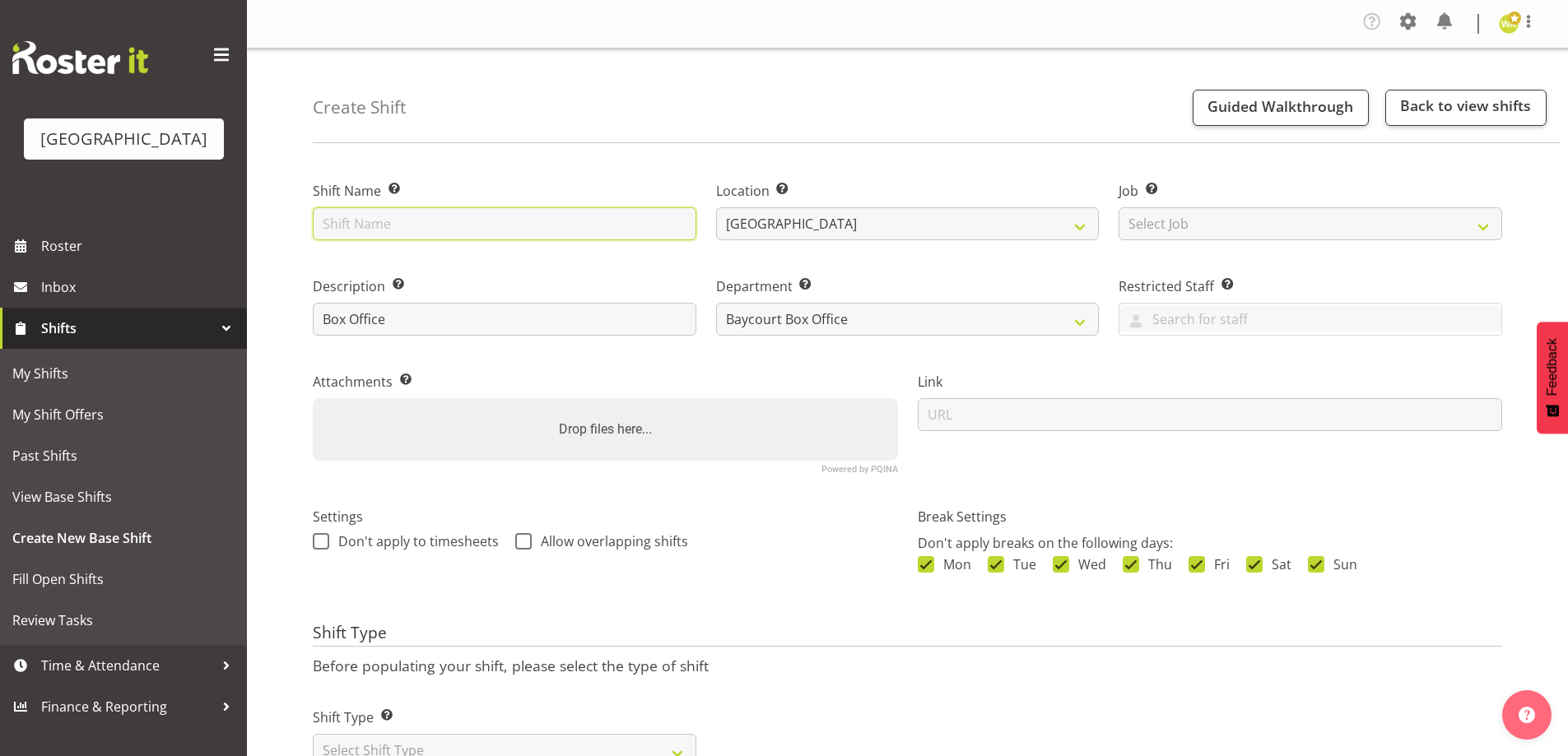
click at [535, 219] on input "text" at bounding box center [504, 224] width 383 height 33
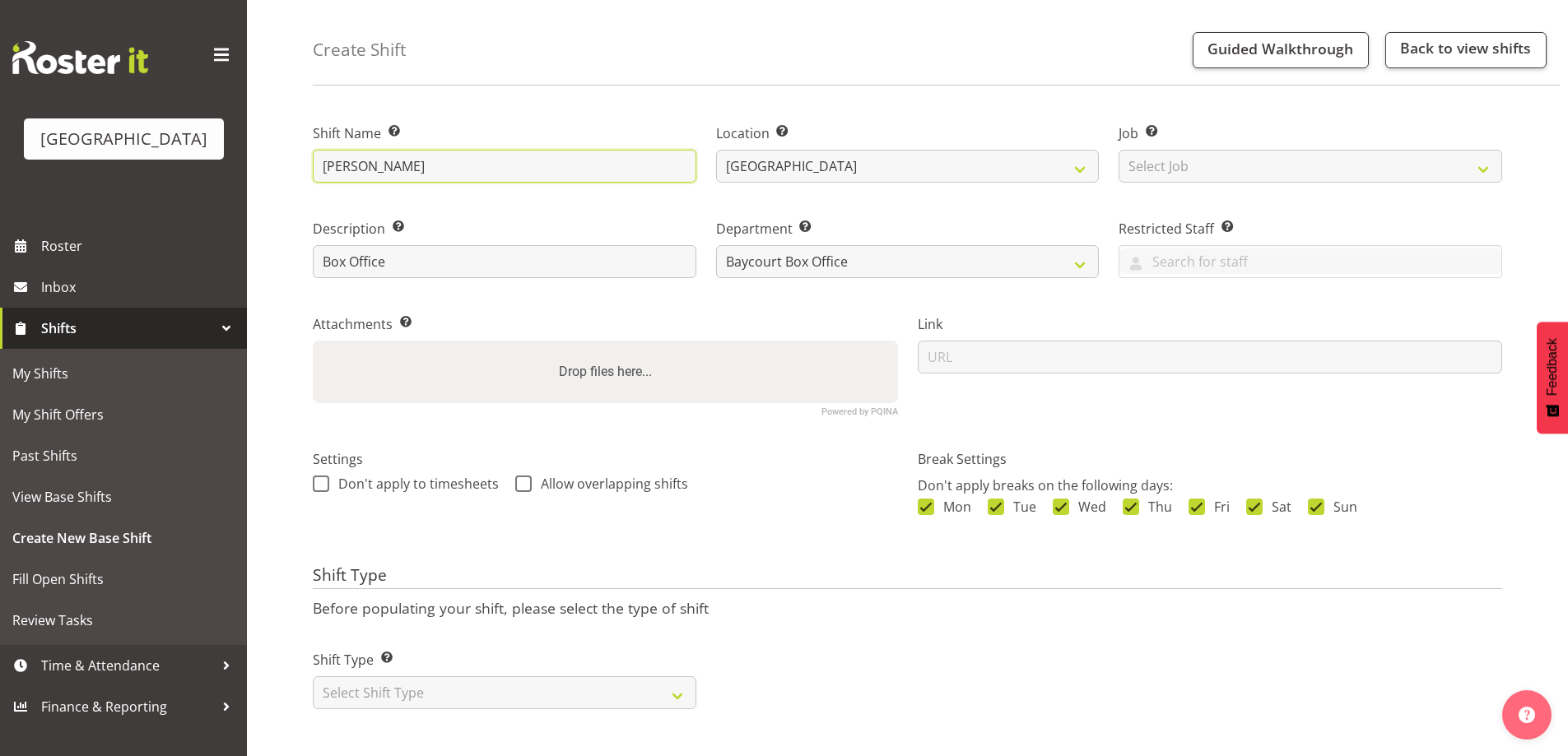
type input "[PERSON_NAME]"
click at [458, 696] on div "Shift Type Shift Types: One Off – Select this if you would like a single shift …" at bounding box center [505, 673] width 404 height 92
click at [397, 676] on select "Select Shift Type One Off Shift Recurring Shift Rotating Shift" at bounding box center [504, 693] width 383 height 33
select select "one_off"
click at [312, 676] on select "Select Shift Type One Off Shift Recurring Shift Rotating Shift" at bounding box center [504, 693] width 383 height 33
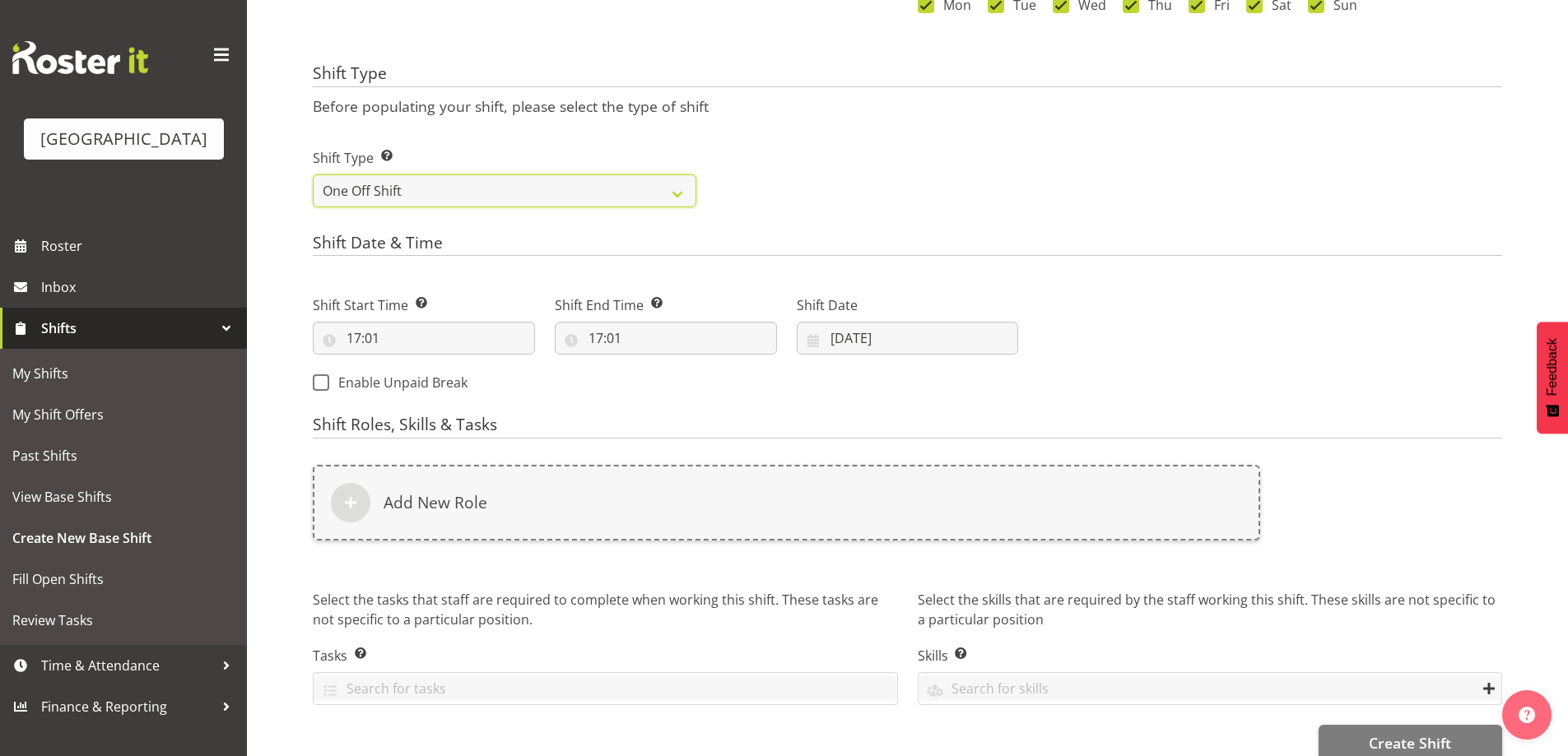
scroll to position [564, 0]
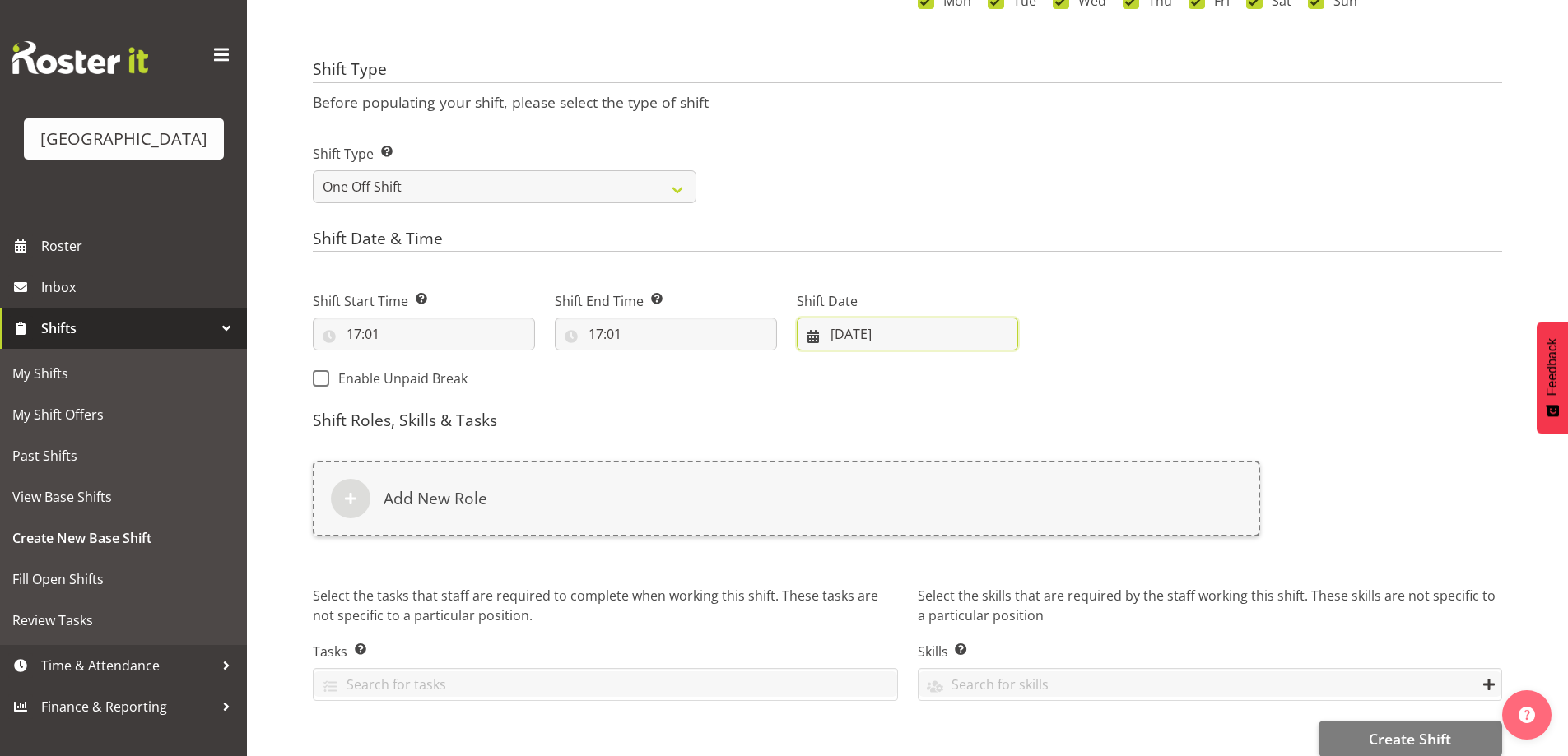
click at [870, 328] on input "[DATE]" at bounding box center [907, 334] width 222 height 33
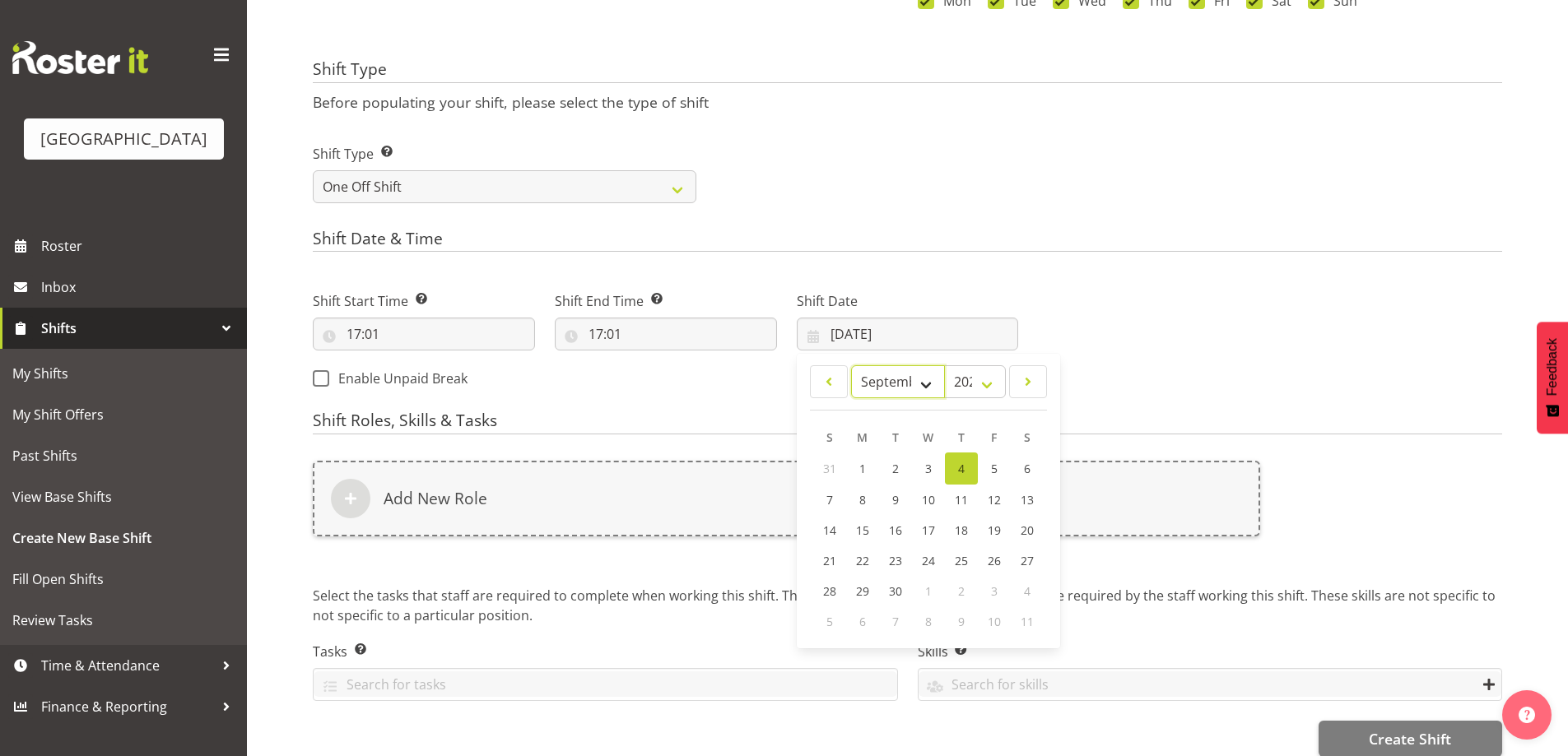
click at [888, 378] on select "January February March April May June July August September October November De…" at bounding box center [899, 382] width 95 height 33
select select "9"
click at [851, 365] on select "January February March April May June July August September October November De…" at bounding box center [899, 382] width 95 height 33
click at [999, 587] on span "31" at bounding box center [994, 589] width 13 height 16
type input "31/10/2025"
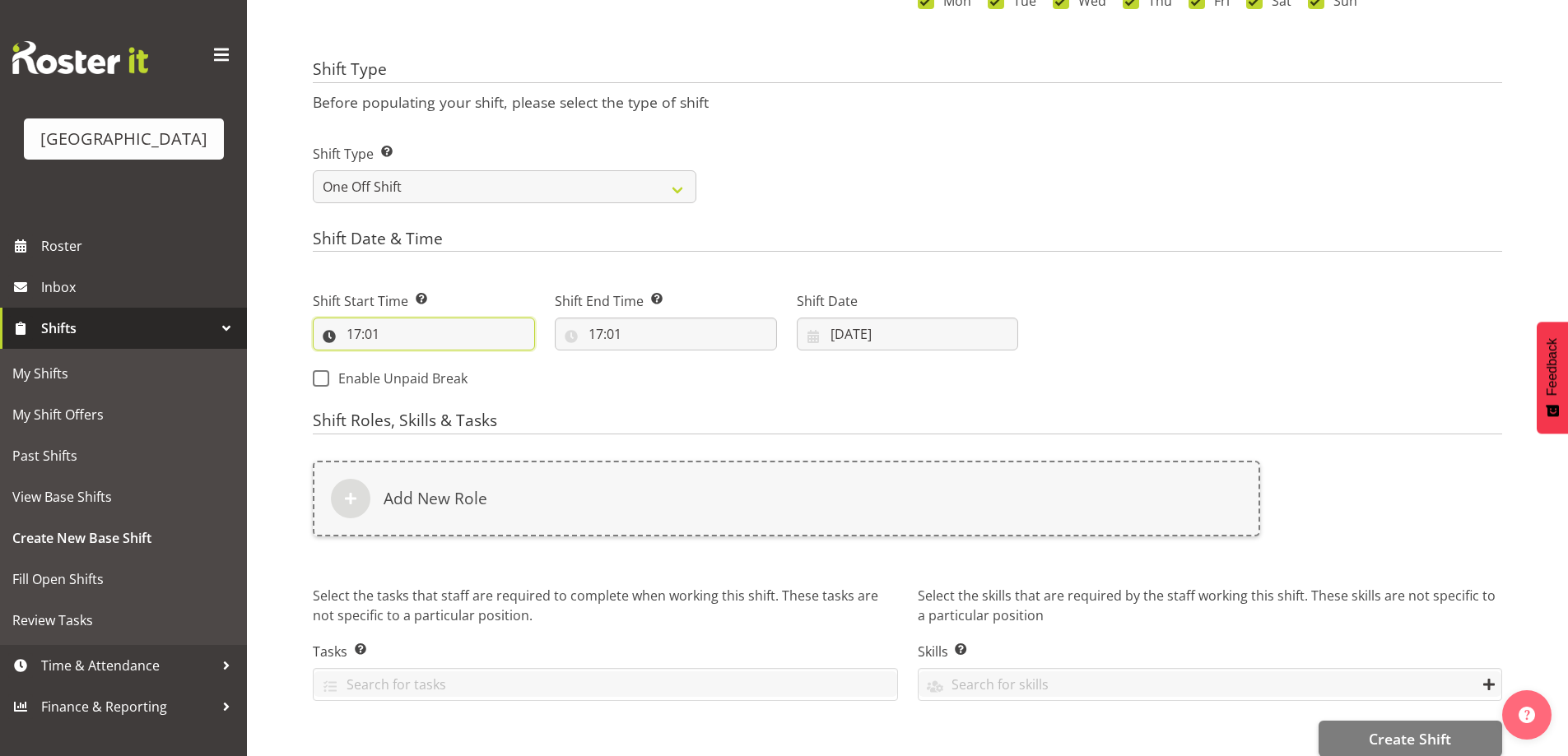
click at [365, 332] on input "17:01" at bounding box center [423, 334] width 222 height 33
click at [421, 375] on select "00 01 02 03 04 05 06 07 08 09 10 11 12 13 14 15 16 17 18 19 20 21 22 23" at bounding box center [425, 377] width 37 height 33
select select "18"
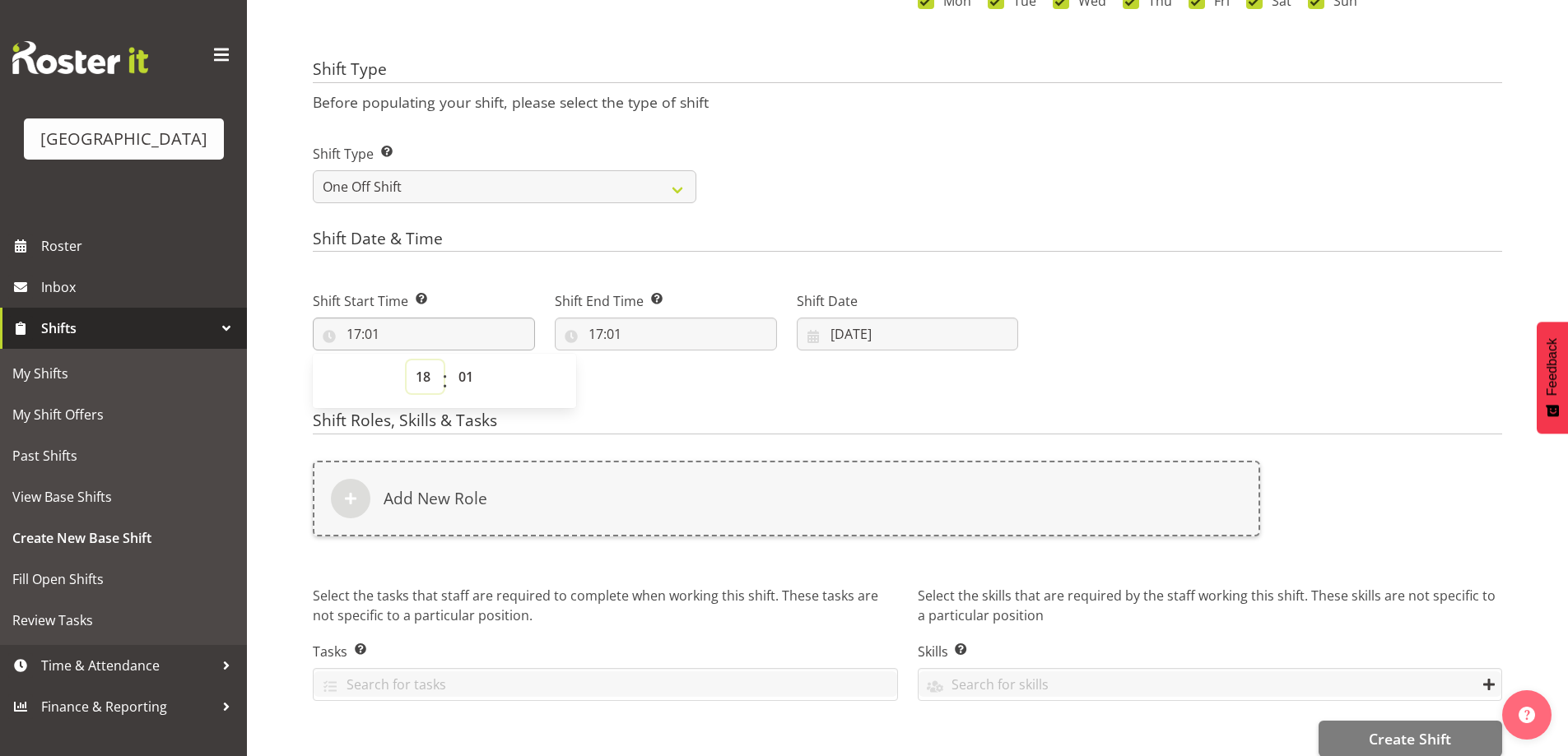
click at [406, 360] on select "00 01 02 03 04 05 06 07 08 09 10 11 12 13 14 15 16 17 18 19 20 21 22 23" at bounding box center [425, 377] width 37 height 33
type input "18:01"
click at [467, 379] on select "00 01 02 03 04 05 06 07 08 09 10 11 12 13 14 15 16 17 18 19 20 21 22 23 24 25 2…" at bounding box center [468, 377] width 37 height 33
select select "0"
click at [449, 360] on select "00 01 02 03 04 05 06 07 08 09 10 11 12 13 14 15 16 17 18 19 20 21 22 23 24 25 2…" at bounding box center [468, 377] width 37 height 33
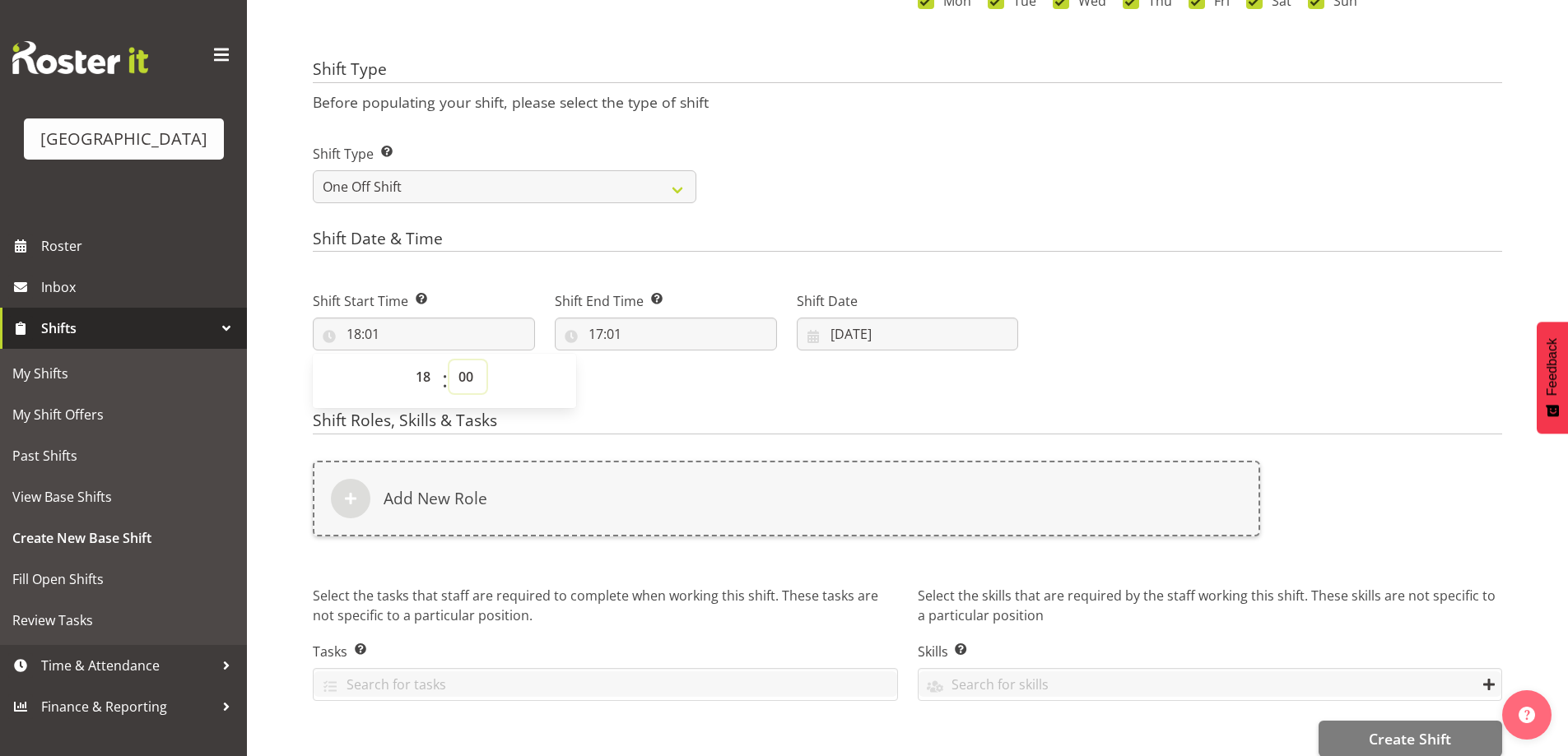
type input "18:00"
click at [596, 331] on input "17:01" at bounding box center [665, 334] width 222 height 33
click at [672, 374] on select "00 01 02 03 04 05 06 07 08 09 10 11 12 13 14 15 16 17 18 19 20 21 22 23" at bounding box center [667, 377] width 37 height 33
select select "20"
click at [648, 360] on select "00 01 02 03 04 05 06 07 08 09 10 11 12 13 14 15 16 17 18 19 20 21 22 23" at bounding box center [667, 377] width 37 height 33
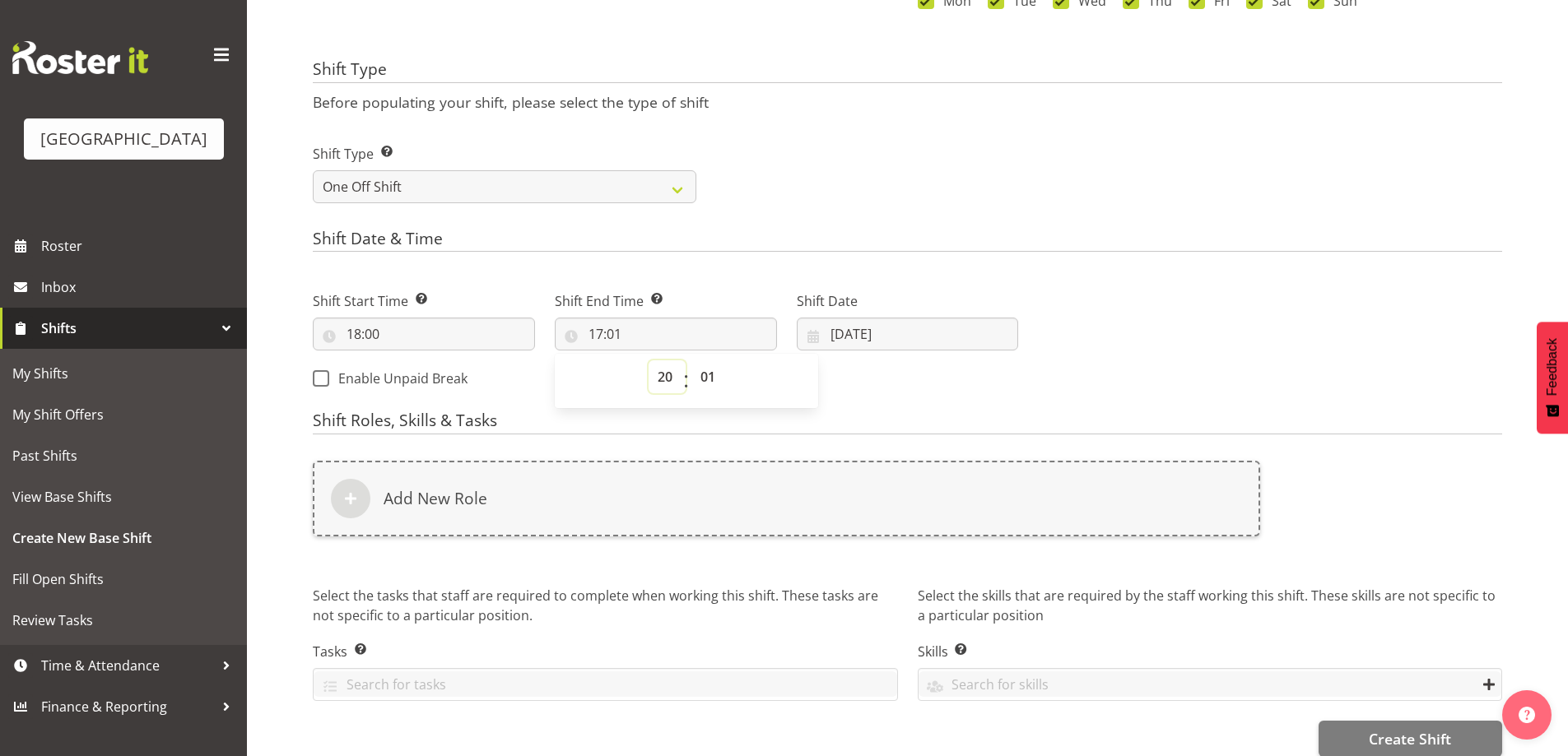
type input "20:01"
click at [700, 369] on select "00 01 02 03 04 05 06 07 08 09 10 11 12 13 14 15 16 17 18 19 20 21 22 23 24 25 2…" at bounding box center [710, 377] width 37 height 33
select select "0"
click at [691, 360] on select "00 01 02 03 04 05 06 07 08 09 10 11 12 13 14 15 16 17 18 19 20 21 22 23 24 25 2…" at bounding box center [710, 377] width 37 height 33
type input "20:00"
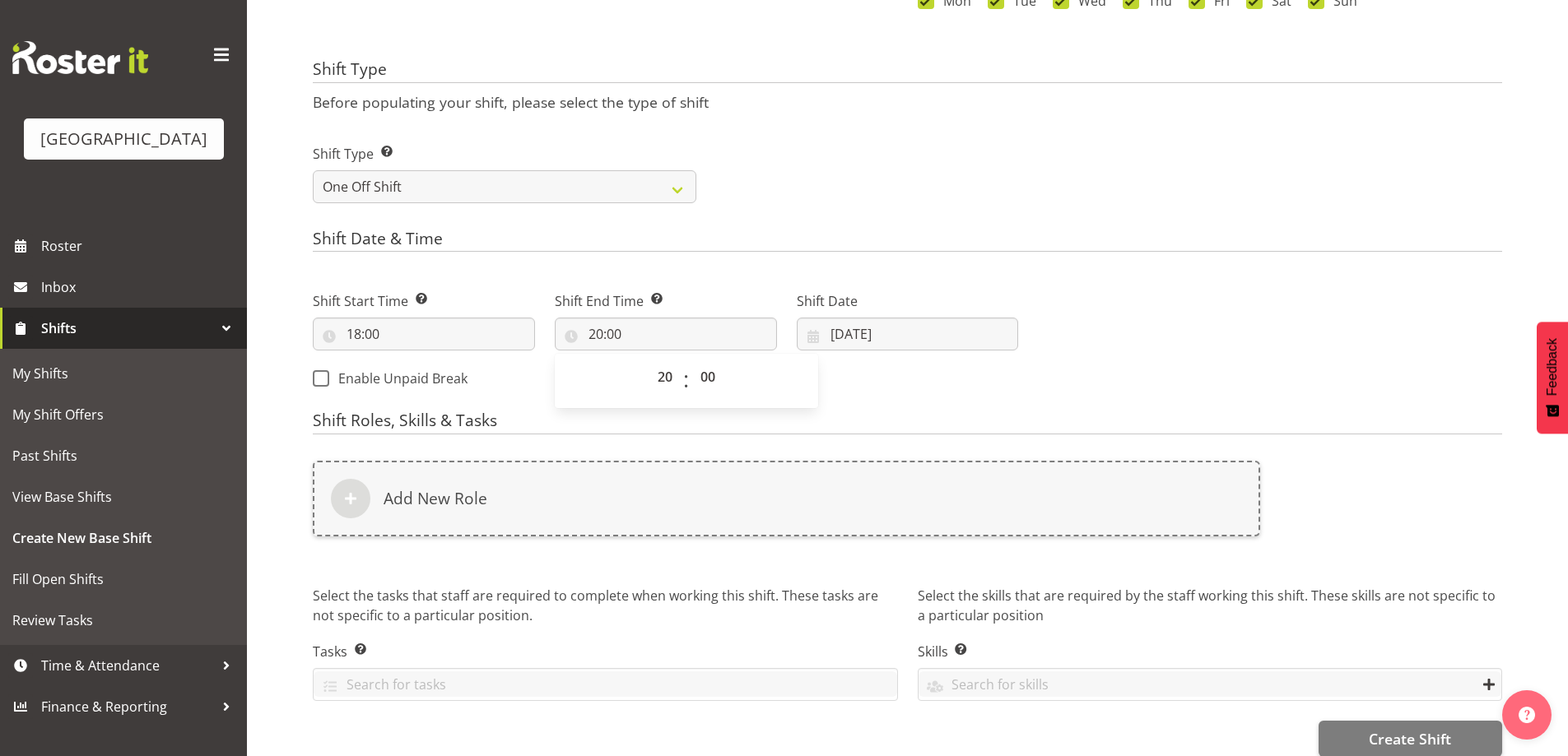
click at [1098, 199] on div "Shift Type Shift Types: One Off – Select this if you would like a single shift …" at bounding box center [907, 167] width 1209 height 92
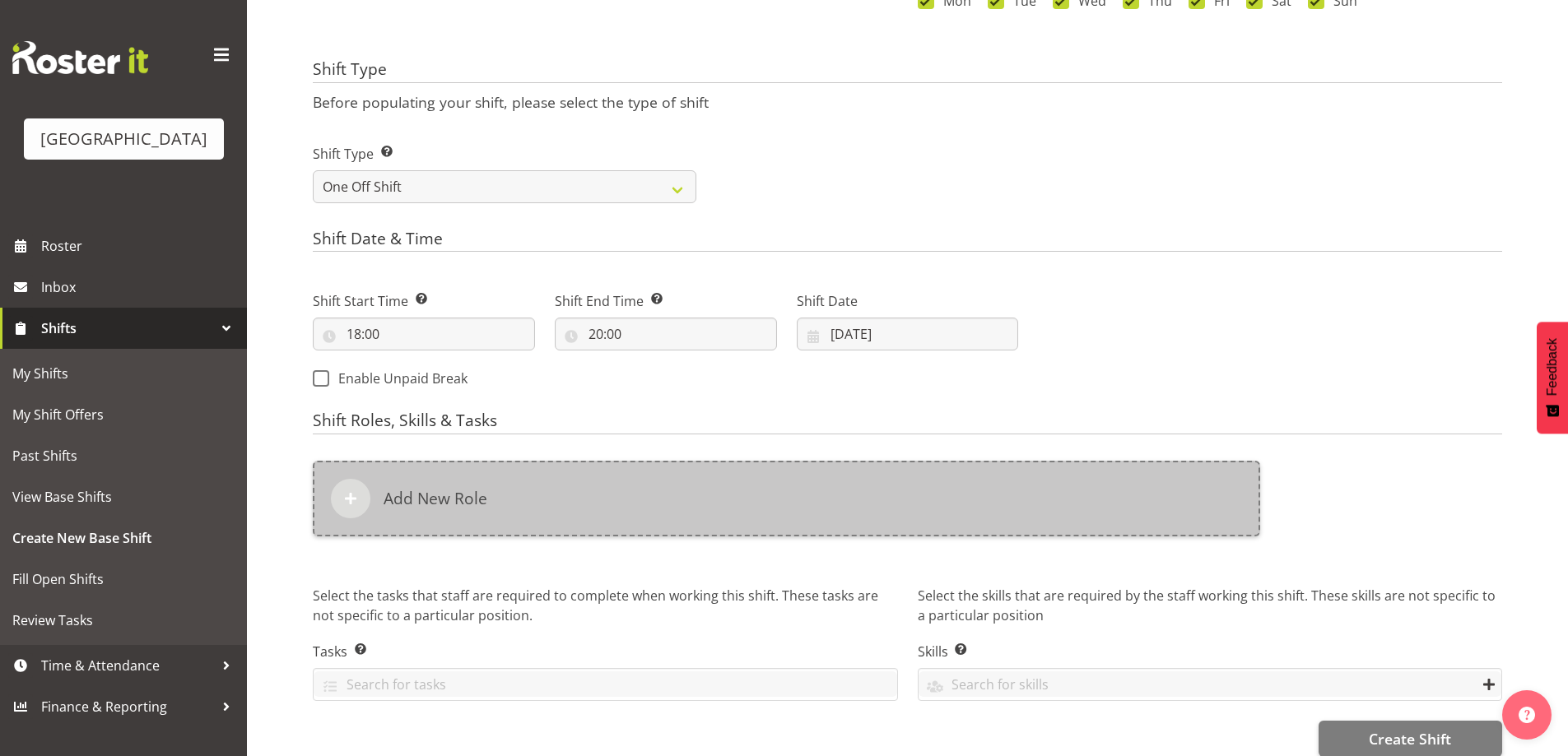
click at [512, 498] on div "Add New Role" at bounding box center [786, 498] width 948 height 75
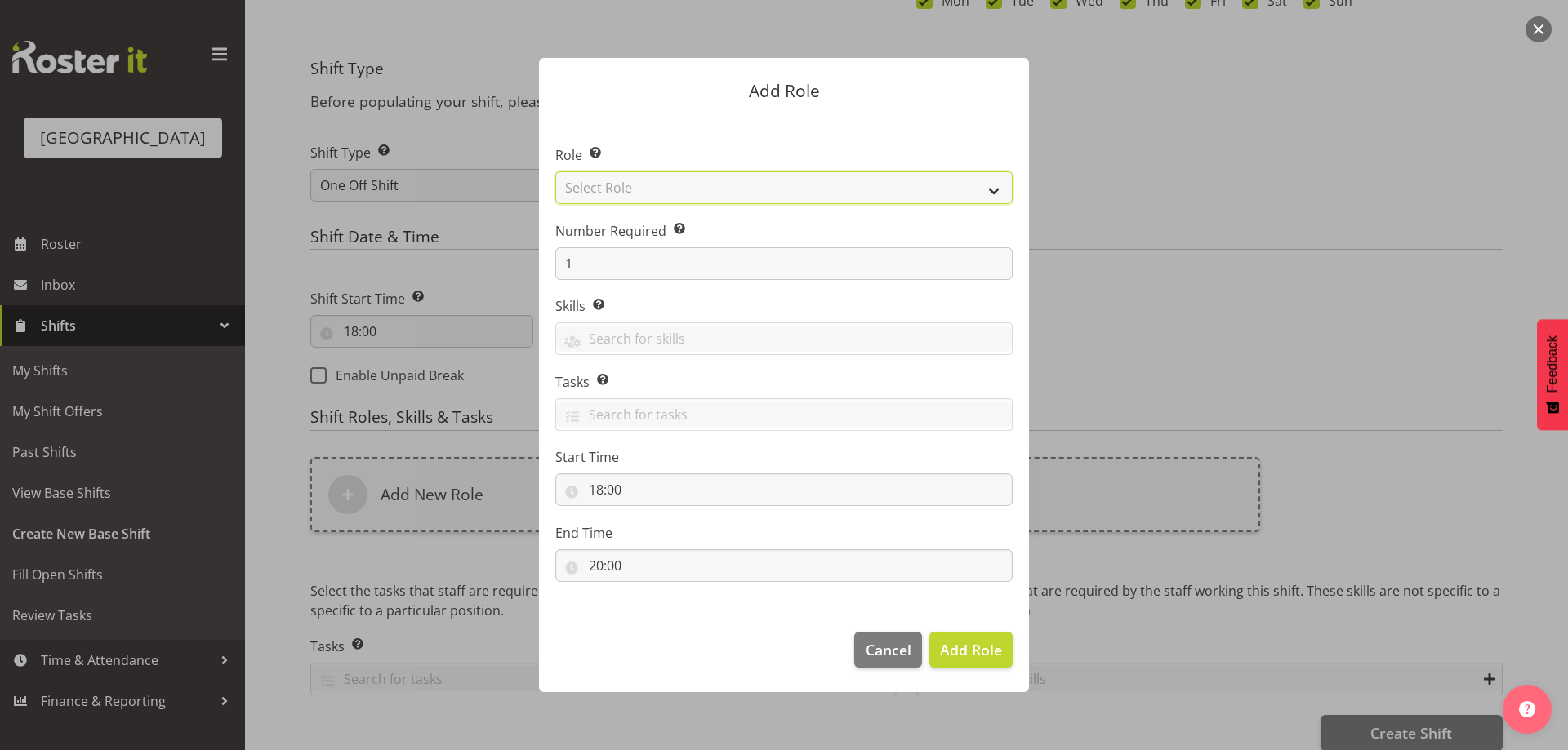
click at [603, 182] on select "Select Role Audio Bar Bar Runner Bar Training Box Office Cargo Shed Venue Rep C…" at bounding box center [784, 188] width 457 height 33
select select "1301"
click at [555, 171] on select "Select Role Audio Bar Bar Runner Bar Training Box Office Cargo Shed Venue Rep C…" at bounding box center [784, 188] width 457 height 33
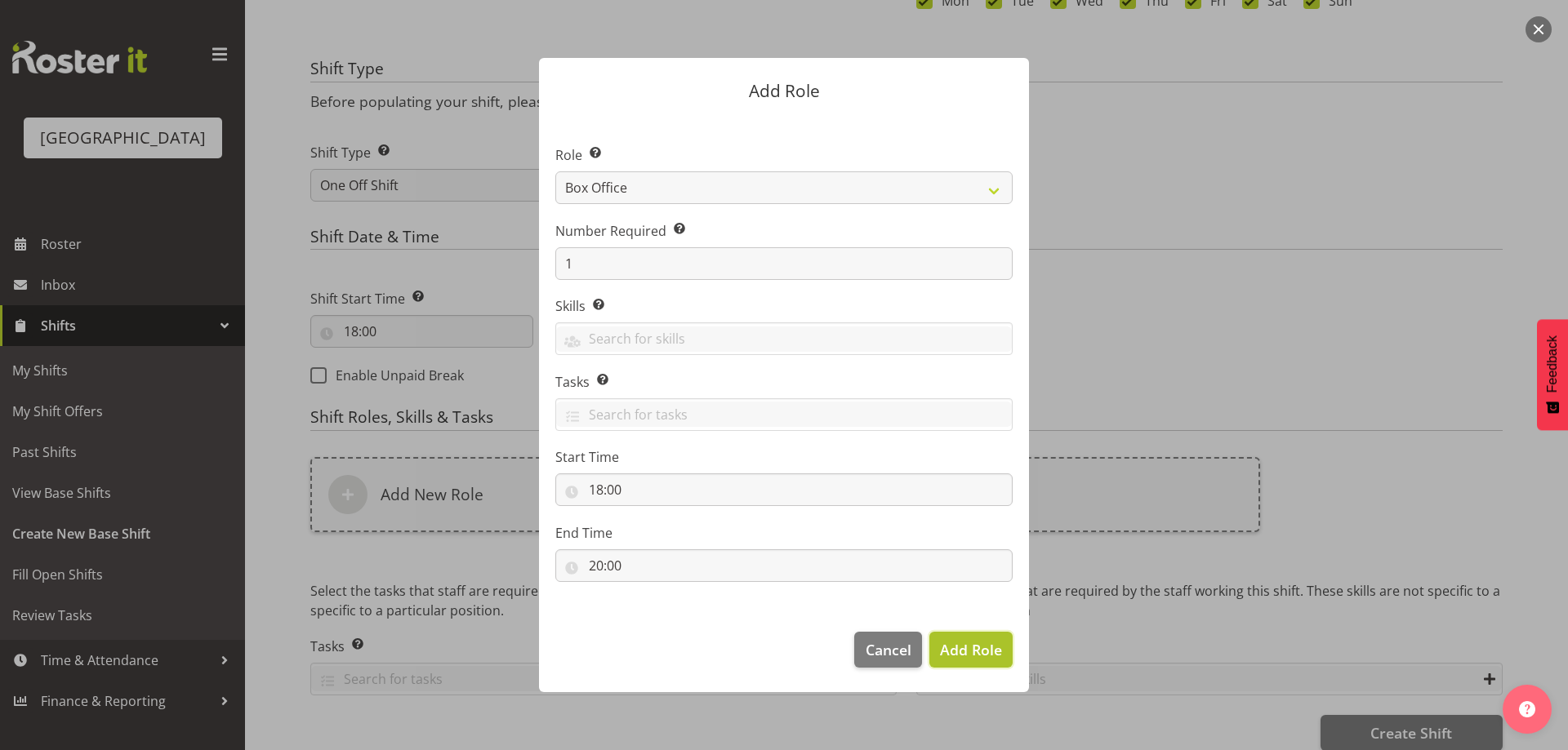
click at [973, 634] on button "Add Role" at bounding box center [971, 649] width 84 height 36
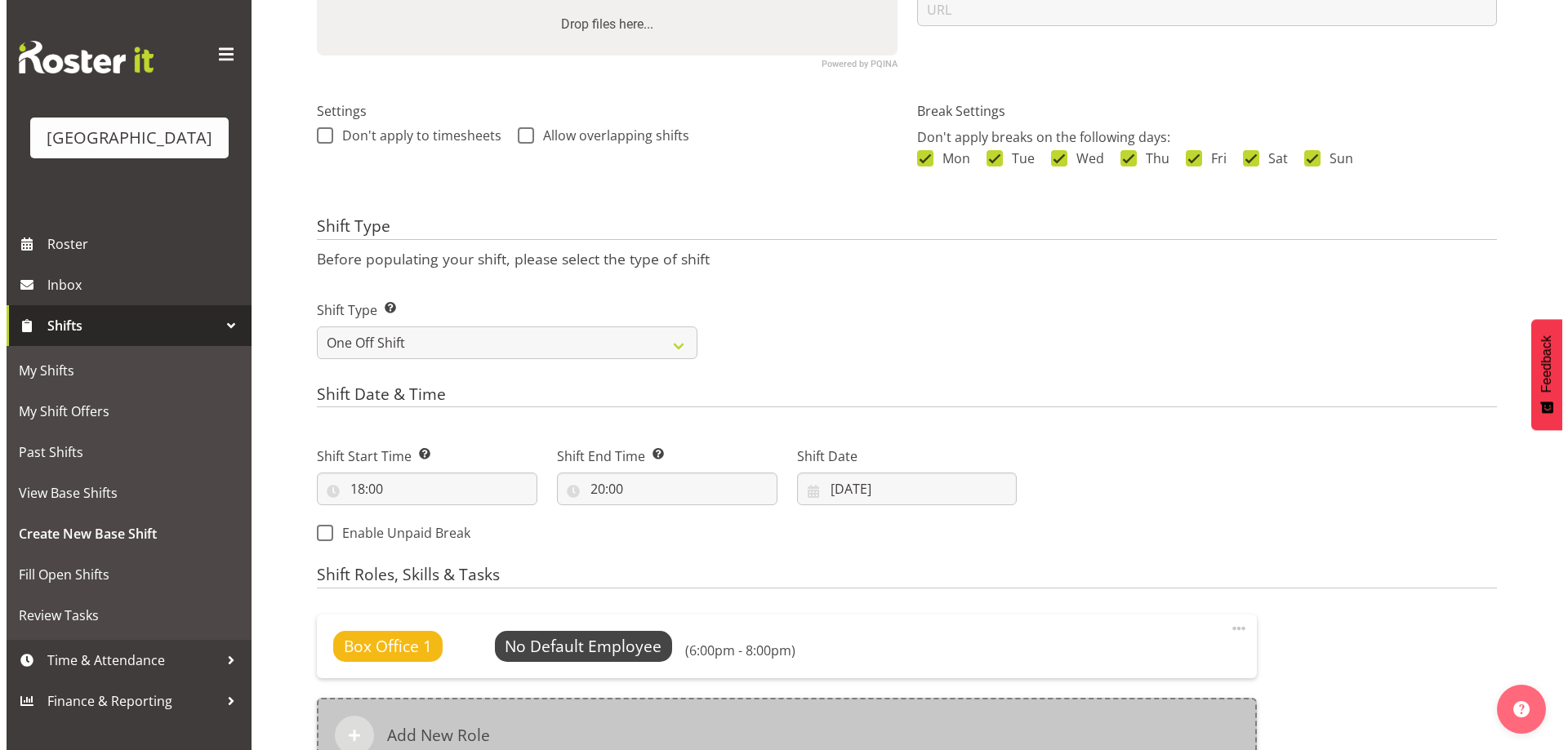
scroll to position [640, 0]
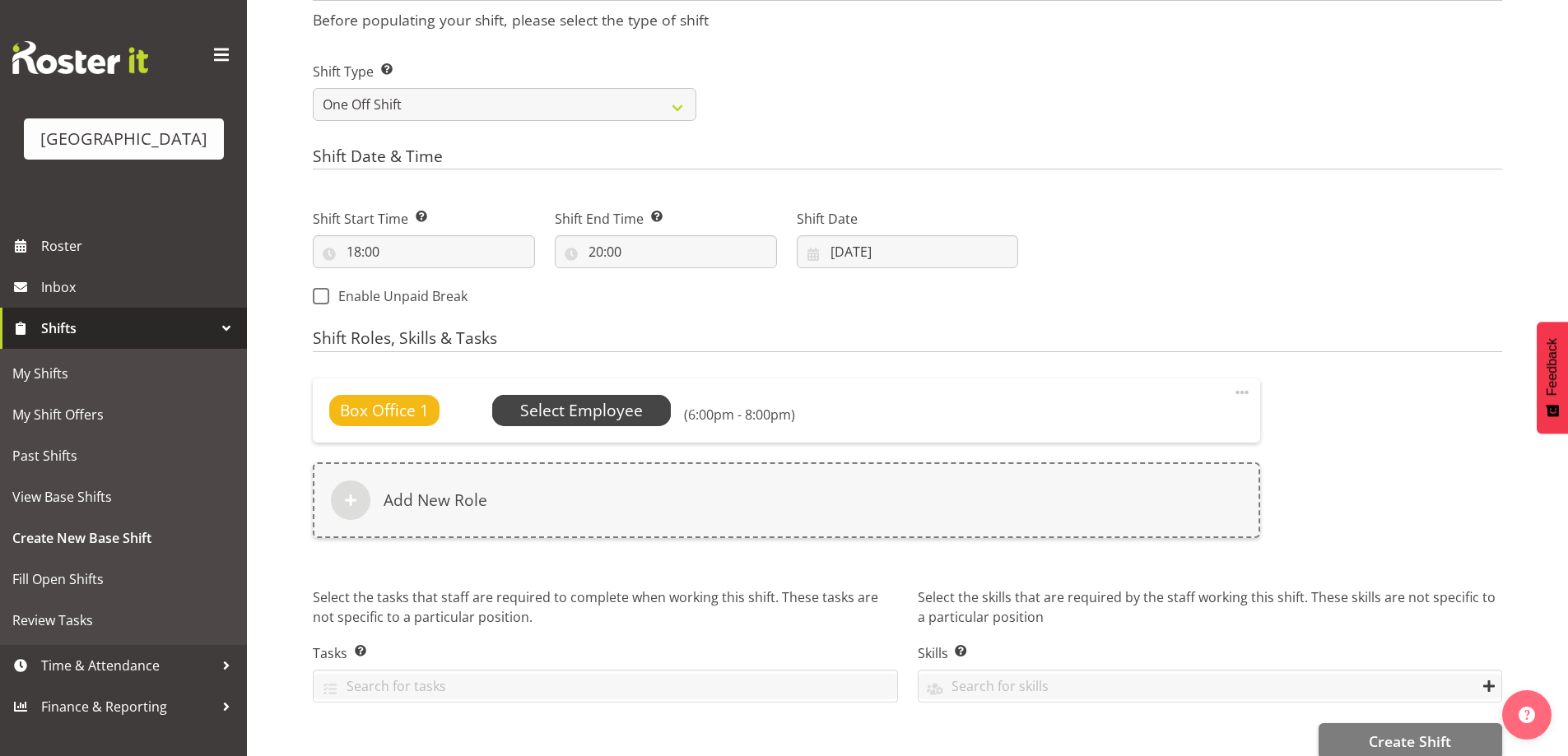
click at [591, 395] on span "Select Employee" at bounding box center [582, 410] width 179 height 32
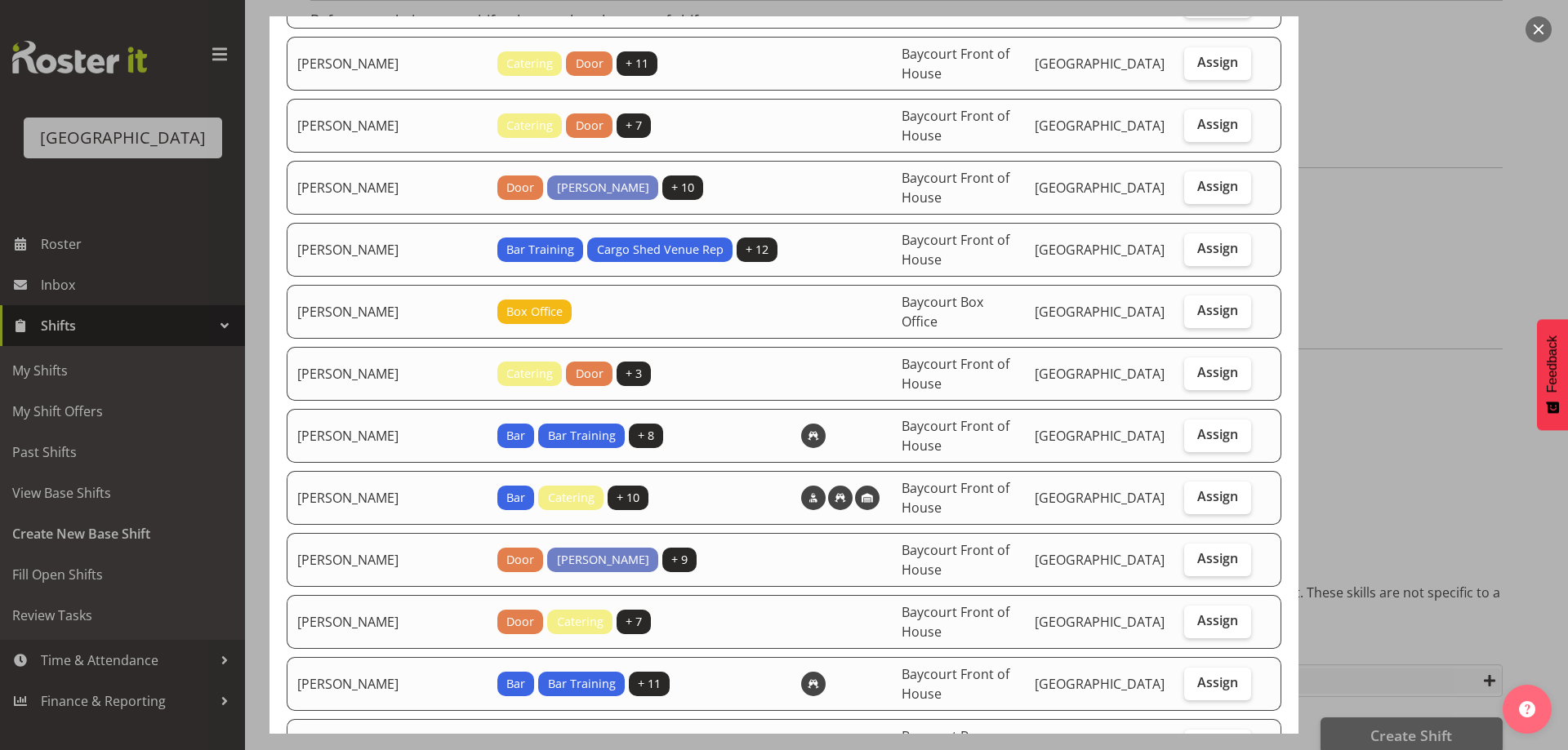
scroll to position [244, 0]
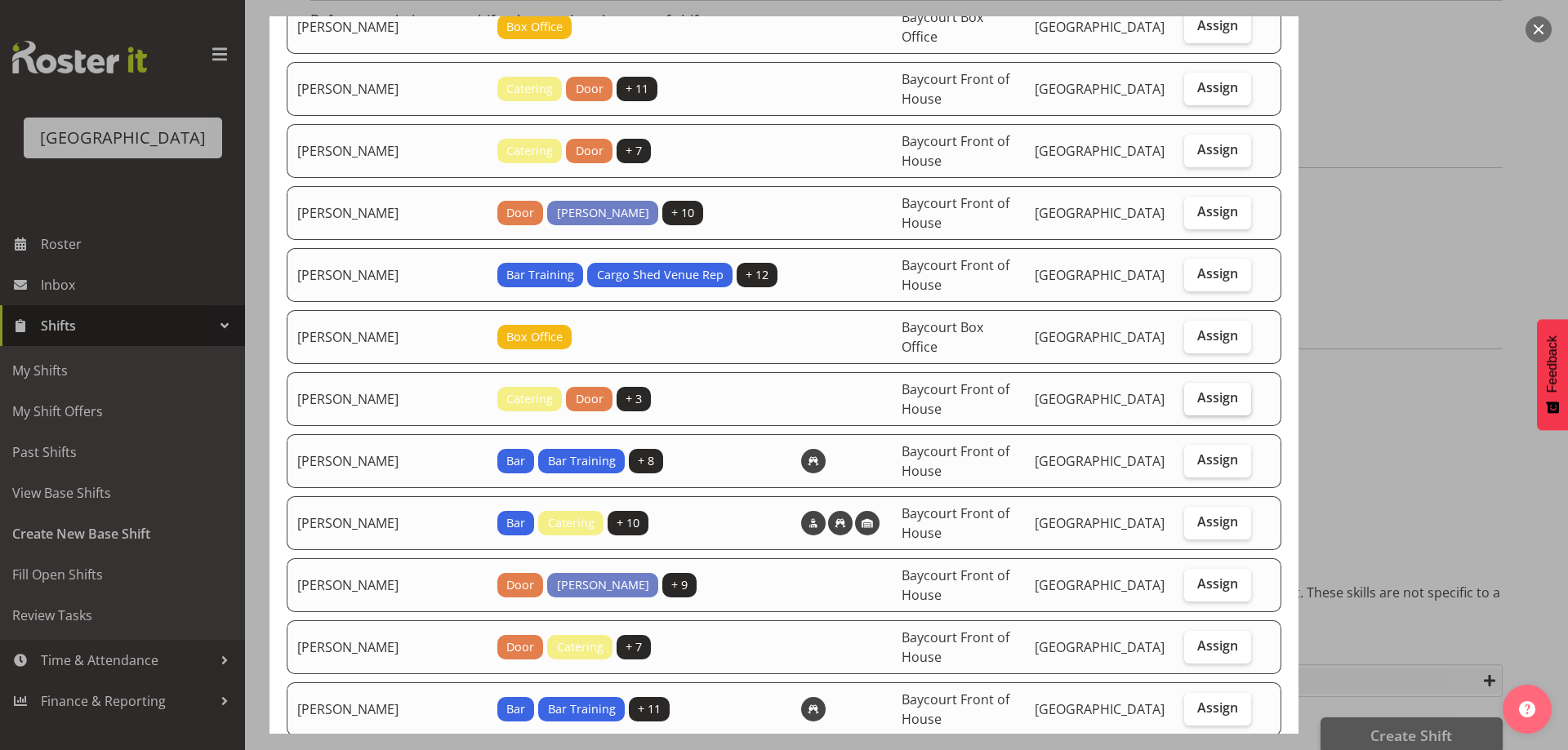
click at [1197, 392] on span "Assign" at bounding box center [1217, 397] width 41 height 17
click at [1195, 392] on input "Assign" at bounding box center [1189, 398] width 10 height 10
checkbox input "true"
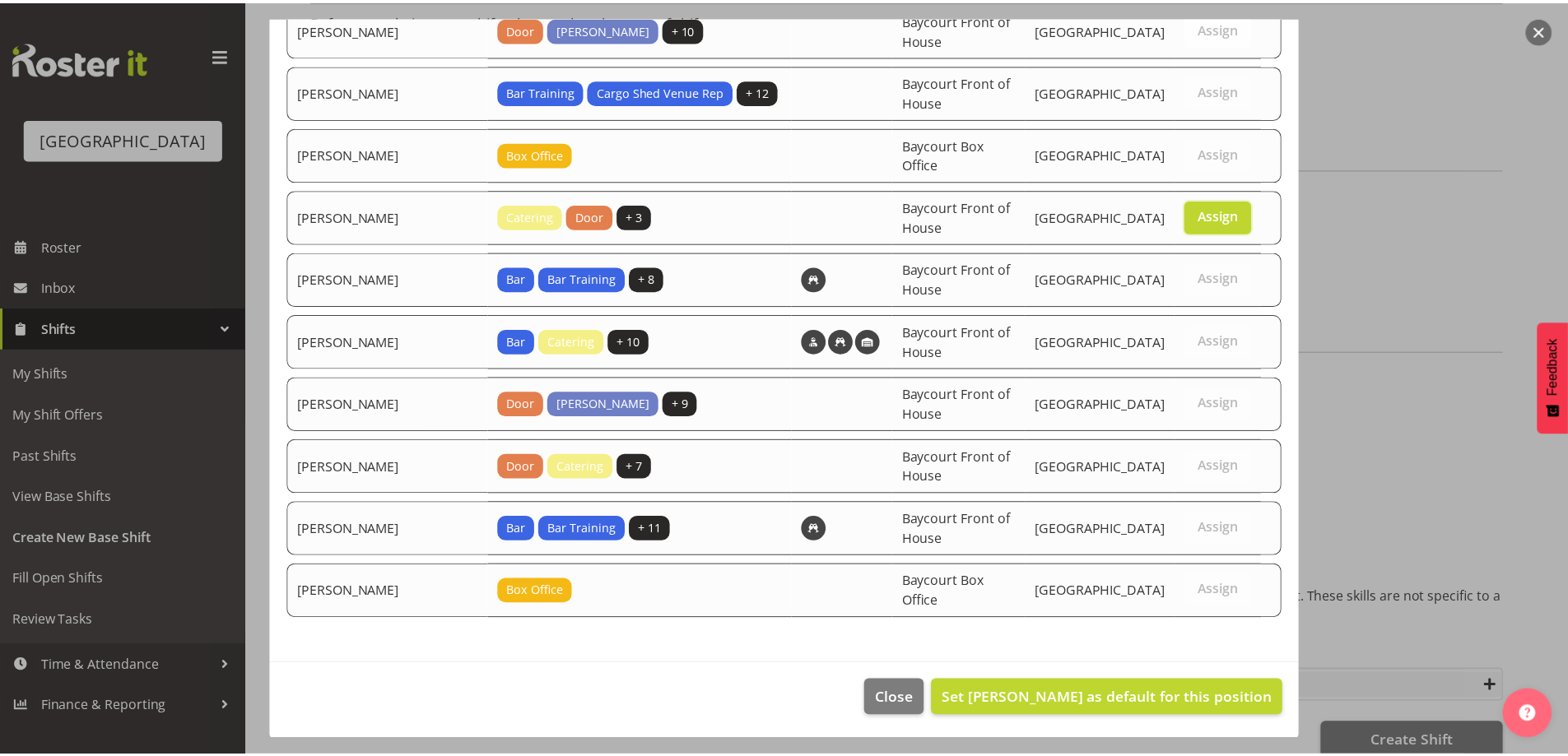
scroll to position [434, 0]
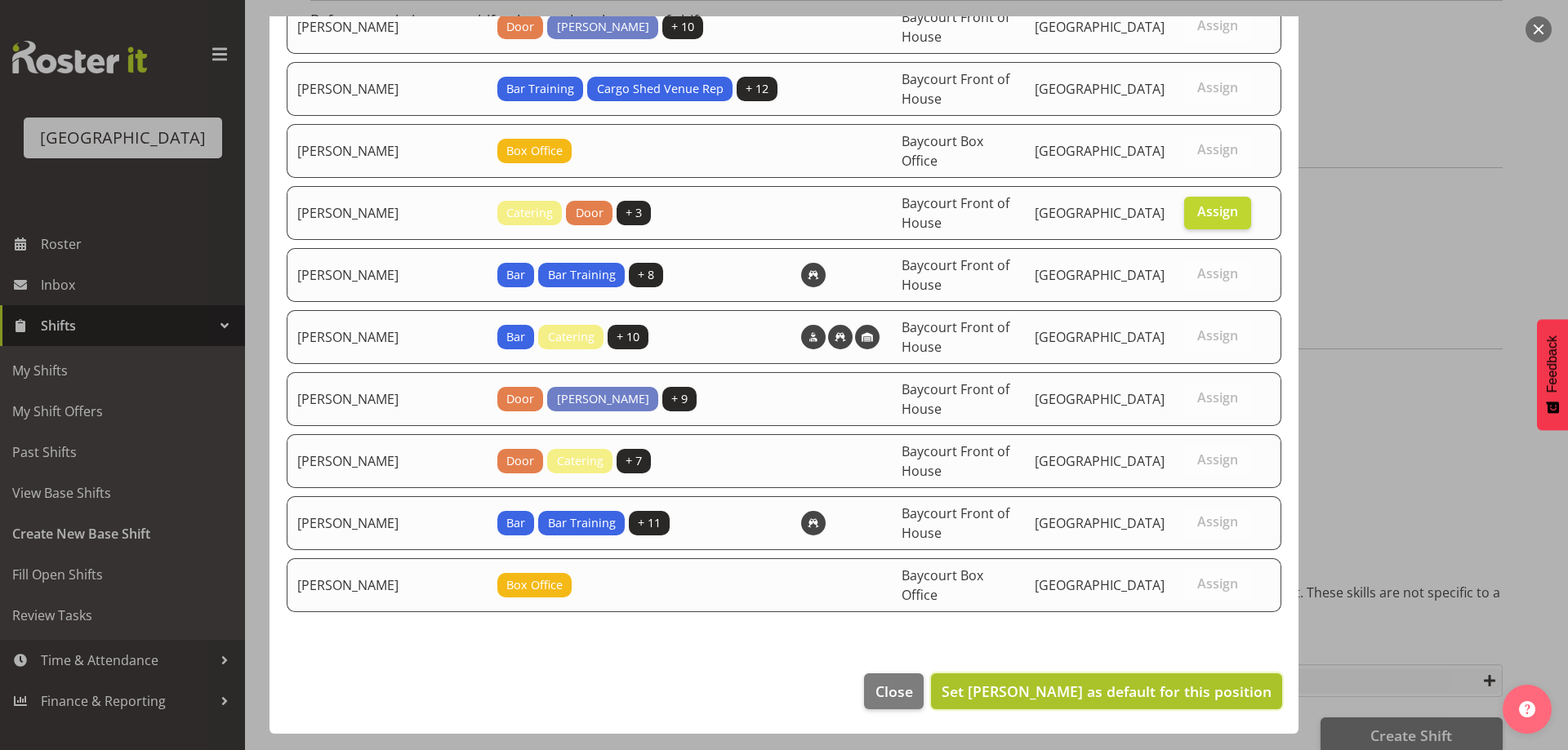
click at [1164, 680] on span "Set Michelle Bradbury as default for this position" at bounding box center [1107, 691] width 330 height 21
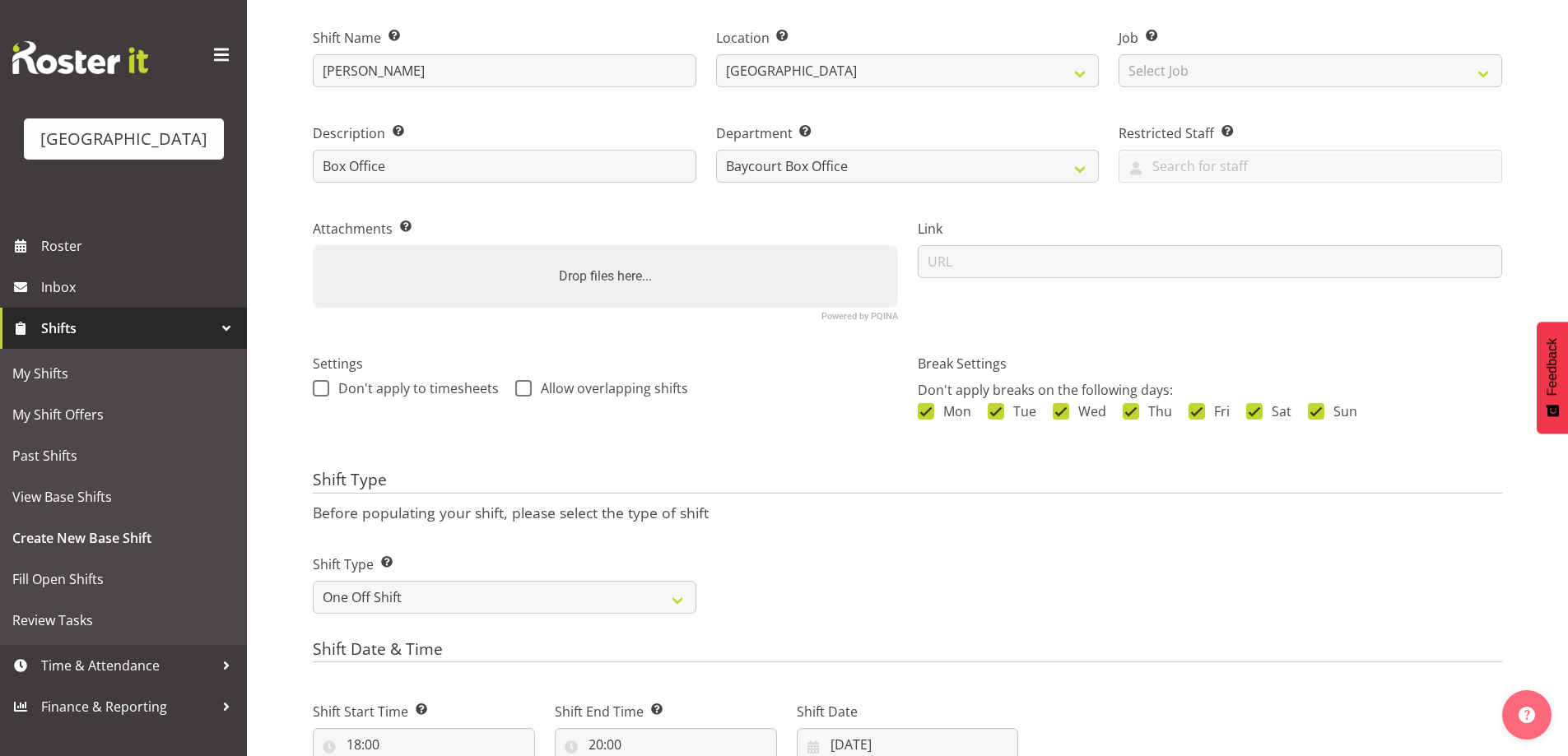
scroll to position [153, 0]
click at [321, 73] on input "Nicola Cheeseman" at bounding box center [504, 72] width 383 height 33
type input "Michelle - Nicola Cheeseman"
click at [776, 403] on div "Settings Don't apply to timesheets Allow overlapping shifts" at bounding box center [605, 396] width 605 height 130
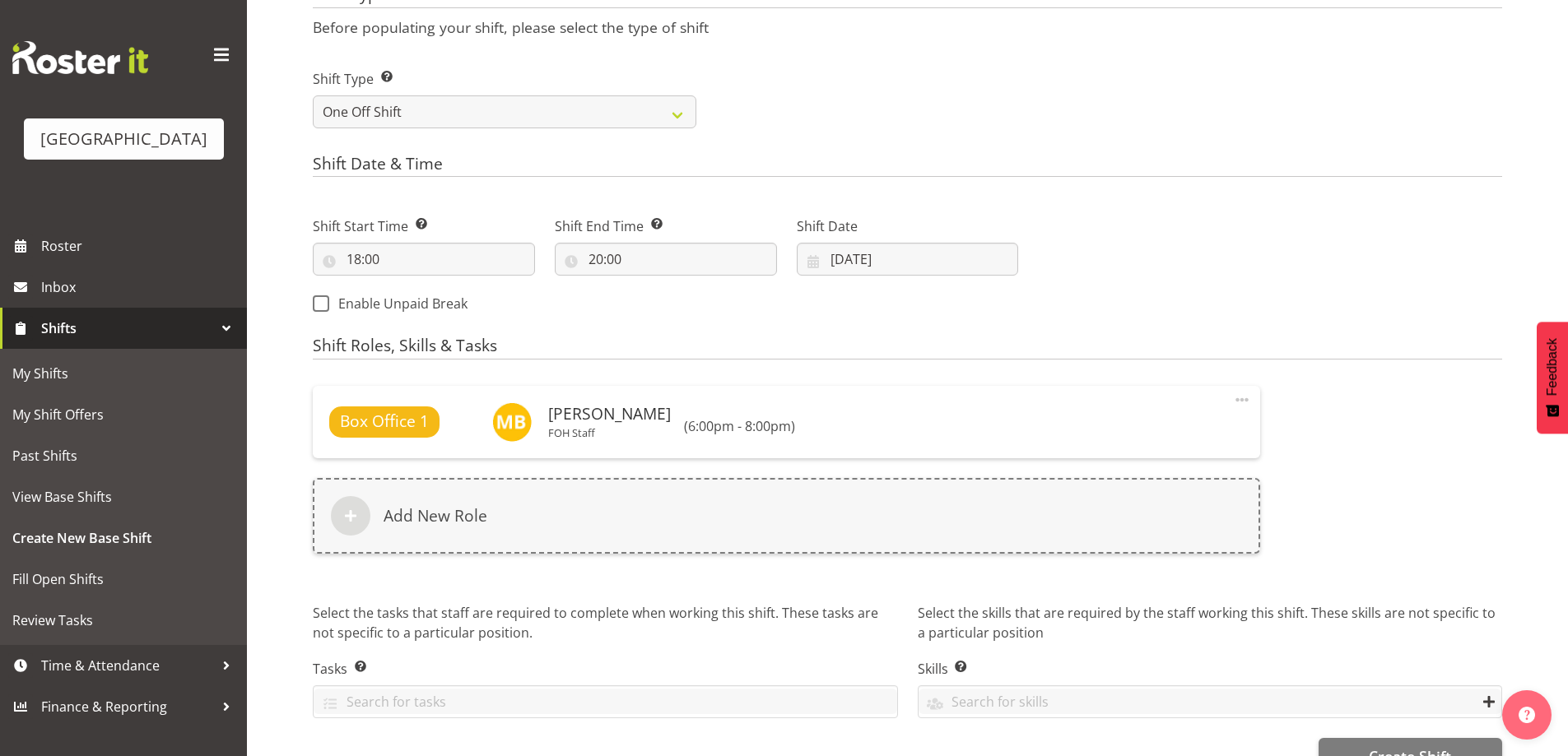
scroll to position [681, 0]
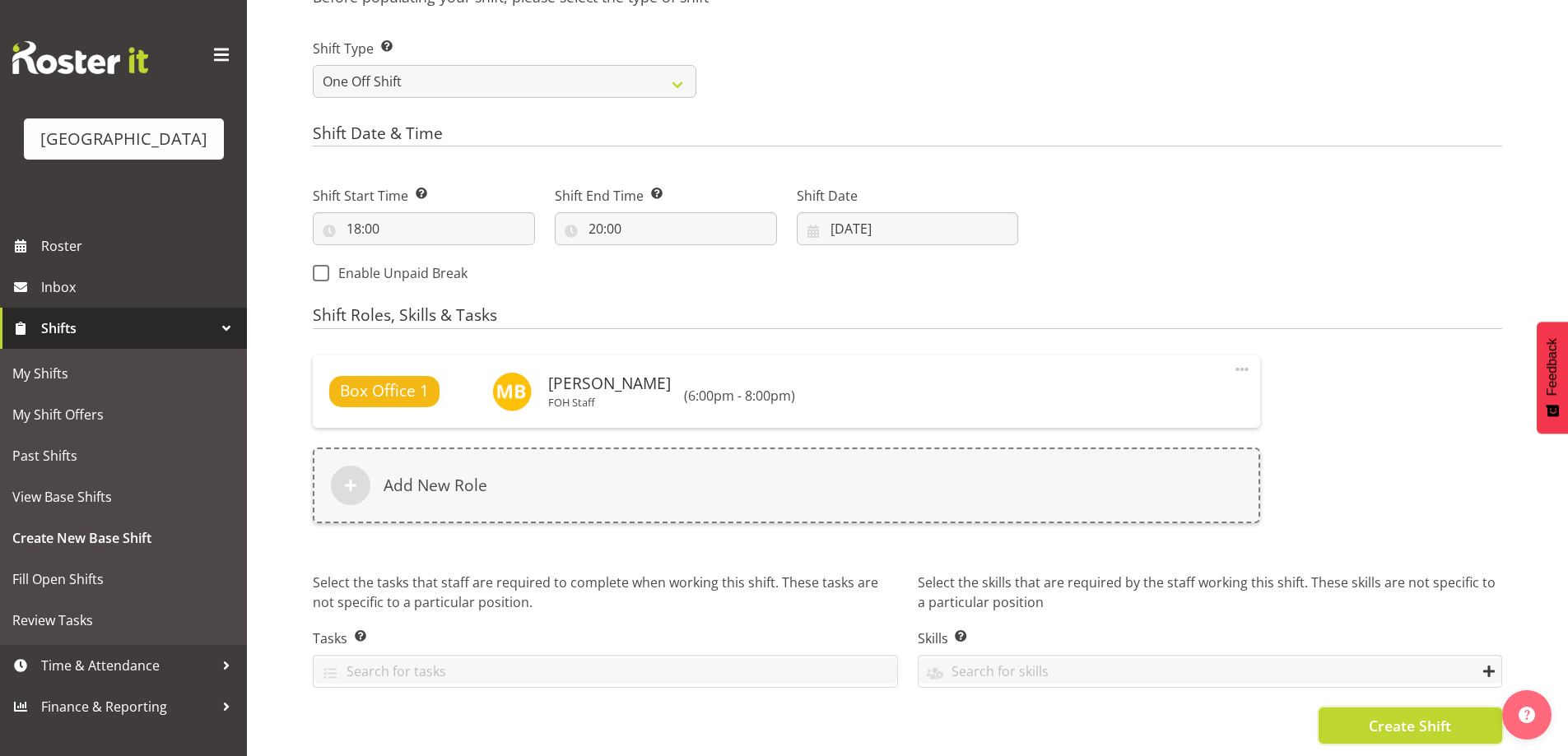
click at [1436, 724] on button "Create Shift" at bounding box center [1410, 725] width 183 height 36
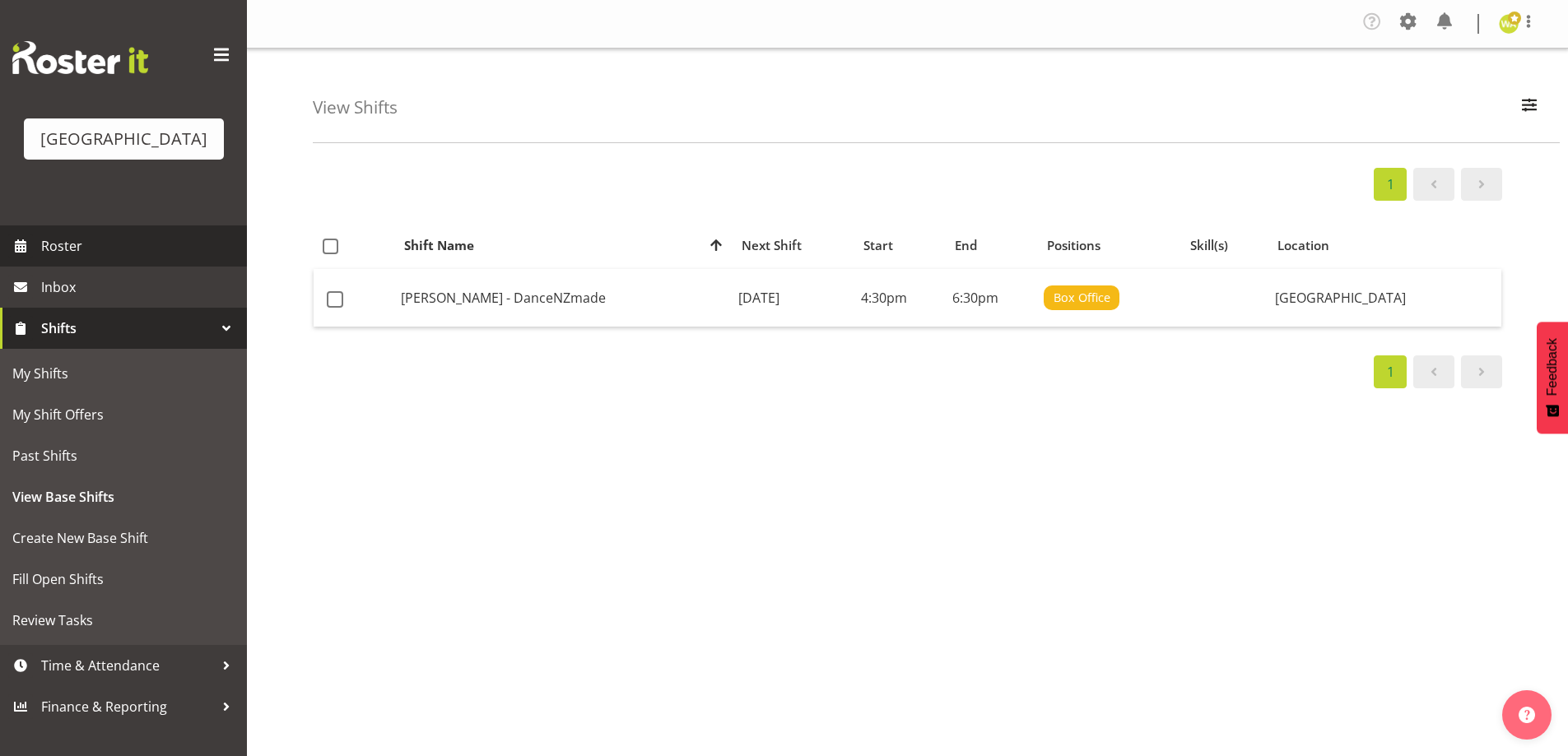
click at [56, 259] on span "Roster" at bounding box center [140, 246] width 197 height 25
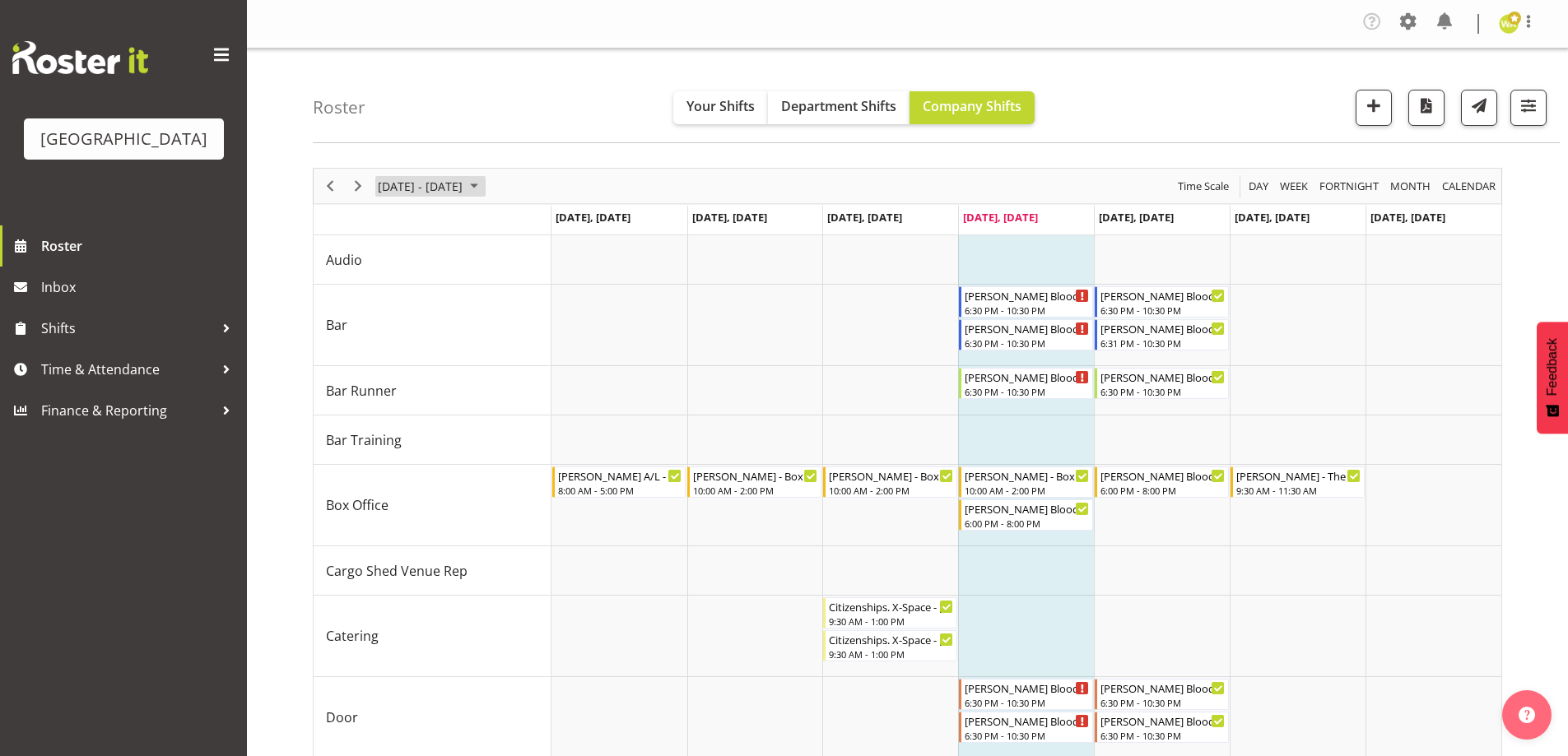
click at [464, 188] on span "[DATE] - [DATE]" at bounding box center [420, 186] width 88 height 20
click at [551, 232] on span "next month" at bounding box center [551, 227] width 29 height 30
click at [498, 394] on span "31" at bounding box center [500, 396] width 25 height 25
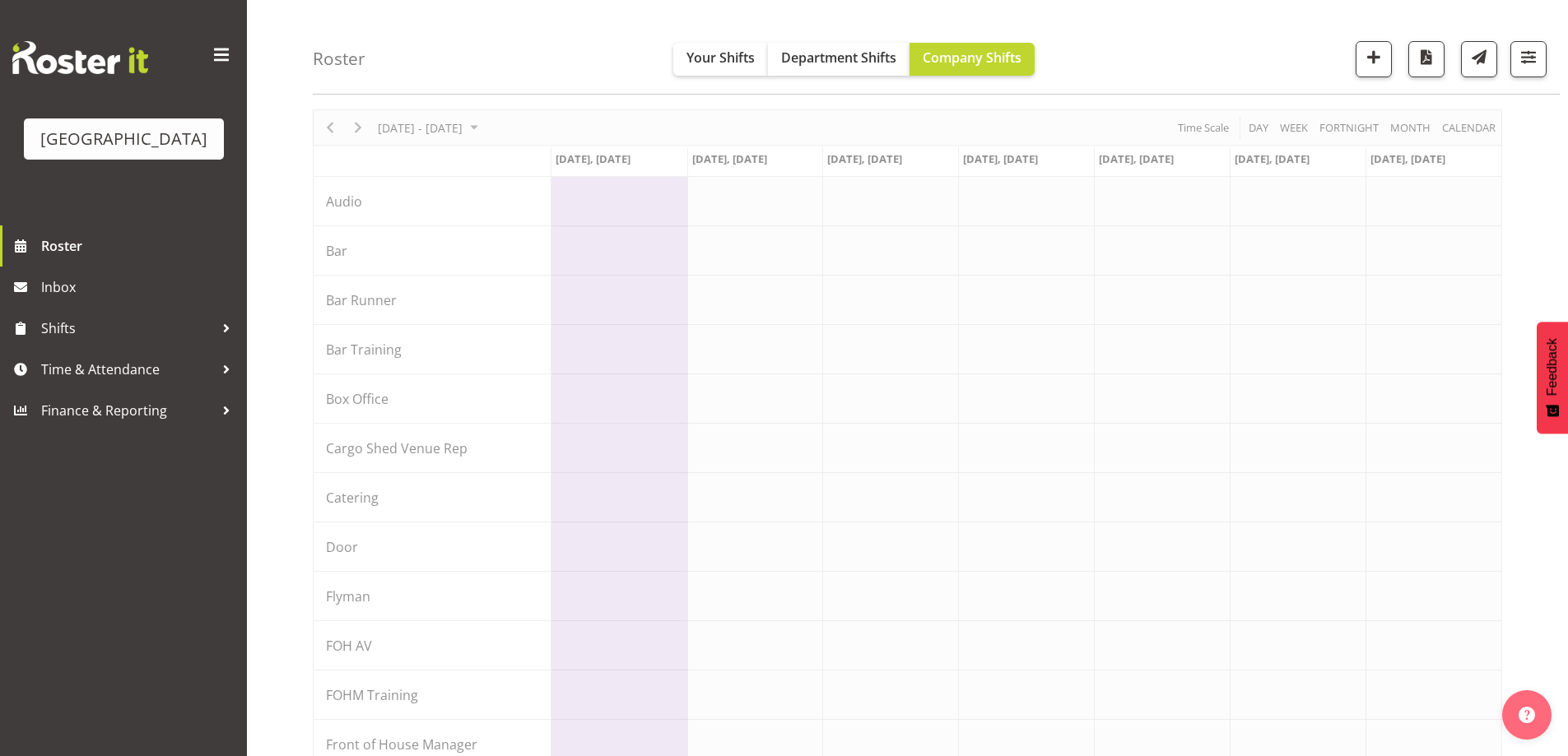
scroll to position [82, 0]
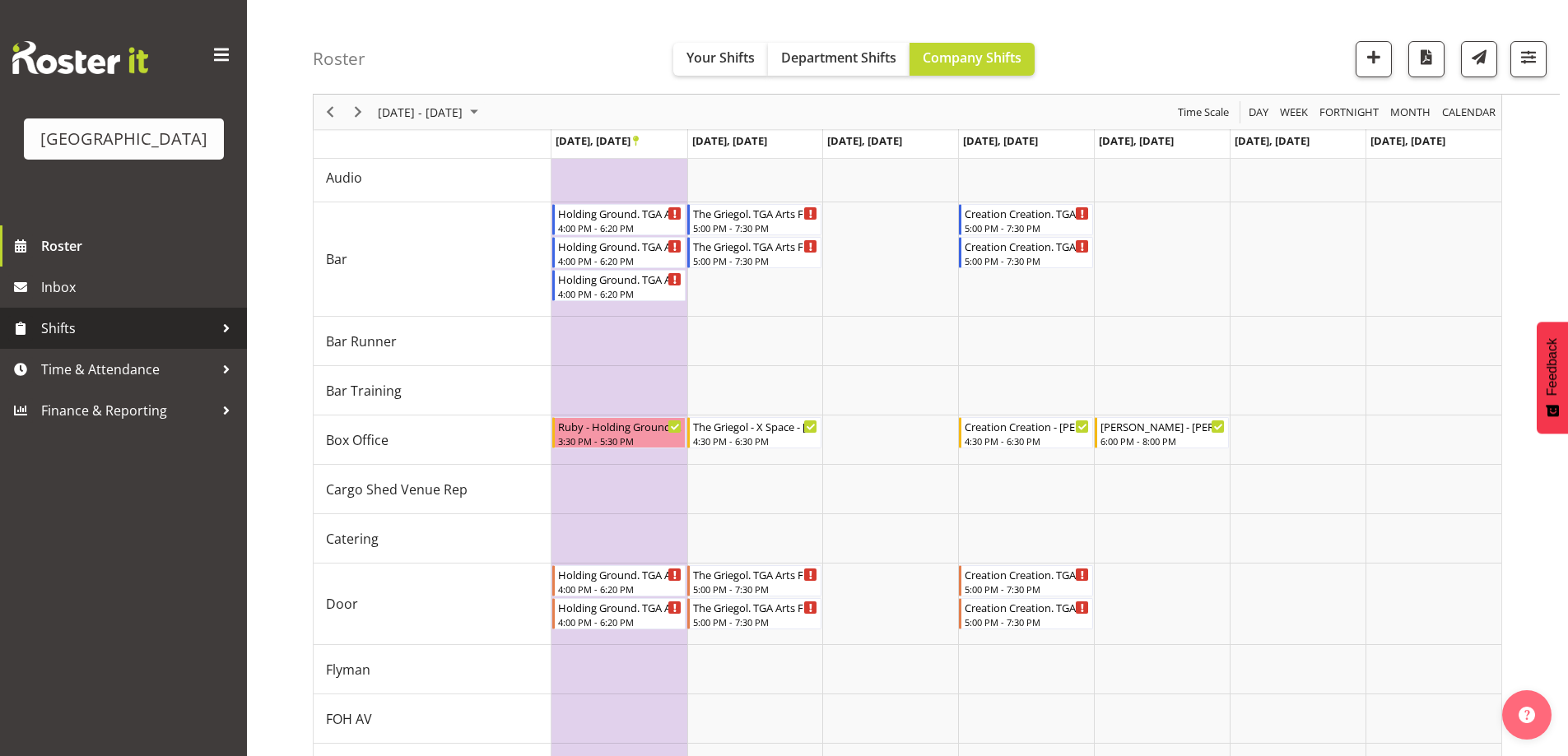
click at [84, 340] on span "Shifts" at bounding box center [127, 328] width 173 height 25
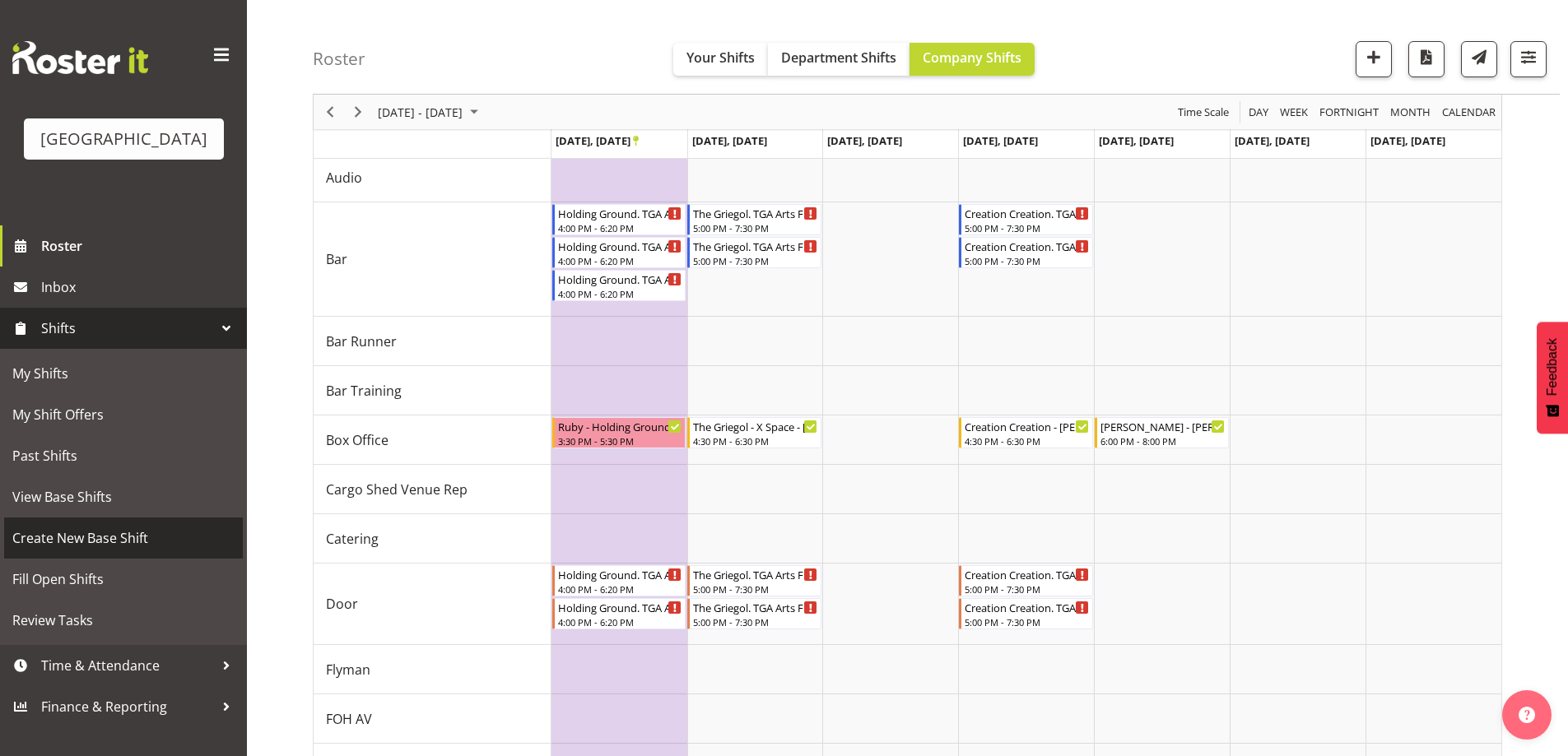
click at [61, 551] on span "Create New Base Shift" at bounding box center [123, 538] width 222 height 25
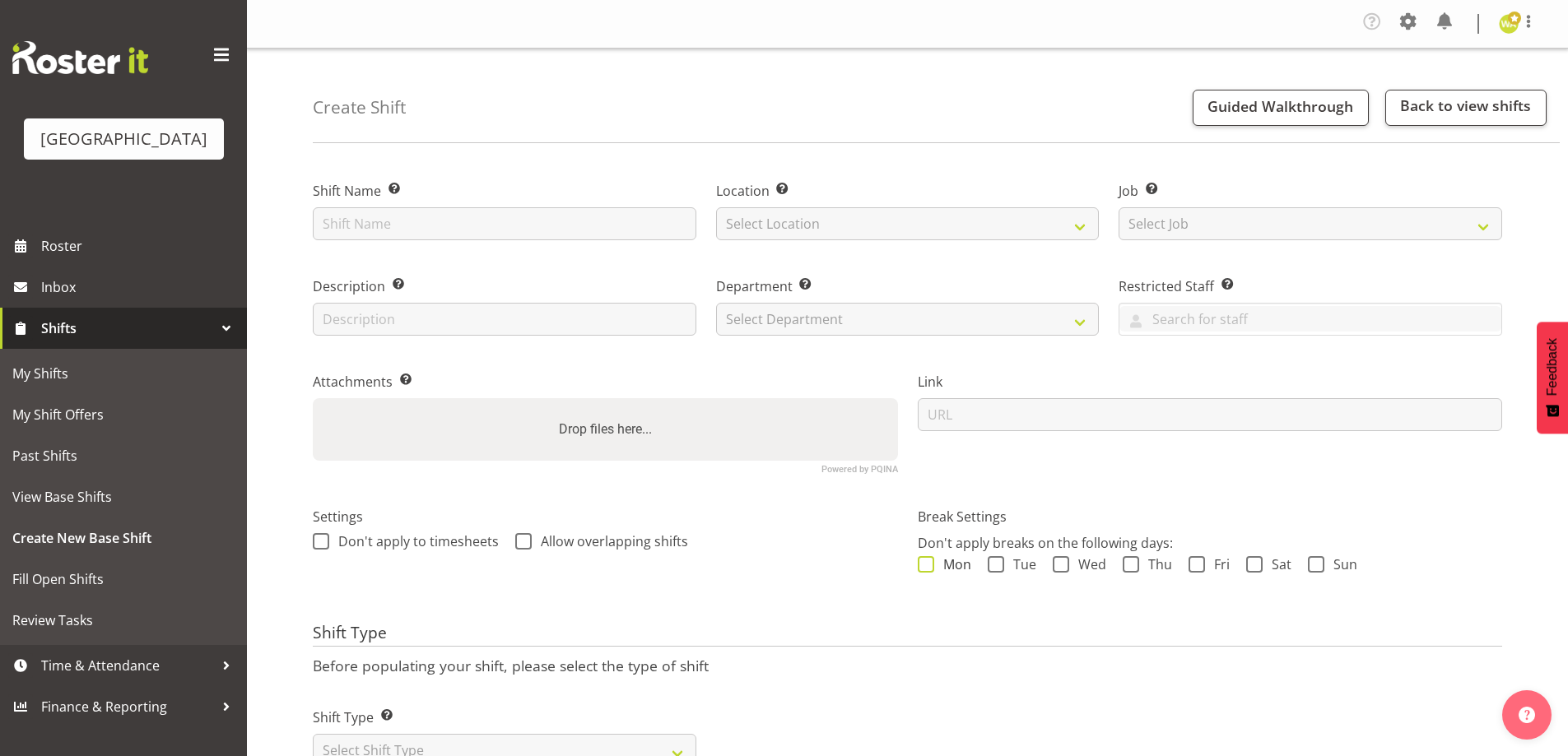
click at [941, 560] on span "Mon" at bounding box center [953, 564] width 37 height 17
click at [928, 560] on input "Mon" at bounding box center [923, 565] width 11 height 11
checkbox input "true"
click at [1027, 574] on div "Mon Tue Wed Thu Fri Sat Sun" at bounding box center [1210, 567] width 585 height 21
click at [1077, 569] on span "Wed" at bounding box center [1087, 564] width 37 height 17
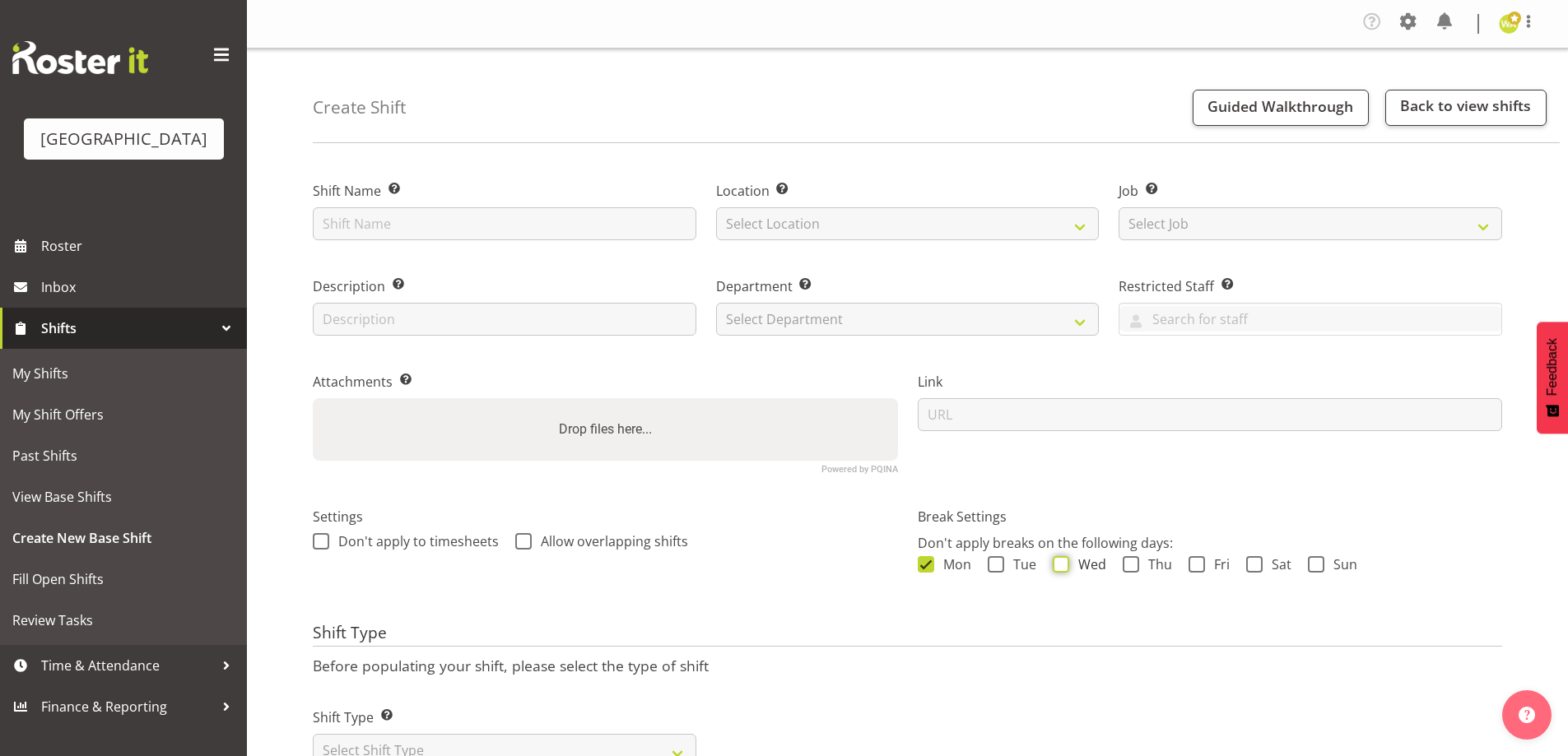
click at [1063, 569] on input "Wed" at bounding box center [1058, 565] width 11 height 11
checkbox input "true"
click at [1007, 567] on span "Tue" at bounding box center [1020, 564] width 32 height 17
click at [999, 567] on input "Tue" at bounding box center [993, 565] width 11 height 11
checkbox input "true"
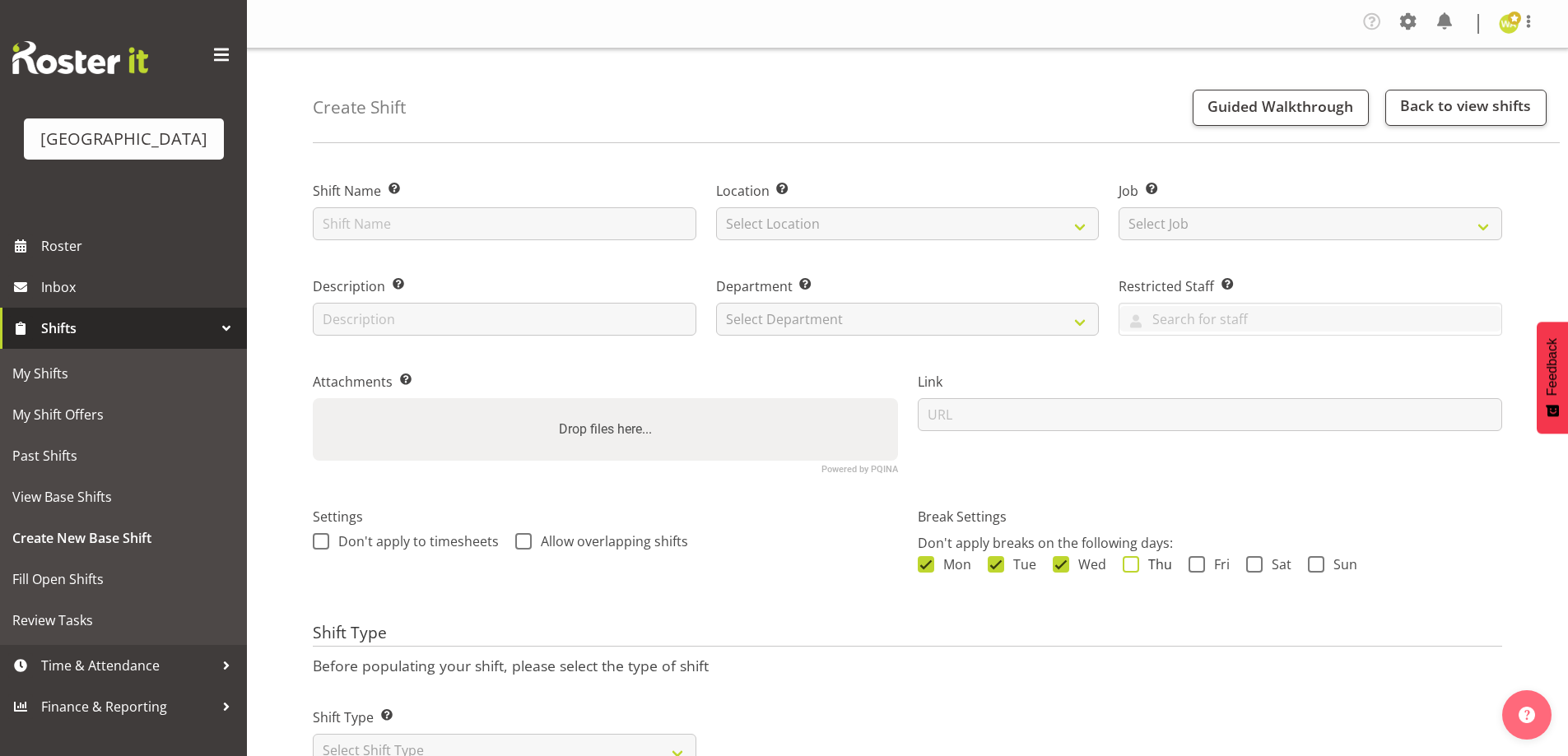
click at [1154, 564] on span "Thu" at bounding box center [1156, 564] width 33 height 17
click at [1134, 564] on input "Thu" at bounding box center [1128, 565] width 11 height 11
checkbox input "true"
click at [1216, 561] on span "Fri" at bounding box center [1217, 564] width 25 height 17
click at [1199, 561] on input "Fri" at bounding box center [1193, 565] width 11 height 11
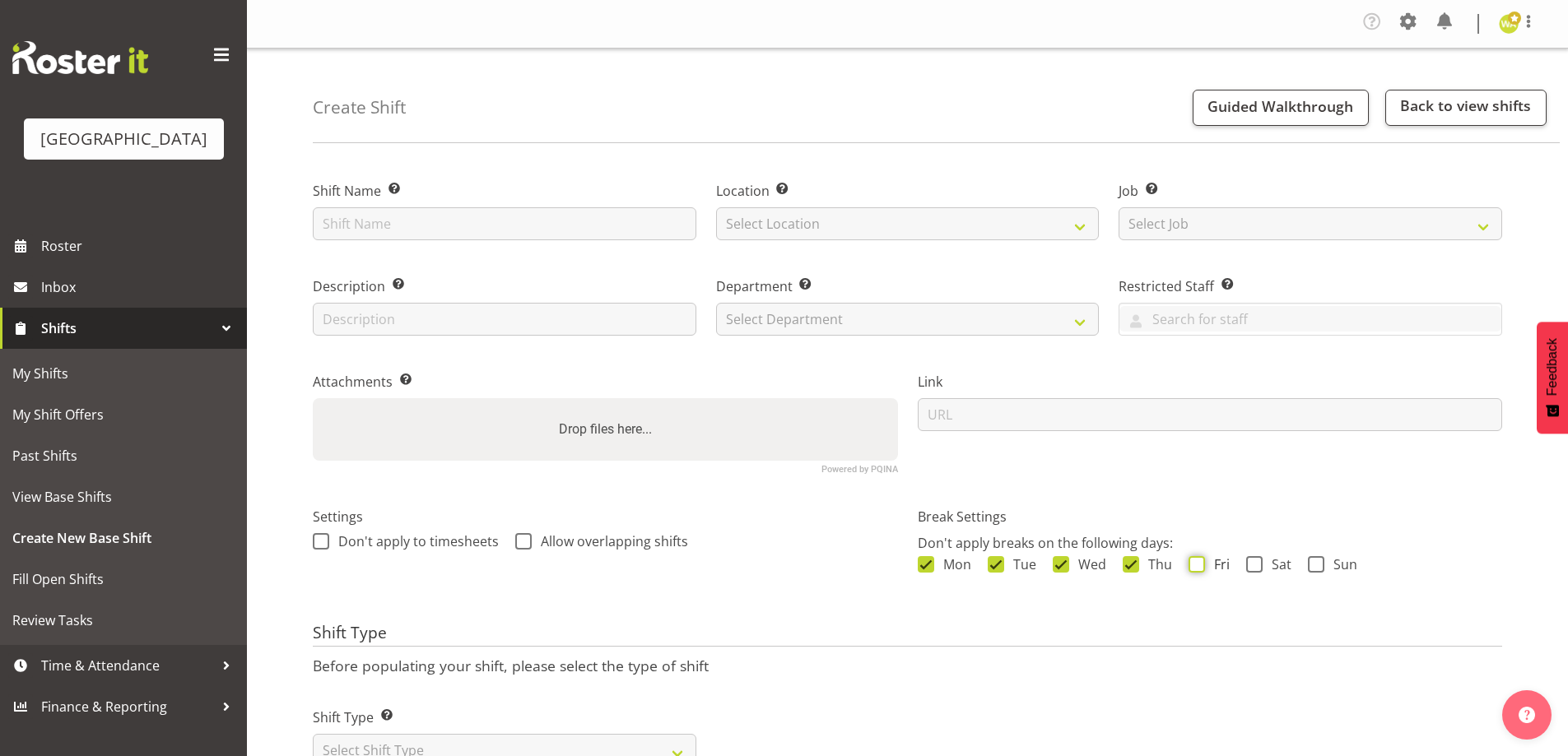
checkbox input "true"
click at [1292, 561] on div "Mon Tue Wed Thu Fri Sat Sun" at bounding box center [1210, 567] width 585 height 21
click at [1329, 561] on span "Sun" at bounding box center [1341, 564] width 33 height 17
click at [1319, 561] on input "Sun" at bounding box center [1313, 565] width 11 height 11
checkbox input "true"
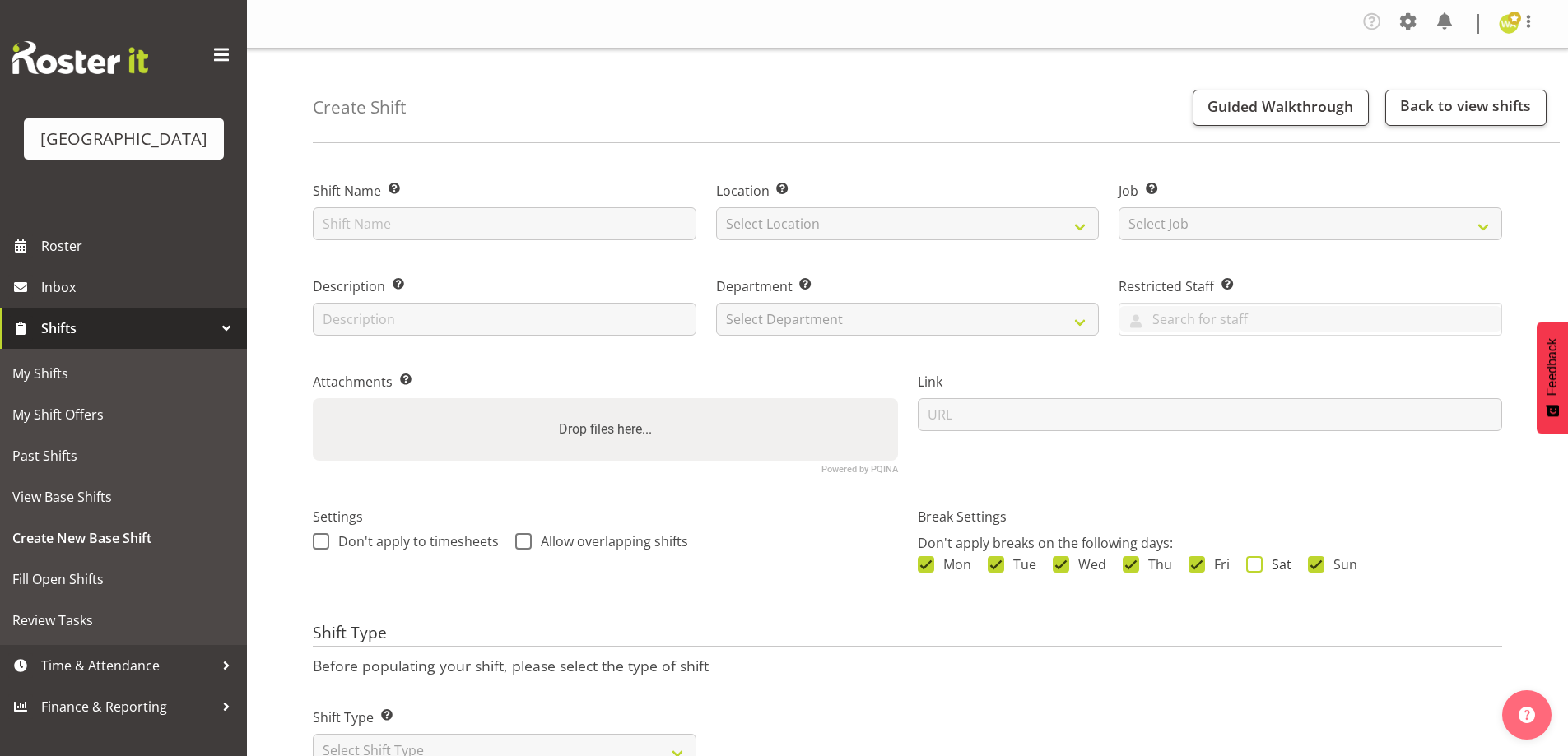
click at [1280, 567] on span "Sat" at bounding box center [1277, 564] width 29 height 17
click at [1257, 567] on input "Sat" at bounding box center [1251, 565] width 11 height 11
checkbox input "true"
click at [751, 201] on div "Location Enter the location where the shift will occur. Select Location Baycour…" at bounding box center [907, 210] width 383 height 60
drag, startPoint x: 760, startPoint y: 228, endPoint x: 762, endPoint y: 239, distance: 11.2
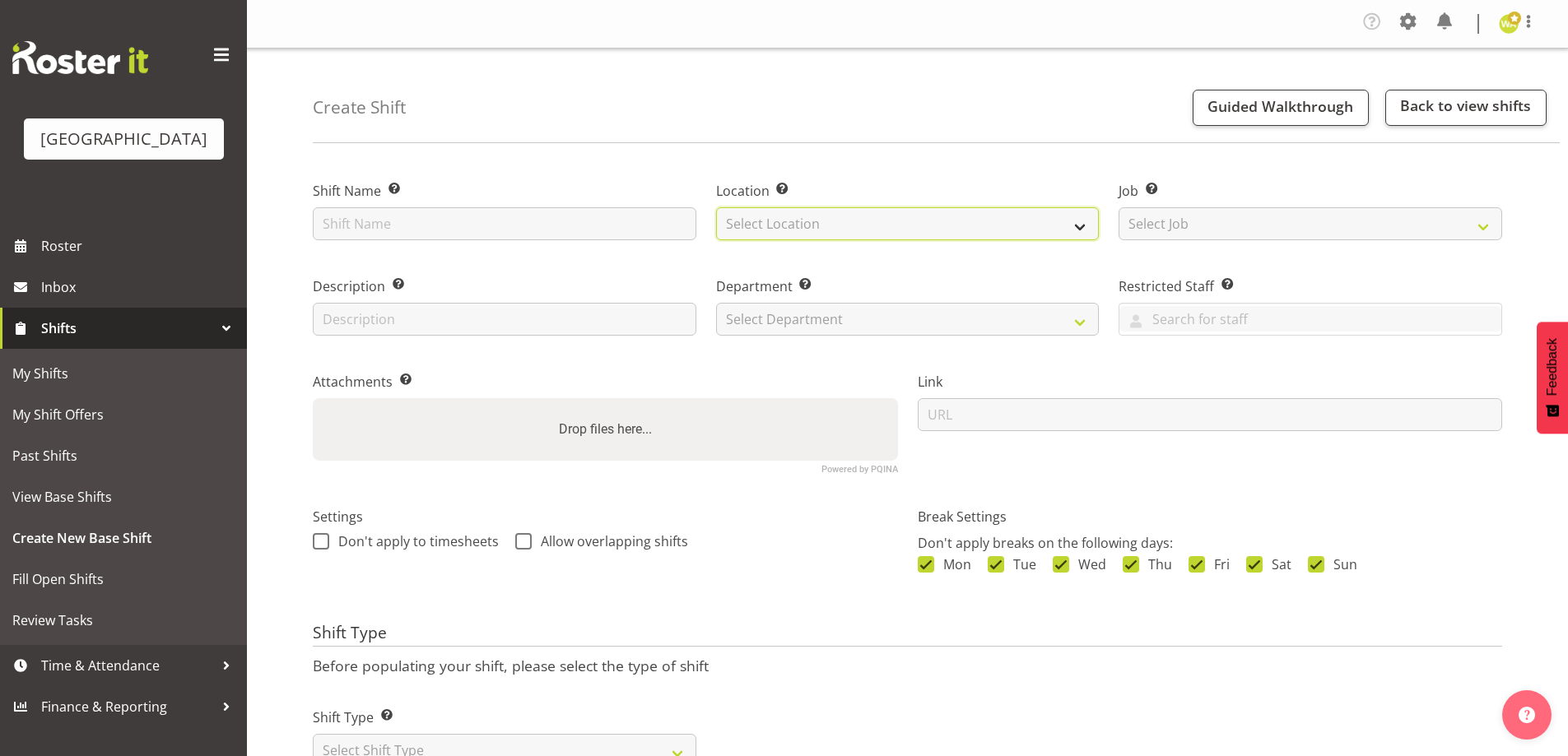
click at [760, 228] on select "Select Location [GEOGRAPHIC_DATA] [GEOGRAPHIC_DATA]" at bounding box center [907, 224] width 383 height 33
select select "1115"
click at [716, 207] on select "Select Location [GEOGRAPHIC_DATA] [GEOGRAPHIC_DATA]" at bounding box center [907, 224] width 383 height 33
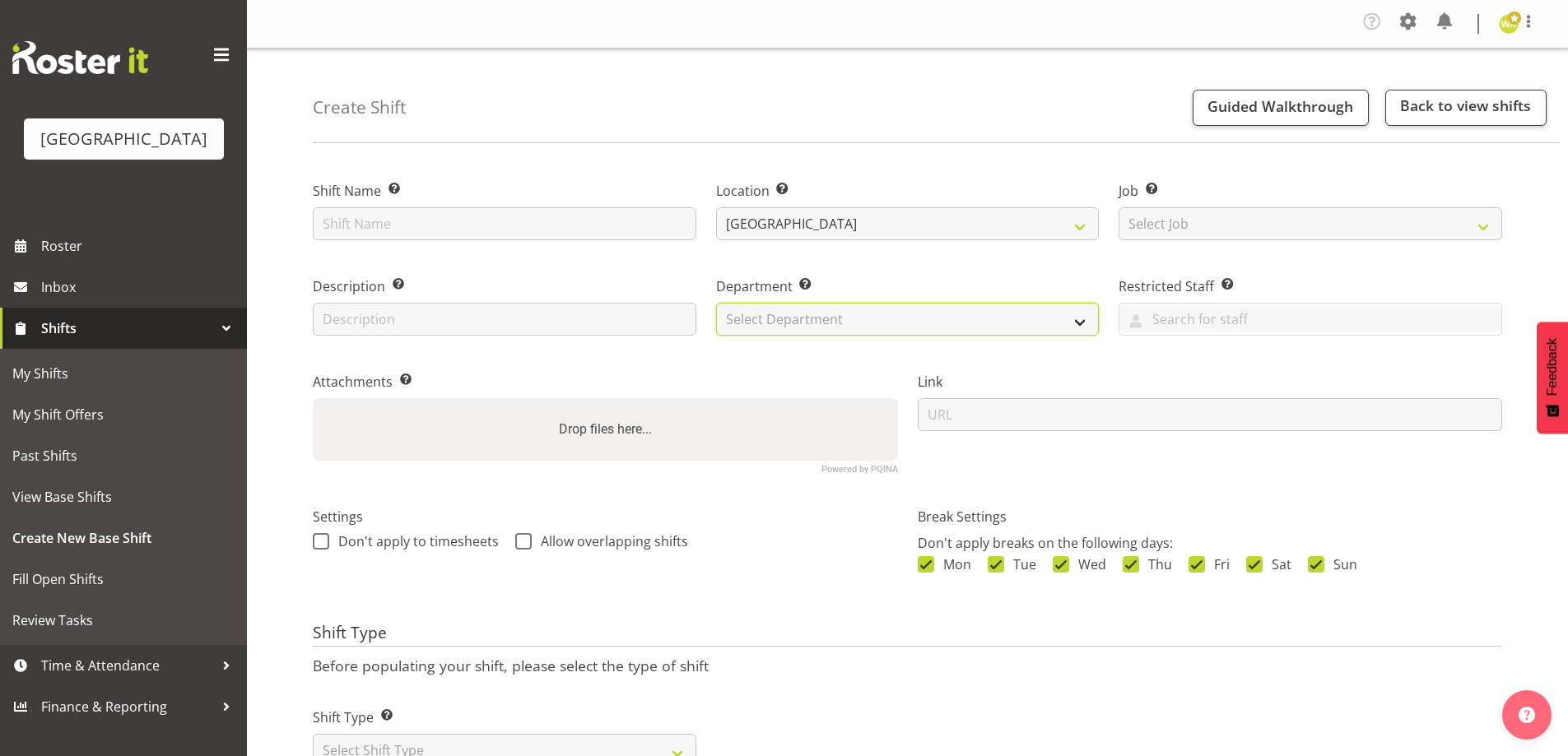
click at [776, 315] on select "Select Department Baycourt Box Office" at bounding box center [907, 319] width 383 height 33
select select "794"
click at [716, 303] on select "Select Department Baycourt Box Office" at bounding box center [907, 319] width 383 height 33
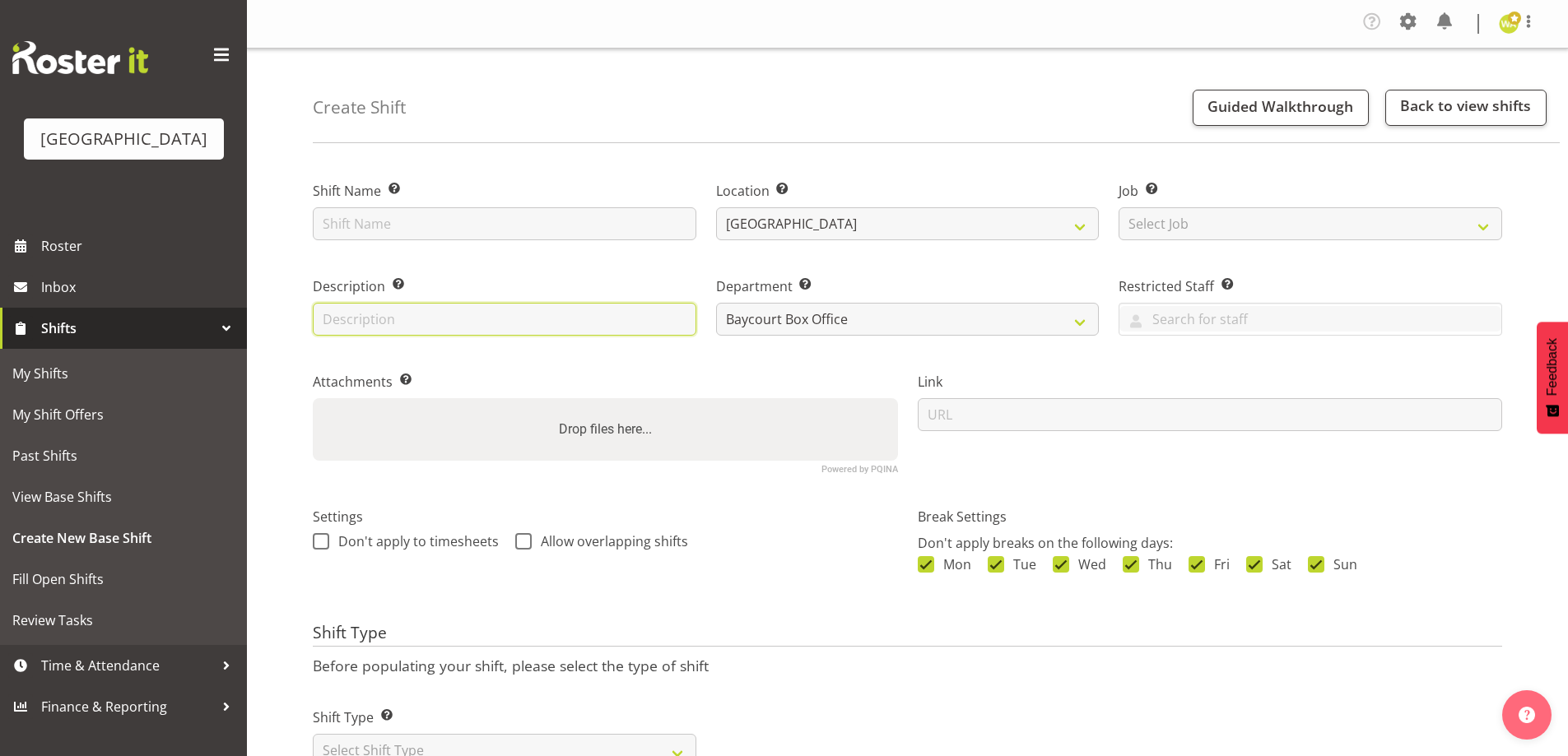
click at [370, 314] on input "text" at bounding box center [504, 319] width 383 height 33
type input "Box Office"
click at [366, 241] on div "Shift Name Enter a name for the shift (e.g. Day Shift)." at bounding box center [505, 205] width 404 height 96
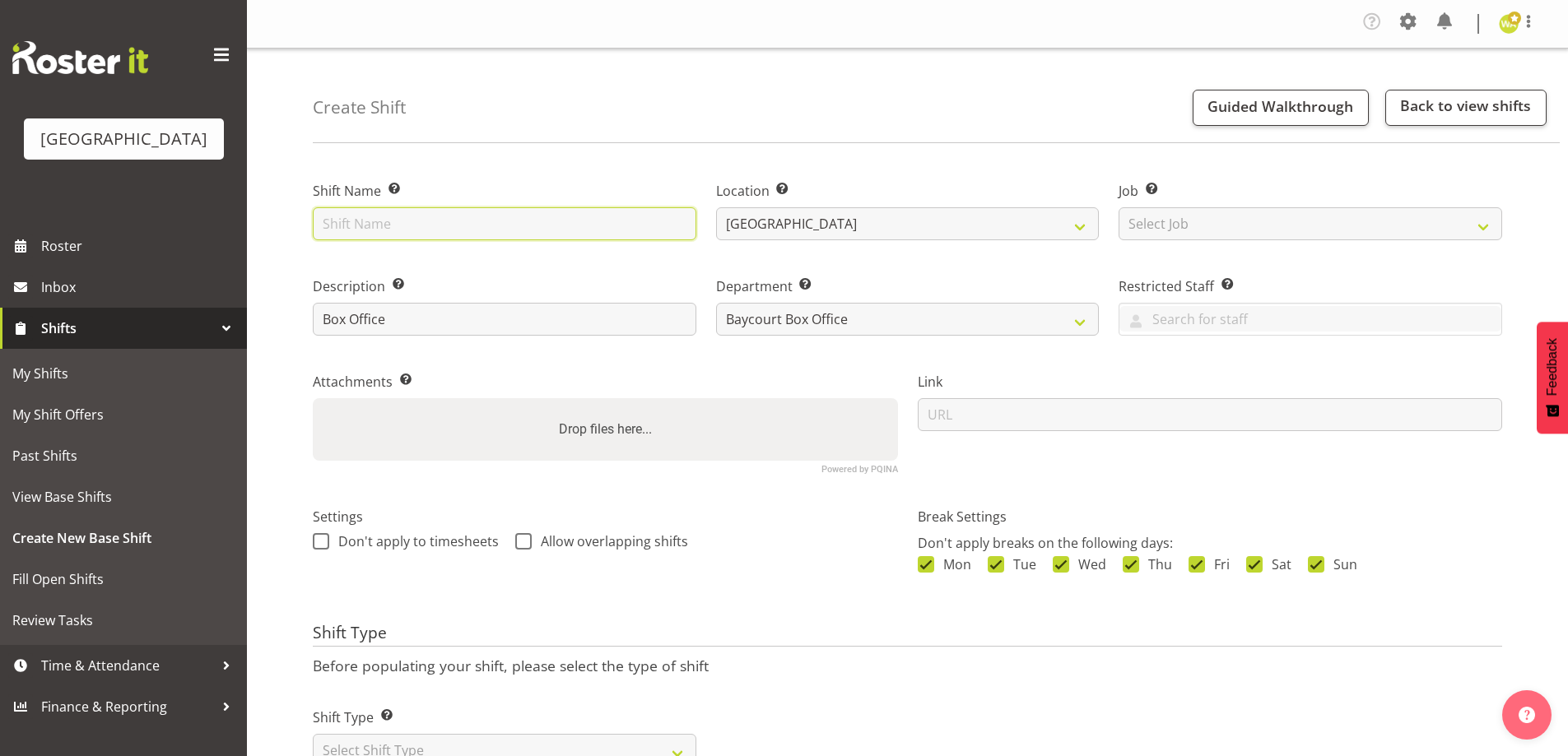
click at [362, 232] on input "text" at bounding box center [504, 224] width 383 height 33
click at [501, 151] on div "Create Shift Guided Walkthrough Back to view shifts Shift Name Enter a name for…" at bounding box center [906, 431] width 1321 height 765
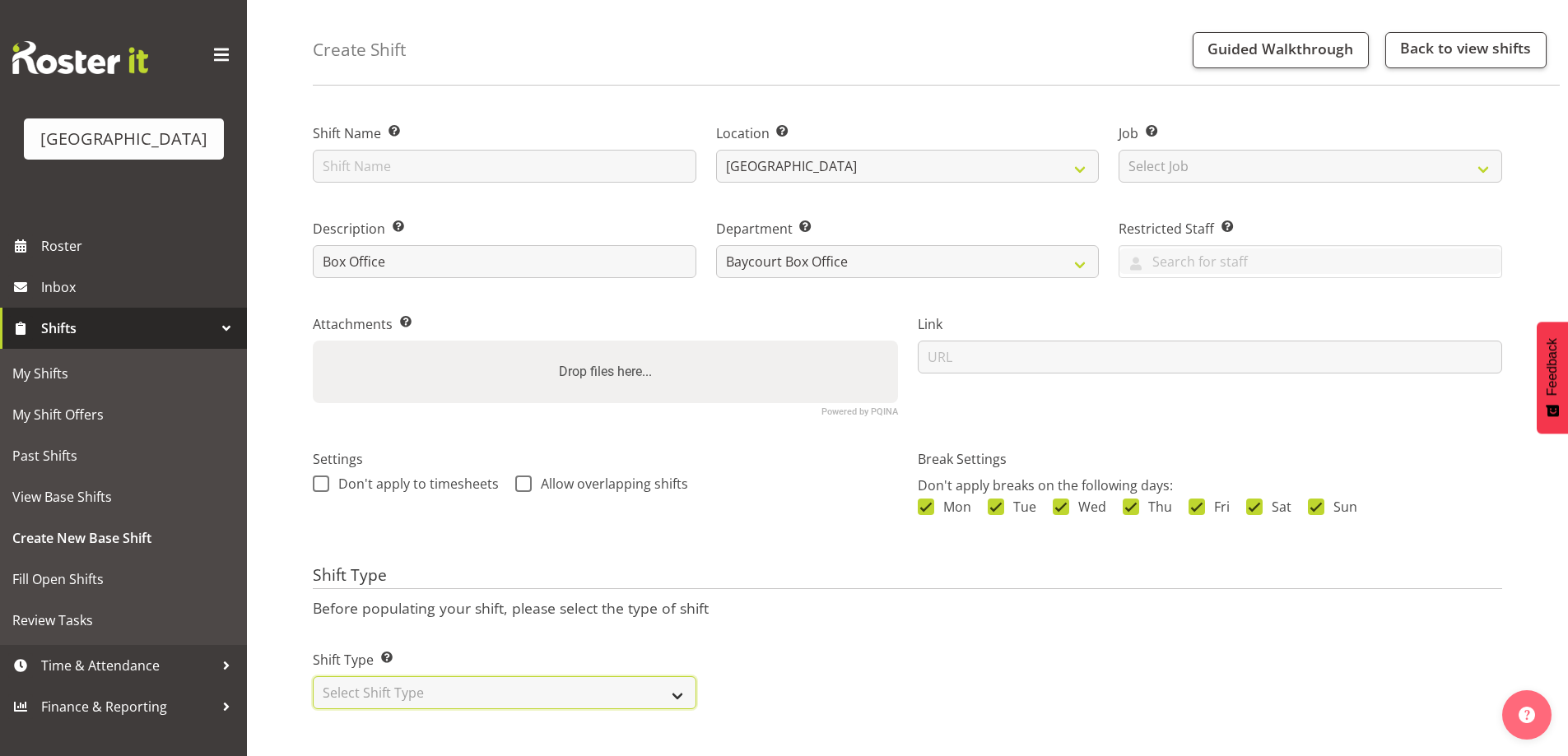
drag, startPoint x: 560, startPoint y: 683, endPoint x: 519, endPoint y: 682, distance: 41.0
click at [560, 683] on select "Select Shift Type One Off Shift Recurring Shift Rotating Shift" at bounding box center [504, 693] width 383 height 33
select select "one_off"
click at [312, 676] on select "Select Shift Type One Off Shift Recurring Shift Rotating Shift" at bounding box center [504, 693] width 383 height 33
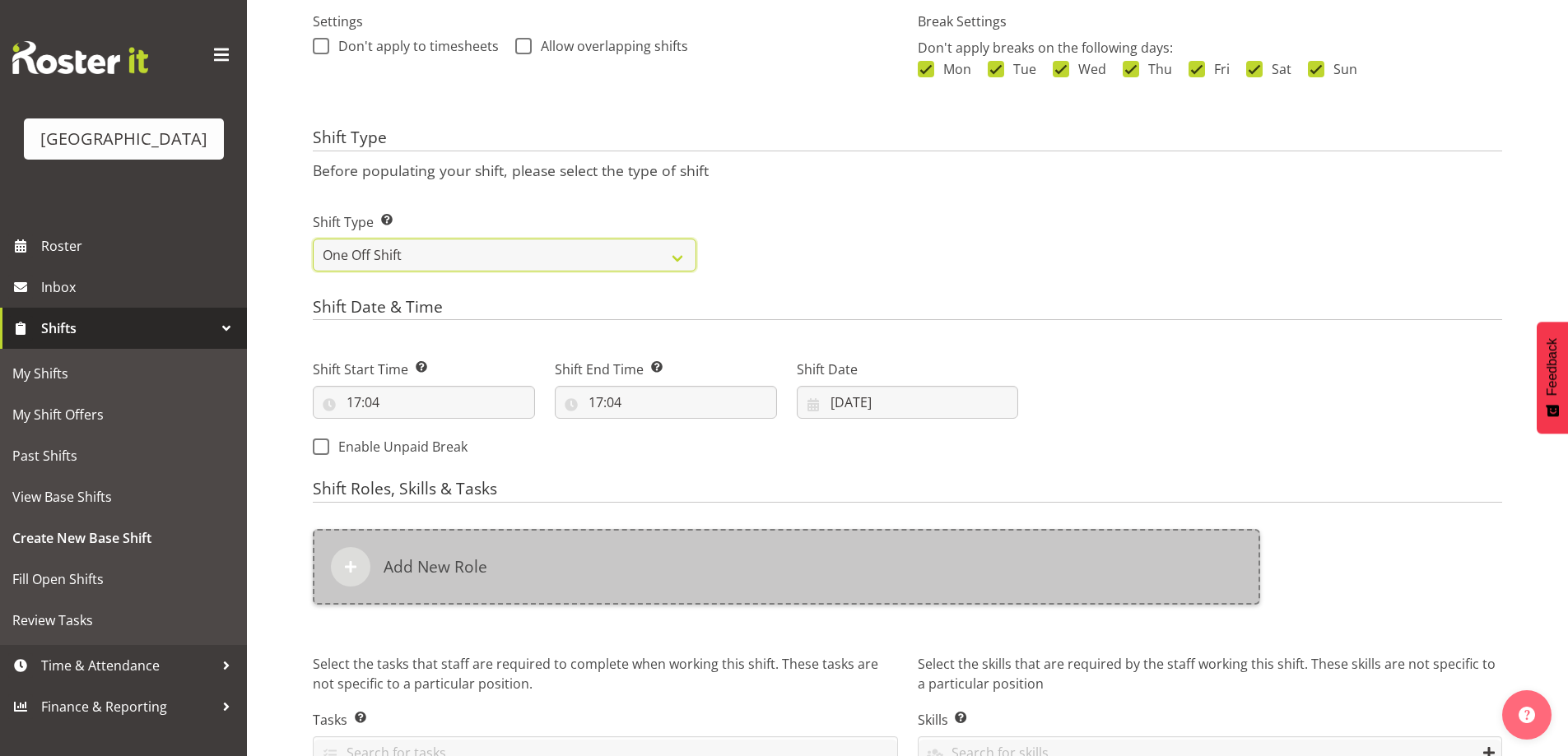
scroll to position [564, 0]
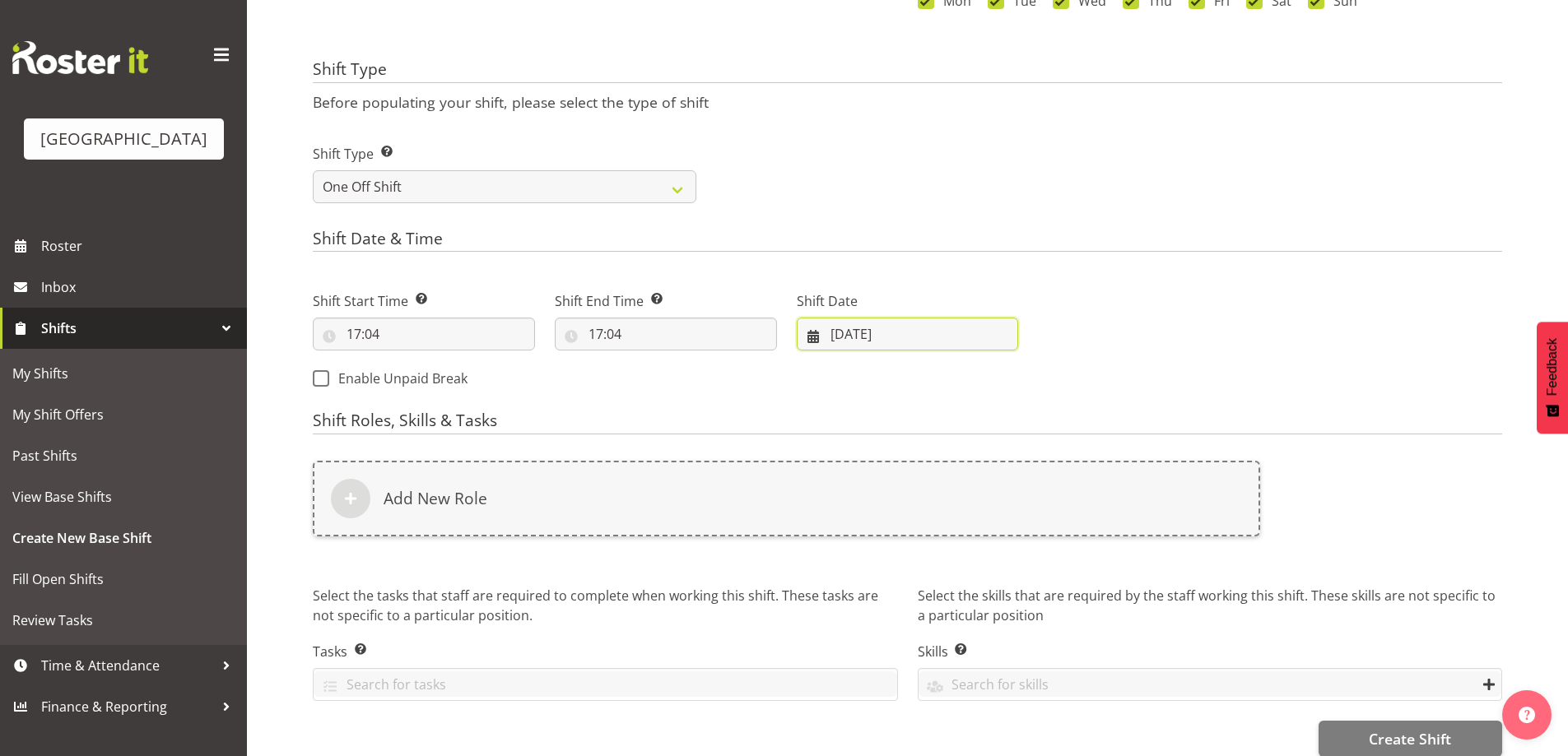
click at [872, 340] on input "04/09/2025" at bounding box center [907, 334] width 222 height 33
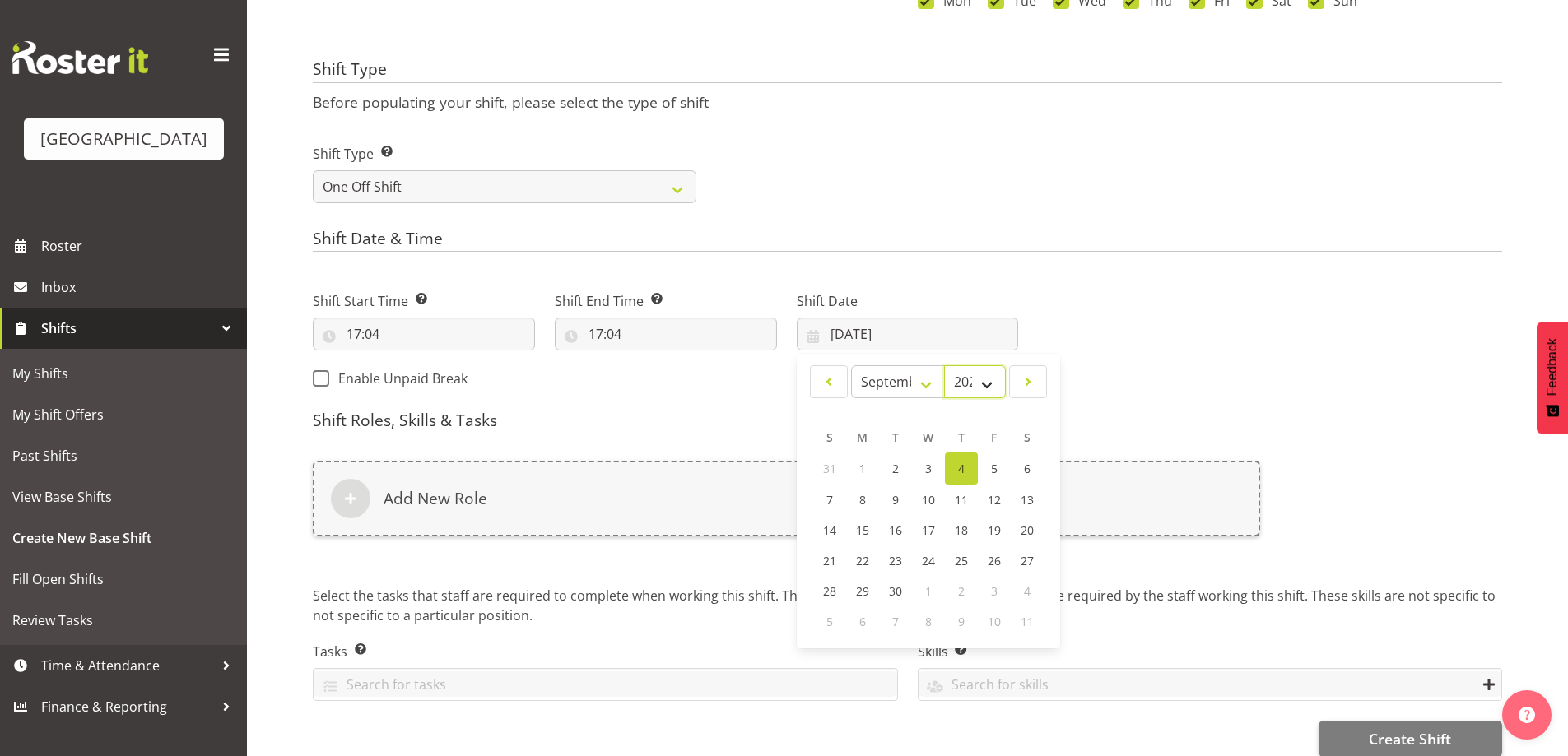
click at [948, 367] on select "2035 2034 2033 2032 2031 2030 2029 2028 2027 2026 2025 2024 2023 2022 2021 2020…" at bounding box center [974, 382] width 61 height 33
click at [893, 383] on select "January February March April May June July August September October November De…" at bounding box center [899, 382] width 95 height 33
select select "9"
click at [851, 365] on select "January February March April May June July August September October November De…" at bounding box center [899, 382] width 95 height 33
click at [965, 380] on select "2035 2034 2033 2032 2031 2030 2029 2028 2027 2026 2025 2024 2023 2022 2021 2020…" at bounding box center [974, 382] width 61 height 33
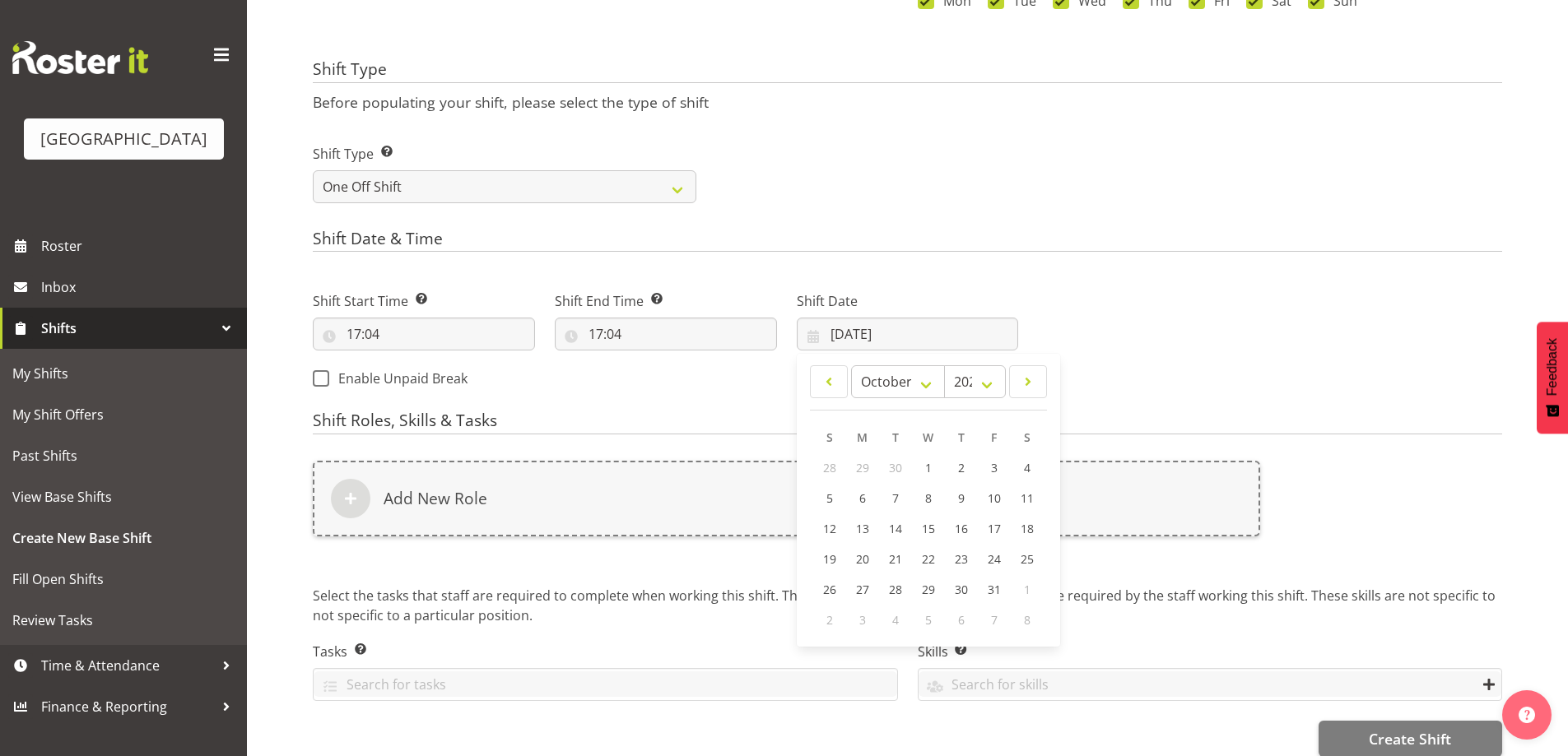
click at [1280, 250] on h4 "Shift Date & Time" at bounding box center [906, 241] width 1189 height 23
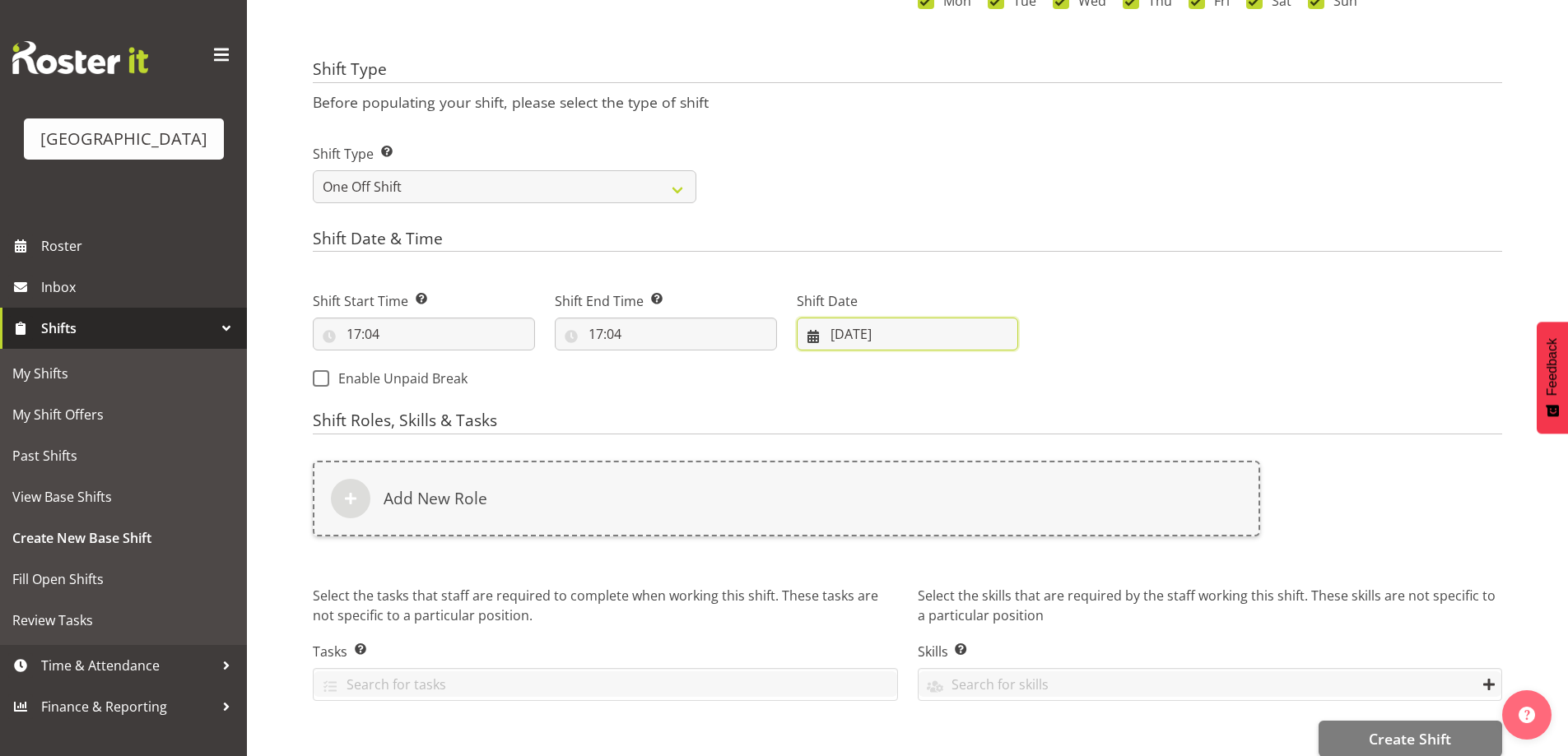
click at [884, 342] on input "04/09/2025" at bounding box center [907, 334] width 222 height 33
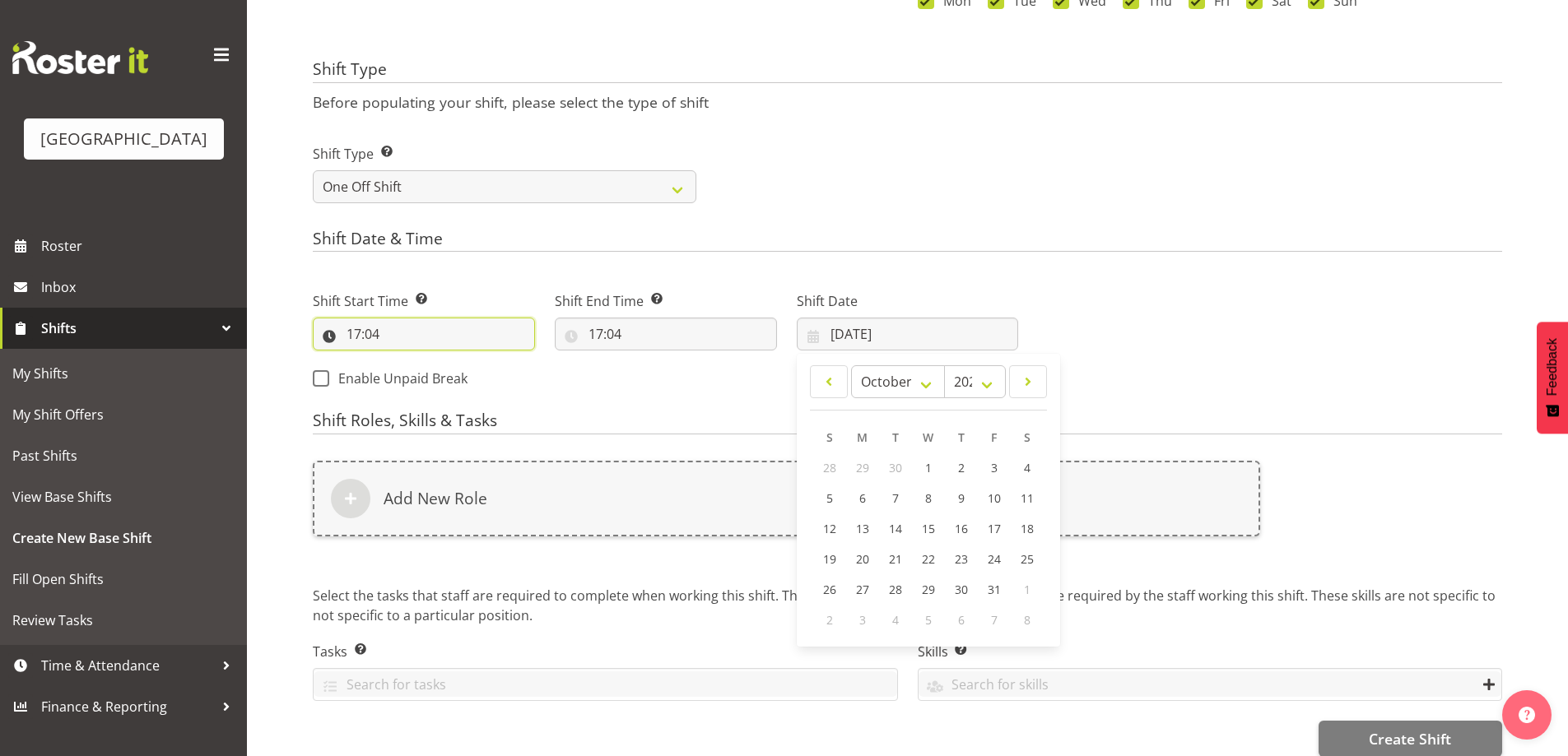
click at [352, 328] on input "17:04" at bounding box center [423, 334] width 222 height 33
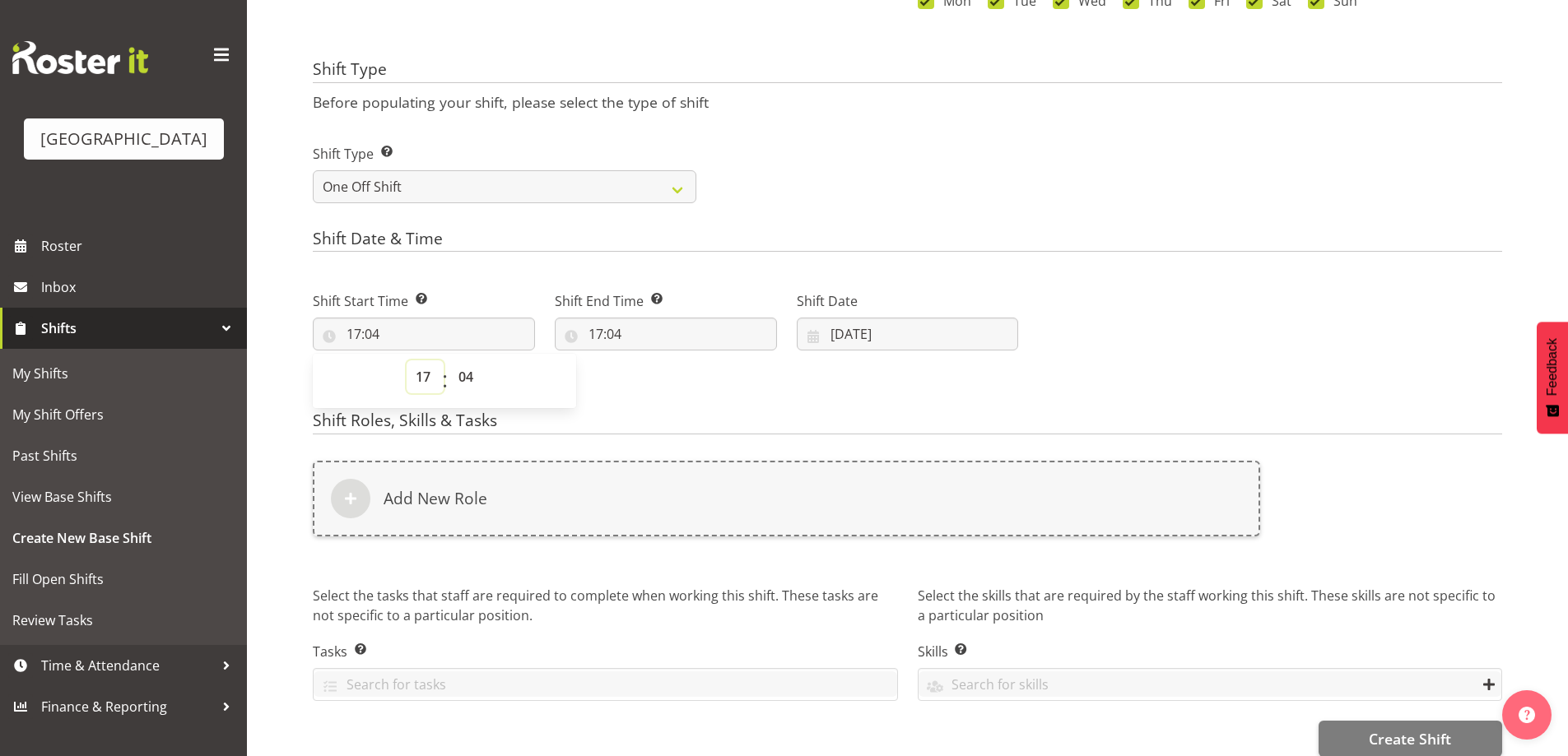
click at [421, 381] on select "00 01 02 03 04 05 06 07 08 09 10 11 12 13 14 15 16 17 18 19 20 21 22 23" at bounding box center [425, 377] width 37 height 33
select select "16"
click at [406, 360] on select "00 01 02 03 04 05 06 07 08 09 10 11 12 13 14 15 16 17 18 19 20 21 22 23" at bounding box center [425, 377] width 37 height 33
type input "16:04"
click at [473, 369] on select "00 01 02 03 04 05 06 07 08 09 10 11 12 13 14 15 16 17 18 19 20 21 22 23 24 25 2…" at bounding box center [468, 377] width 37 height 33
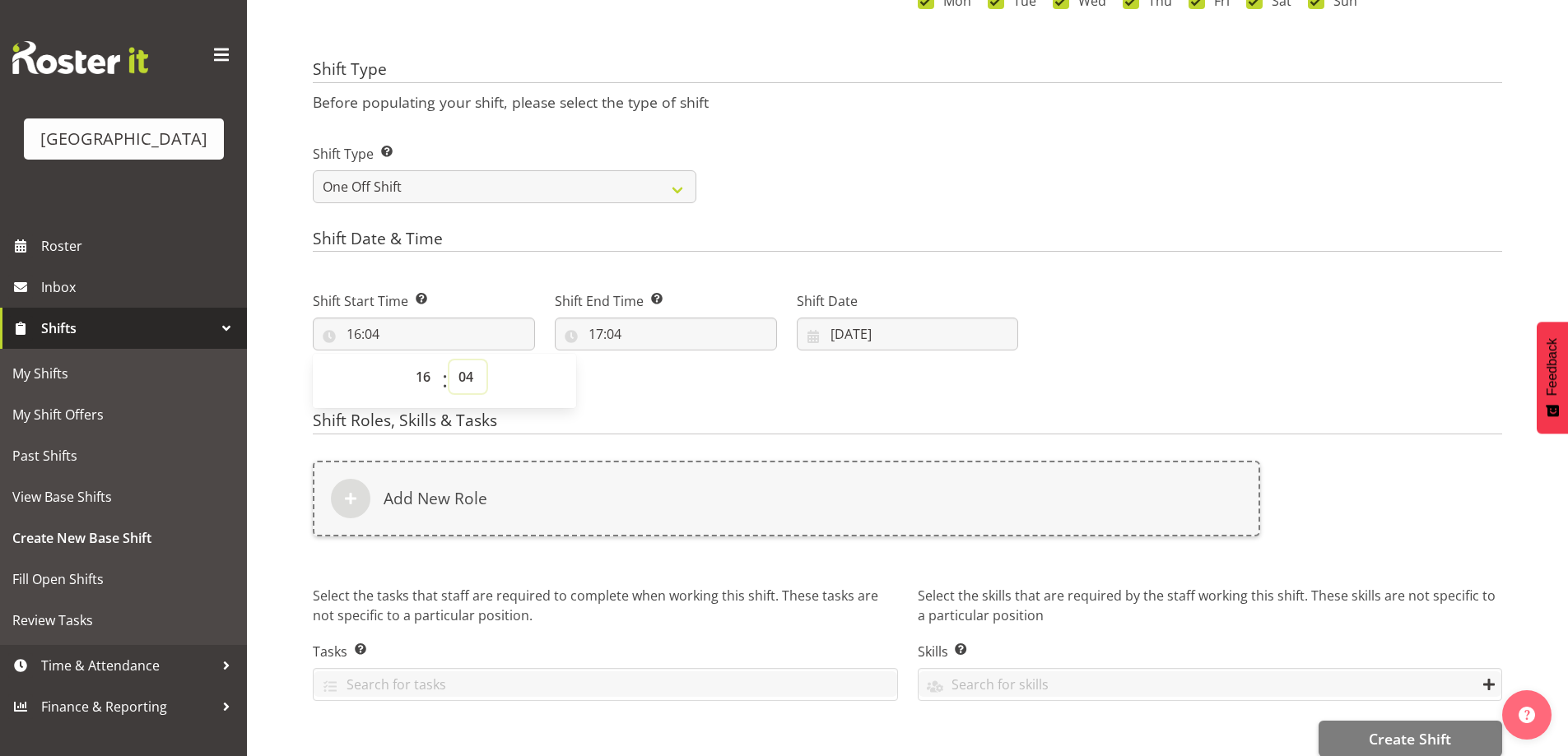
select select "30"
click at [449, 360] on select "00 01 02 03 04 05 06 07 08 09 10 11 12 13 14 15 16 17 18 19 20 21 22 23 24 25 2…" at bounding box center [468, 377] width 37 height 33
type input "16:30"
click at [599, 328] on input "17:04" at bounding box center [665, 334] width 222 height 33
click at [666, 373] on select "00 01 02 03 04 05 06 07 08 09 10 11 12 13 14 15 16 17 18 19 20 21 22 23" at bounding box center [667, 377] width 37 height 33
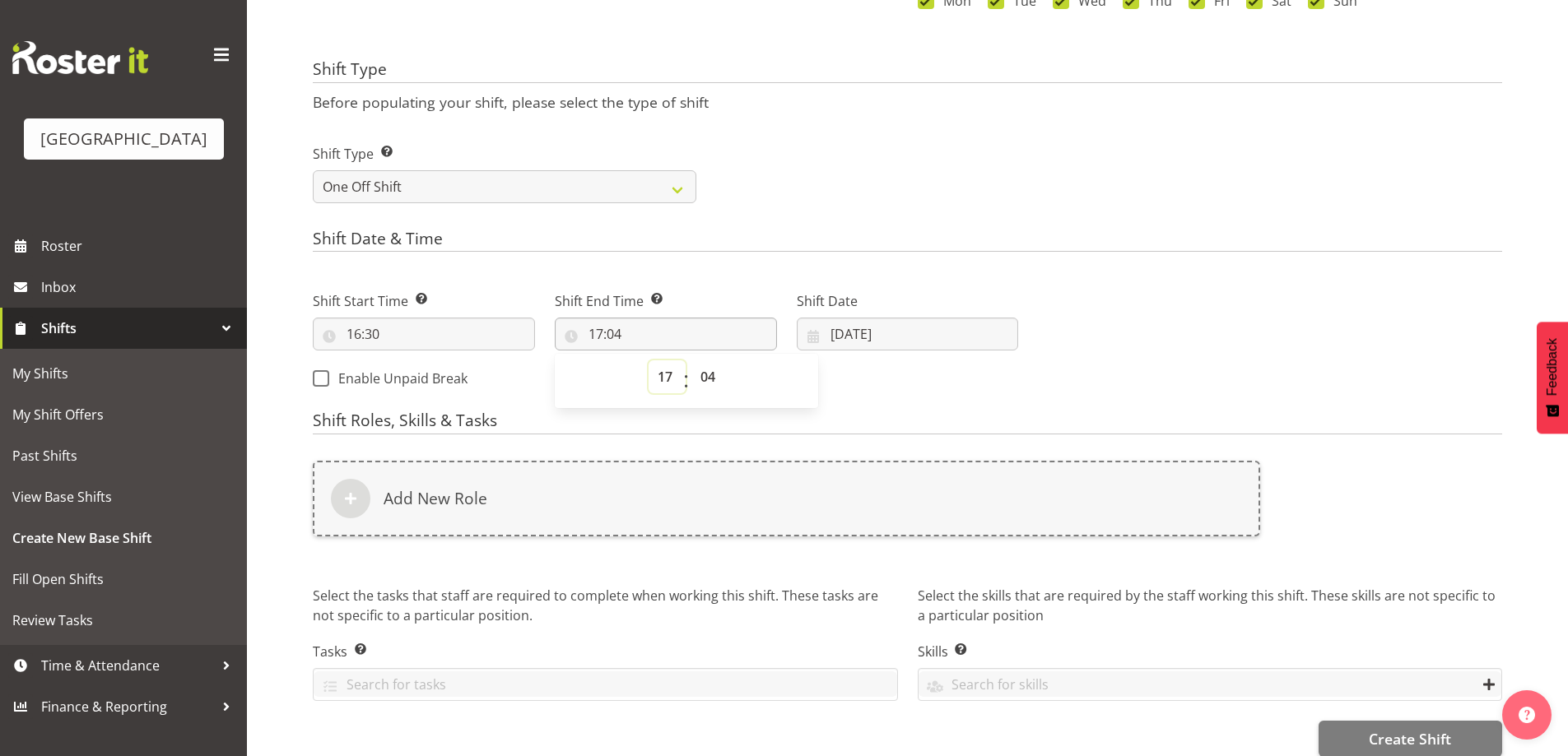
select select "18"
click at [648, 360] on select "00 01 02 03 04 05 06 07 08 09 10 11 12 13 14 15 16 17 18 19 20 21 22 23" at bounding box center [667, 377] width 37 height 33
type input "18:04"
click at [706, 372] on select "00 01 02 03 04 05 06 07 08 09 10 11 12 13 14 15 16 17 18 19 20 21 22 23 24 25 2…" at bounding box center [710, 377] width 37 height 33
select select "30"
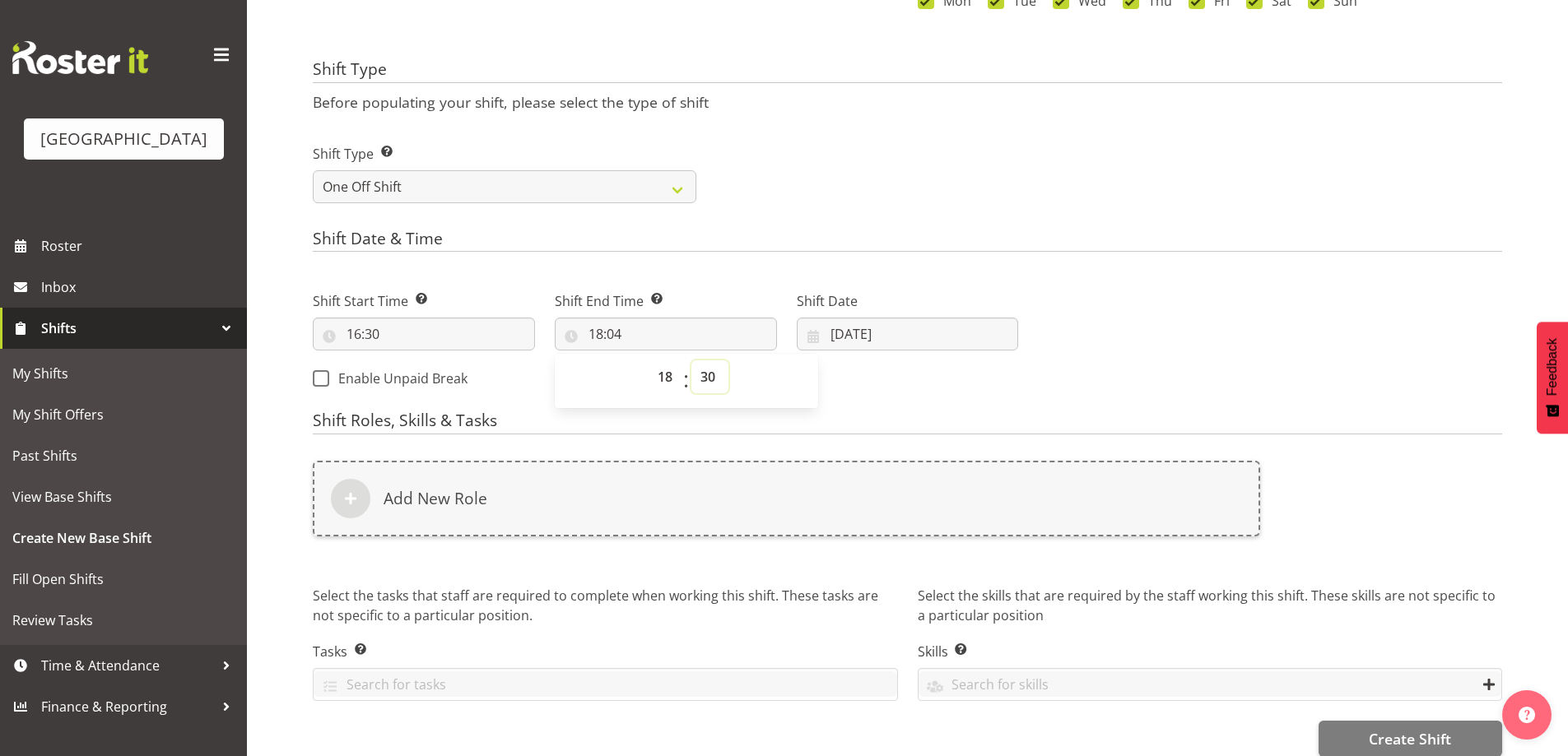
click at [691, 360] on select "00 01 02 03 04 05 06 07 08 09 10 11 12 13 14 15 16 17 18 19 20 21 22 23 24 25 2…" at bounding box center [710, 377] width 37 height 33
type input "18:30"
click at [1080, 251] on h4 "Shift Date & Time" at bounding box center [906, 241] width 1189 height 23
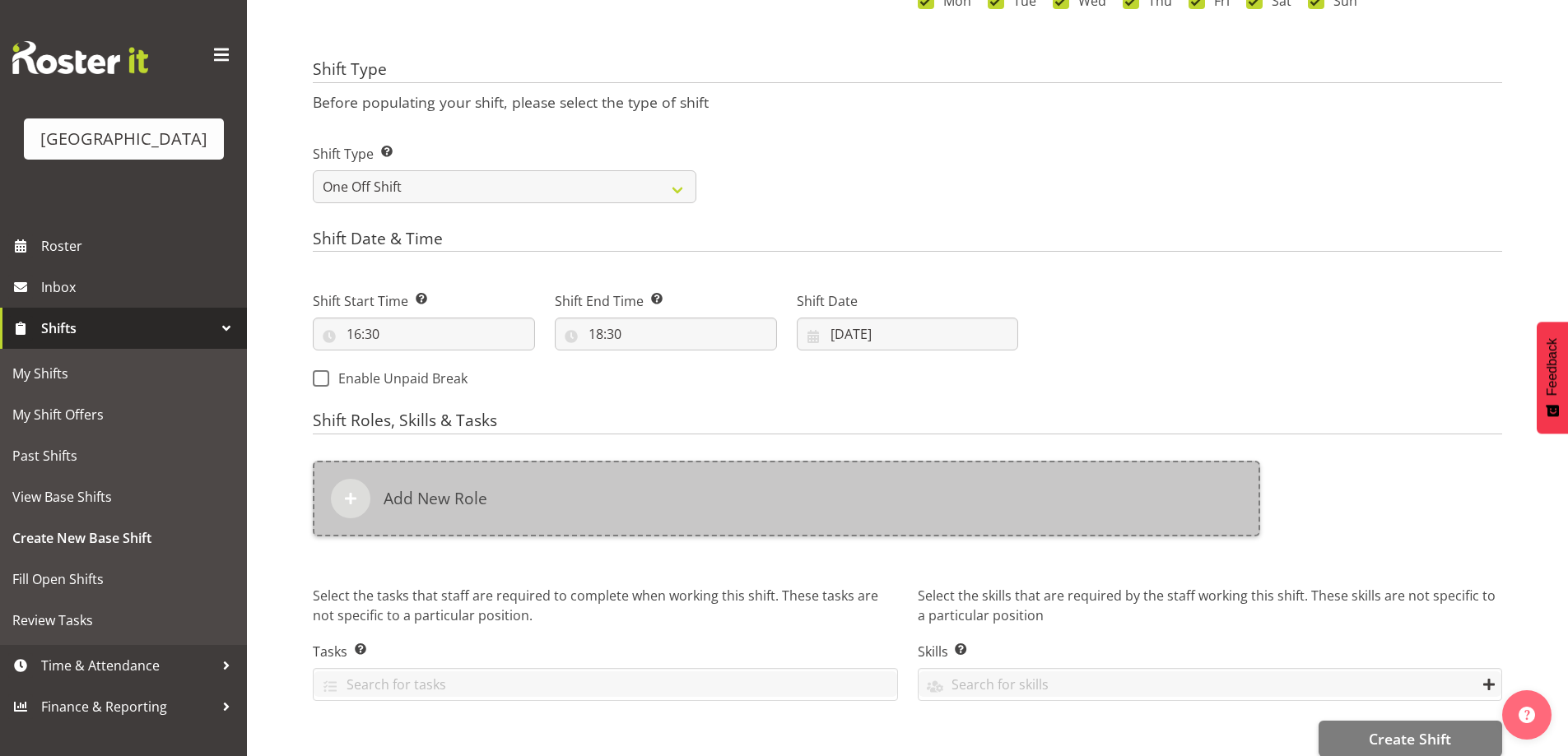
click at [507, 479] on div "Add New Role" at bounding box center [786, 498] width 948 height 75
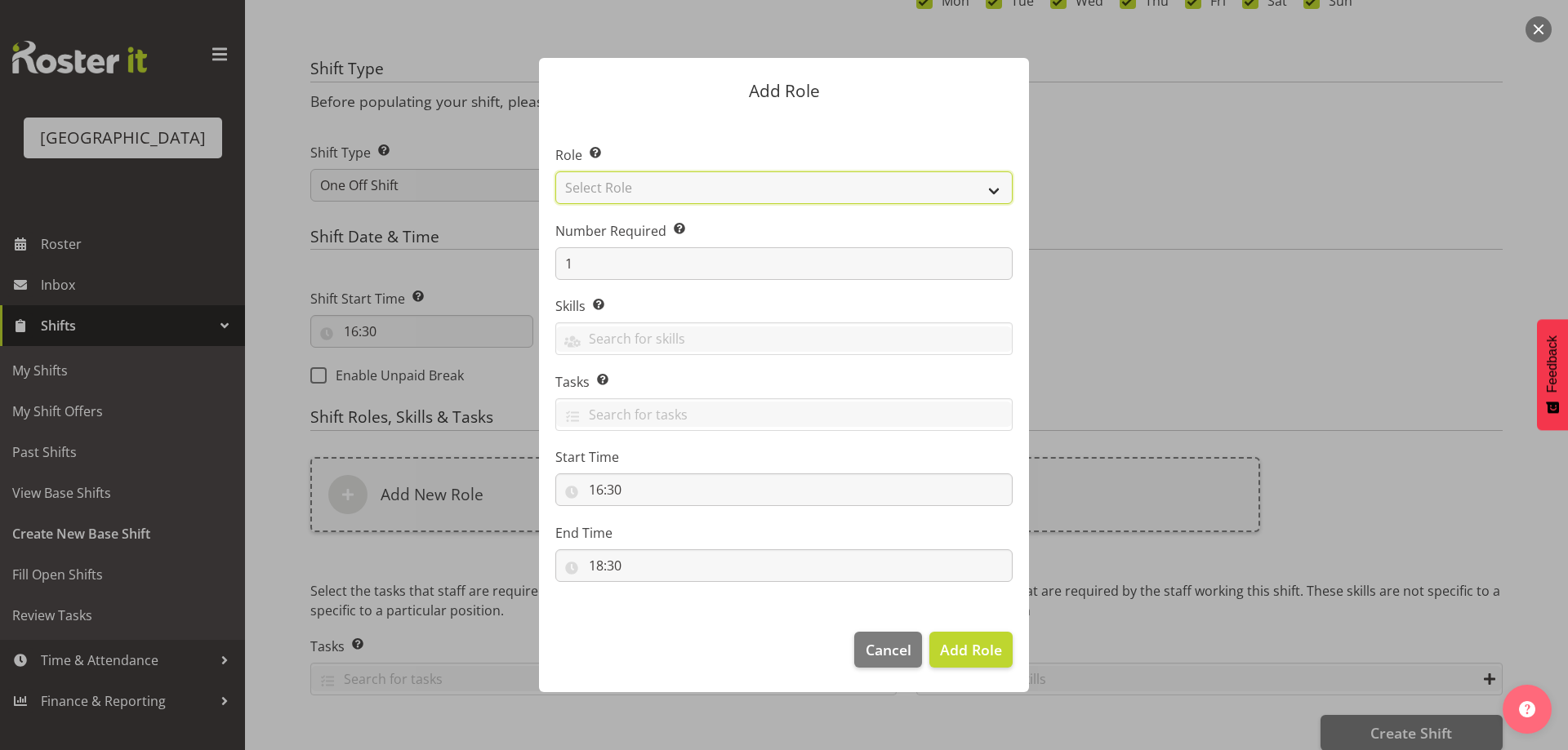
click at [994, 185] on select "Select Role Audio Bar Bar Runner Bar Training Box Office Cargo Shed Venue Rep C…" at bounding box center [784, 188] width 457 height 33
select select "1301"
click at [555, 171] on select "Select Role Audio Bar Bar Runner Bar Training Box Office Cargo Shed Venue Rep C…" at bounding box center [784, 188] width 457 height 33
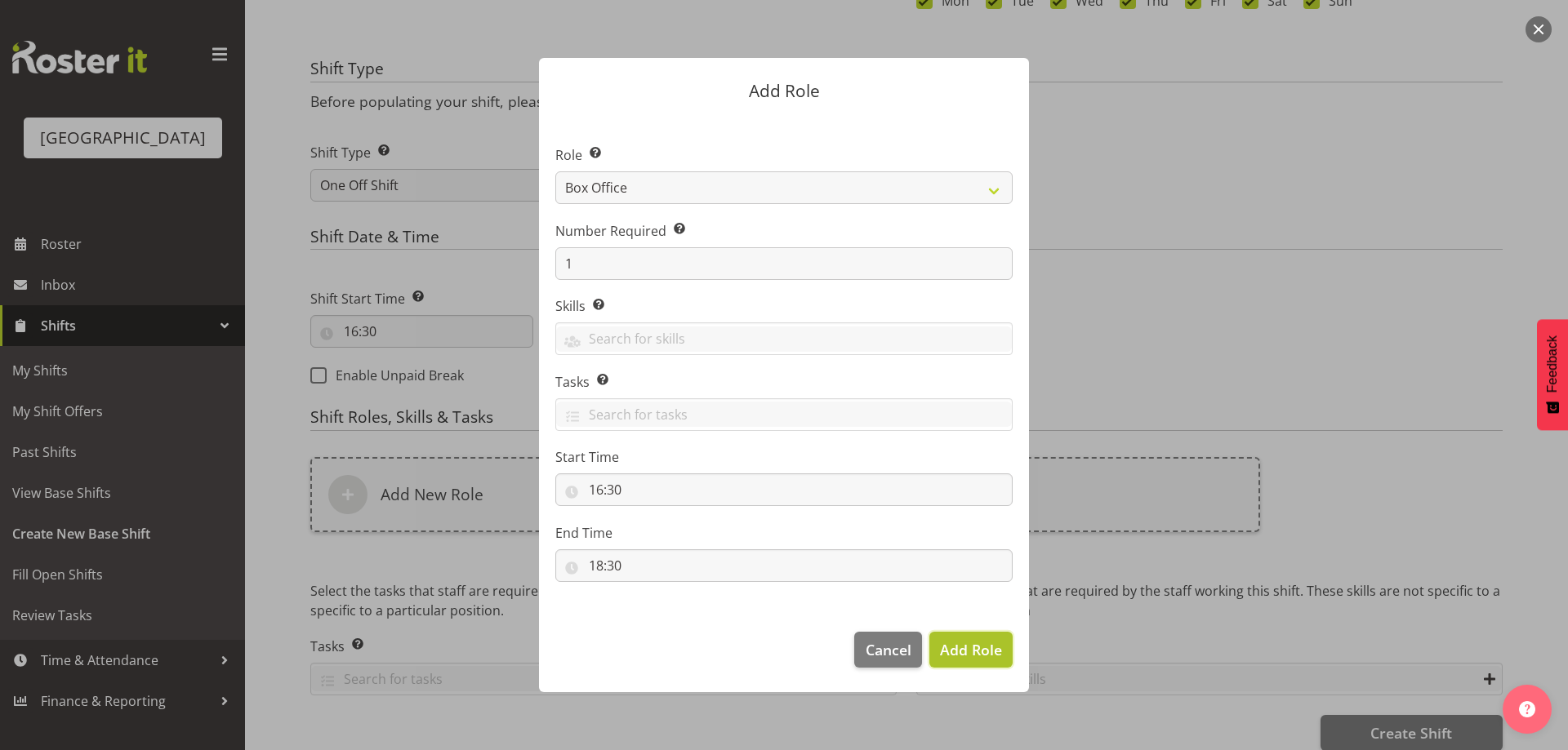
click at [985, 666] on button "Add Role" at bounding box center [971, 649] width 84 height 36
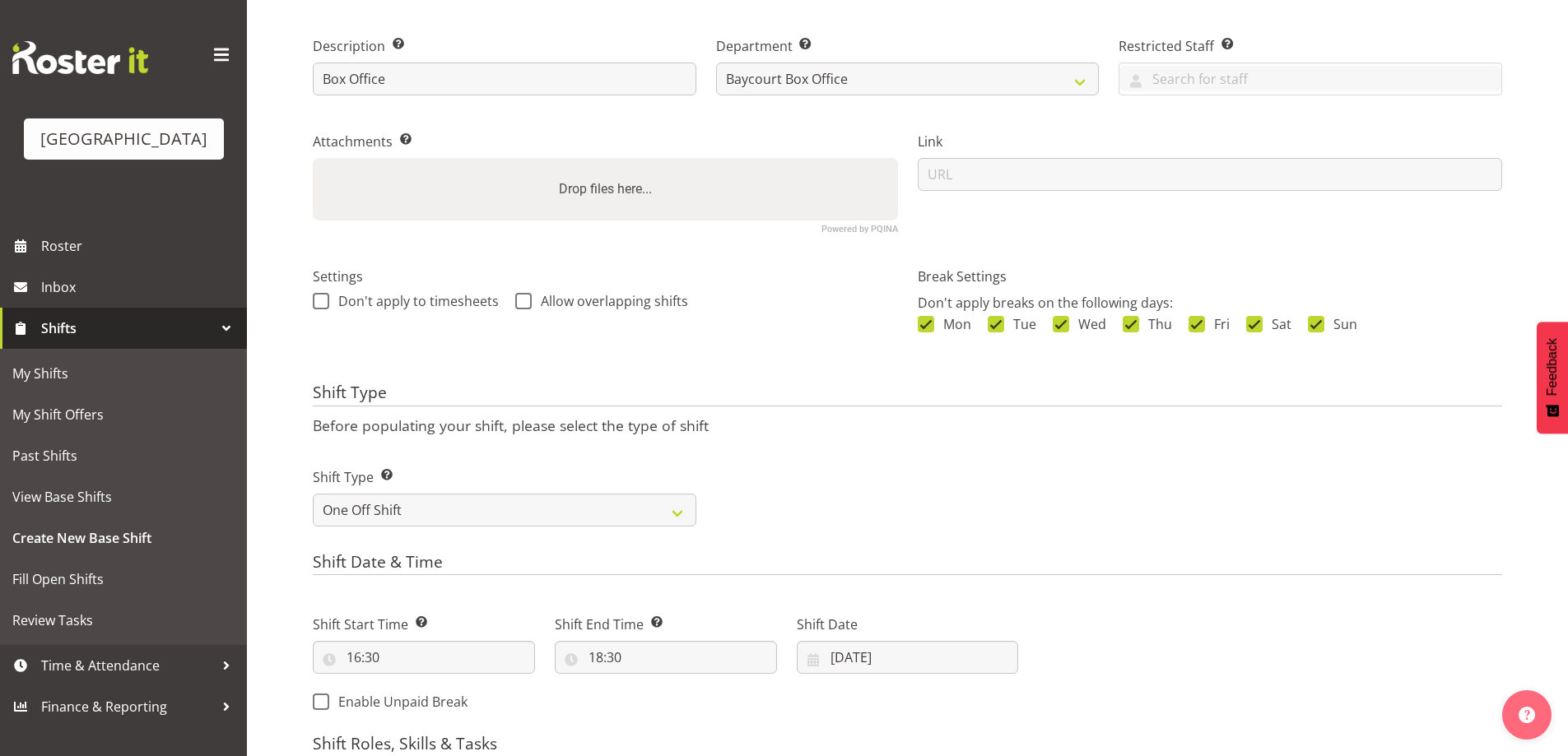
scroll to position [0, 0]
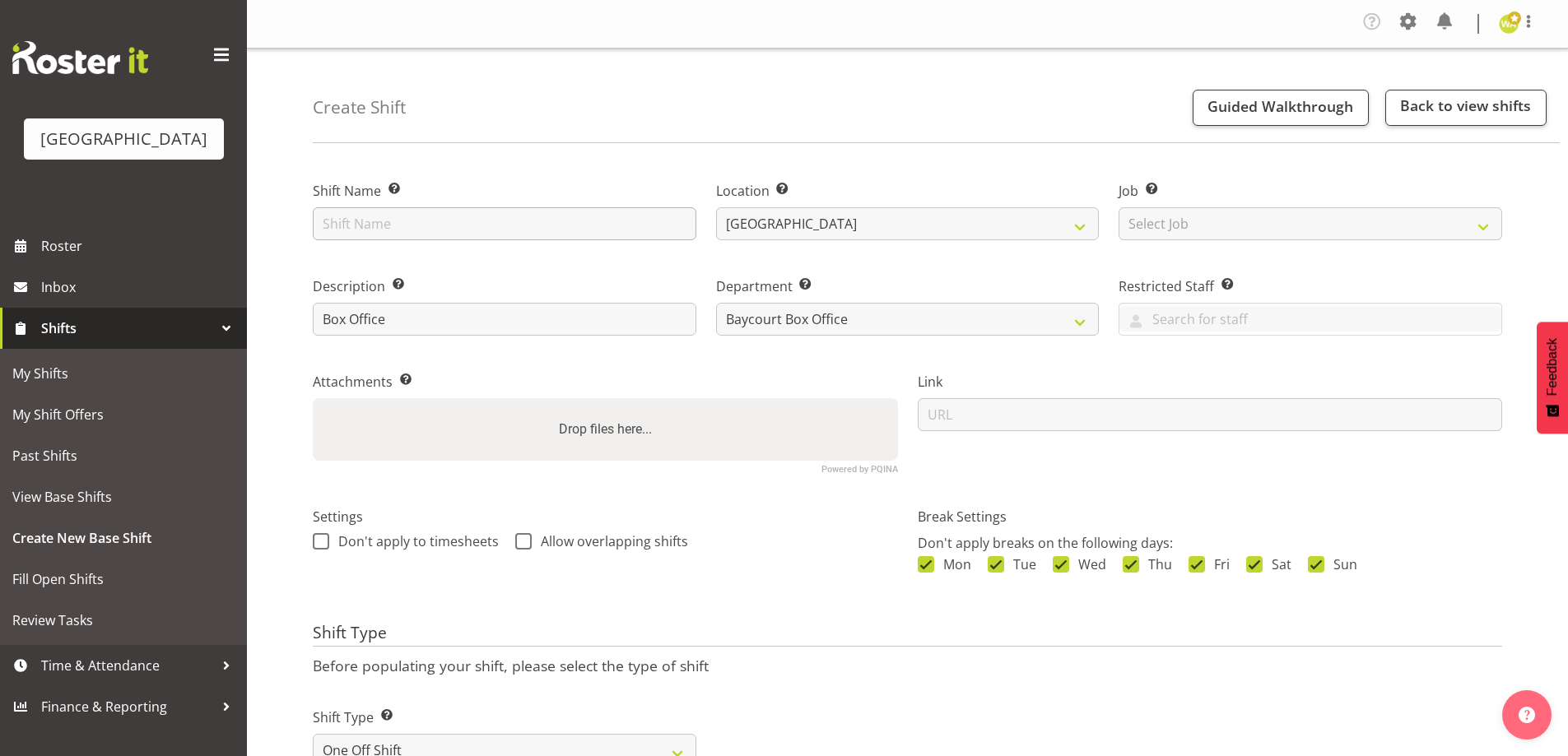
click at [431, 237] on div "Shift Name Enter a name for the shift (e.g. Day Shift)." at bounding box center [505, 205] width 404 height 96
click at [409, 208] on input "text" at bounding box center [504, 224] width 383 height 33
type input "C"
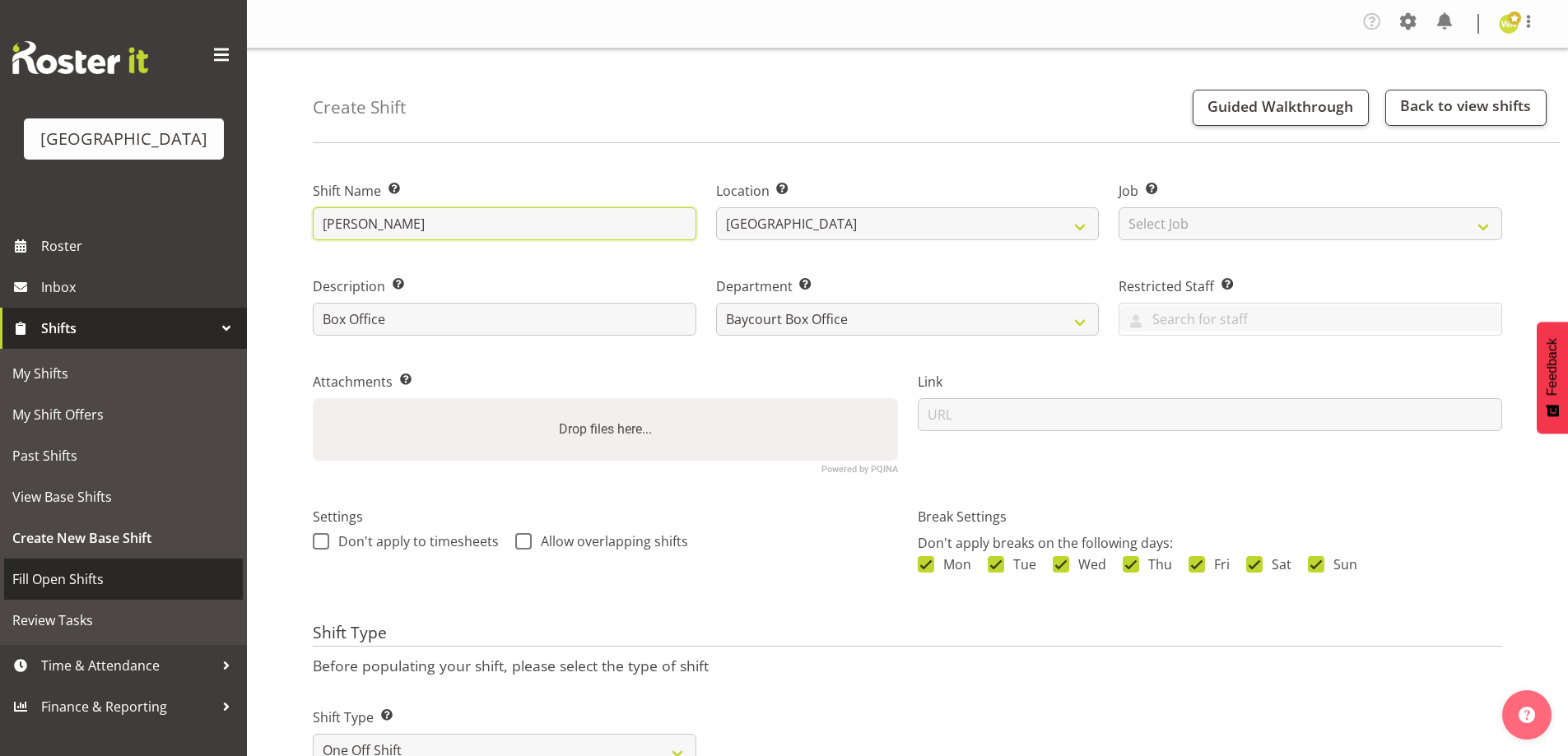
type input "Nicola Cheeseman"
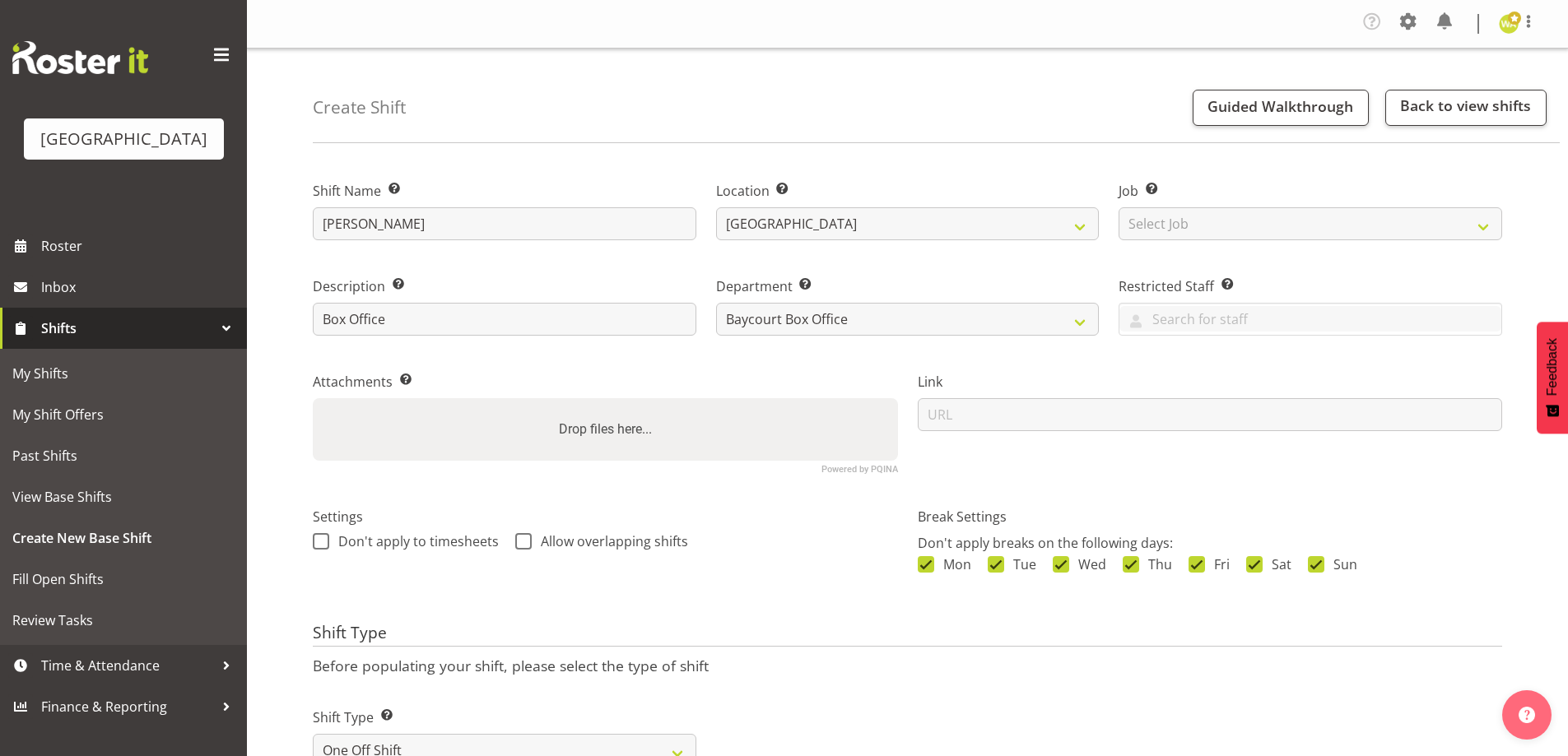
click at [552, 117] on div "Create Shift Guided Walkthrough Back to view shifts" at bounding box center [935, 96] width 1247 height 95
click at [463, 219] on input "Nicola Cheeseman" at bounding box center [504, 224] width 383 height 33
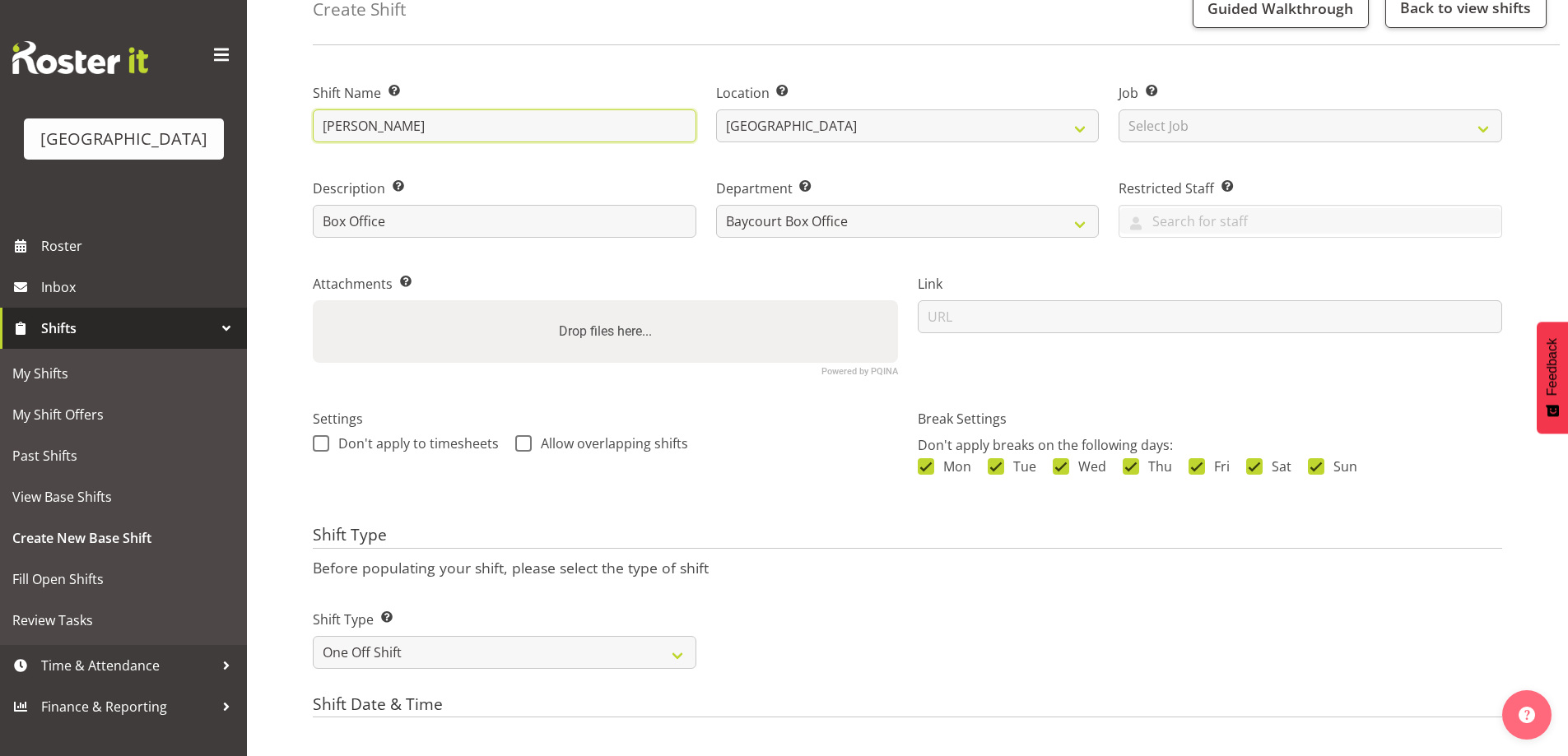
scroll to position [246, 0]
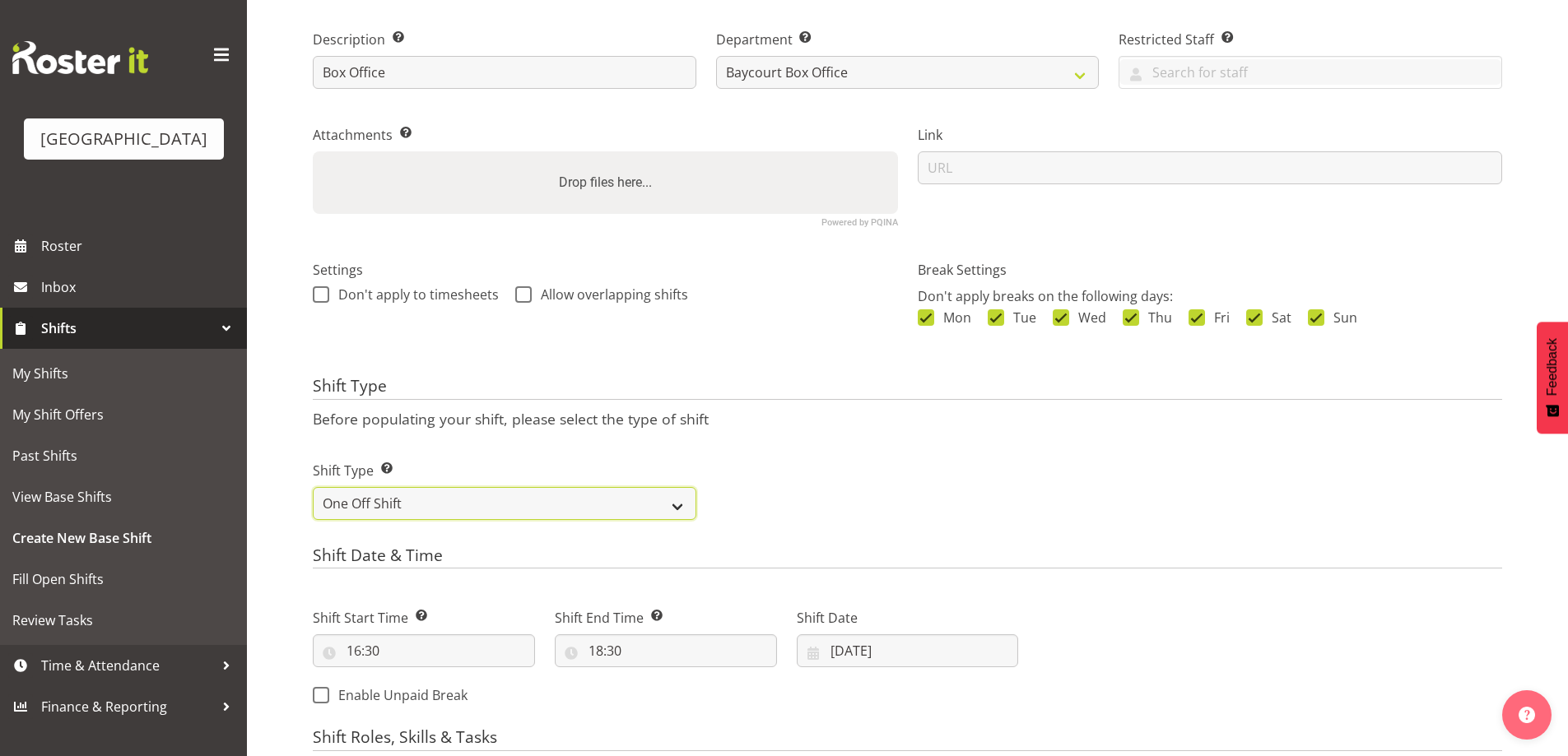
click at [426, 496] on select "One Off Shift Recurring Shift Rotating Shift" at bounding box center [504, 503] width 383 height 33
click at [898, 458] on div "Shift Type Shift Types: One Off – Select this if you would like a single shift …" at bounding box center [907, 483] width 1209 height 92
click at [970, 497] on div "Shift Type Shift Types: One Off – Select this if you would like a single shift …" at bounding box center [907, 483] width 1209 height 92
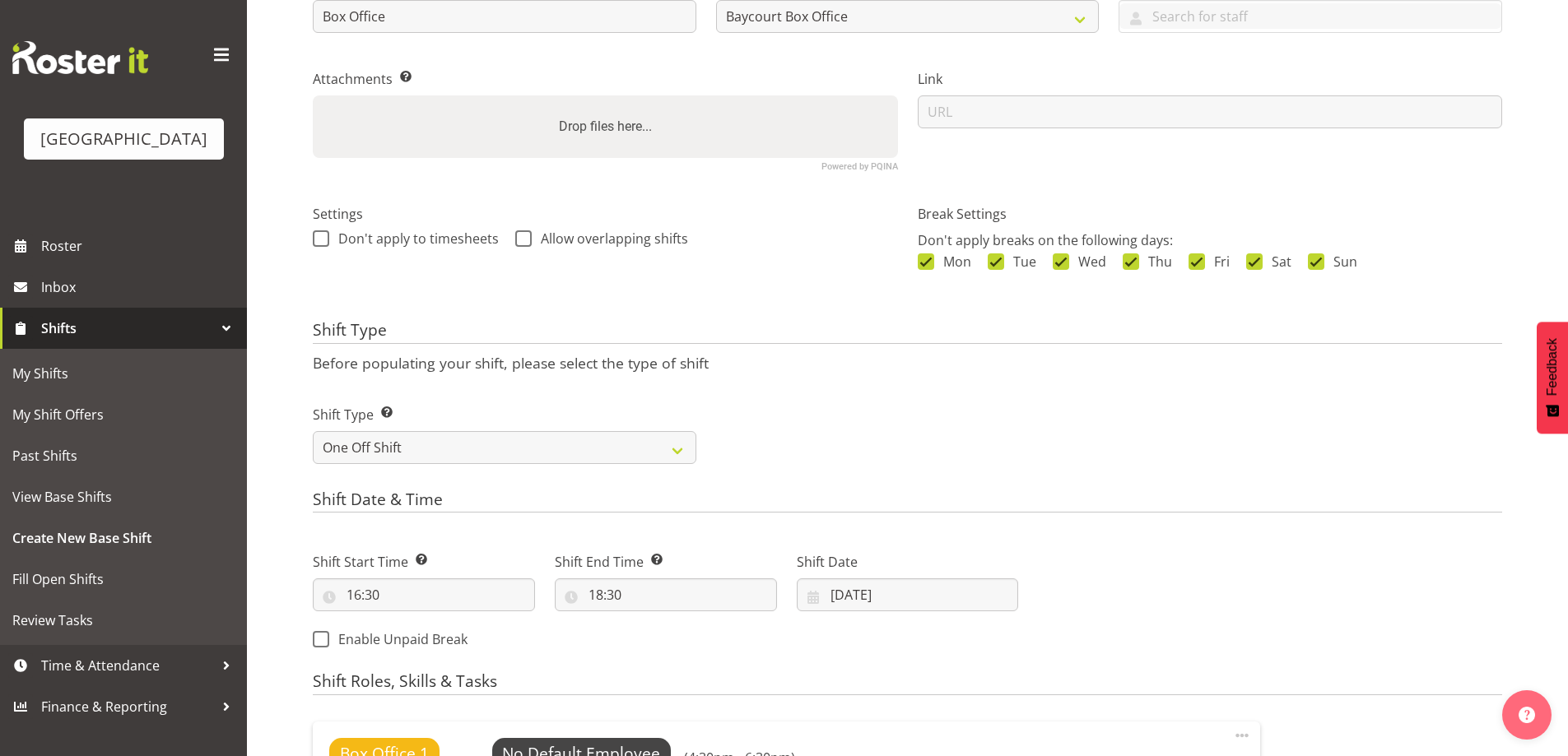
scroll to position [329, 0]
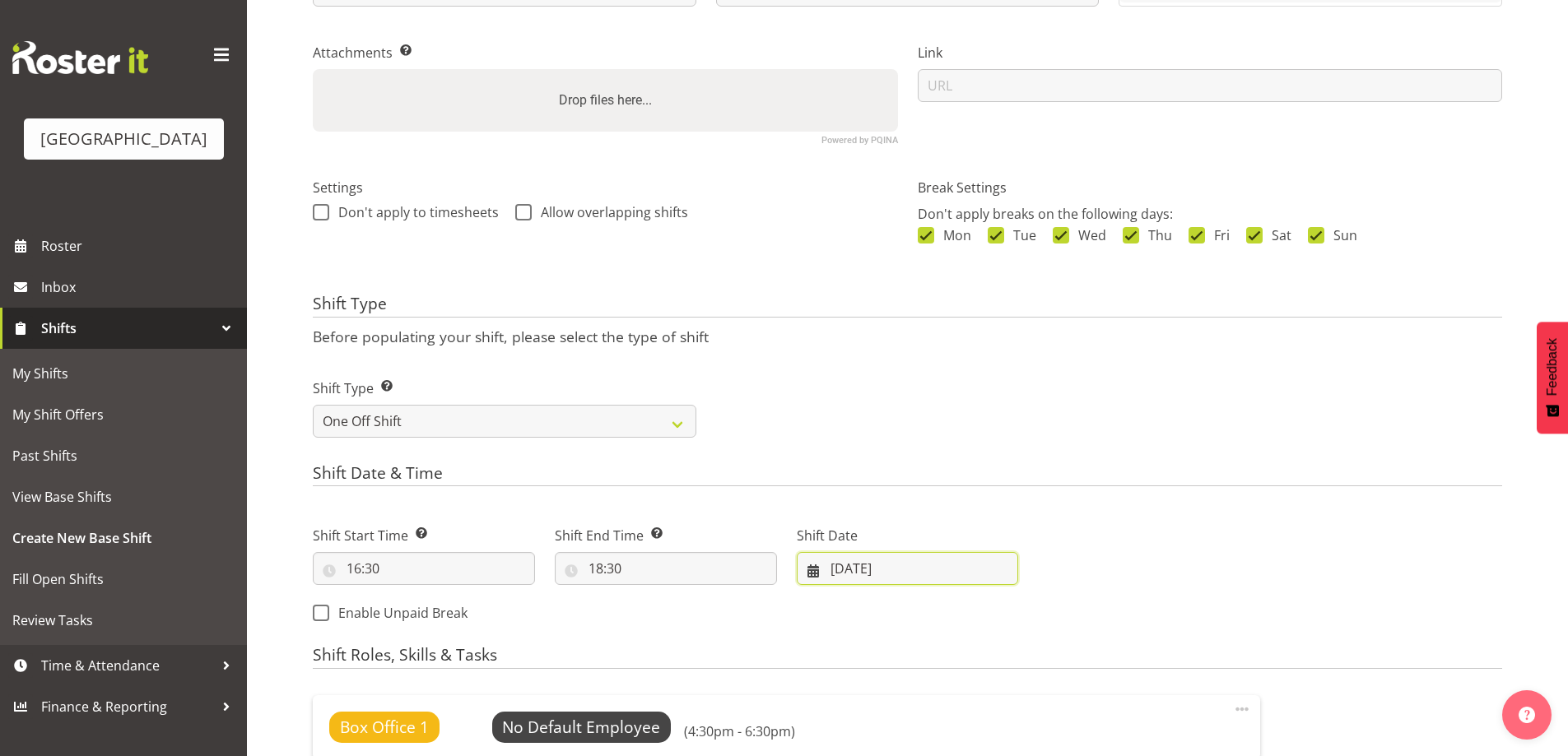
click at [886, 571] on input "04/09/2025" at bounding box center [907, 568] width 222 height 33
click at [894, 604] on select "January February March April May June July August September October November De…" at bounding box center [899, 617] width 95 height 33
select select "10"
click at [851, 600] on select "January February March April May June July August September October November De…" at bounding box center [899, 617] width 95 height 33
click at [1036, 699] on link "1" at bounding box center [1027, 702] width 33 height 31
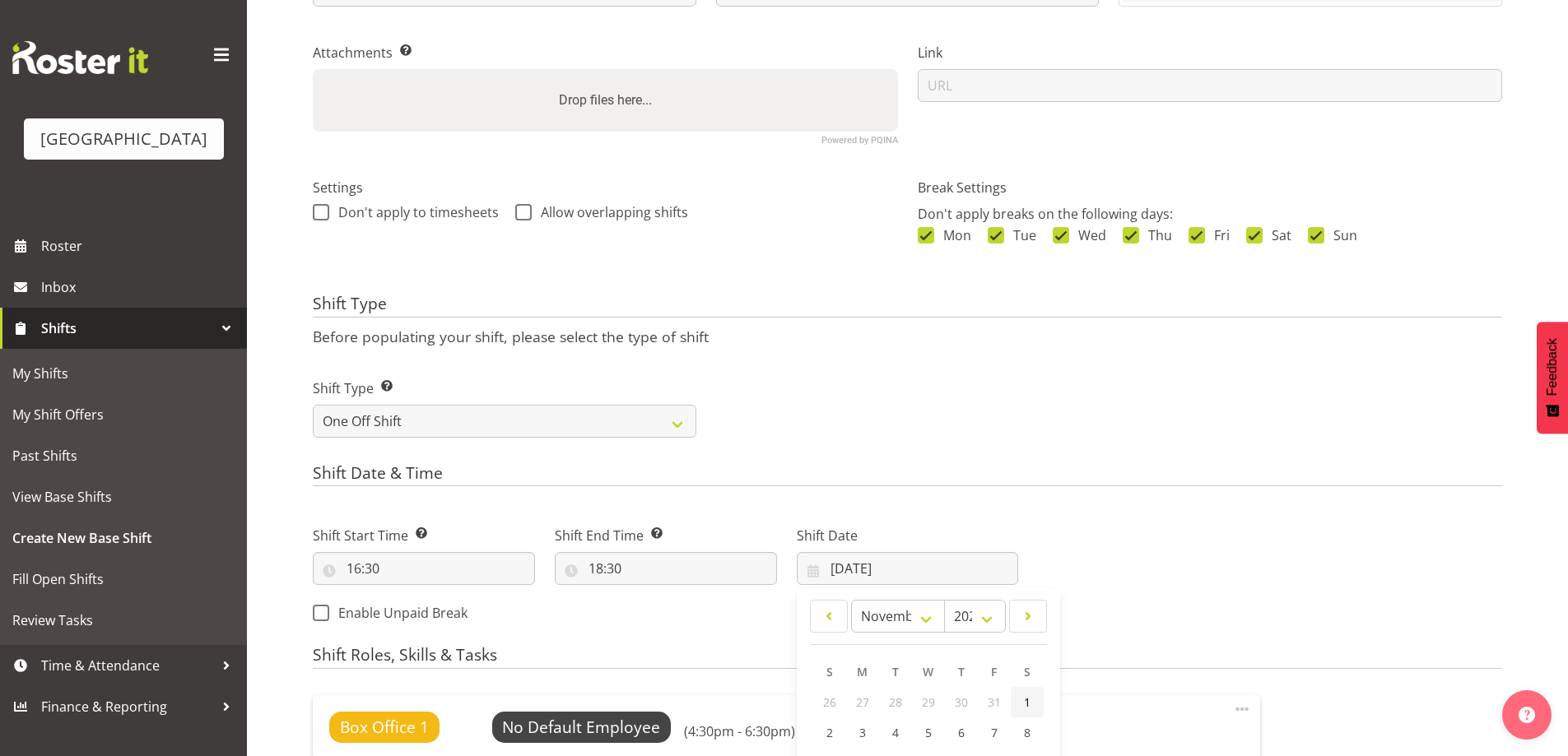
type input "01/11/2025"
click at [906, 412] on div "Shift Type Shift Types: One Off – Select this if you would like a single shift …" at bounding box center [907, 401] width 1209 height 92
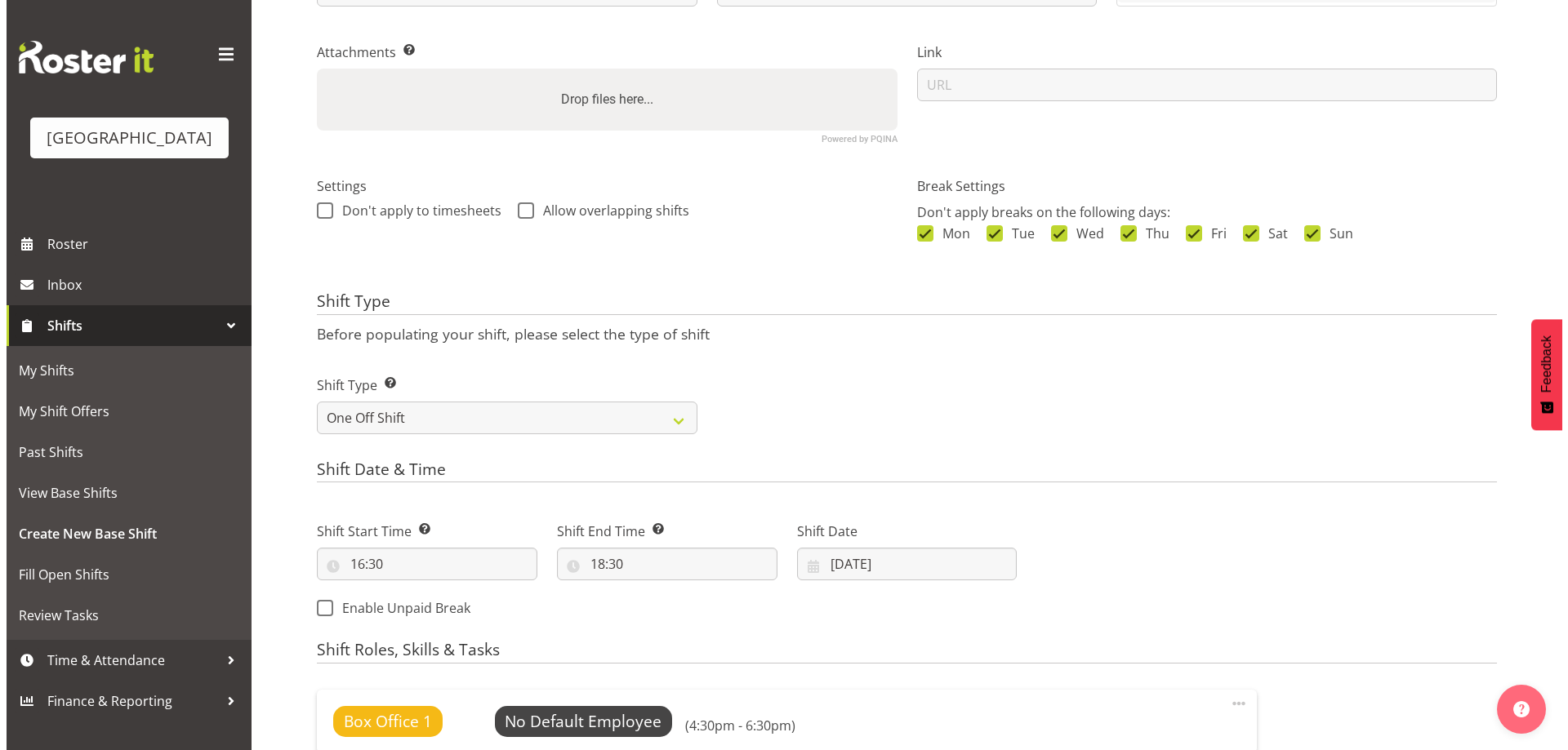
scroll to position [572, 0]
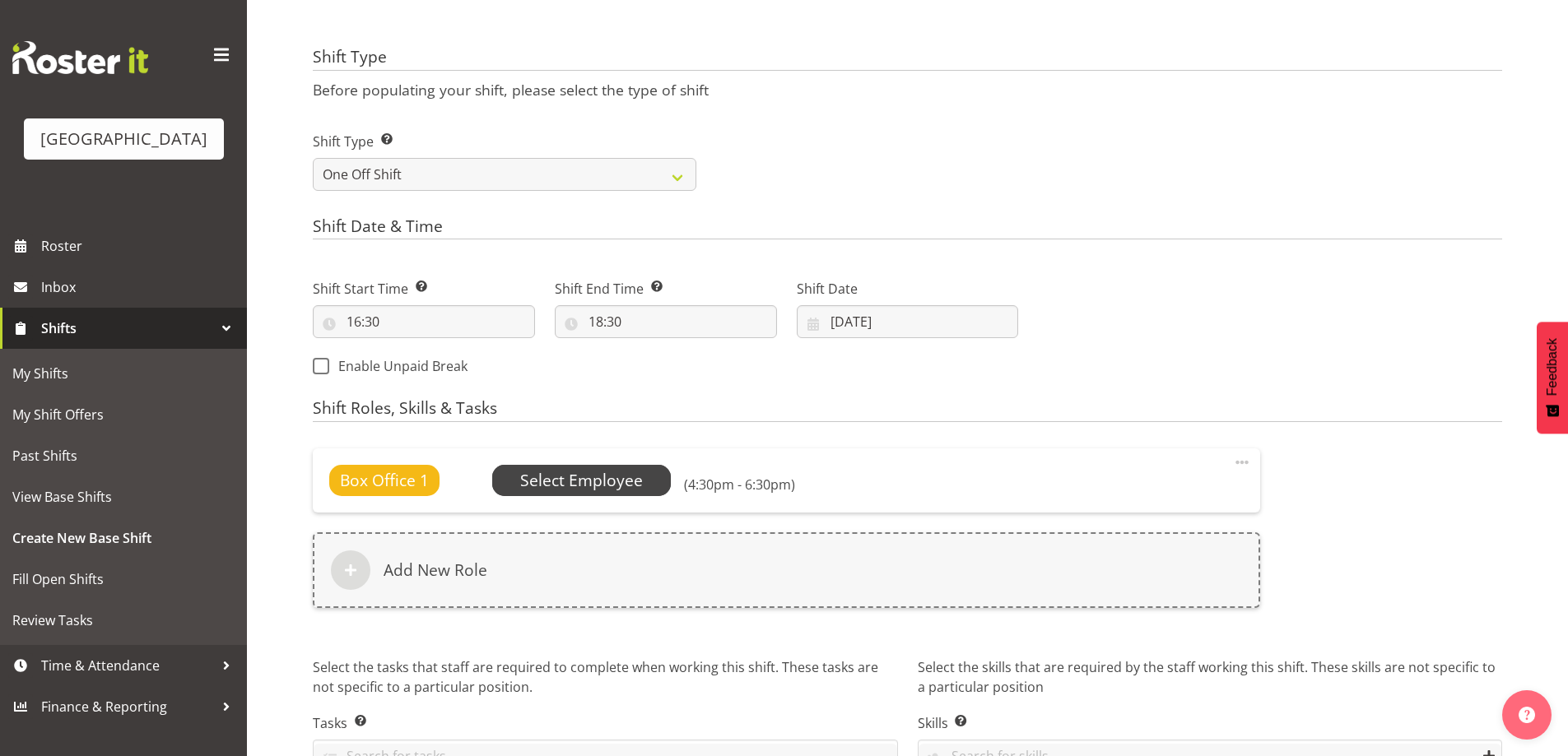
click at [594, 481] on span "Select Employee" at bounding box center [582, 481] width 123 height 24
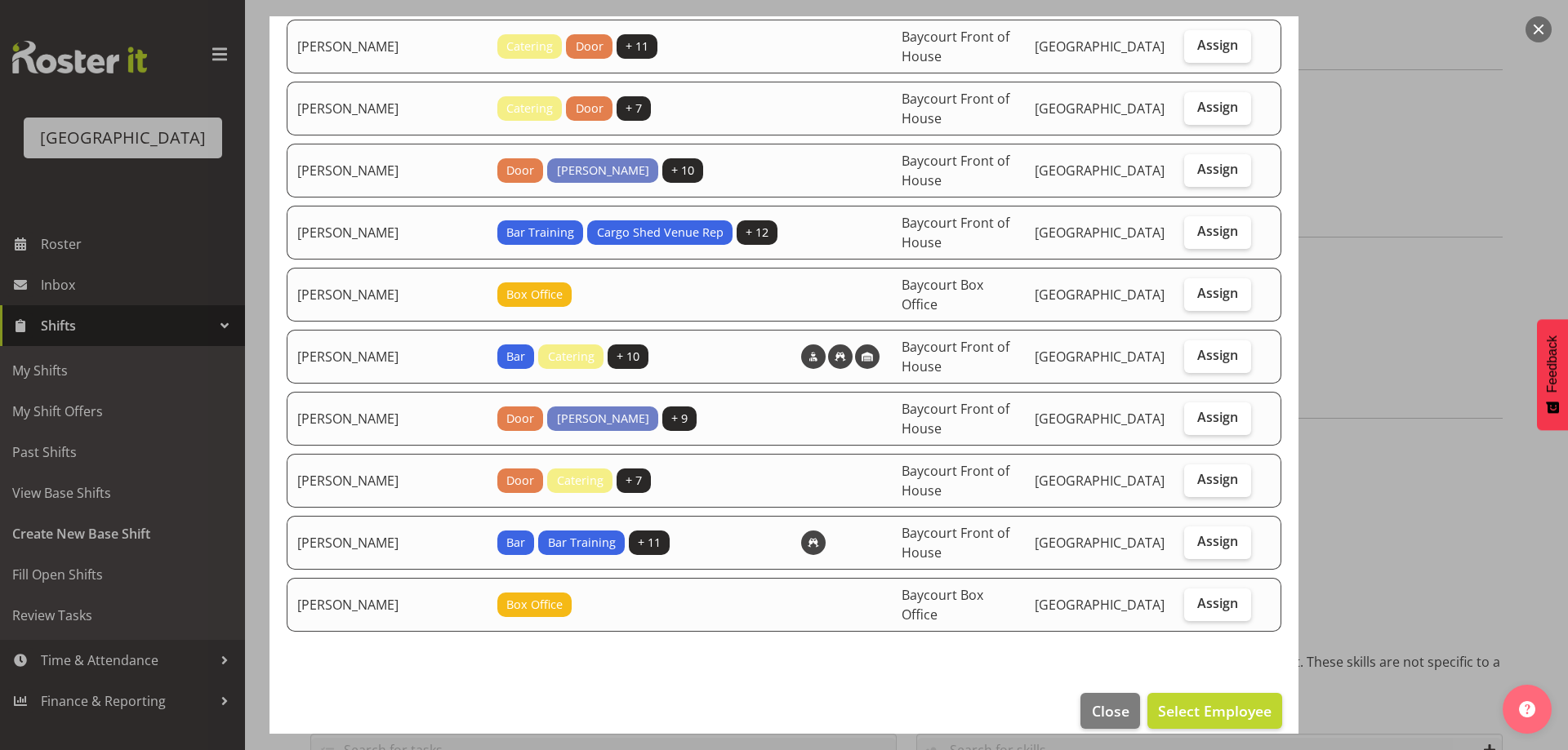
scroll to position [289, 0]
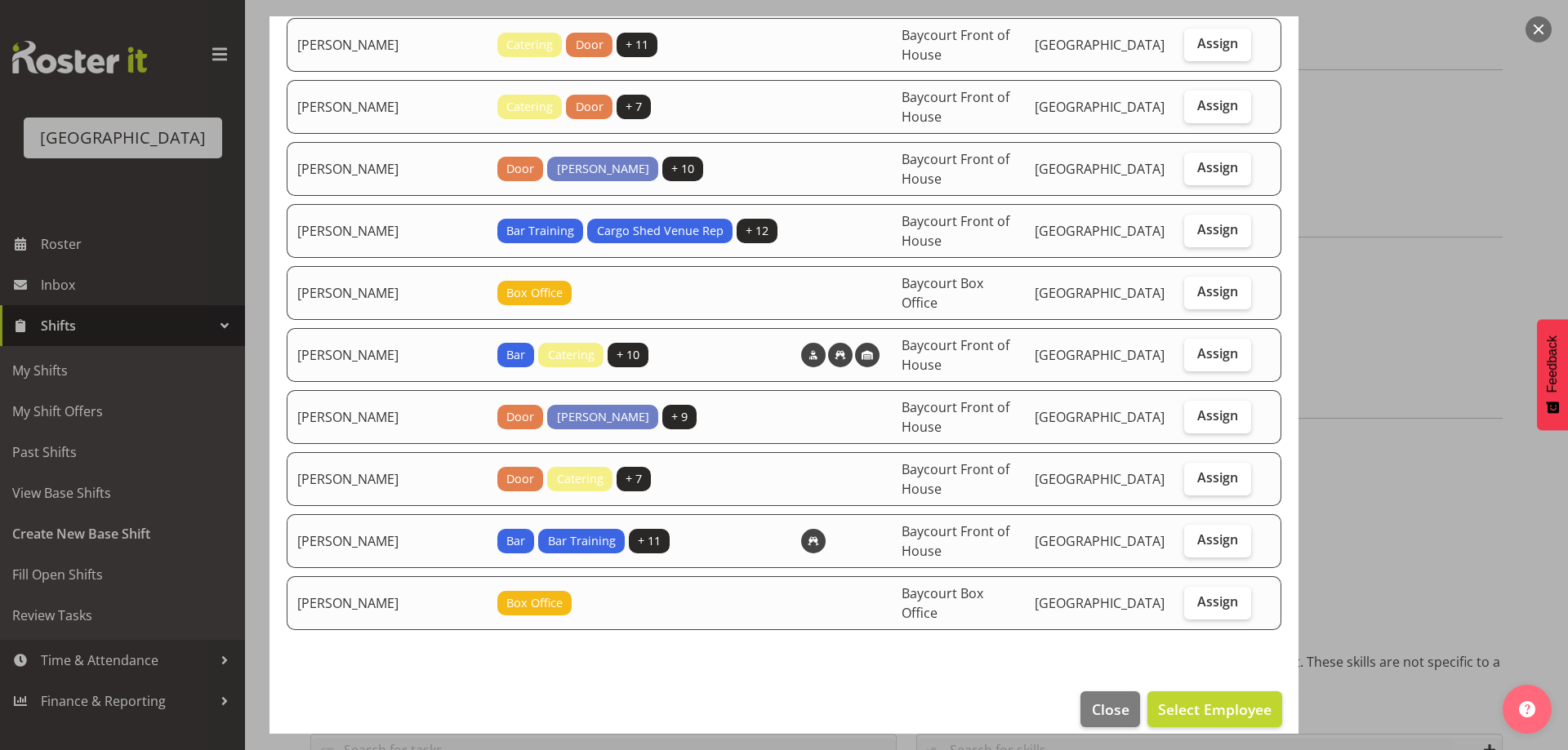
drag, startPoint x: 1215, startPoint y: 159, endPoint x: 1262, endPoint y: 171, distance: 48.5
click at [1262, 171] on tr "Lisa Camplin Door Usher + 10 Baycourt Front of House Baycourt Community and Art…" at bounding box center [784, 169] width 994 height 54
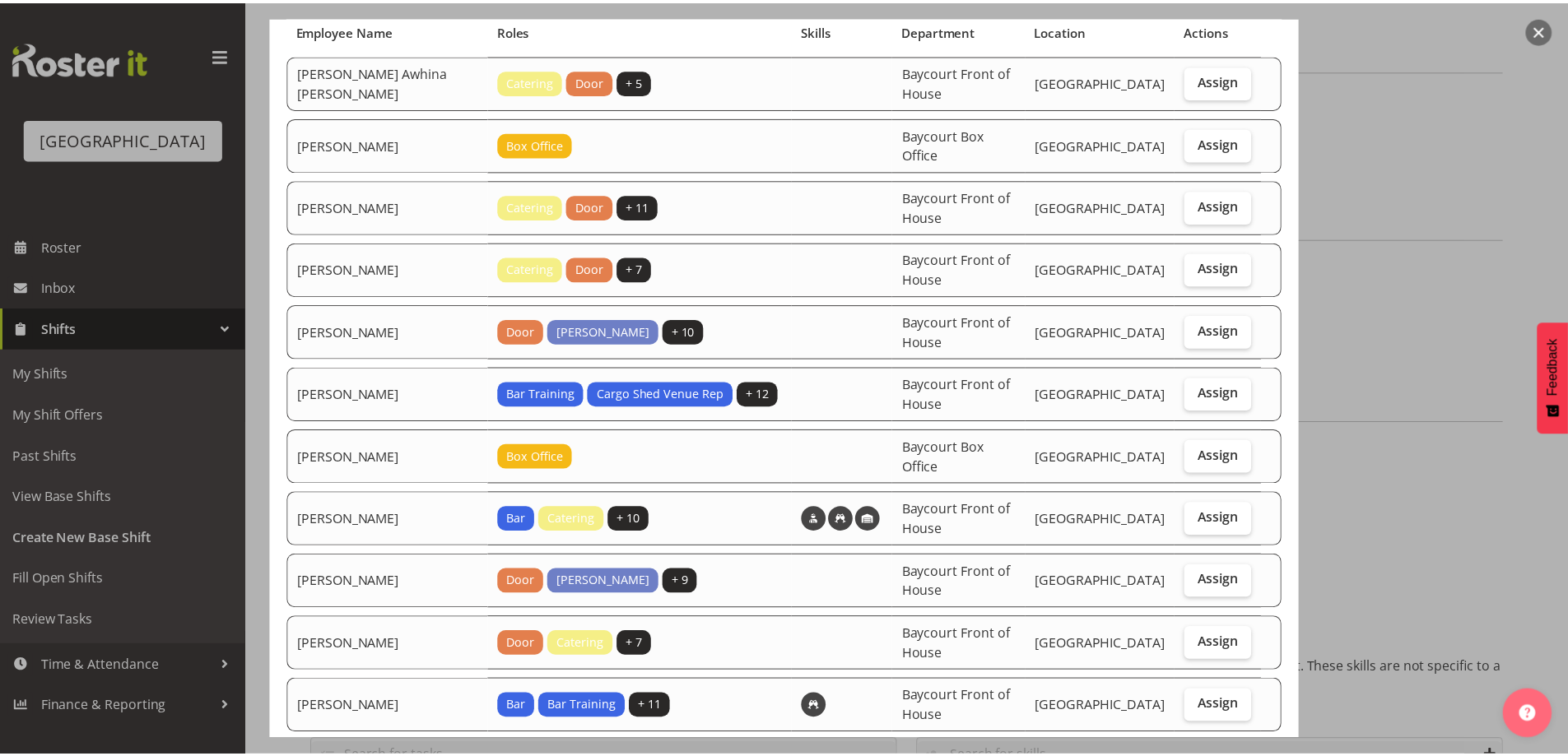
scroll to position [0, 0]
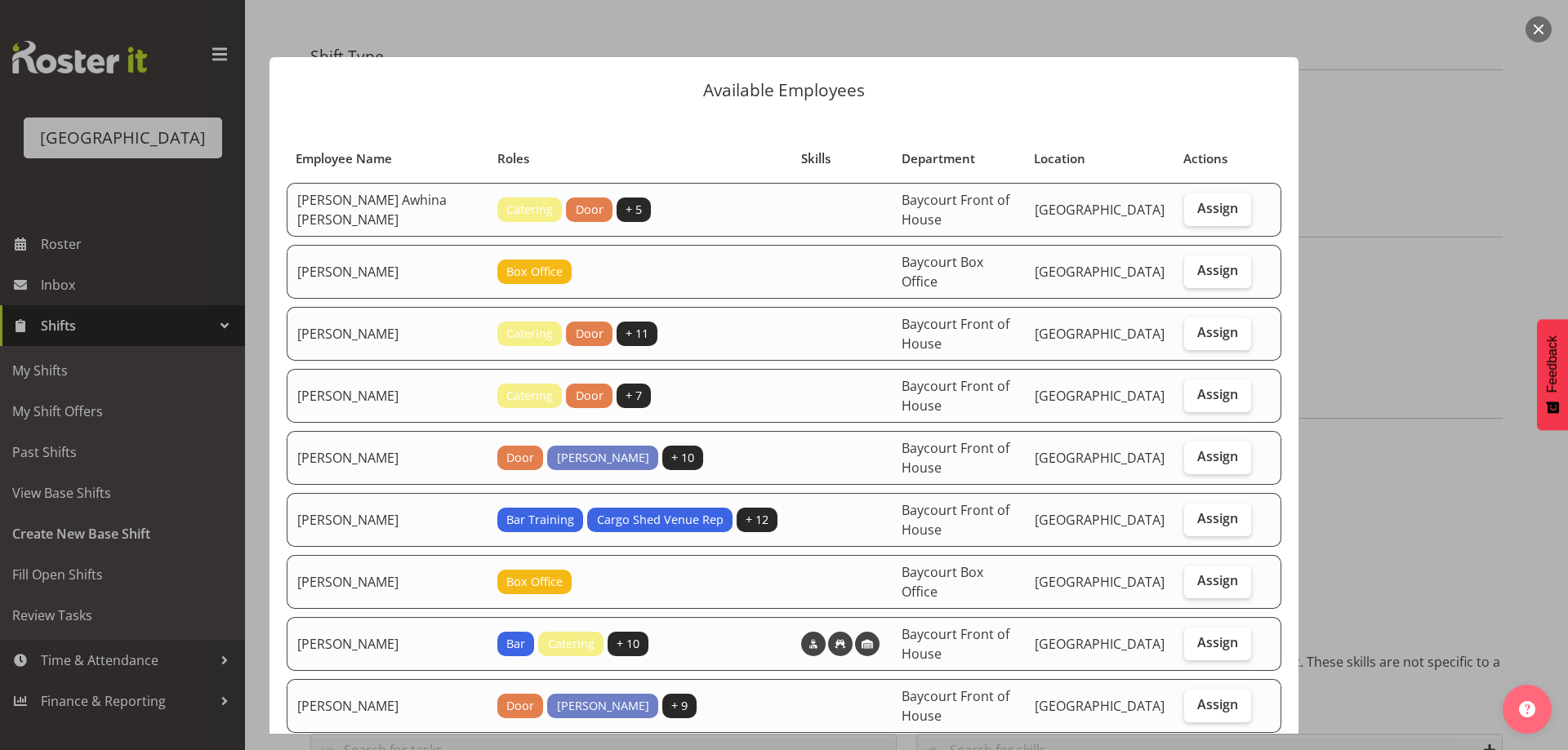
click at [1540, 27] on button "button" at bounding box center [1538, 30] width 26 height 26
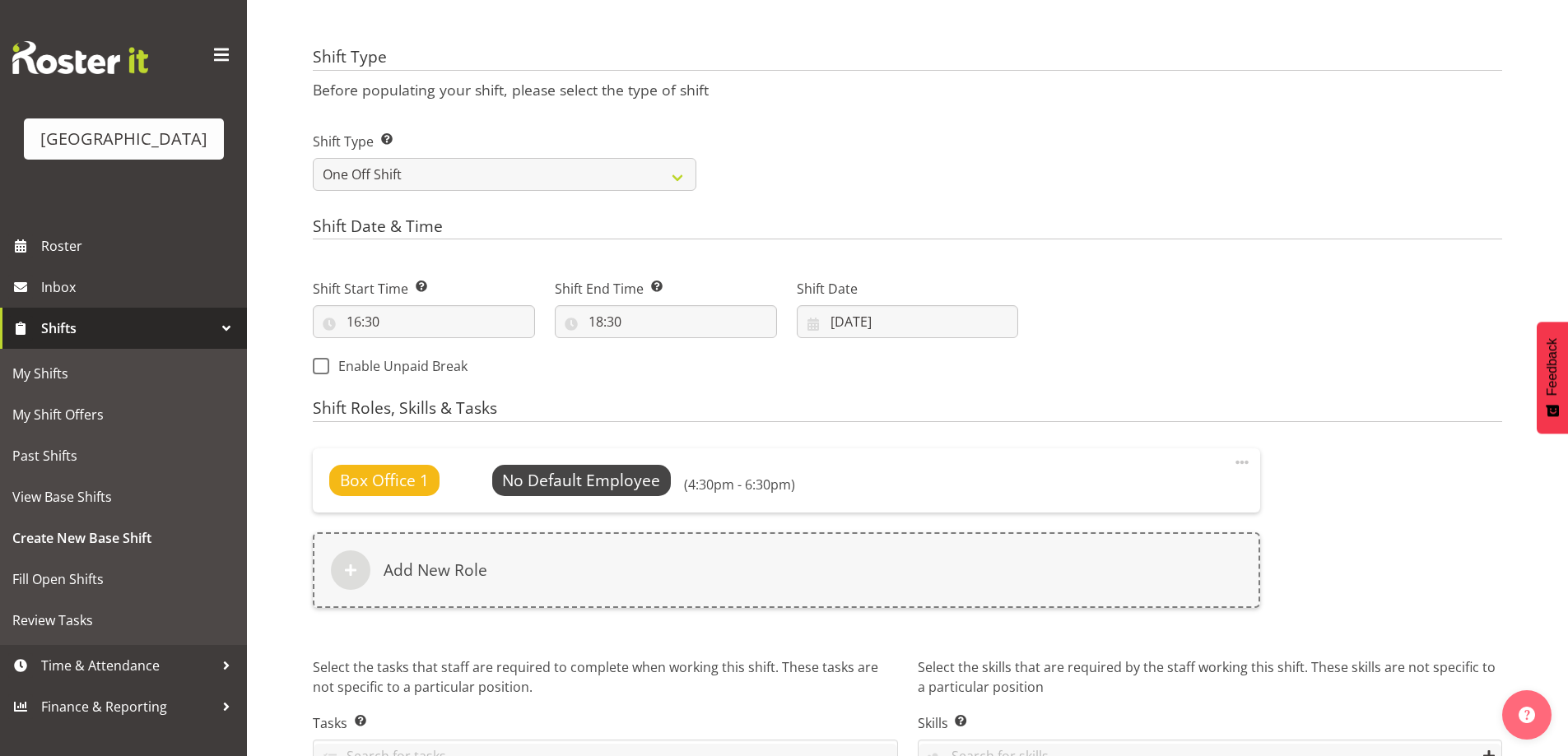
click at [1403, 282] on div "Next Shifts" at bounding box center [1271, 323] width 484 height 133
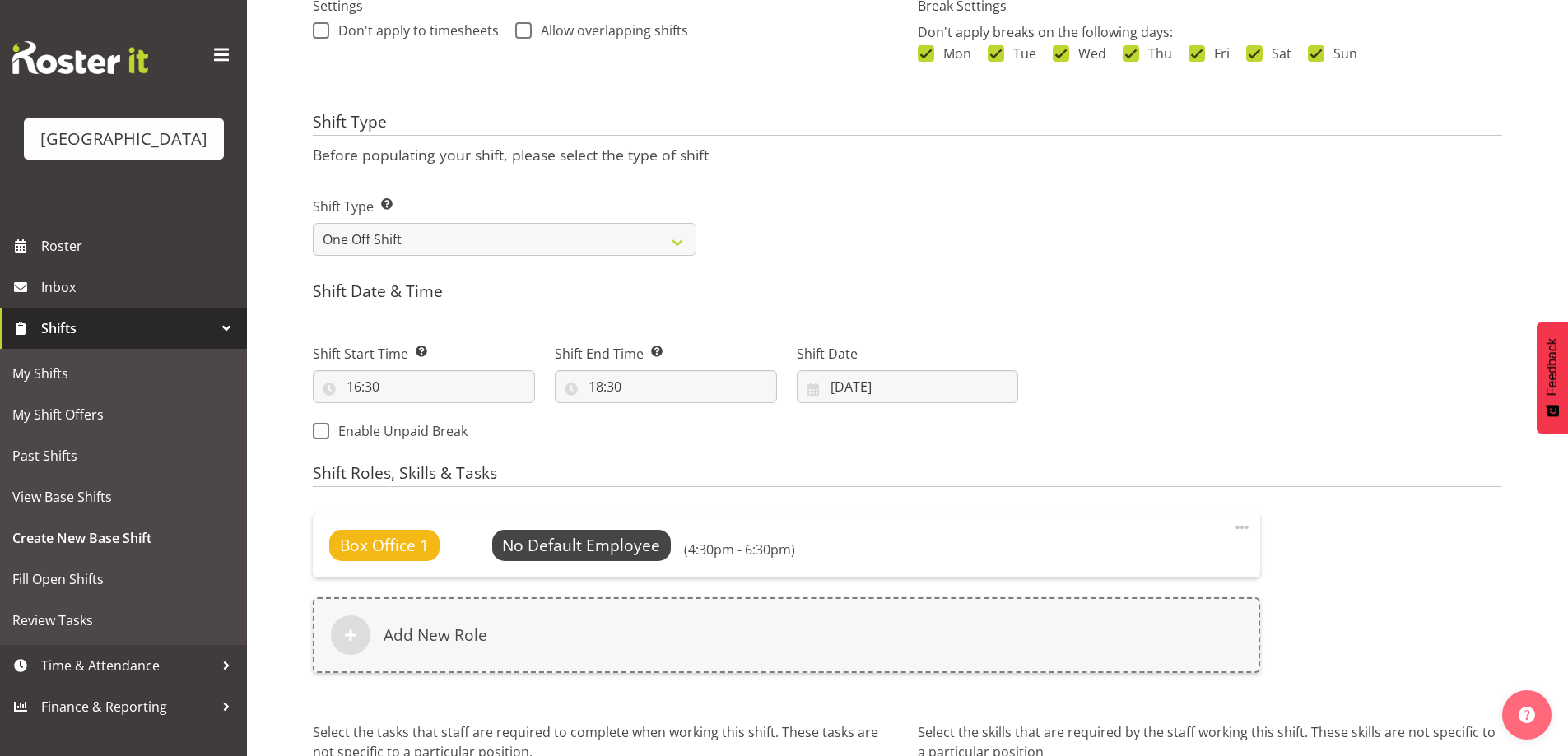
scroll to position [674, 0]
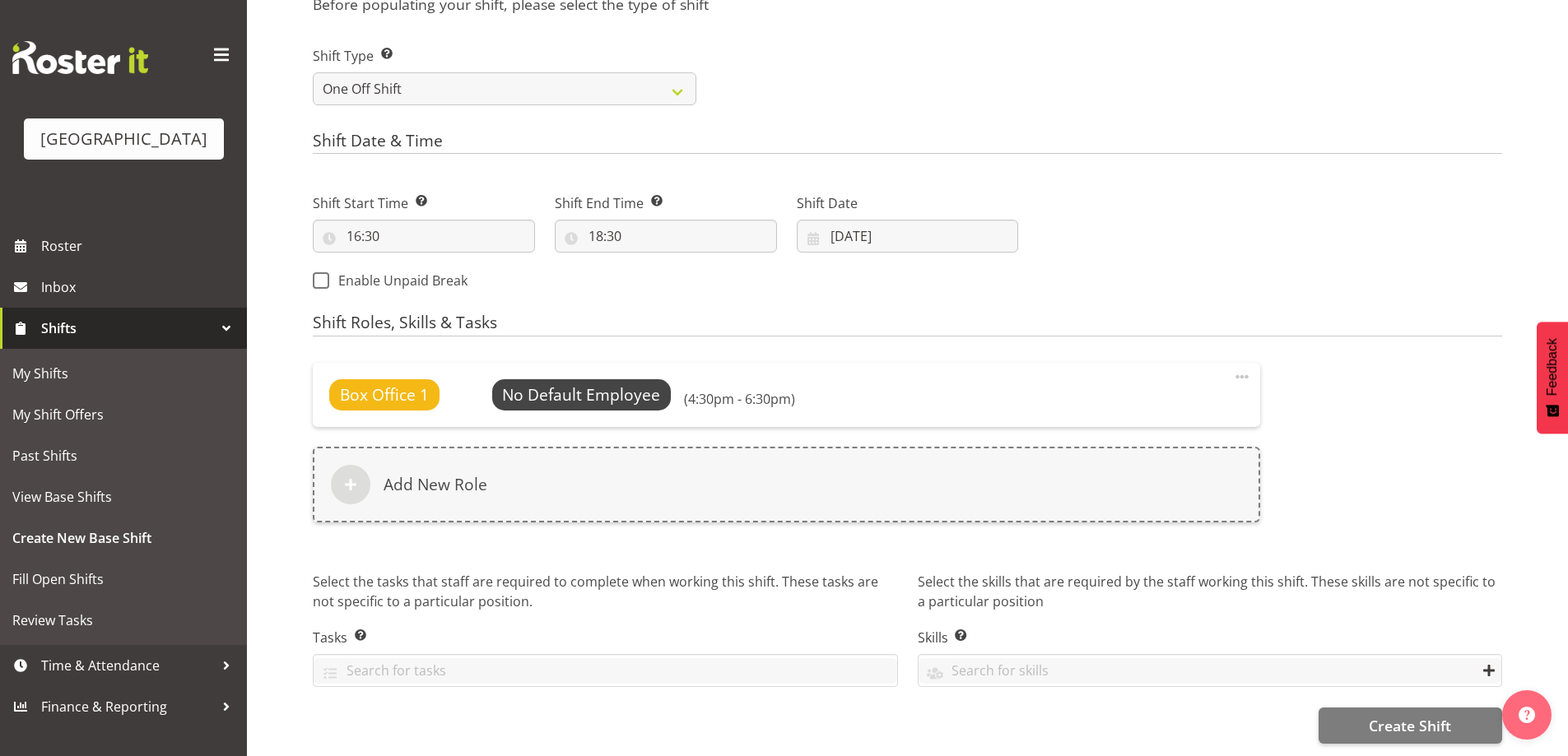
click at [1115, 249] on div "Next Shifts" at bounding box center [1271, 237] width 484 height 133
click at [1355, 212] on div "Next Shifts" at bounding box center [1271, 237] width 484 height 133
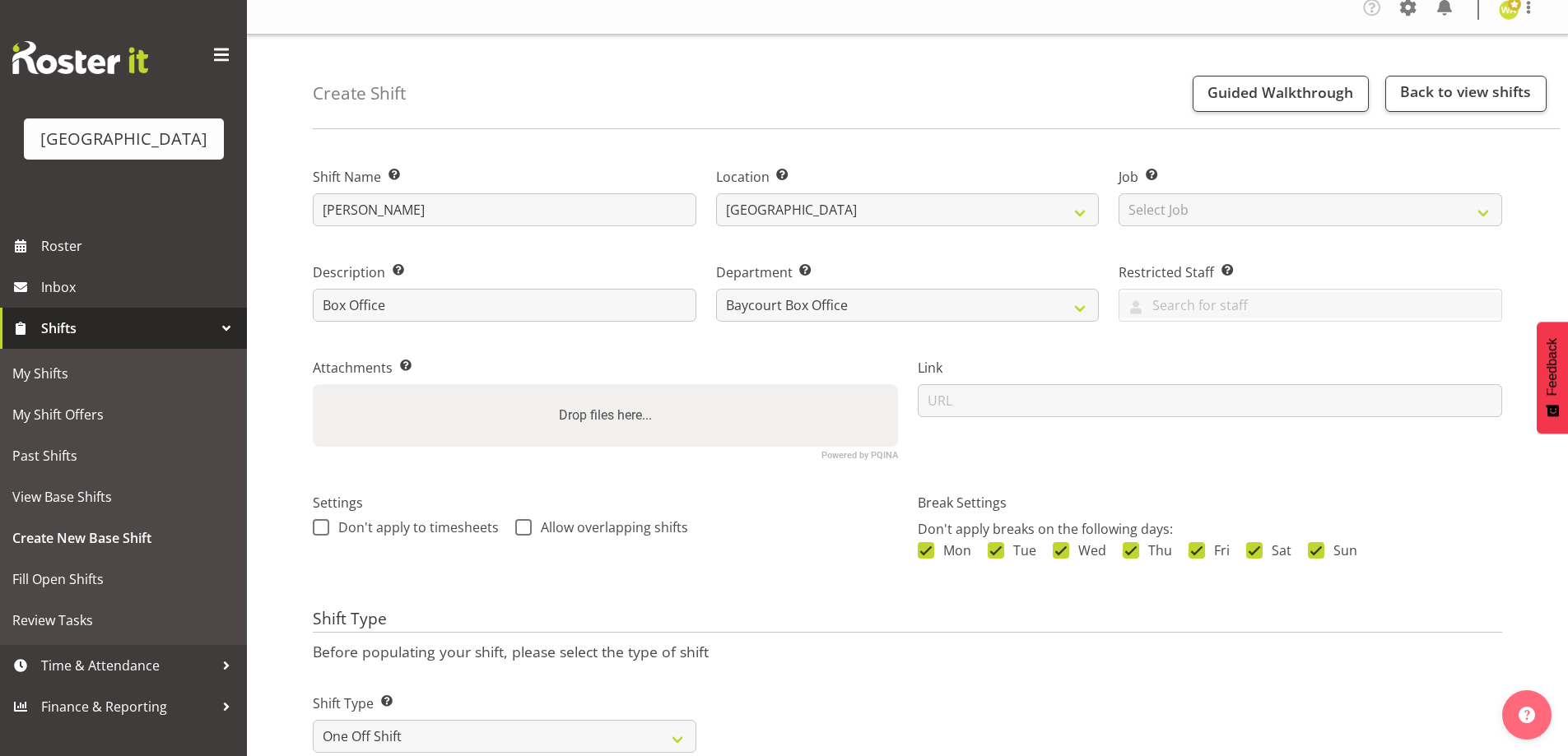
scroll to position [0, 0]
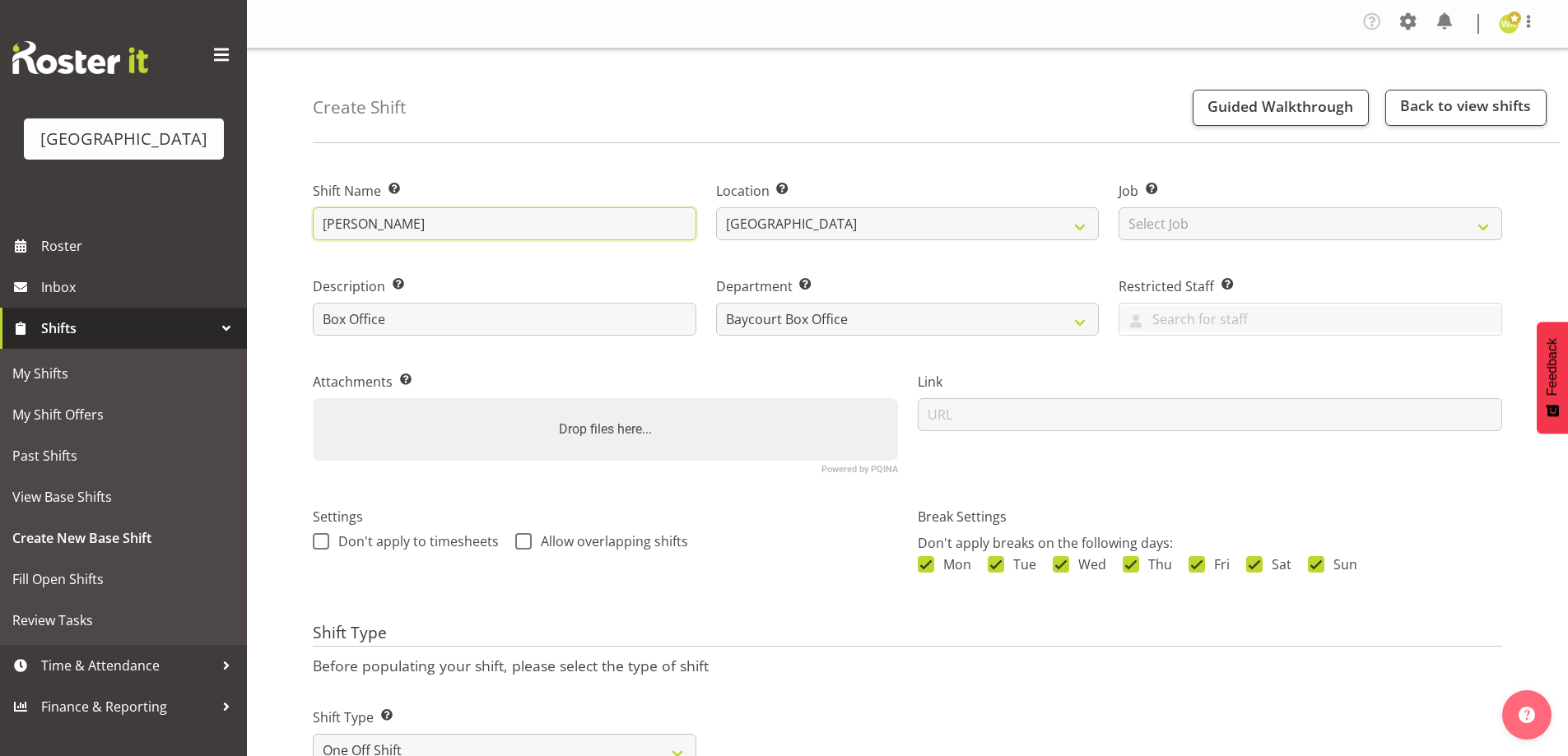
click at [315, 230] on input "Nicola Cheeseman" at bounding box center [504, 224] width 383 height 33
click at [604, 146] on div "Create Shift Guided Walkthrough Back to view shifts Shift Name Enter a name for…" at bounding box center [906, 732] width 1321 height 1369
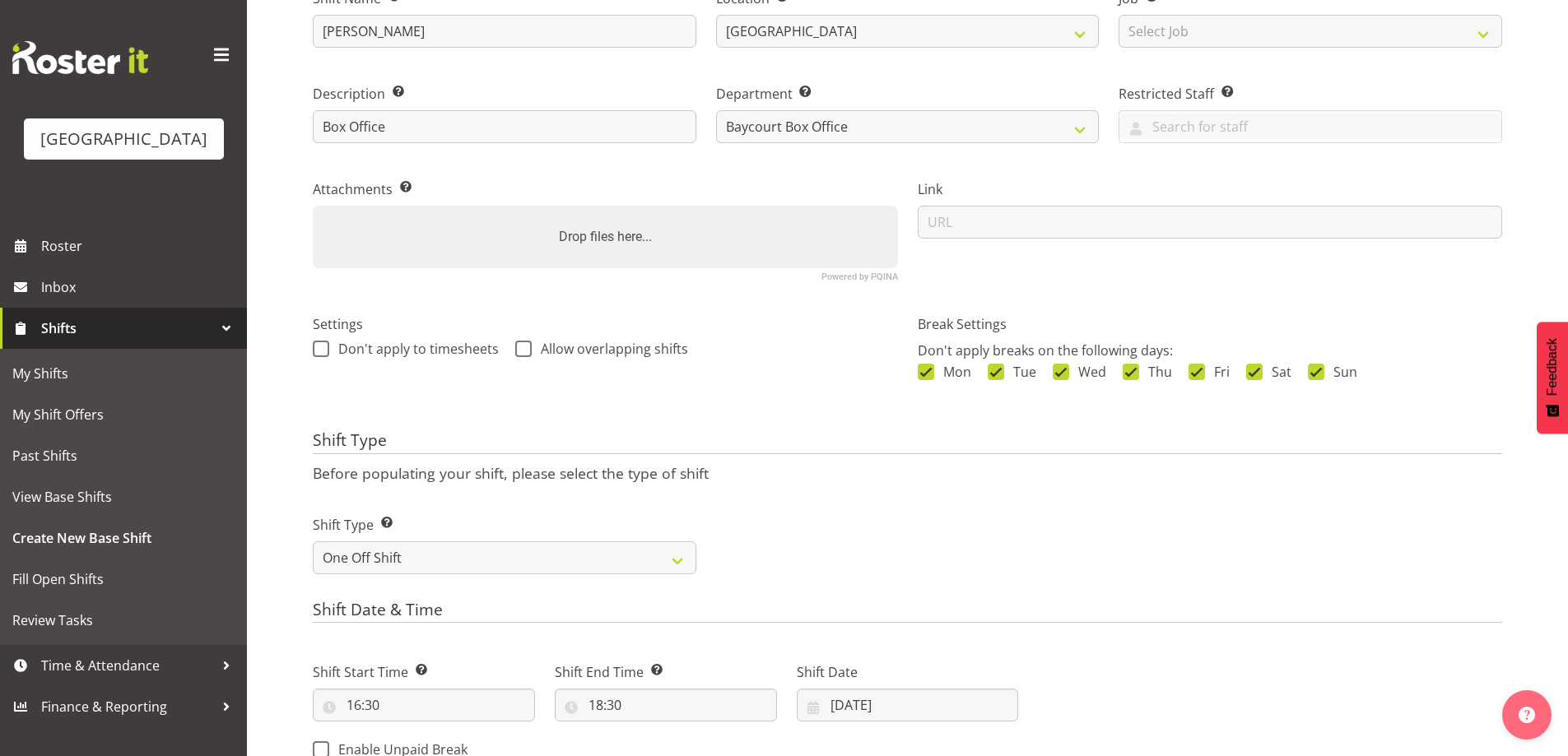
scroll to position [180, 0]
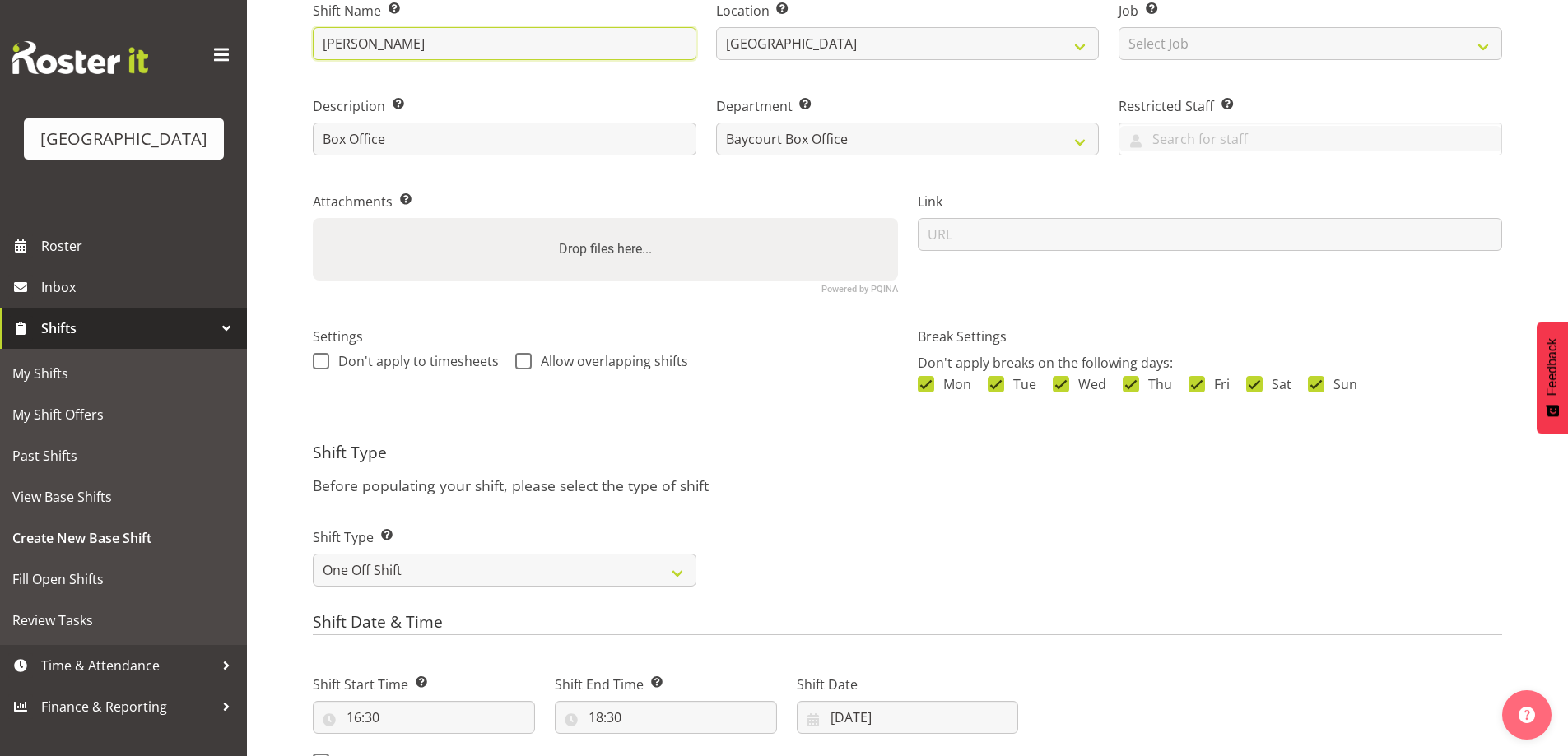
click at [326, 47] on input "Nicola Cheeseman" at bounding box center [504, 44] width 383 height 33
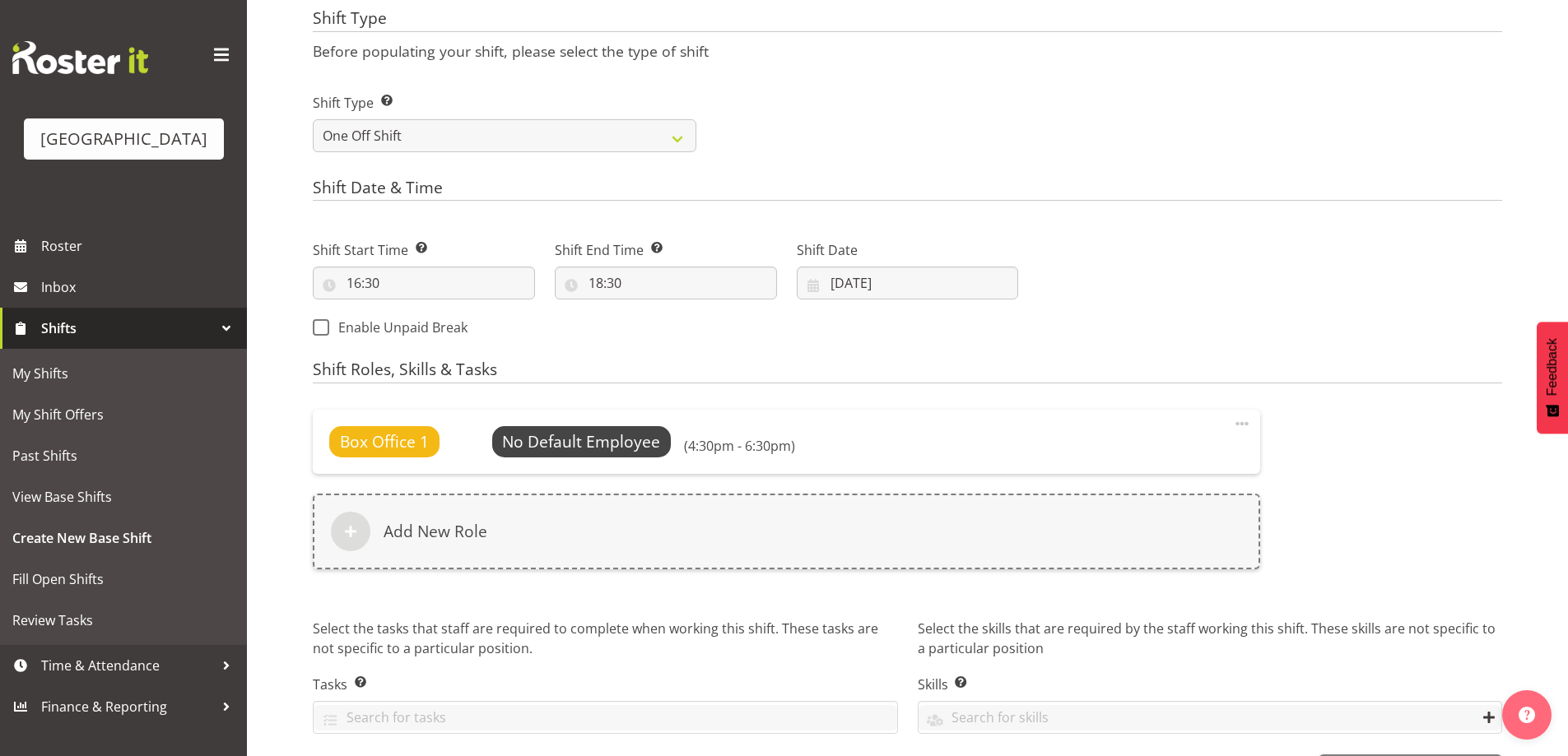
scroll to position [629, 0]
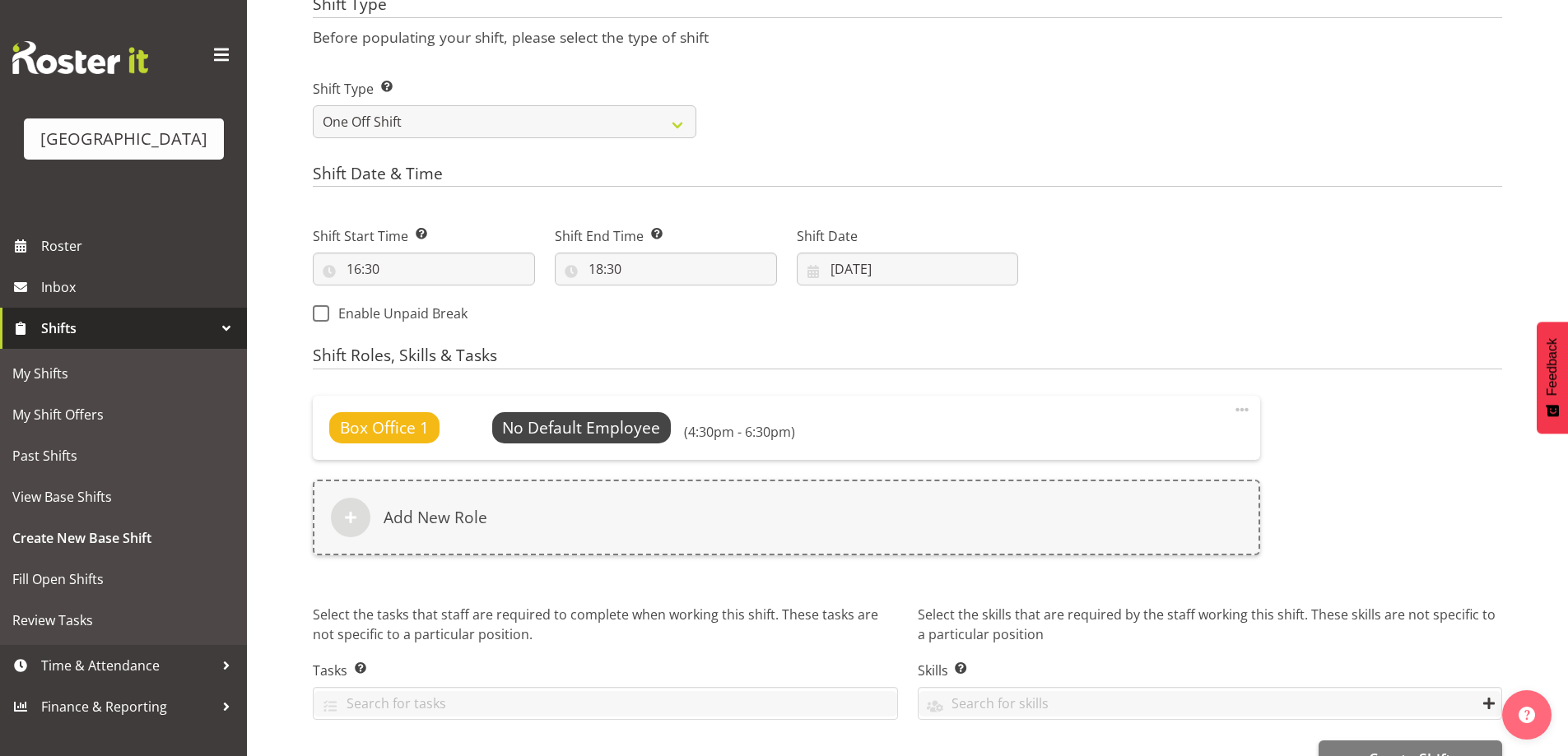
type input "Staff - Nicola Cheeseman"
click at [1307, 190] on div "Shift Date & Time Shift Start Time Set the time of the day you wish this shift …" at bounding box center [906, 251] width 1189 height 173
click at [1428, 220] on div "Next Shifts" at bounding box center [1271, 270] width 484 height 133
click at [1400, 200] on div "Shift Date & Time Shift Start Time Set the time of the day you wish this shift …" at bounding box center [906, 251] width 1189 height 173
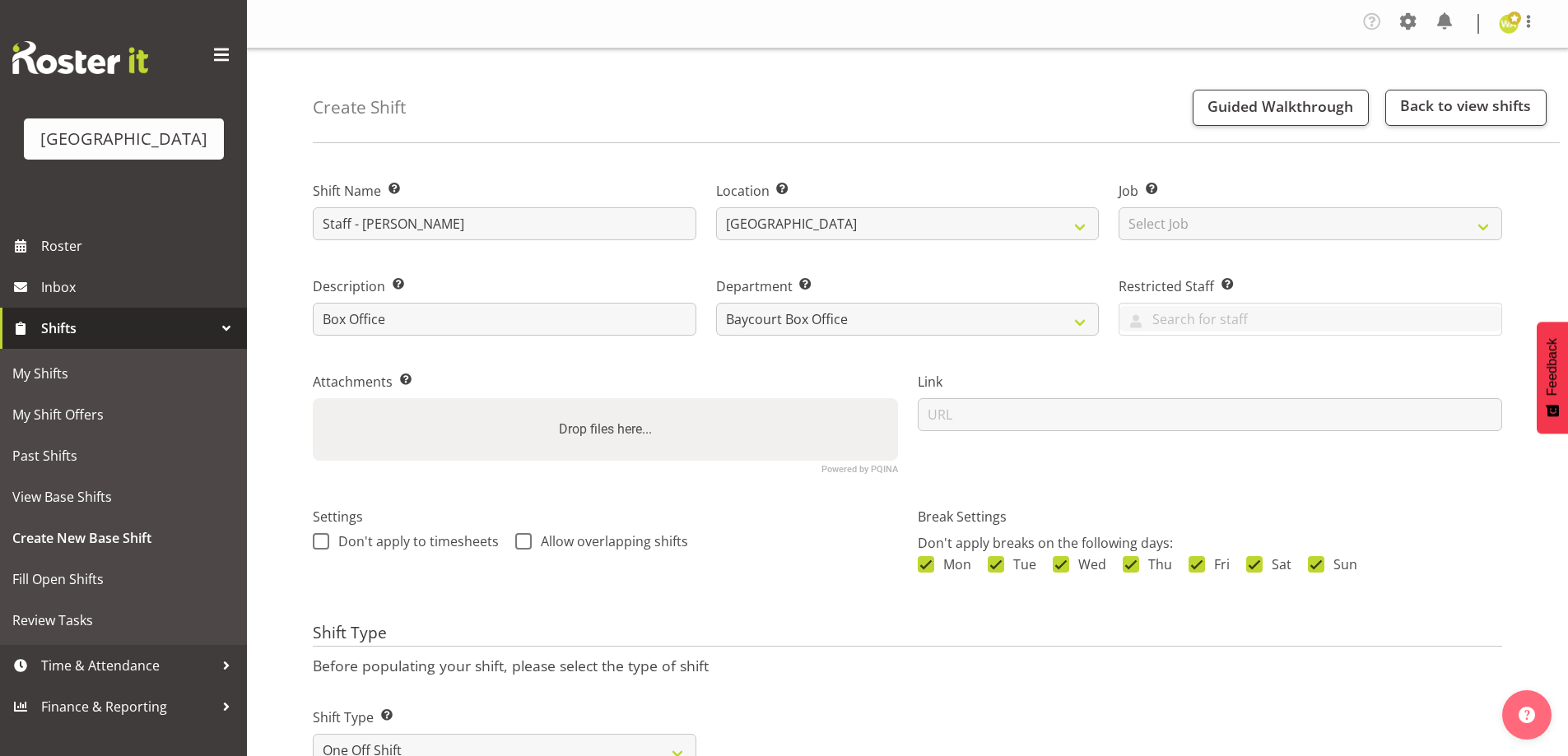
scroll to position [674, 0]
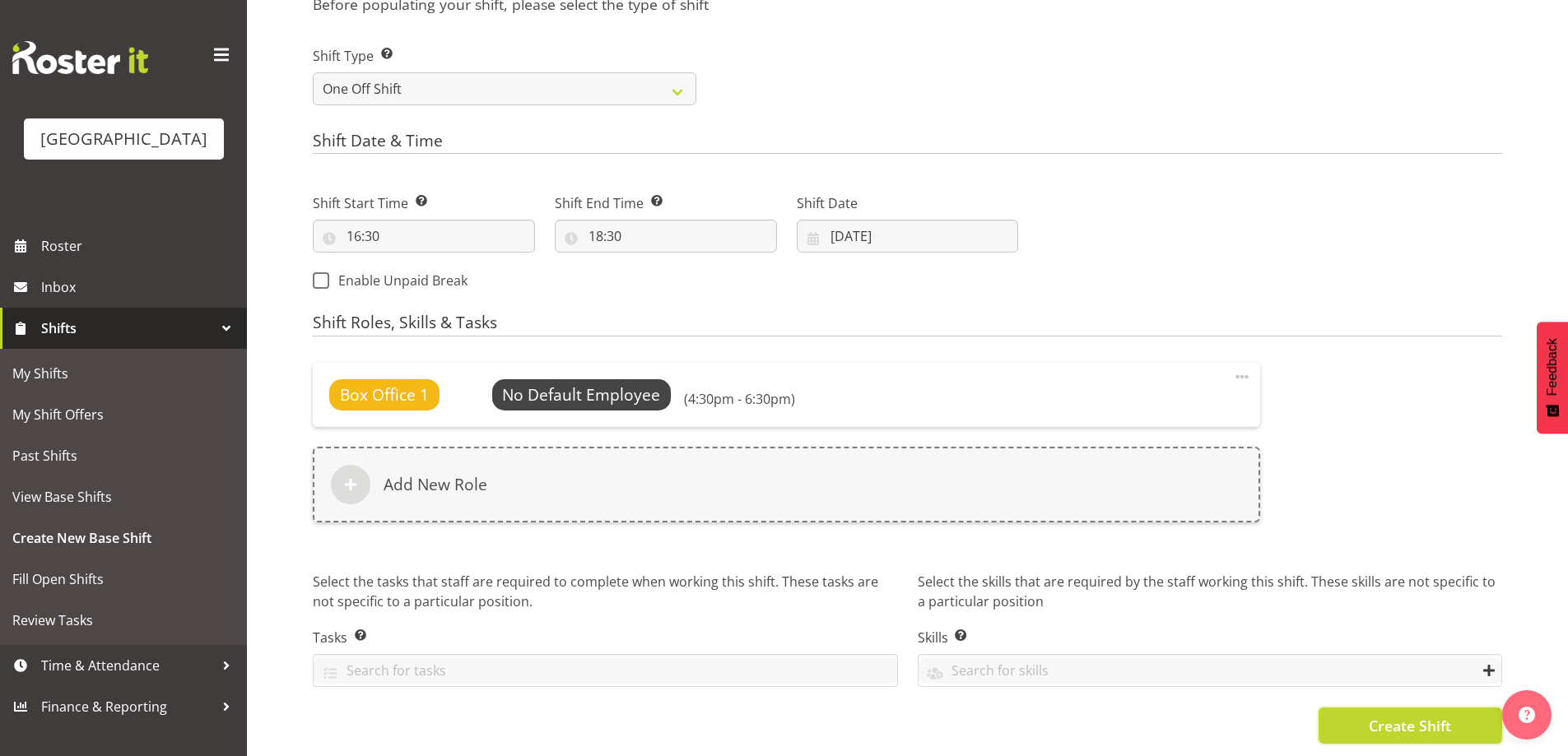
click at [1436, 717] on span "Create Shift" at bounding box center [1410, 725] width 82 height 21
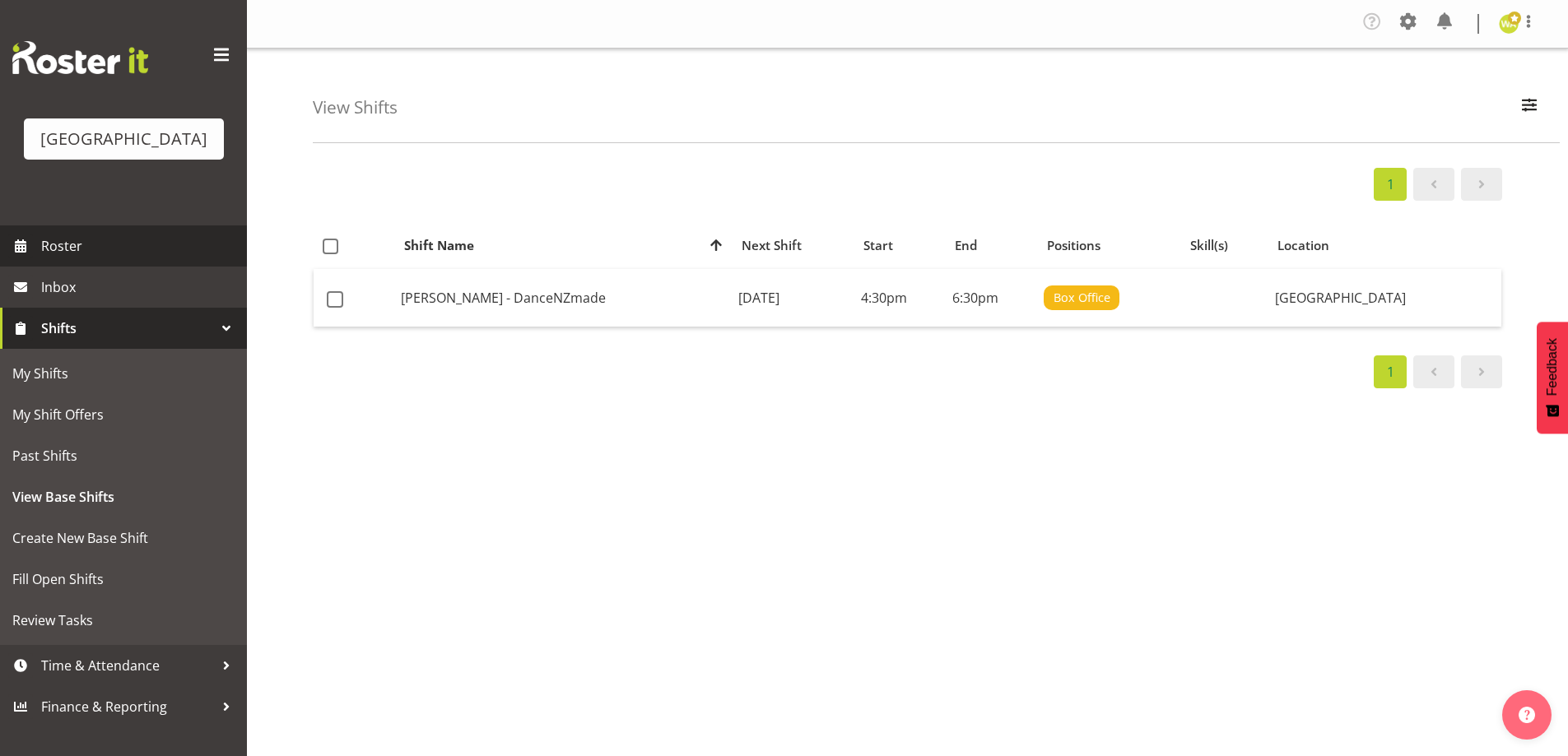
click at [39, 266] on link "Roster" at bounding box center [123, 246] width 247 height 41
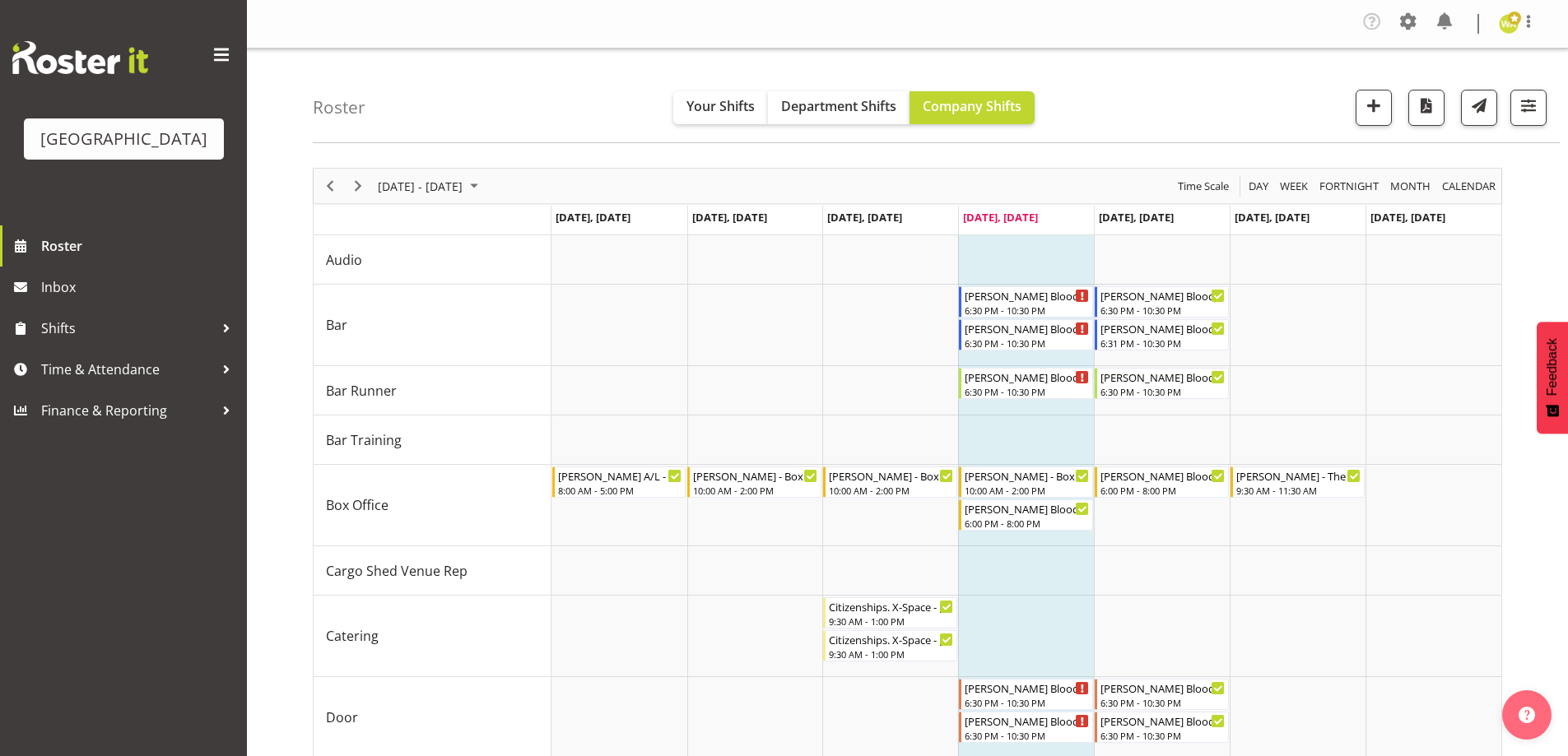
click at [1196, 92] on div "Roster Your Shifts Department Shifts Company Shifts All Locations [GEOGRAPHIC_D…" at bounding box center [935, 96] width 1247 height 95
click at [1189, 106] on div "Roster Your Shifts Department Shifts Company Shifts All Locations [GEOGRAPHIC_D…" at bounding box center [935, 96] width 1247 height 95
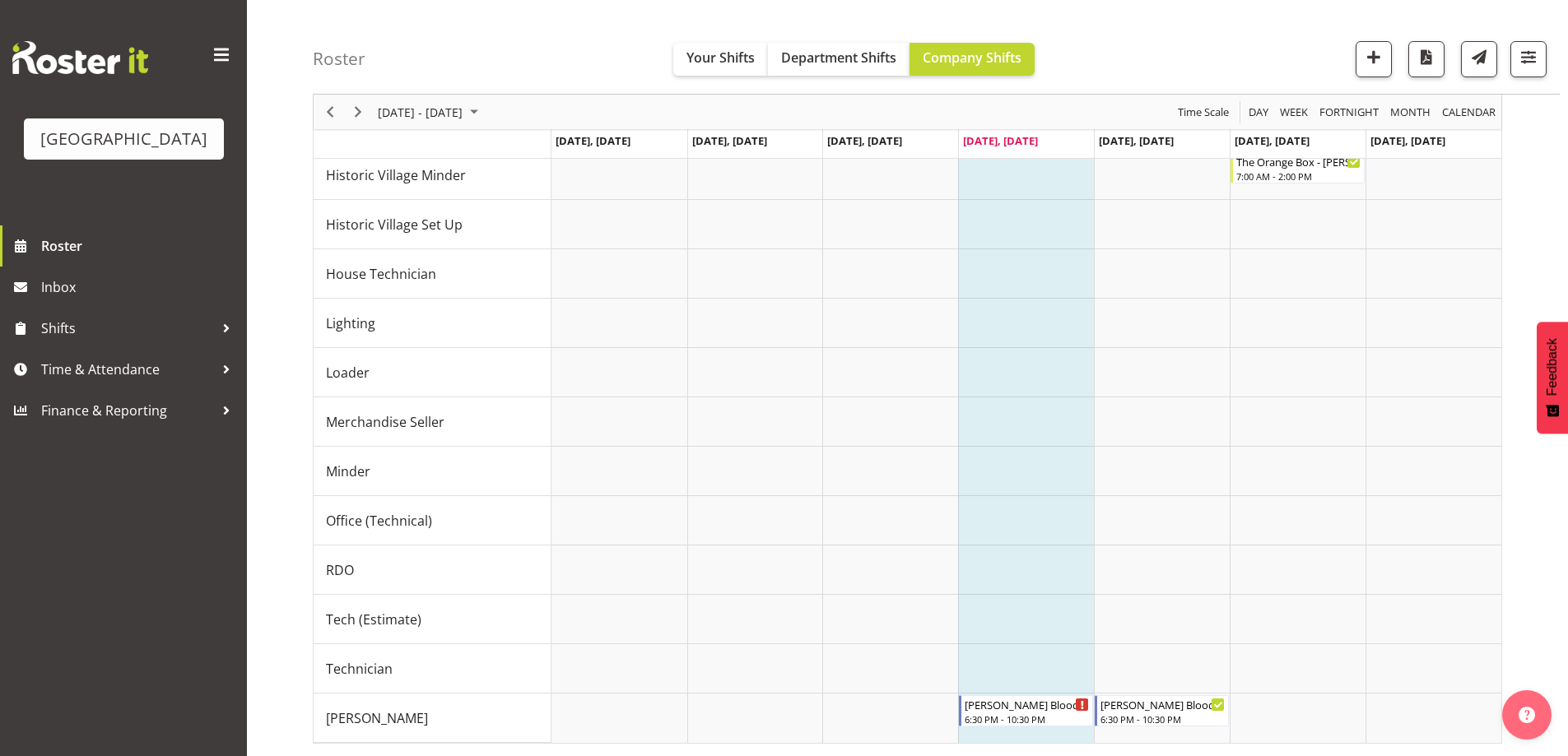
scroll to position [2, 0]
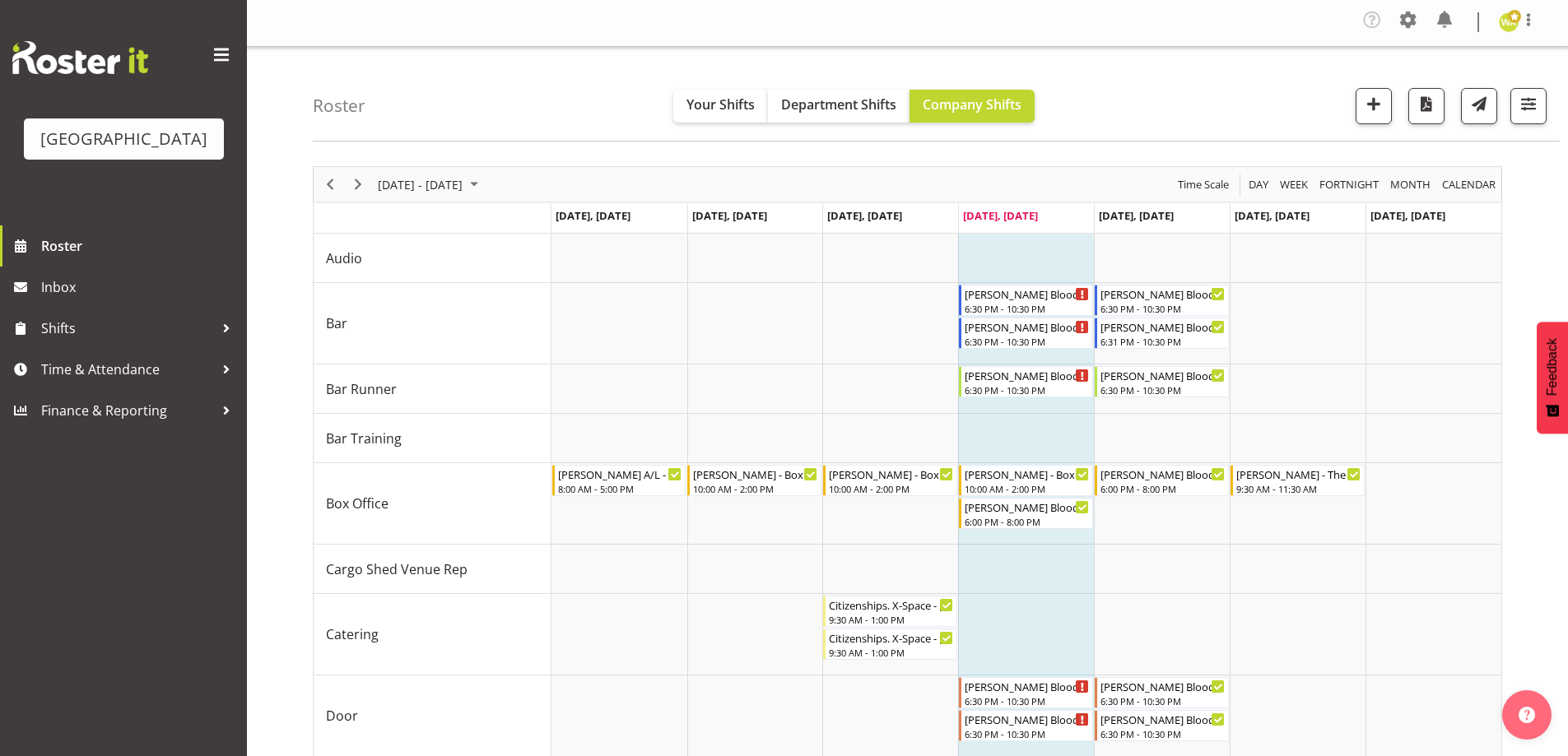
click at [1147, 89] on div "Roster Your Shifts Department Shifts Company Shifts All Locations [GEOGRAPHIC_D…" at bounding box center [935, 94] width 1247 height 95
click at [372, 92] on div "Roster Your Shifts Department Shifts Company Shifts All Locations [GEOGRAPHIC_D…" at bounding box center [935, 94] width 1247 height 95
click at [383, 108] on div "Roster Your Shifts Department Shifts Company Shifts All Locations [GEOGRAPHIC_D…" at bounding box center [935, 94] width 1247 height 95
click at [424, 108] on div "Roster Your Shifts Department Shifts Company Shifts All Locations [GEOGRAPHIC_D…" at bounding box center [935, 94] width 1247 height 95
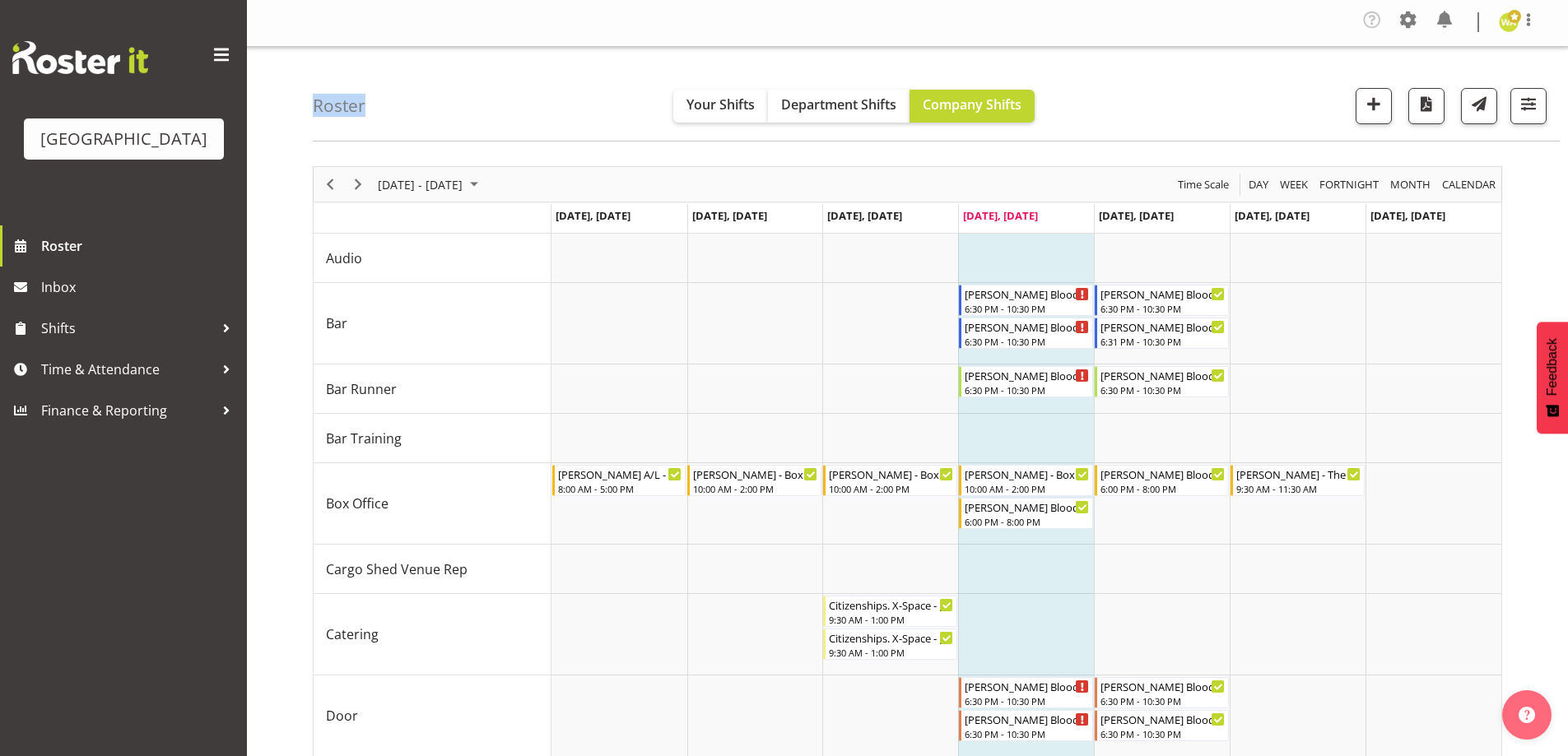
click at [428, 114] on div "Roster Your Shifts Department Shifts Company Shifts All Locations Clear Baycour…" at bounding box center [935, 94] width 1247 height 95
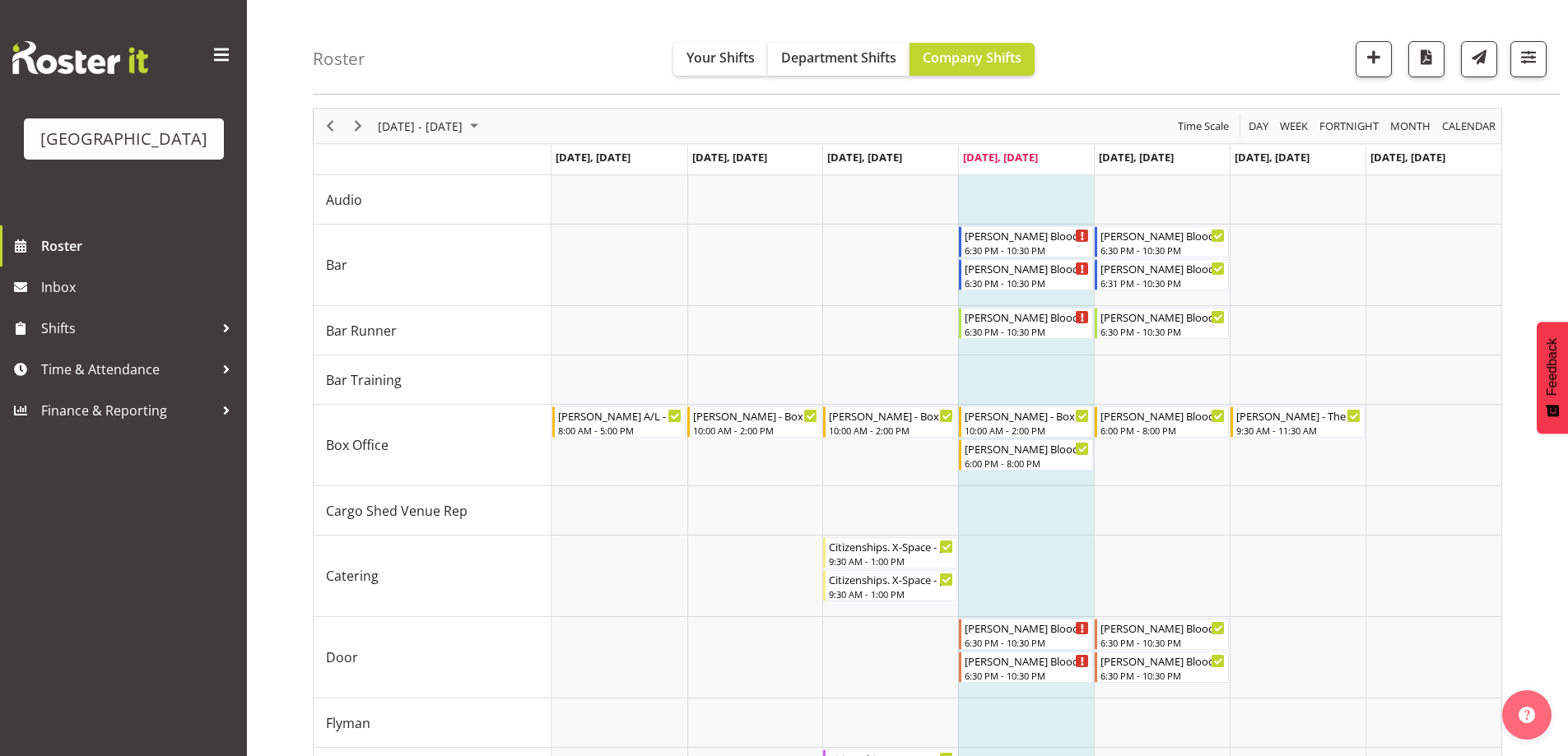
scroll to position [84, 0]
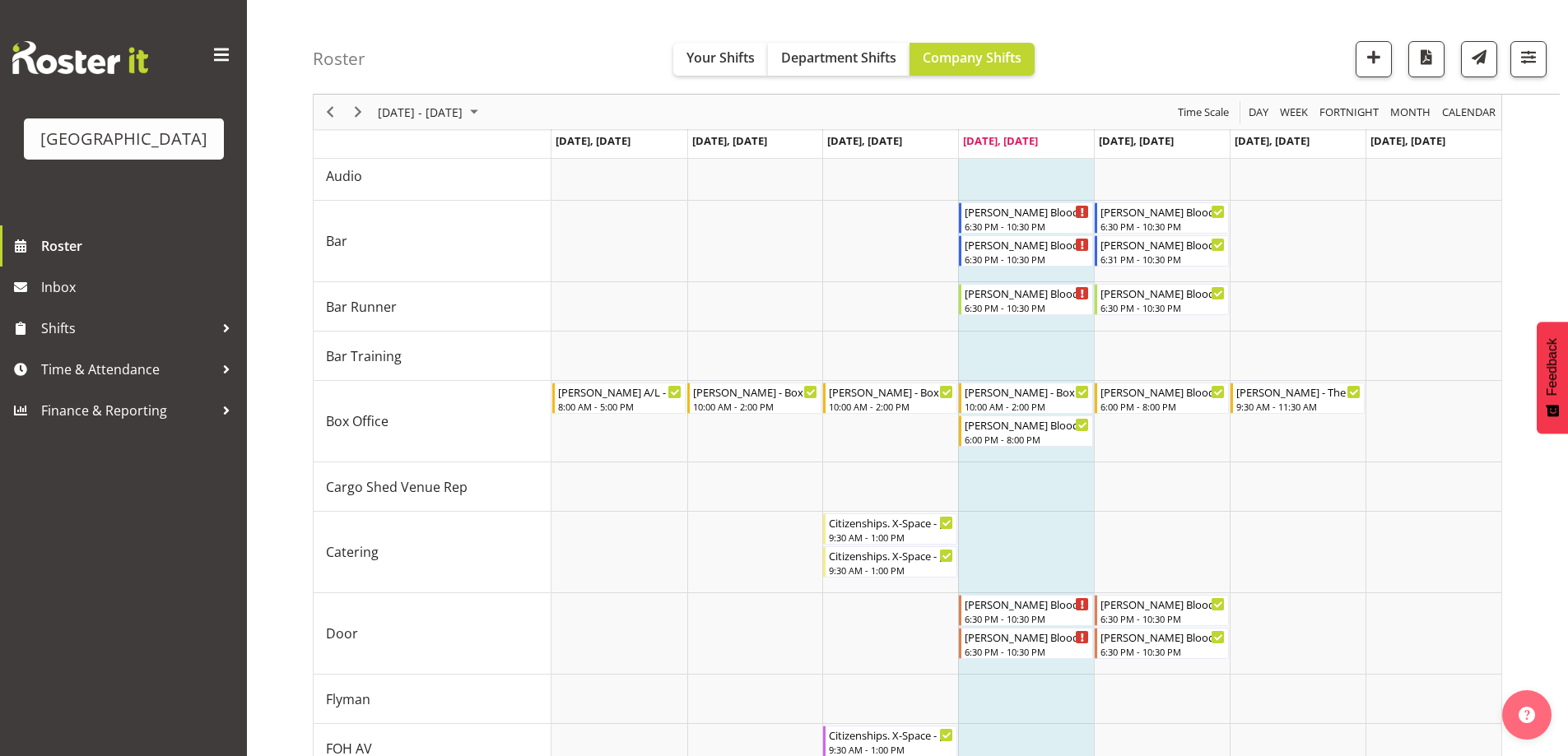
click at [605, 40] on div "Roster Your Shifts Department Shifts Company Shifts All Locations Clear Baycour…" at bounding box center [935, 47] width 1247 height 95
click at [1185, 28] on div "Roster Your Shifts Department Shifts Company Shifts All Locations Clear Baycour…" at bounding box center [935, 47] width 1247 height 95
click at [1106, 46] on div "Roster Your Shifts Department Shifts Company Shifts All Locations Clear Baycour…" at bounding box center [935, 47] width 1247 height 95
click at [464, 119] on span "September 01 - 07, 2025" at bounding box center [420, 111] width 88 height 20
click at [550, 152] on span "next month" at bounding box center [551, 153] width 29 height 30
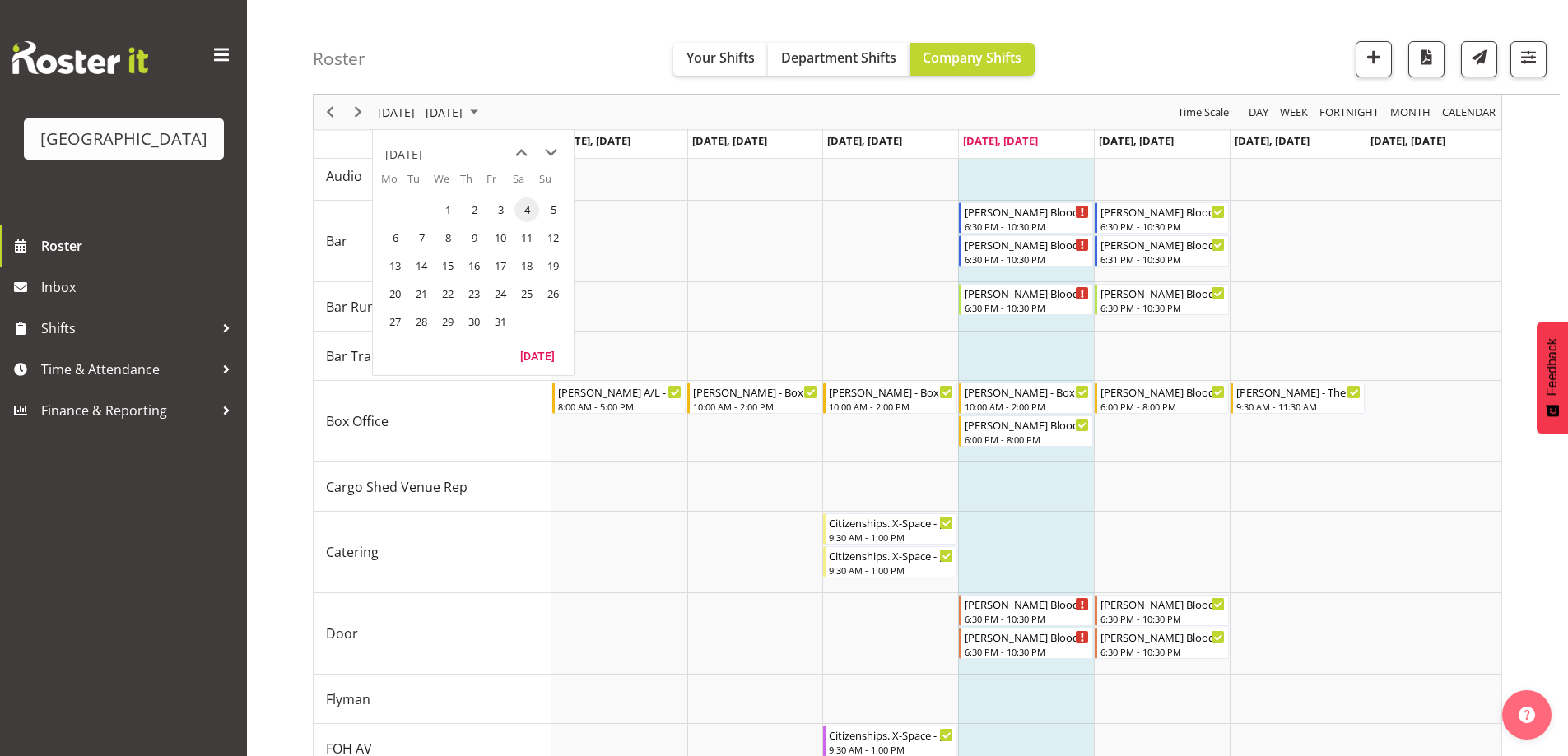
click at [531, 69] on div "Roster Your Shifts Department Shifts Company Shifts All Locations Clear Baycour…" at bounding box center [935, 47] width 1247 height 95
click at [464, 114] on span "September 01 - 07, 2025" at bounding box center [420, 111] width 88 height 20
click at [553, 157] on span "next month" at bounding box center [551, 153] width 29 height 30
click at [525, 155] on span "previous month" at bounding box center [521, 153] width 29 height 30
click at [539, 46] on div "Roster Your Shifts Department Shifts Company Shifts All Locations Clear Baycour…" at bounding box center [935, 47] width 1247 height 95
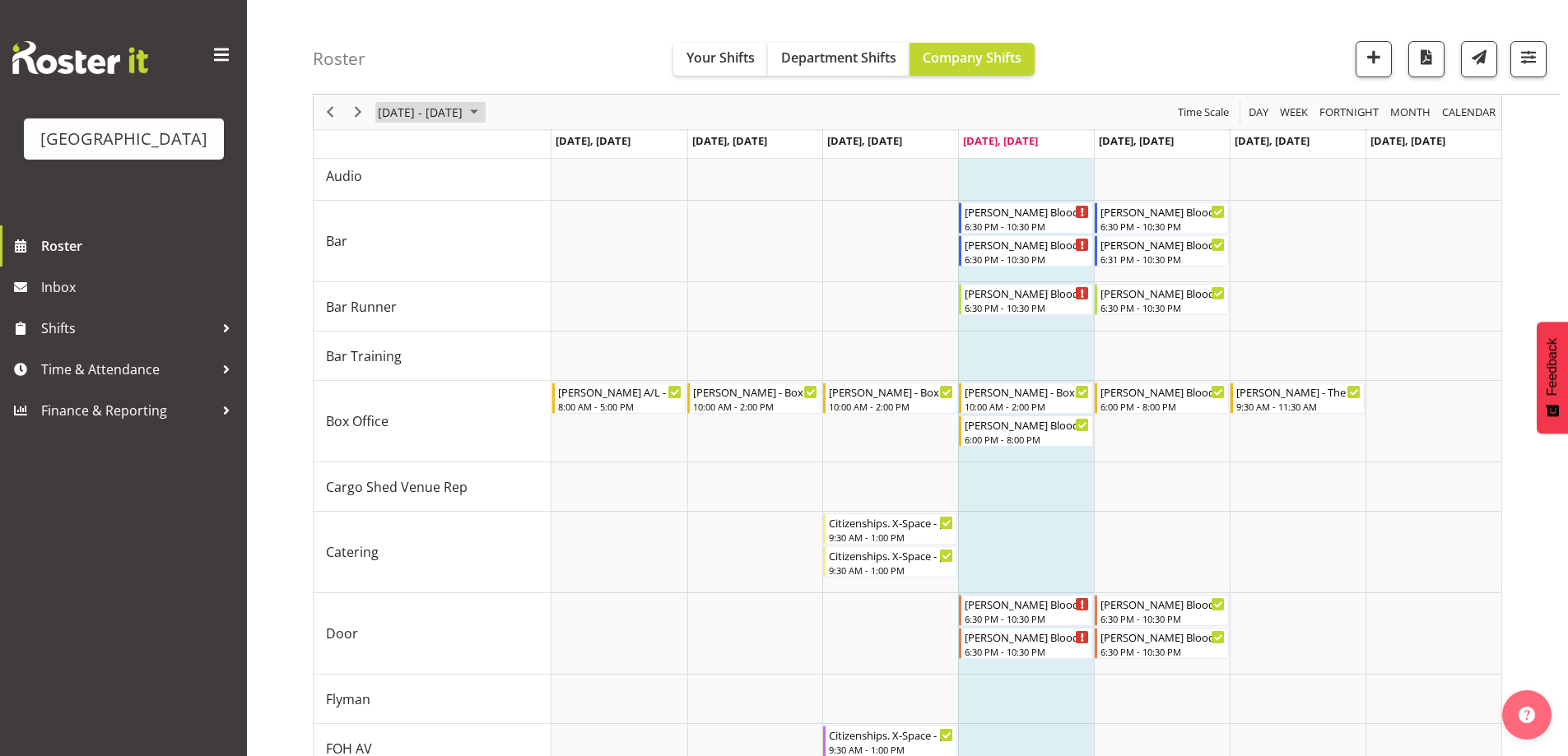
click at [464, 119] on span "September 01 - 07, 2025" at bounding box center [420, 111] width 88 height 20
click at [1235, 75] on div "Roster Your Shifts Department Shifts Company Shifts All Locations Clear Baycour…" at bounding box center [935, 47] width 1247 height 95
click at [456, 110] on span "September 01 - 07, 2025" at bounding box center [420, 111] width 88 height 20
click at [501, 318] on span "31" at bounding box center [500, 322] width 25 height 25
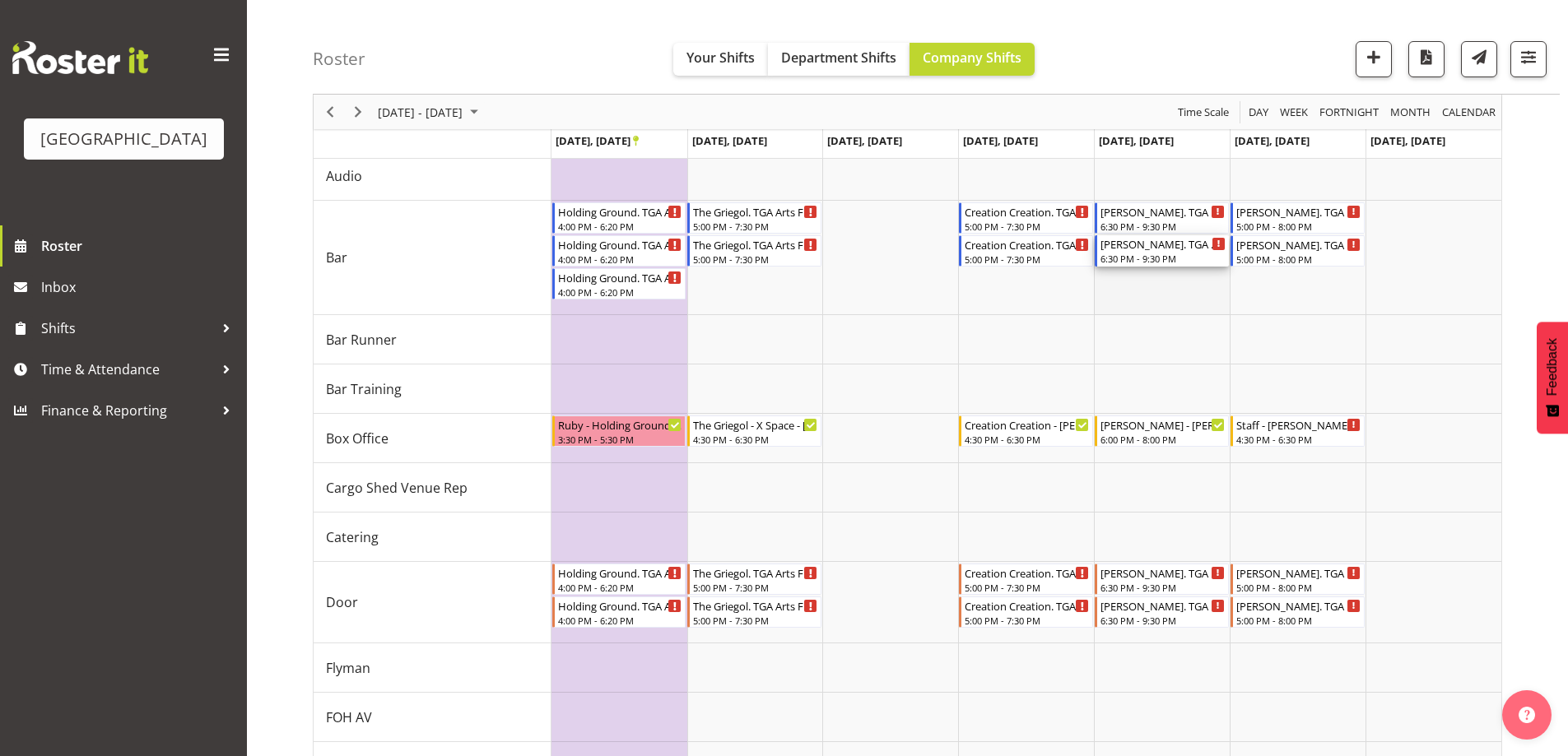
click at [616, 22] on div "Roster Your Shifts Department Shifts Company Shifts All Locations Clear Baycour…" at bounding box center [935, 47] width 1247 height 95
click at [498, 59] on div "Roster Your Shifts Department Shifts Company Shifts All Locations Clear Baycour…" at bounding box center [935, 47] width 1247 height 95
click at [101, 340] on span "Shifts" at bounding box center [127, 328] width 173 height 25
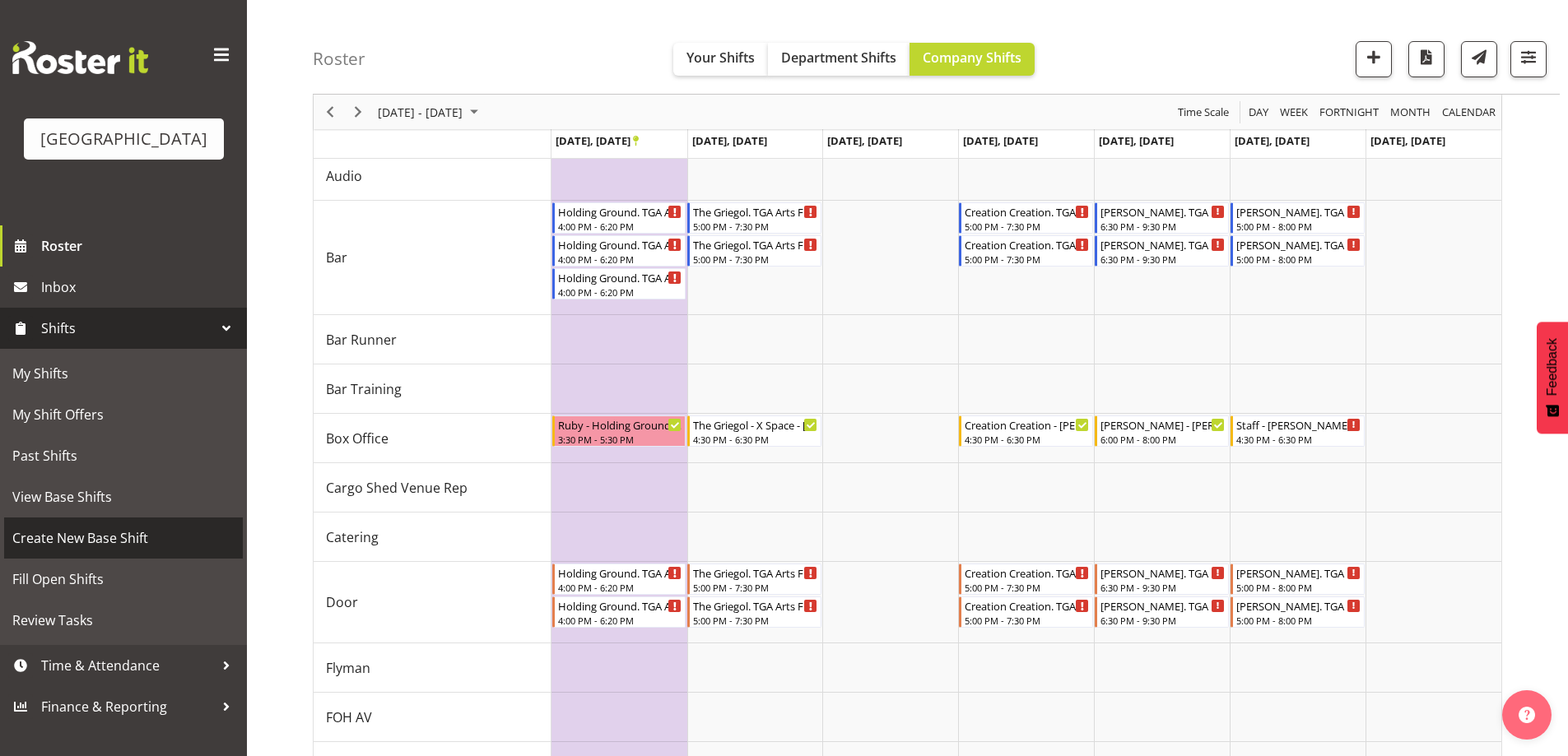
click at [92, 551] on span "Create New Base Shift" at bounding box center [123, 538] width 222 height 25
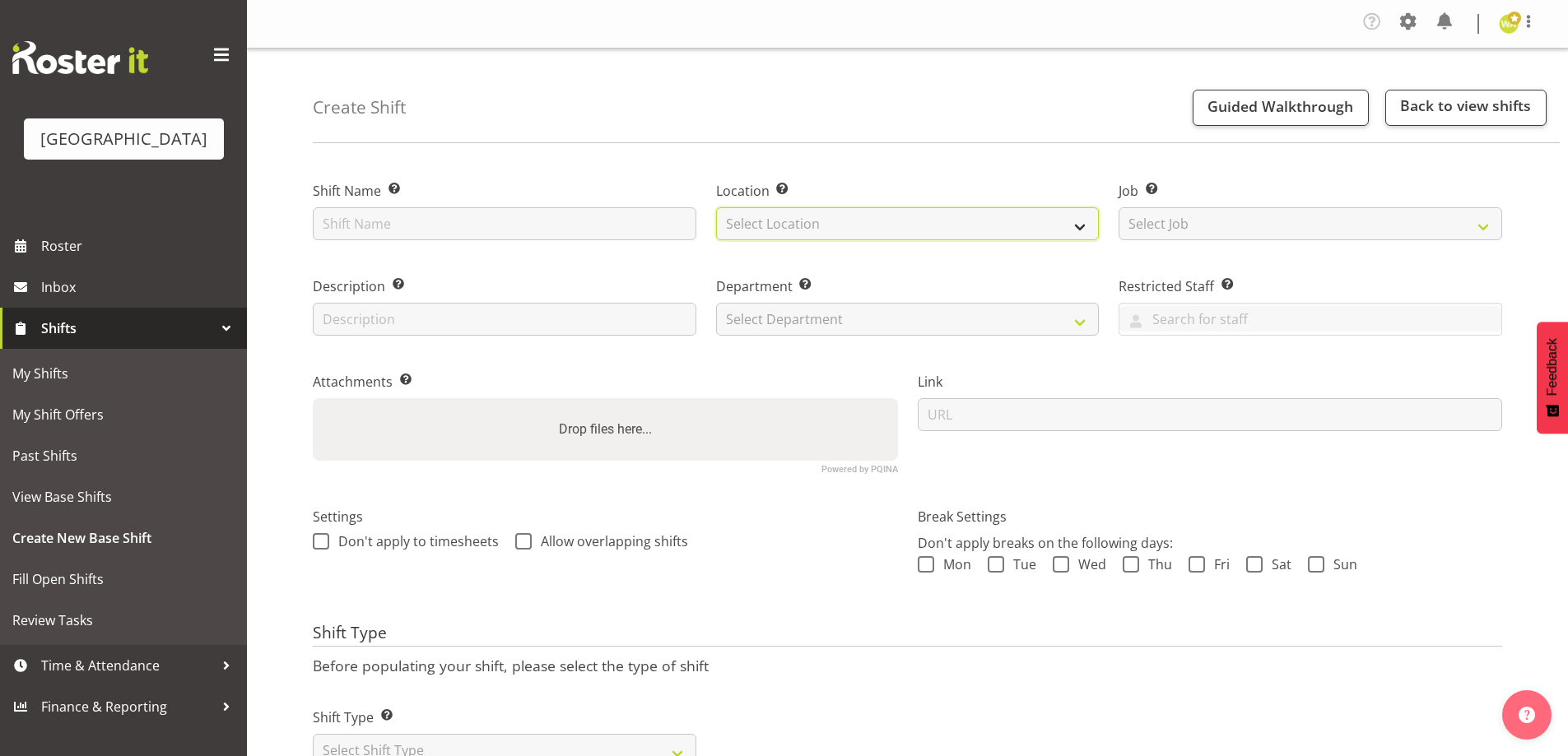
click at [827, 232] on select "Select Location" at bounding box center [907, 224] width 383 height 33
select select "1115"
click at [716, 207] on select "Select Location [GEOGRAPHIC_DATA] [GEOGRAPHIC_DATA]" at bounding box center [907, 224] width 383 height 33
click at [863, 119] on div "Create Shift Guided Walkthrough Back to view shifts" at bounding box center [935, 96] width 1247 height 95
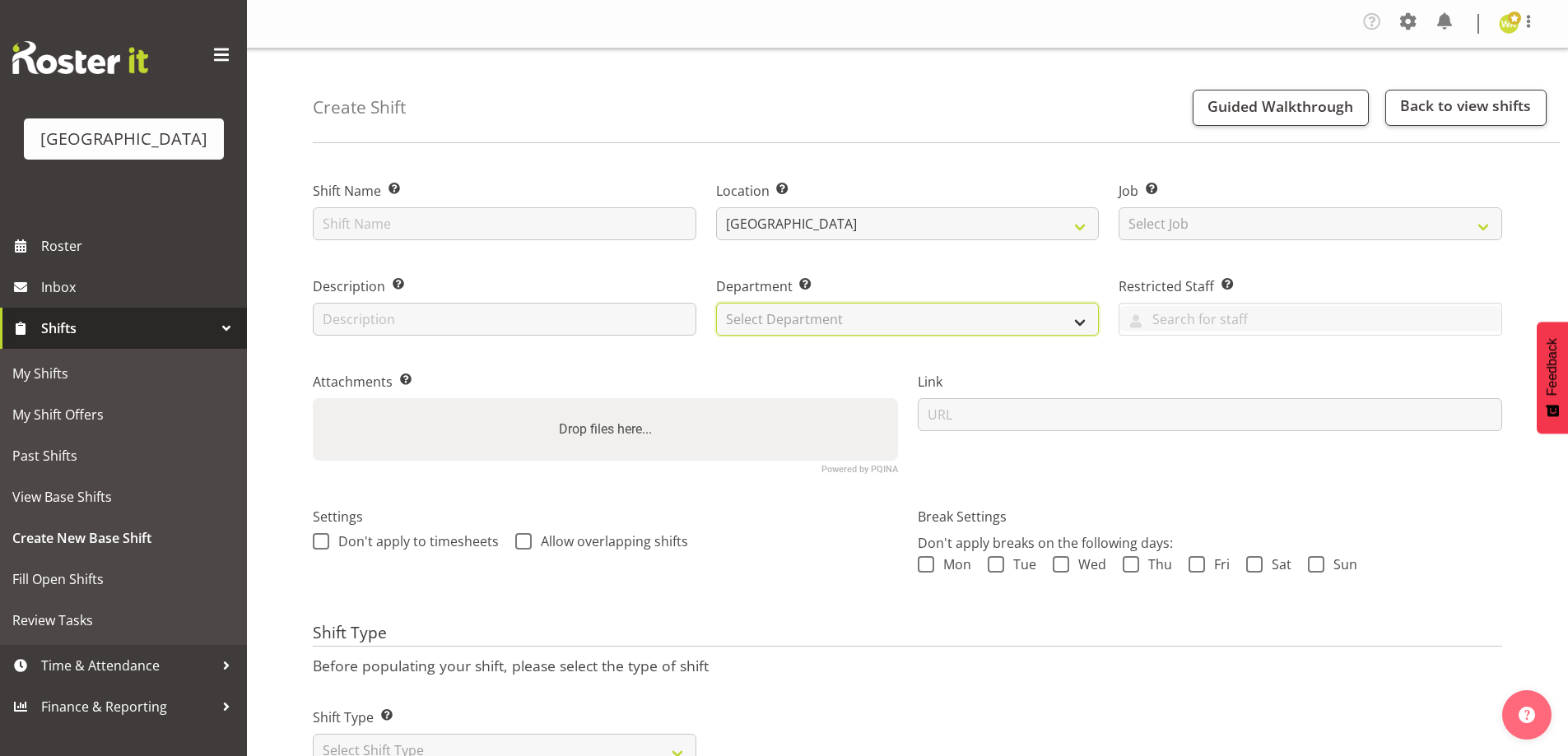
drag, startPoint x: 787, startPoint y: 318, endPoint x: 790, endPoint y: 333, distance: 15.3
click at [787, 318] on select "Select Department Baycourt Box Office" at bounding box center [907, 319] width 383 height 33
select select "794"
click at [716, 303] on select "Select Department Baycourt Box Office" at bounding box center [907, 319] width 383 height 33
click at [947, 568] on span "Mon" at bounding box center [953, 564] width 37 height 17
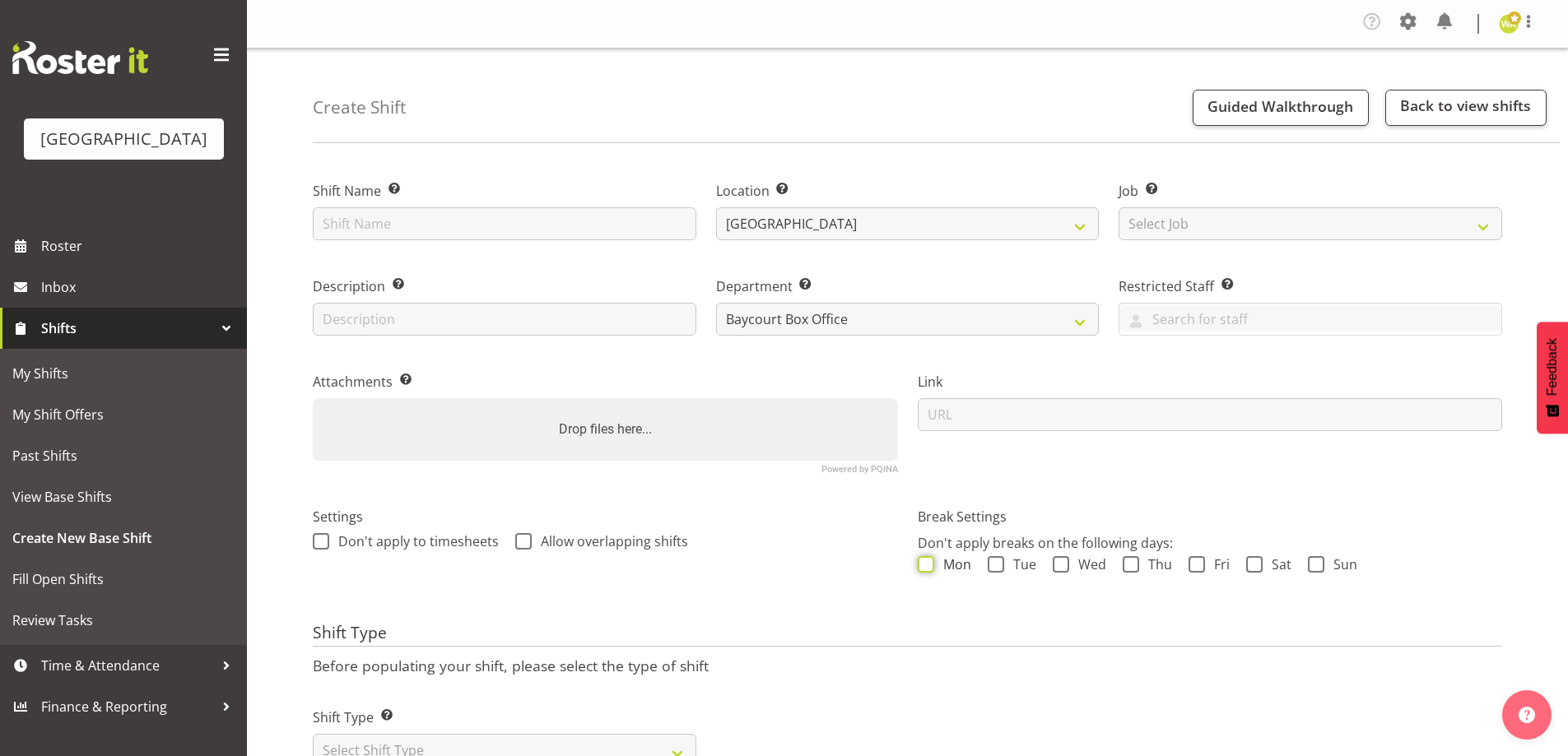
click at [928, 568] on input "Mon" at bounding box center [923, 565] width 11 height 11
checkbox input "true"
click at [997, 572] on span at bounding box center [996, 564] width 17 height 17
click at [997, 570] on input "Tue" at bounding box center [993, 565] width 11 height 11
checkbox input "true"
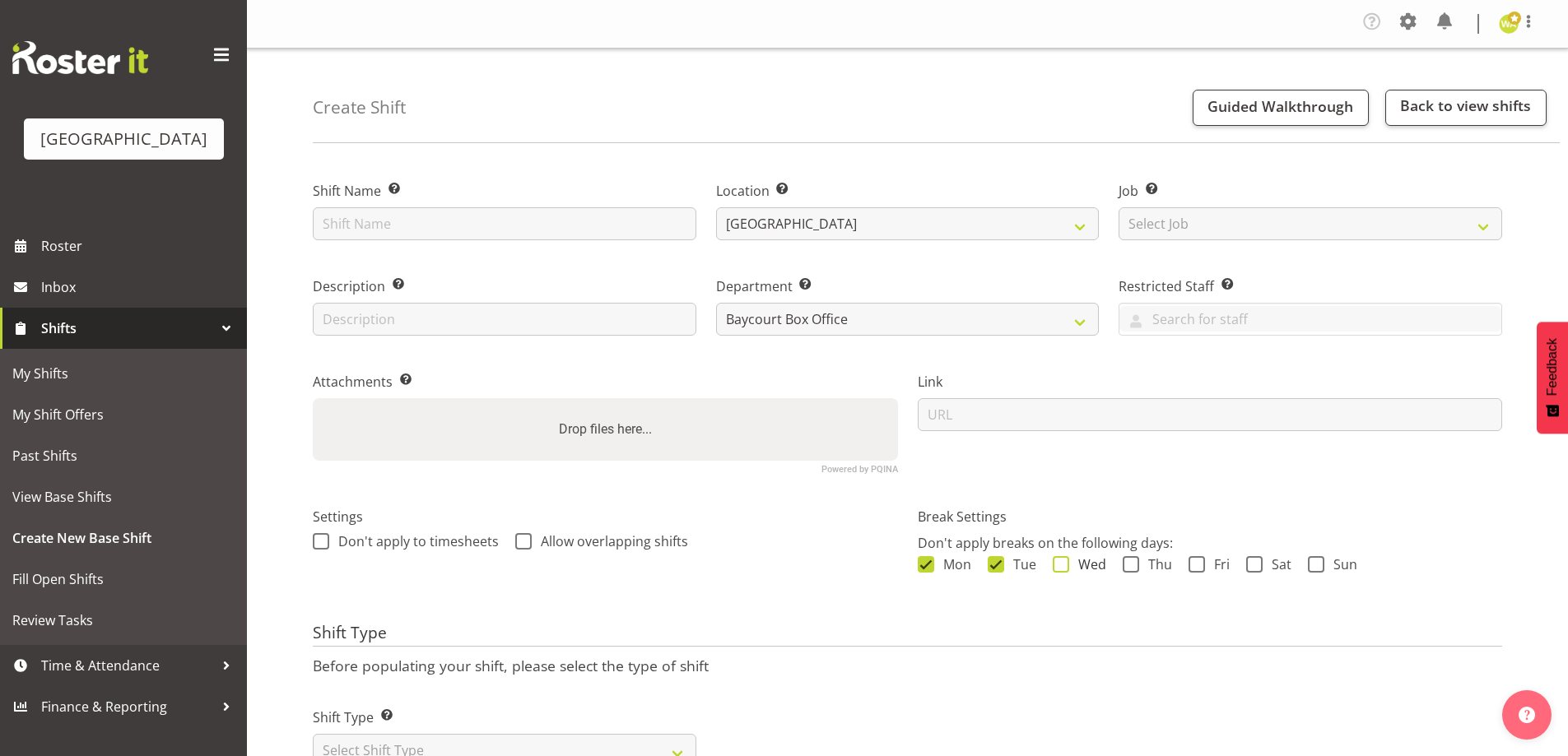
click at [1071, 572] on span "Wed" at bounding box center [1087, 564] width 37 height 17
click at [1063, 570] on input "Wed" at bounding box center [1058, 565] width 11 height 11
checkbox input "true"
drag, startPoint x: 1142, startPoint y: 572, endPoint x: 1178, endPoint y: 571, distance: 36.0
click at [1142, 573] on div "Mon Tue Wed Thu Fri Sat Sun" at bounding box center [1210, 567] width 585 height 21
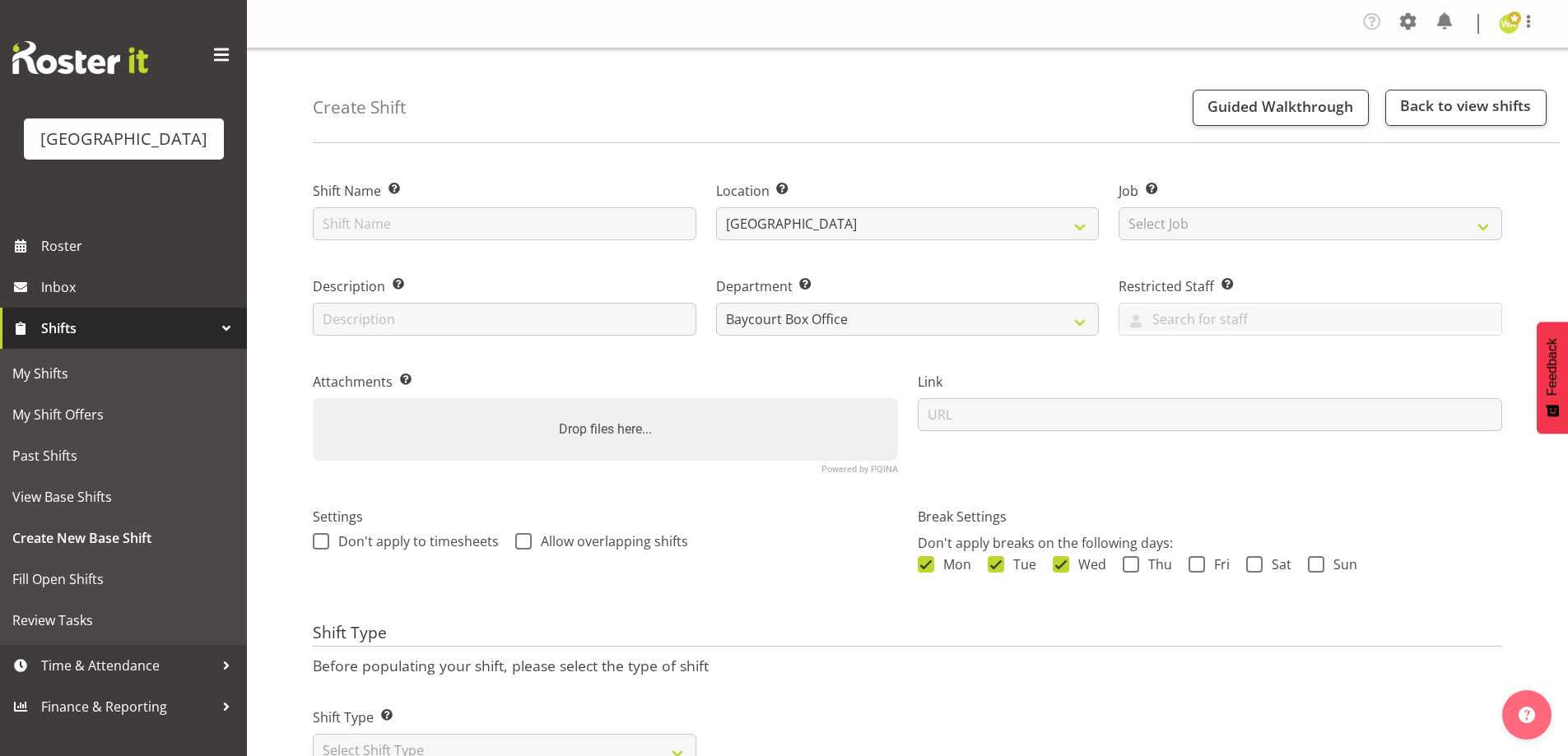
drag, startPoint x: 1210, startPoint y: 564, endPoint x: 1231, endPoint y: 559, distance: 21.6
click at [1212, 563] on span "Fri" at bounding box center [1217, 564] width 25 height 17
click at [1199, 563] on input "Fri" at bounding box center [1193, 565] width 11 height 11
checkbox input "true"
click at [1135, 567] on span at bounding box center [1130, 564] width 17 height 17
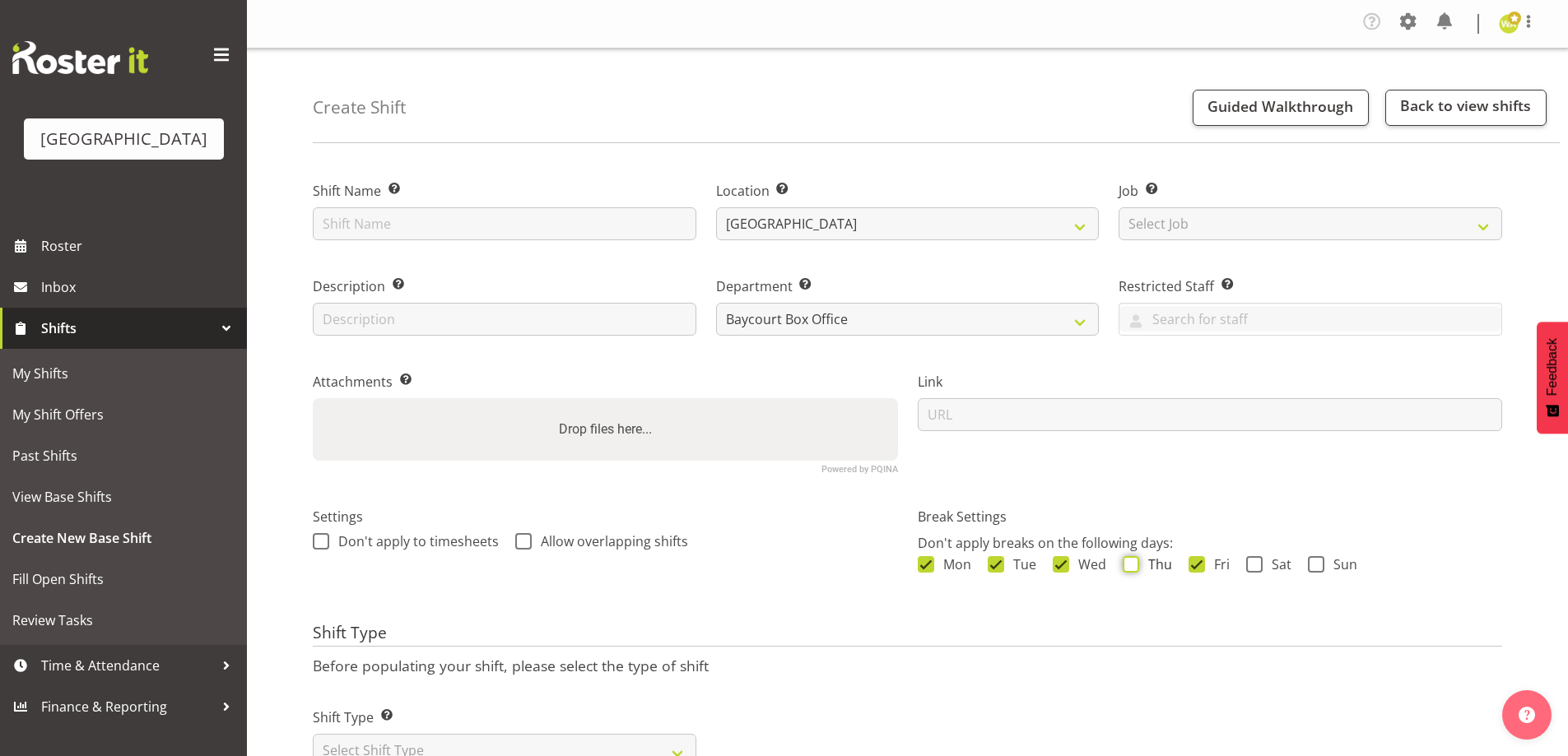
click at [1134, 567] on input "Thu" at bounding box center [1128, 565] width 11 height 11
checkbox input "true"
click at [1264, 574] on div "Mon Tue Wed Thu Fri Sat Sun" at bounding box center [1210, 567] width 585 height 21
drag, startPoint x: 1280, startPoint y: 567, endPoint x: 1342, endPoint y: 566, distance: 62.0
click at [1281, 567] on span "Sat" at bounding box center [1277, 564] width 29 height 17
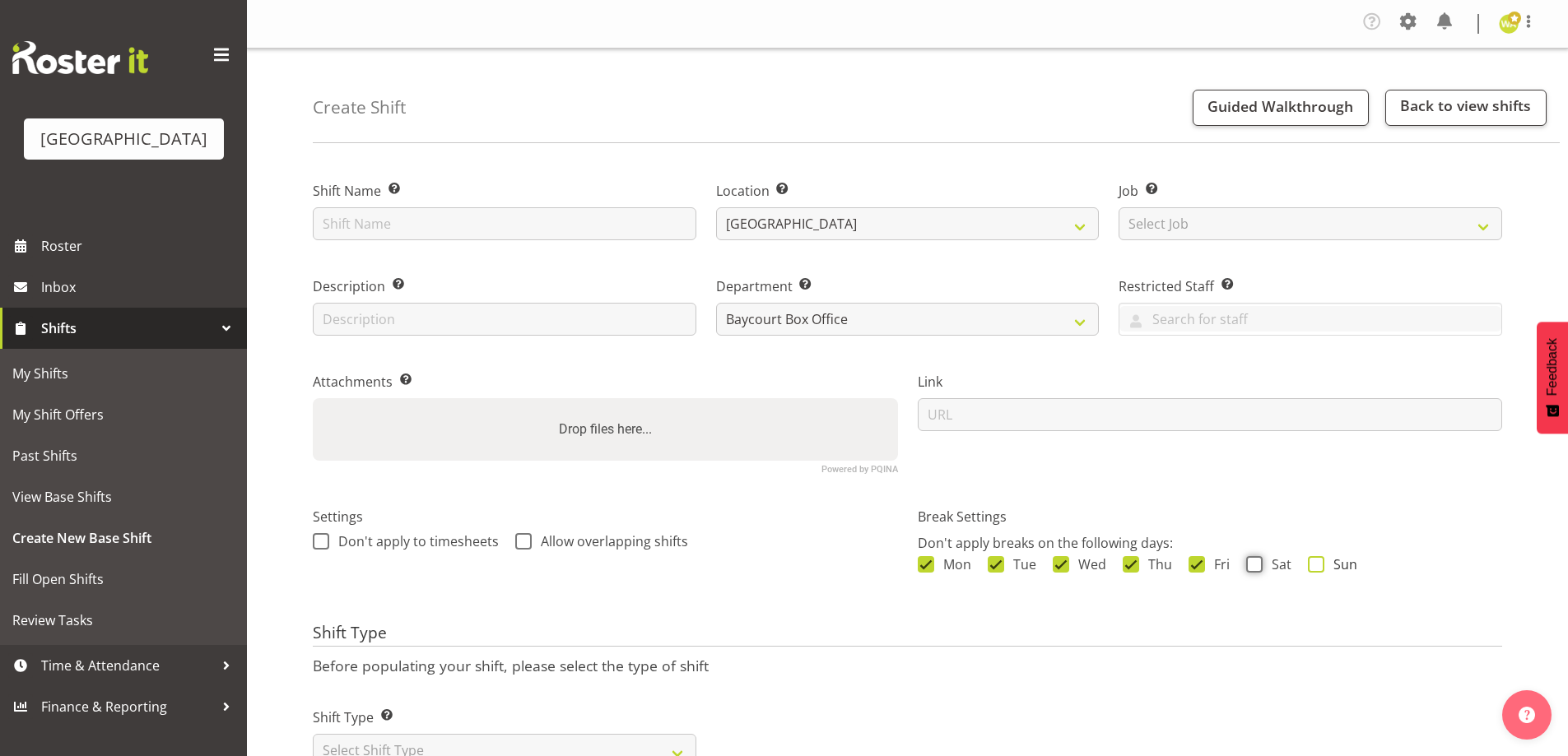
click at [1257, 567] on input "Sat" at bounding box center [1251, 565] width 11 height 11
checkbox input "true"
click at [1342, 566] on span "Sun" at bounding box center [1341, 564] width 33 height 17
click at [1319, 566] on input "Sun" at bounding box center [1313, 565] width 11 height 11
checkbox input "true"
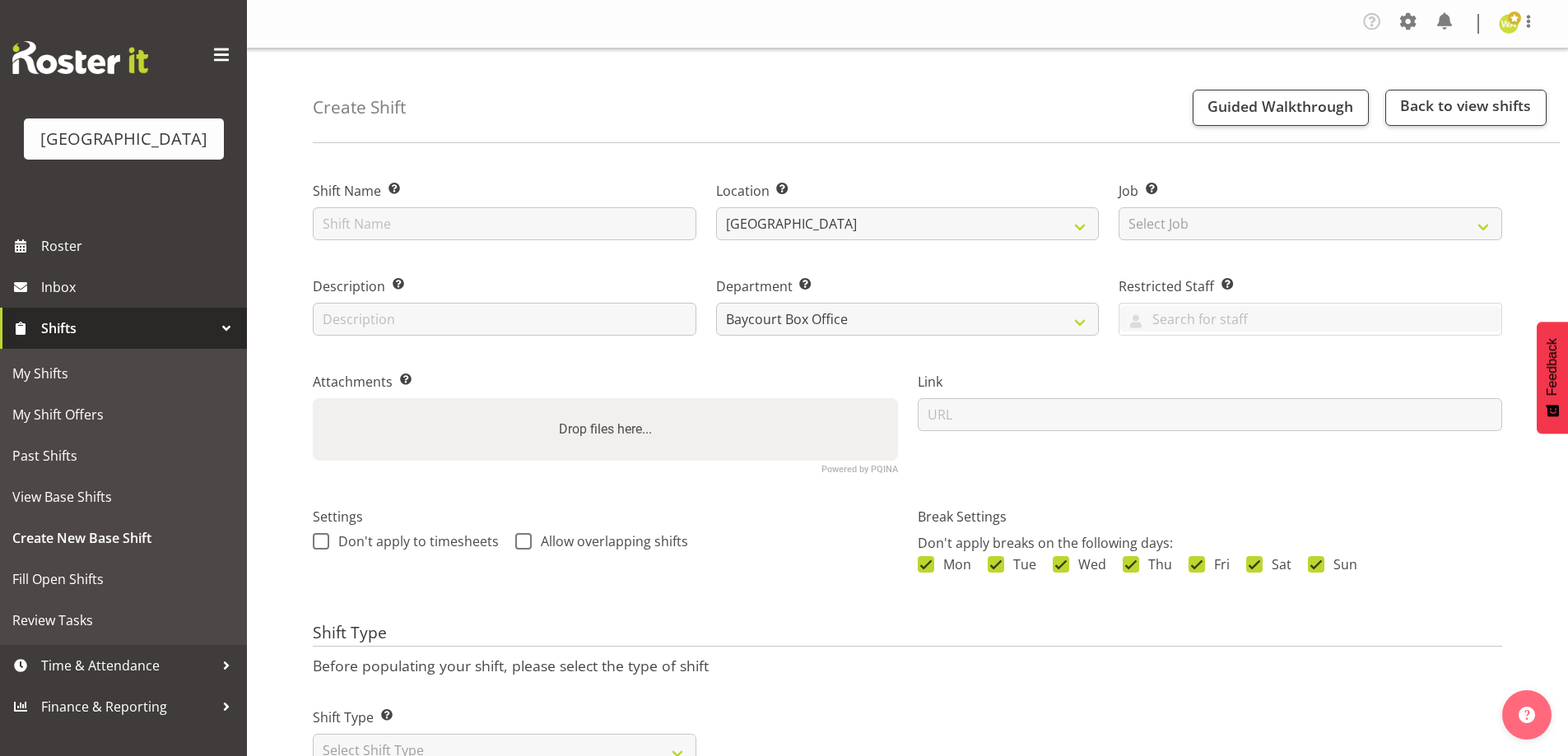
click at [848, 129] on div "Create Shift Guided Walkthrough Back to view shifts" at bounding box center [935, 96] width 1247 height 95
click at [544, 215] on input "text" at bounding box center [504, 224] width 383 height 33
click at [564, 143] on div "Create Shift Guided Walkthrough Back to view shifts Shift Name Enter a name for…" at bounding box center [906, 431] width 1321 height 765
click at [394, 327] on input "text" at bounding box center [504, 319] width 383 height 33
type input "Box Office"
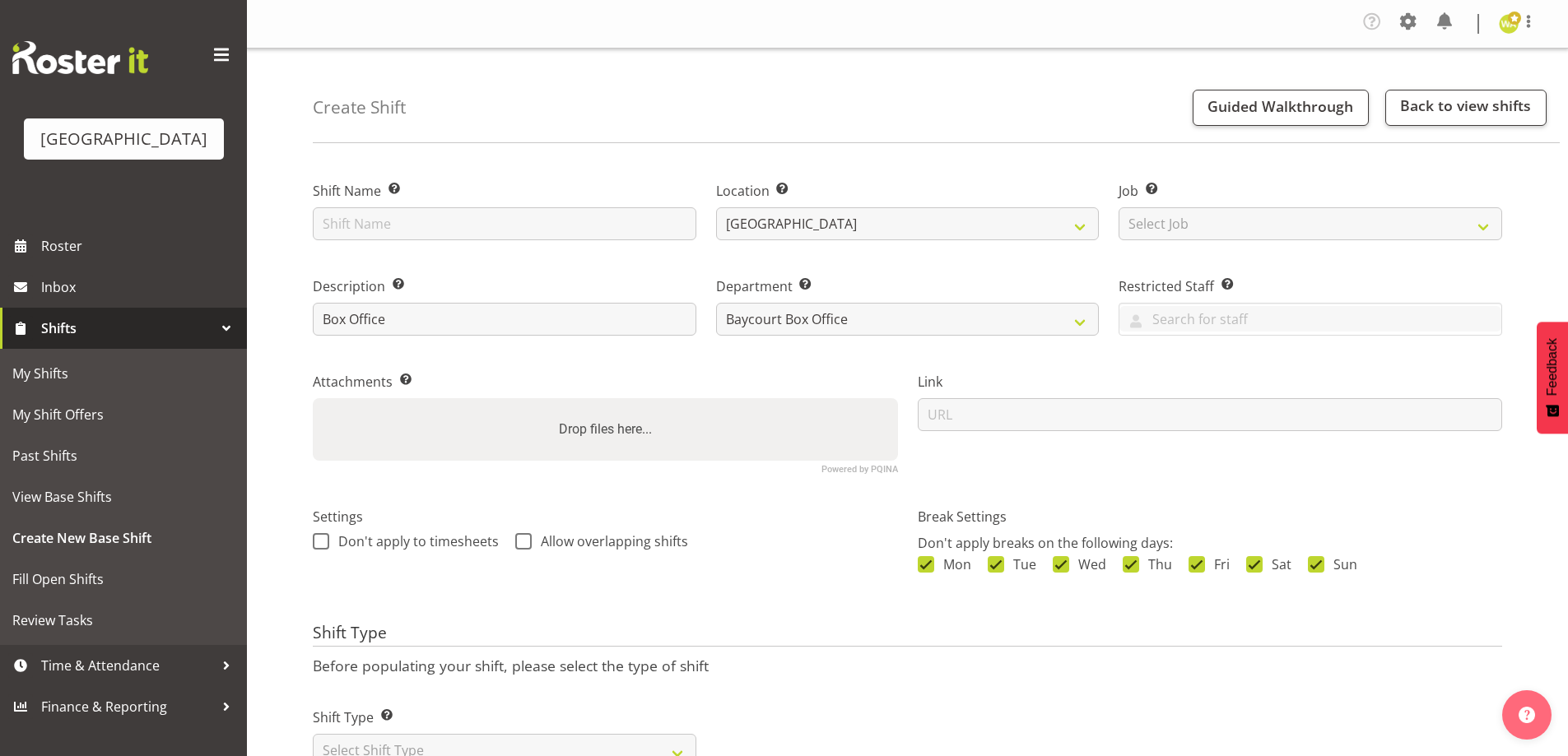
drag, startPoint x: 479, startPoint y: 147, endPoint x: 480, endPoint y: 155, distance: 8.1
click at [479, 153] on div "Create Shift Guided Walkthrough Back to view shifts Shift Name Enter a name for…" at bounding box center [906, 431] width 1321 height 765
click at [473, 228] on input "text" at bounding box center [504, 224] width 383 height 33
click at [756, 131] on div "Create Shift Guided Walkthrough Back to view shifts" at bounding box center [935, 96] width 1247 height 95
click at [789, 105] on div "Create Shift Guided Walkthrough Back to view shifts" at bounding box center [935, 96] width 1247 height 95
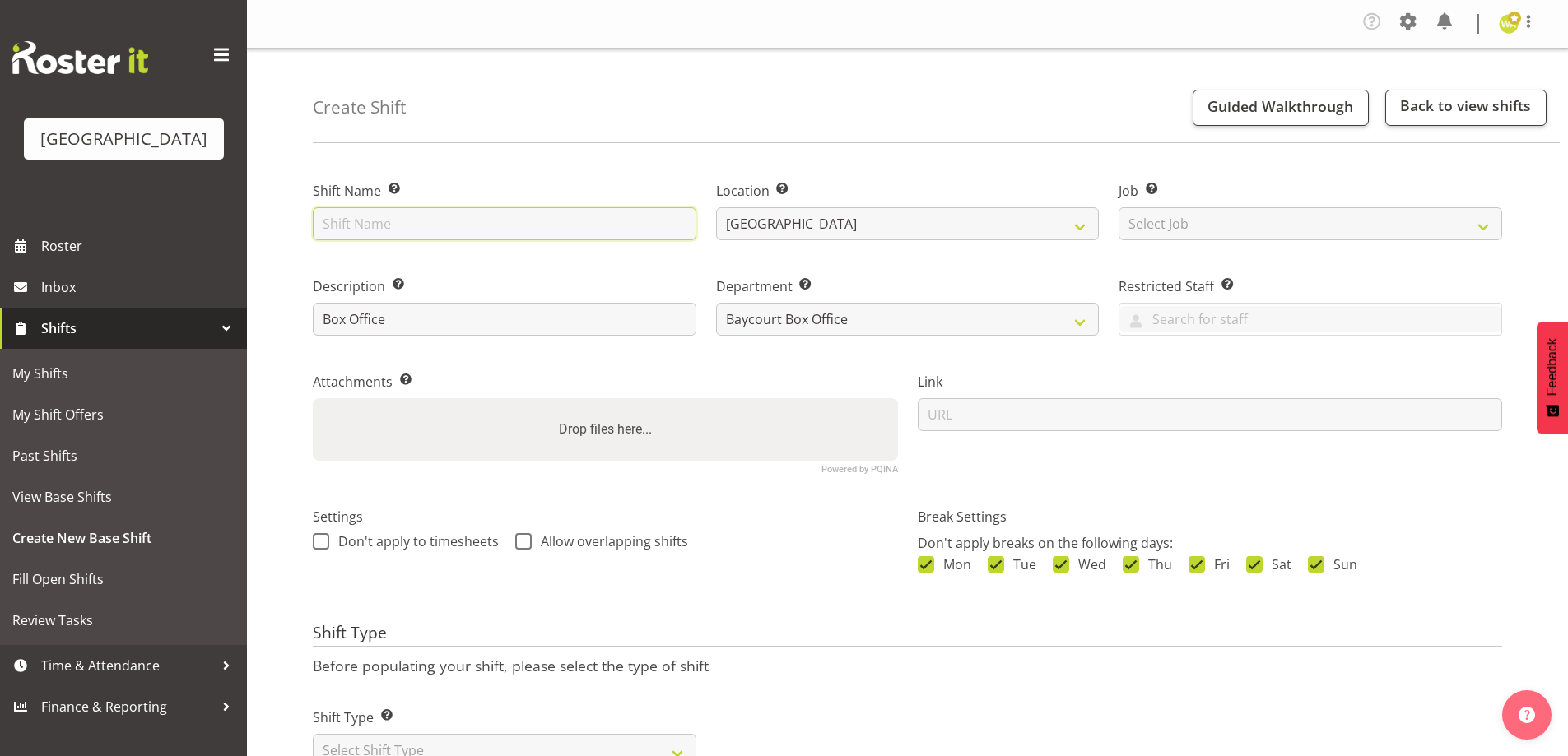
click at [401, 236] on input "text" at bounding box center [504, 224] width 383 height 33
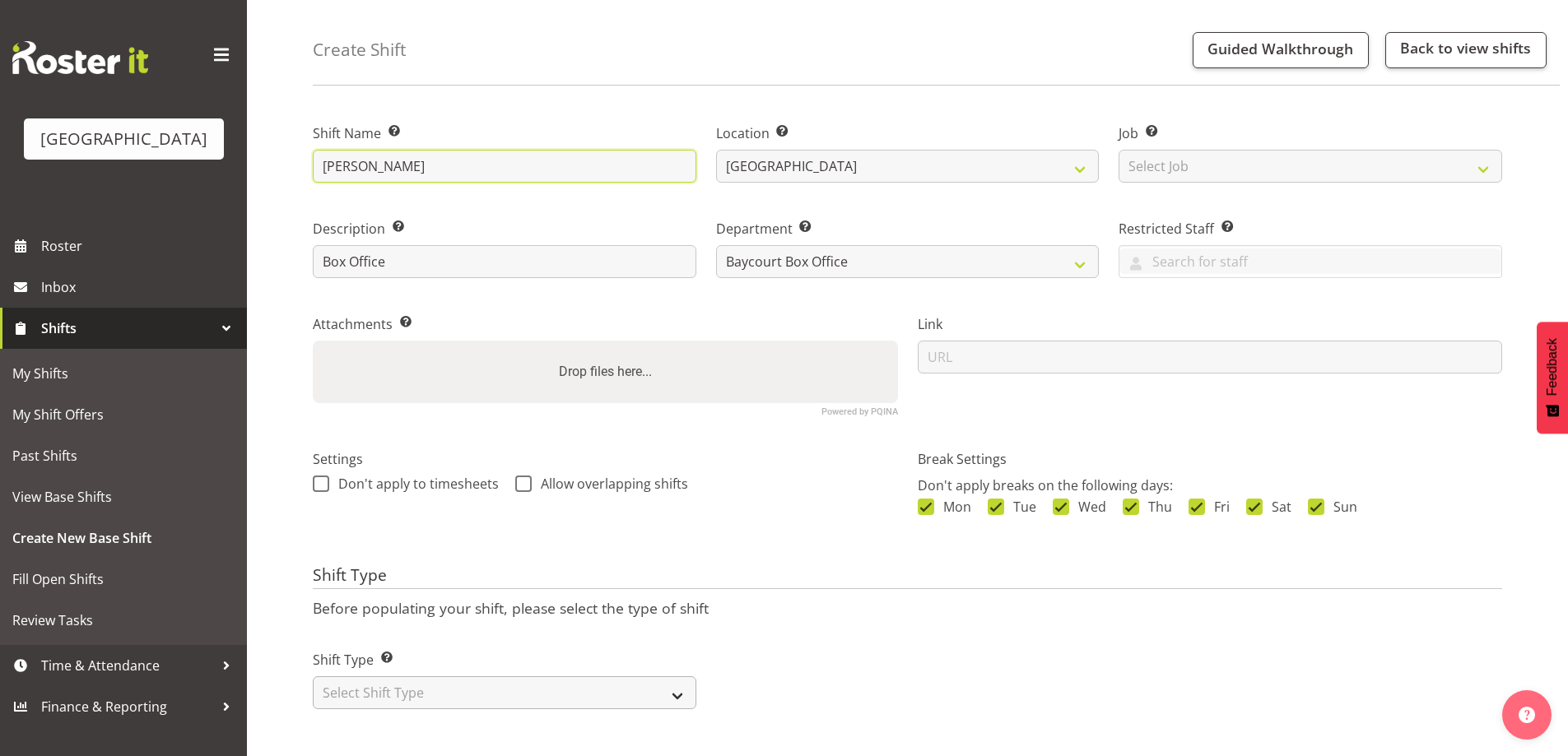
type input "[PERSON_NAME]"
click at [556, 688] on select "Select Shift Type One Off Shift Recurring Shift Rotating Shift" at bounding box center [504, 693] width 383 height 33
select select "one_off"
click at [312, 676] on select "Select Shift Type One Off Shift Recurring Shift Rotating Shift" at bounding box center [504, 693] width 383 height 33
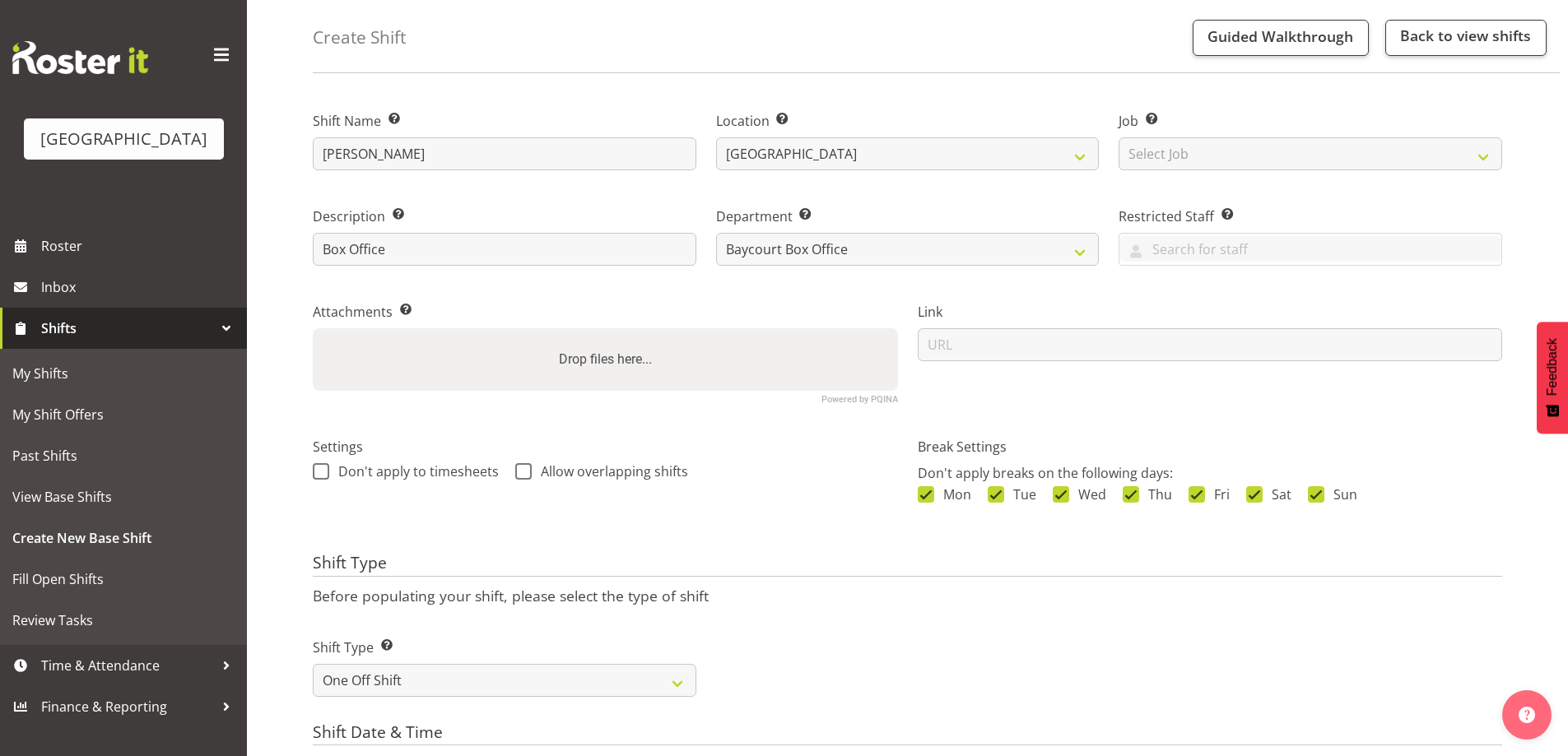
click at [930, 624] on div "Shift Type Shift Types: One Off – Select this if you would like a single shift …" at bounding box center [907, 660] width 1209 height 92
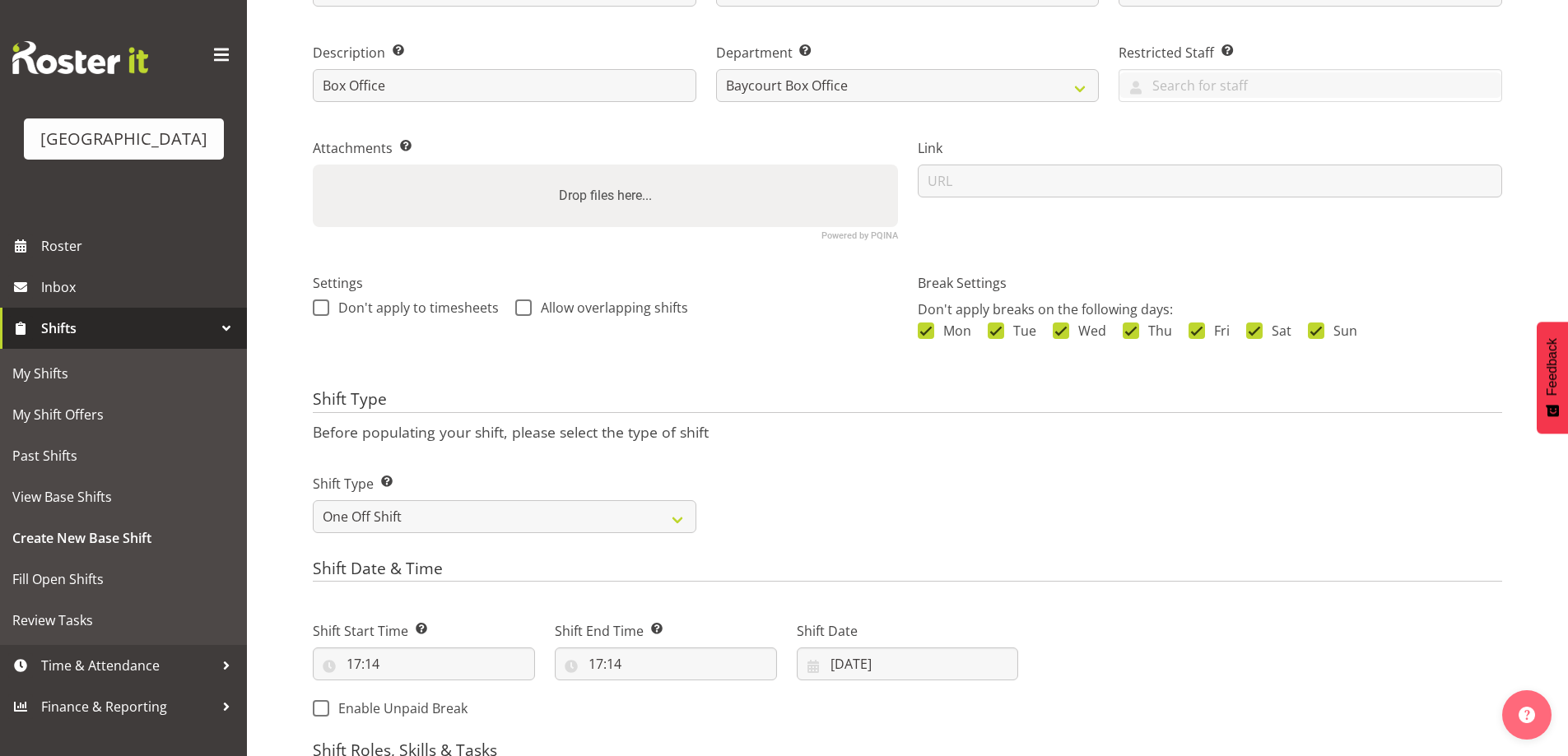
scroll to position [234, 0]
click at [890, 659] on input "[DATE]" at bounding box center [907, 663] width 222 height 33
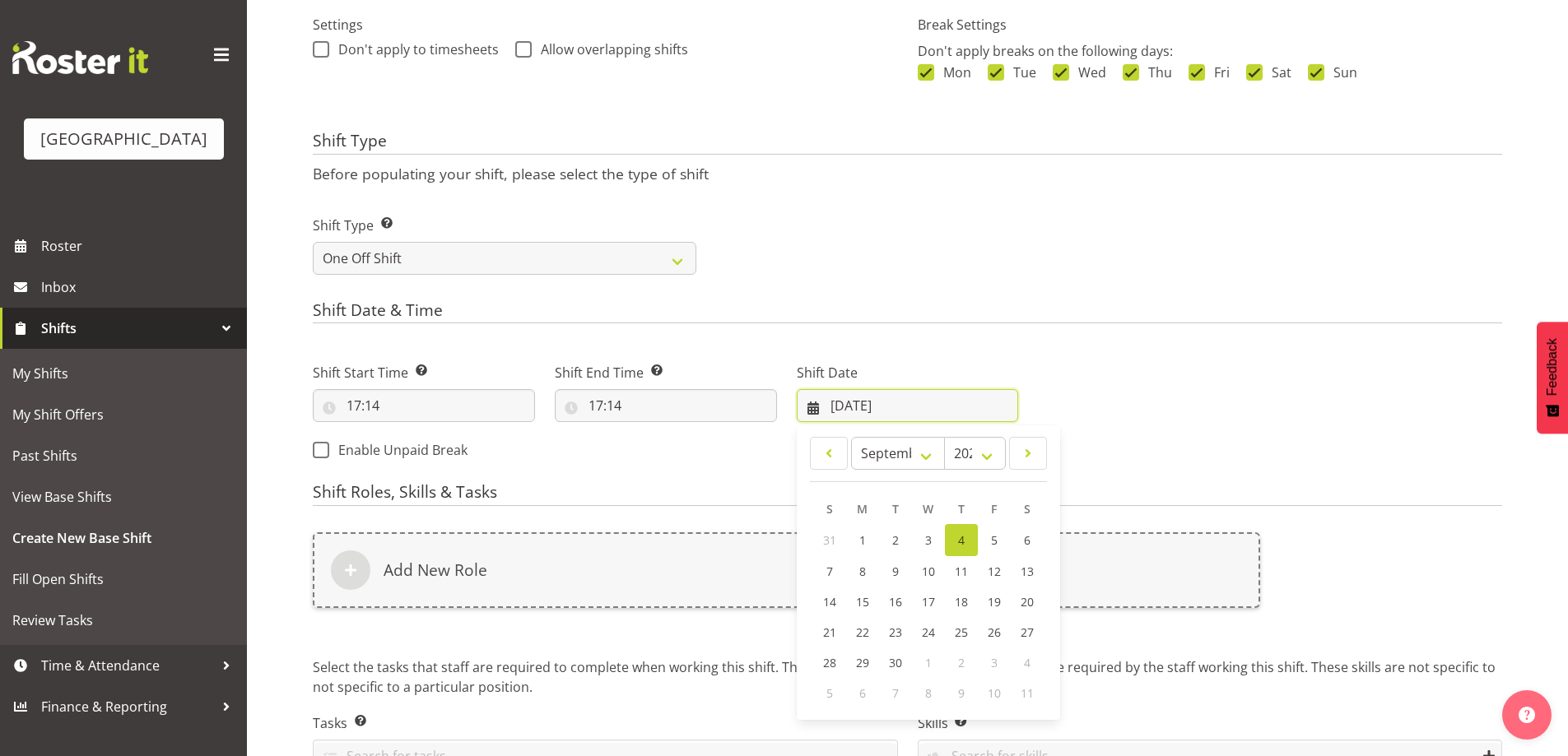
scroll to position [510, 0]
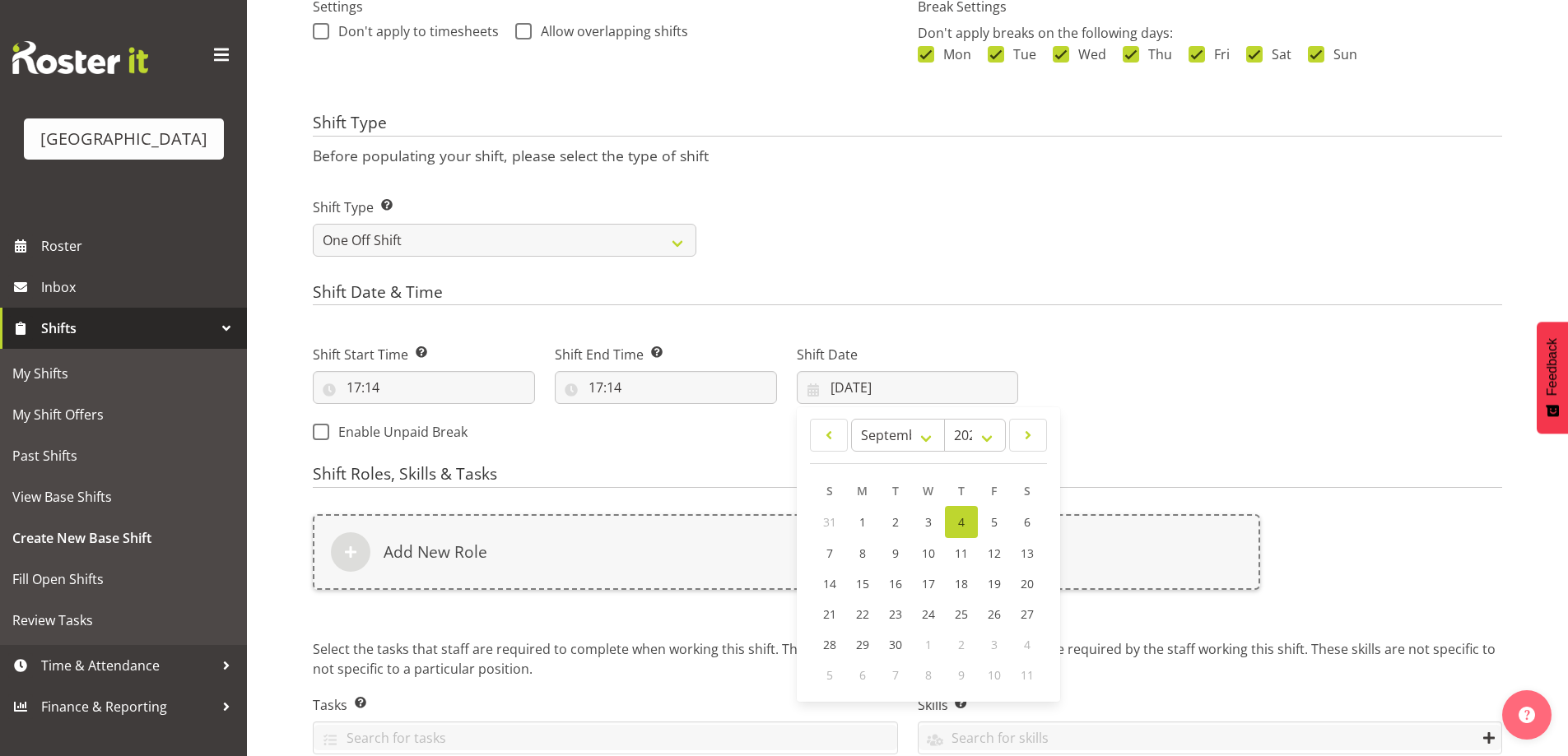
click at [1149, 351] on div "Next Shifts" at bounding box center [1271, 389] width 484 height 133
click at [852, 406] on div "Shift Date [DATE] January February March April May June July August September O…" at bounding box center [908, 367] width 242 height 92
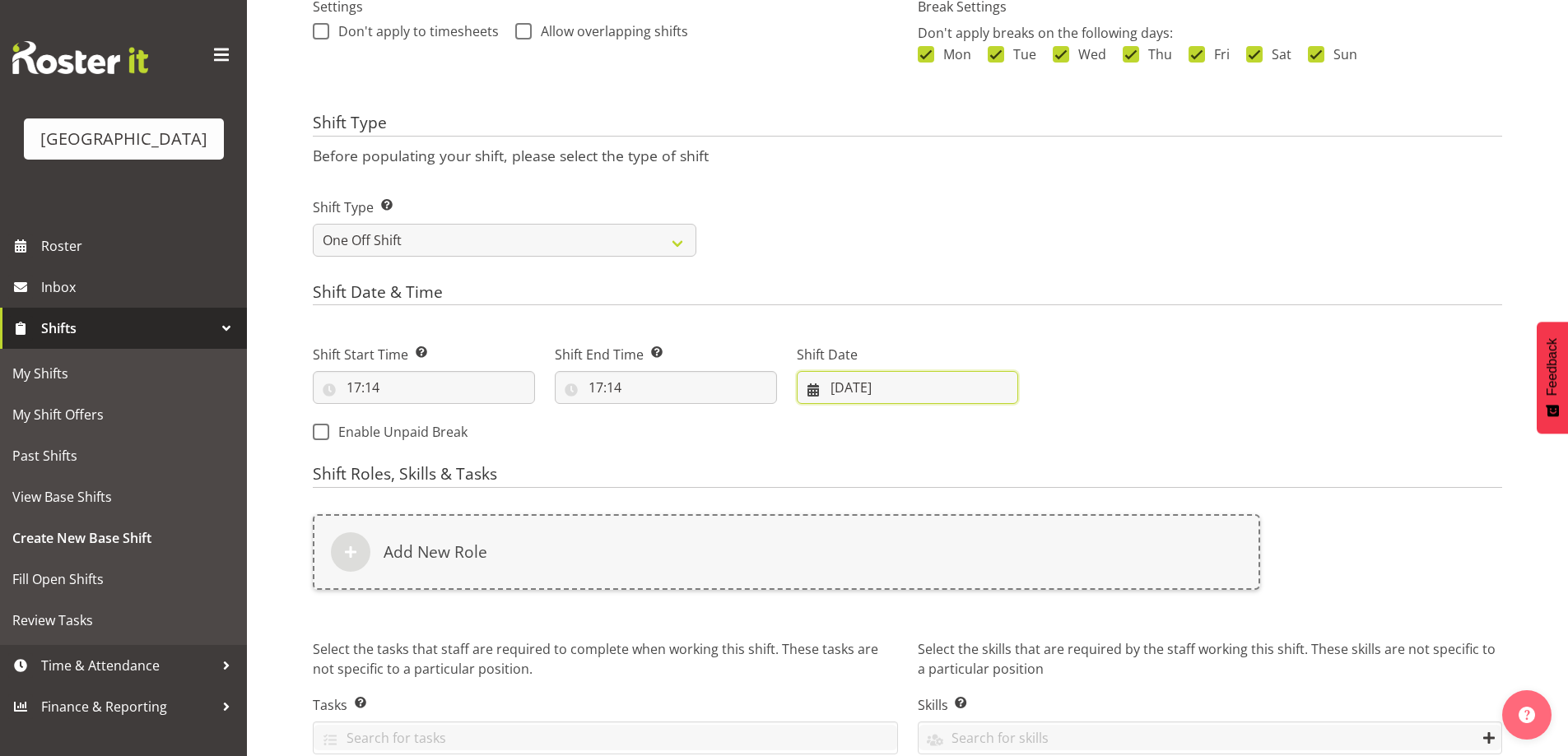
click at [848, 386] on input "[DATE]" at bounding box center [907, 388] width 222 height 33
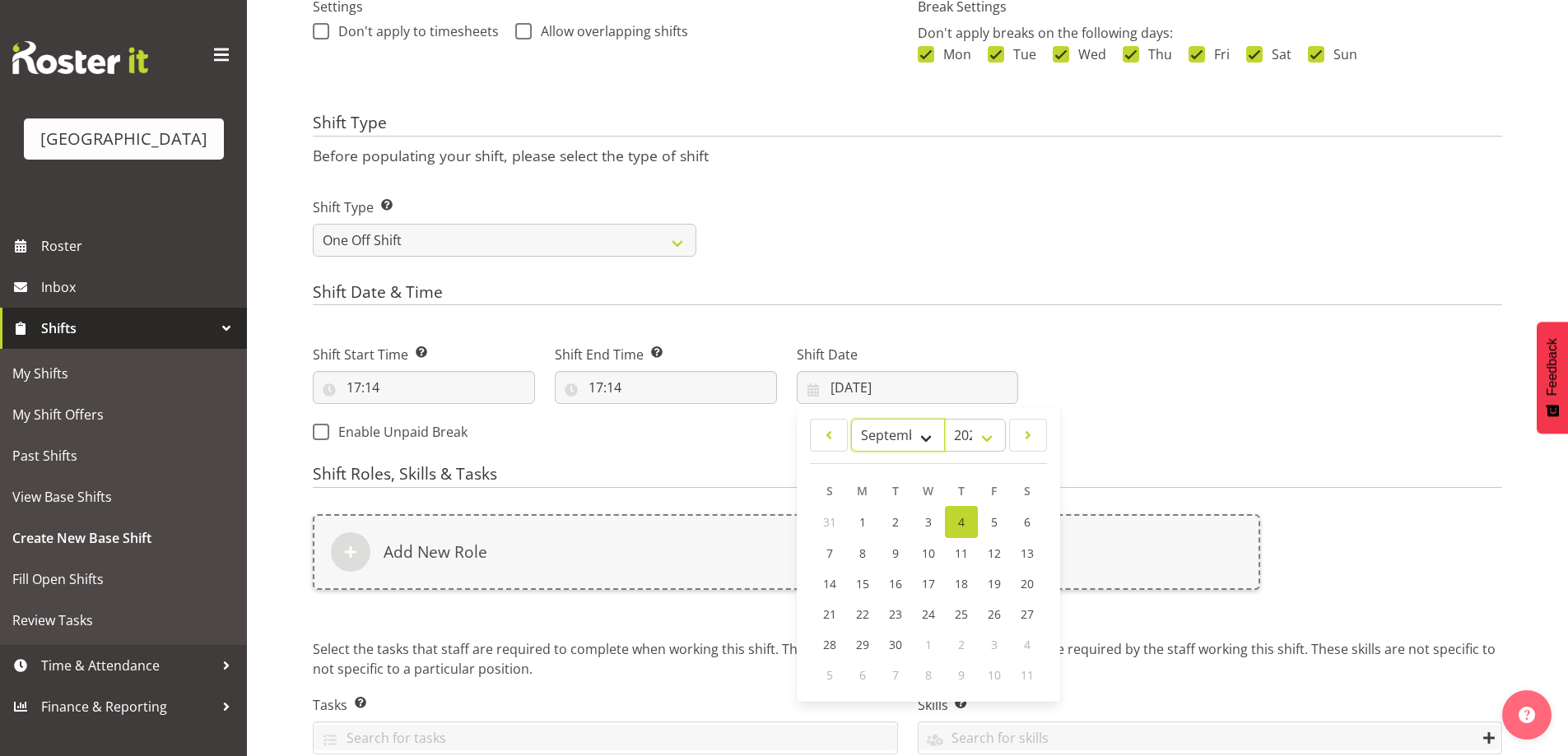
click at [909, 436] on select "January February March April May June July August September October November De…" at bounding box center [899, 435] width 95 height 33
select select "9"
click at [851, 418] on select "January February March April May June July August September October November De…" at bounding box center [899, 435] width 95 height 33
click at [992, 652] on link "31" at bounding box center [994, 643] width 33 height 31
type input "[DATE]"
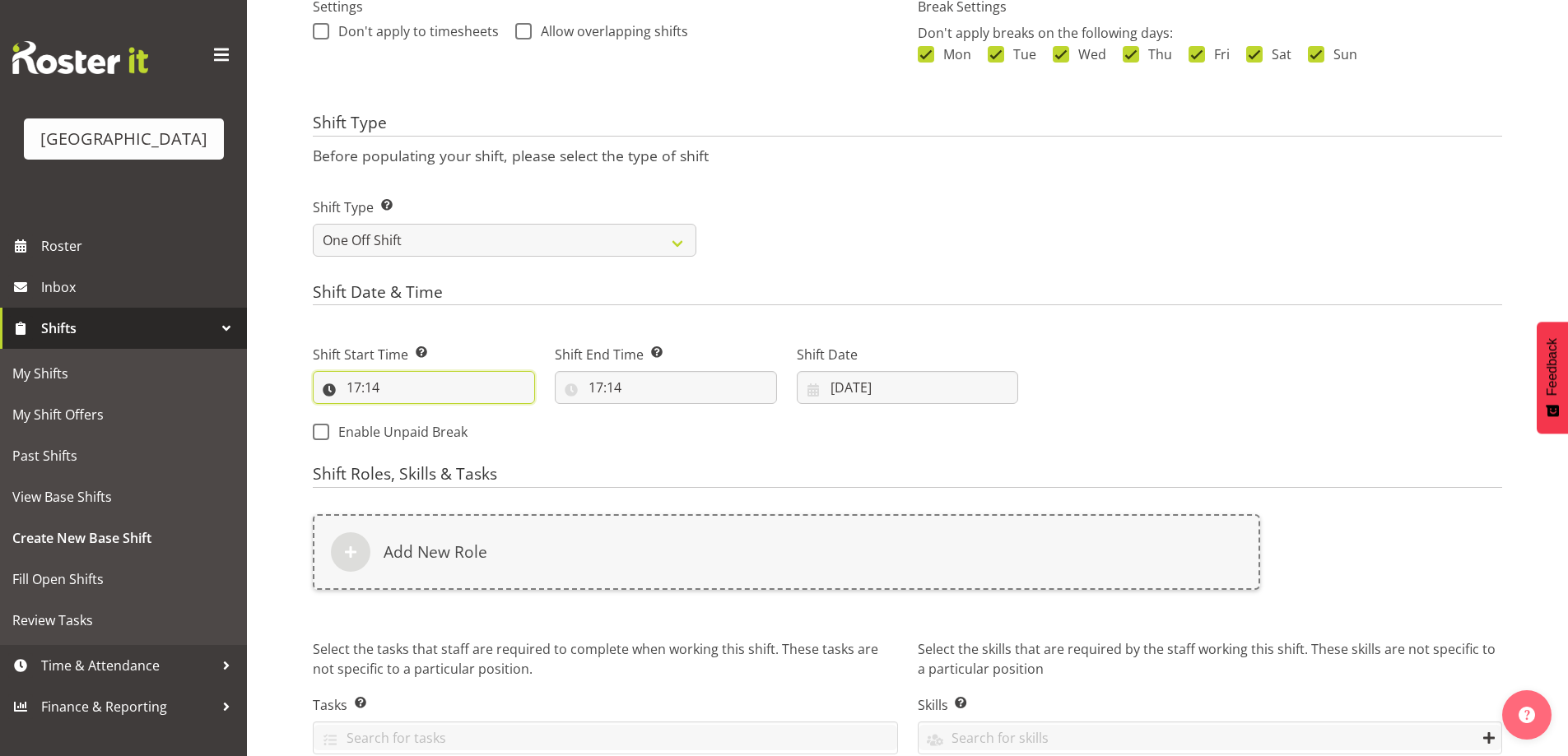
click at [350, 382] on input "17:14" at bounding box center [423, 388] width 222 height 33
click at [422, 426] on select "00 01 02 03 04 05 06 07 08 09 10 11 12 13 14 15 16 17 18 19 20 21 22 23" at bounding box center [425, 431] width 37 height 33
drag, startPoint x: 1075, startPoint y: 224, endPoint x: 1069, endPoint y: 217, distance: 9.2
click at [1076, 224] on div "Shift Type Shift Types: One Off – Select this if you would like a single shift …" at bounding box center [907, 220] width 1209 height 92
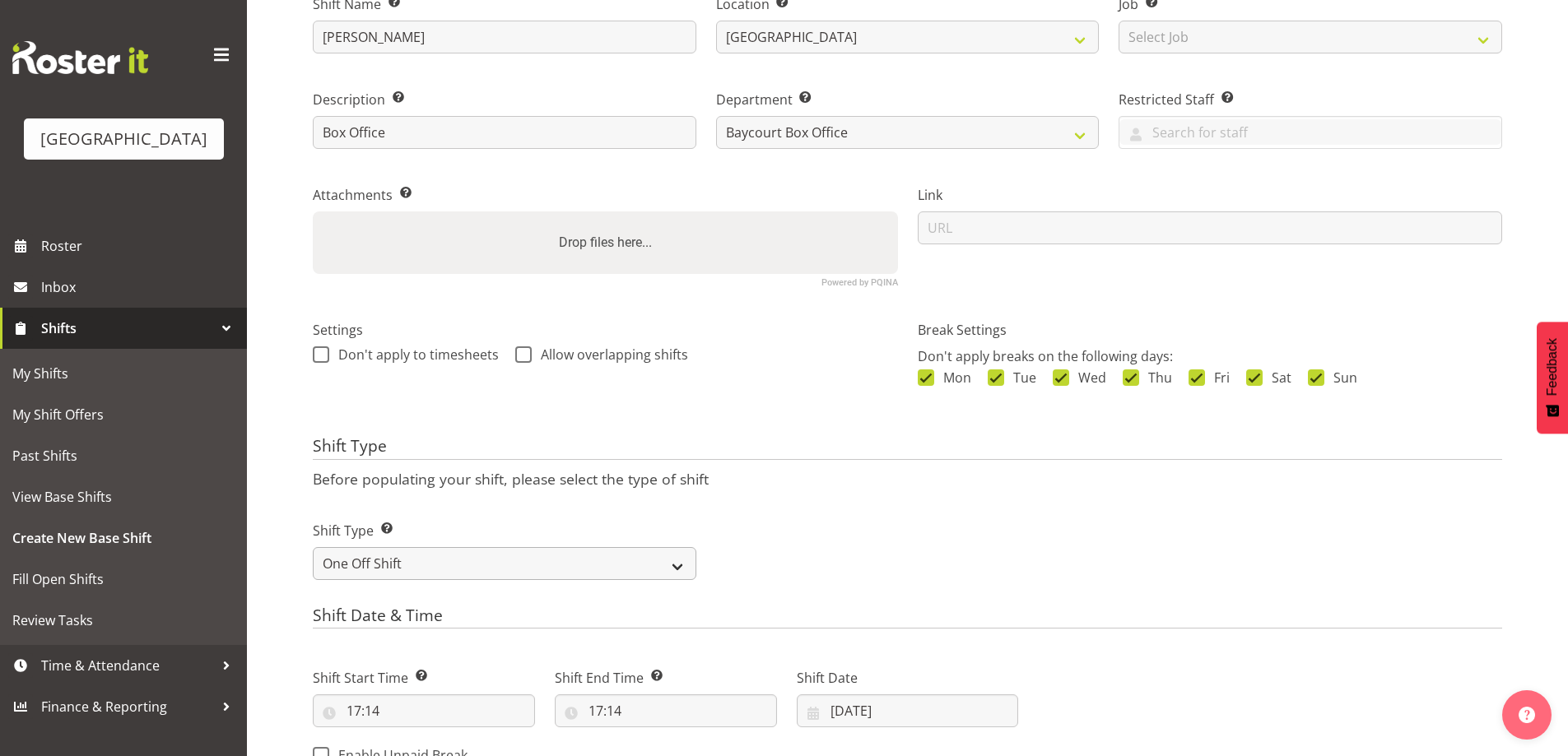
scroll to position [411, 0]
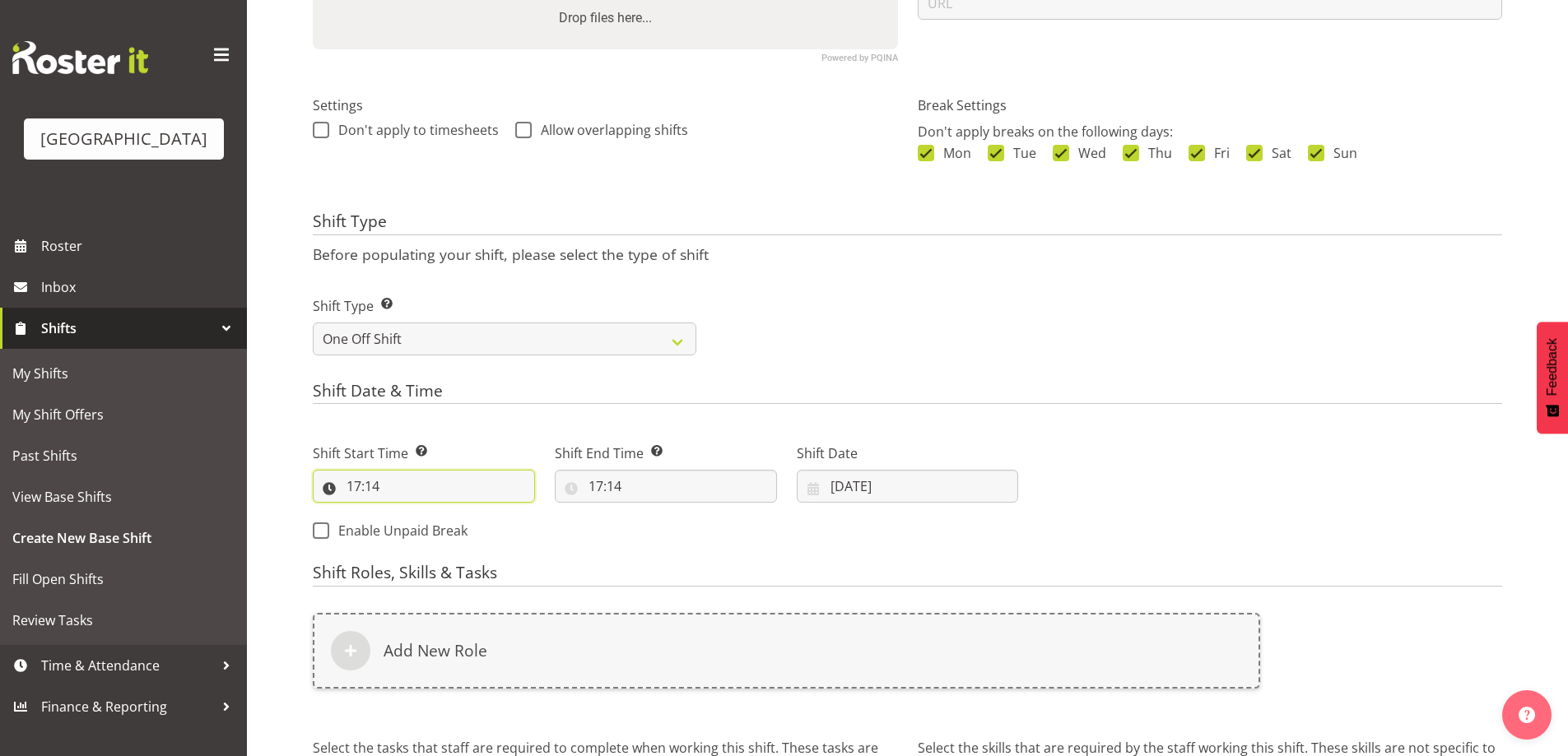
click at [353, 487] on input "17:14" at bounding box center [423, 487] width 222 height 33
click at [426, 532] on select "00 01 02 03 04 05 06 07 08 09 10 11 12 13 14 15 16 17 18 19 20 21 22 23" at bounding box center [425, 529] width 37 height 33
select select "18"
click at [406, 512] on select "00 01 02 03 04 05 06 07 08 09 10 11 12 13 14 15 16 17 18 19 20 21 22 23" at bounding box center [425, 529] width 37 height 33
type input "18:14"
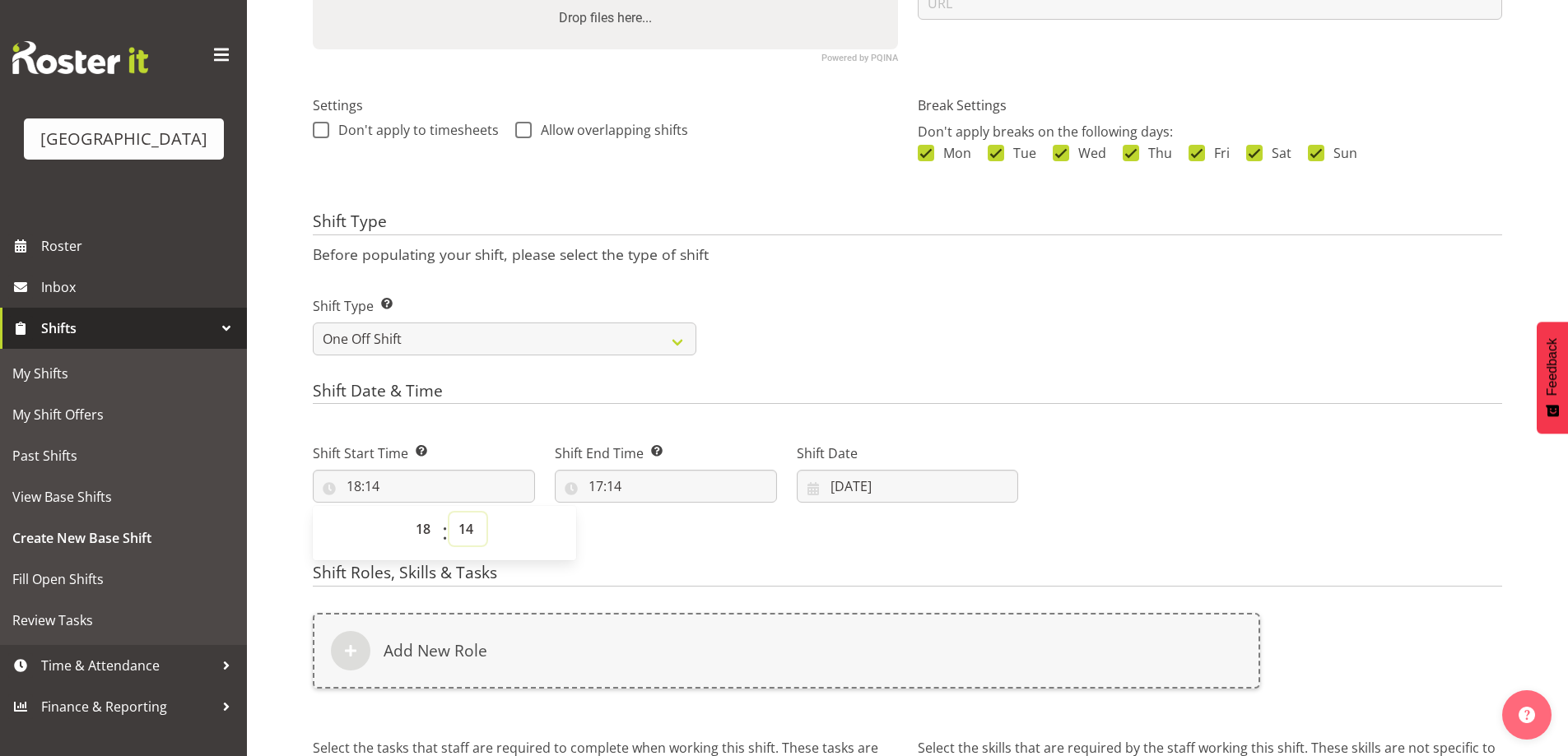
click at [462, 524] on select "00 01 02 03 04 05 06 07 08 09 10 11 12 13 14 15 16 17 18 19 20 21 22 23 24 25 2…" at bounding box center [468, 529] width 37 height 33
select select "30"
click at [449, 512] on select "00 01 02 03 04 05 06 07 08 09 10 11 12 13 14 15 16 17 18 19 20 21 22 23 24 25 2…" at bounding box center [468, 529] width 37 height 33
type input "18:30"
click at [602, 480] on input "17:14" at bounding box center [665, 487] width 222 height 33
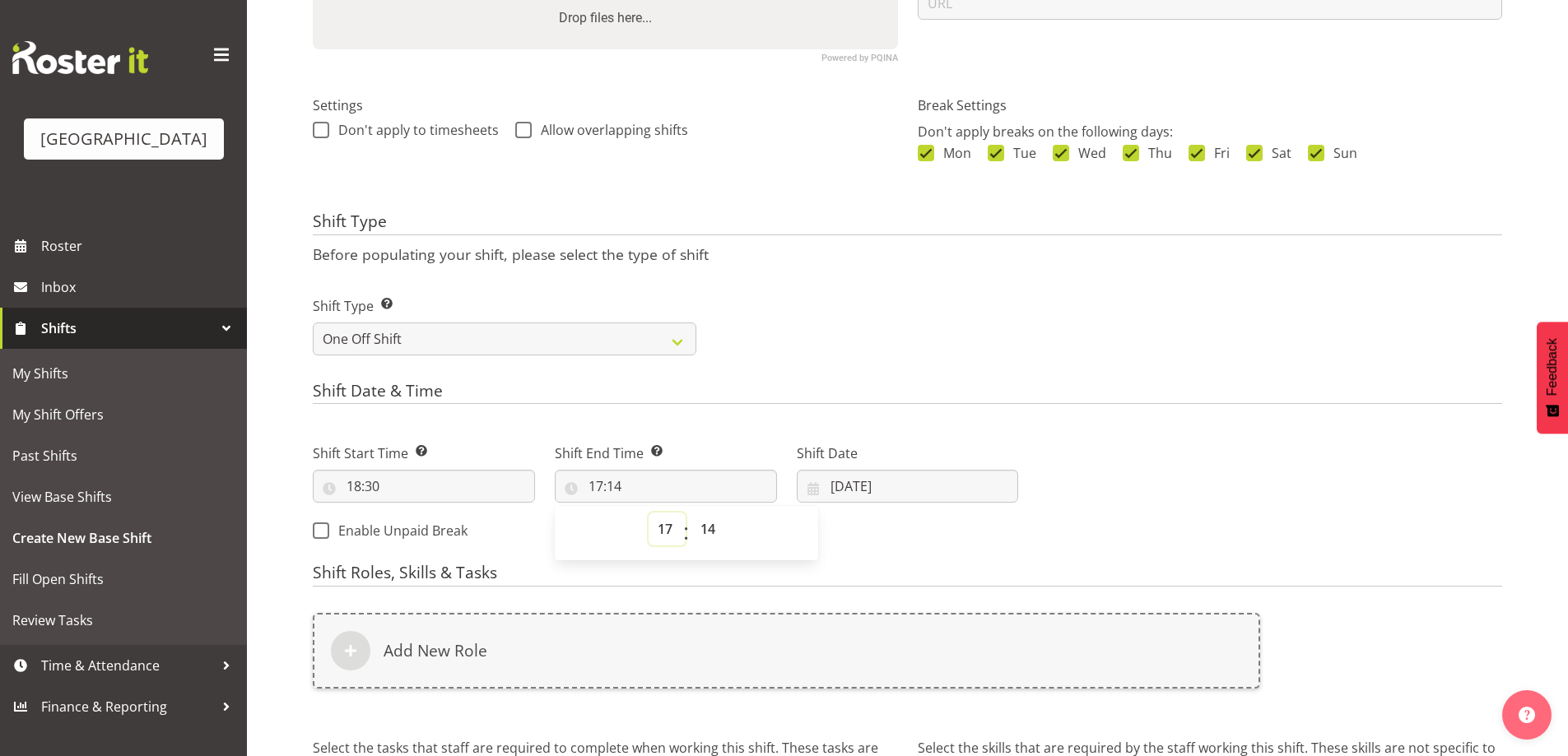
click at [668, 524] on select "00 01 02 03 04 05 06 07 08 09 10 11 12 13 14 15 16 17 18 19 20 21 22 23" at bounding box center [667, 529] width 37 height 33
select select "20"
click at [648, 512] on select "00 01 02 03 04 05 06 07 08 09 10 11 12 13 14 15 16 17 18 19 20 21 22 23" at bounding box center [667, 529] width 37 height 33
type input "20:14"
click at [705, 529] on select "00 01 02 03 04 05 06 07 08 09 10 11 12 13 14 15 16 17 18 19 20 21 22 23 24 25 2…" at bounding box center [710, 529] width 37 height 33
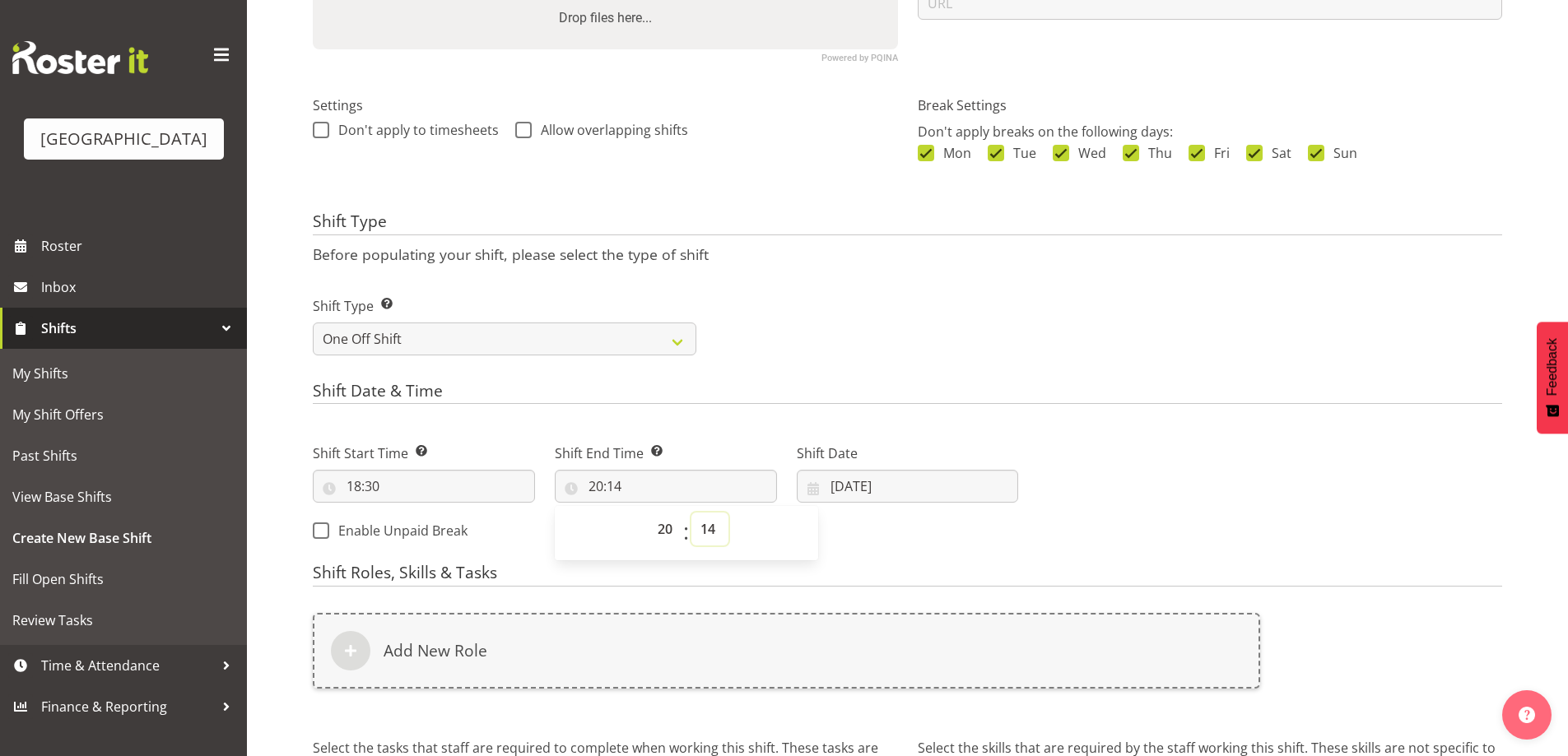
select select "30"
click at [691, 512] on select "00 01 02 03 04 05 06 07 08 09 10 11 12 13 14 15 16 17 18 19 20 21 22 23 24 25 2…" at bounding box center [710, 529] width 37 height 33
type input "20:30"
drag, startPoint x: 1264, startPoint y: 460, endPoint x: 1221, endPoint y: 474, distance: 45.2
click at [1264, 459] on div "Next Shifts" at bounding box center [1271, 487] width 484 height 133
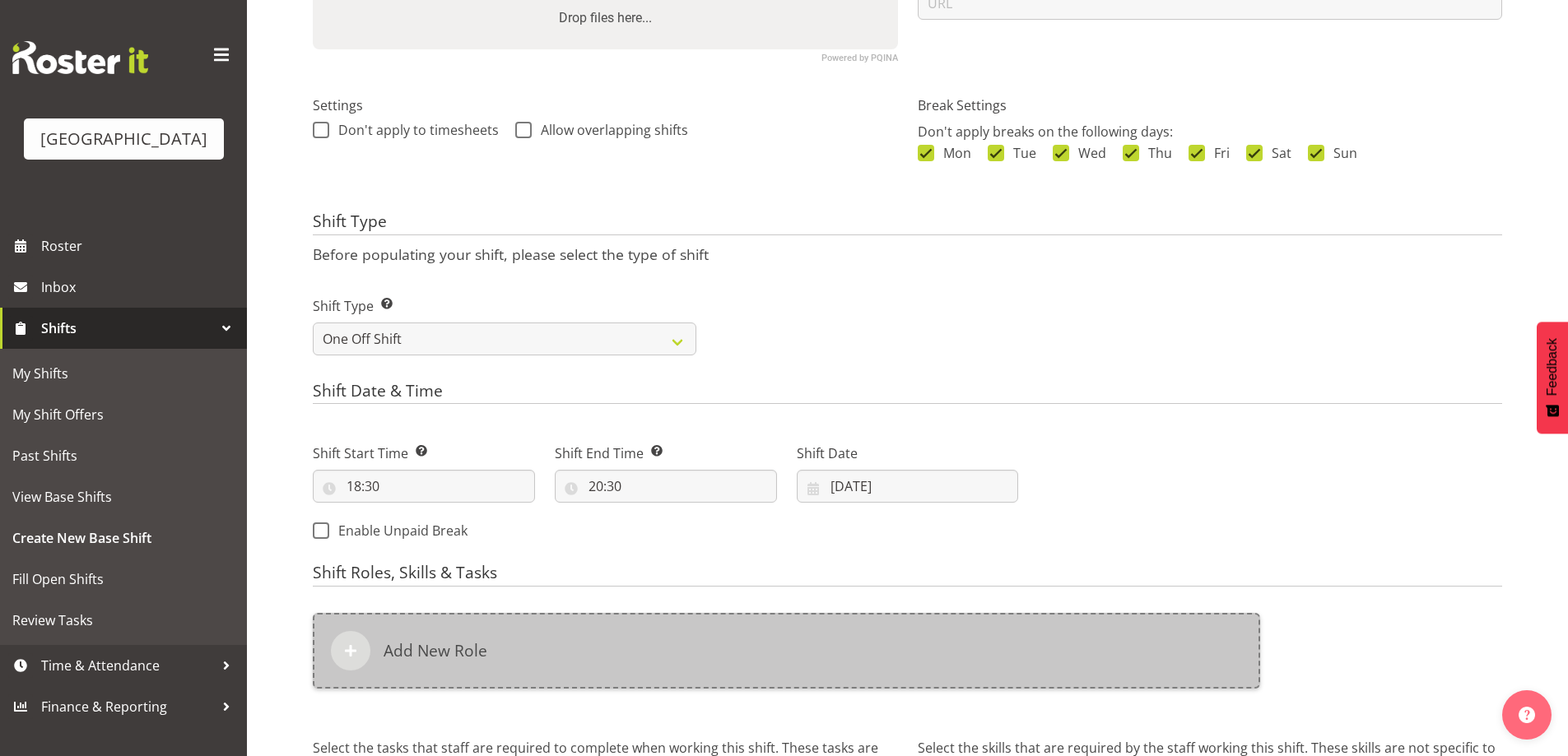
click at [716, 641] on div "Add New Role" at bounding box center [786, 651] width 948 height 75
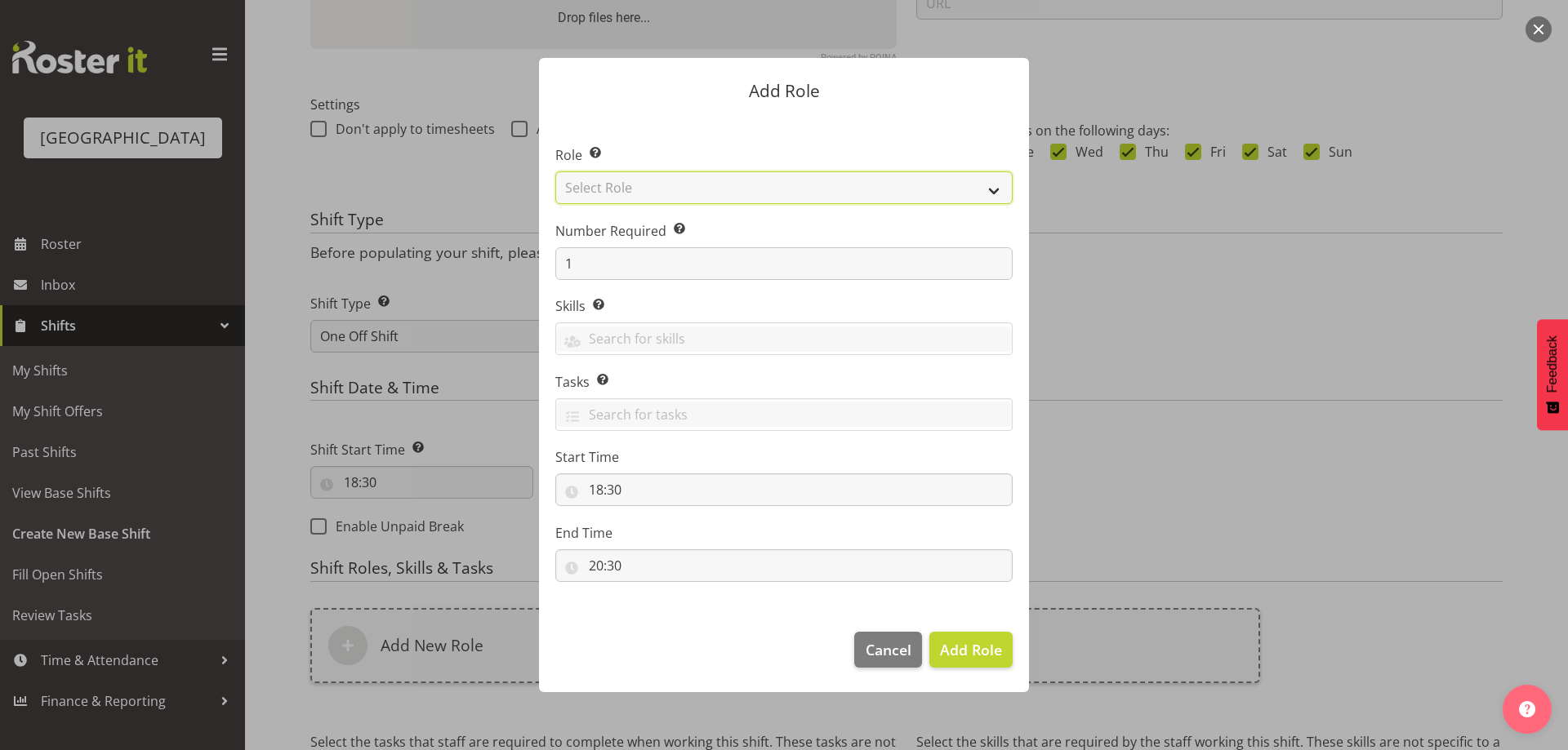
click at [652, 185] on select "Select Role Audio Bar Bar Runner Bar Training Box Office Cargo Shed Venue Rep C…" at bounding box center [784, 188] width 457 height 33
select select "1301"
click at [555, 171] on select "Select Role Audio Bar Bar Runner Bar Training Box Office Cargo Shed Venue Rep C…" at bounding box center [784, 188] width 457 height 33
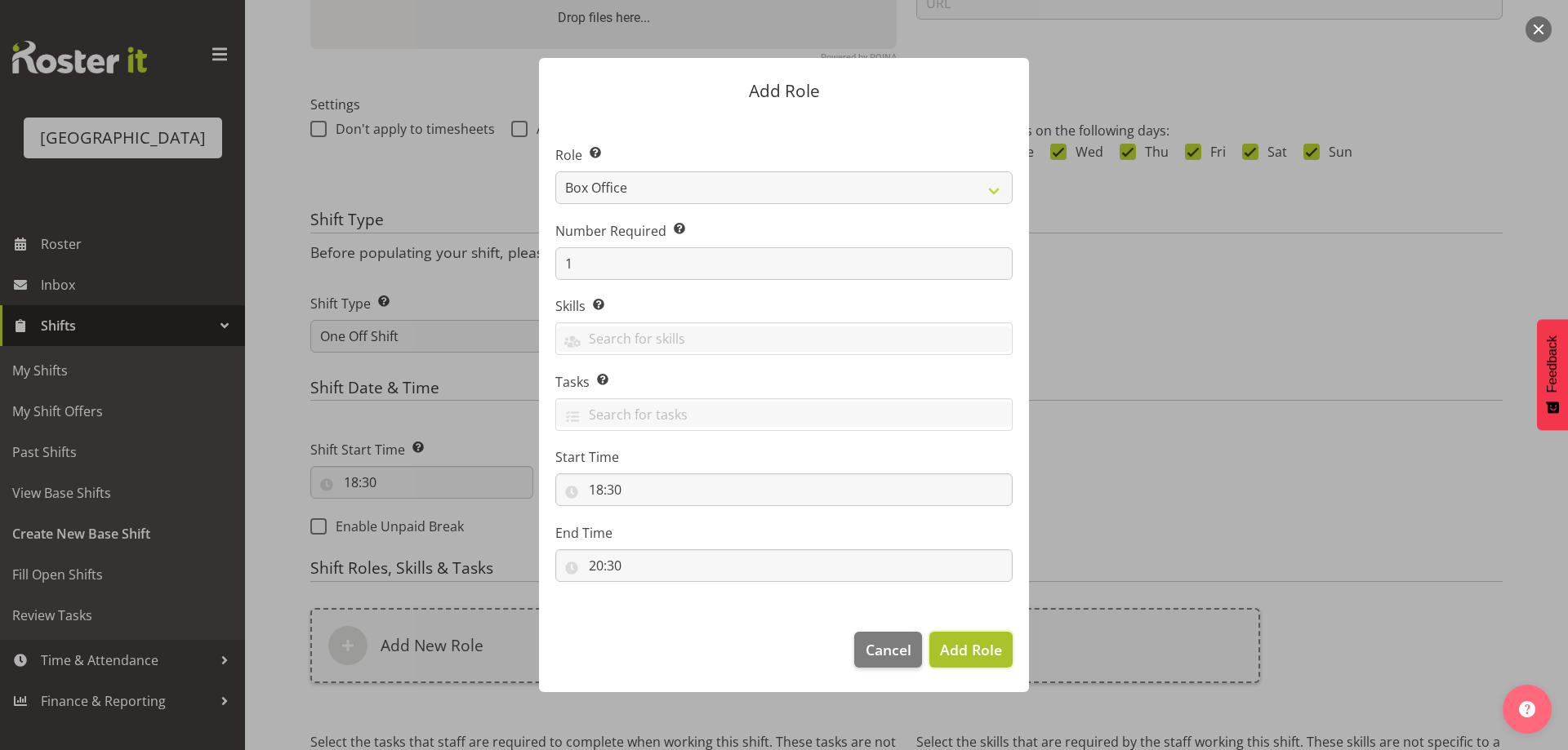
click at [979, 644] on span "Add Role" at bounding box center [971, 649] width 62 height 20
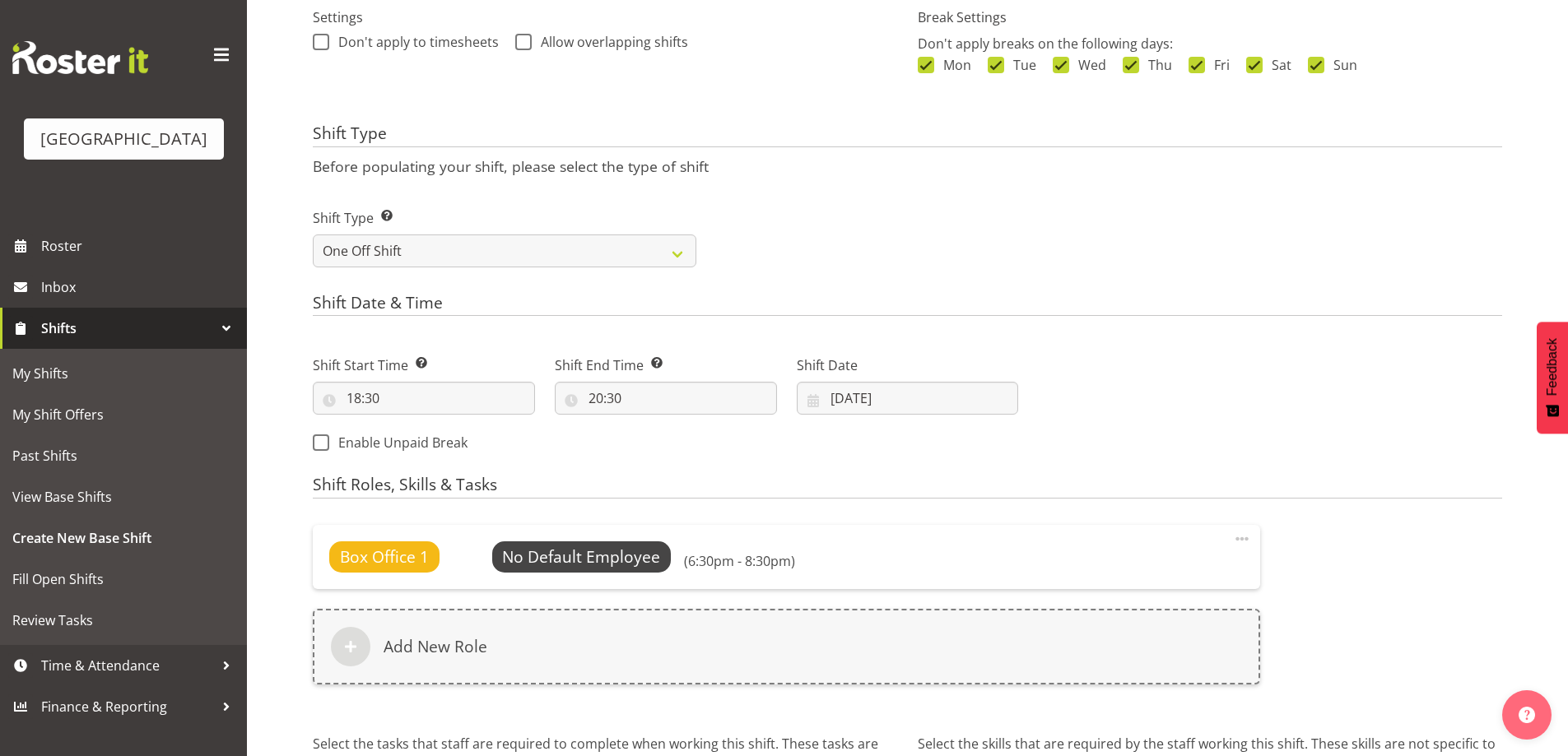
scroll to position [674, 0]
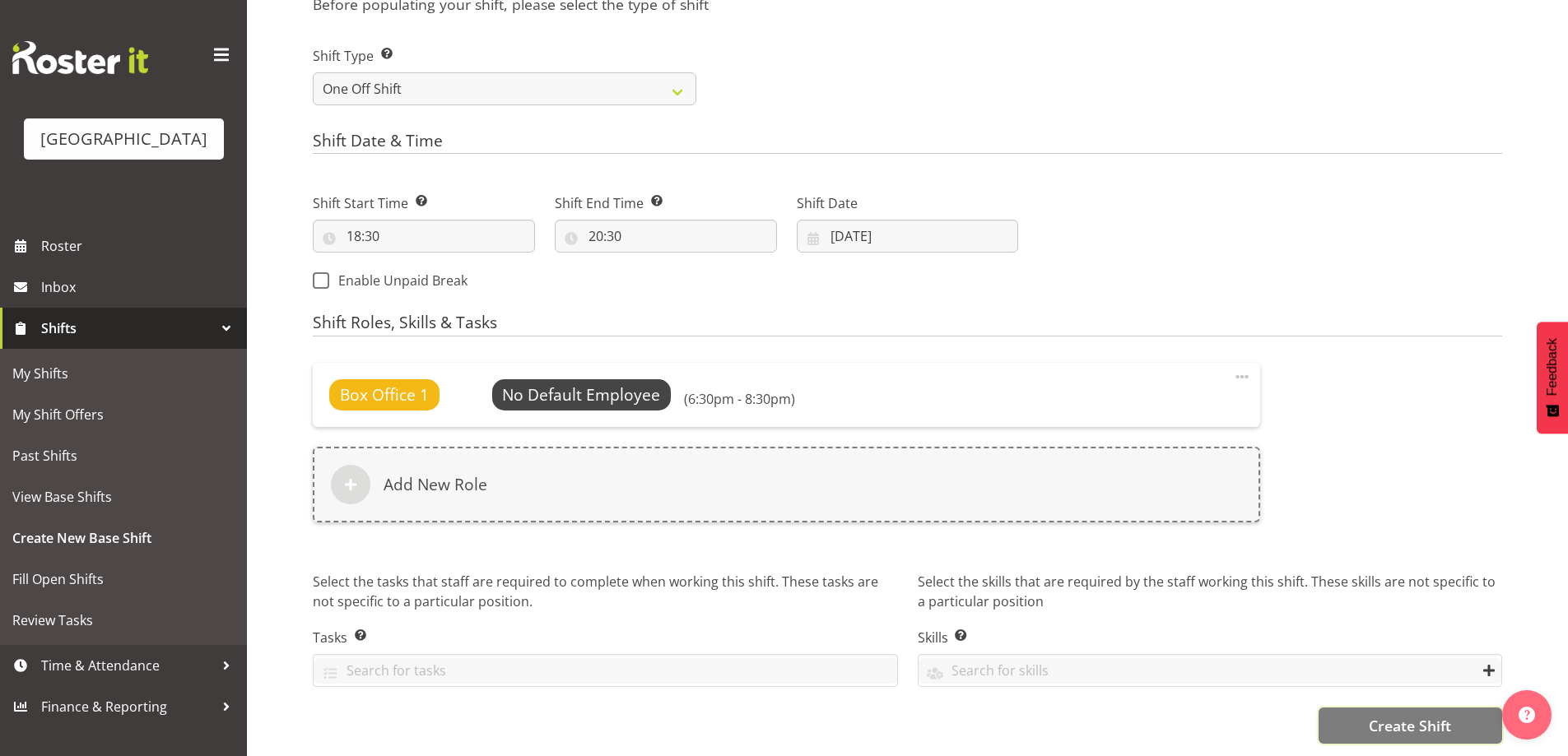
click at [1400, 718] on span "Create Shift" at bounding box center [1410, 725] width 82 height 21
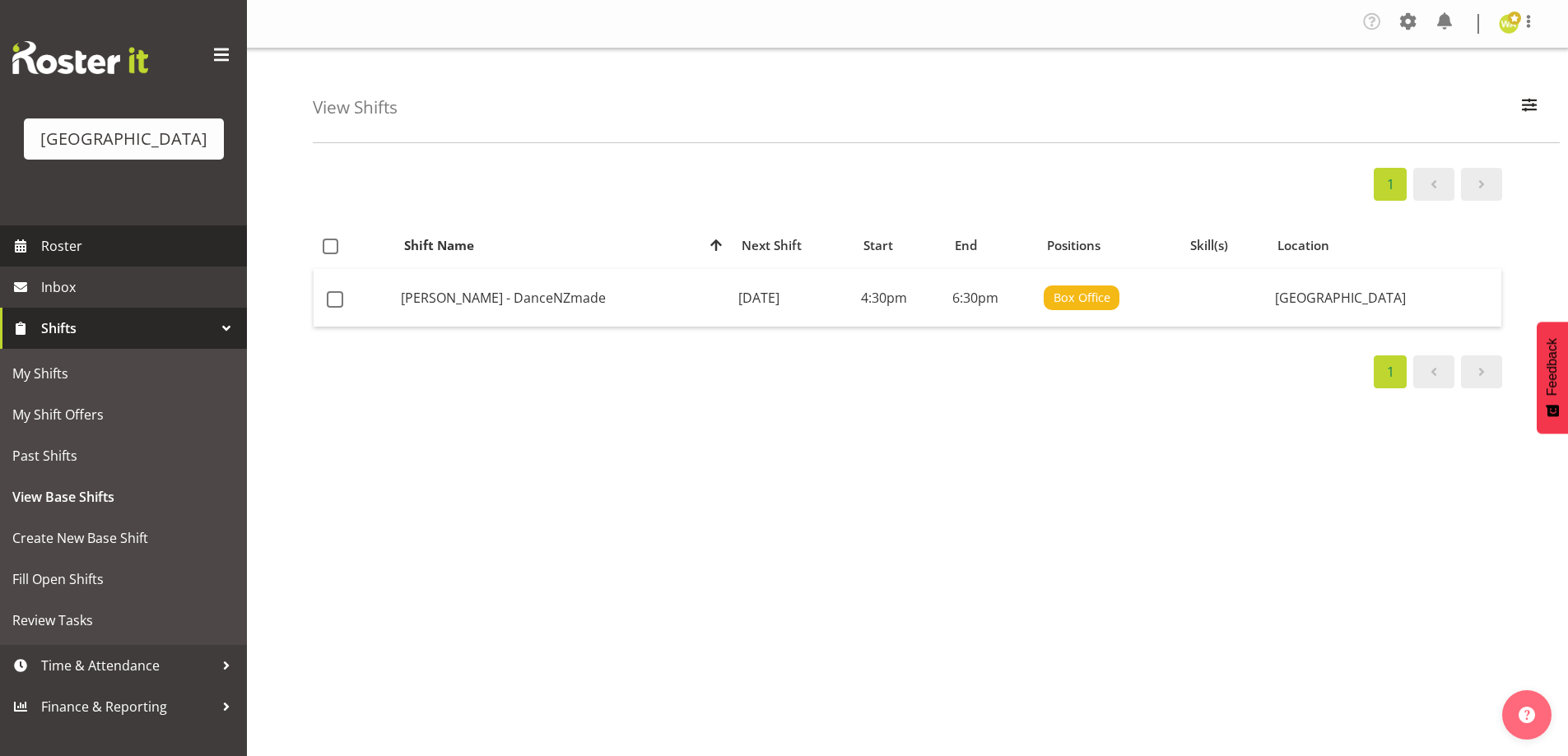
click at [42, 265] on link "Roster" at bounding box center [123, 246] width 247 height 41
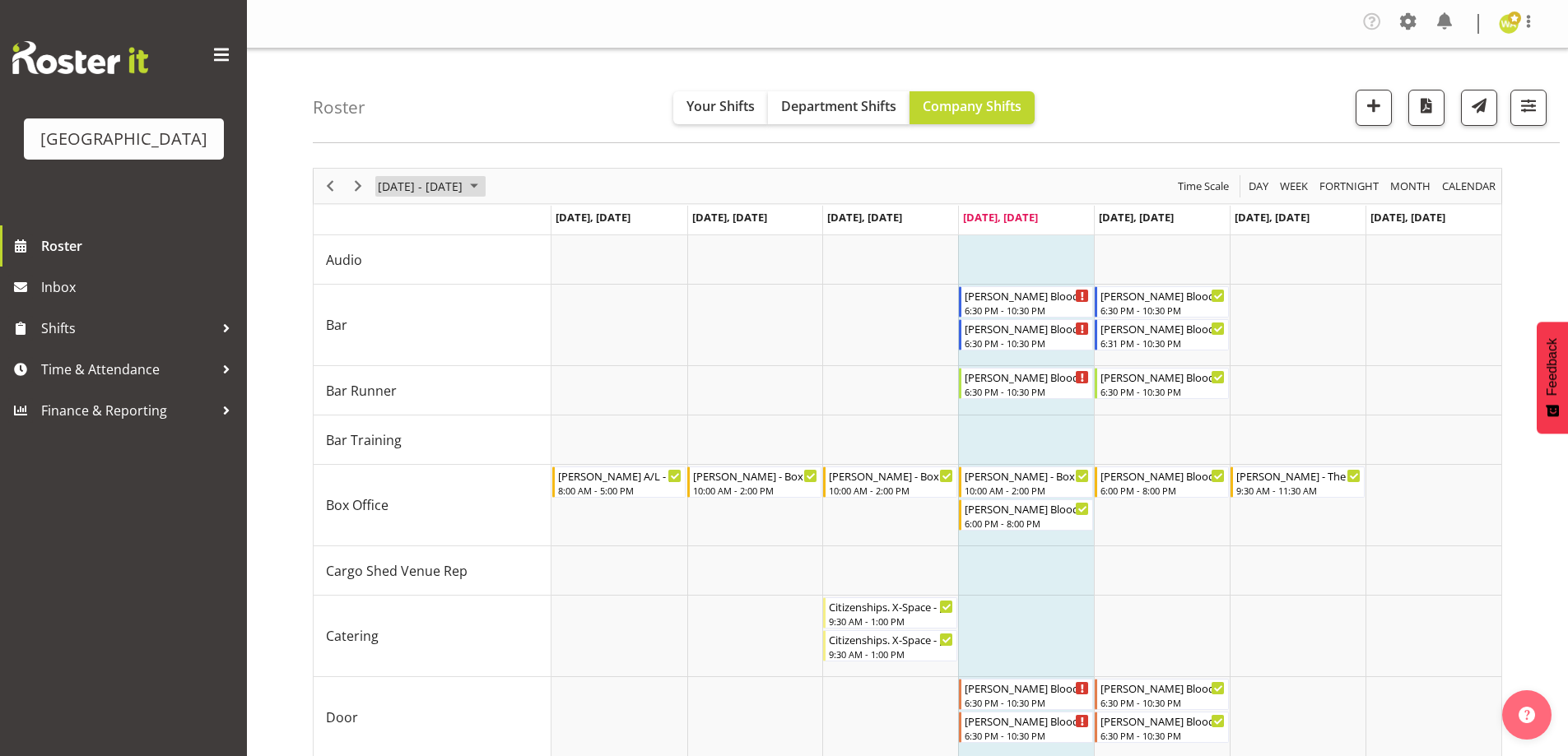
click at [464, 181] on span "September 01 - 07, 2025" at bounding box center [420, 186] width 88 height 20
click at [559, 220] on span "next month" at bounding box center [551, 227] width 29 height 30
click at [558, 225] on span "next month" at bounding box center [551, 227] width 29 height 30
click at [531, 278] on span "1" at bounding box center [526, 284] width 25 height 25
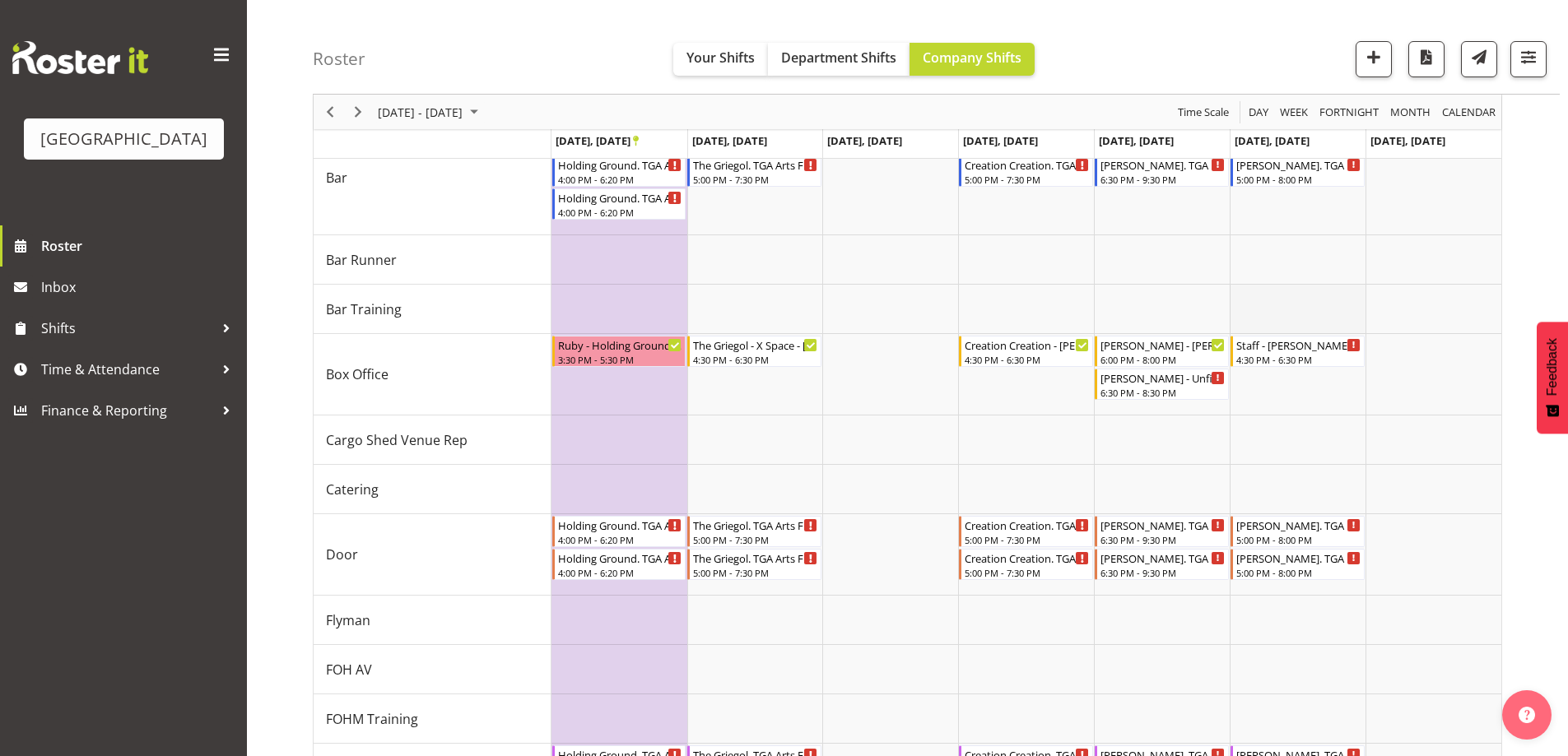
scroll to position [165, 0]
click at [68, 340] on span "Shifts" at bounding box center [127, 328] width 173 height 25
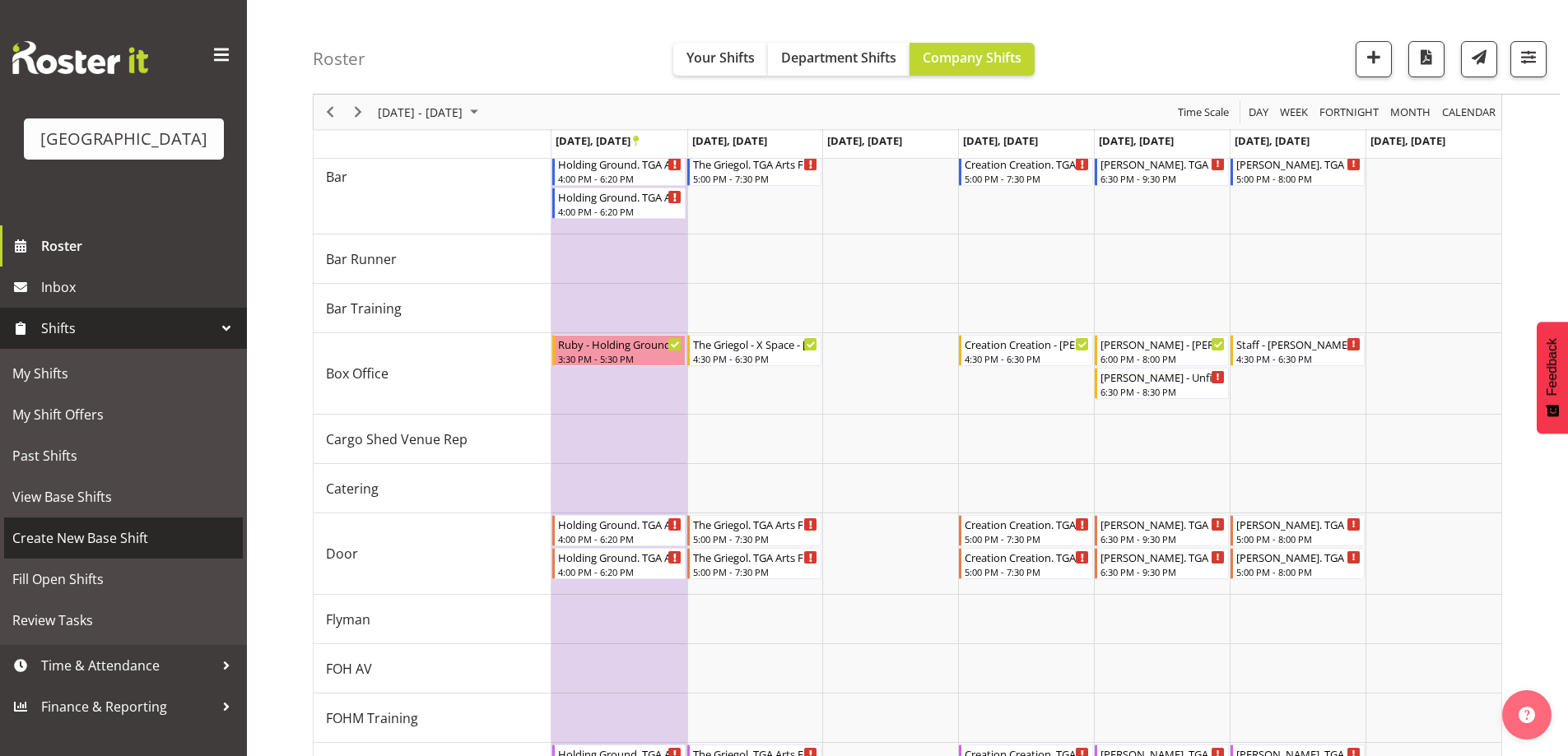
click at [72, 551] on span "Create New Base Shift" at bounding box center [123, 538] width 222 height 25
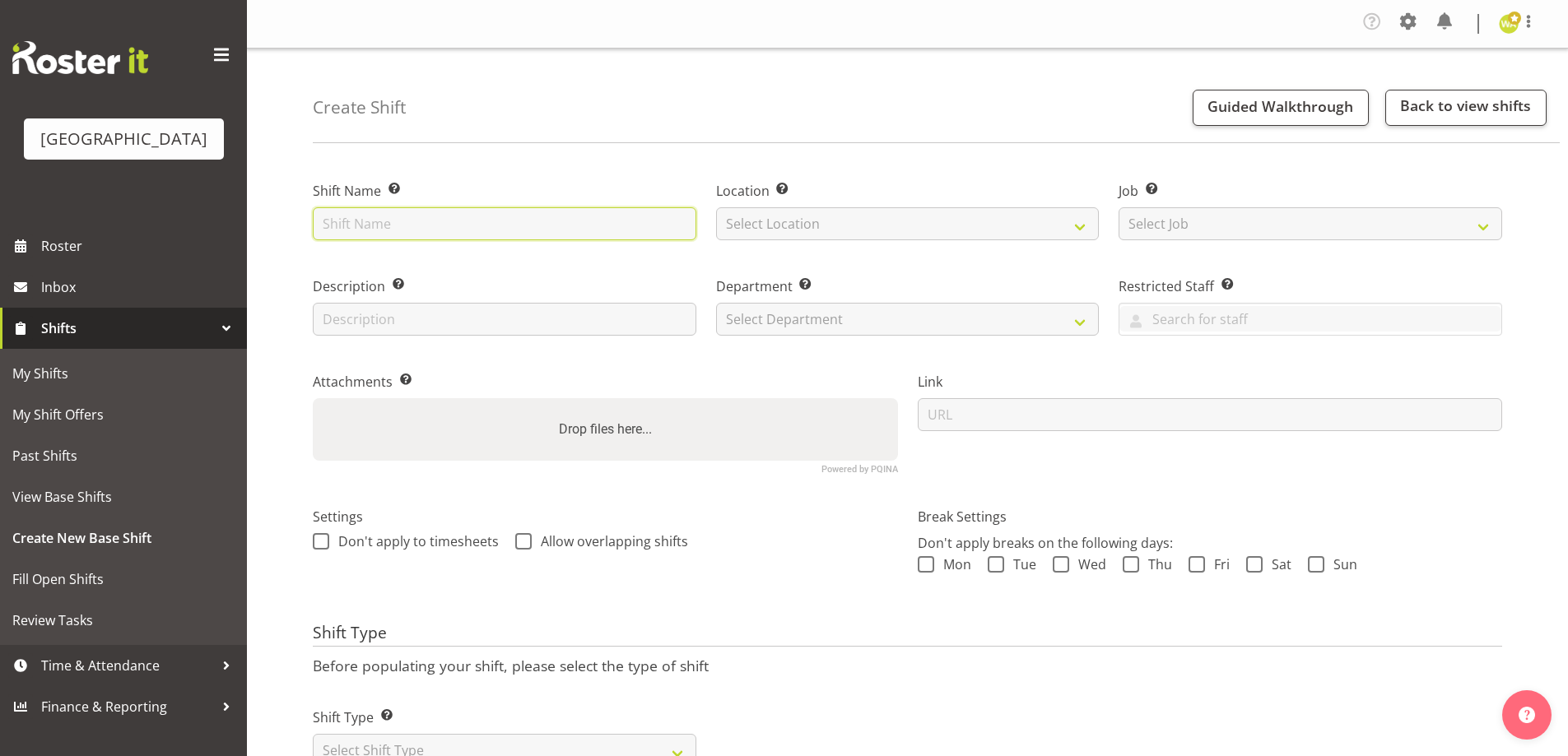
click at [419, 219] on input "text" at bounding box center [504, 224] width 383 height 33
type input "Heart Break Hotel"
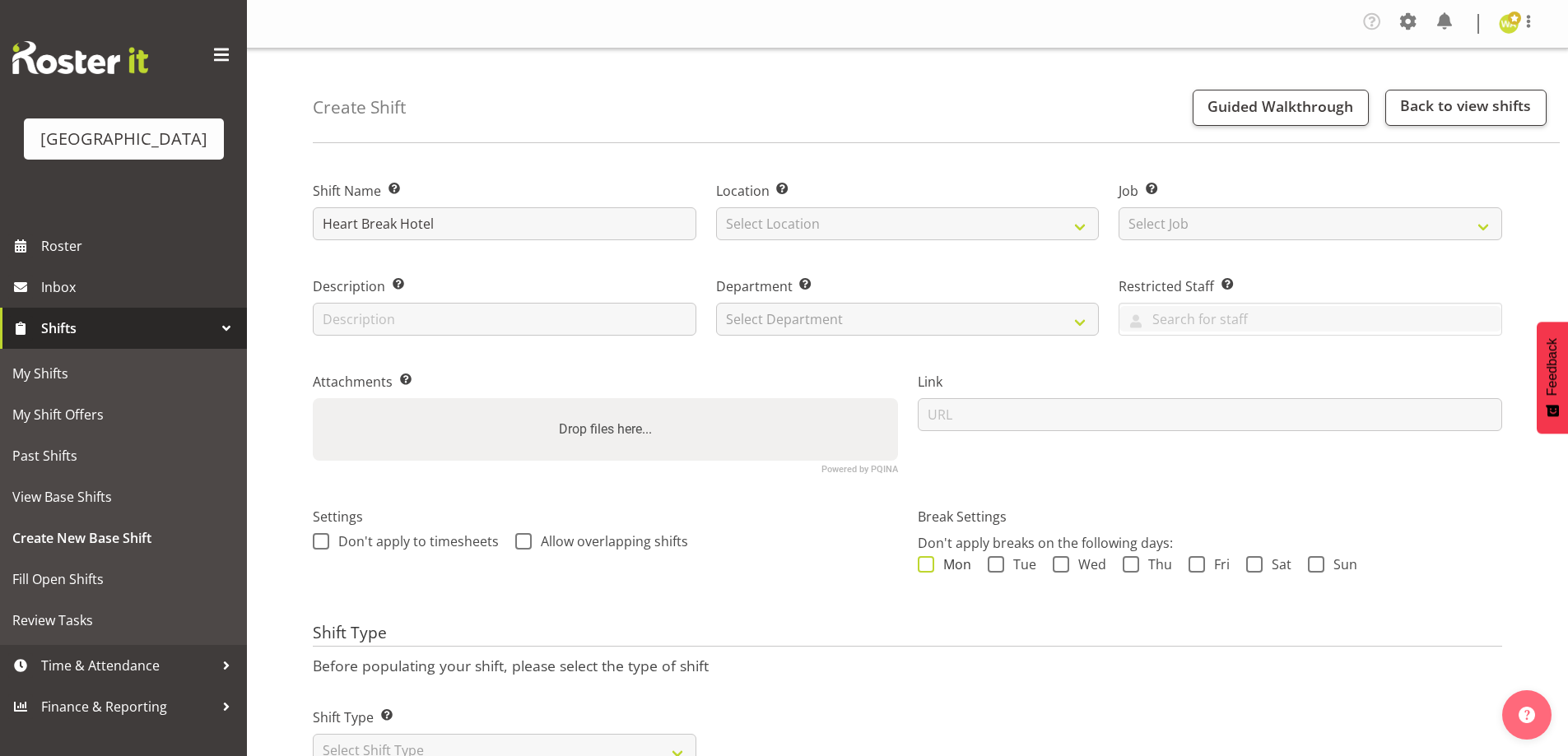
click at [935, 564] on span "Mon" at bounding box center [953, 564] width 37 height 17
click at [928, 564] on input "Mon" at bounding box center [923, 565] width 11 height 11
checkbox input "true"
click at [1022, 577] on div "Mon Tue Wed Thu Fri Sat Sun" at bounding box center [1210, 567] width 585 height 21
click at [1032, 564] on span "Tue" at bounding box center [1020, 564] width 32 height 17
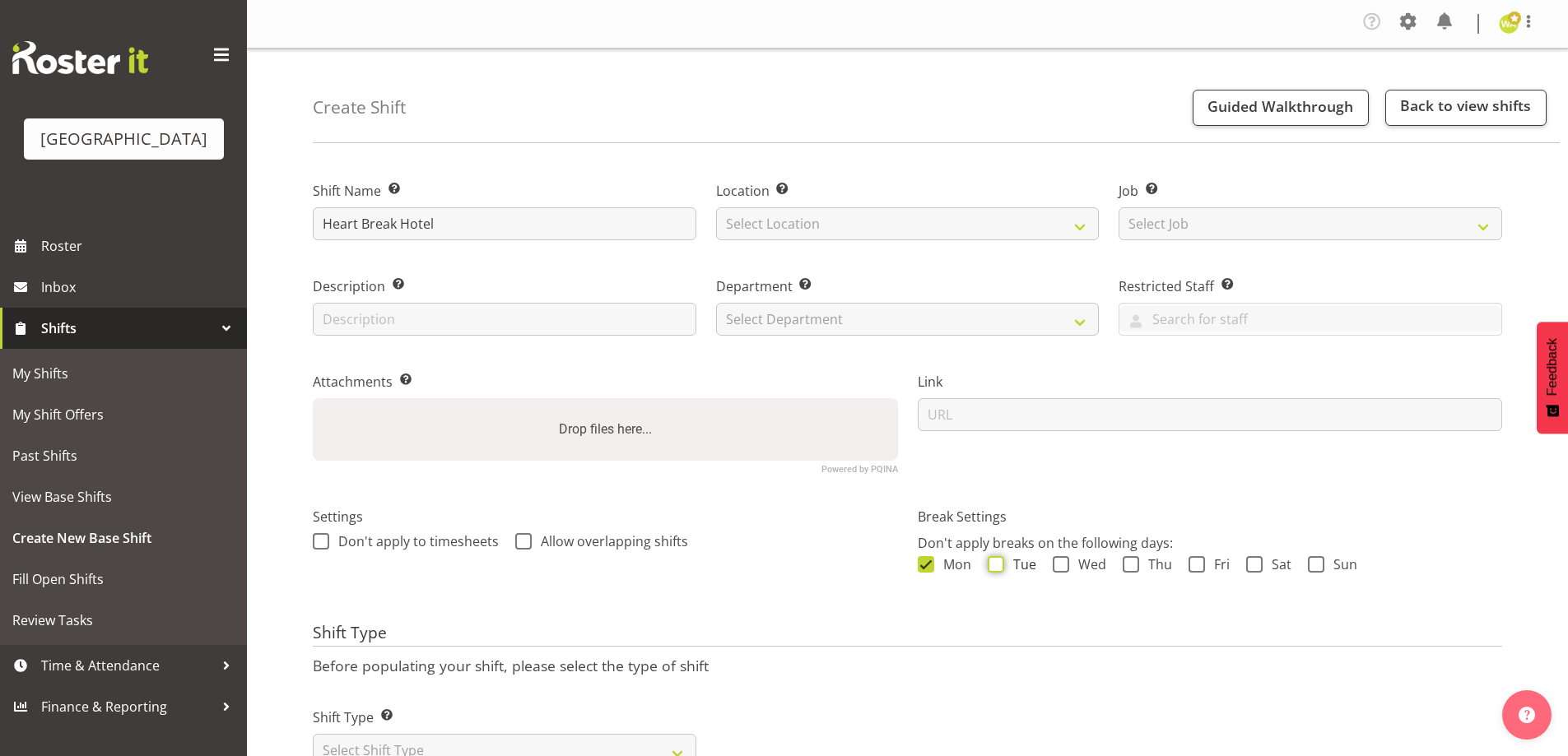
click at [999, 564] on input "Tue" at bounding box center [993, 565] width 11 height 11
checkbox input "true"
drag, startPoint x: 1081, startPoint y: 564, endPoint x: 1130, endPoint y: 564, distance: 49.0
click at [1082, 564] on span "Wed" at bounding box center [1087, 564] width 37 height 17
click at [1063, 564] on input "Wed" at bounding box center [1058, 565] width 11 height 11
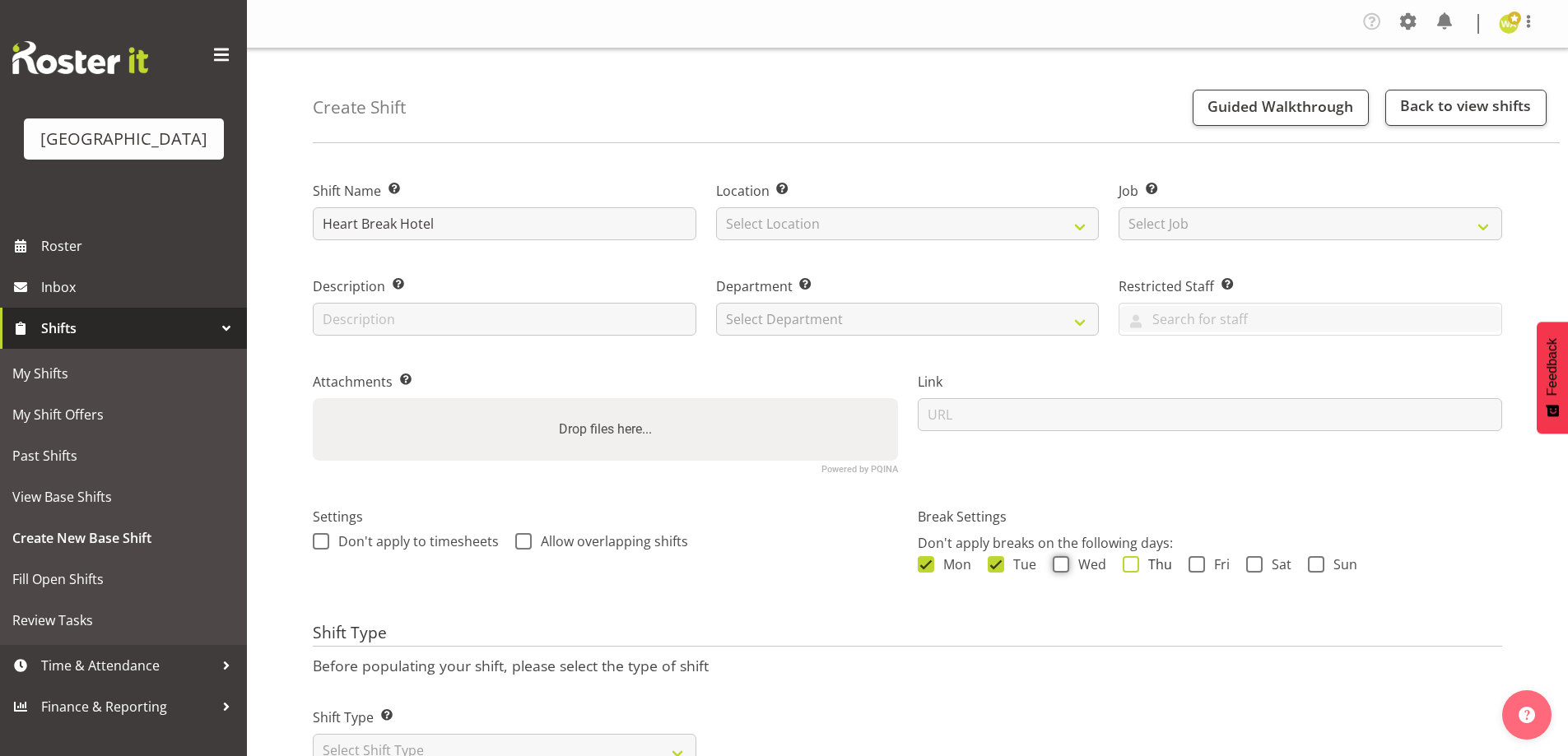
checkbox input "true"
click at [1135, 563] on span at bounding box center [1130, 564] width 17 height 17
click at [1134, 563] on input "Thu" at bounding box center [1128, 565] width 11 height 11
checkbox input "true"
click at [1213, 559] on span "Fri" at bounding box center [1217, 564] width 25 height 17
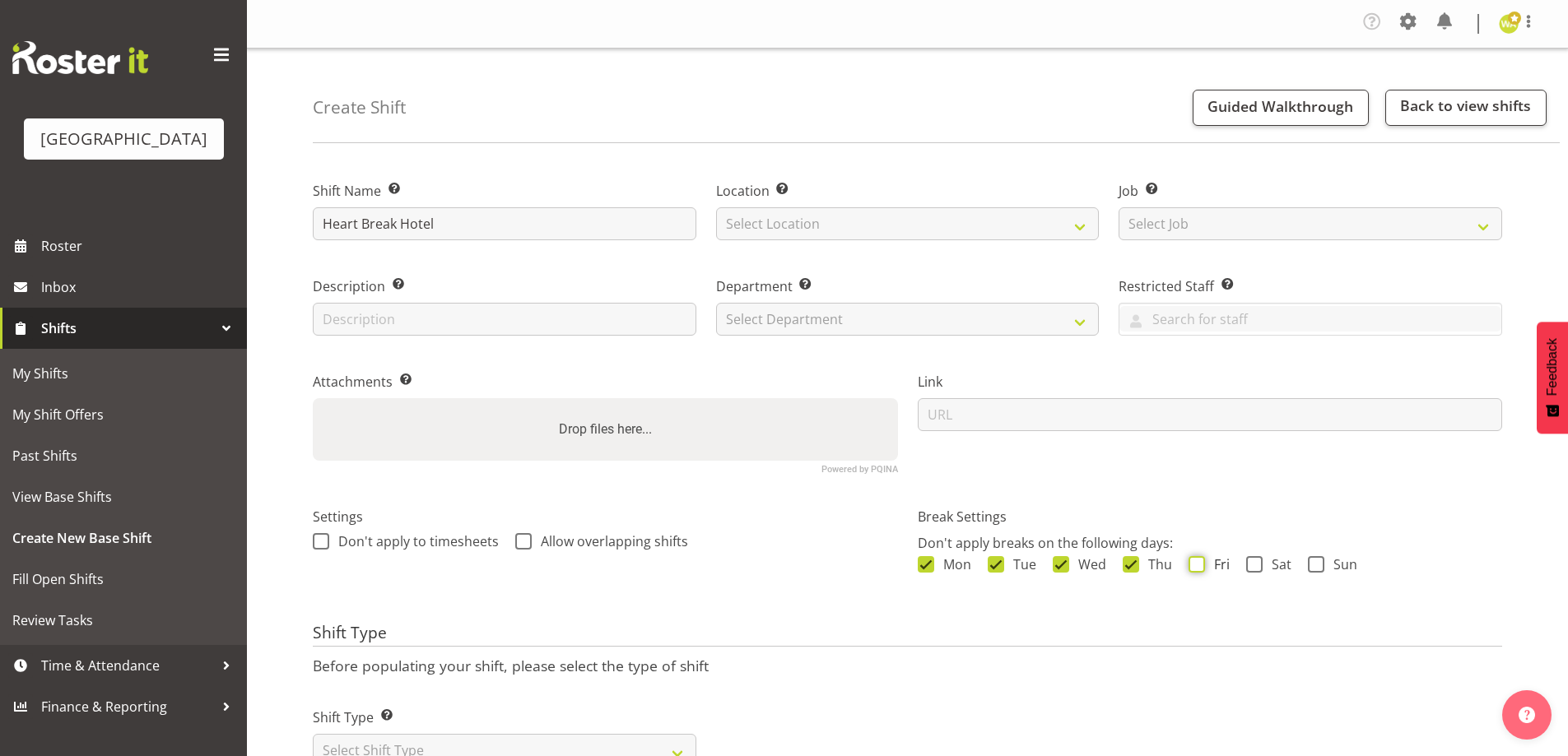
click at [1199, 560] on input "Fri" at bounding box center [1193, 565] width 11 height 11
checkbox input "true"
click at [1264, 566] on span "Sat" at bounding box center [1277, 564] width 29 height 17
click at [1257, 566] on input "Sat" at bounding box center [1251, 565] width 11 height 11
checkbox input "true"
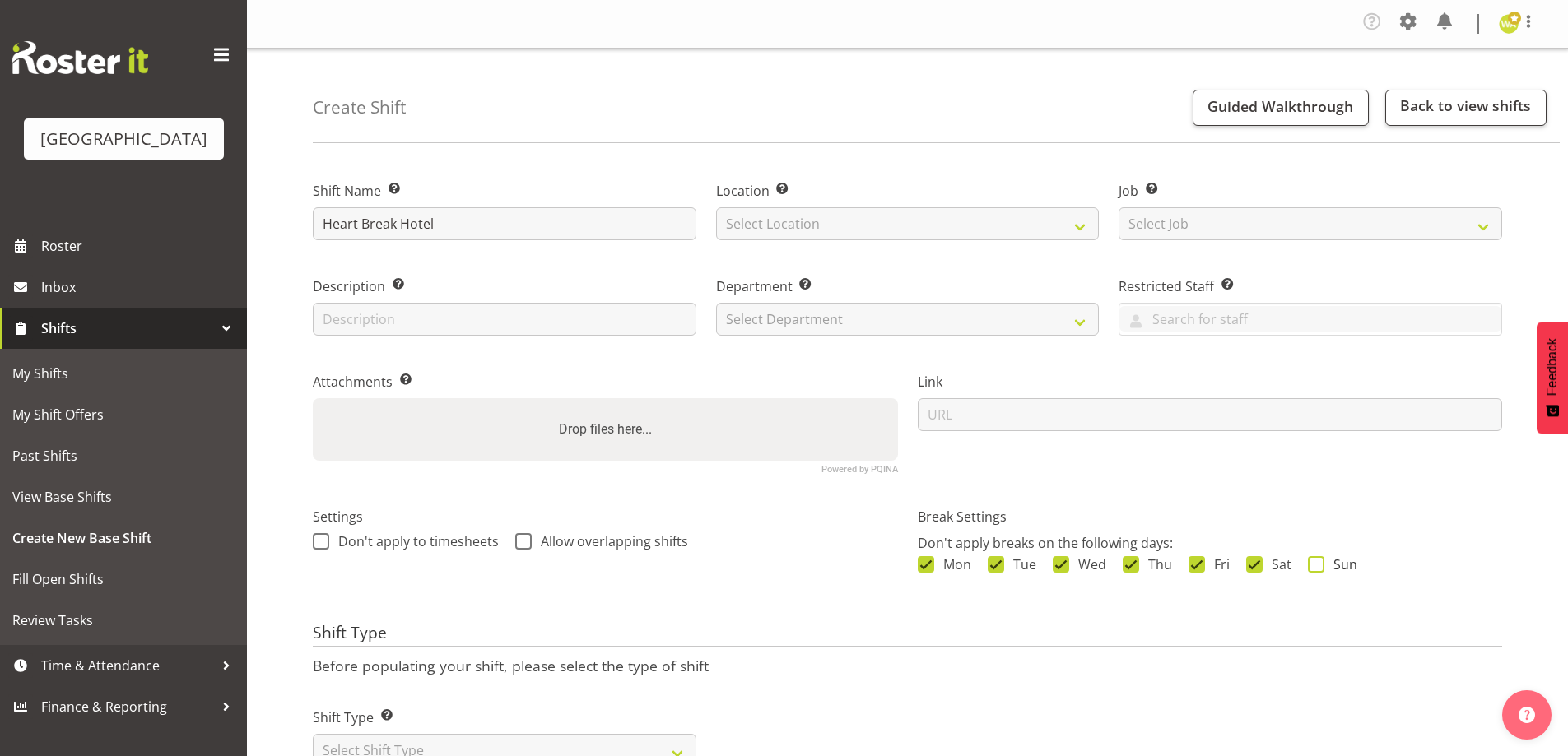
click at [1342, 563] on span "Sun" at bounding box center [1341, 564] width 33 height 17
click at [1319, 563] on input "Sun" at bounding box center [1313, 565] width 11 height 11
checkbox input "true"
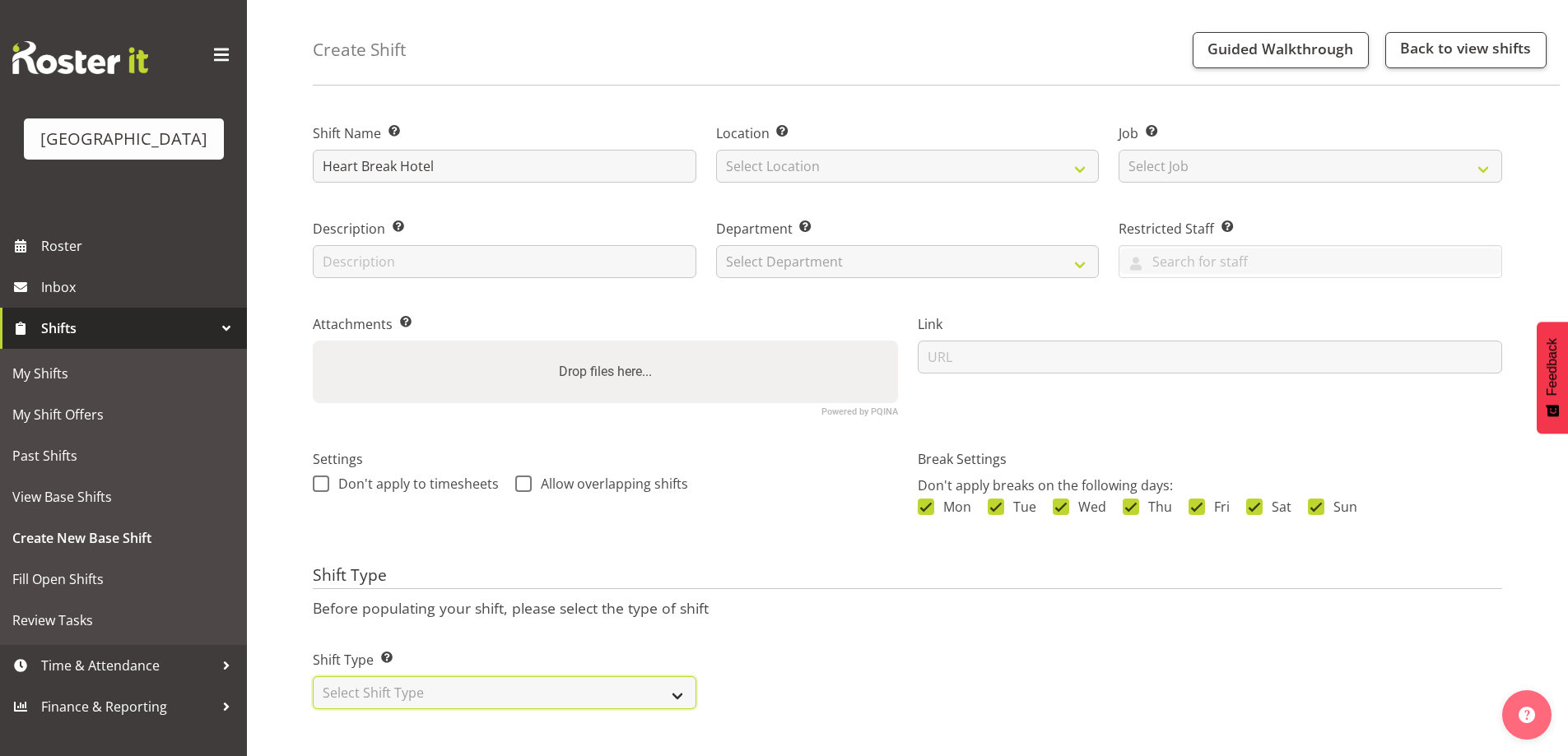
click at [479, 689] on select "Select Shift Type One Off Shift Recurring Shift Rotating Shift" at bounding box center [504, 693] width 383 height 33
select select "one_off"
click at [312, 676] on select "Select Shift Type One Off Shift Recurring Shift Rotating Shift" at bounding box center [504, 693] width 383 height 33
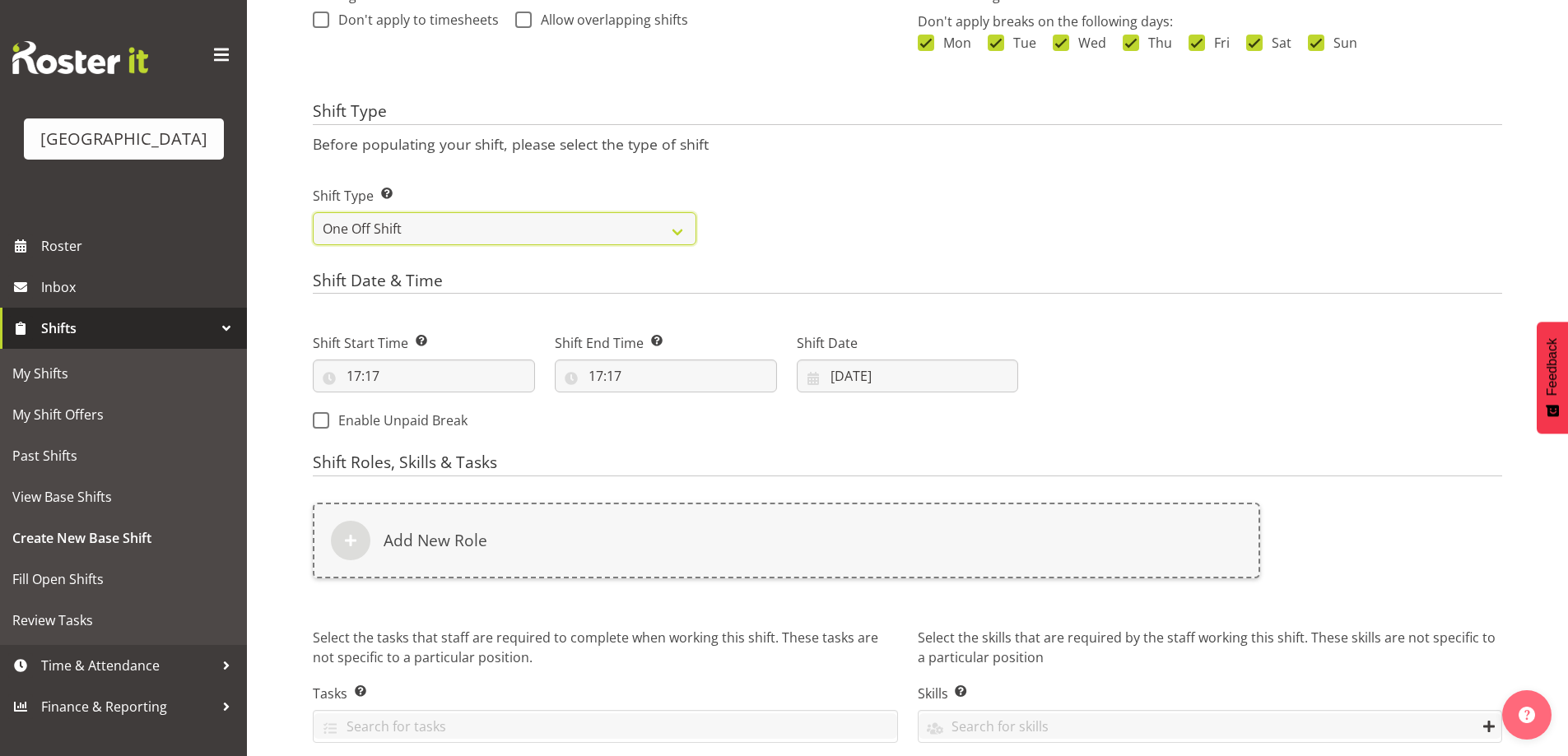
scroll to position [564, 0]
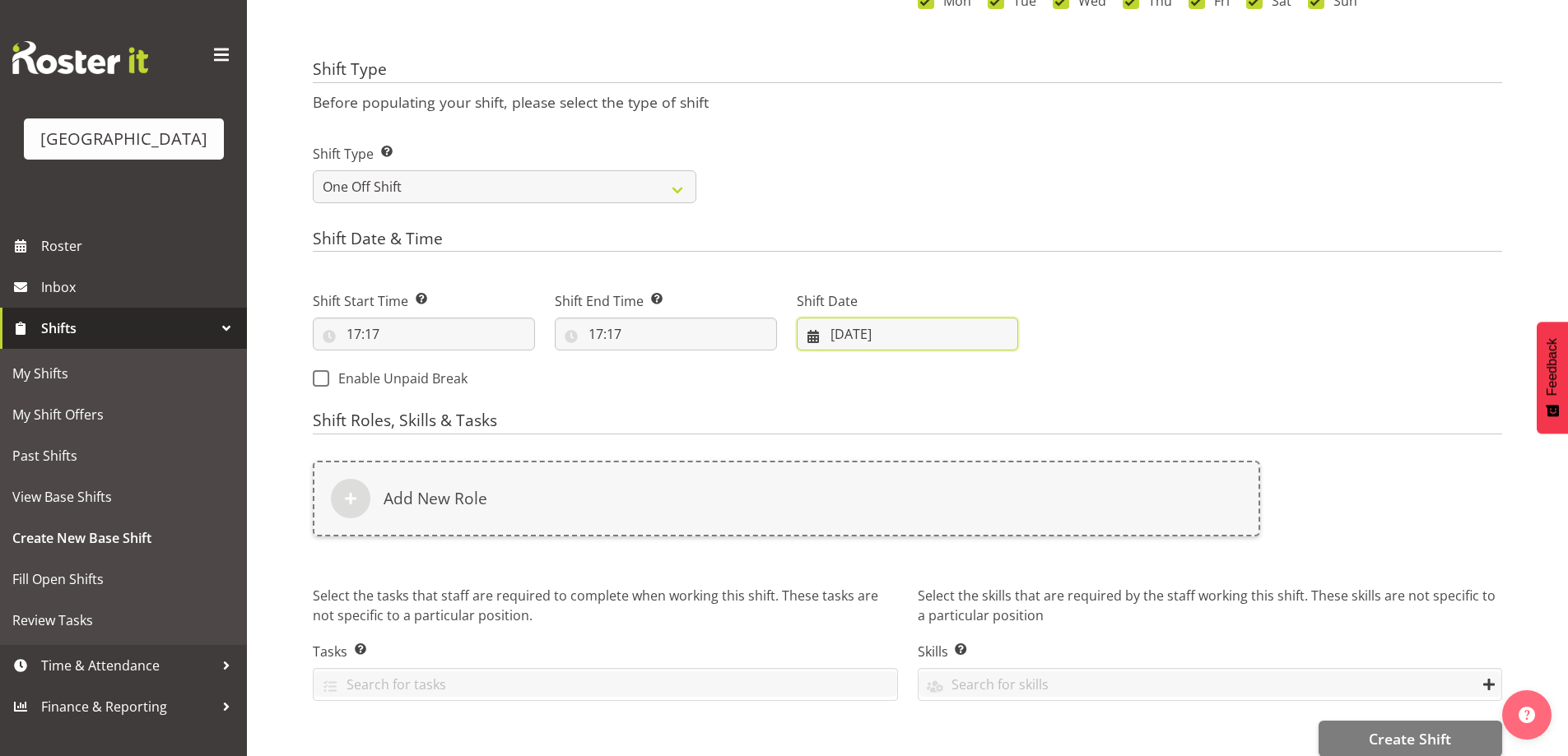
click at [862, 344] on input "04/09/2025" at bounding box center [907, 334] width 222 height 33
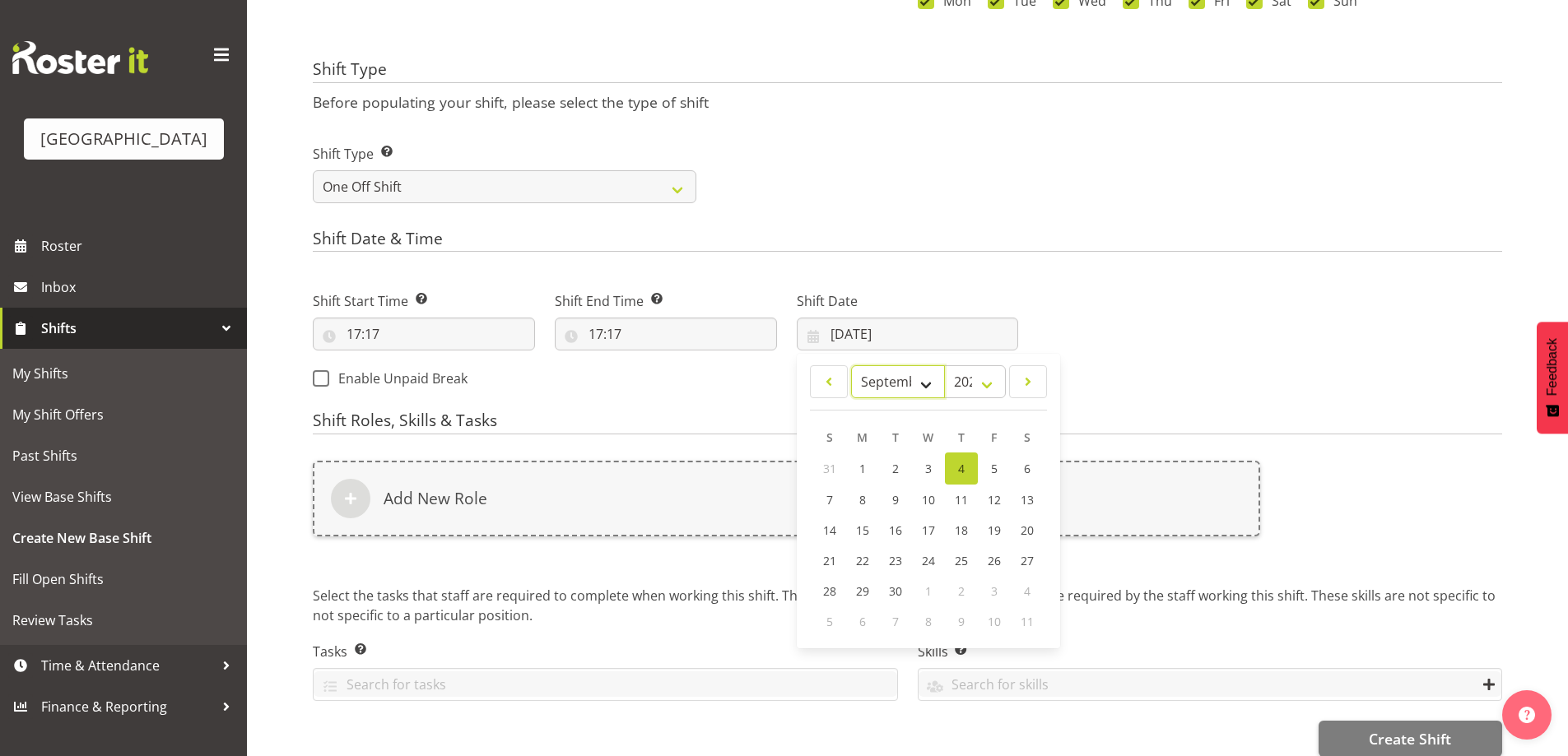
click at [898, 387] on select "January February March April May June July August September October November De…" at bounding box center [899, 382] width 95 height 33
select select "10"
click at [851, 365] on select "January February March April May June July August September October November De…" at bounding box center [899, 382] width 95 height 33
click at [1028, 465] on span "1" at bounding box center [1027, 467] width 7 height 16
type input "01/11/2025"
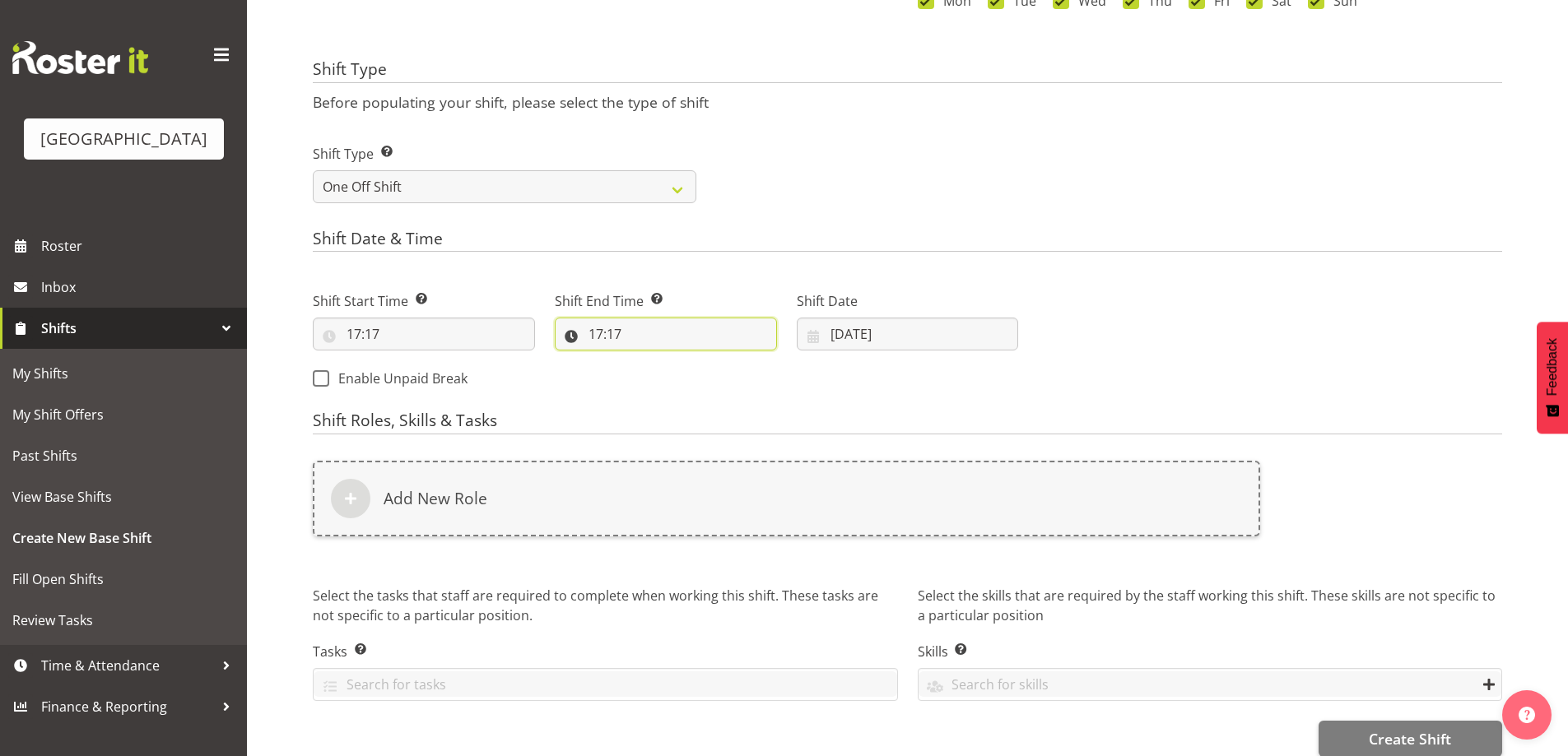
click at [597, 328] on input "17:17" at bounding box center [665, 334] width 222 height 33
click at [657, 372] on select "00 01 02 03 04 05 06 07 08 09 10 11 12 13 14 15 16 17 18 19 20 21 22 23" at bounding box center [667, 377] width 37 height 33
select select "20"
click at [648, 360] on select "00 01 02 03 04 05 06 07 08 09 10 11 12 13 14 15 16 17 18 19 20 21 22 23" at bounding box center [667, 377] width 37 height 33
type input "20:17"
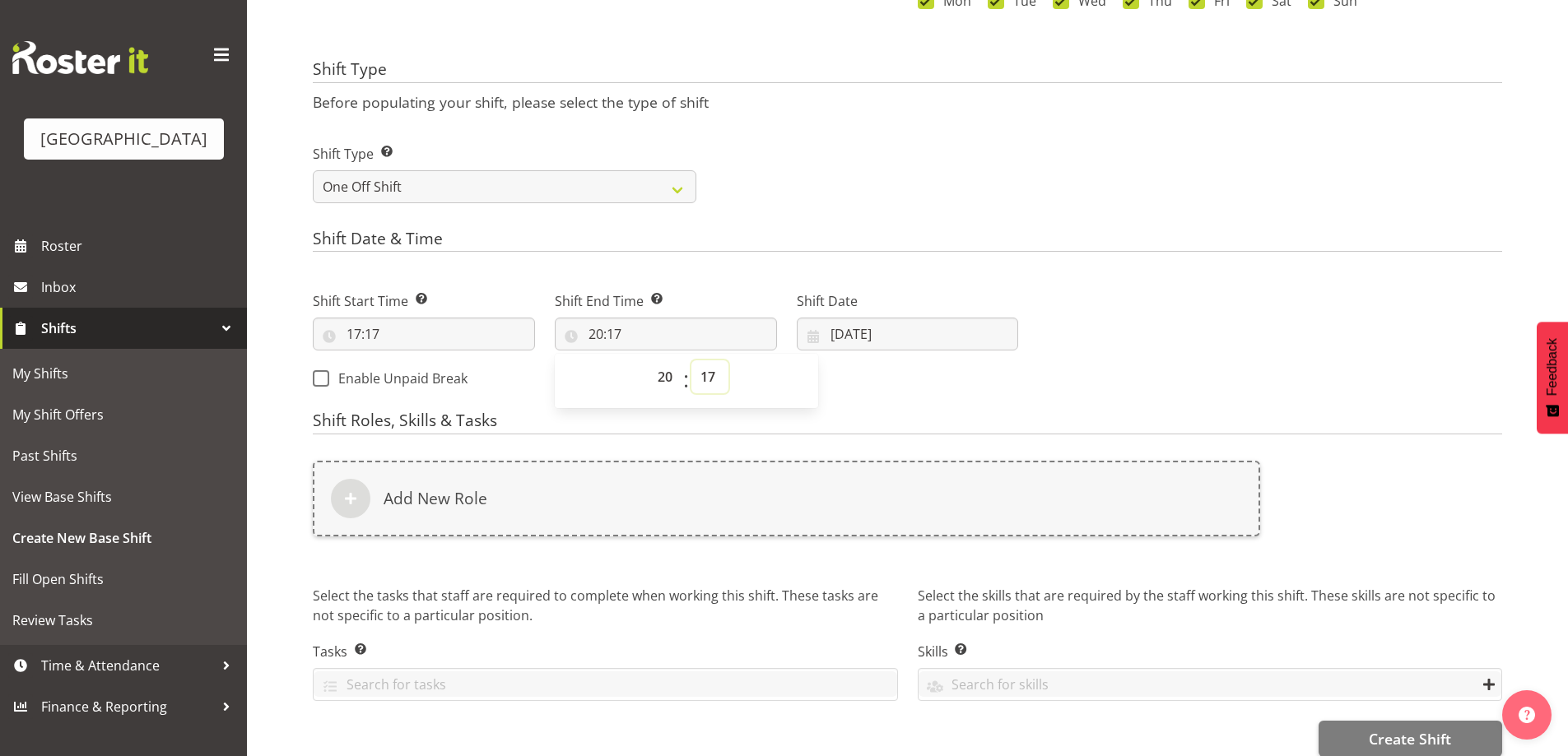
click at [705, 380] on select "00 01 02 03 04 05 06 07 08 09 10 11 12 13 14 15 16 17 18 19 20 21 22 23 24 25 2…" at bounding box center [710, 377] width 37 height 33
select select "0"
click at [691, 360] on select "00 01 02 03 04 05 06 07 08 09 10 11 12 13 14 15 16 17 18 19 20 21 22 23 24 25 2…" at bounding box center [710, 377] width 37 height 33
type input "20:00"
click at [357, 329] on input "17:17" at bounding box center [423, 334] width 222 height 33
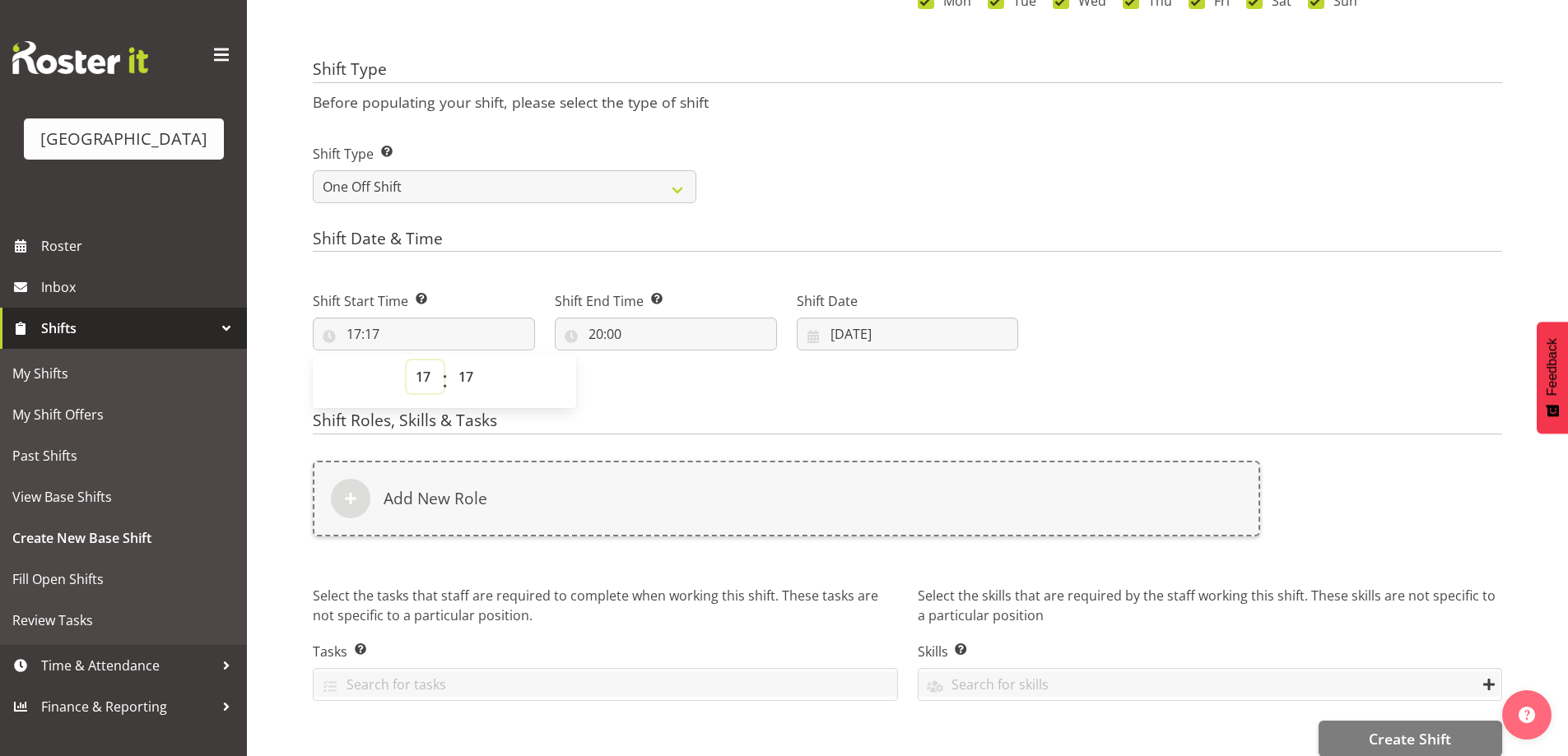
click at [426, 381] on select "00 01 02 03 04 05 06 07 08 09 10 11 12 13 14 15 16 17 18 19 20 21 22 23" at bounding box center [425, 377] width 37 height 33
select select "18"
click at [406, 360] on select "00 01 02 03 04 05 06 07 08 09 10 11 12 13 14 15 16 17 18 19 20 21 22 23" at bounding box center [425, 377] width 37 height 33
type input "18:17"
click at [482, 382] on select "00 01 02 03 04 05 06 07 08 09 10 11 12 13 14 15 16 17 18 19 20 21 22 23 24 25 2…" at bounding box center [468, 377] width 37 height 33
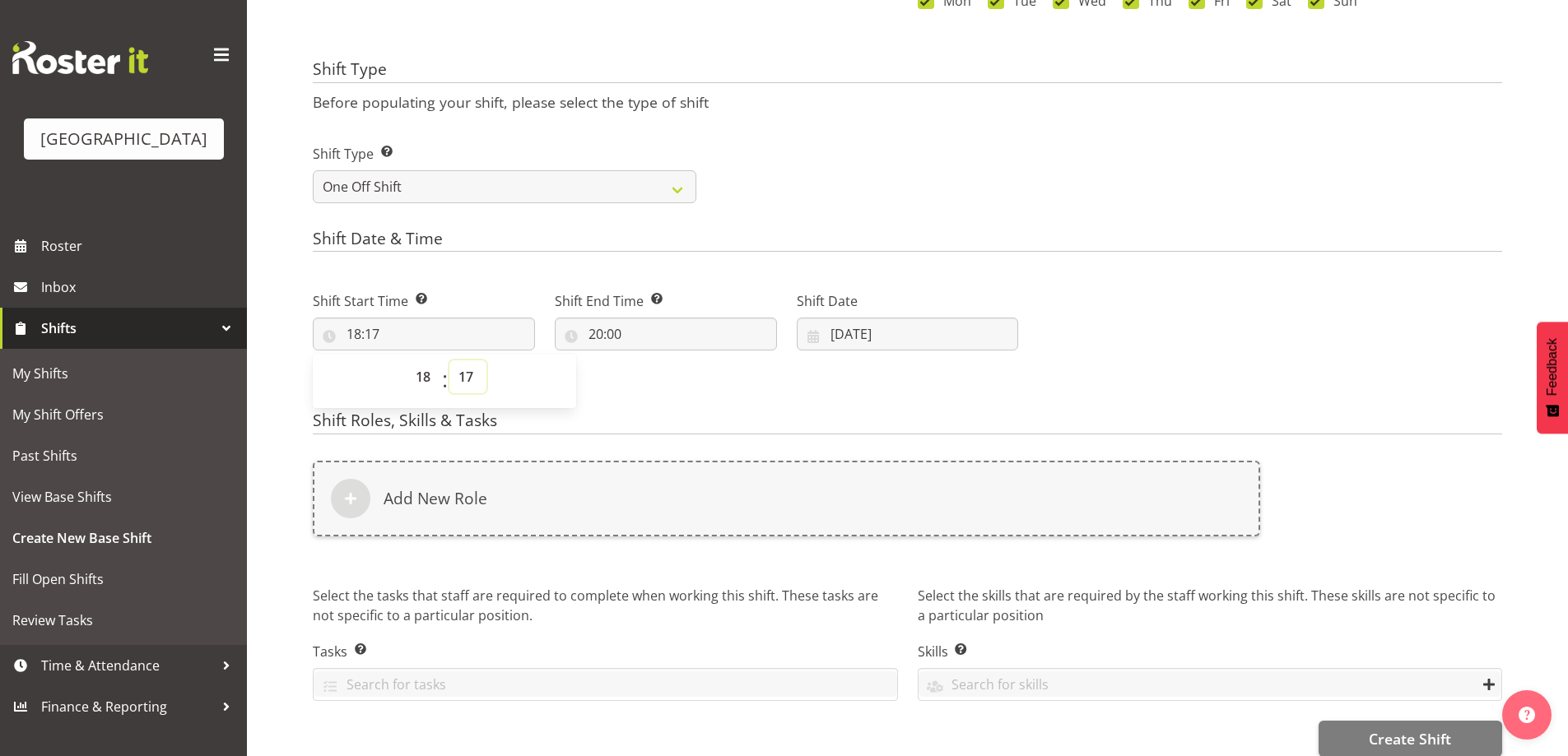
select select "0"
click at [449, 360] on select "00 01 02 03 04 05 06 07 08 09 10 11 12 13 14 15 16 17 18 19 20 21 22 23 24 25 2…" at bounding box center [468, 377] width 37 height 33
type input "18:00"
click at [1217, 100] on p "Before populating your shift, please select the type of shift" at bounding box center [906, 102] width 1189 height 18
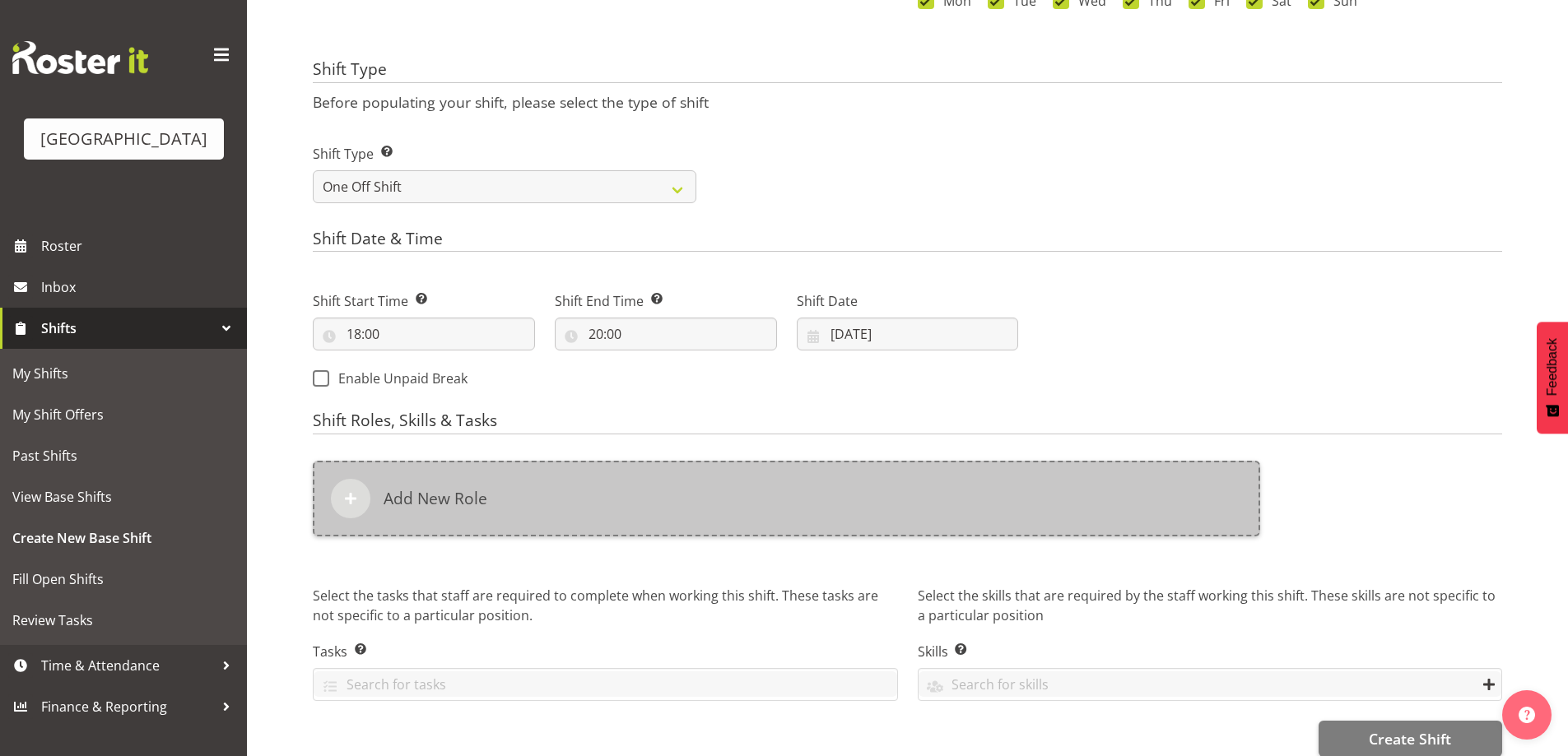
click at [498, 522] on div "Add New Role" at bounding box center [786, 498] width 948 height 75
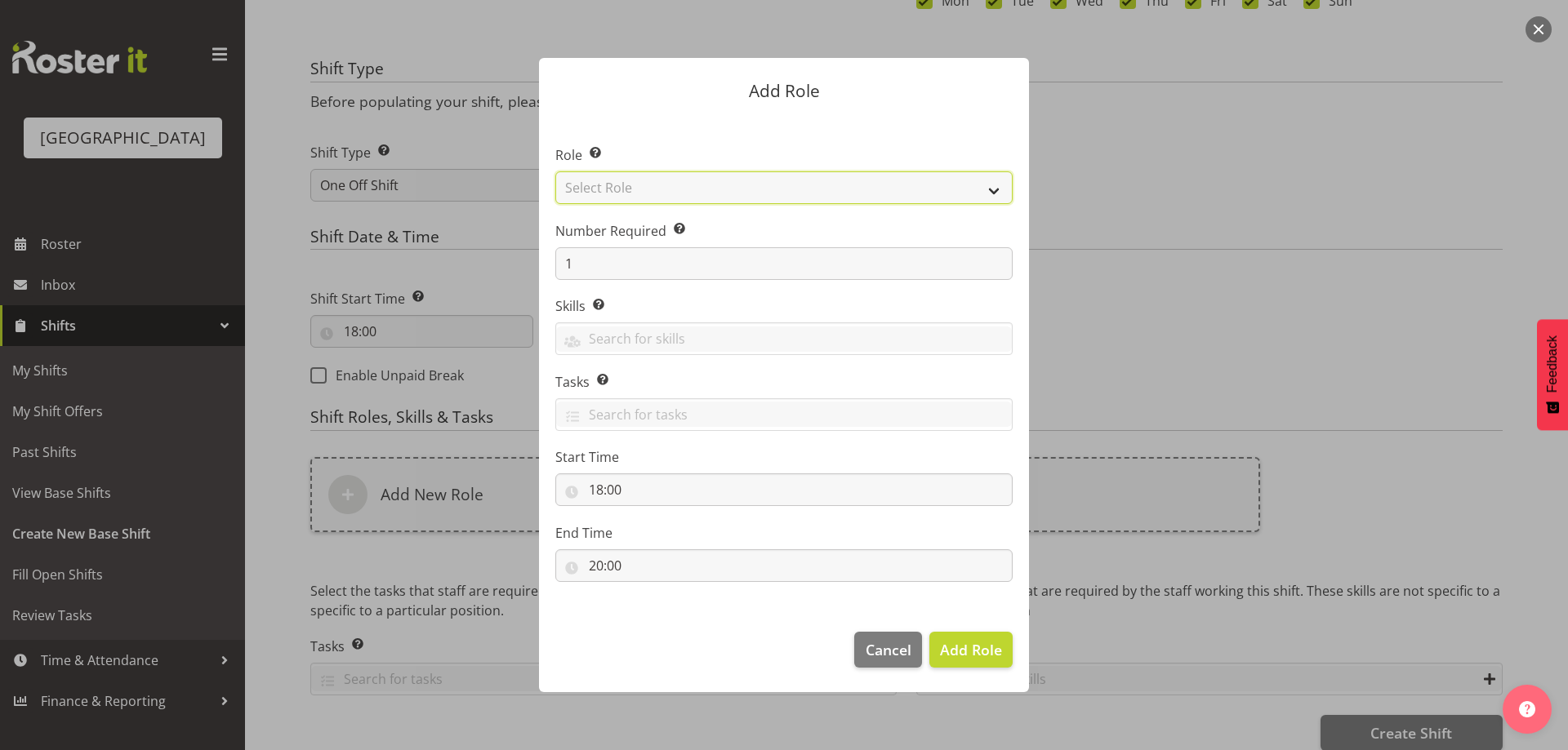
click at [668, 178] on select "Select Role Audio Bar Bar Runner Bar Training Box Office Cargo Shed Venue Rep C…" at bounding box center [784, 188] width 457 height 33
select select "1301"
click at [555, 171] on select "Select Role Audio Bar Bar Runner Bar Training Box Office Cargo Shed Venue Rep C…" at bounding box center [784, 188] width 457 height 33
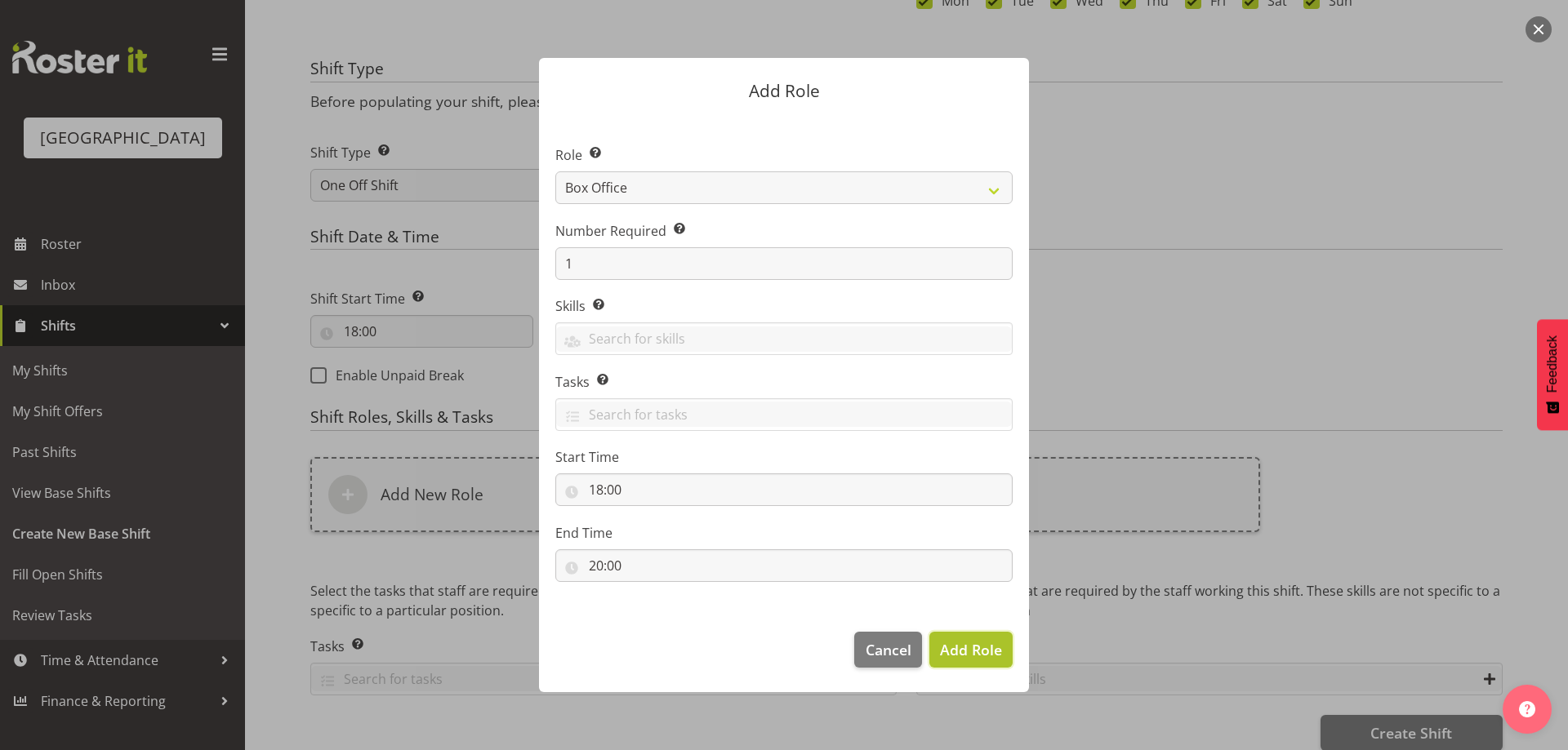
click at [987, 652] on span "Add Role" at bounding box center [971, 649] width 62 height 20
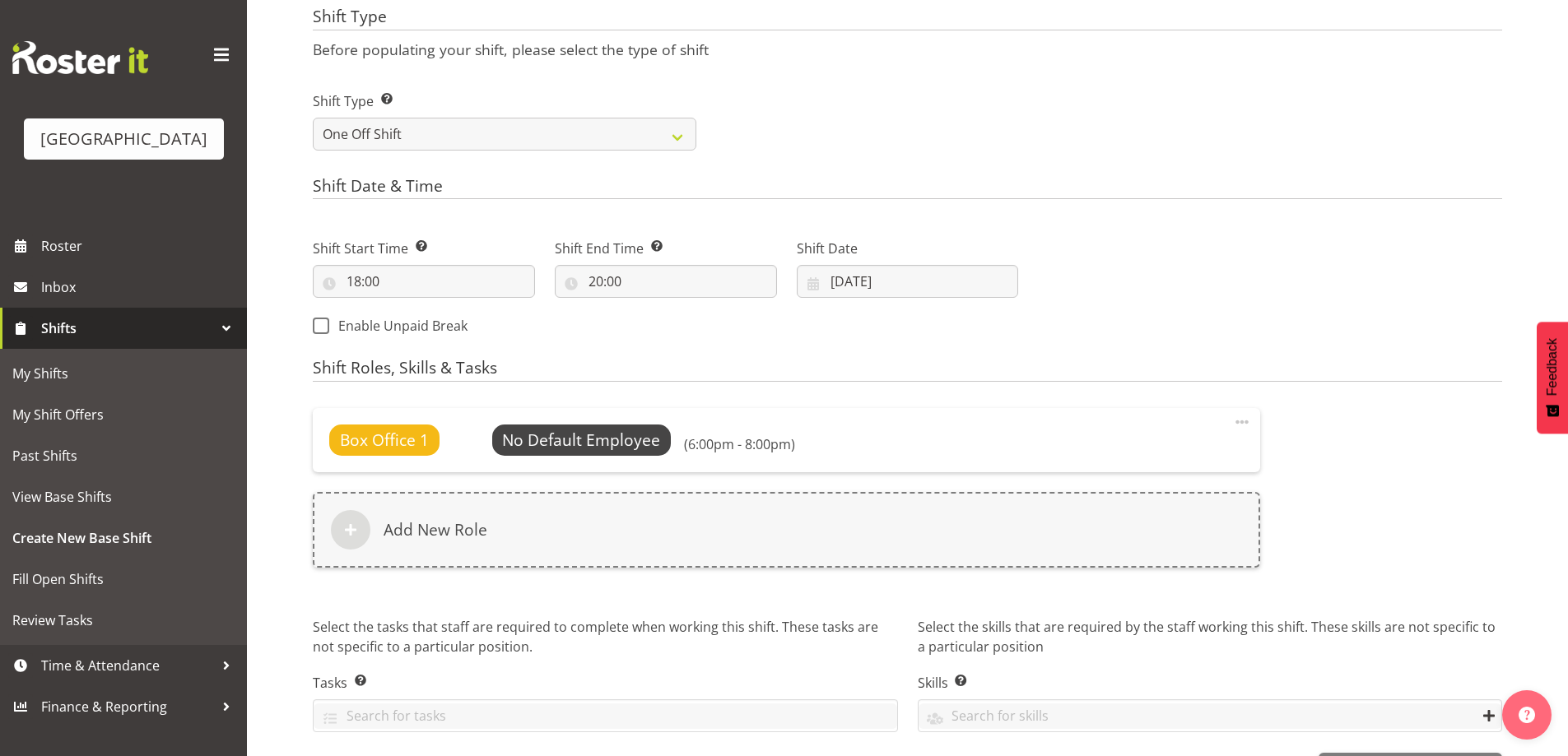
scroll to position [674, 0]
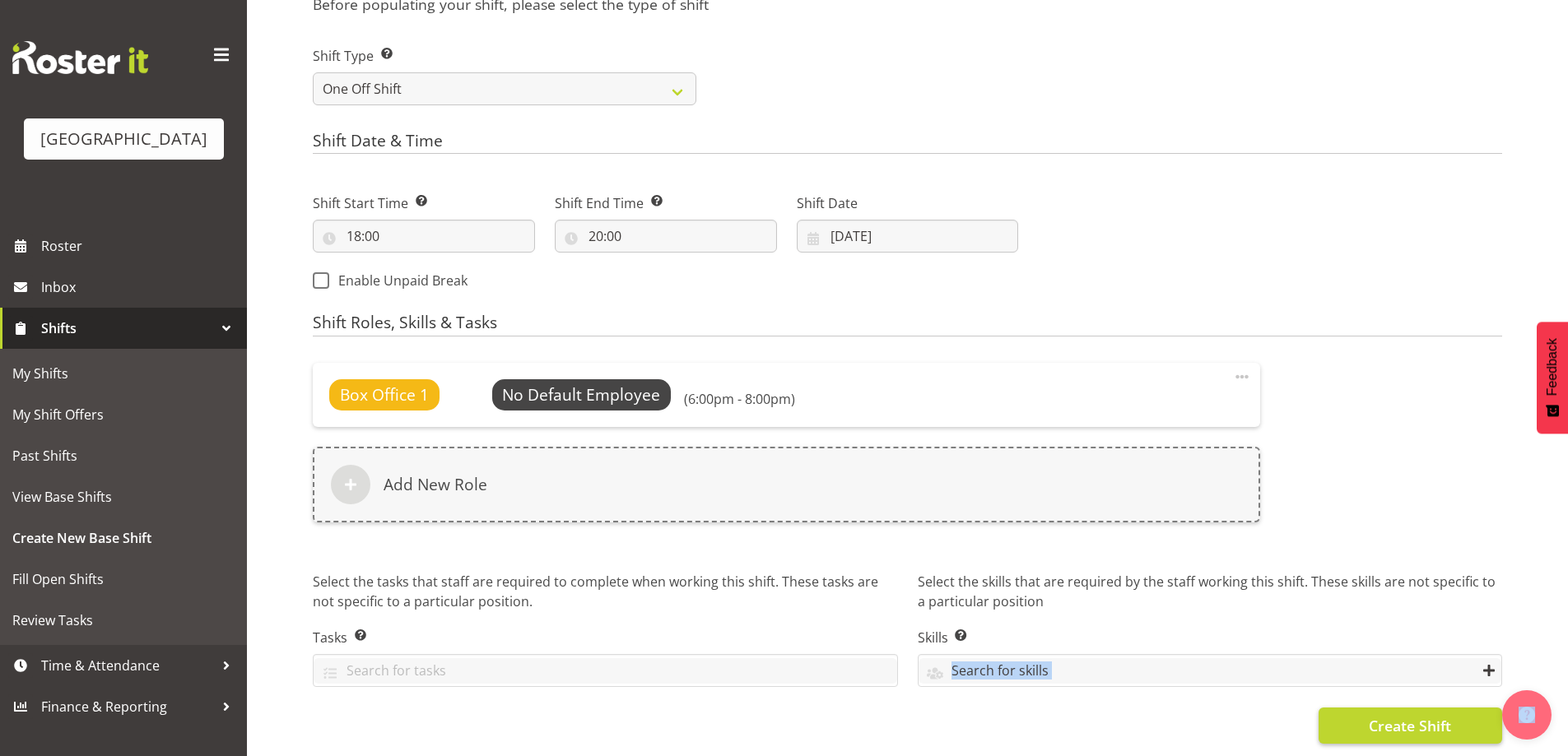
click at [1381, 706] on form "Shift Name Enter a name for the shift (e.g. Day Shift). Heart Break Hotel Locat…" at bounding box center [906, 120] width 1189 height 1247
click at [1378, 715] on span "Create Shift" at bounding box center [1410, 725] width 82 height 21
click at [1400, 715] on span "Create Shift" at bounding box center [1410, 725] width 82 height 21
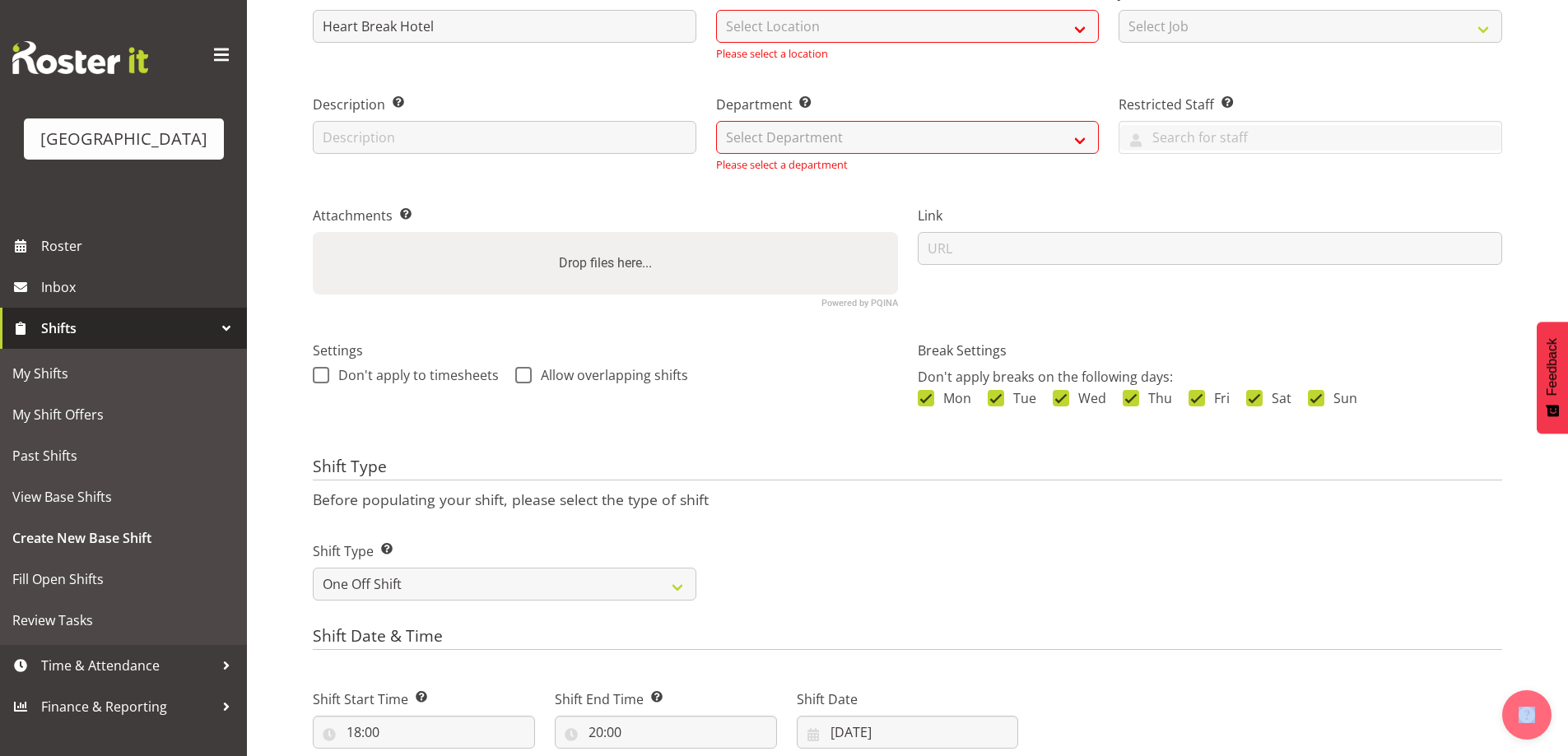
scroll to position [0, 0]
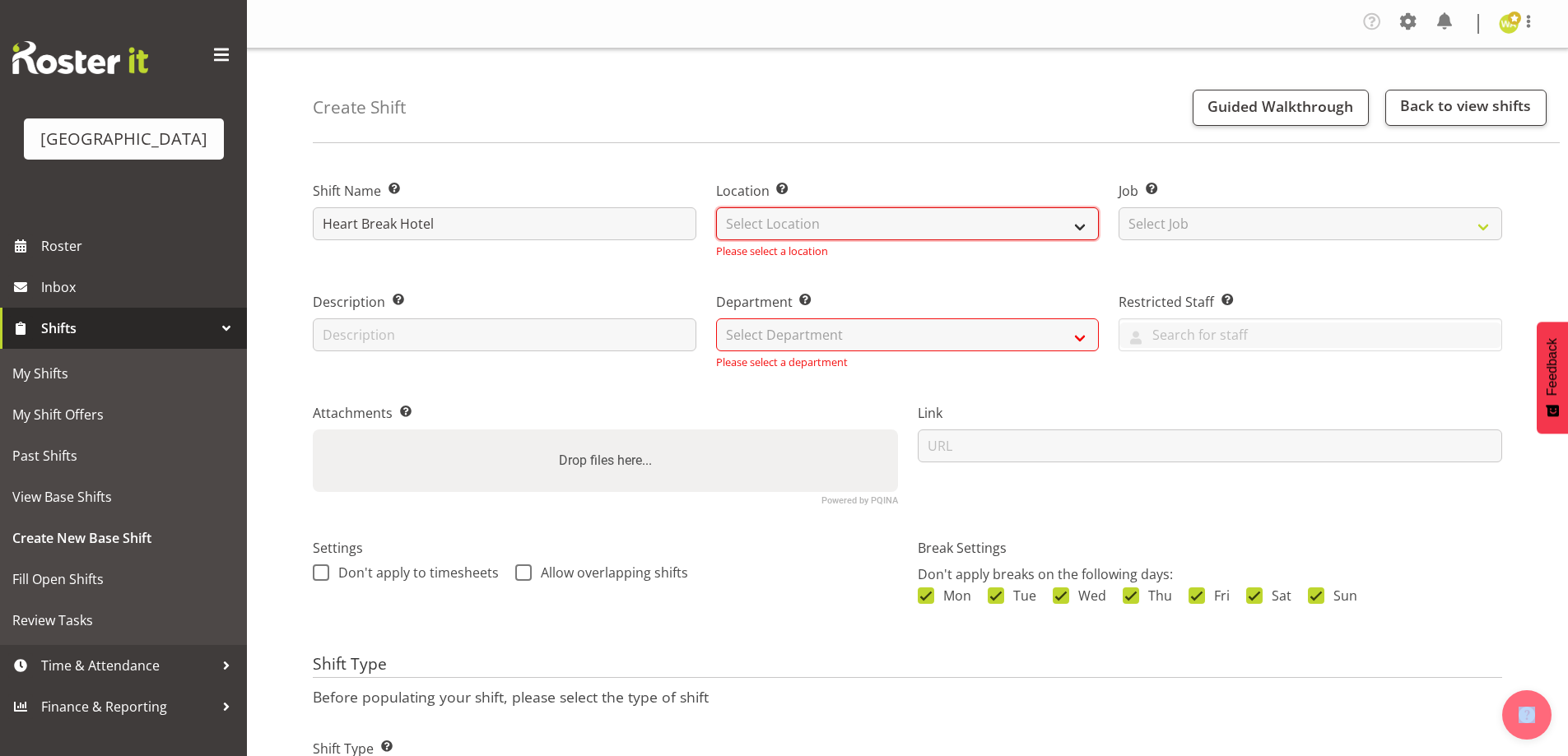
click at [759, 207] on select "Select Location Baycourt Community and Arts Centre Cargo Shed Historic Village" at bounding box center [907, 224] width 383 height 33
select select "1115"
click at [716, 207] on select "Select Location Baycourt Community and Arts Centre Cargo Shed Historic Village" at bounding box center [907, 224] width 383 height 33
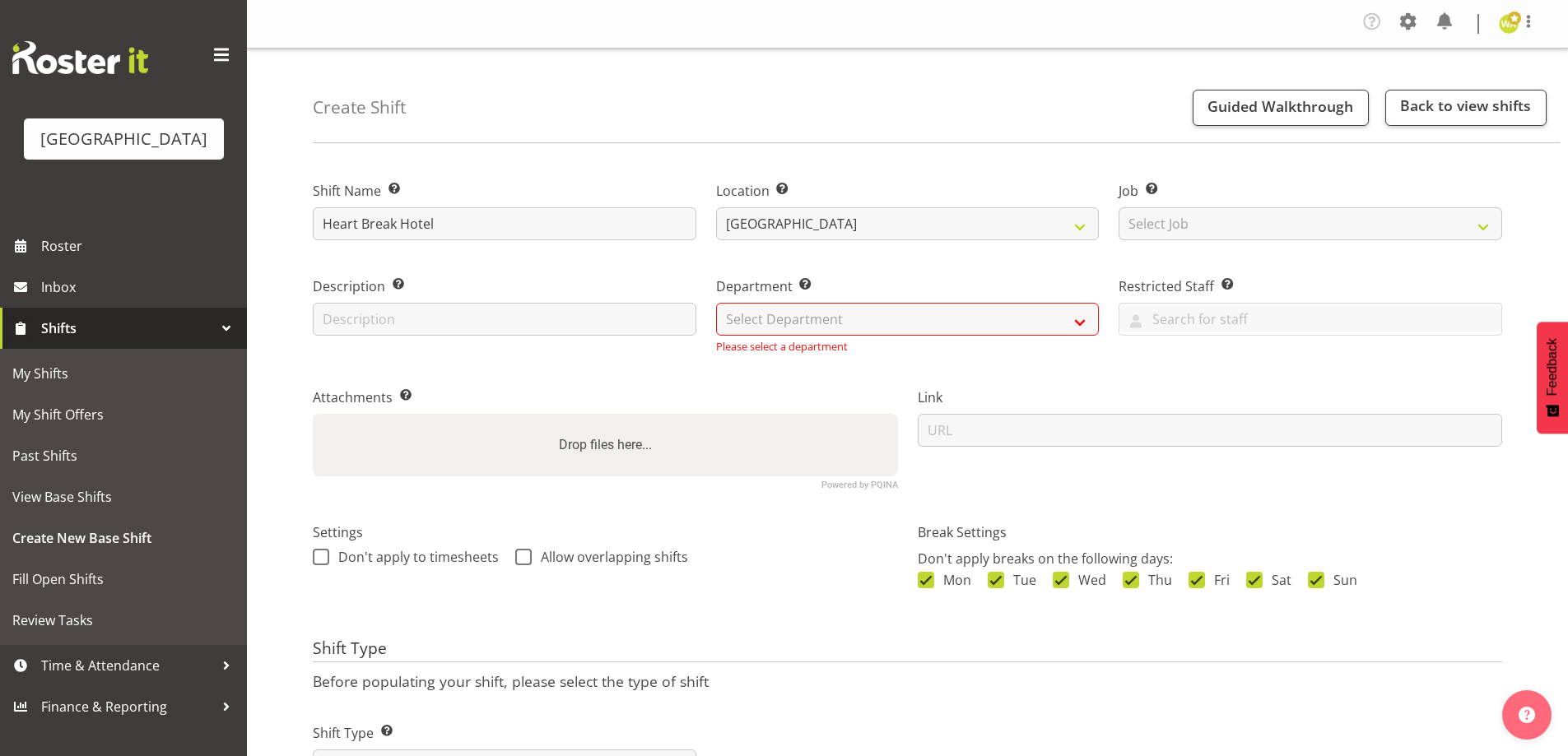
click at [771, 338] on div "Department Set the department that the shift relates to. Select Department Bayc…" at bounding box center [907, 315] width 383 height 78
click at [772, 325] on select "Select Department Baycourt Box Office" at bounding box center [907, 319] width 383 height 33
select select "794"
click at [716, 303] on select "Select Department Baycourt Box Office" at bounding box center [907, 319] width 383 height 33
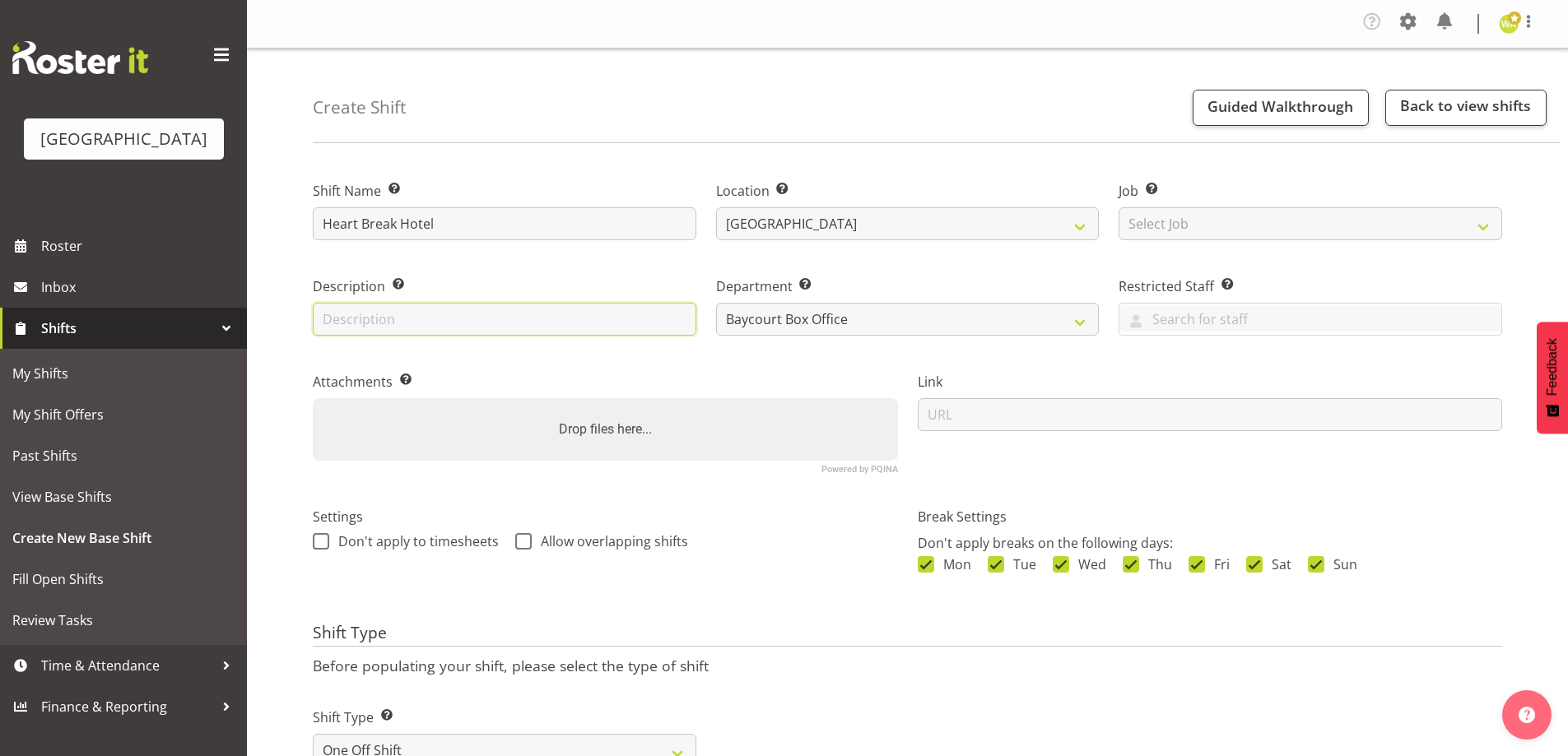
click at [404, 311] on input "text" at bounding box center [504, 319] width 383 height 33
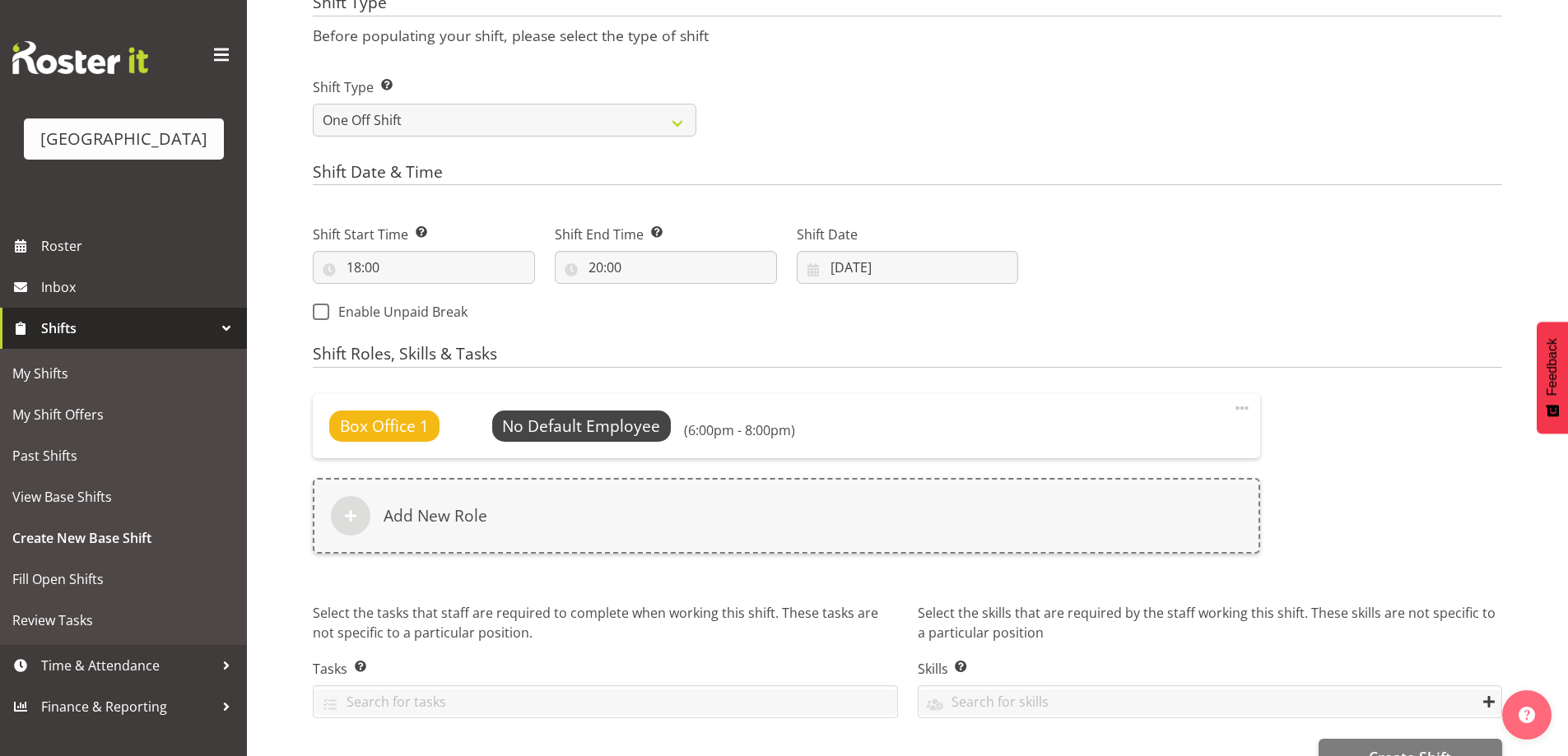
scroll to position [674, 0]
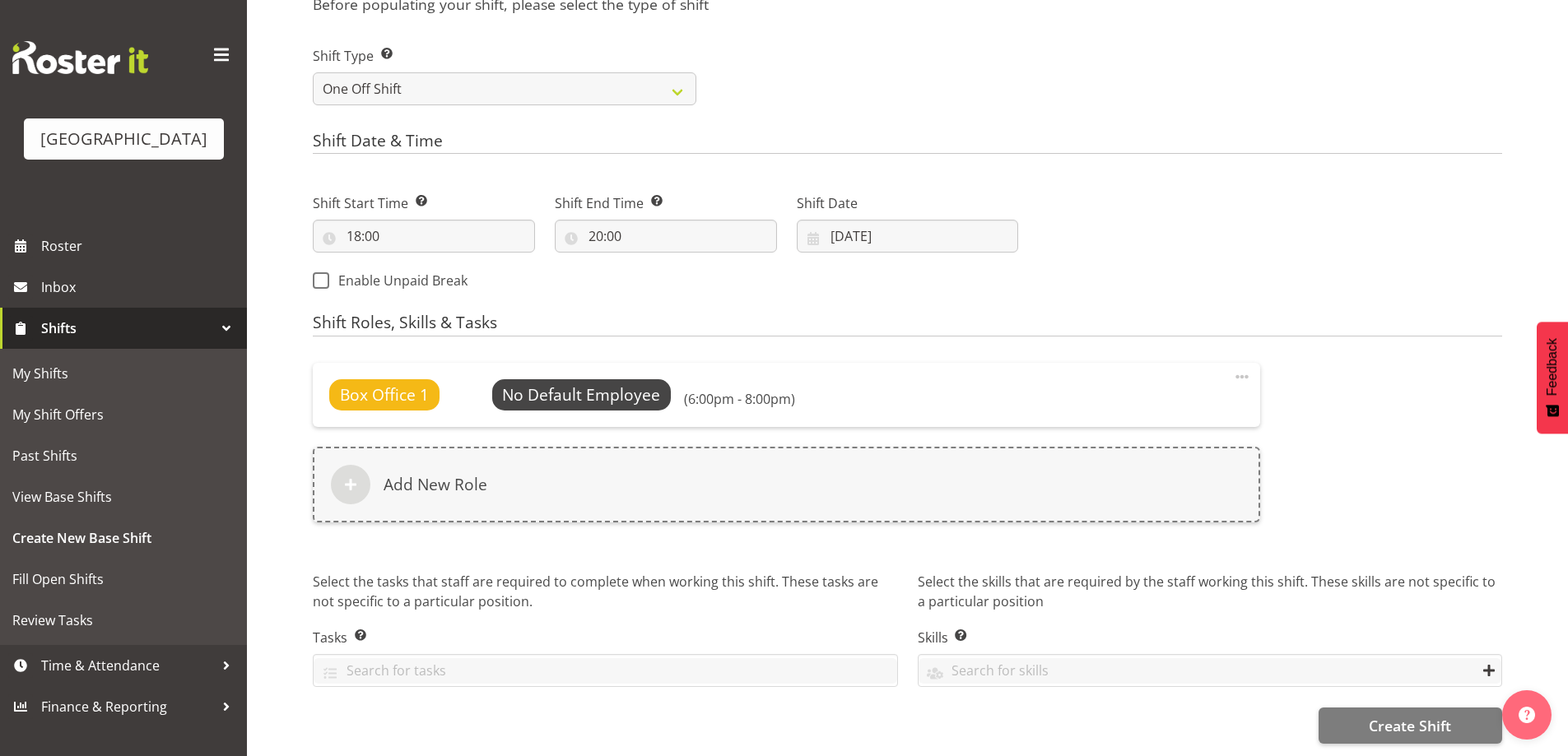
click at [1387, 694] on div "Select the skills that are required by the staff working this shift. These skil…" at bounding box center [1210, 638] width 605 height 153
click at [1396, 715] on span "Create Shift" at bounding box center [1410, 725] width 82 height 21
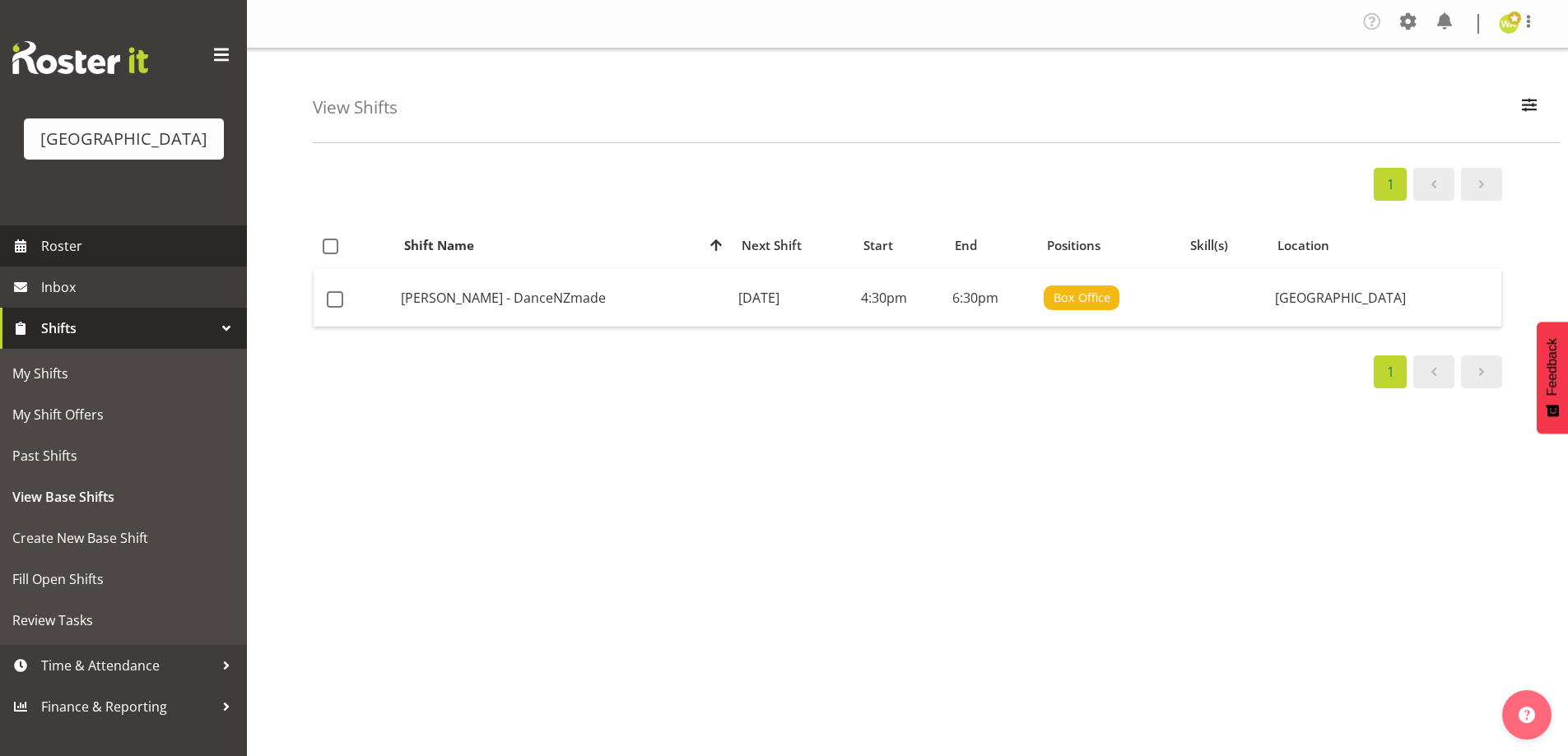
click at [77, 259] on span "Roster" at bounding box center [140, 246] width 197 height 25
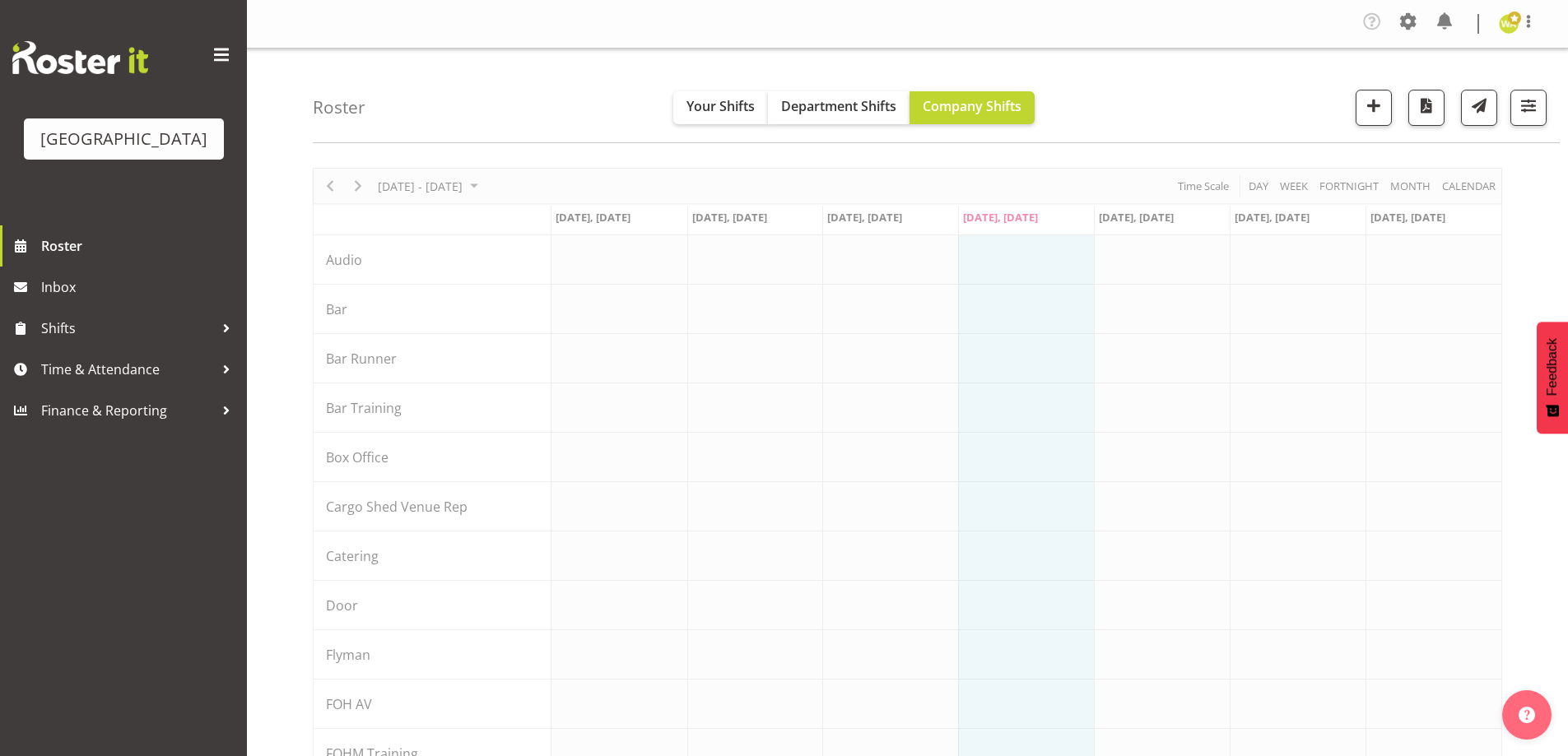
drag, startPoint x: 459, startPoint y: 83, endPoint x: 796, endPoint y: 162, distance: 346.1
click at [459, 82] on div "Roster Your Shifts Department Shifts Company Shifts All Locations [GEOGRAPHIC_D…" at bounding box center [935, 96] width 1247 height 95
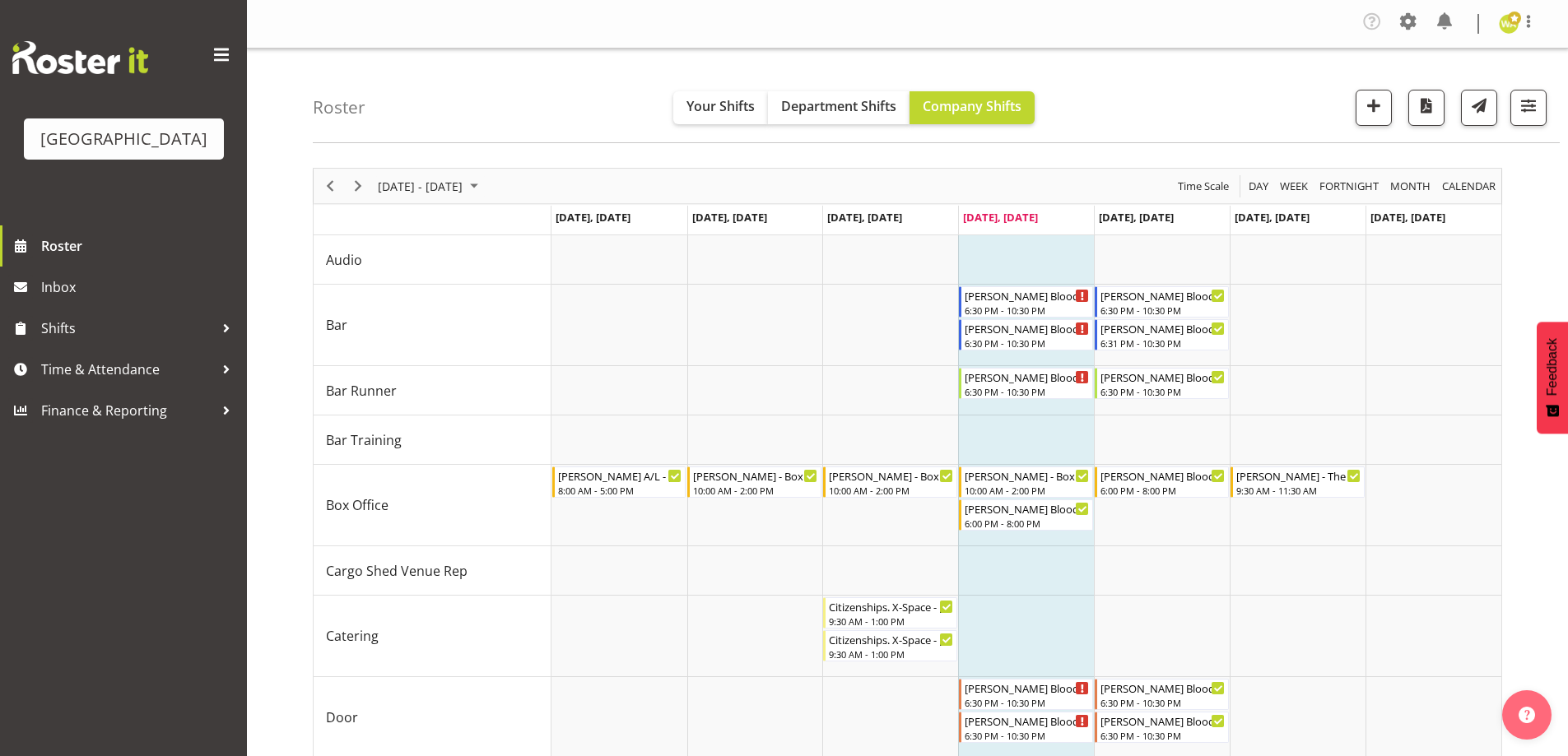
scroll to position [7, 0]
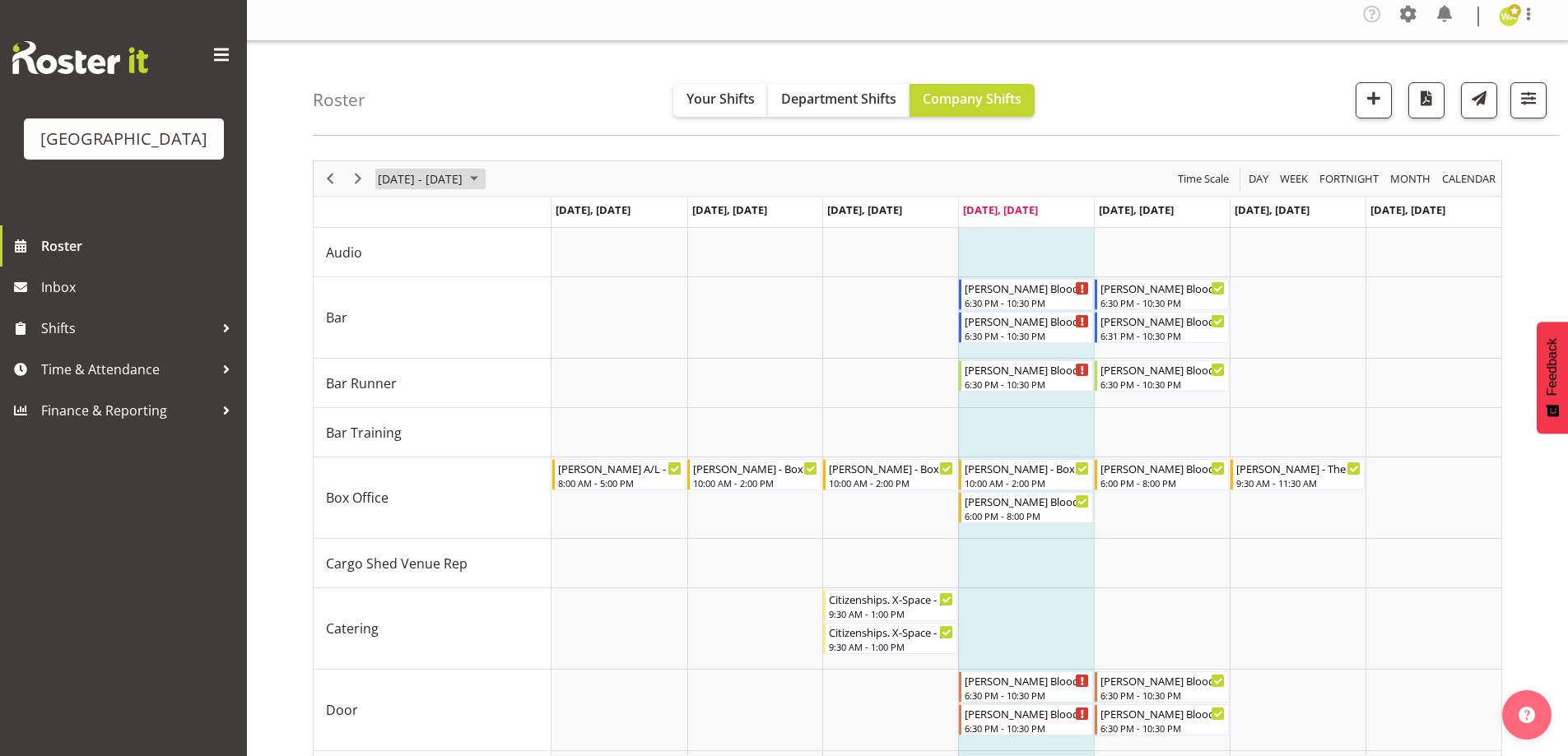
click at [464, 168] on span "[DATE] - [DATE]" at bounding box center [420, 178] width 88 height 20
click at [559, 210] on span "next month" at bounding box center [551, 220] width 29 height 30
click at [555, 214] on span "next month" at bounding box center [551, 220] width 29 height 30
click at [529, 277] on span "1" at bounding box center [526, 276] width 25 height 25
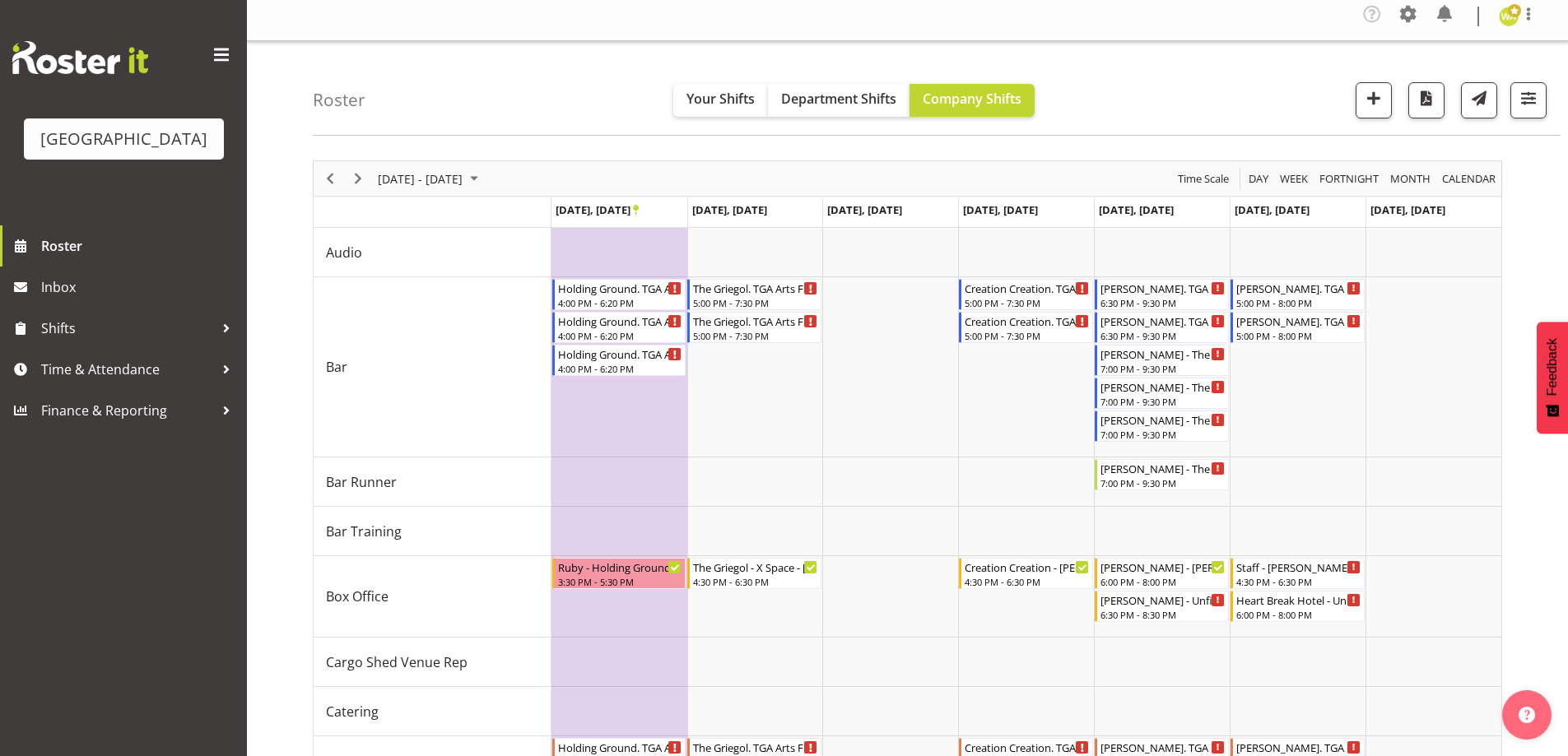
click at [543, 131] on div "Roster Your Shifts Department Shifts Company Shifts All Locations [GEOGRAPHIC_D…" at bounding box center [935, 89] width 1247 height 95
drag, startPoint x: 1180, startPoint y: 100, endPoint x: 1171, endPoint y: 234, distance: 134.3
click at [1183, 99] on div "Roster Your Shifts Department Shifts Company Shifts All Locations [GEOGRAPHIC_D…" at bounding box center [935, 89] width 1247 height 95
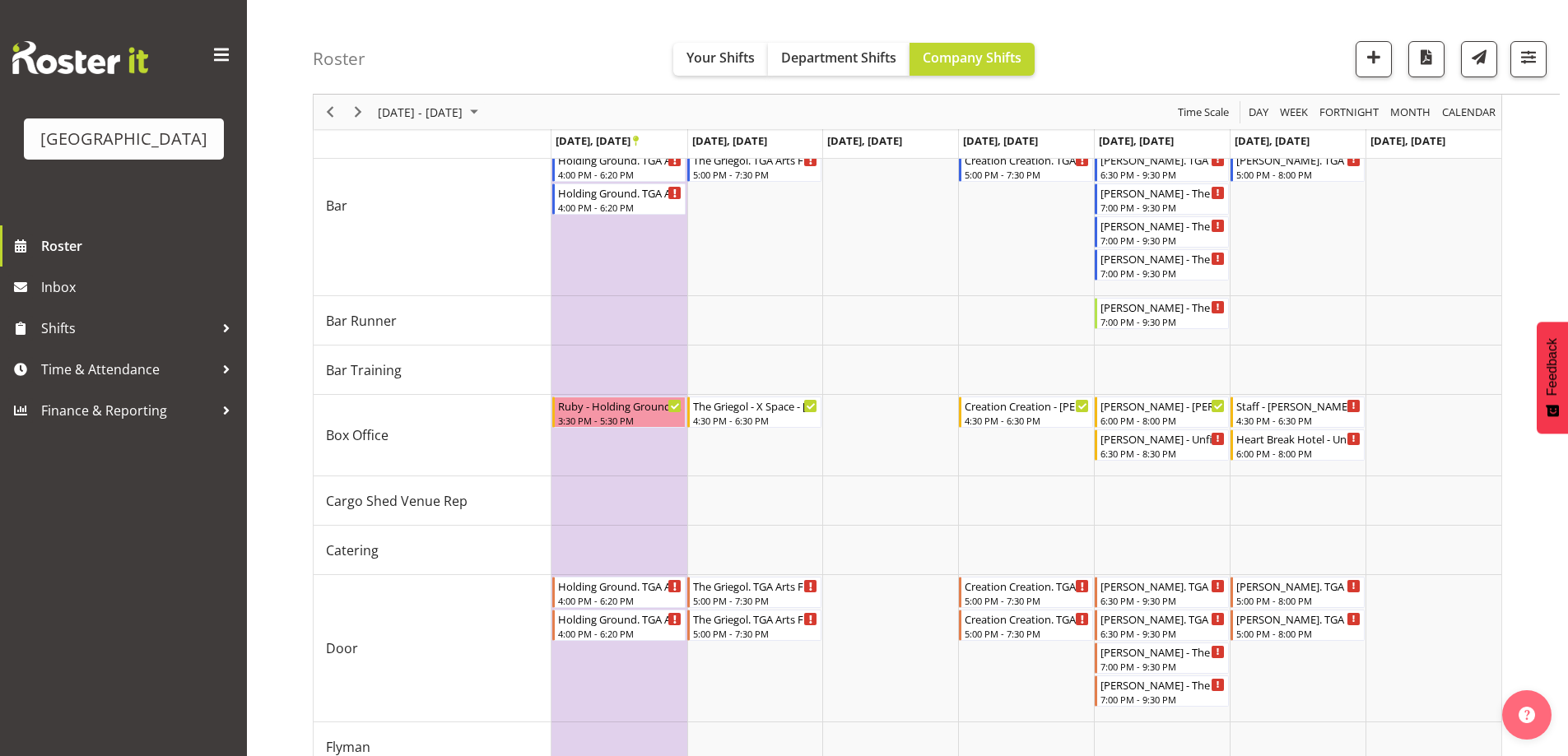
scroll to position [172, 0]
click at [1198, 40] on div "Roster Your Shifts Department Shifts Company Shifts All Locations [GEOGRAPHIC_D…" at bounding box center [935, 47] width 1247 height 95
click at [464, 117] on span "[DATE] - [DATE]" at bounding box center [420, 111] width 88 height 20
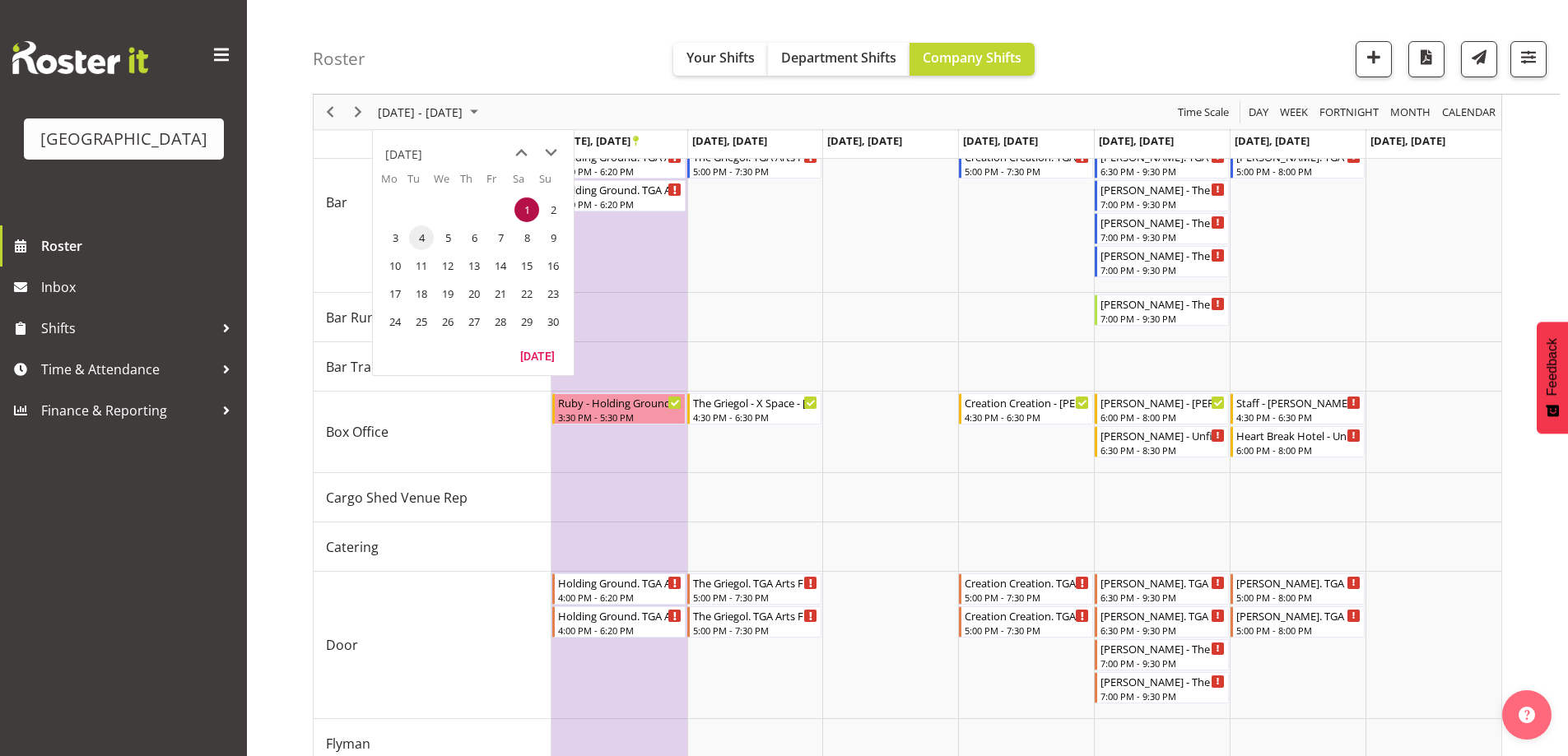
click at [425, 241] on span "4" at bounding box center [421, 238] width 25 height 25
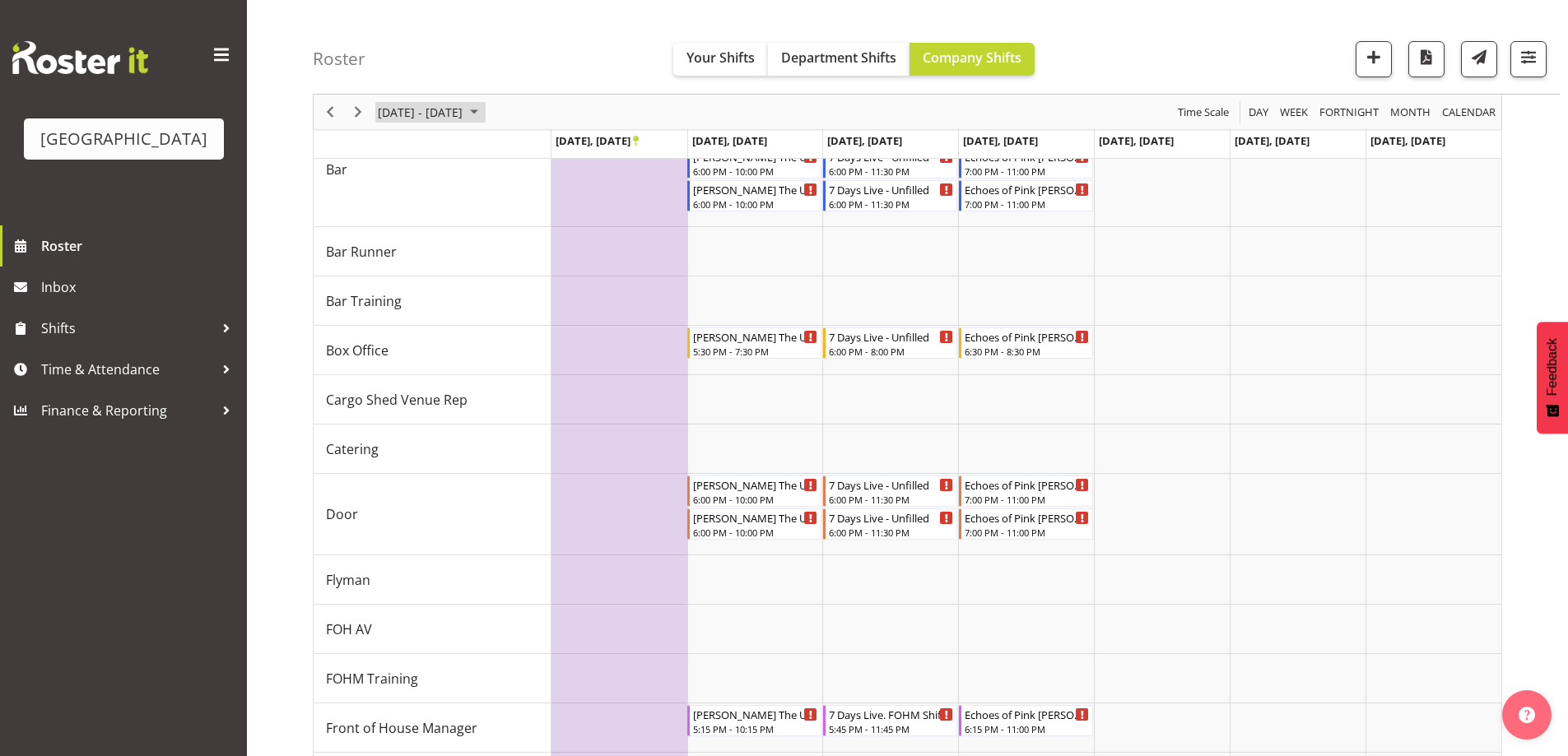
click at [464, 107] on span "[DATE] - [DATE]" at bounding box center [420, 111] width 88 height 20
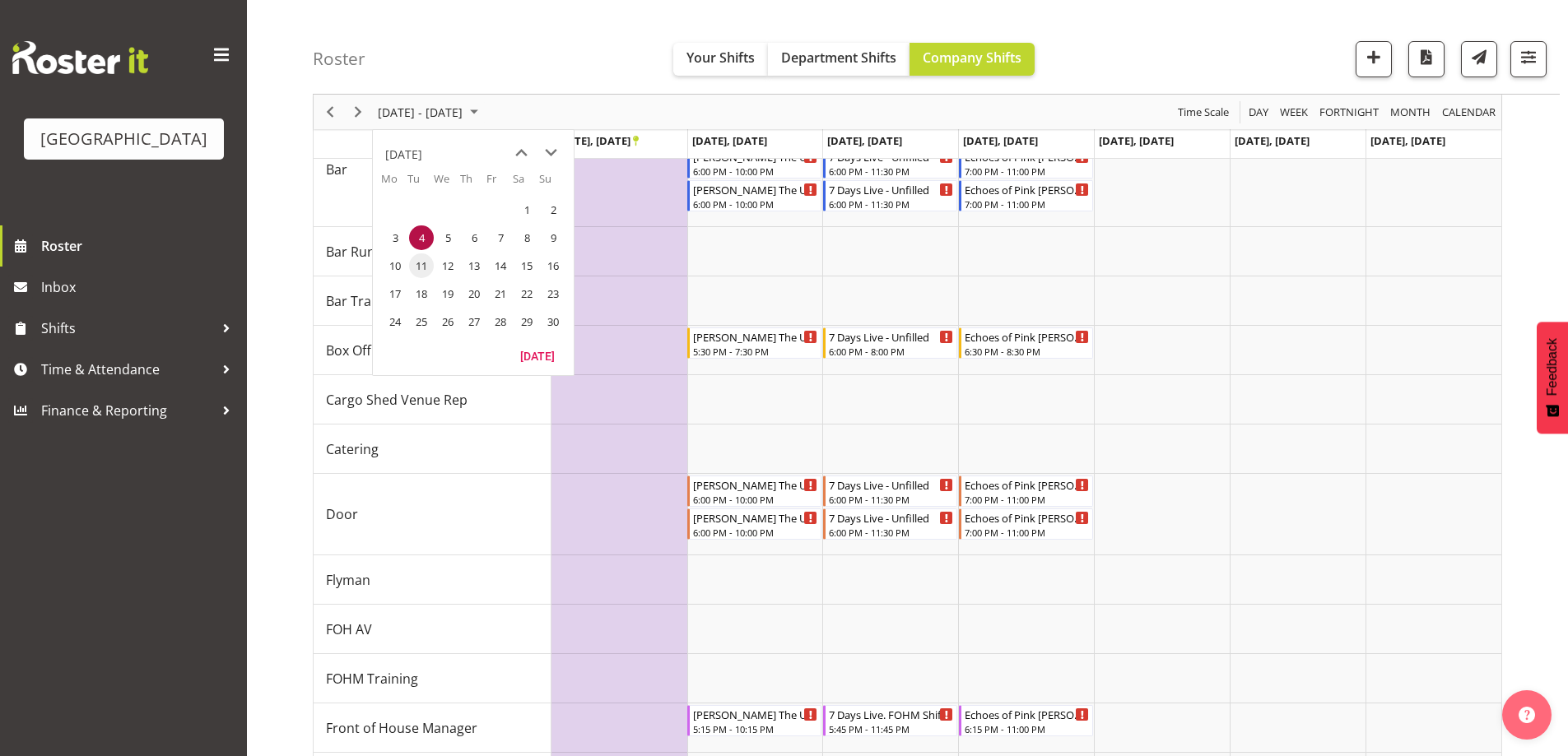
click at [409, 263] on span "11" at bounding box center [421, 266] width 25 height 25
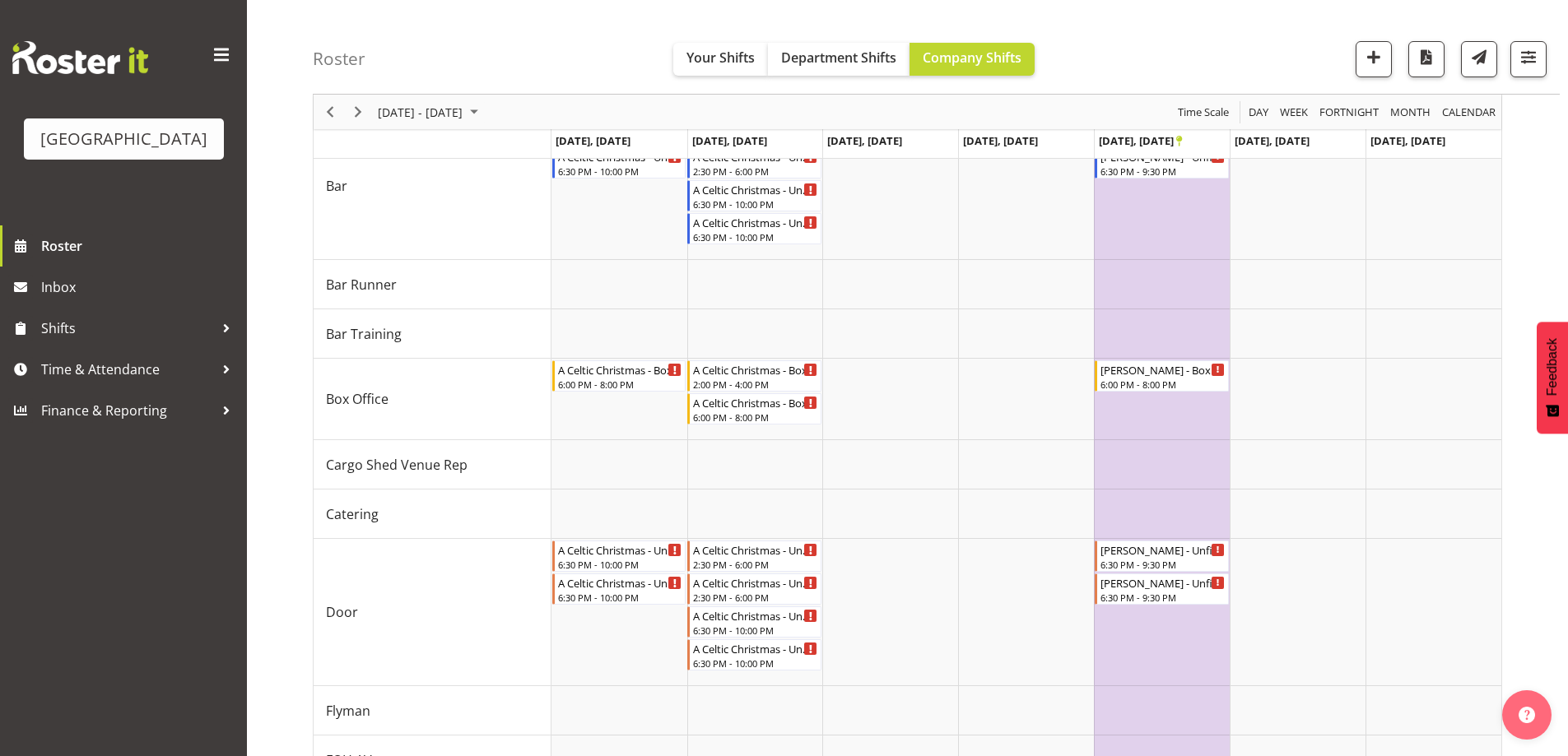
click at [537, 46] on div "Roster Your Shifts Department Shifts Company Shifts All Locations [GEOGRAPHIC_D…" at bounding box center [935, 47] width 1247 height 95
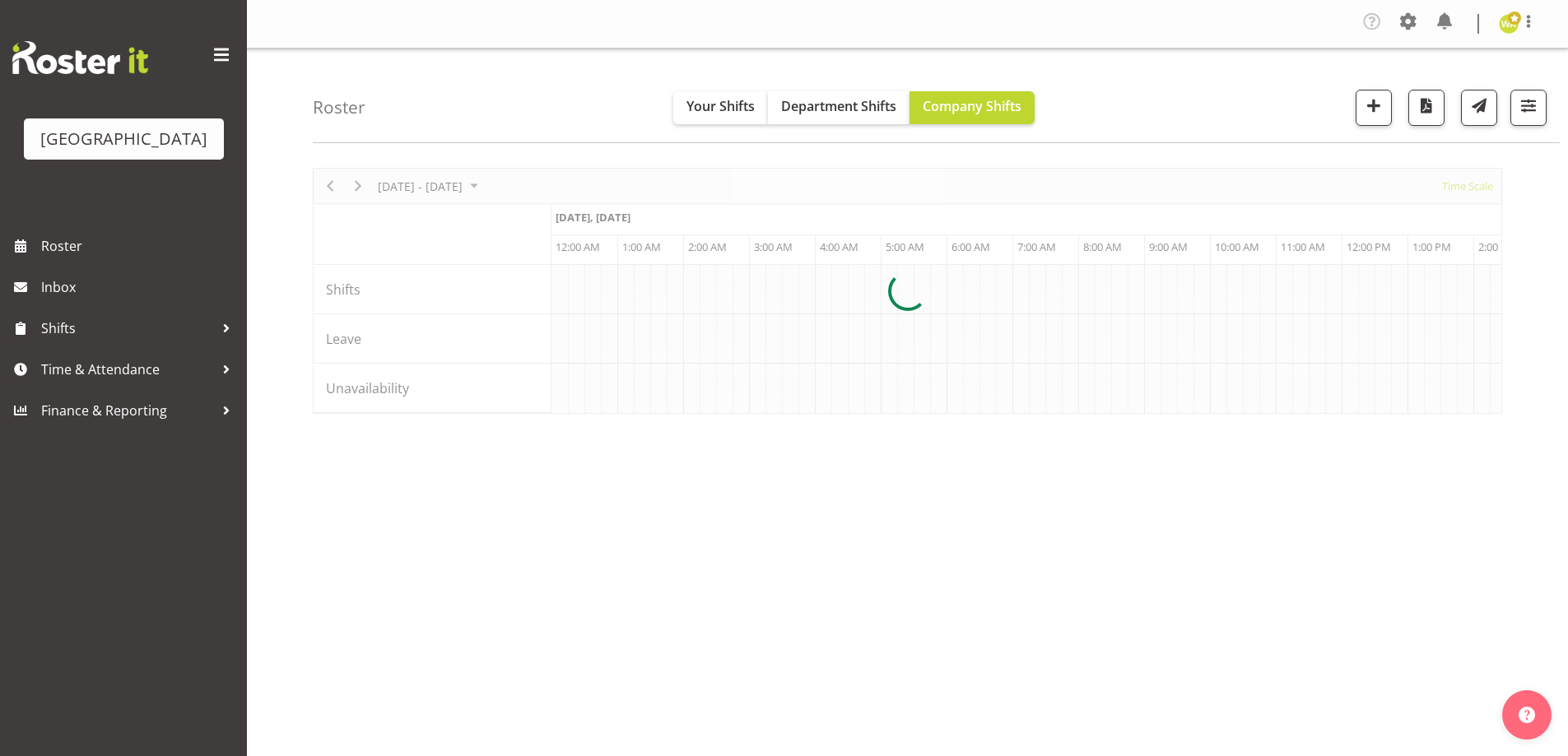
click at [426, 187] on div at bounding box center [906, 290] width 1189 height 246
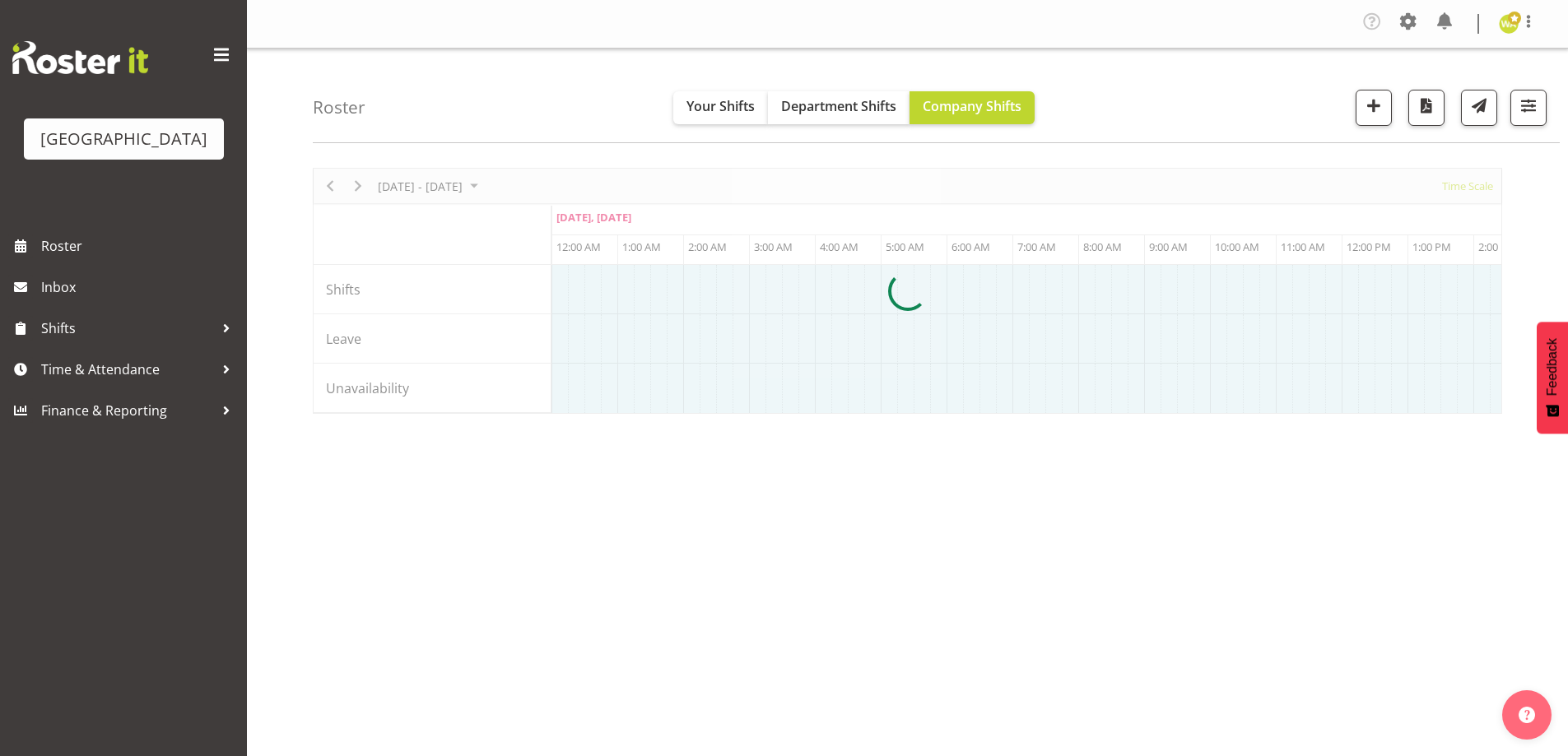
click at [435, 190] on div at bounding box center [906, 290] width 1189 height 246
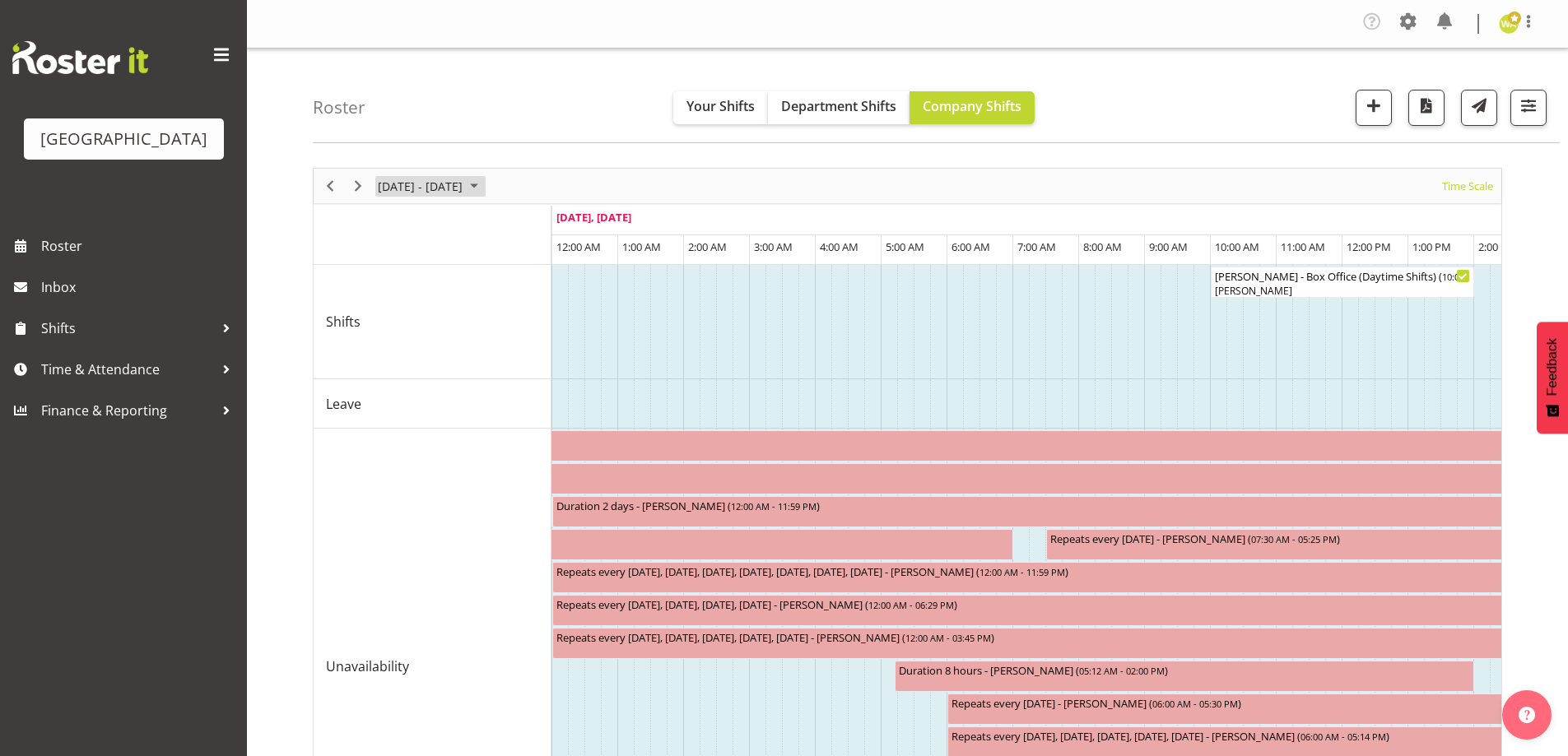
click at [484, 185] on span "September 01 - 07, 2025" at bounding box center [474, 186] width 20 height 20
click at [551, 225] on span "next month" at bounding box center [551, 227] width 29 height 30
click at [554, 232] on span "next month" at bounding box center [551, 227] width 29 height 30
click at [553, 230] on span "next month" at bounding box center [551, 227] width 29 height 30
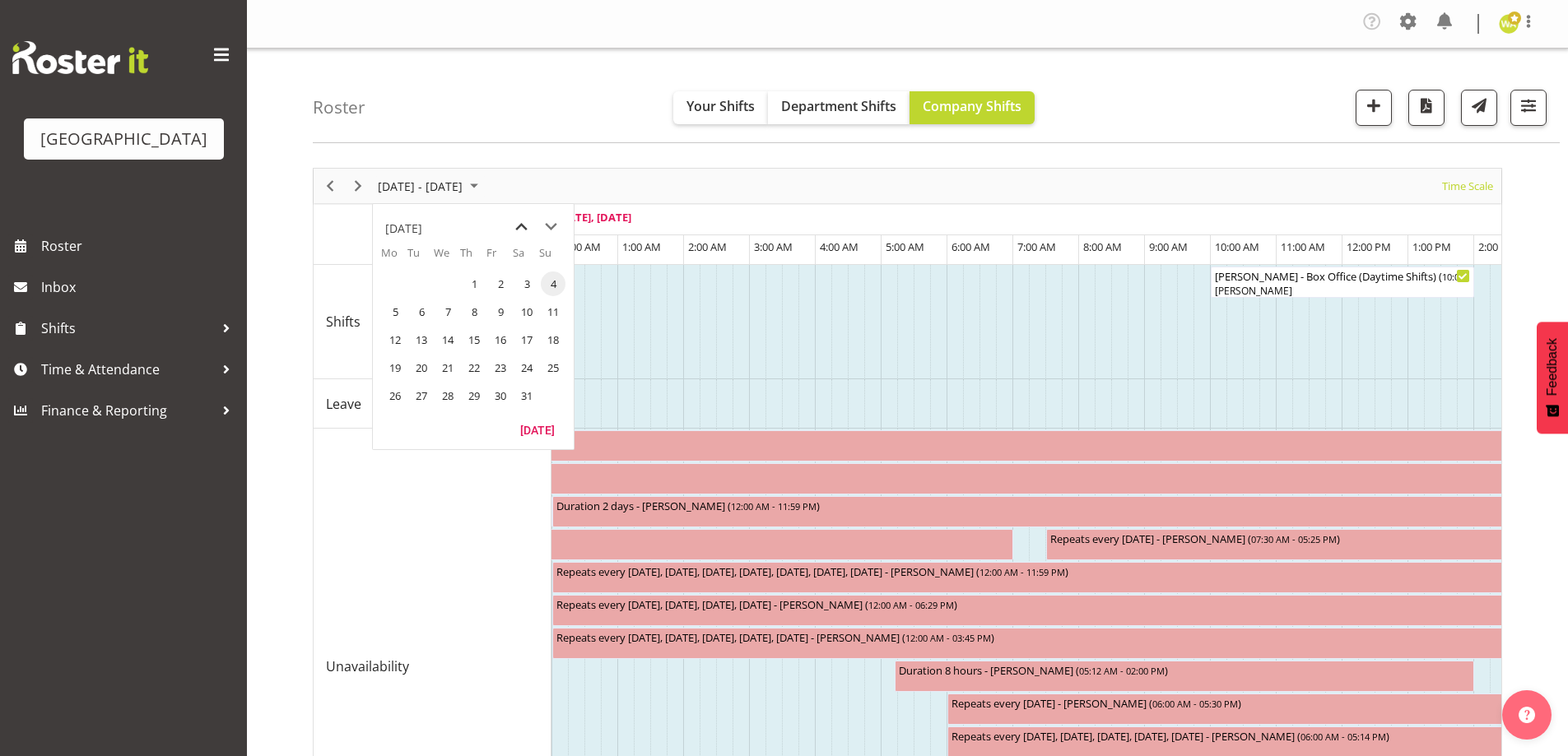
click at [525, 225] on span "previous month" at bounding box center [521, 227] width 29 height 30
click at [403, 339] on span "10" at bounding box center [395, 339] width 25 height 25
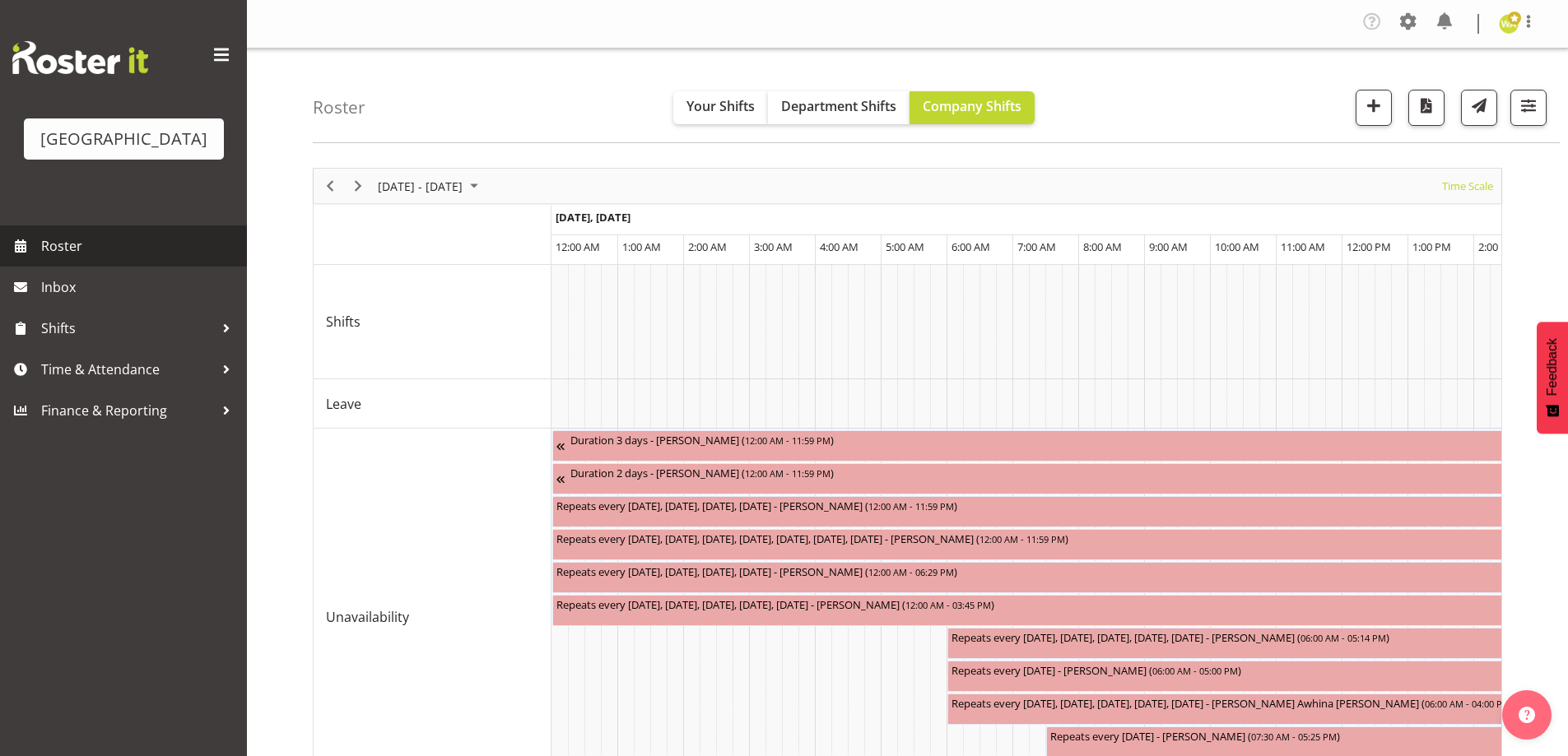
click at [86, 267] on link "Roster" at bounding box center [123, 246] width 247 height 41
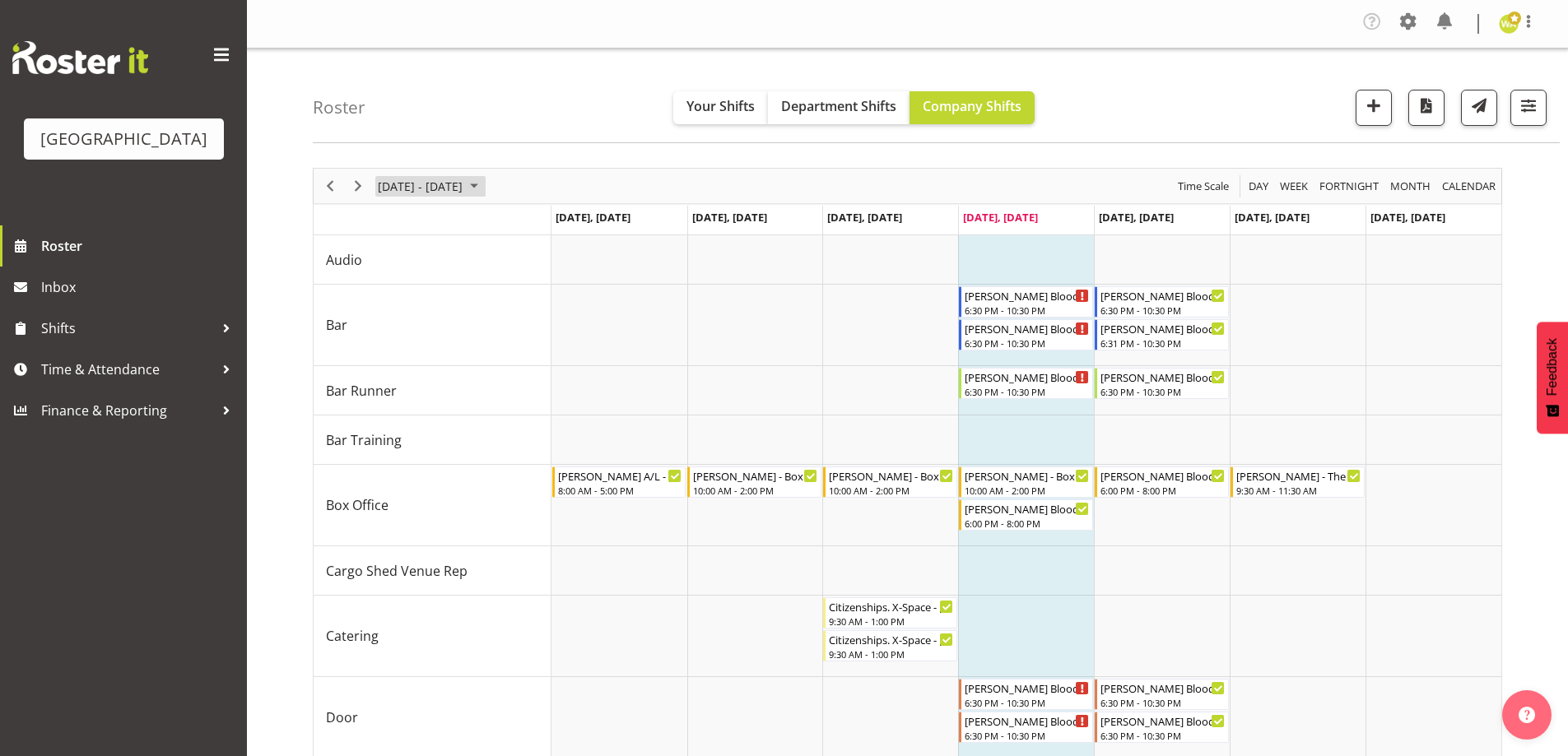
click at [484, 186] on span "September 01 - 07, 2025" at bounding box center [474, 186] width 20 height 20
click at [548, 225] on span "next month" at bounding box center [551, 227] width 29 height 30
click at [398, 344] on span "10" at bounding box center [395, 339] width 25 height 25
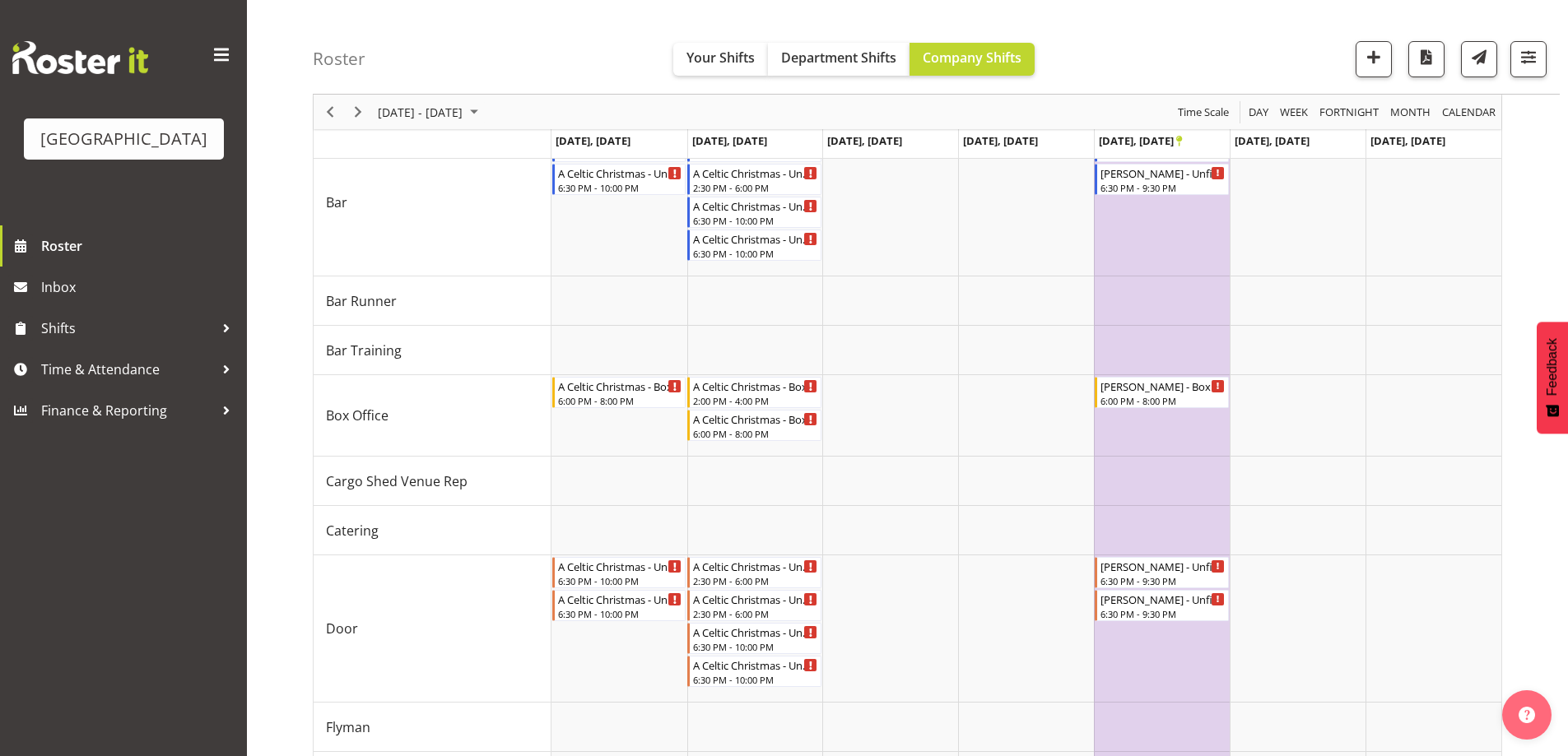
scroll to position [165, 0]
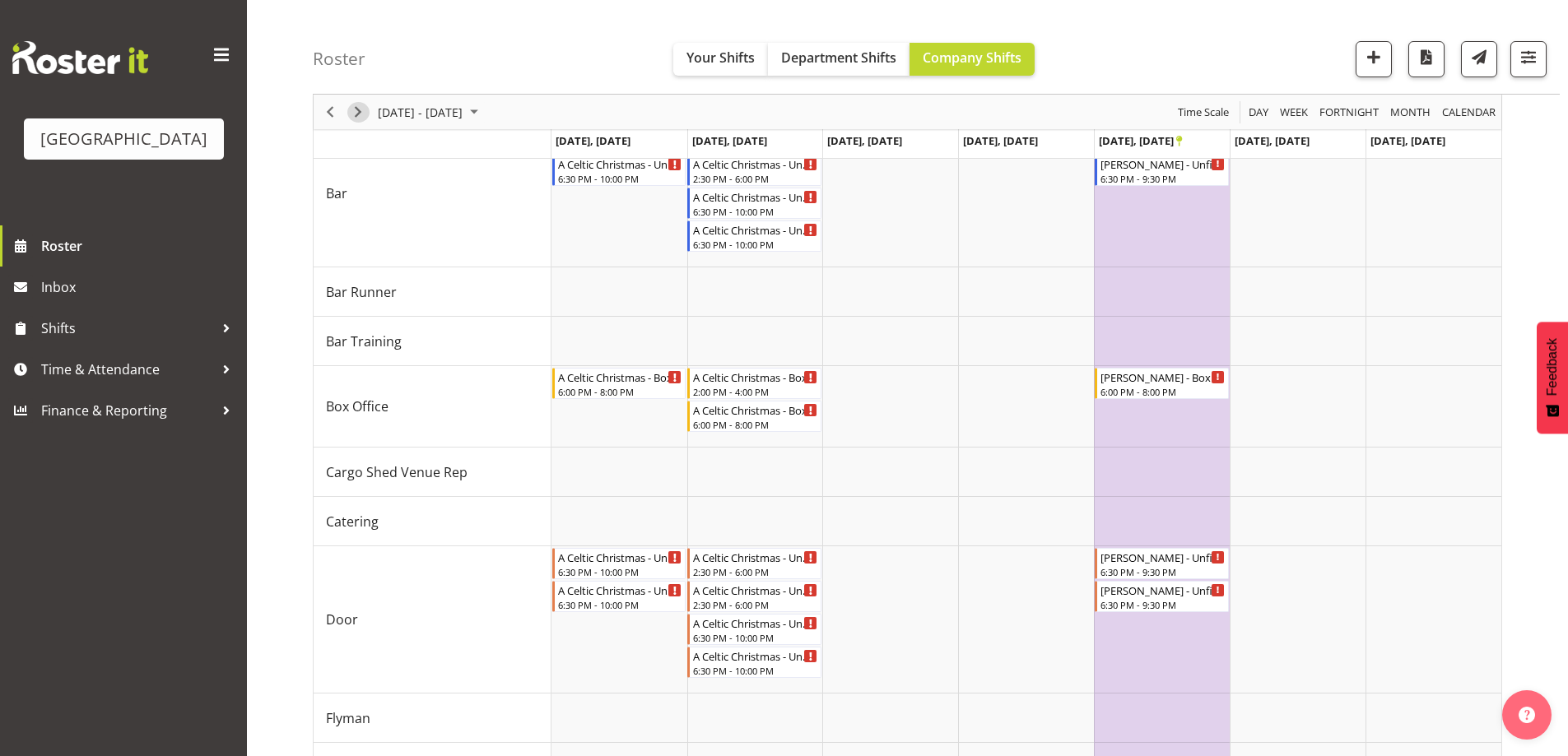
click at [365, 108] on span "Next" at bounding box center [358, 111] width 20 height 20
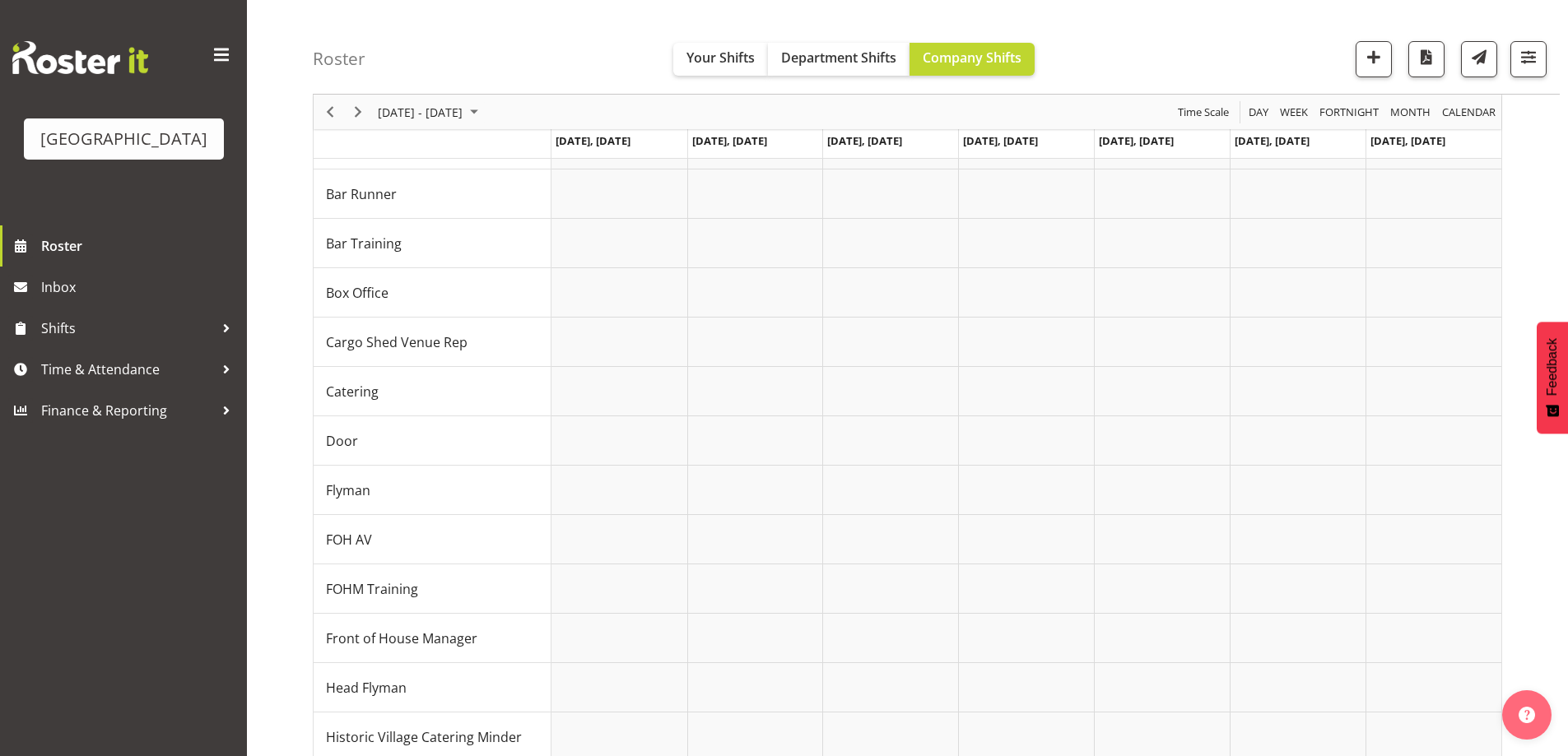
click at [1297, 52] on div "Roster Your Shifts Department Shifts Company Shifts All Locations [GEOGRAPHIC_D…" at bounding box center [935, 47] width 1247 height 95
click at [1173, 60] on div "Roster Your Shifts Department Shifts Company Shifts All Locations [GEOGRAPHIC_D…" at bounding box center [935, 47] width 1247 height 95
click at [488, 117] on div "[DATE] - [DATE]" at bounding box center [430, 111] width 116 height 34
click at [548, 267] on span "16" at bounding box center [553, 266] width 25 height 25
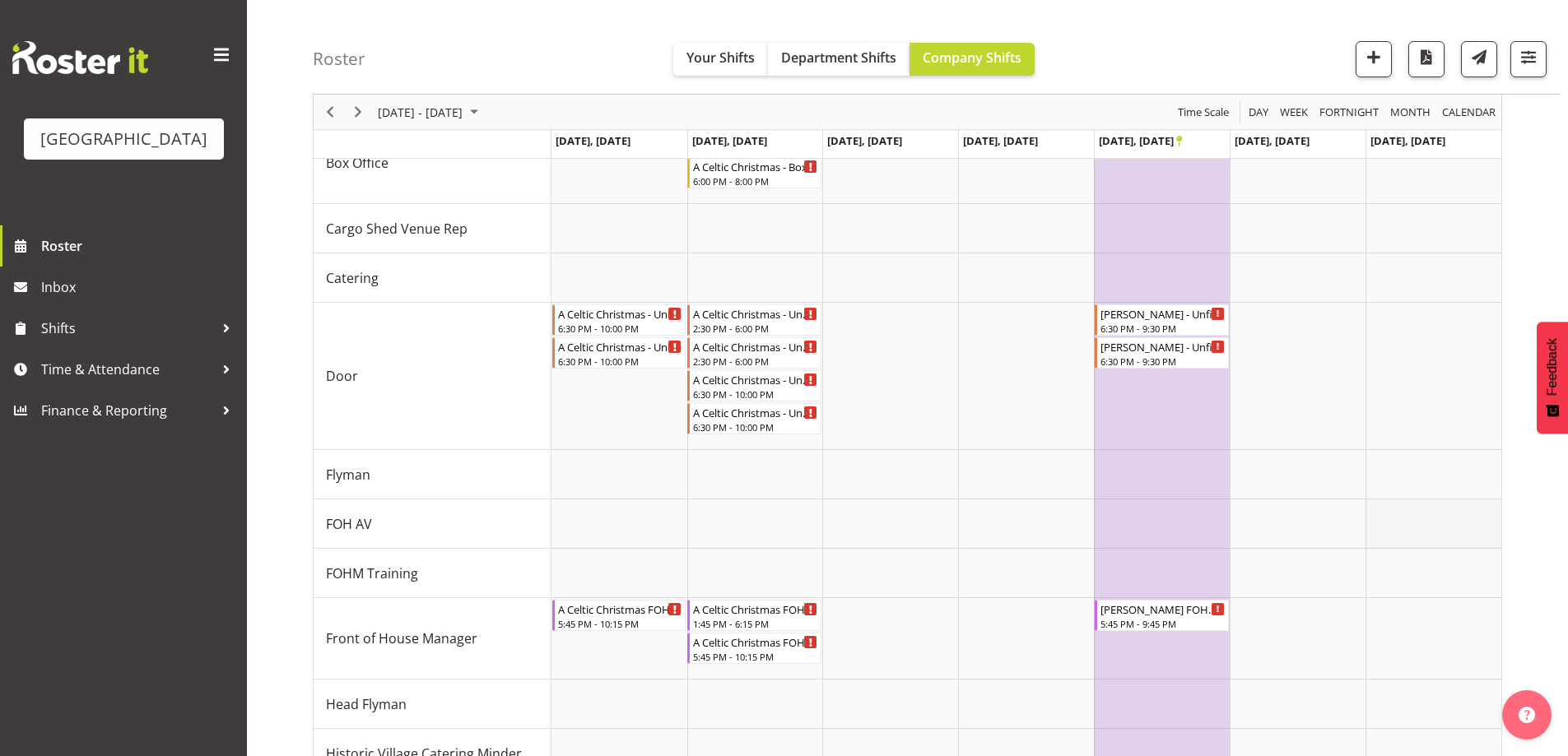
scroll to position [576, 0]
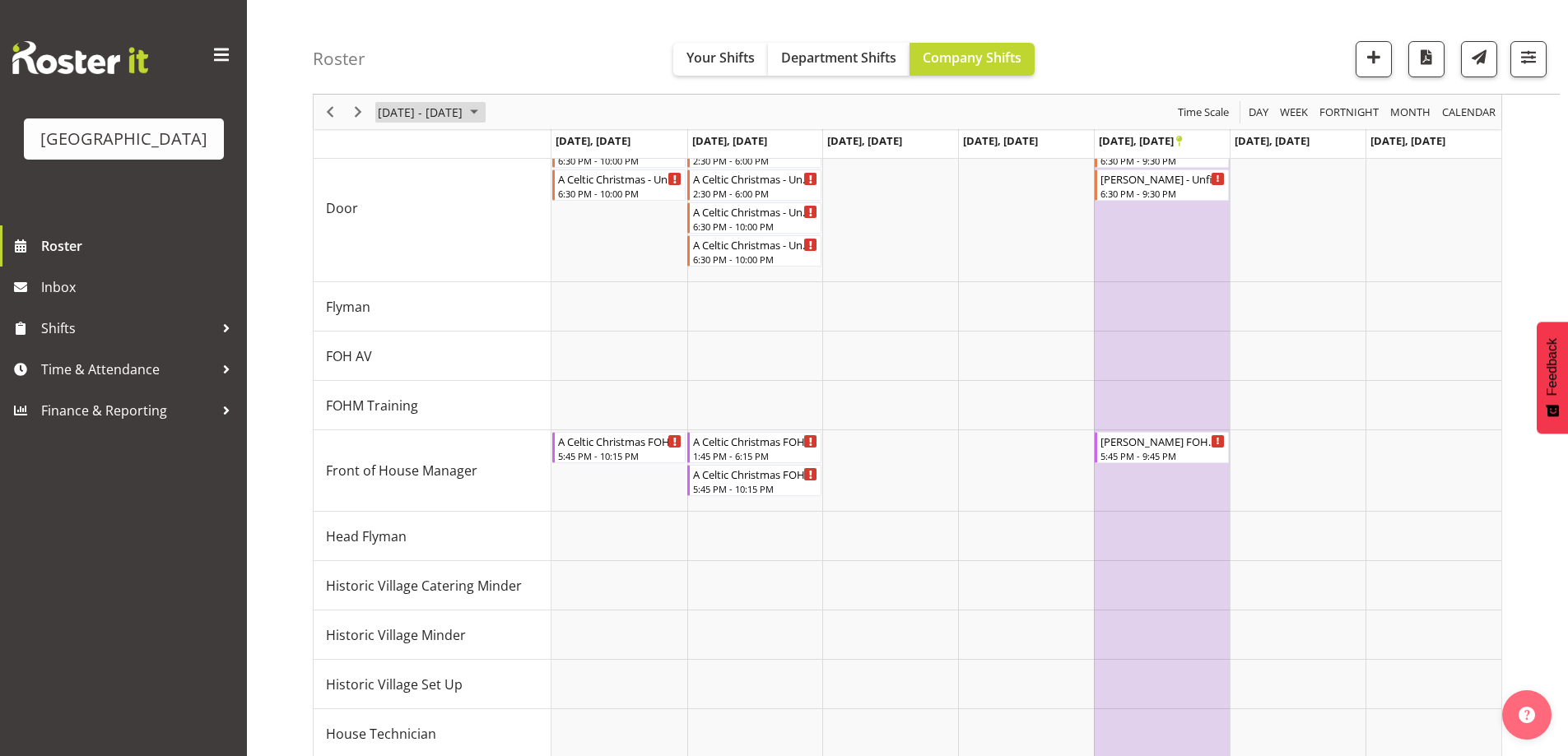
click at [488, 110] on div "[DATE] - [DATE]" at bounding box center [430, 111] width 116 height 34
click at [557, 151] on span "next month" at bounding box center [551, 153] width 29 height 30
click at [550, 240] on span "14" at bounding box center [553, 238] width 25 height 25
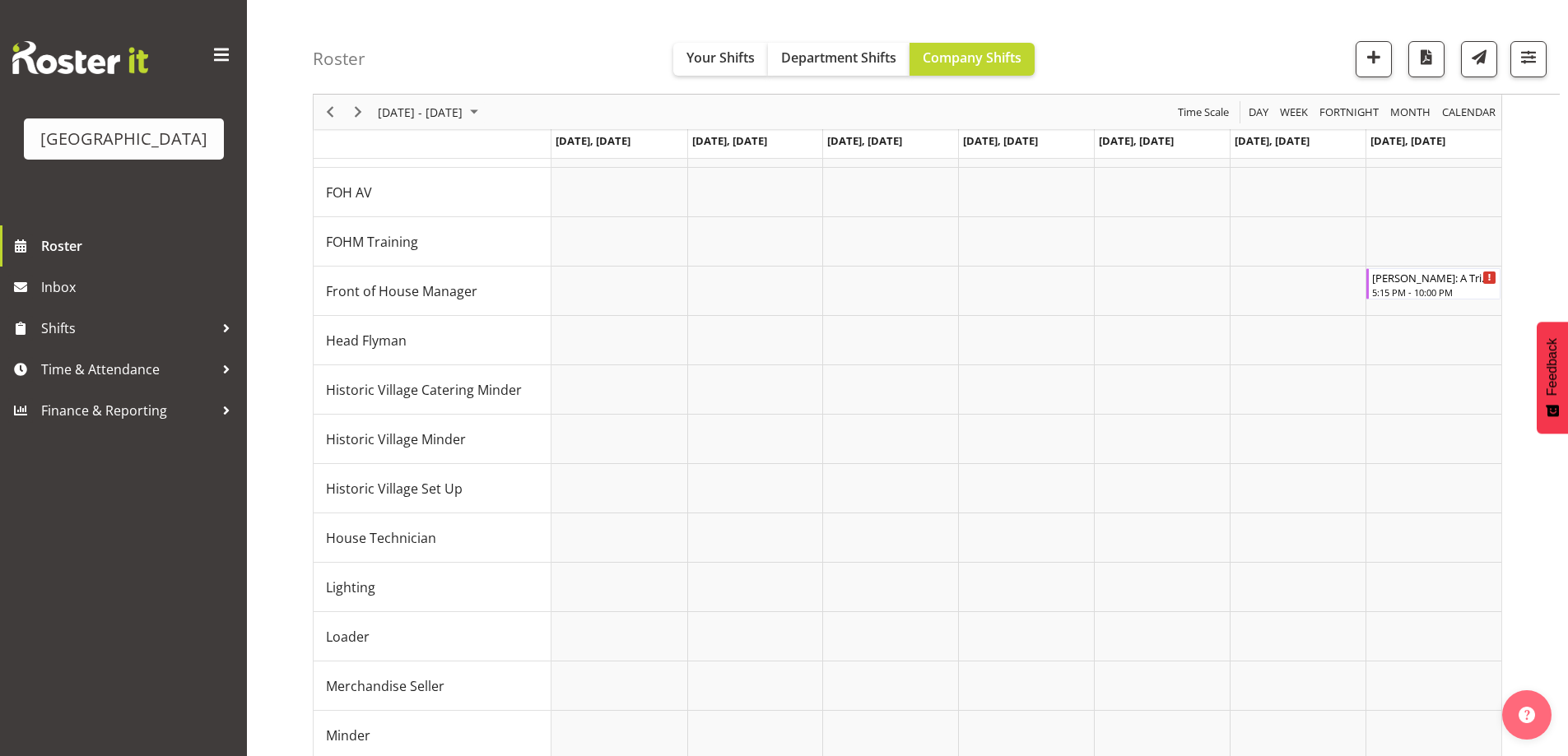
click at [1254, 73] on div "Roster Your Shifts Department Shifts Company Shifts All Locations [GEOGRAPHIC_D…" at bounding box center [935, 47] width 1247 height 95
